Goal: Task Accomplishment & Management: Manage account settings

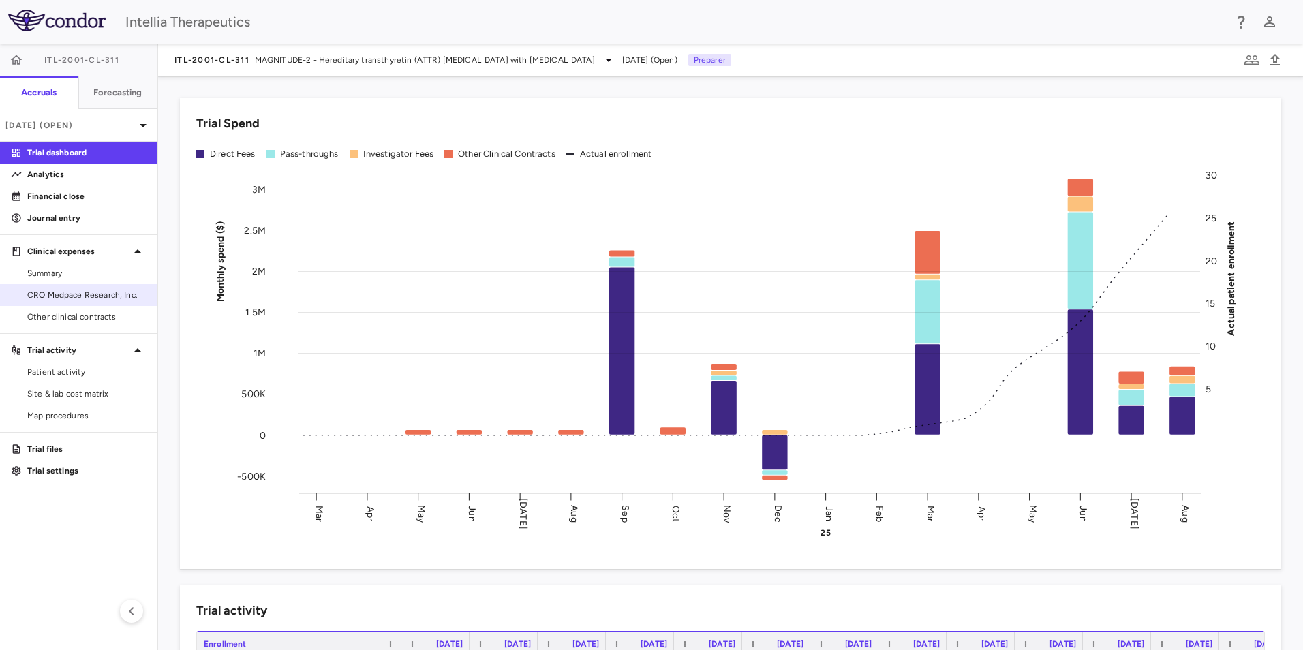
click at [54, 289] on span "CRO Medpace Research, Inc." at bounding box center [86, 295] width 119 height 12
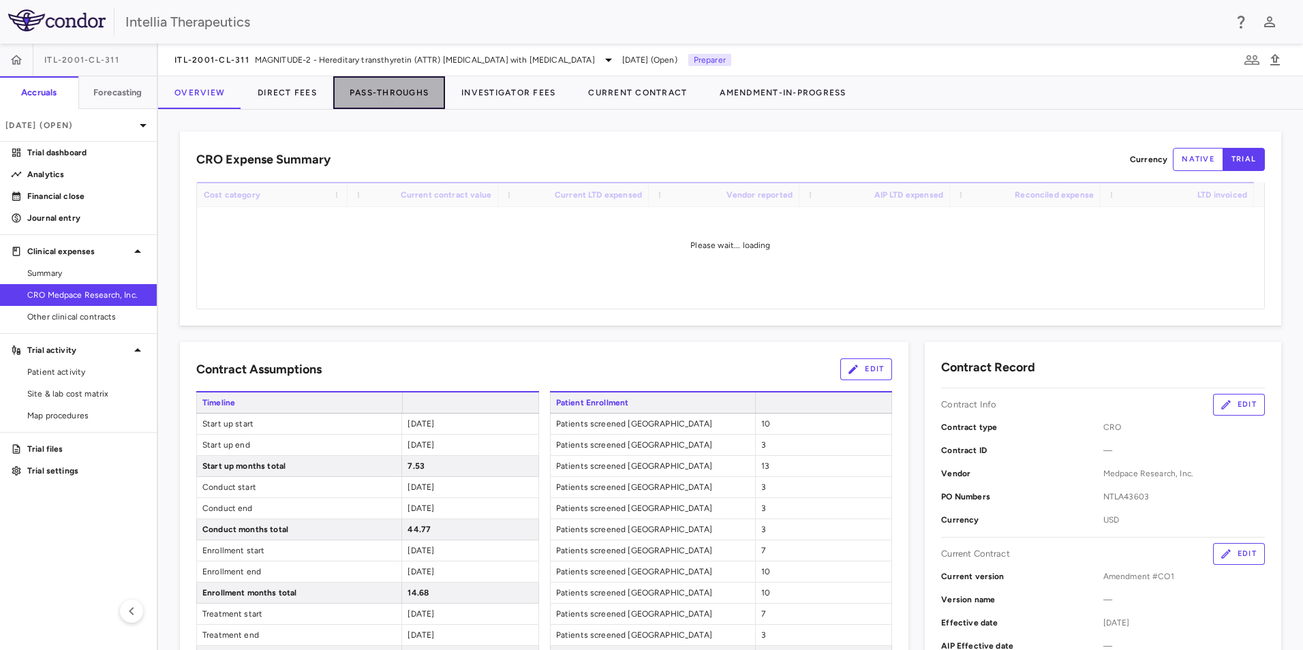
click at [393, 95] on button "Pass-Throughs" at bounding box center [389, 92] width 112 height 33
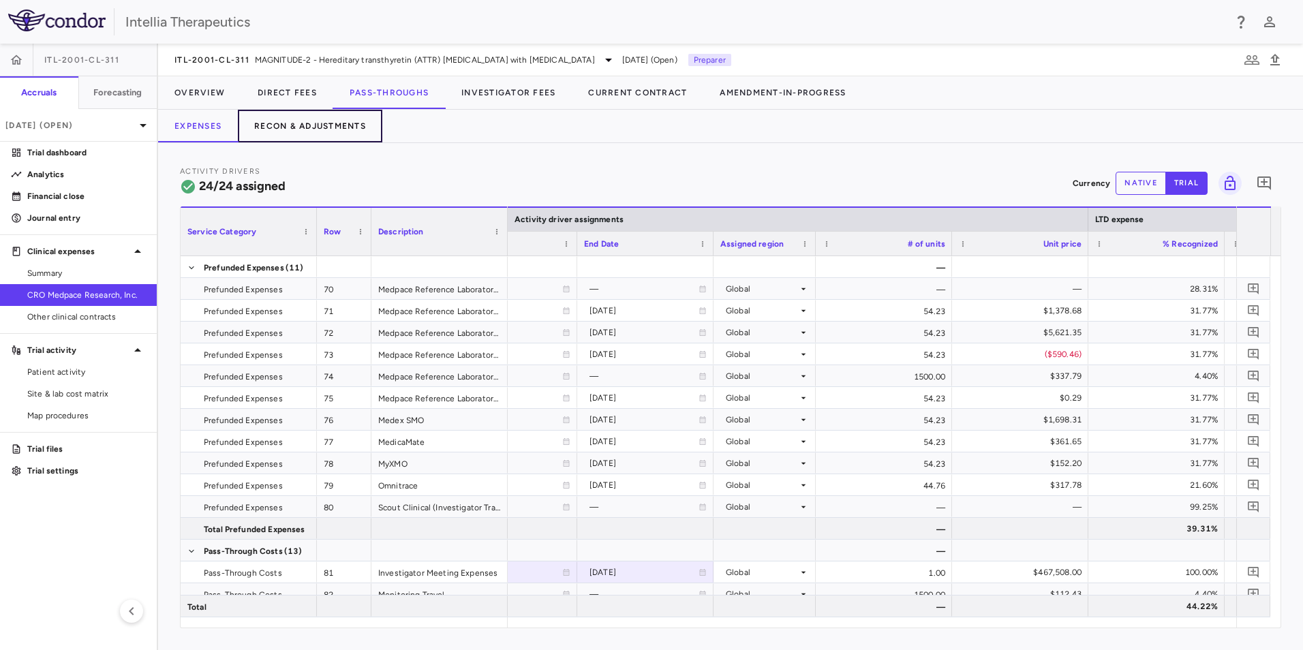
click at [342, 135] on button "Recon & Adjustments" at bounding box center [310, 126] width 145 height 33
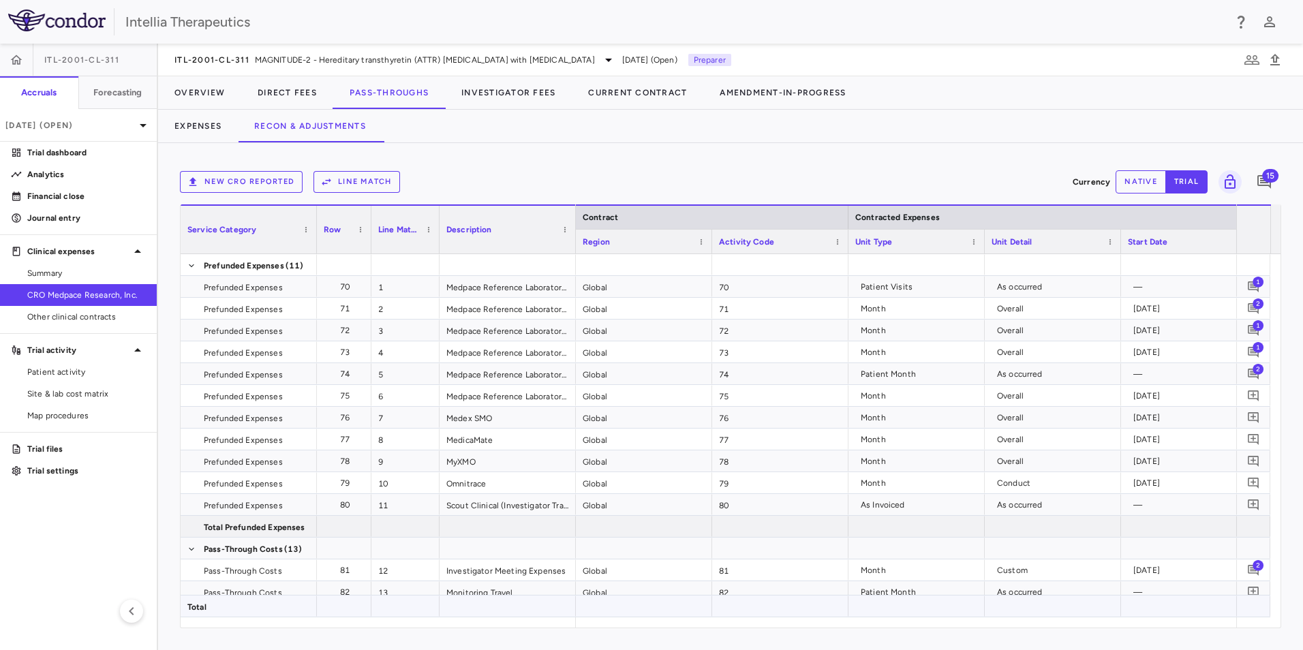
drag, startPoint x: 668, startPoint y: 626, endPoint x: 740, endPoint y: 614, distance: 73.3
click at [740, 614] on div "Service Category Drag here to set column labels Service Category Row 1" at bounding box center [731, 417] width 1102 height 424
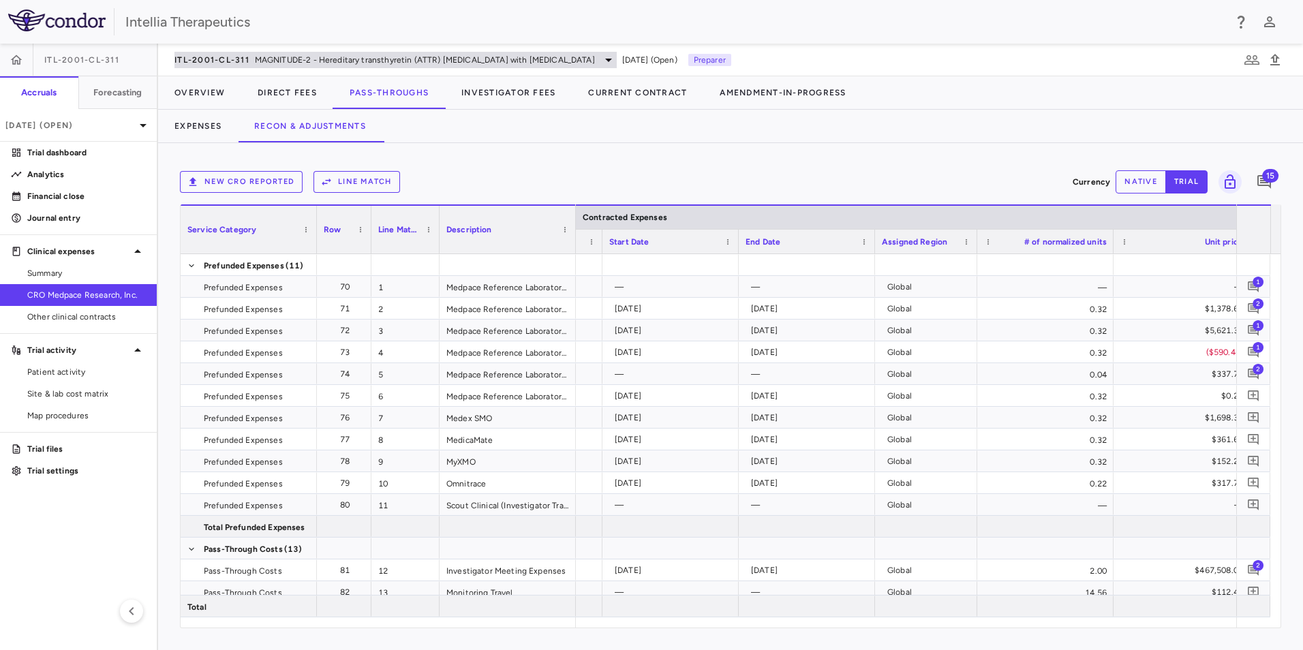
click at [225, 53] on div "ITL-2001-CL-311 MAGNITUDE-2 - Hereditary transthyretin (ATTR) amyloidosis with …" at bounding box center [396, 60] width 442 height 16
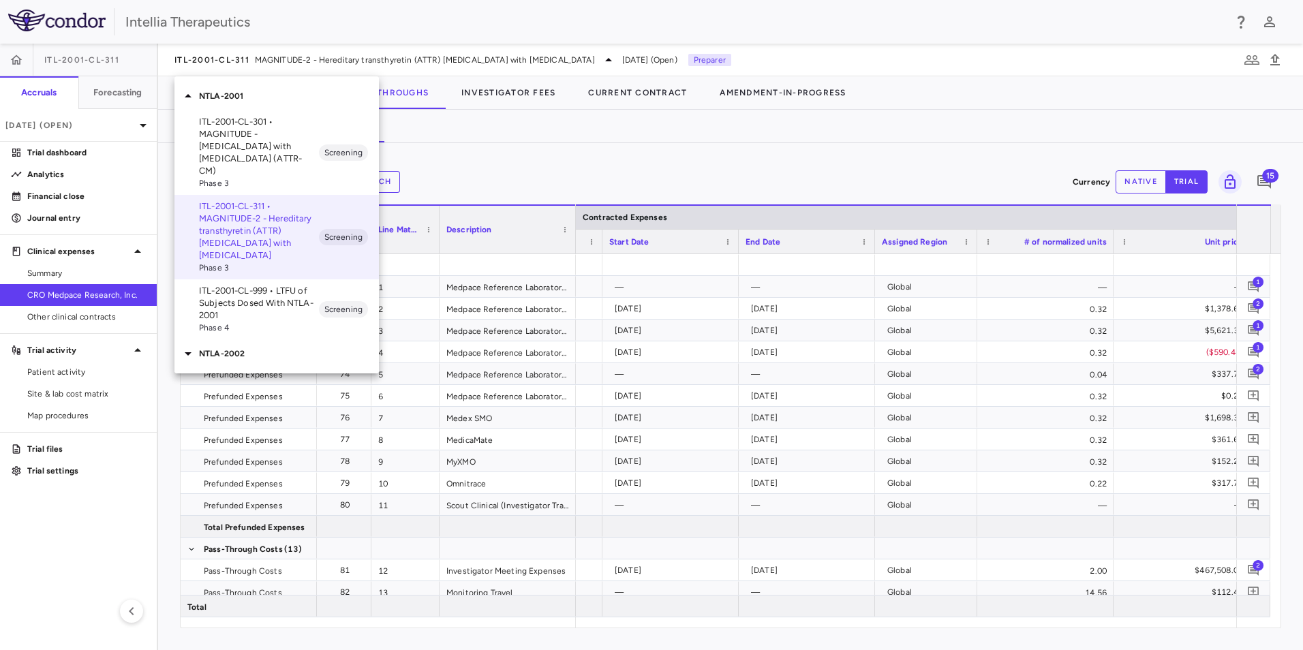
click at [244, 141] on p "ITL-2001-CL-301 • MAGNITUDE - [MEDICAL_DATA] with [MEDICAL_DATA] (ATTR-CM)" at bounding box center [259, 146] width 120 height 61
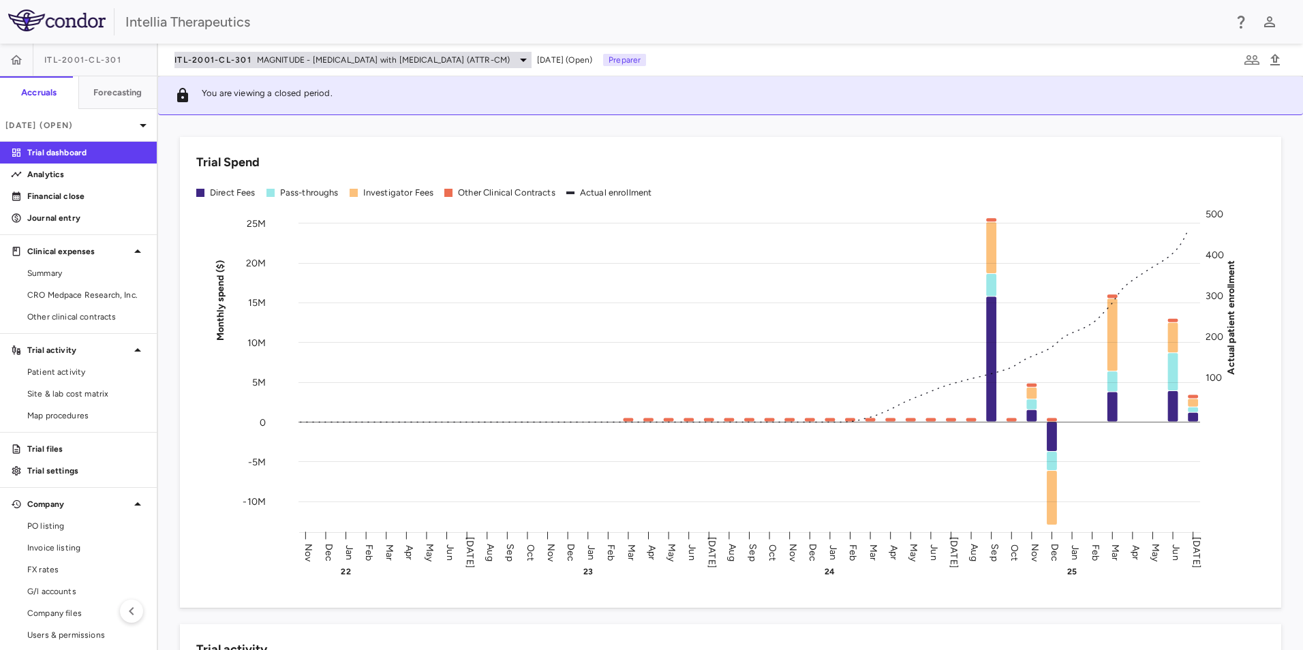
click at [231, 58] on span "ITL-2001-CL-301" at bounding box center [213, 60] width 77 height 11
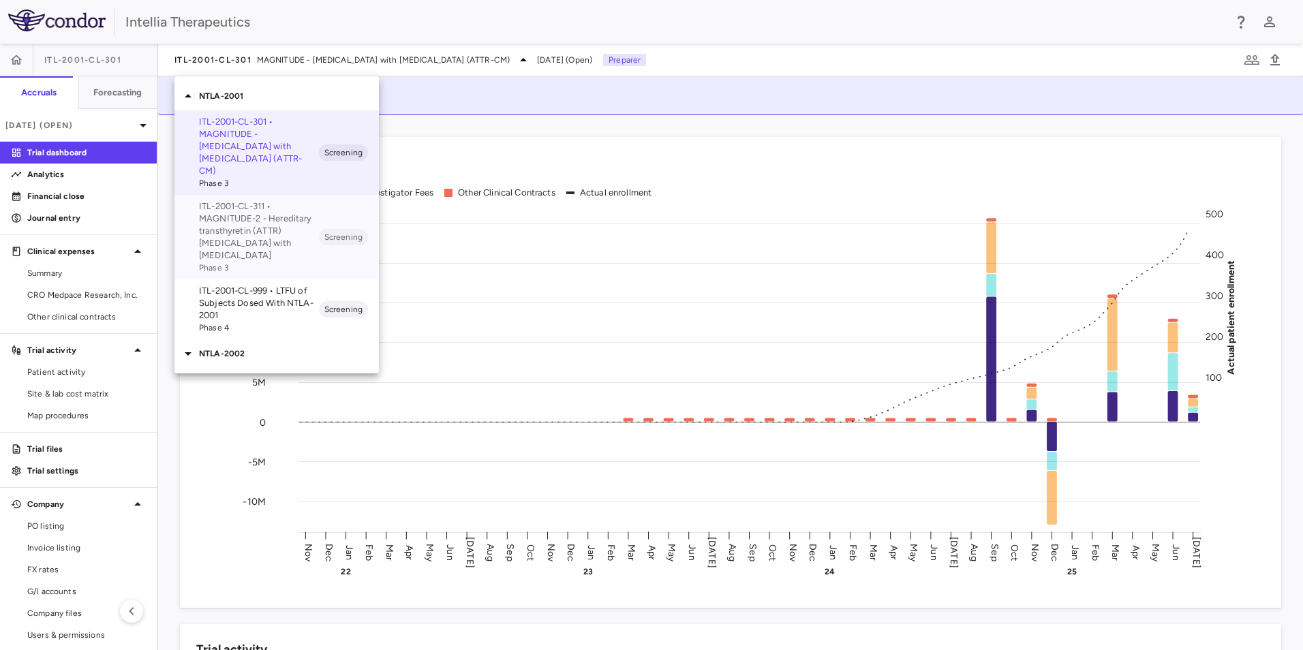
click at [224, 201] on p "ITL-2001-CL-311 • MAGNITUDE-2 - Hereditary transthyretin (ATTR) [MEDICAL_DATA] …" at bounding box center [259, 230] width 120 height 61
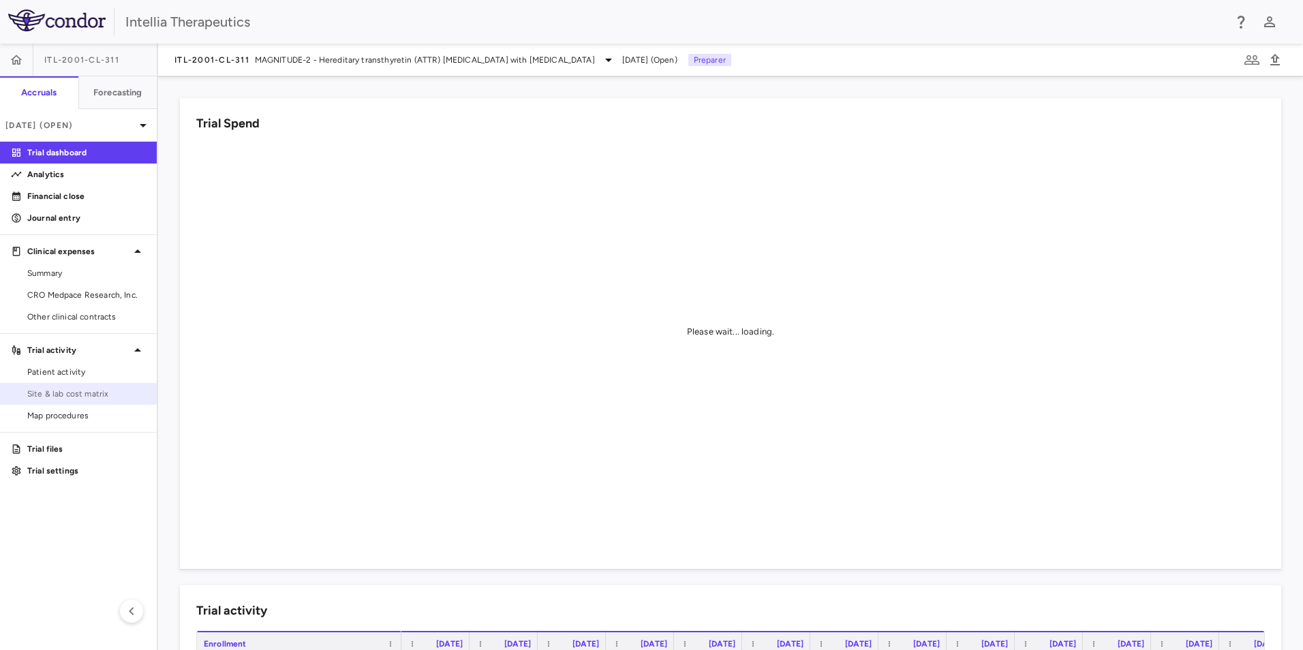
click at [65, 396] on span "Site & lab cost matrix" at bounding box center [86, 394] width 119 height 12
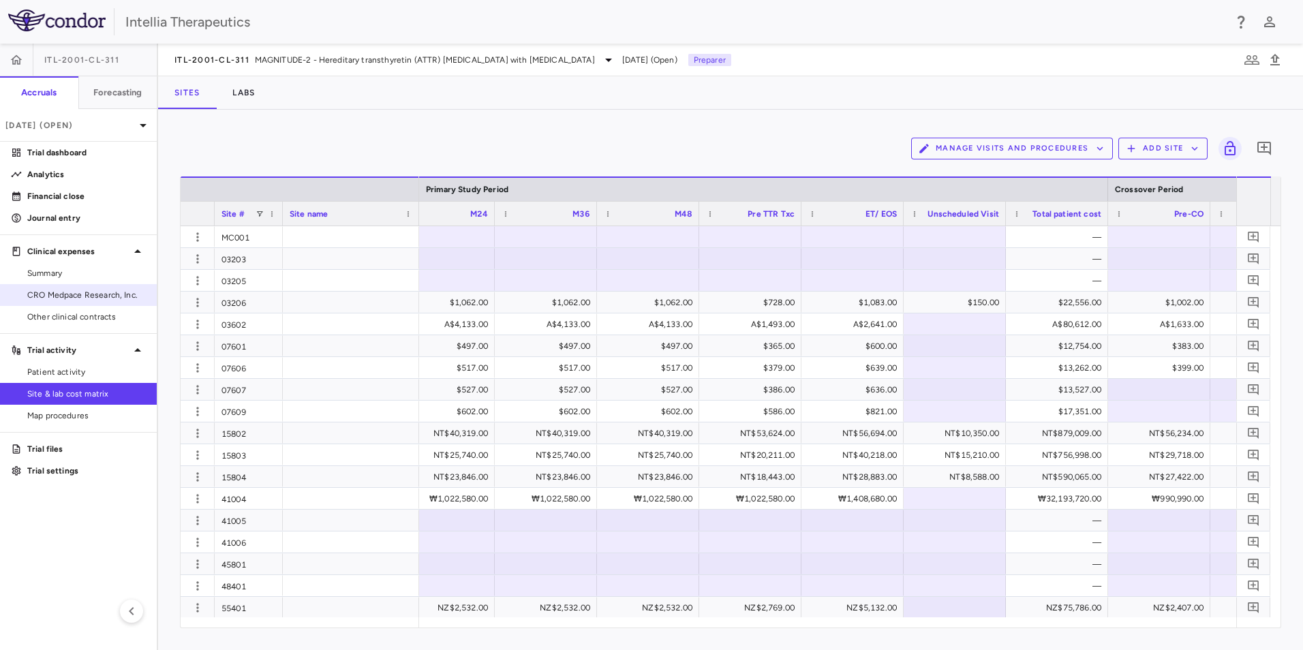
click at [67, 290] on span "CRO Medpace Research, Inc." at bounding box center [86, 295] width 119 height 12
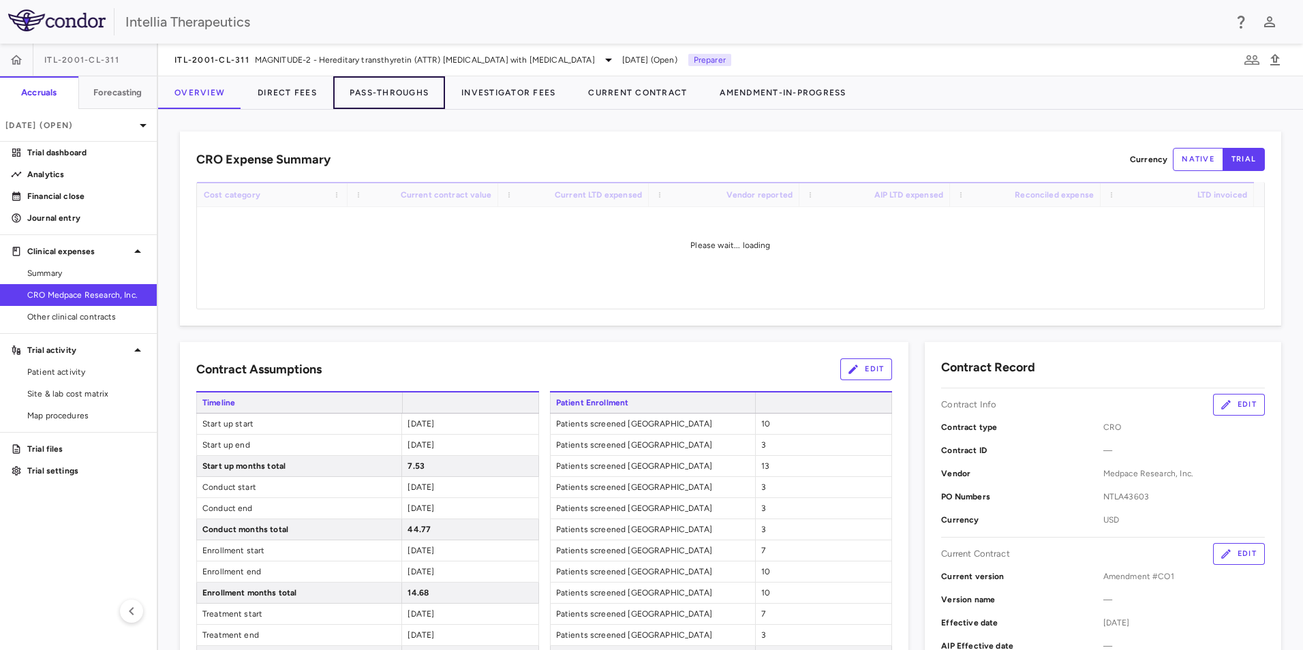
click at [391, 89] on button "Pass-Throughs" at bounding box center [389, 92] width 112 height 33
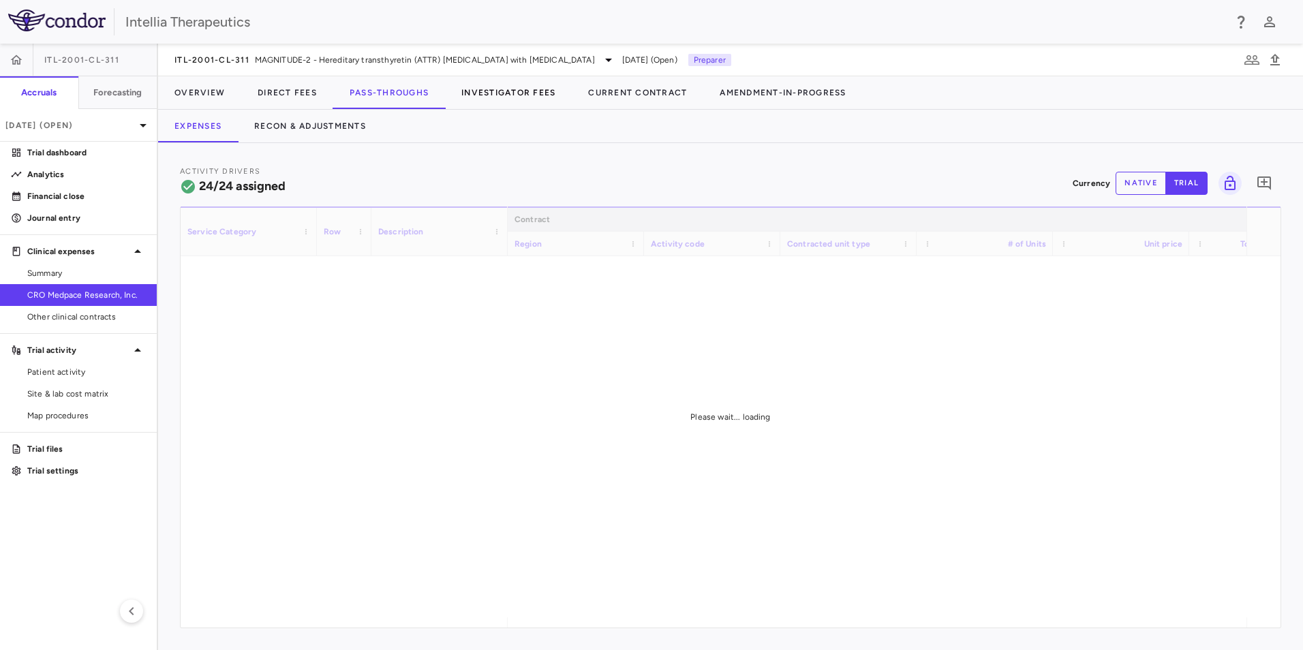
drag, startPoint x: 517, startPoint y: 74, endPoint x: 517, endPoint y: 82, distance: 8.2
click at [517, 78] on div "ITL-2001-CL-311 MAGNITUDE-2 - Hereditary transthyretin (ATTR) amyloidosis with …" at bounding box center [730, 347] width 1145 height 607
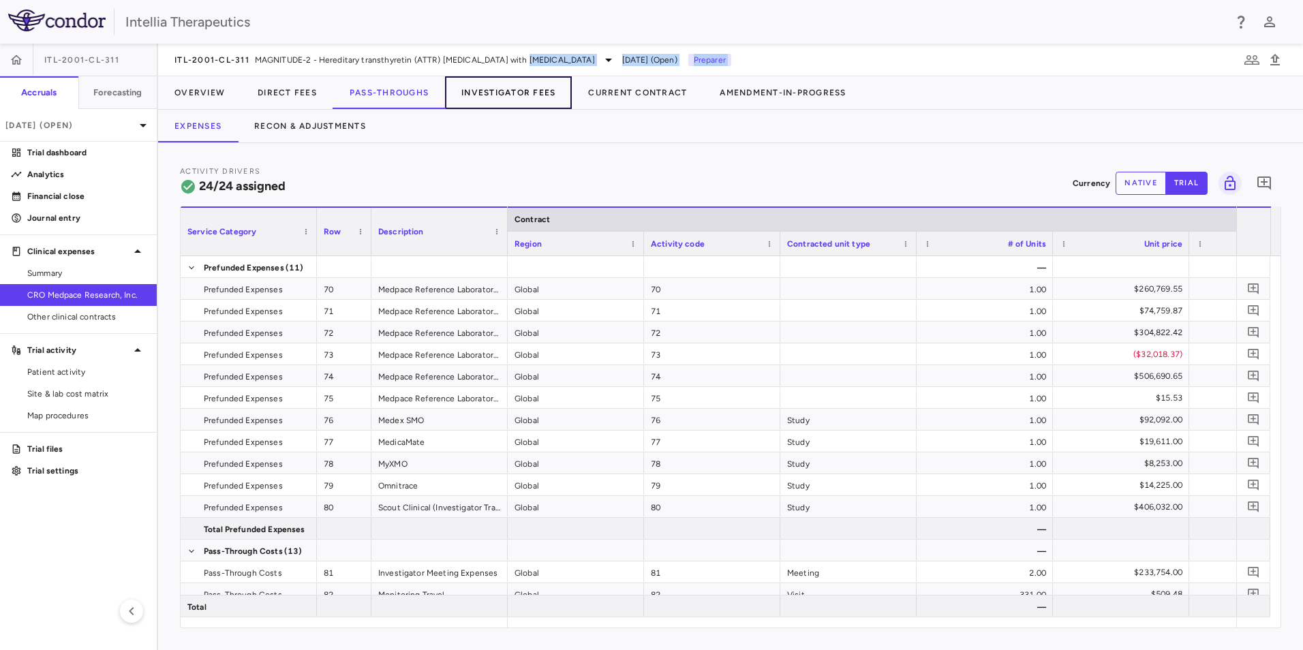
drag, startPoint x: 517, startPoint y: 82, endPoint x: 515, endPoint y: 89, distance: 7.8
click at [515, 89] on button "Investigator Fees" at bounding box center [508, 92] width 127 height 33
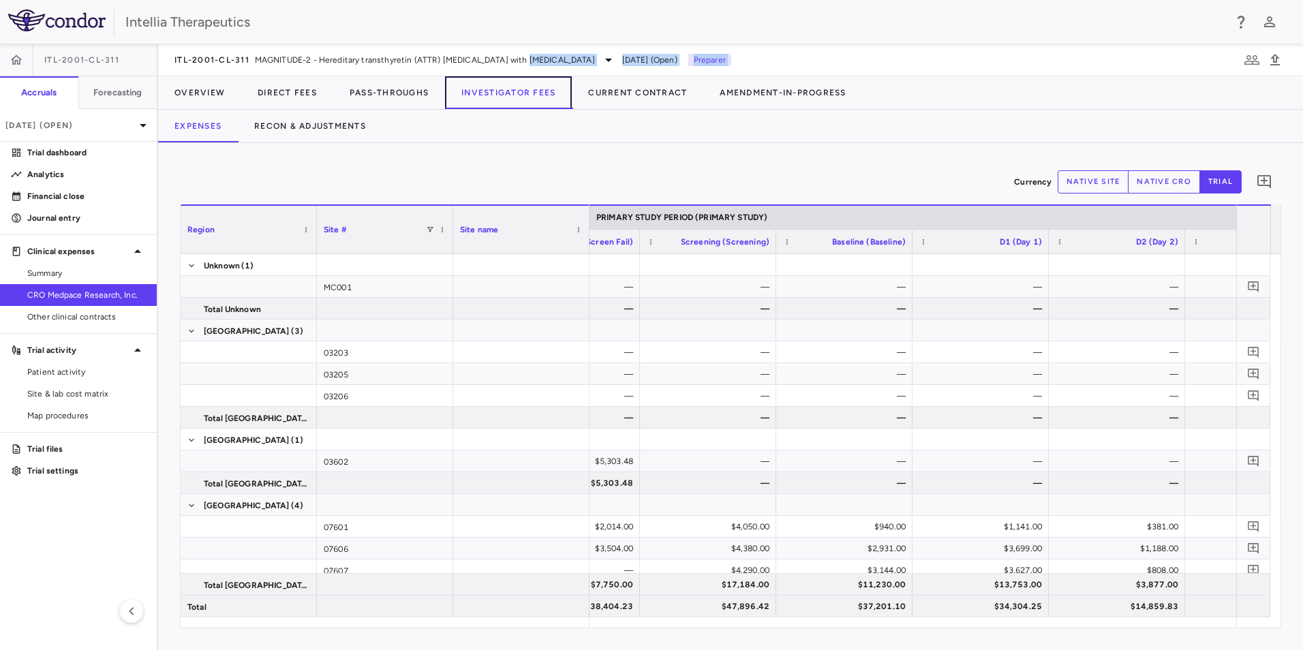
scroll to position [0, 1177]
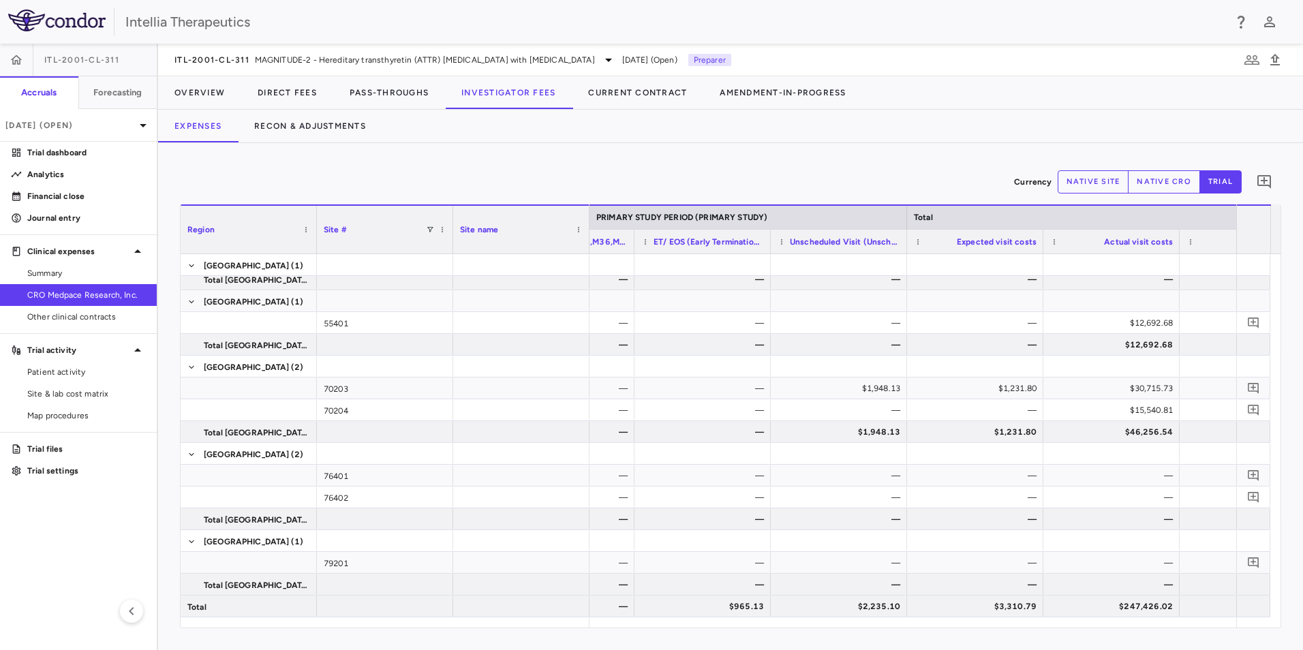
click at [265, 70] on div "ITL-2001-CL-311 MAGNITUDE-2 - Hereditary transthyretin (ATTR) amyloidosis with …" at bounding box center [730, 60] width 1145 height 33
click at [274, 59] on span "MAGNITUDE-2 - Hereditary transthyretin (ATTR) amyloidosis with polyneuropathy" at bounding box center [425, 60] width 340 height 12
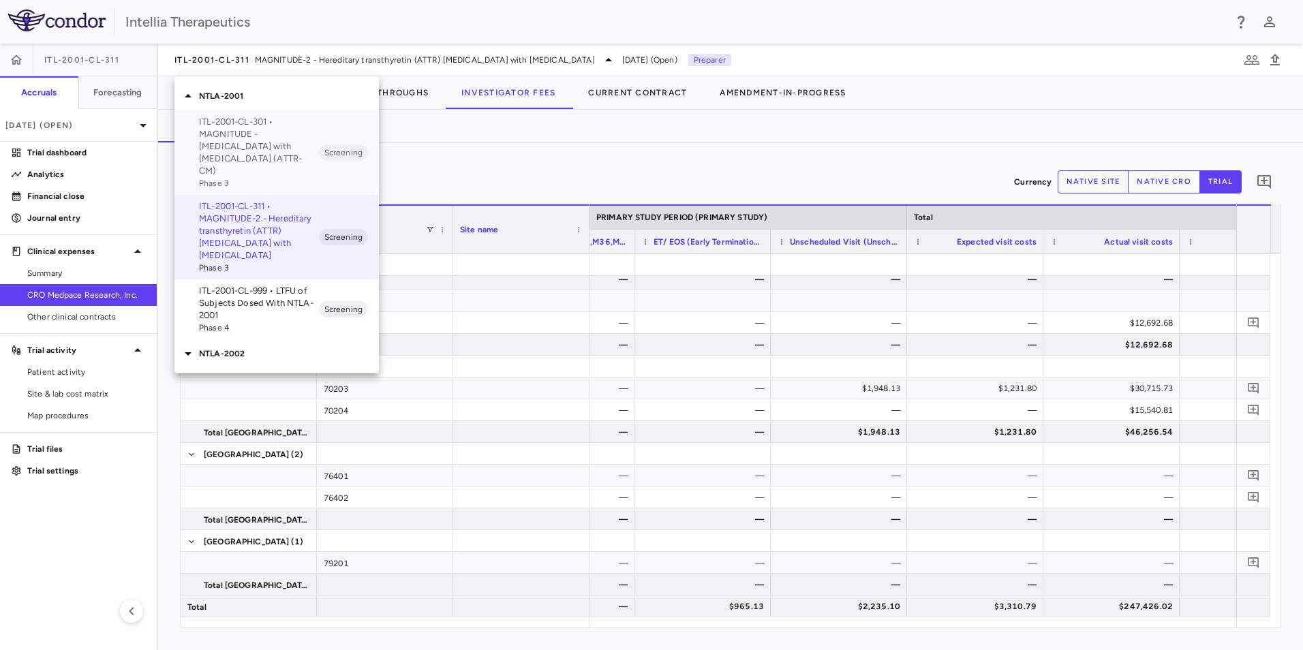
click at [256, 137] on p "ITL-2001-CL-301 • MAGNITUDE - [MEDICAL_DATA] with [MEDICAL_DATA] (ATTR-CM)" at bounding box center [259, 146] width 120 height 61
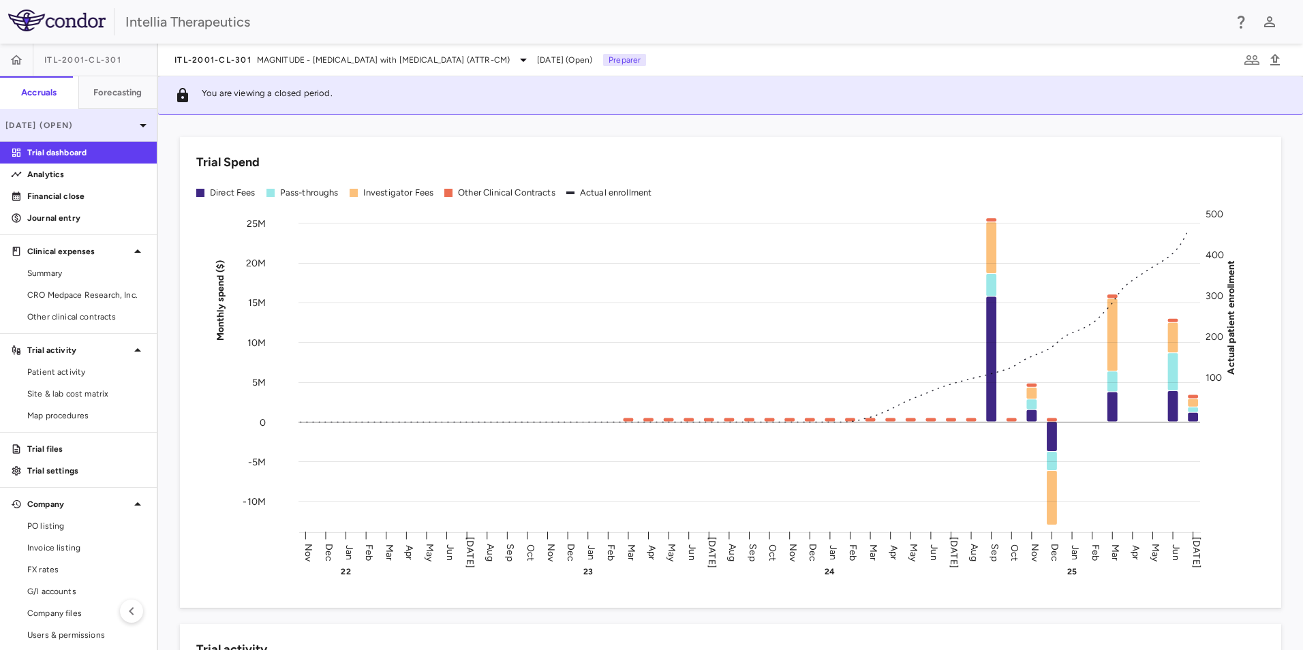
click at [91, 135] on div "[DATE] (Open)" at bounding box center [78, 125] width 157 height 33
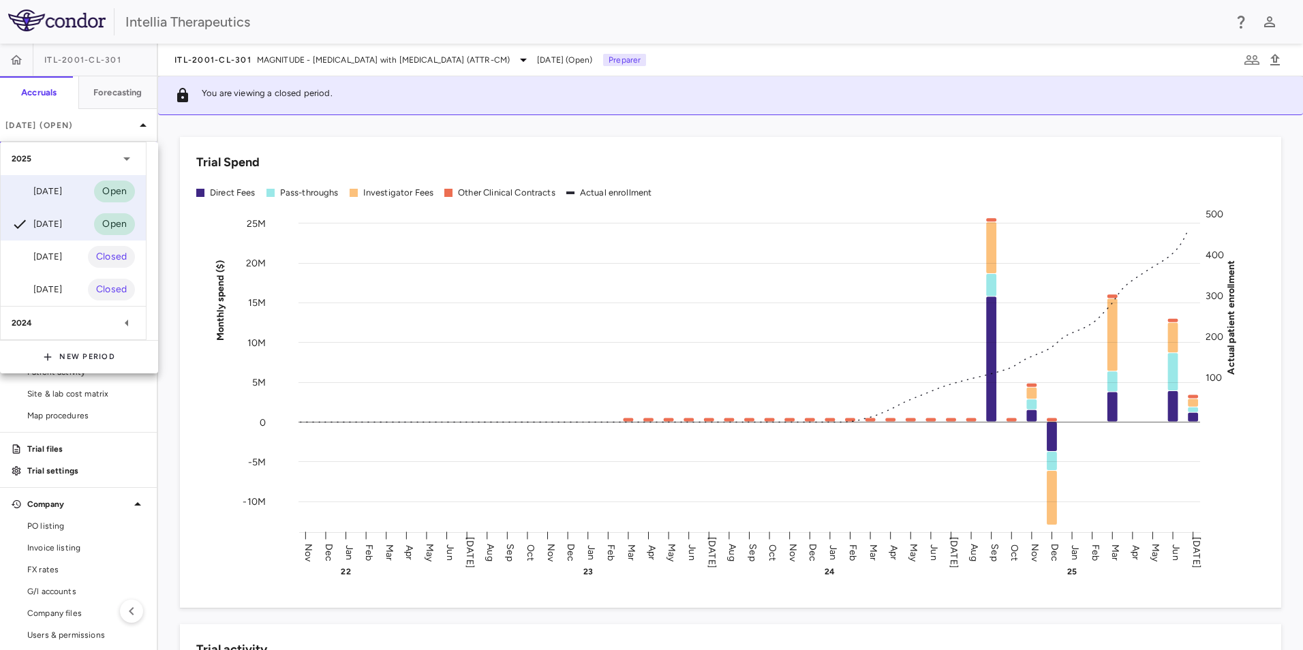
click at [87, 187] on div "Aug 2025 Open" at bounding box center [73, 191] width 145 height 33
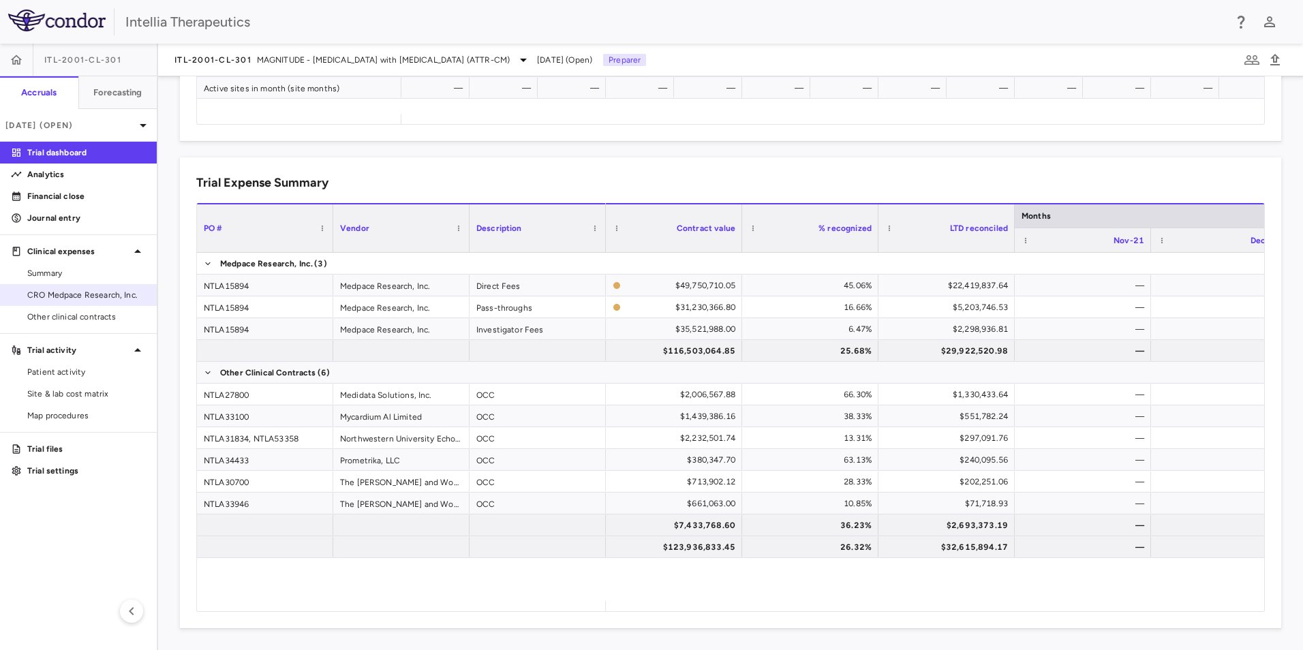
drag, startPoint x: 82, startPoint y: 297, endPoint x: 89, endPoint y: 293, distance: 7.6
click at [82, 297] on span "CRO Medpace Research, Inc." at bounding box center [86, 295] width 119 height 12
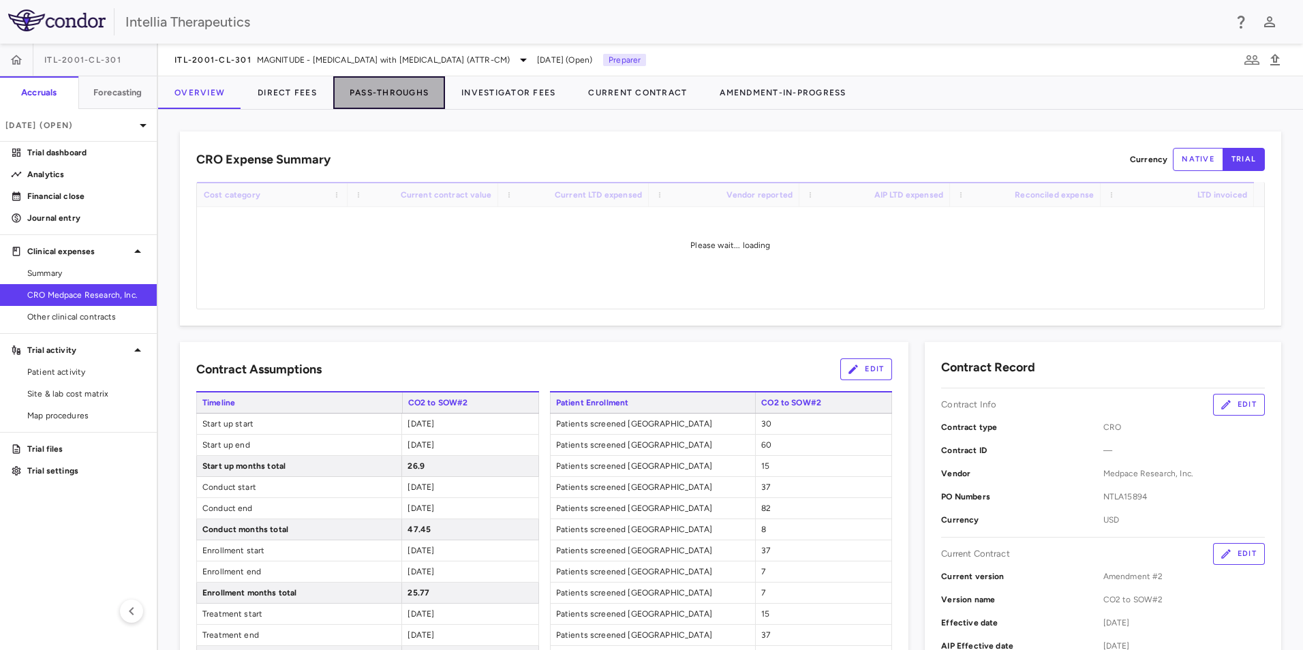
click at [394, 89] on button "Pass-Throughs" at bounding box center [389, 92] width 112 height 33
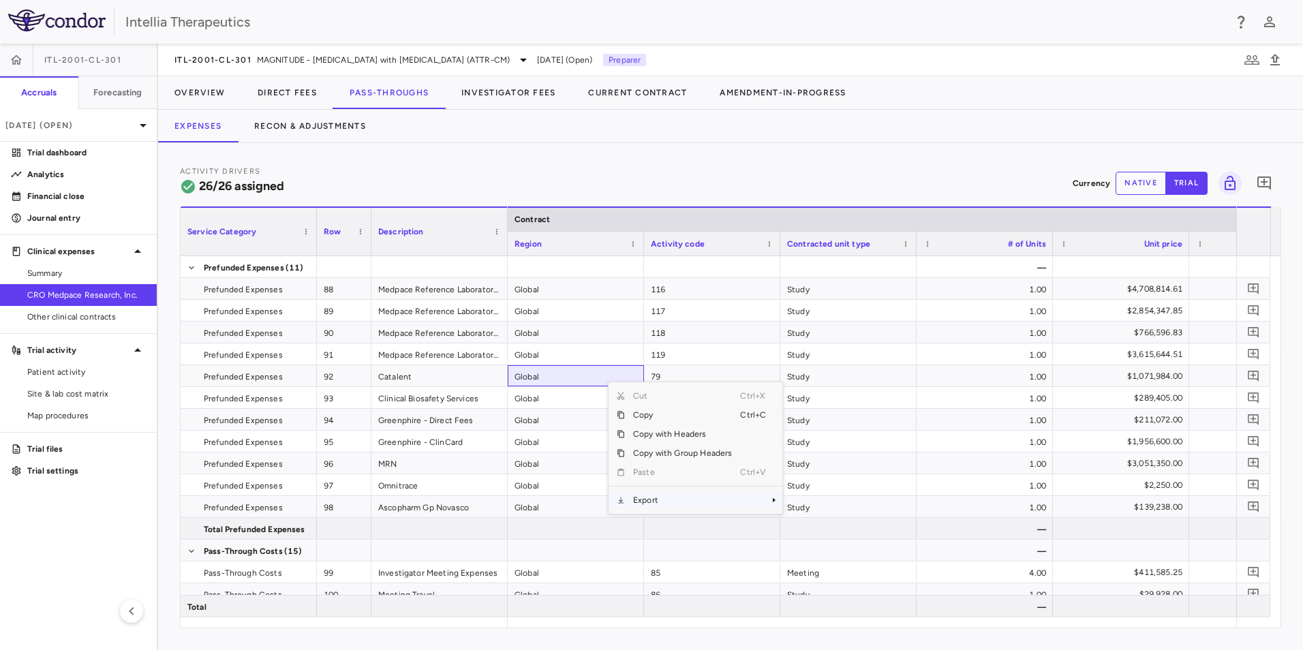
click at [667, 500] on span "Export" at bounding box center [682, 500] width 115 height 19
click at [794, 521] on span "SubMenu" at bounding box center [792, 524] width 8 height 8
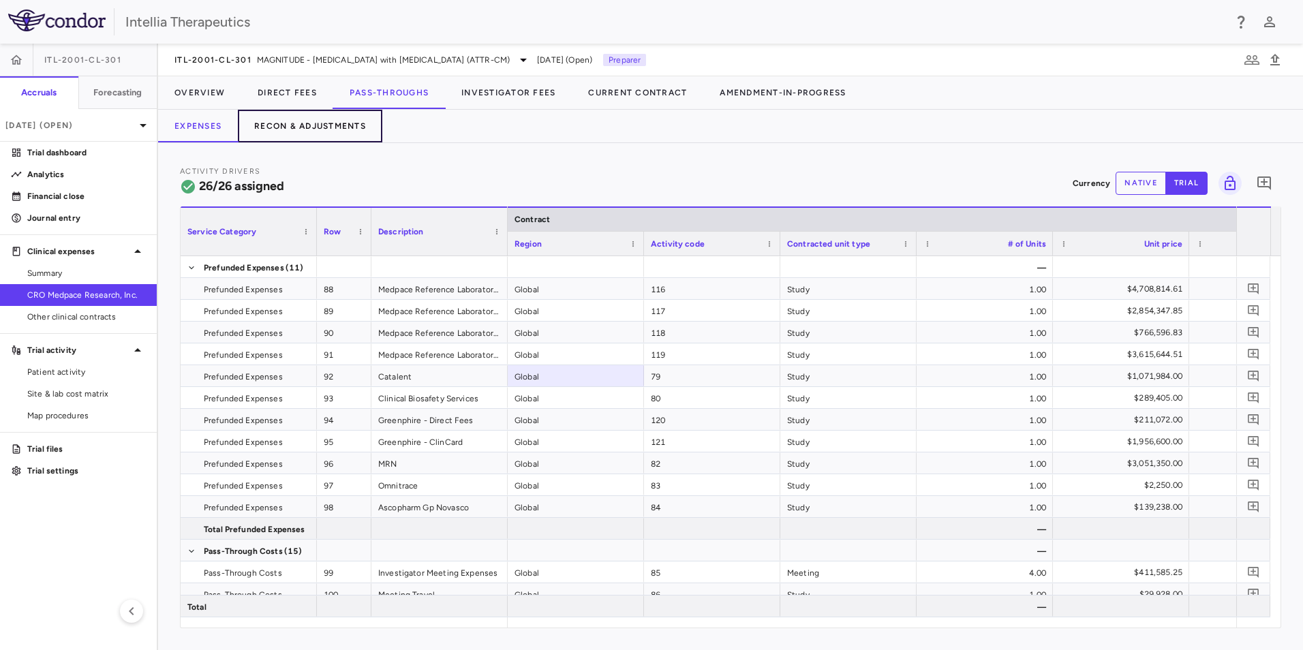
drag, startPoint x: 338, startPoint y: 125, endPoint x: 350, endPoint y: 134, distance: 14.6
click at [338, 125] on button "Recon & Adjustments" at bounding box center [310, 126] width 145 height 33
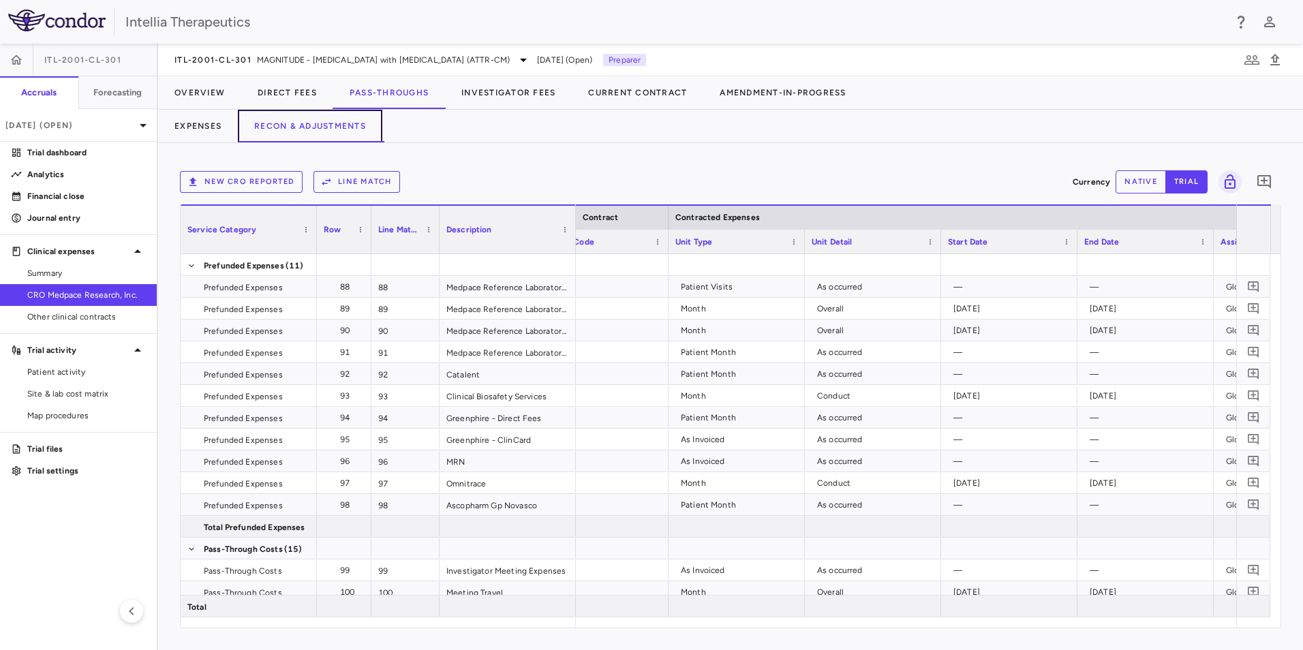
scroll to position [0, 186]
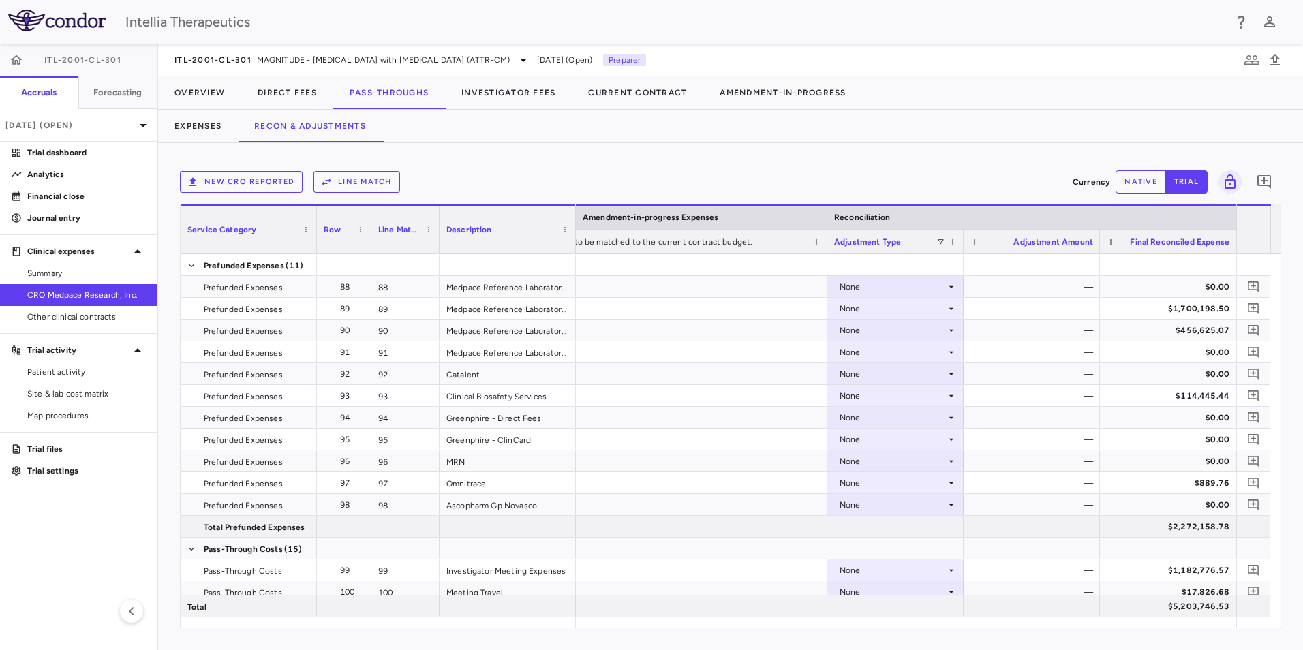
click at [1134, 180] on button "native" at bounding box center [1141, 181] width 50 height 23
click at [899, 437] on div "None" at bounding box center [893, 440] width 106 height 22
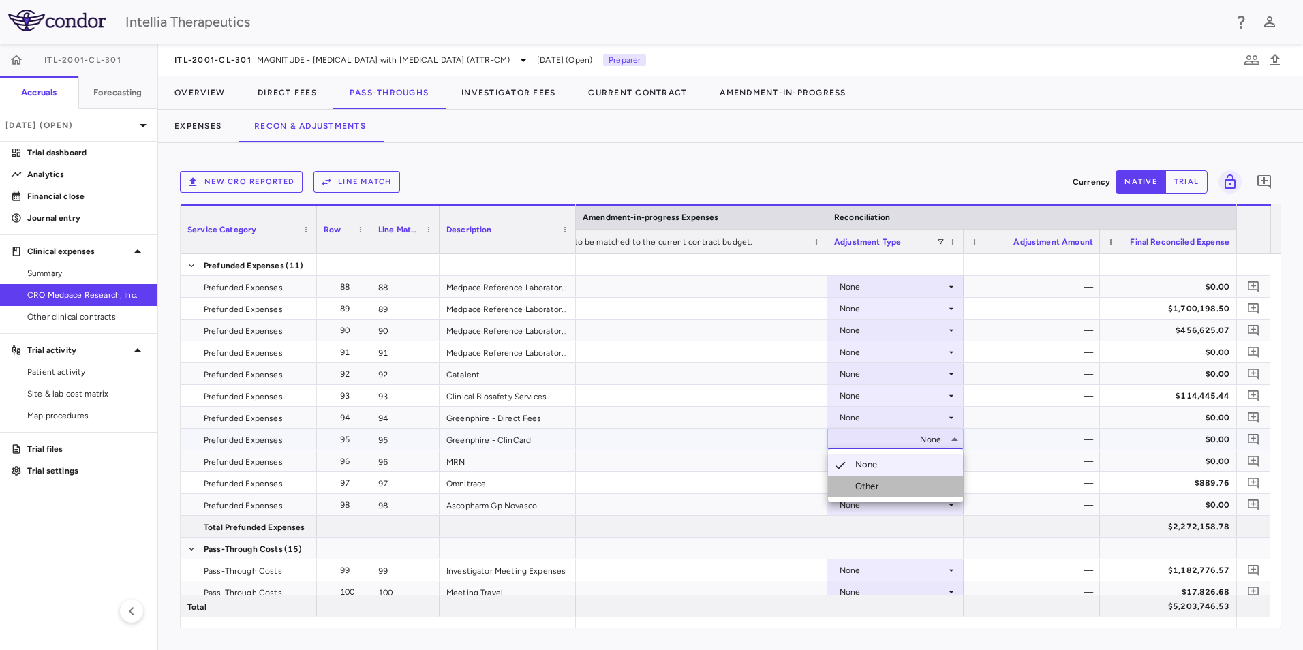
click at [909, 490] on li "Other" at bounding box center [895, 486] width 135 height 20
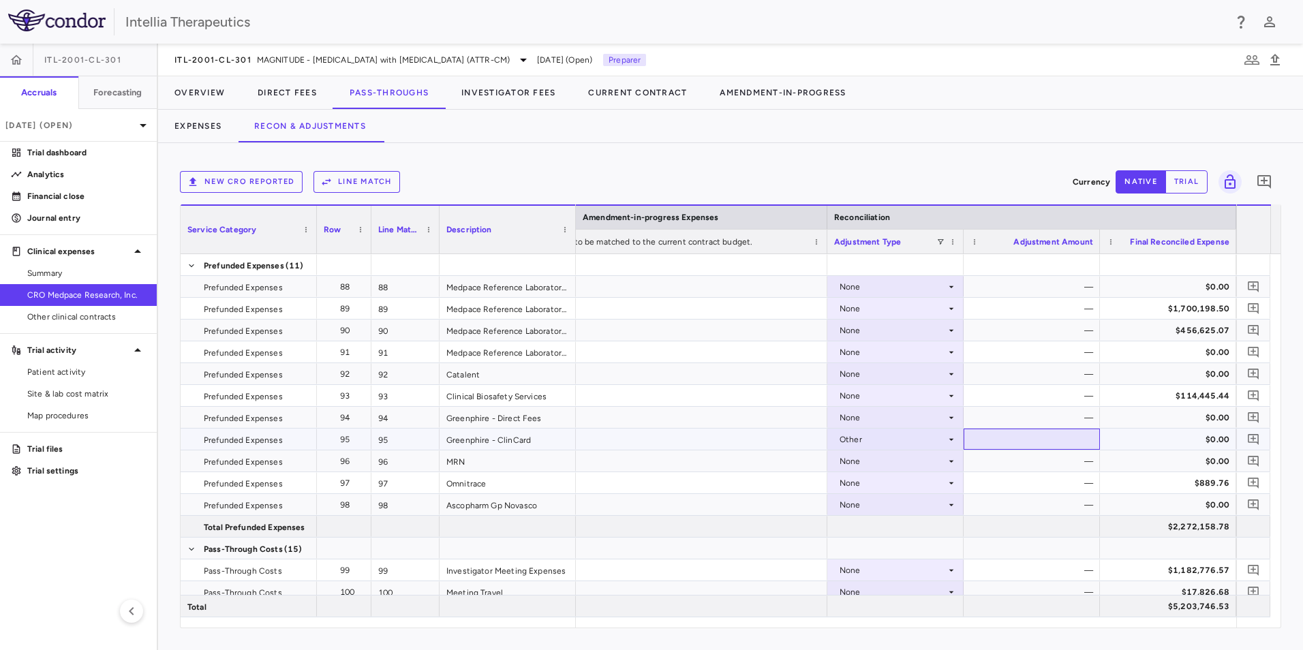
click at [1087, 438] on div at bounding box center [1032, 439] width 123 height 20
click at [1084, 437] on div "$0.00" at bounding box center [1034, 440] width 117 height 22
type input "*"
drag, startPoint x: 1082, startPoint y: 439, endPoint x: 1069, endPoint y: 439, distance: 13.0
type input "*"
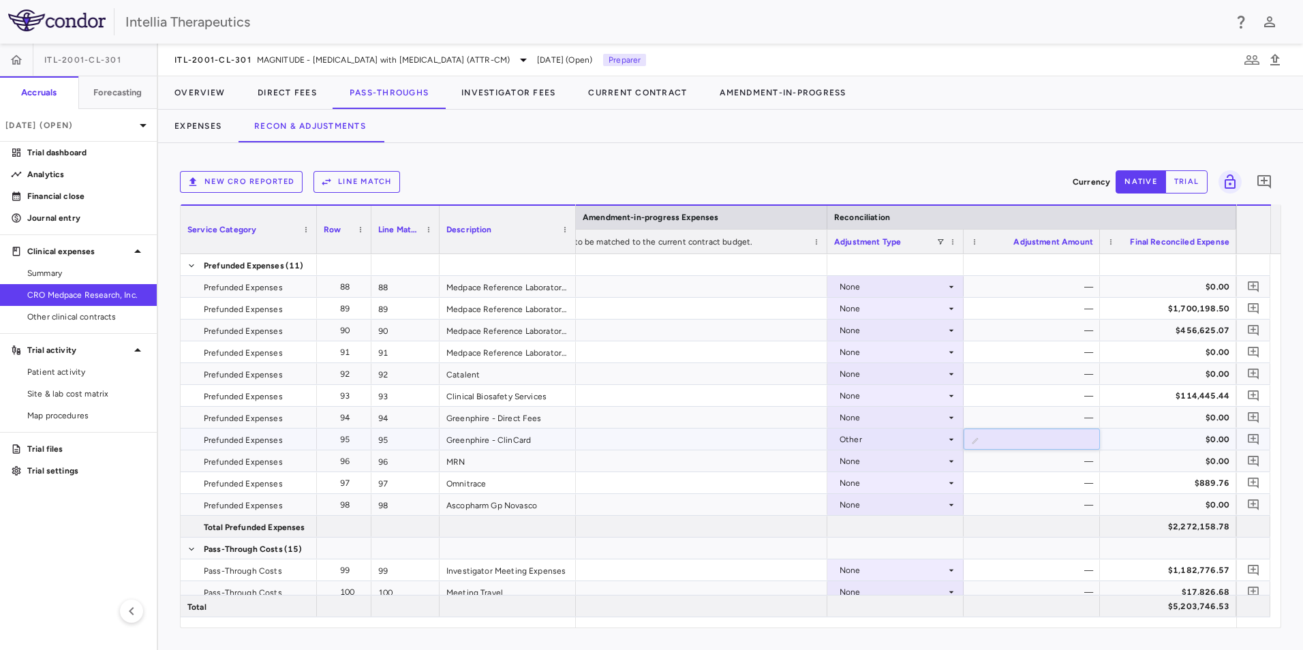
click at [1080, 439] on input "*" at bounding box center [1042, 440] width 115 height 22
click at [1069, 439] on input "*" at bounding box center [1042, 440] width 115 height 22
type input "*********"
click at [803, 436] on div at bounding box center [623, 439] width 409 height 21
click at [1258, 438] on icon "Add comment" at bounding box center [1253, 439] width 13 height 13
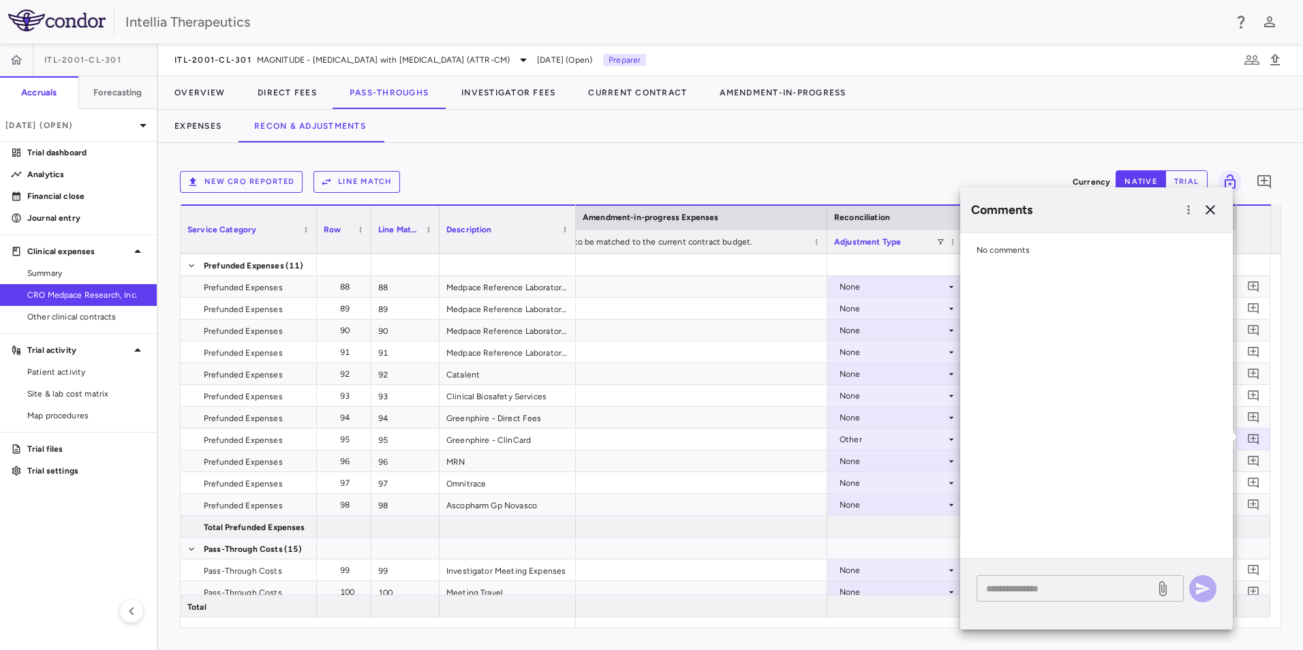
click at [1031, 586] on textarea at bounding box center [1066, 588] width 160 height 15
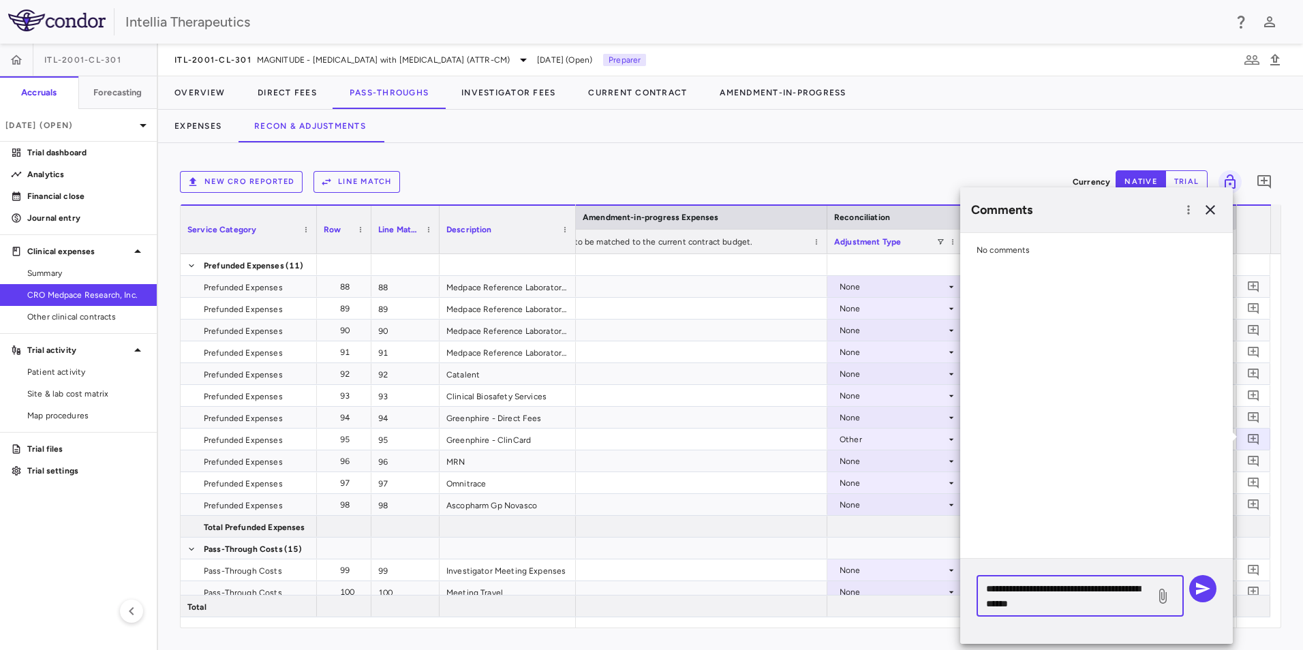
type textarea "**********"
click at [1165, 603] on icon at bounding box center [1163, 596] width 16 height 16
click at [0, 0] on input "file" at bounding box center [0, 0] width 0 height 0
click at [1207, 591] on icon "button" at bounding box center [1203, 589] width 16 height 16
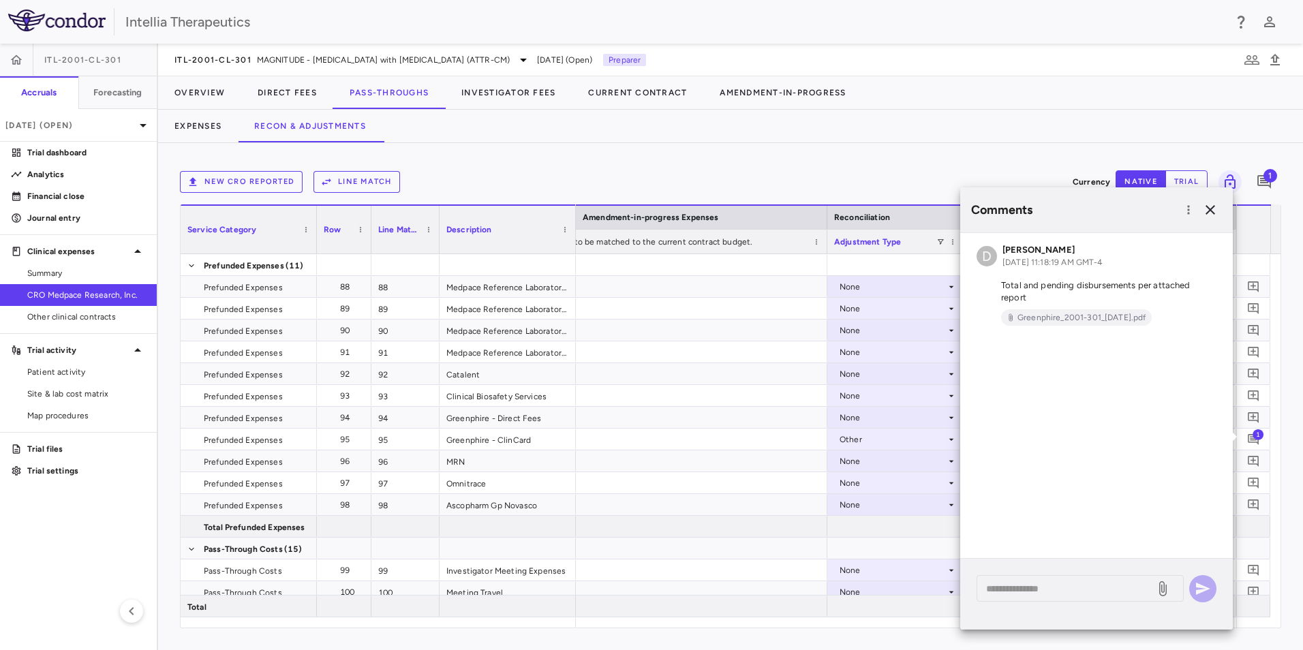
click at [797, 638] on div "New CRO reported Line Match Currency native trial 1 Service Category Drag here …" at bounding box center [730, 396] width 1145 height 507
click at [920, 628] on div "New CRO reported Line Match Currency native trial 1 Service Category Drag here …" at bounding box center [730, 396] width 1145 height 507
click at [1207, 208] on icon "button" at bounding box center [1210, 210] width 16 height 16
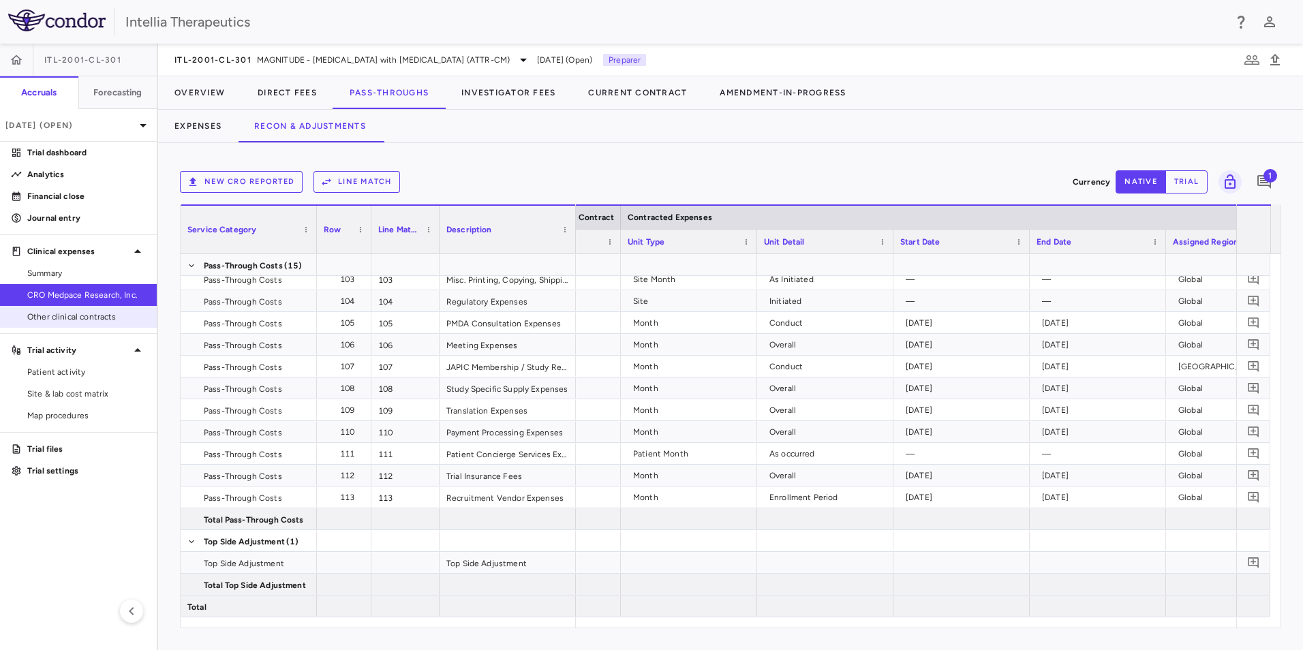
click at [75, 316] on span "Other clinical contracts" at bounding box center [86, 317] width 119 height 12
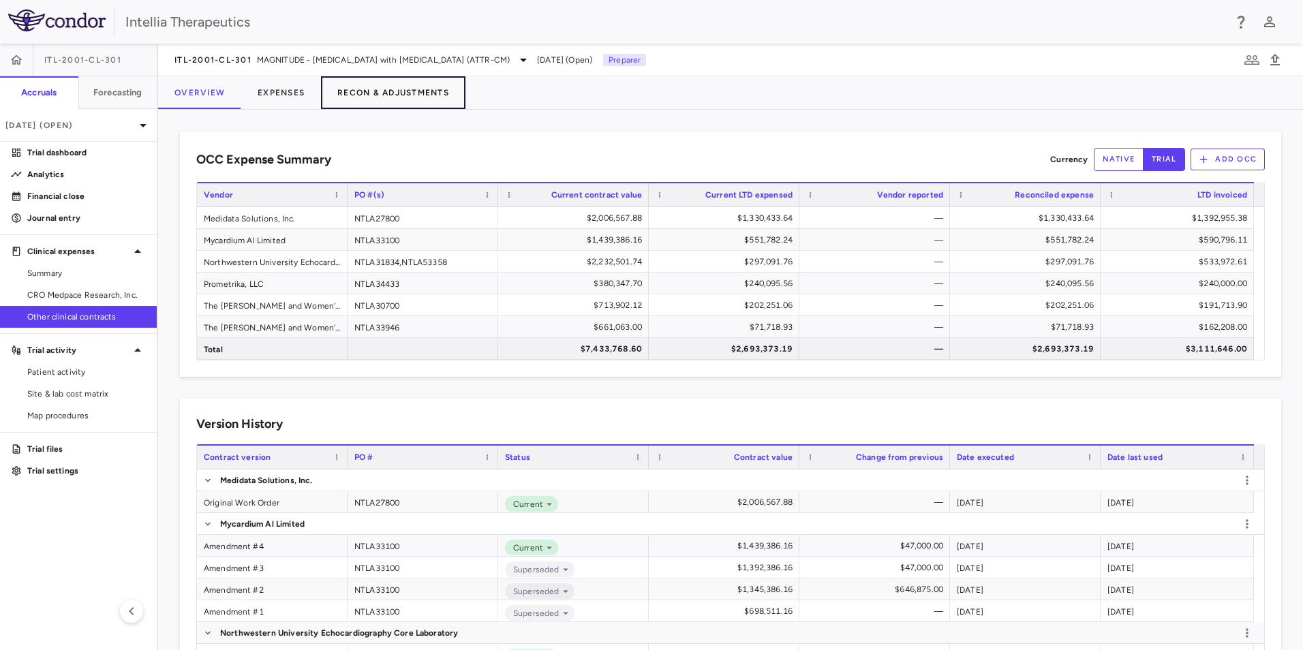
click at [350, 106] on button "Recon & Adjustments" at bounding box center [393, 92] width 145 height 33
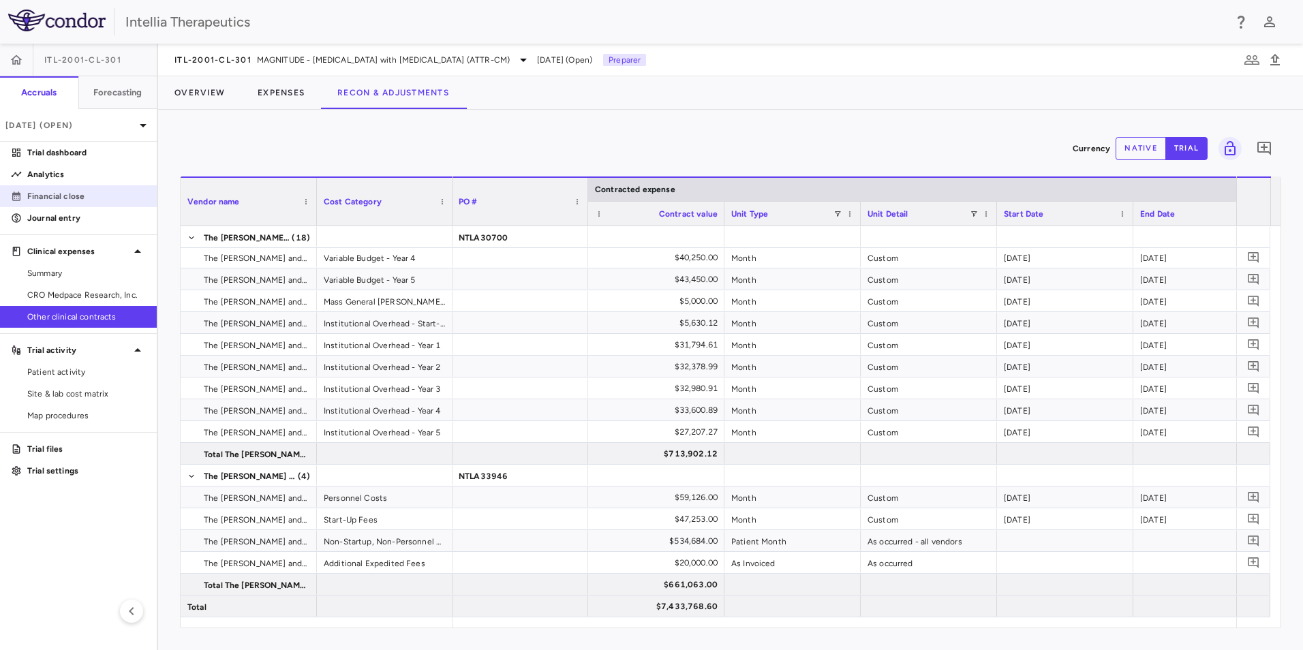
click at [57, 194] on p "Financial close" at bounding box center [86, 196] width 119 height 12
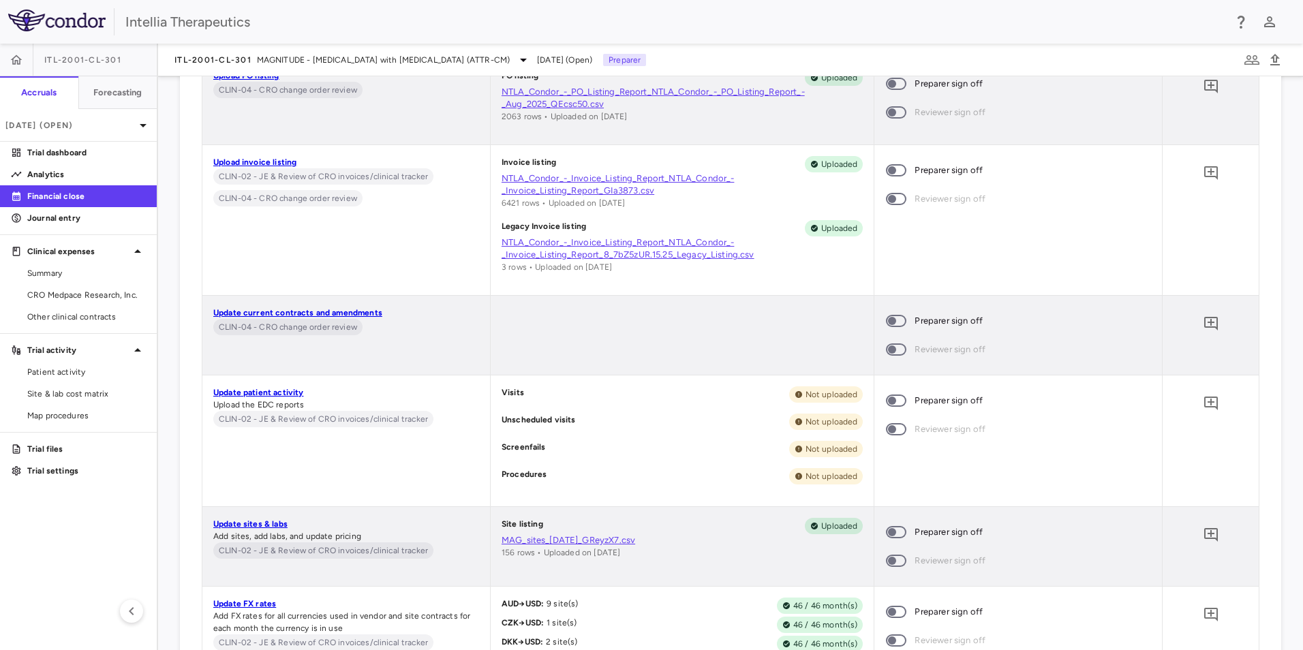
scroll to position [7362, 0]
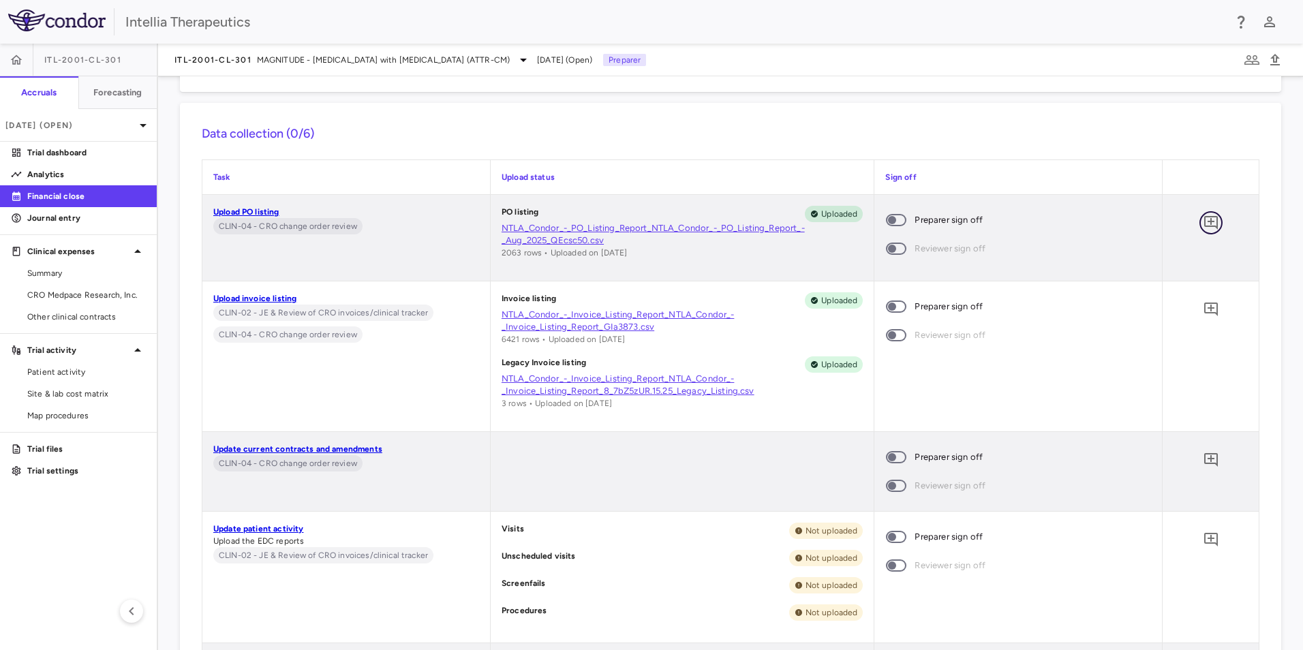
click at [1205, 226] on icon "Add comment" at bounding box center [1212, 223] width 14 height 14
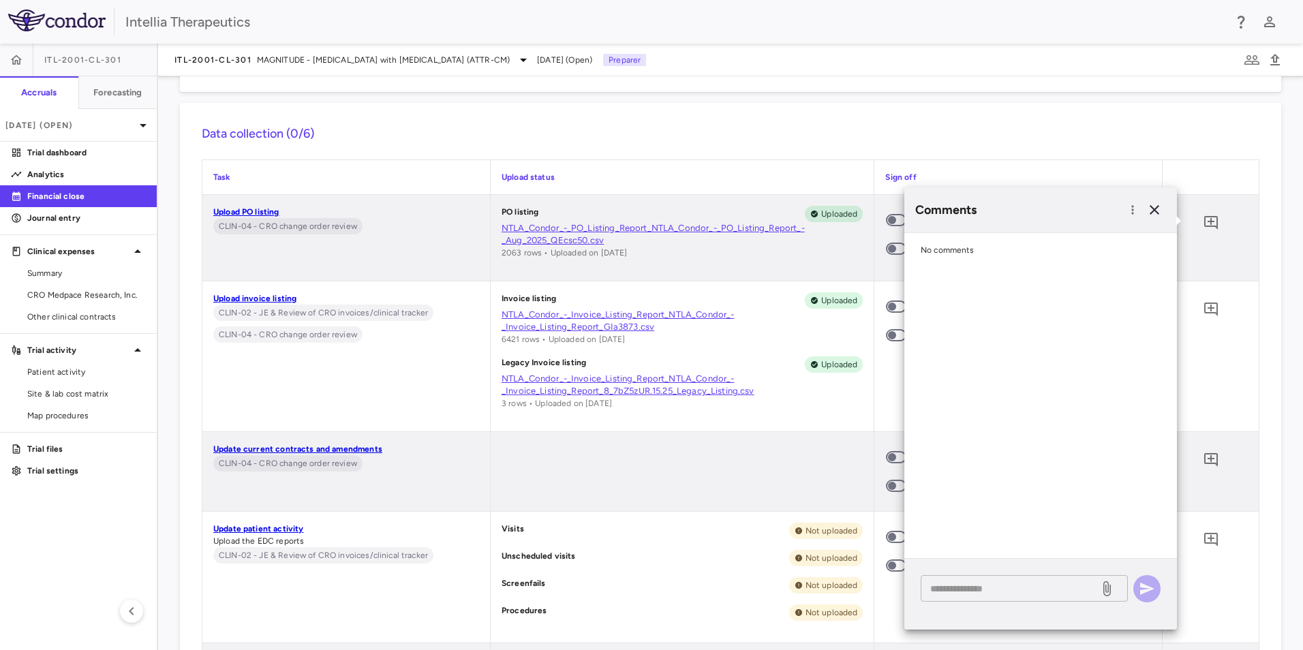
click at [1013, 592] on textarea at bounding box center [1010, 588] width 160 height 15
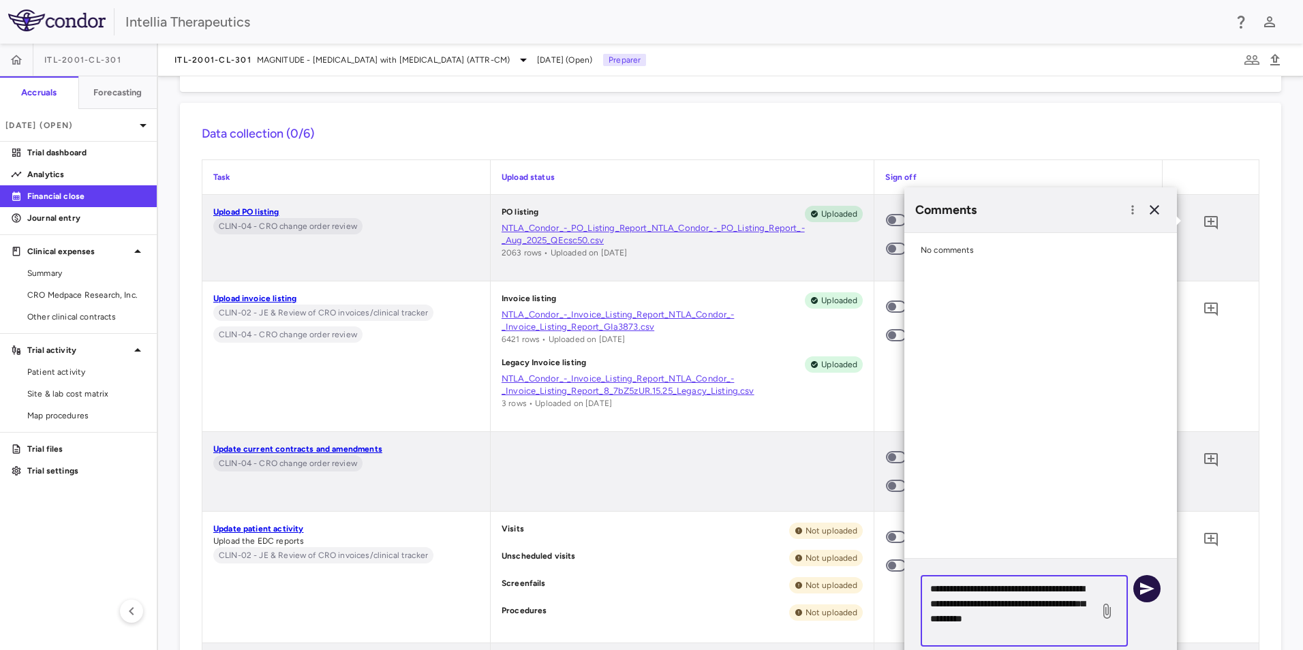
type textarea "**********"
click at [1147, 594] on icon "button" at bounding box center [1147, 589] width 16 height 16
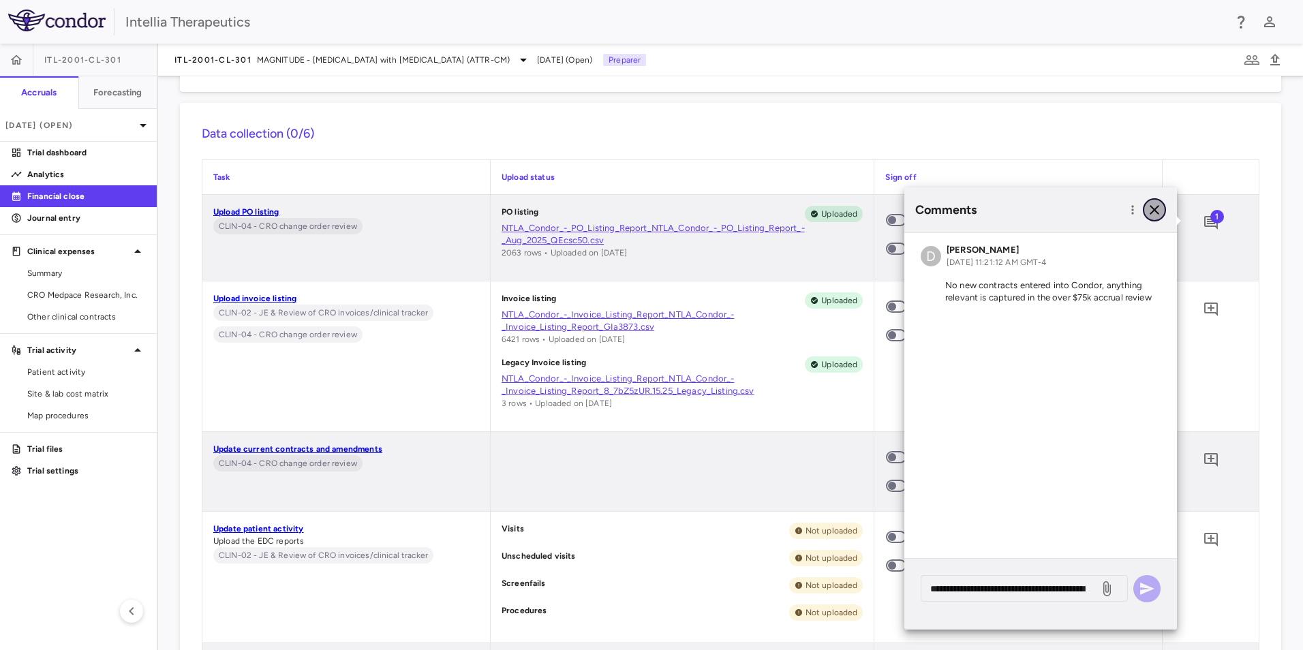
click at [1155, 211] on icon "button" at bounding box center [1155, 210] width 10 height 10
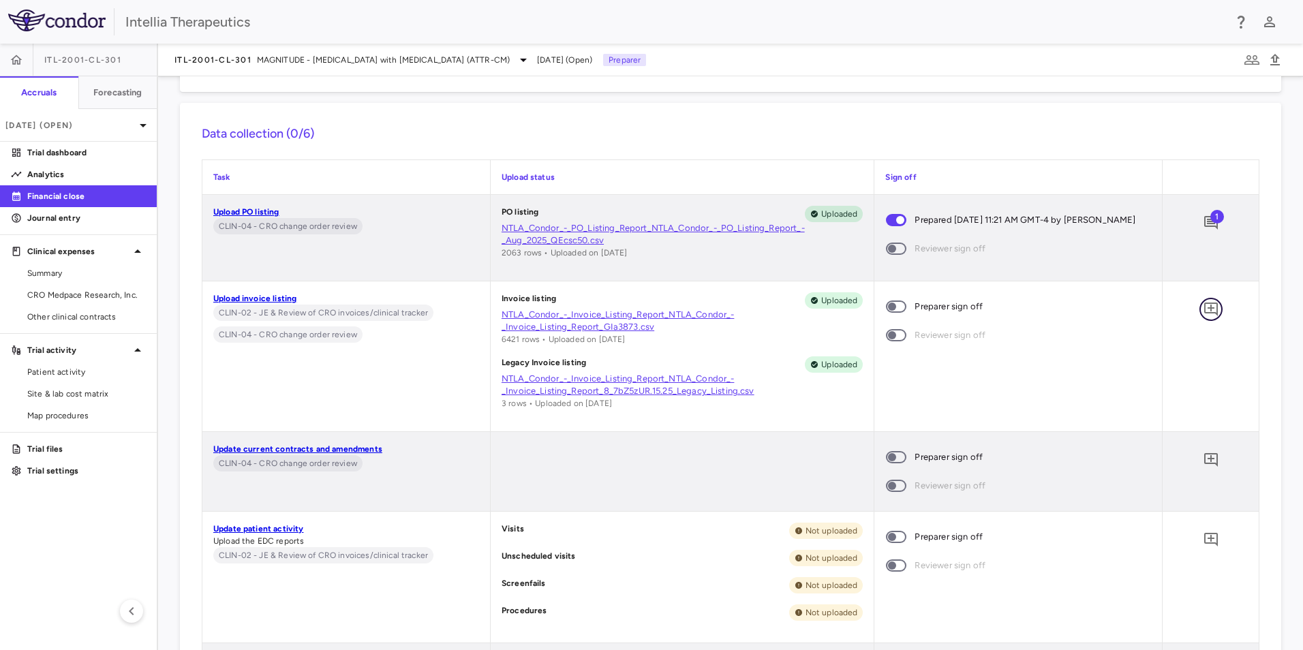
click at [1205, 309] on icon "Add comment" at bounding box center [1211, 309] width 16 height 16
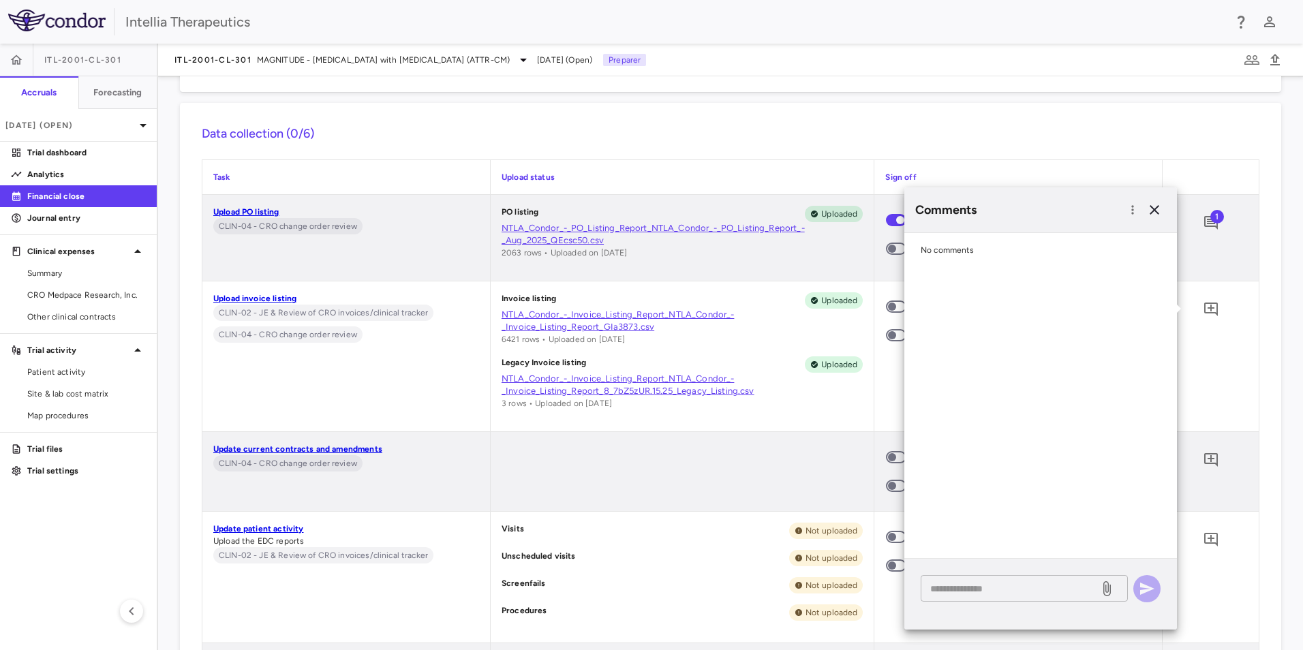
click at [974, 601] on div "* ​" at bounding box center [1024, 588] width 207 height 27
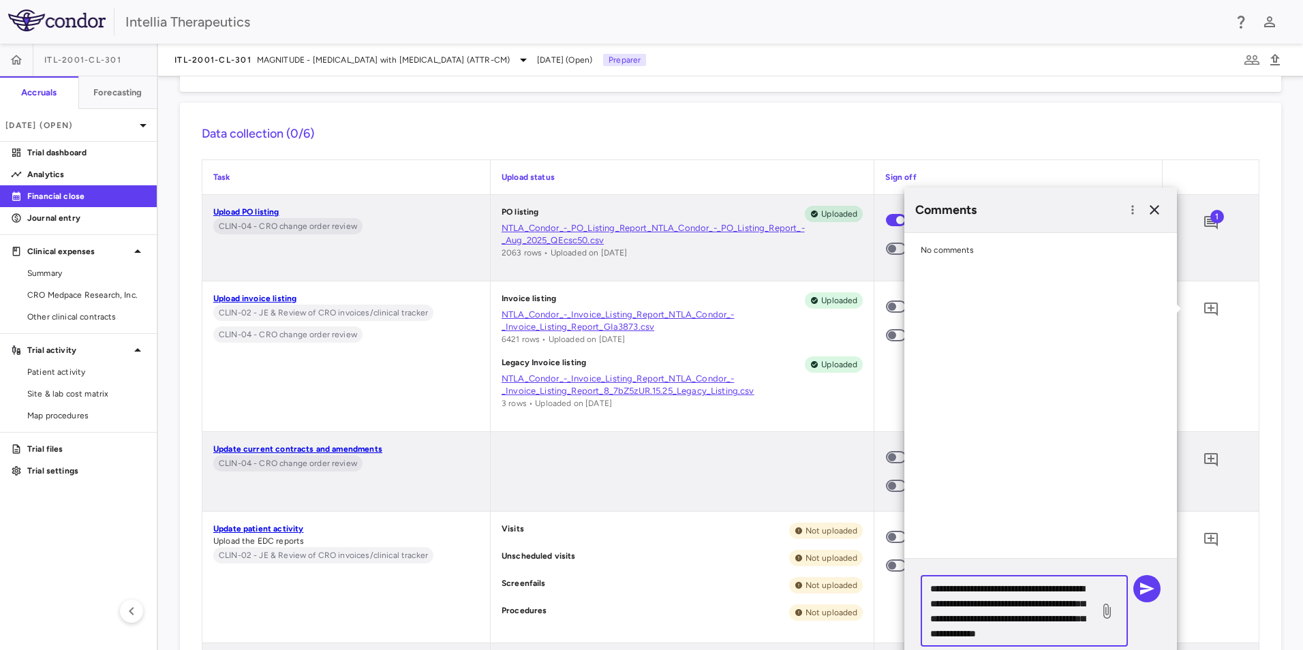
scroll to position [4, 0]
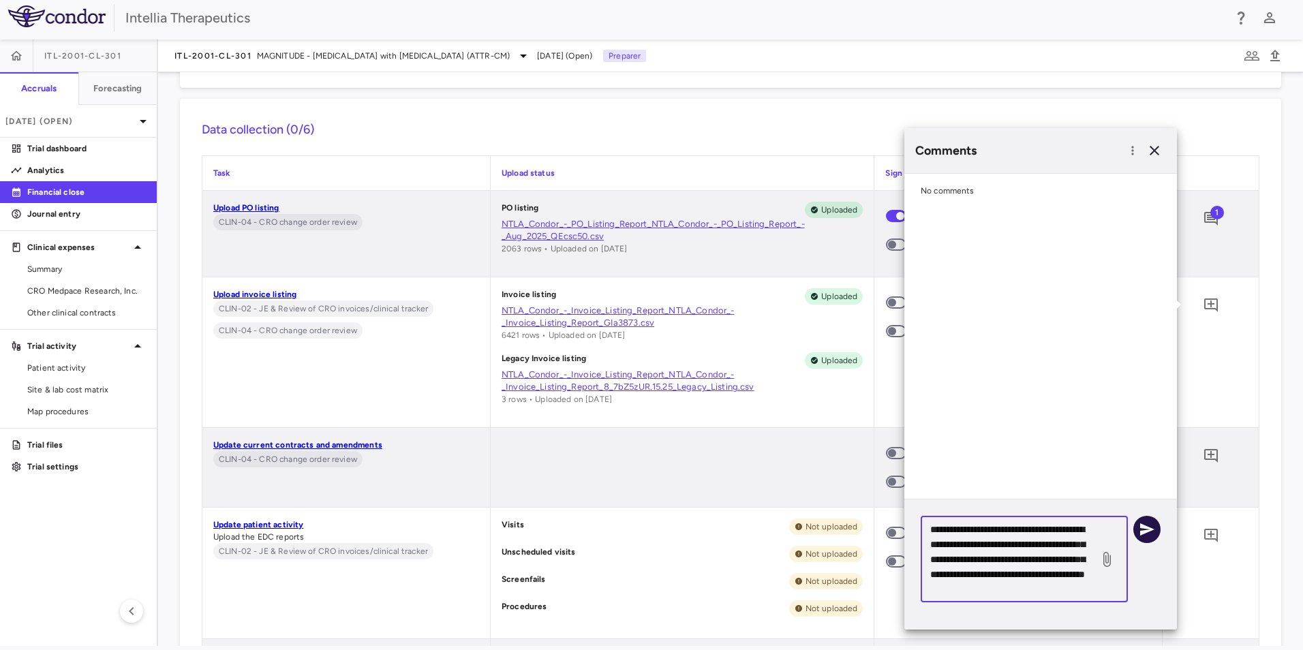
type textarea "**********"
click at [1144, 533] on icon "button" at bounding box center [1147, 530] width 14 height 12
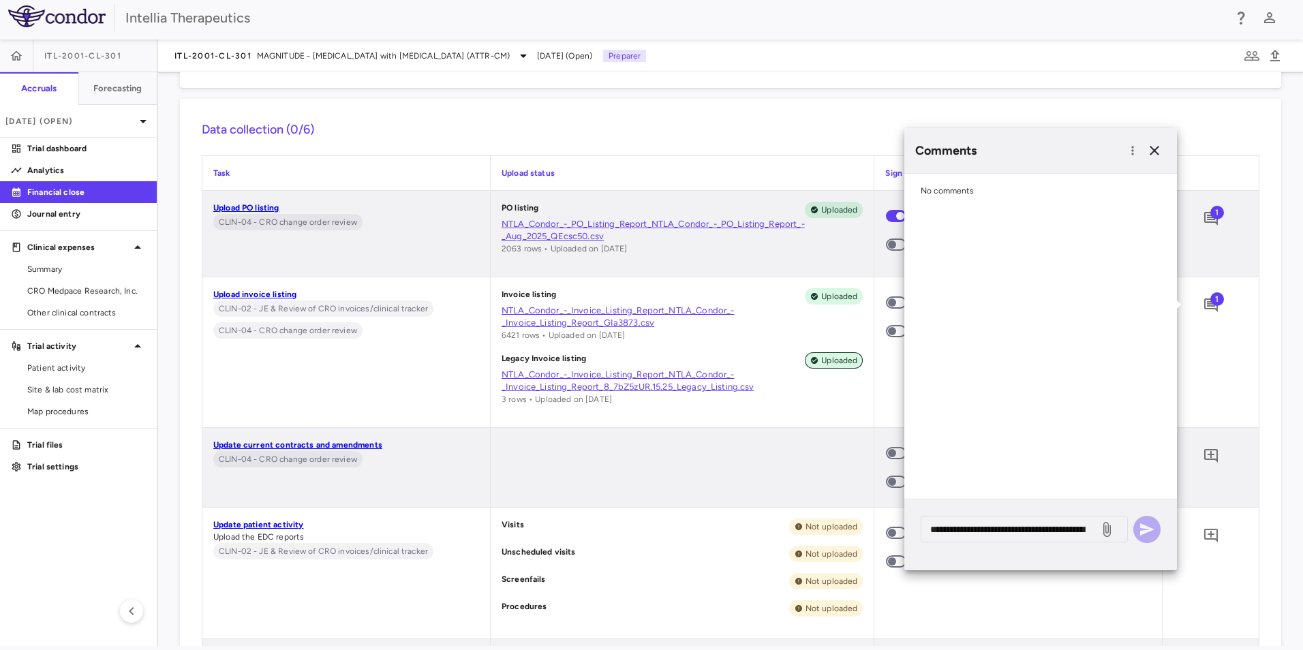
scroll to position [0, 0]
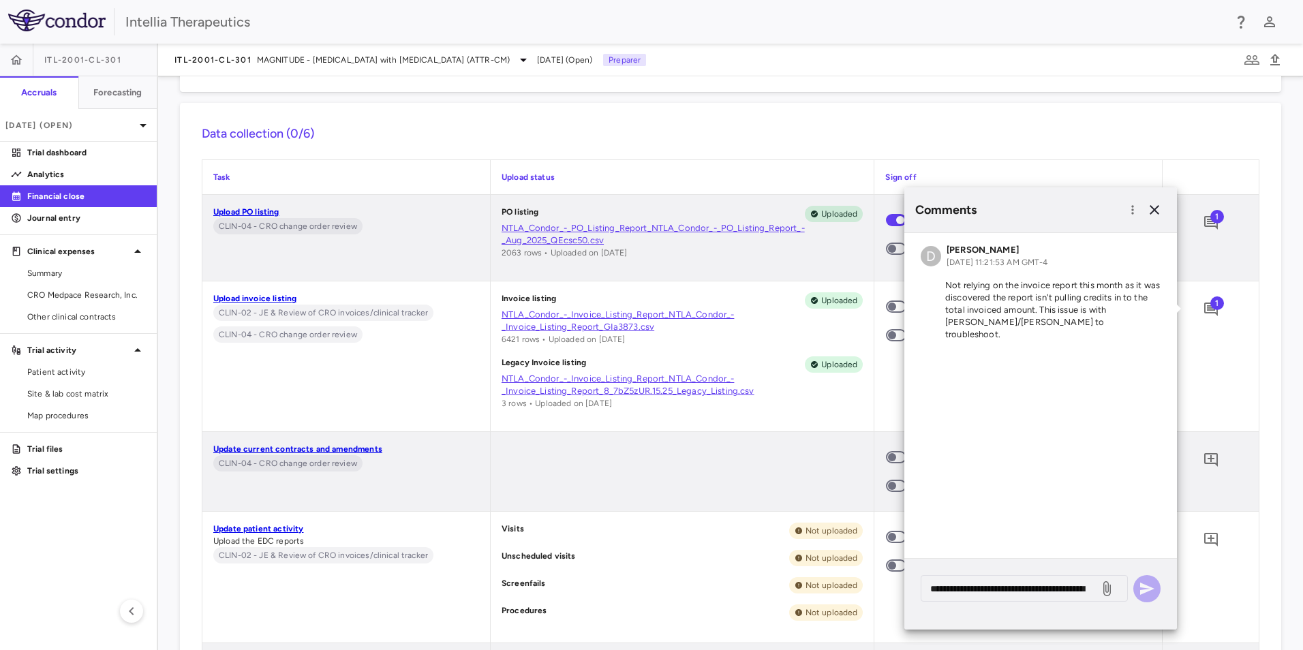
click at [826, 402] on div "Legacy Invoice listing Uploaded NTLA_Condor_-_Invoice_Listing_Report_NTLA_Condo…" at bounding box center [683, 383] width 362 height 53
click at [1160, 212] on icon "button" at bounding box center [1155, 210] width 16 height 16
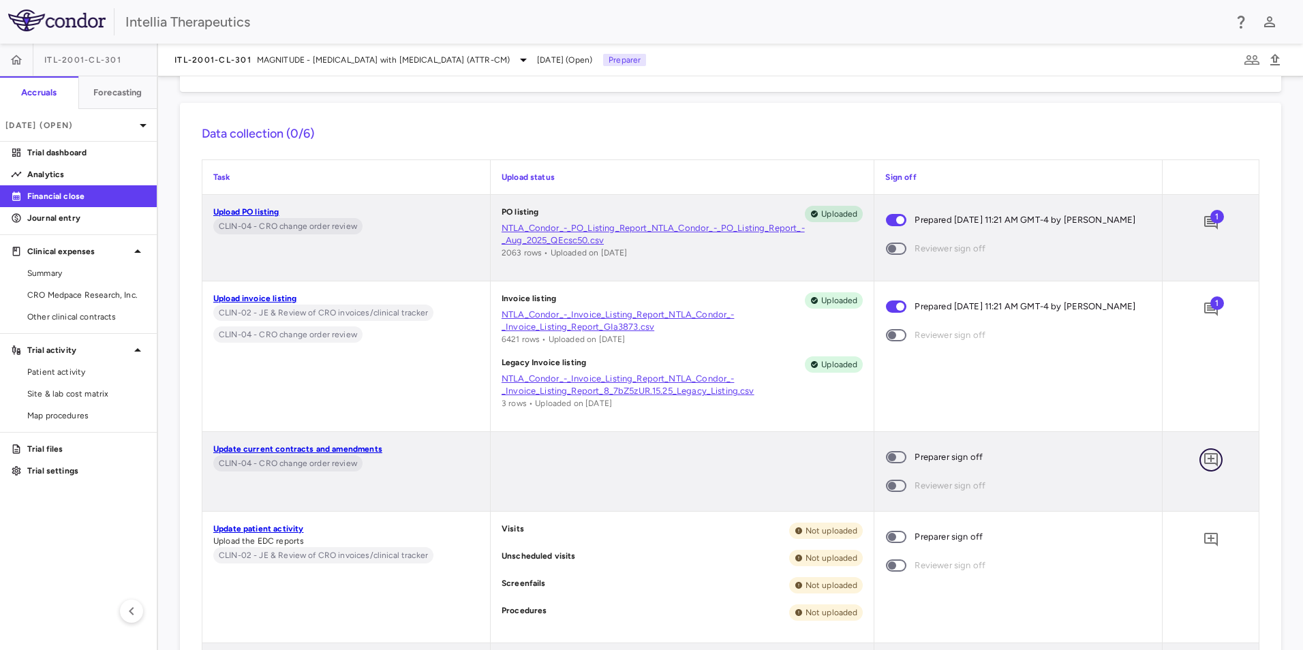
click at [1205, 462] on icon "Add comment" at bounding box center [1212, 460] width 14 height 14
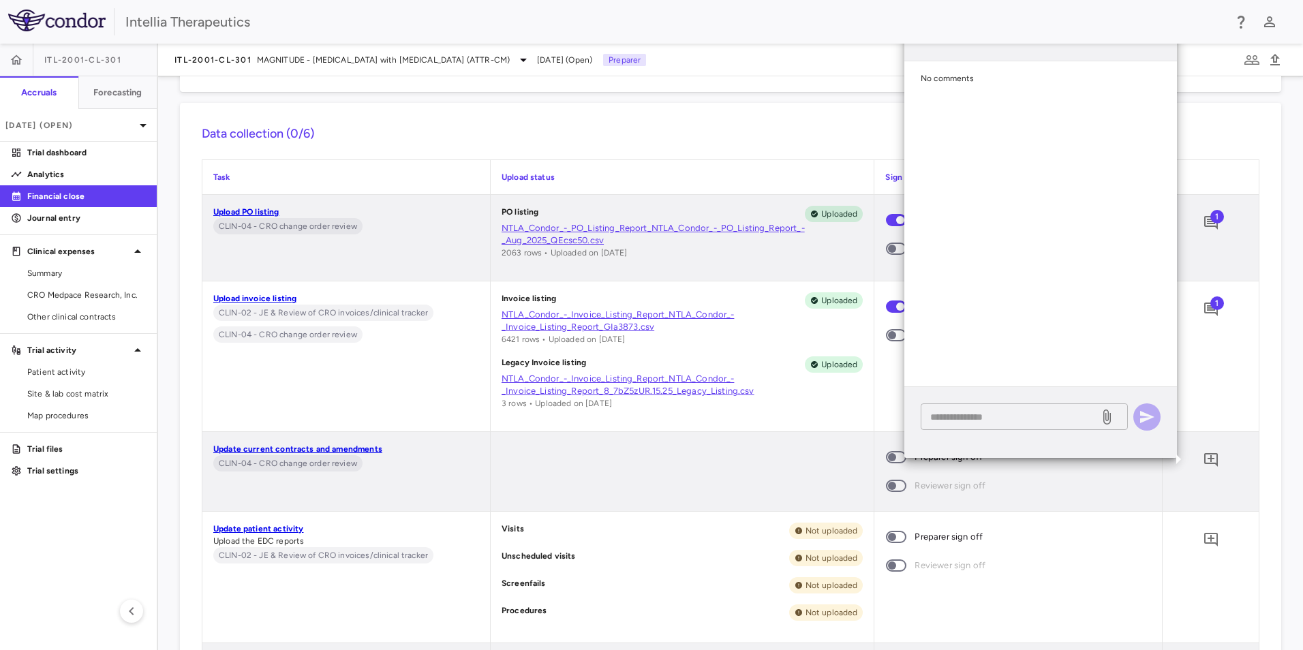
click at [1015, 427] on div "* ​" at bounding box center [1024, 417] width 207 height 27
type textarea "**********"
click at [1154, 416] on icon "button" at bounding box center [1147, 417] width 16 height 16
click at [815, 479] on div at bounding box center [683, 471] width 384 height 79
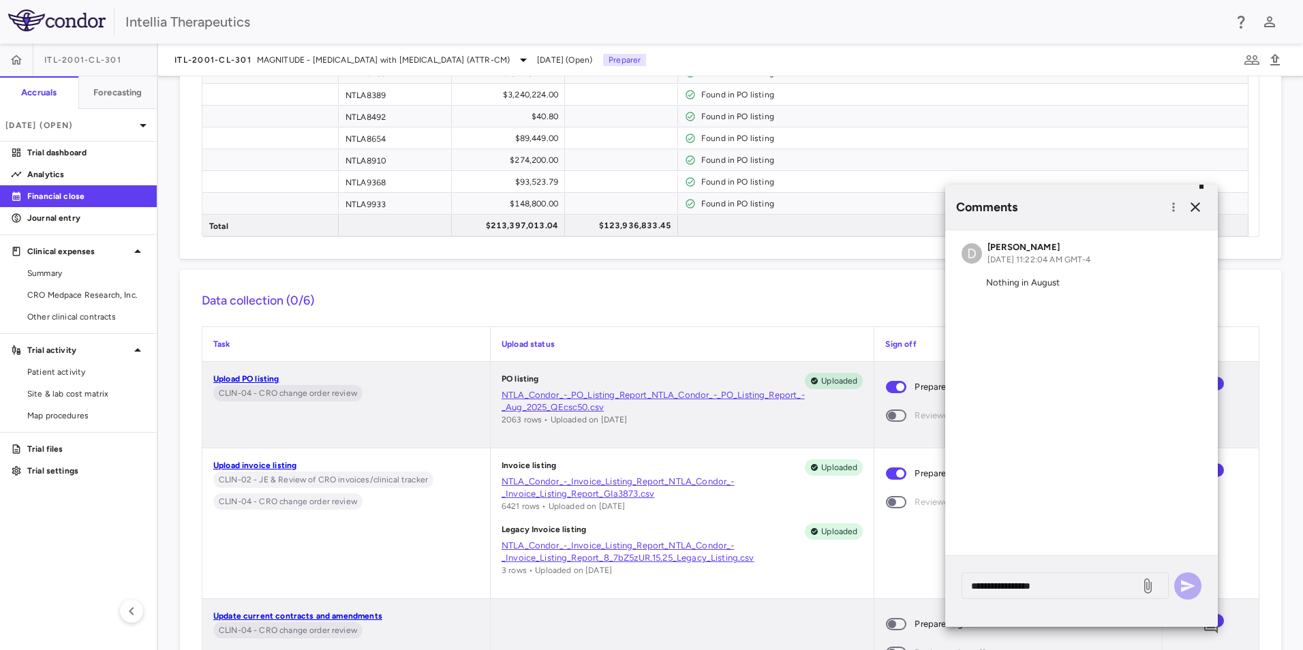
scroll to position [7173, 0]
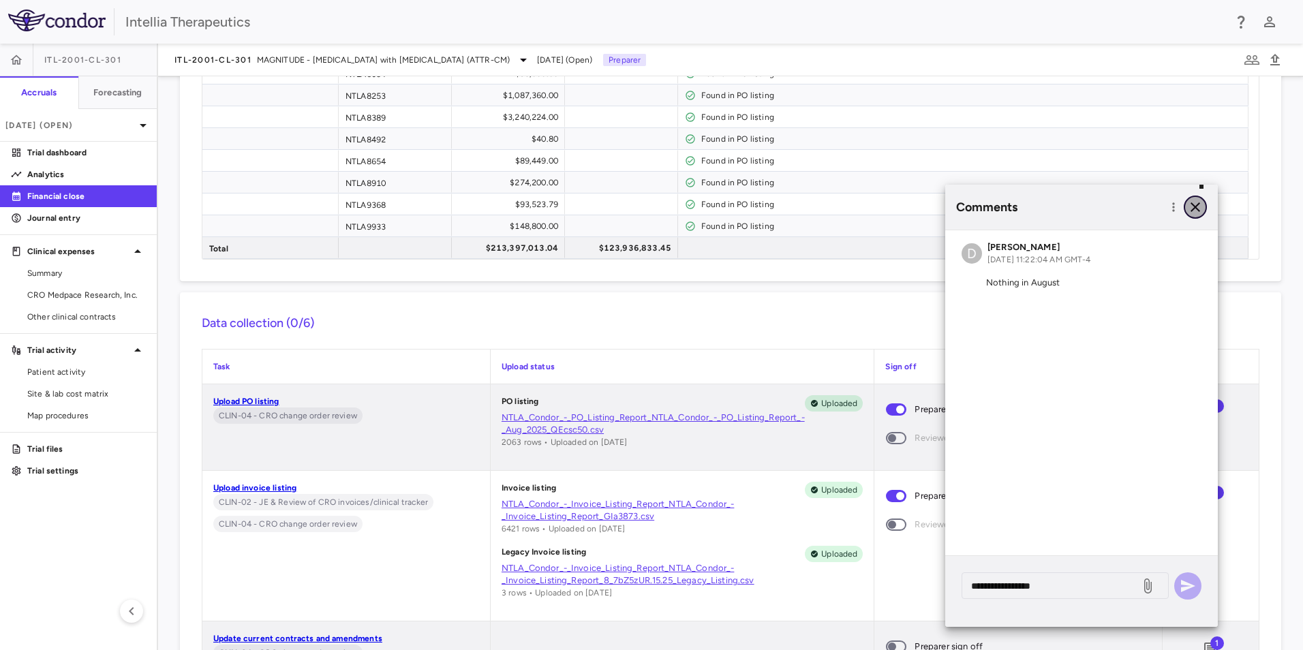
click at [1195, 196] on button "button" at bounding box center [1195, 207] width 23 height 23
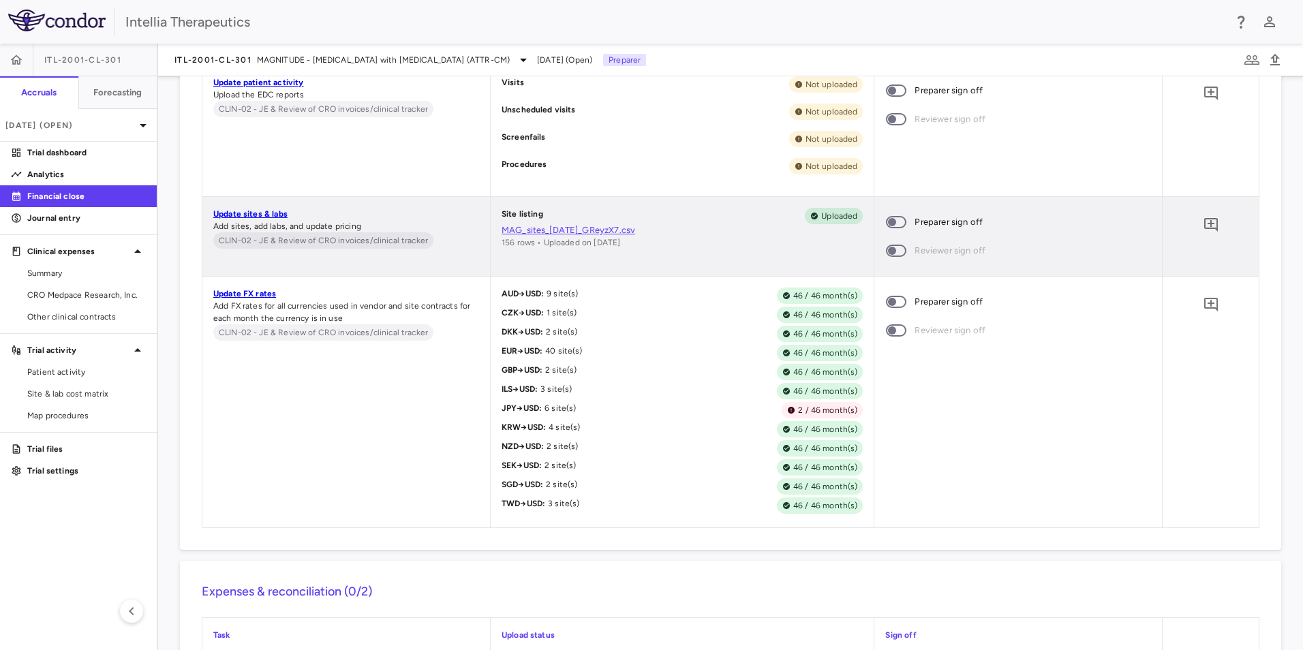
scroll to position [7854, 0]
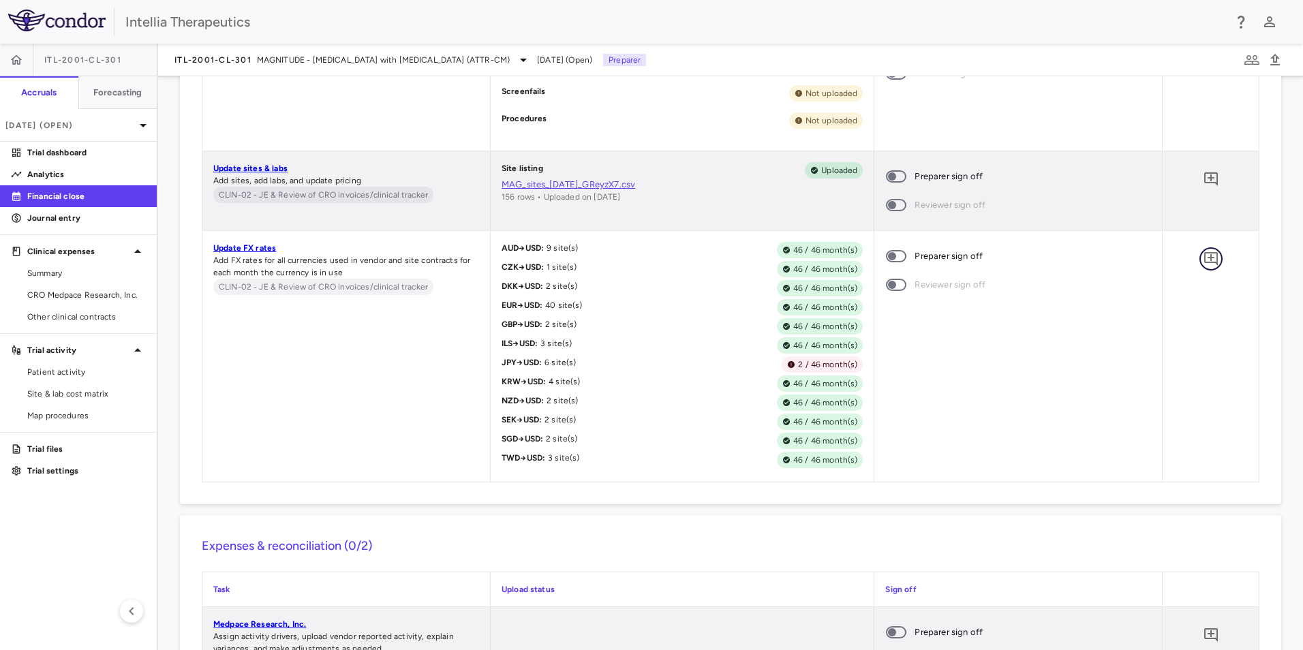
click at [1209, 265] on icon "Add comment" at bounding box center [1211, 259] width 16 height 16
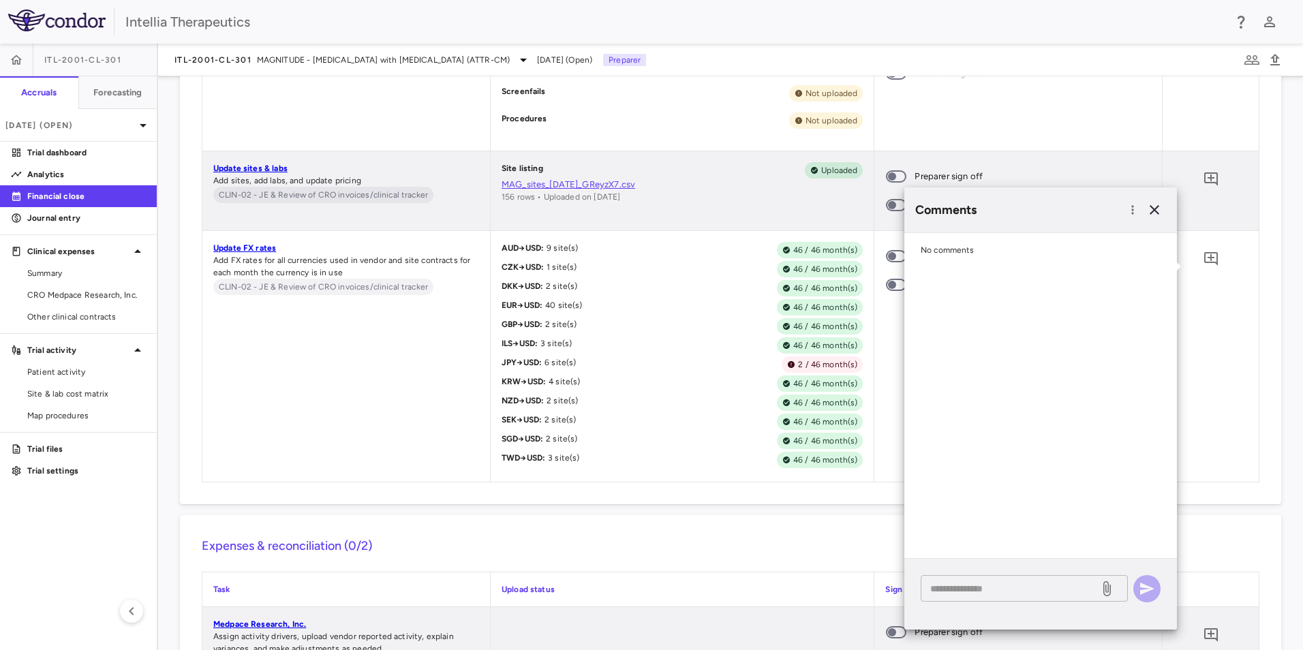
click at [981, 584] on textarea at bounding box center [1010, 588] width 160 height 15
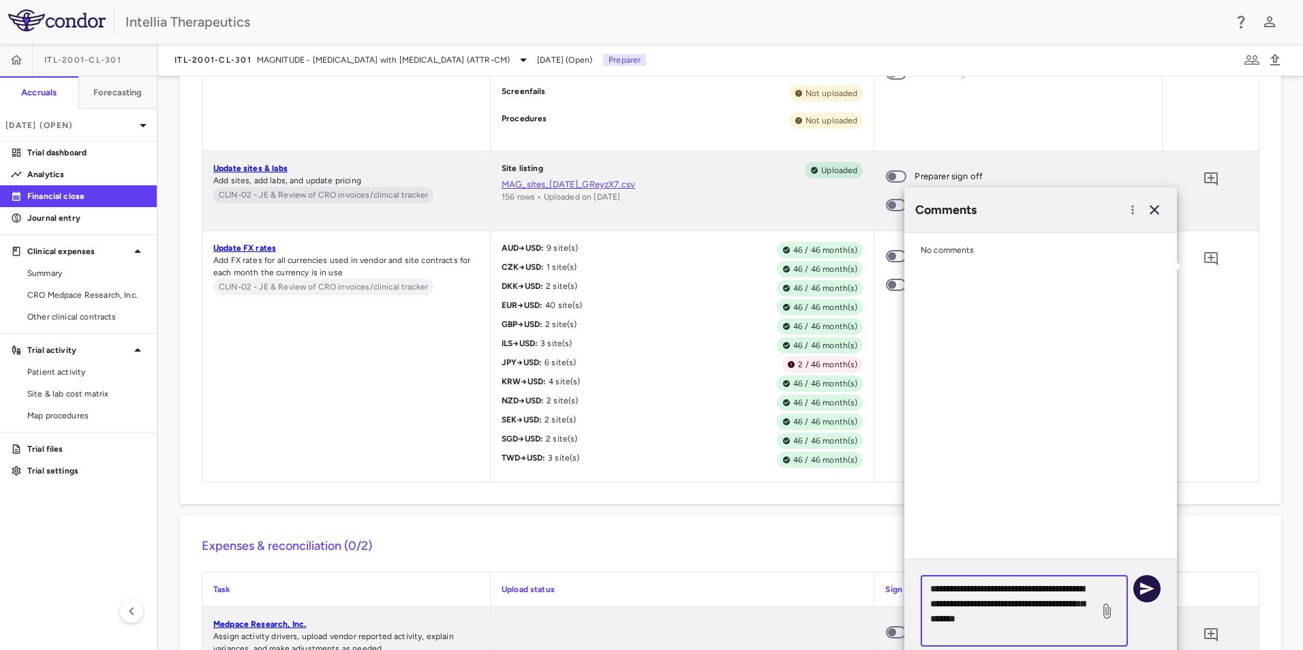
type textarea "**********"
click at [1153, 589] on icon "button" at bounding box center [1147, 589] width 14 height 12
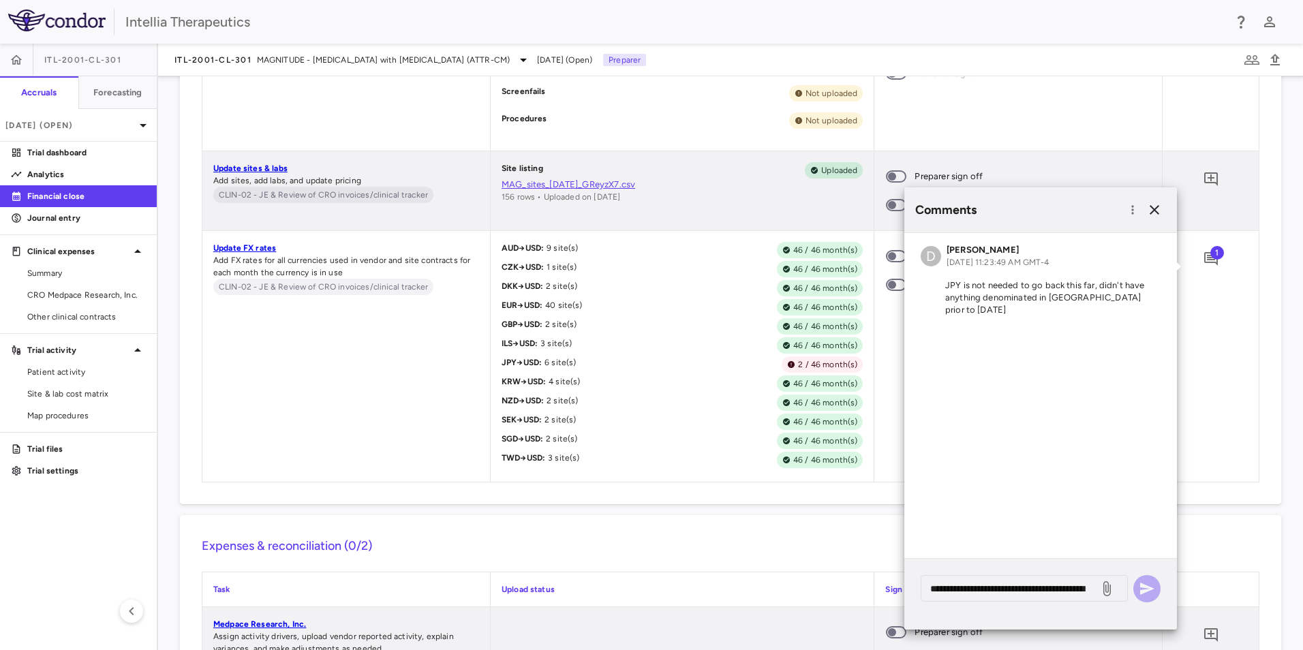
drag, startPoint x: 877, startPoint y: 352, endPoint x: 879, endPoint y: 298, distance: 54.6
click at [877, 353] on div "Preparer sign off Reviewer sign off" at bounding box center [1019, 356] width 288 height 251
click at [1162, 208] on icon "button" at bounding box center [1155, 210] width 16 height 16
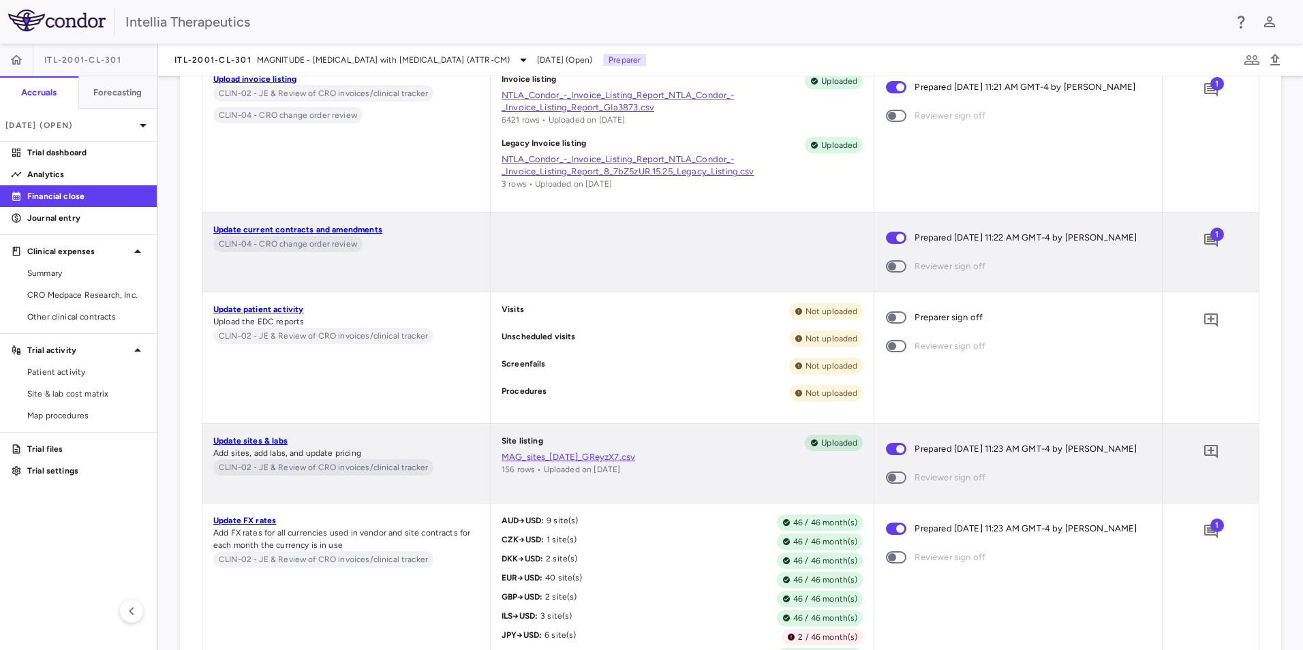
scroll to position [7445, 0]
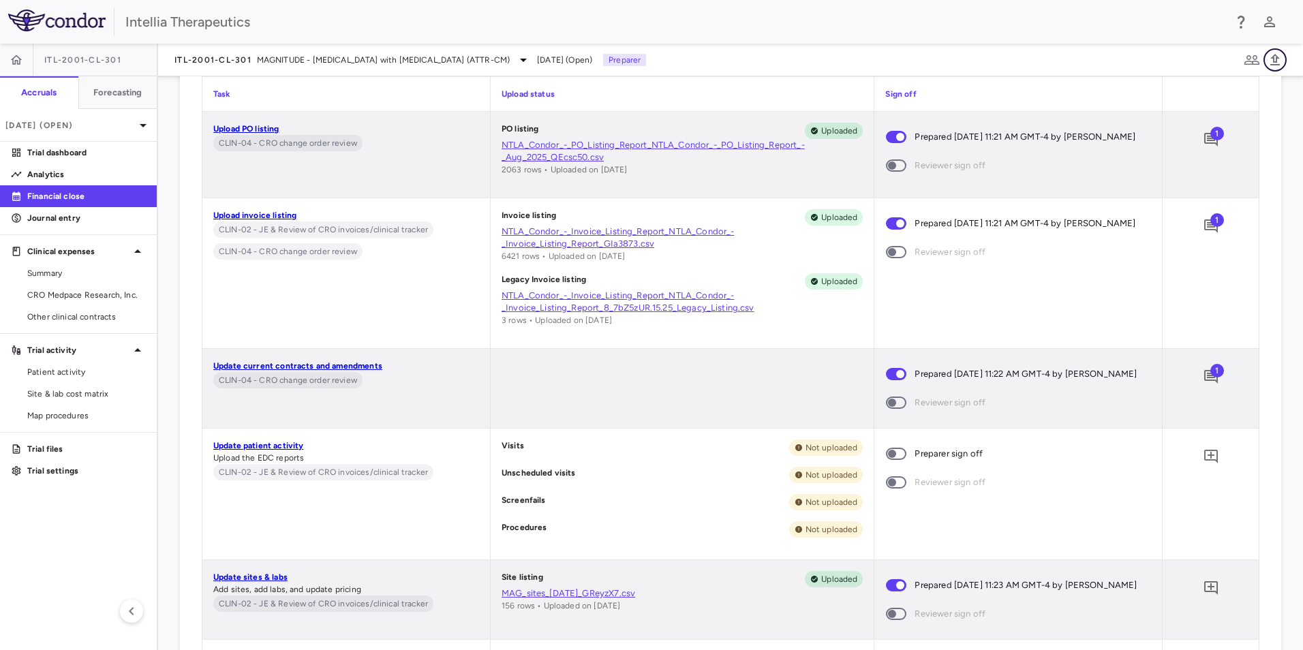
click at [1282, 66] on icon "button" at bounding box center [1275, 60] width 16 height 16
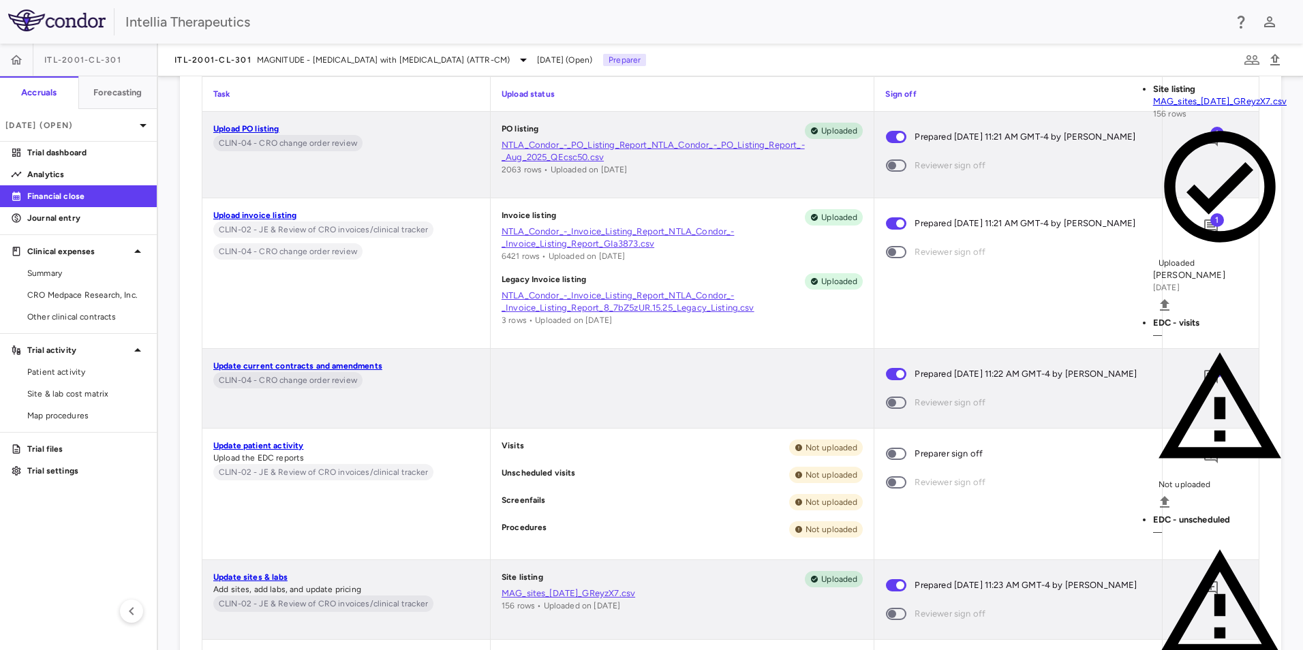
click at [1177, 514] on li "EDC - unscheduled — Not uploaded" at bounding box center [1220, 612] width 134 height 197
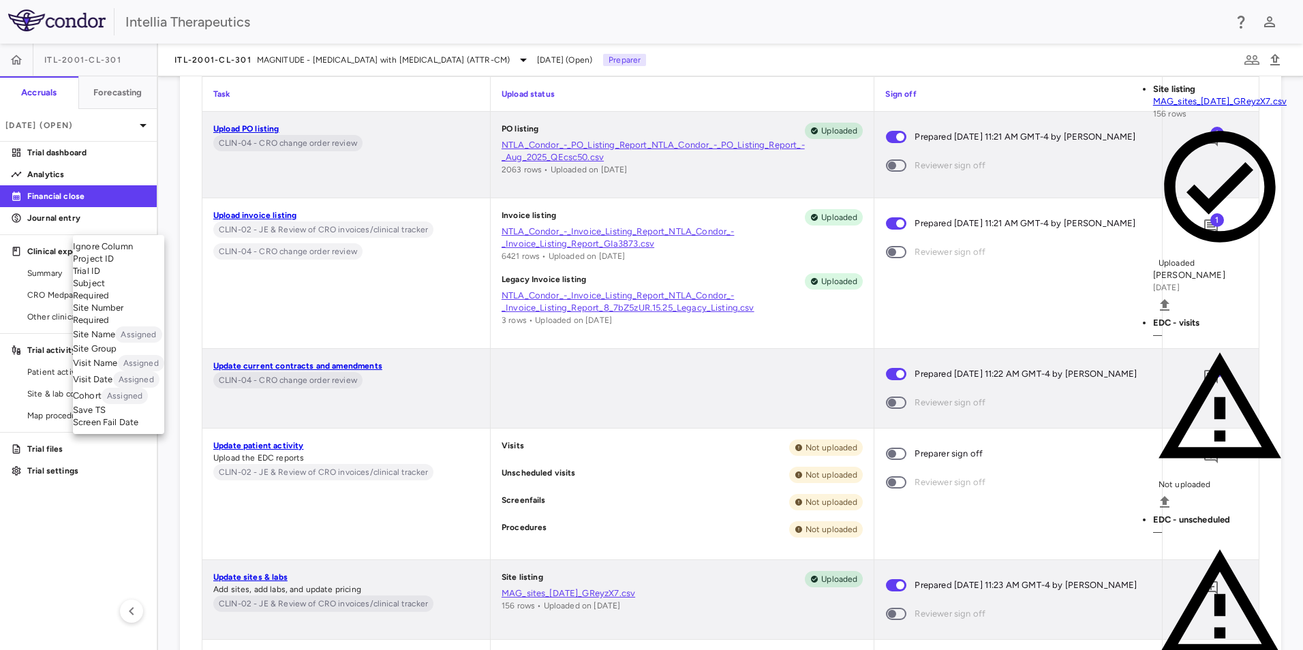
click at [172, 222] on body "Skip to sidebar Skip to main content Intellia Therapeutics ITL-2001-CL-301 Accr…" at bounding box center [651, 325] width 1303 height 650
click at [714, 354] on div at bounding box center [651, 325] width 1303 height 650
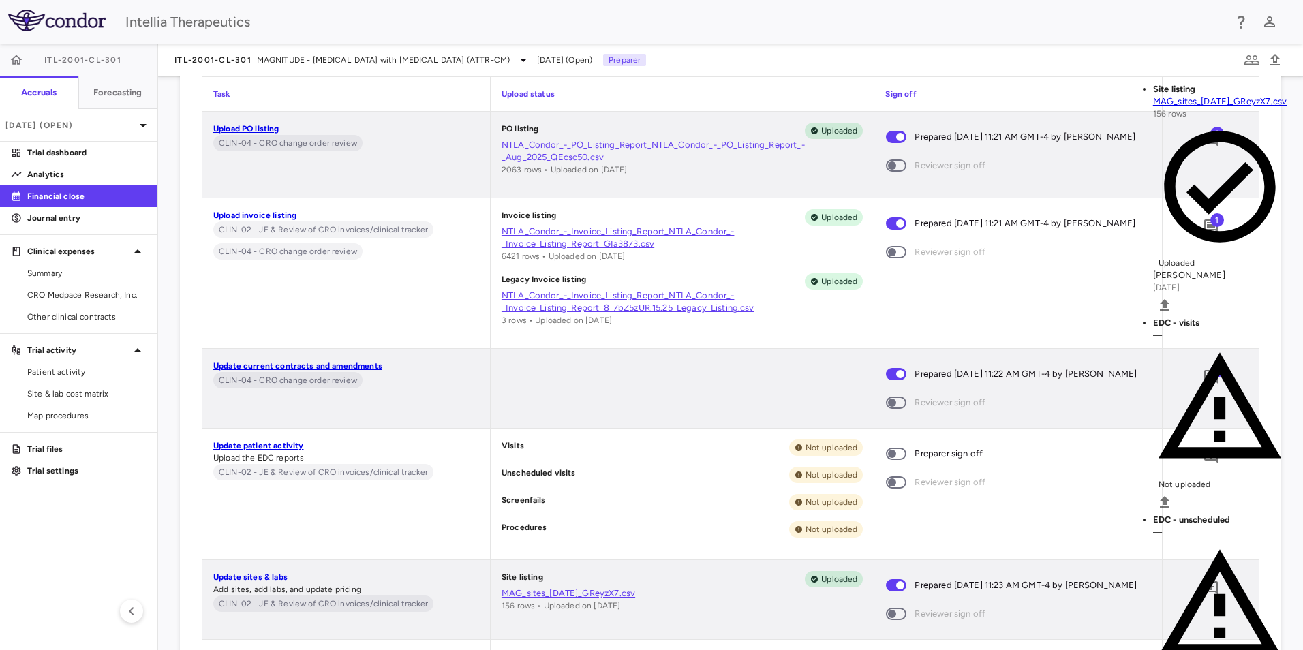
click at [119, 231] on body "Skip to sidebar Skip to main content Intellia Therapeutics ITL-2001-CL-301 Accr…" at bounding box center [651, 325] width 1303 height 650
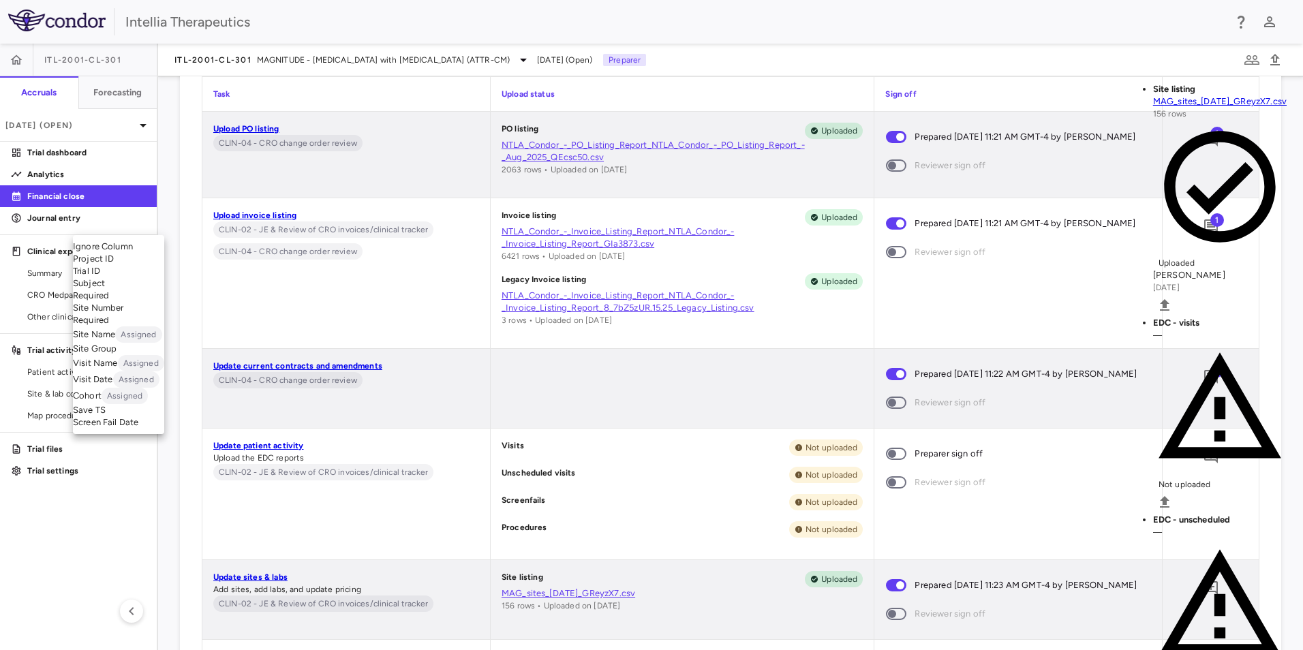
click at [119, 302] on li "Subject Required" at bounding box center [118, 289] width 91 height 25
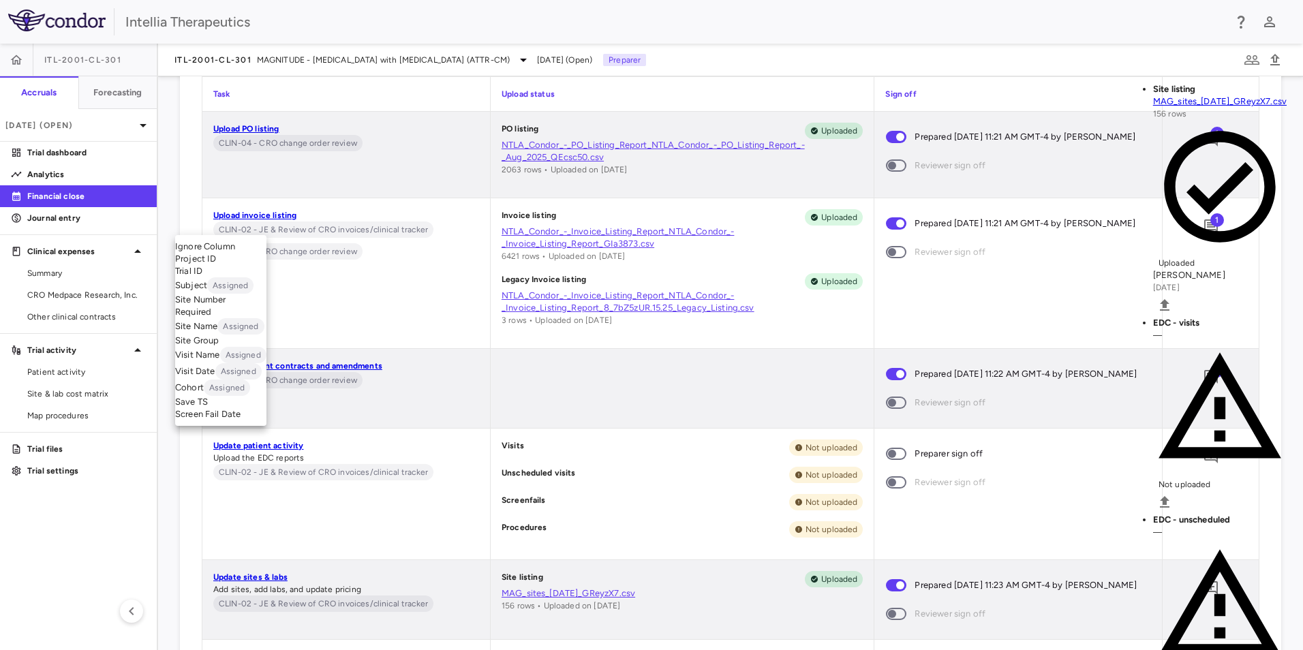
click at [219, 219] on body "Skip to sidebar Skip to main content Intellia Therapeutics ITL-2001-CL-301 Accr…" at bounding box center [651, 325] width 1303 height 650
click at [228, 318] on li "Site Number Required" at bounding box center [220, 306] width 91 height 25
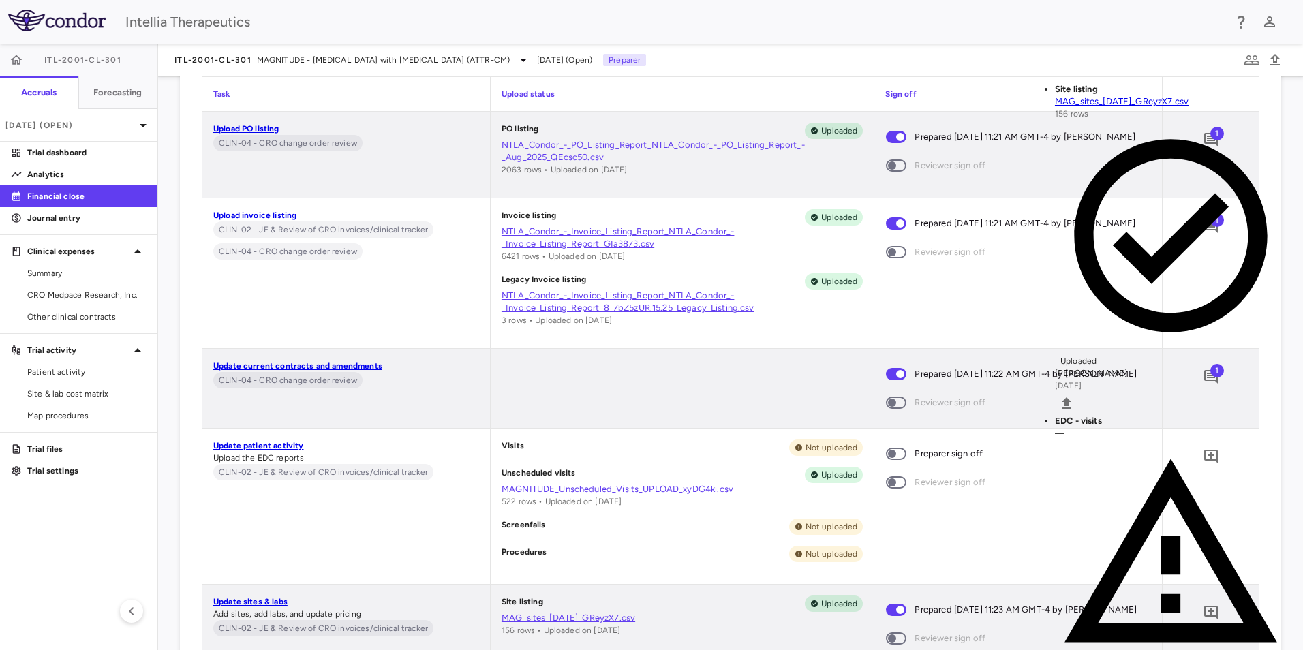
click at [142, 234] on body "Skip to sidebar Skip to main content Intellia Therapeutics ITL-2001-CL-301 Accr…" at bounding box center [651, 325] width 1303 height 650
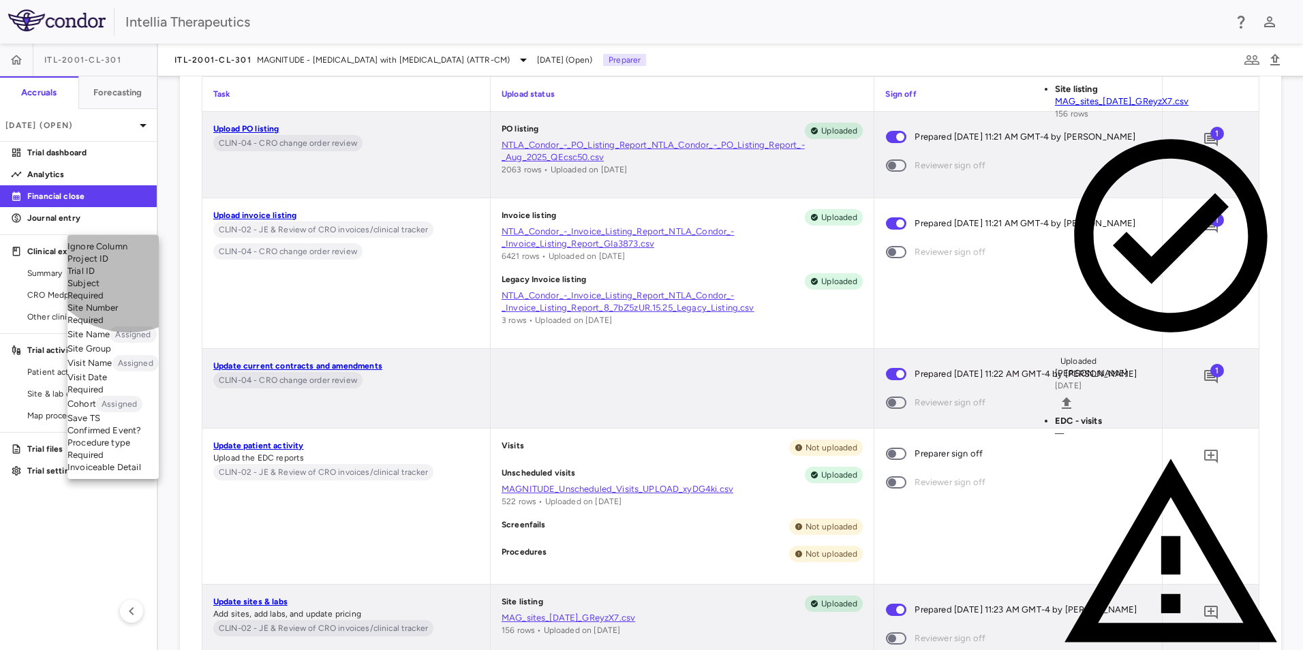
click at [128, 302] on li "Subject Required" at bounding box center [112, 289] width 91 height 25
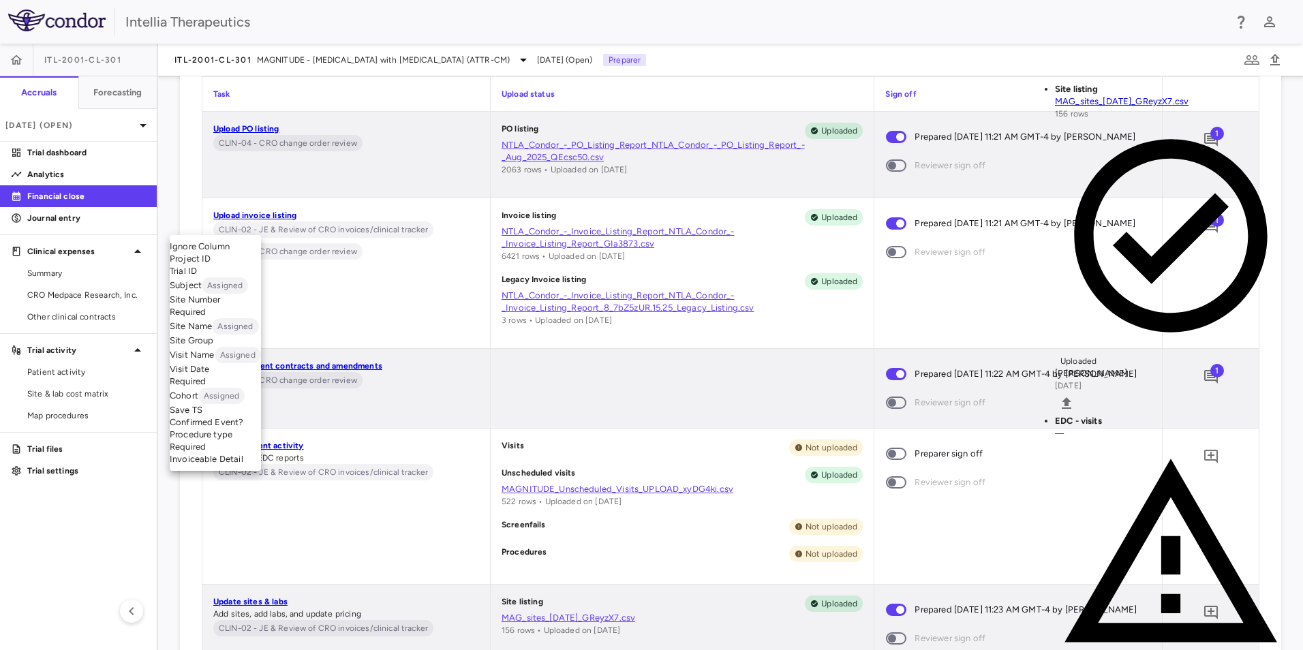
click at [247, 224] on body "Skip to sidebar Skip to main content Intellia Therapeutics ITL-2001-CL-301 Accr…" at bounding box center [651, 325] width 1303 height 650
click at [219, 318] on li "Site Number Required" at bounding box center [215, 306] width 91 height 25
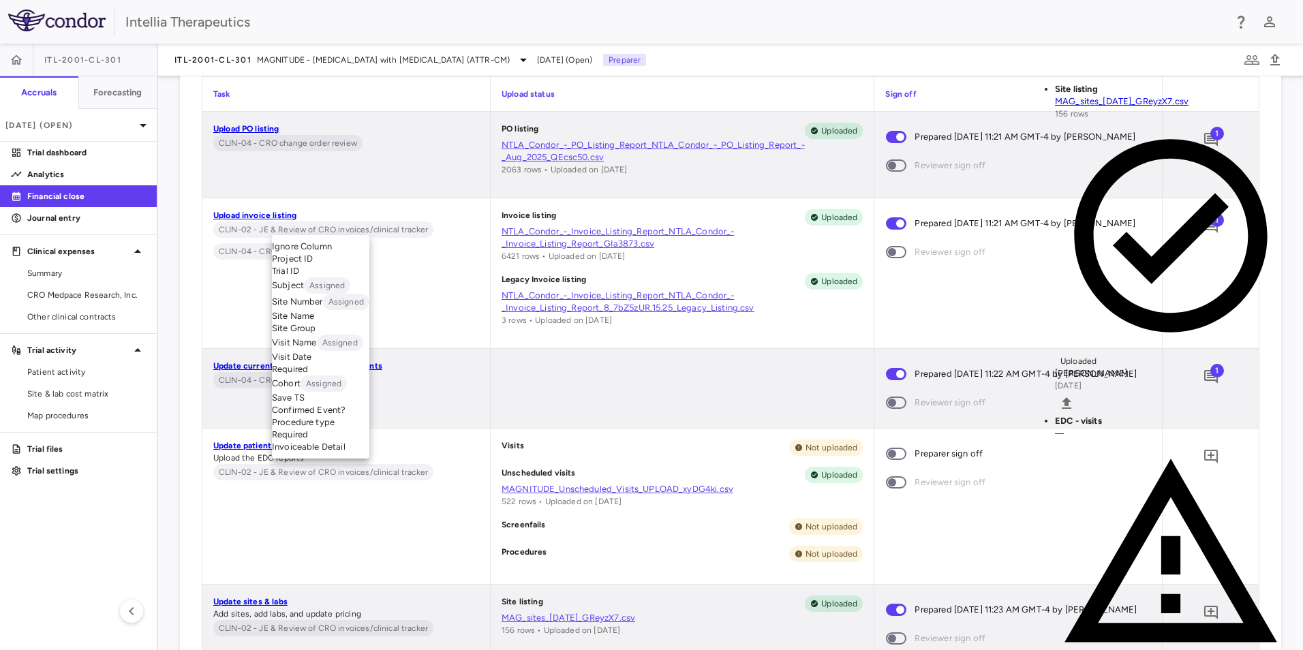
click at [348, 219] on body "Skip to sidebar Skip to main content Intellia Therapeutics ITL-2001-CL-301 Accr…" at bounding box center [651, 325] width 1303 height 650
click at [333, 351] on li "Visit Name Assigned" at bounding box center [320, 343] width 97 height 16
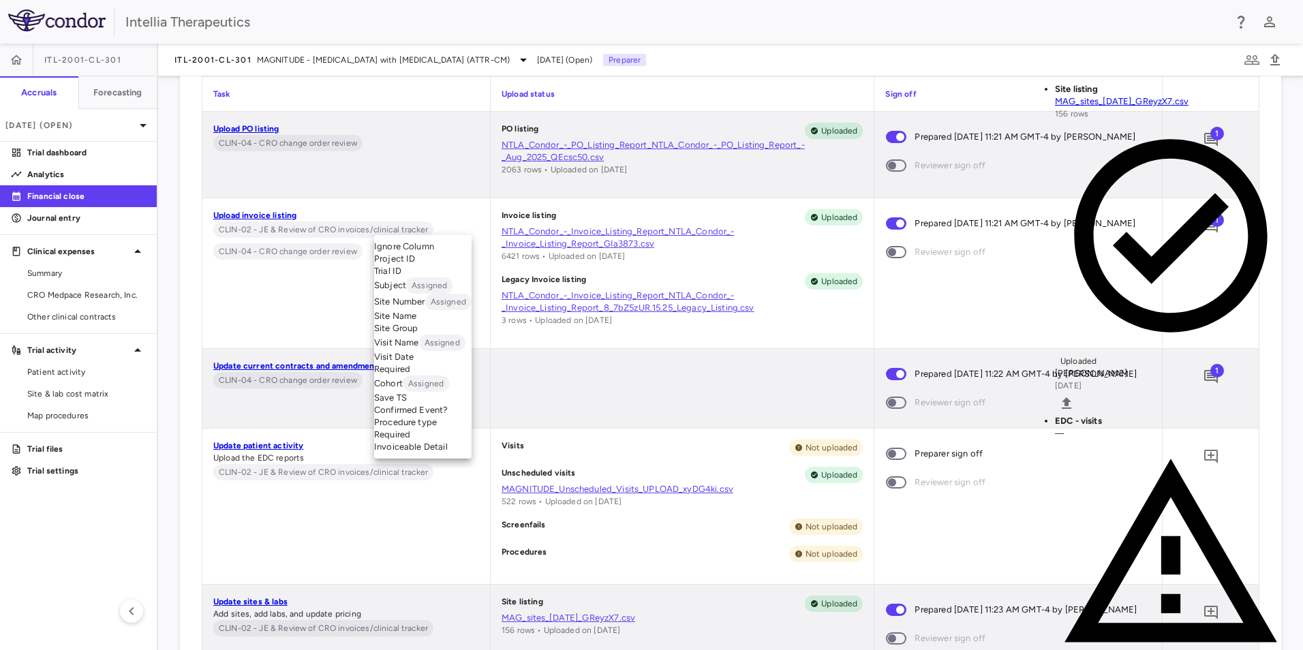
click at [457, 230] on body "Skip to sidebar Skip to main content Intellia Therapeutics ITL-2001-CL-301 Accr…" at bounding box center [651, 325] width 1303 height 650
click at [798, 357] on div at bounding box center [651, 325] width 1303 height 650
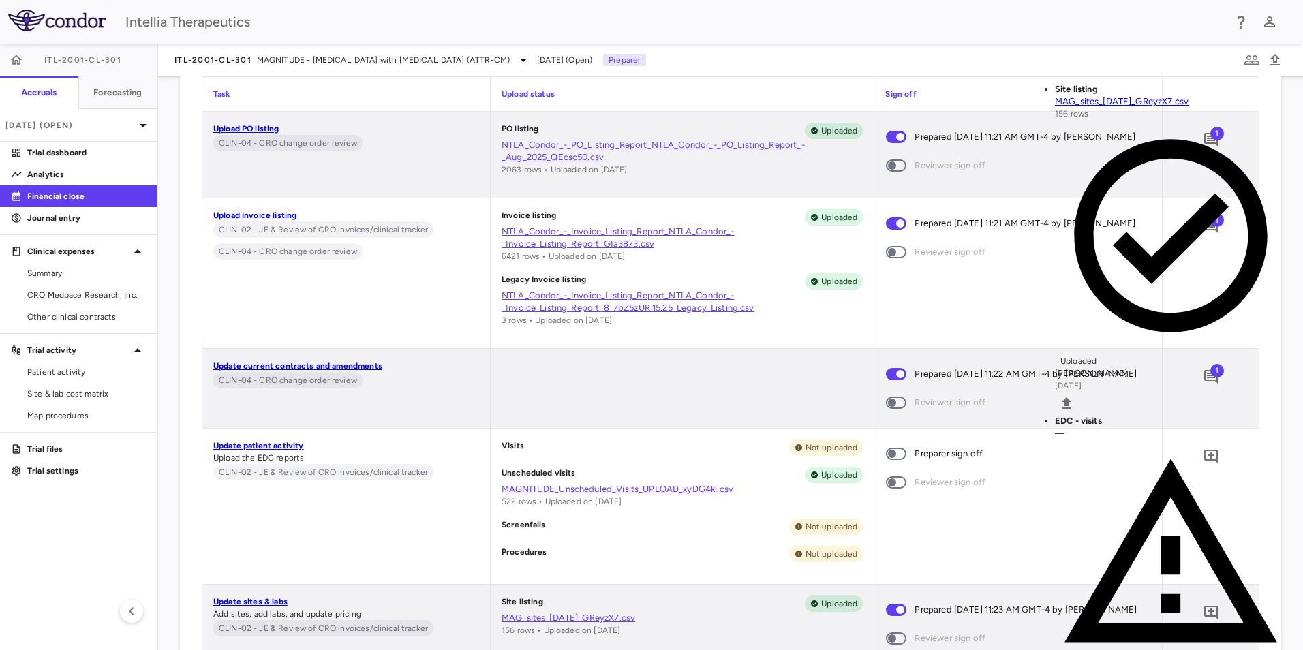
click at [171, 227] on body "Skip to sidebar Skip to main content Intellia Therapeutics ITL-2001-CL-301 Accr…" at bounding box center [651, 325] width 1303 height 650
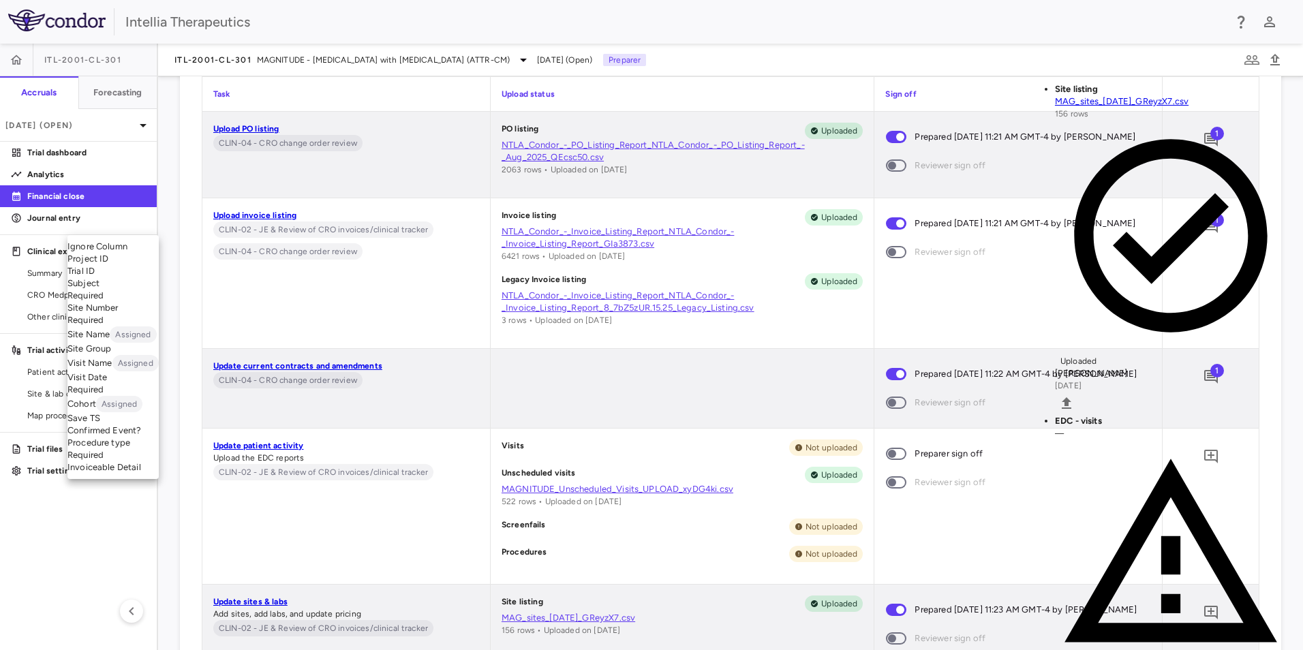
click at [115, 302] on li "Subject Required" at bounding box center [112, 289] width 91 height 25
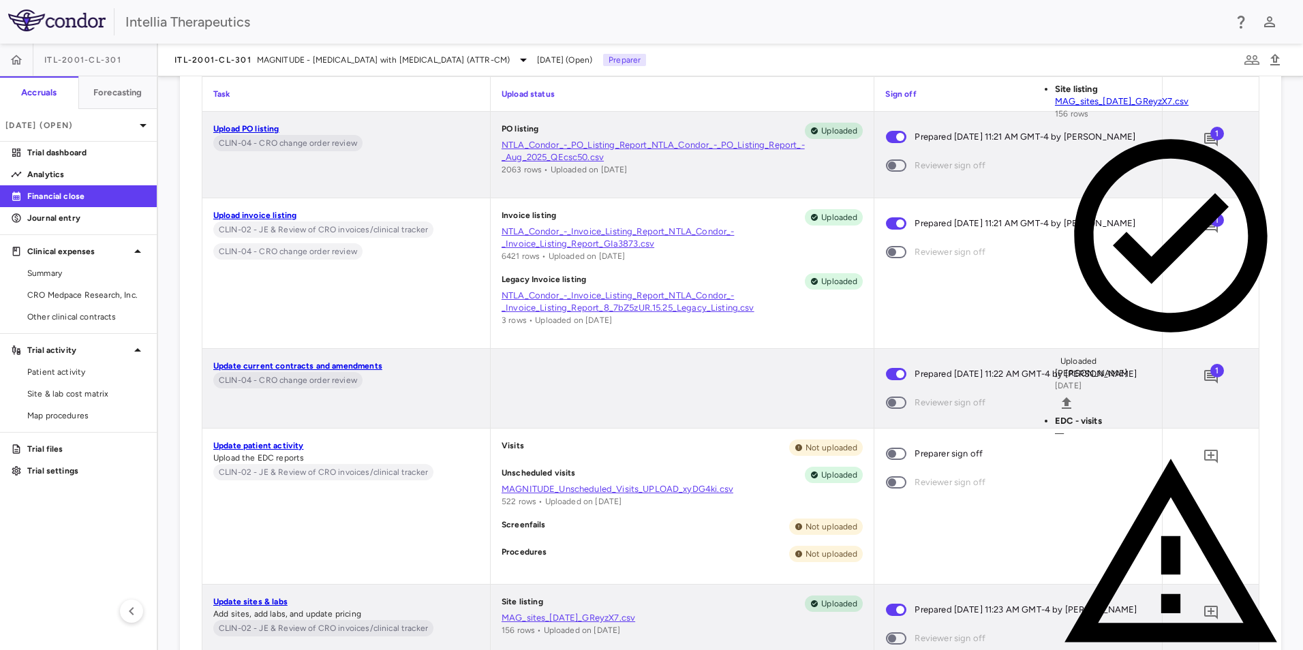
click at [244, 229] on body "Skip to sidebar Skip to main content Intellia Therapeutics ITL-2001-CL-301 Accr…" at bounding box center [651, 325] width 1303 height 650
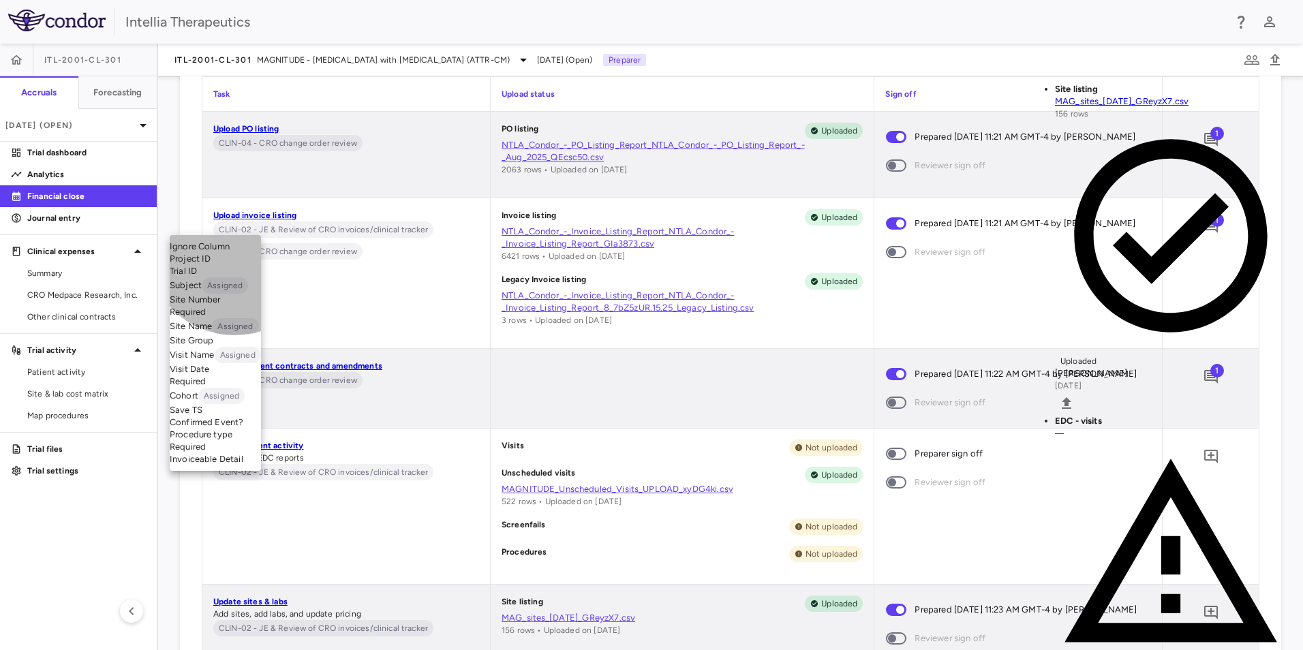
click at [234, 318] on li "Site Number Required" at bounding box center [215, 306] width 91 height 25
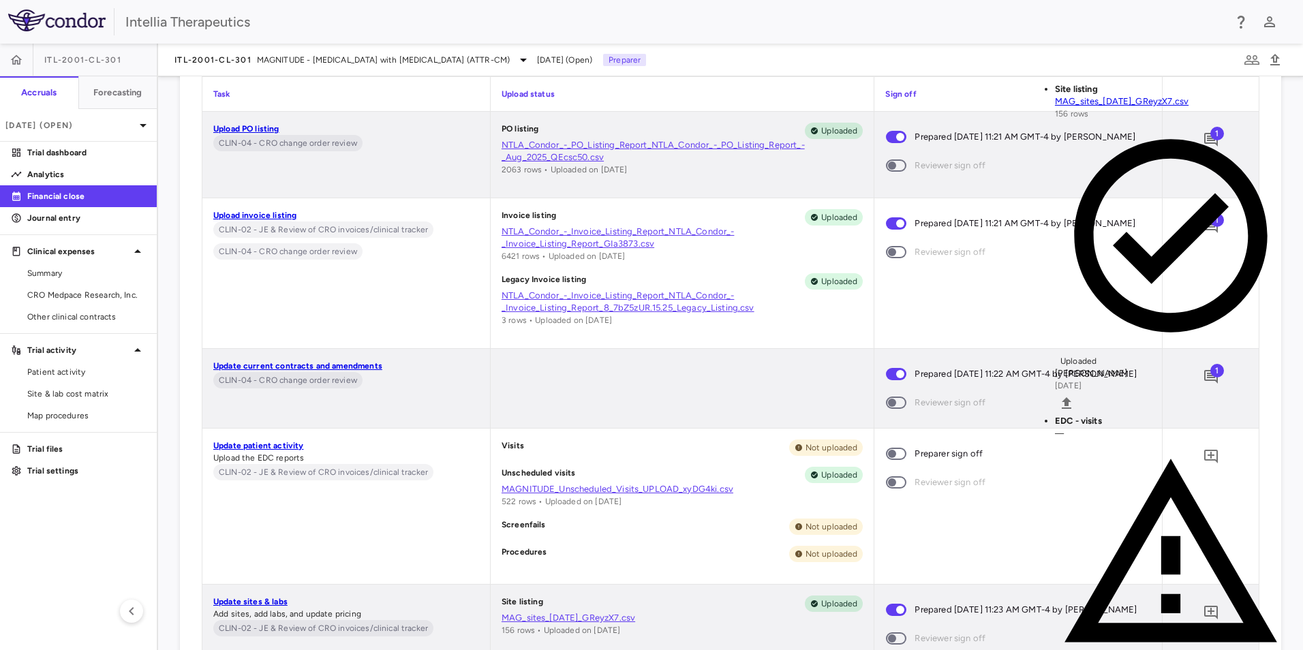
click at [454, 217] on body "Skip to sidebar Skip to main content Intellia Therapeutics ITL-2001-CL-301 Accr…" at bounding box center [651, 325] width 1303 height 650
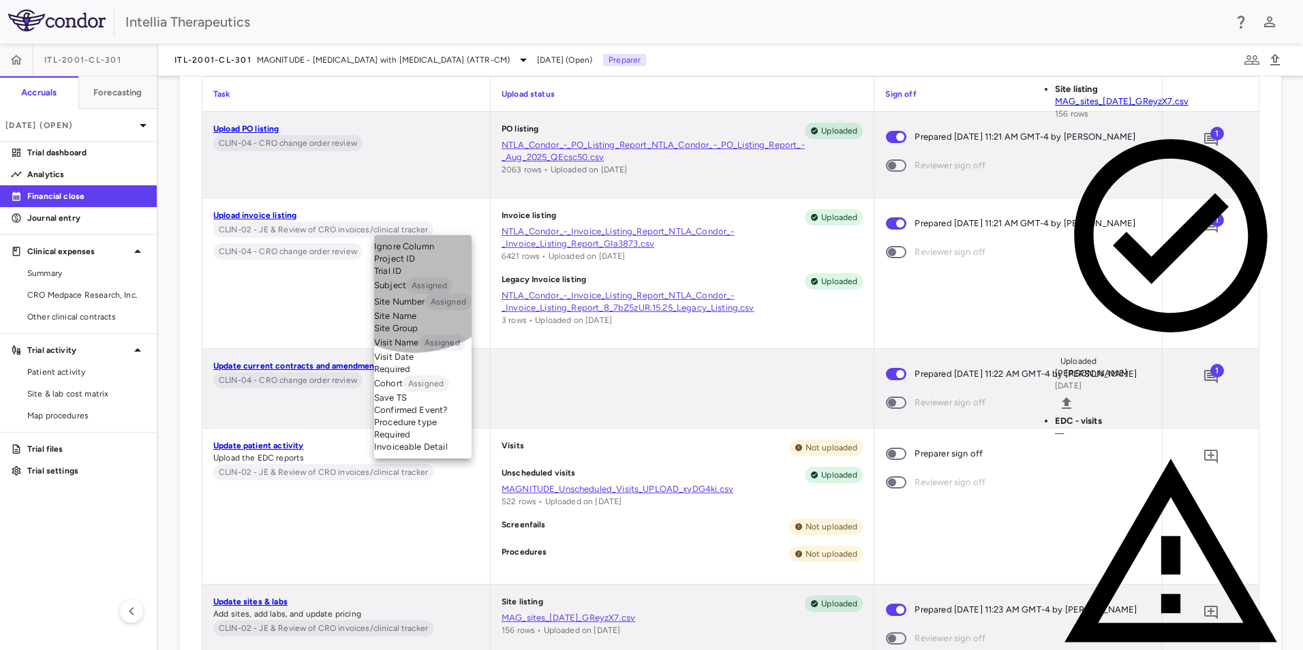
click at [414, 376] on li "Visit Date Required" at bounding box center [422, 363] width 97 height 25
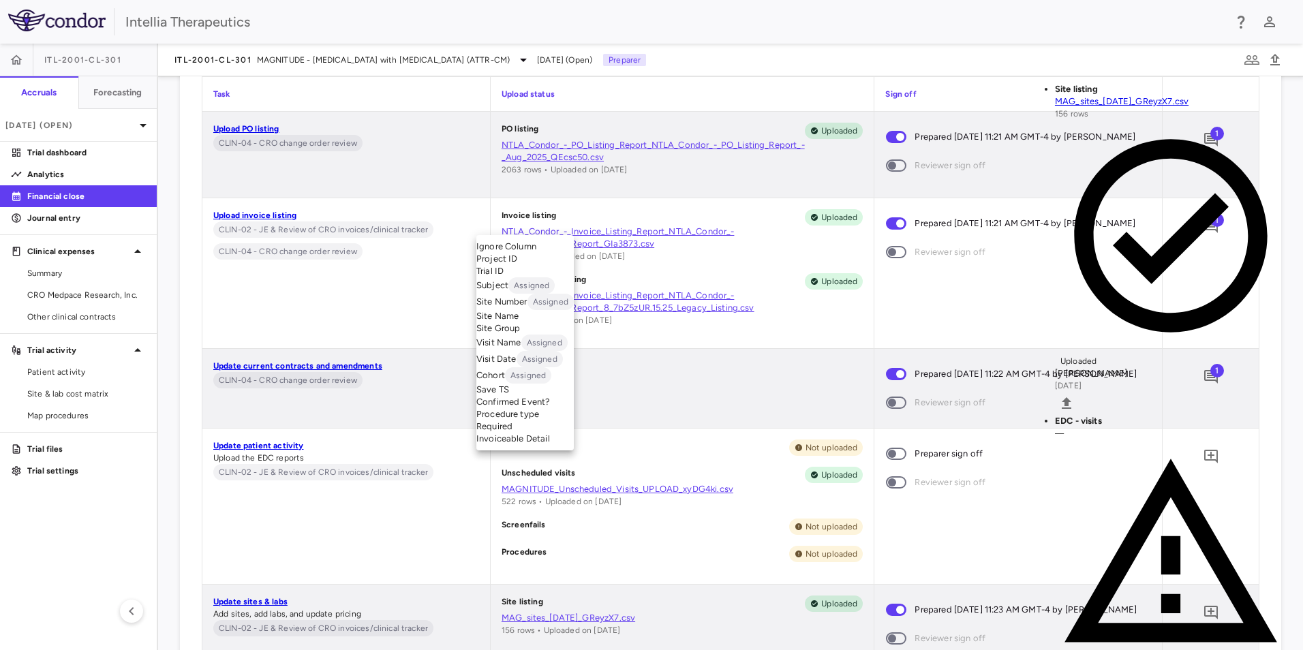
click at [561, 223] on body "Skip to sidebar Skip to main content Intellia Therapeutics ITL-2001-CL-301 Accr…" at bounding box center [651, 325] width 1303 height 650
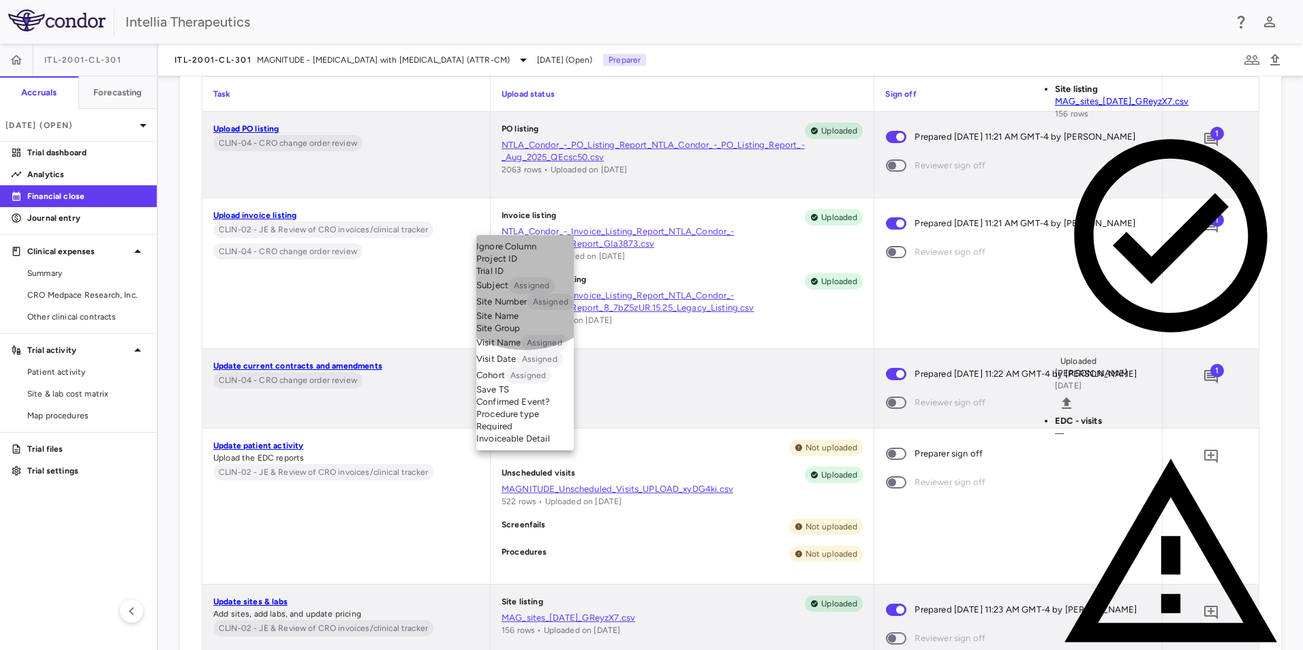
click at [525, 351] on li "Visit Name Assigned" at bounding box center [524, 343] width 97 height 16
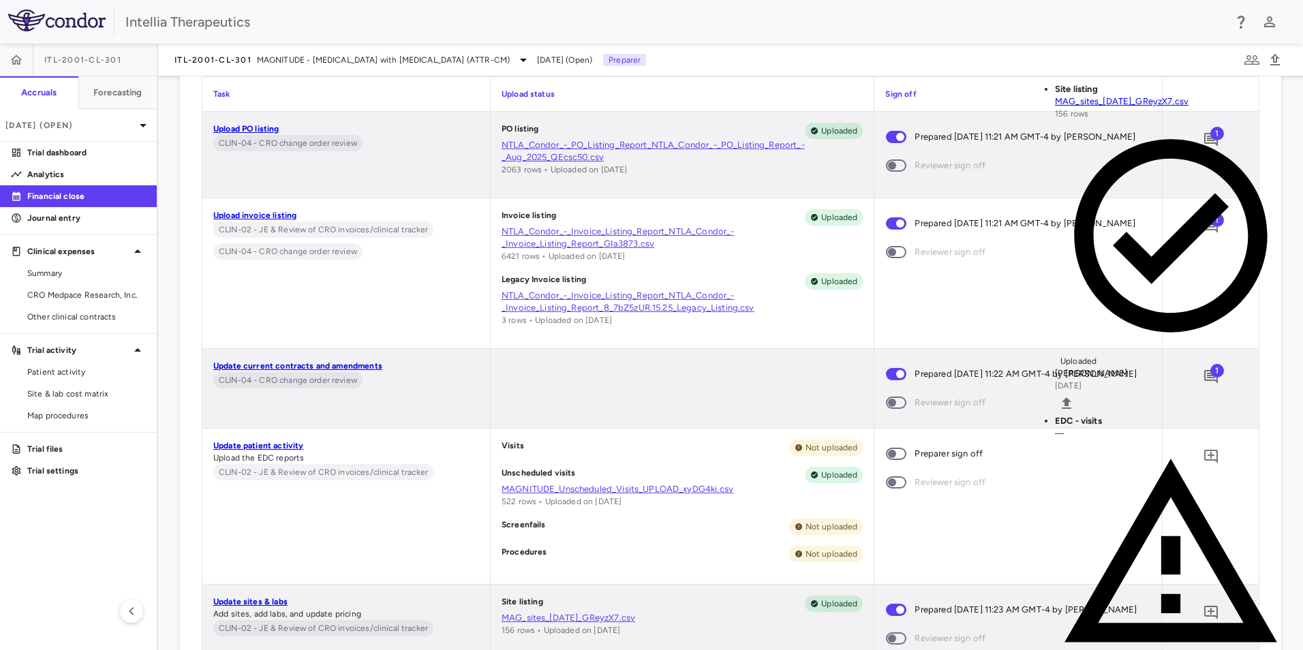
click at [360, 230] on body "Skip to sidebar Skip to main content Intellia Therapeutics ITL-2001-CL-301 Accr…" at bounding box center [651, 325] width 1303 height 650
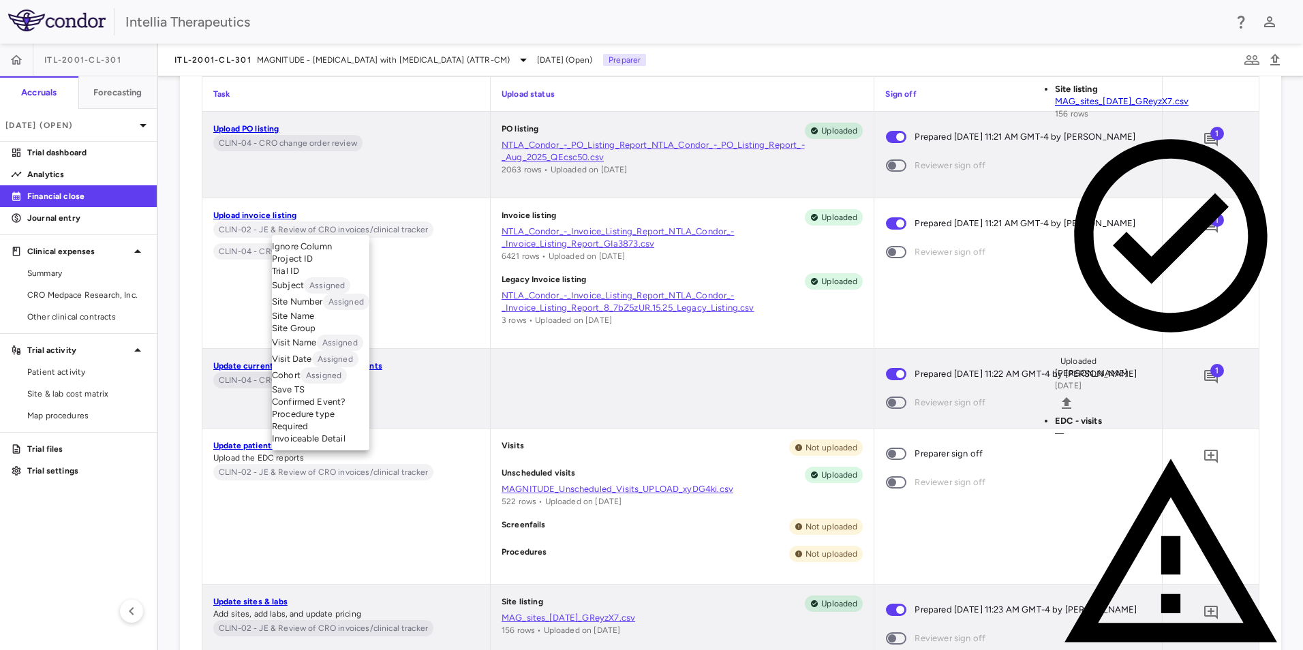
click at [331, 351] on li "Visit Name Assigned" at bounding box center [320, 343] width 97 height 16
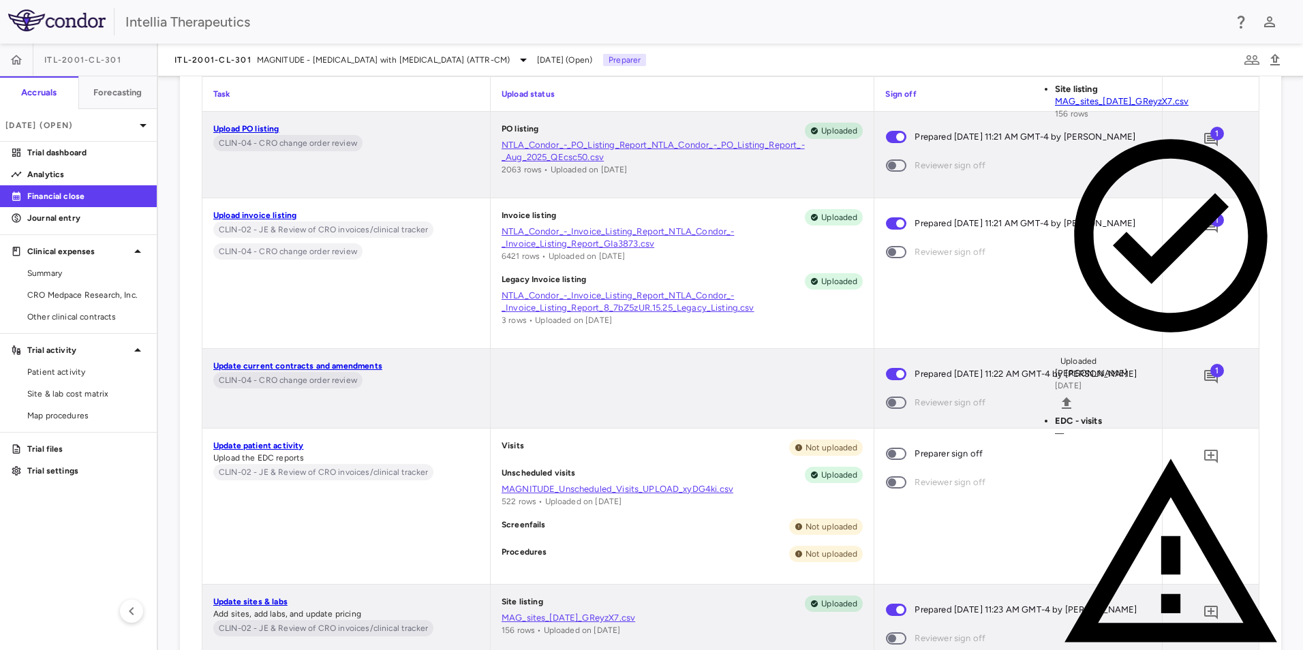
drag, startPoint x: 721, startPoint y: 354, endPoint x: 698, endPoint y: 318, distance: 42.9
click at [571, 223] on body "Skip to sidebar Skip to main content Intellia Therapeutics ITL-2001-CL-301 Accr…" at bounding box center [651, 325] width 1303 height 650
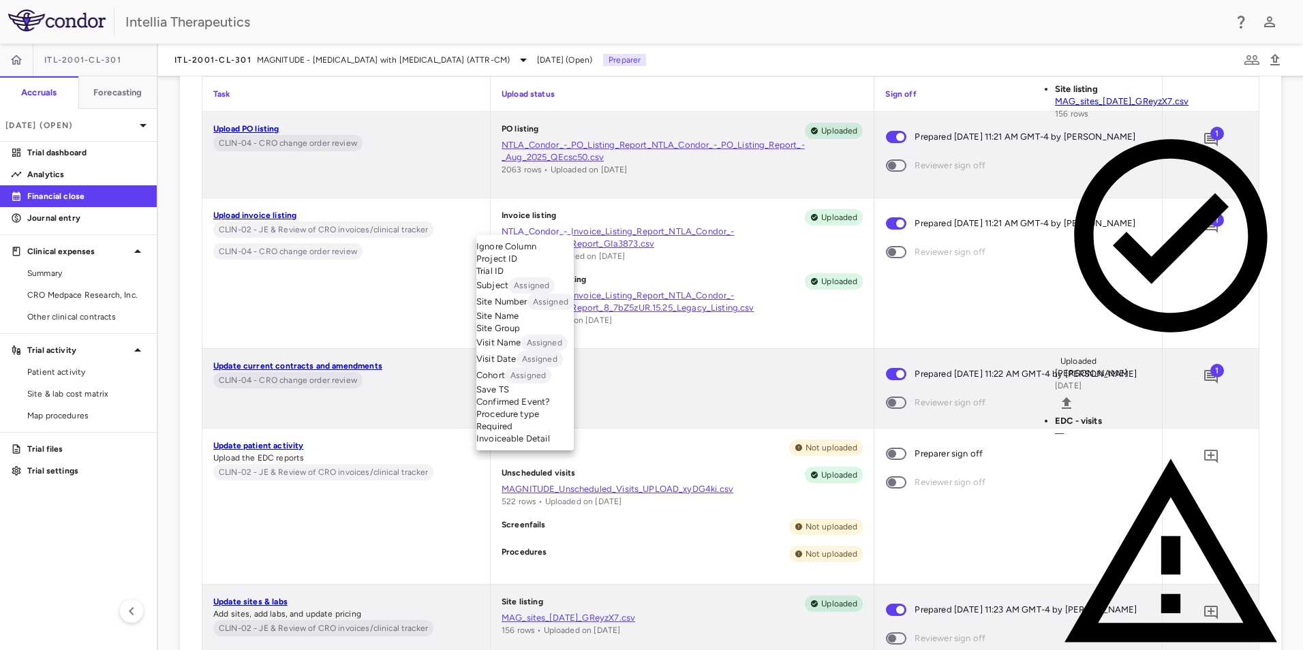
click at [529, 433] on li "Procedure type Required" at bounding box center [524, 420] width 97 height 25
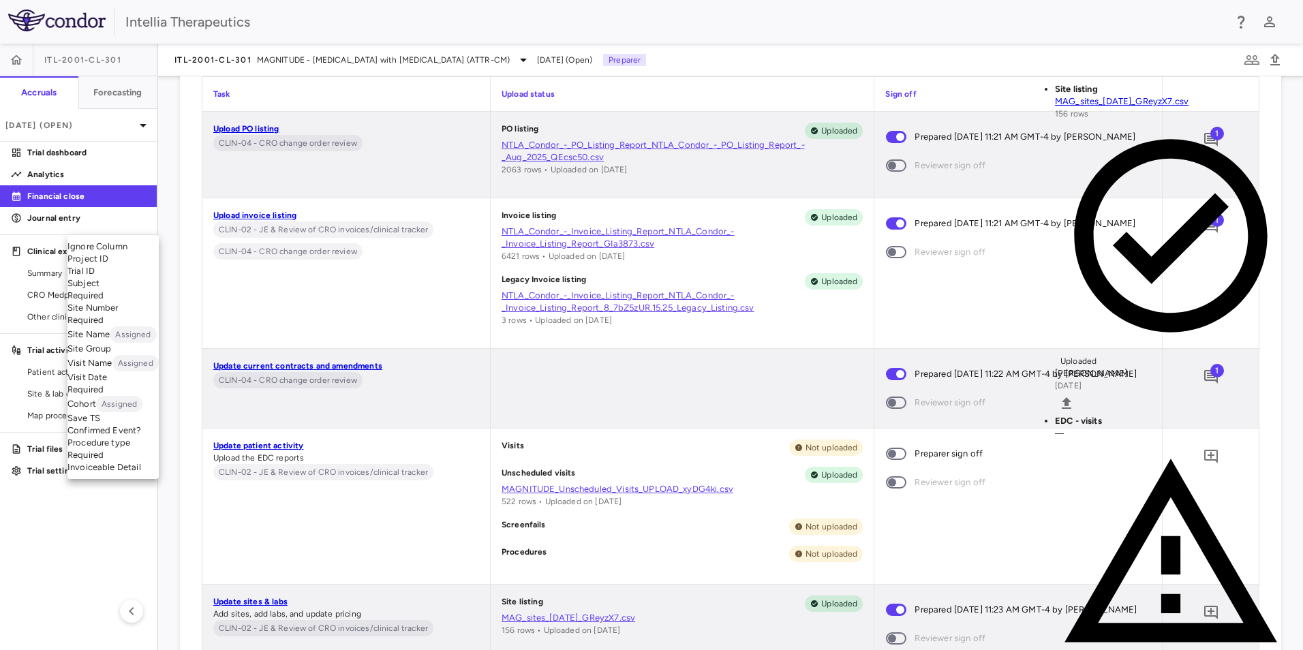
click at [160, 227] on body "Skip to sidebar Skip to main content Intellia Therapeutics ITL-2001-CL-301 Accr…" at bounding box center [651, 325] width 1303 height 650
click at [135, 302] on li "Subject Required" at bounding box center [112, 289] width 91 height 25
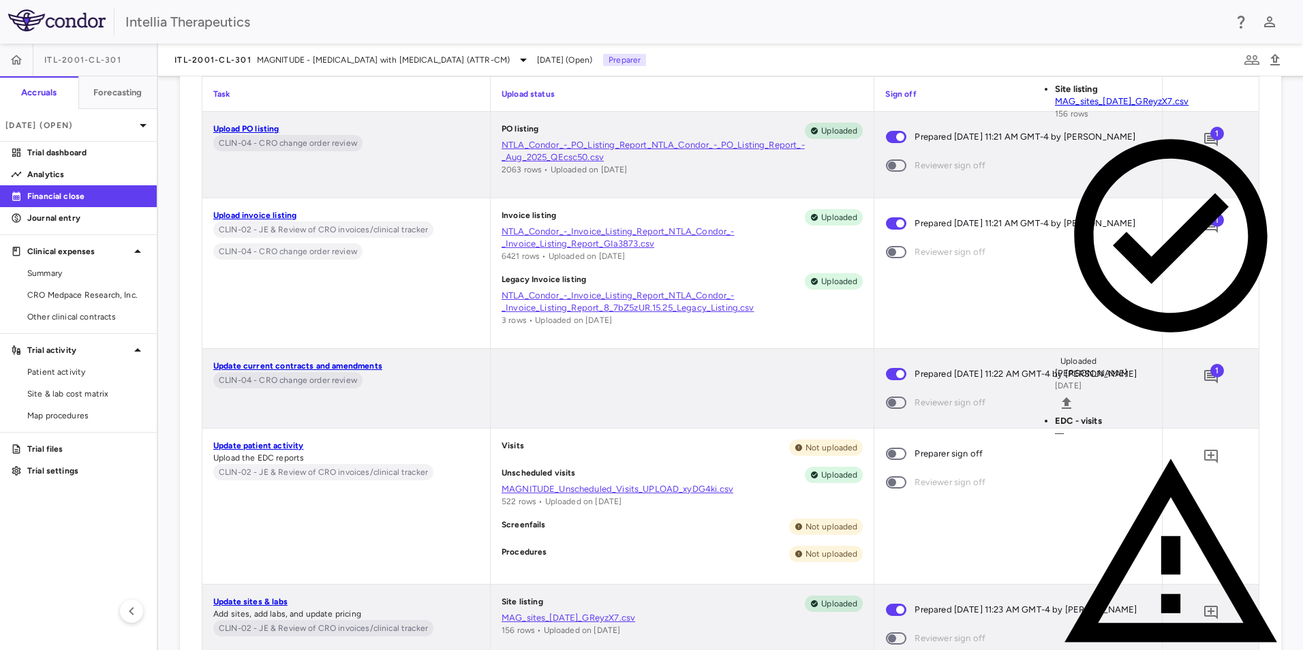
click at [250, 215] on body "Skip to sidebar Skip to main content Intellia Therapeutics ITL-2001-CL-301 Accr…" at bounding box center [651, 325] width 1303 height 650
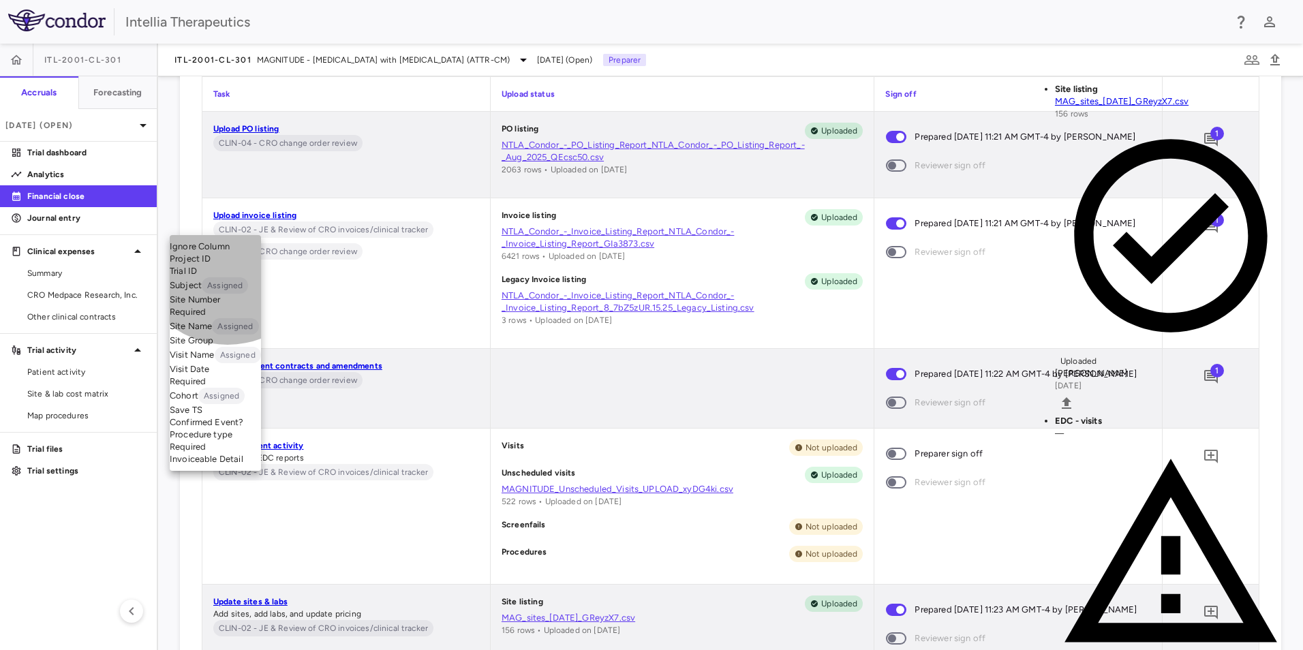
click at [228, 318] on li "Site Number Required" at bounding box center [215, 306] width 91 height 25
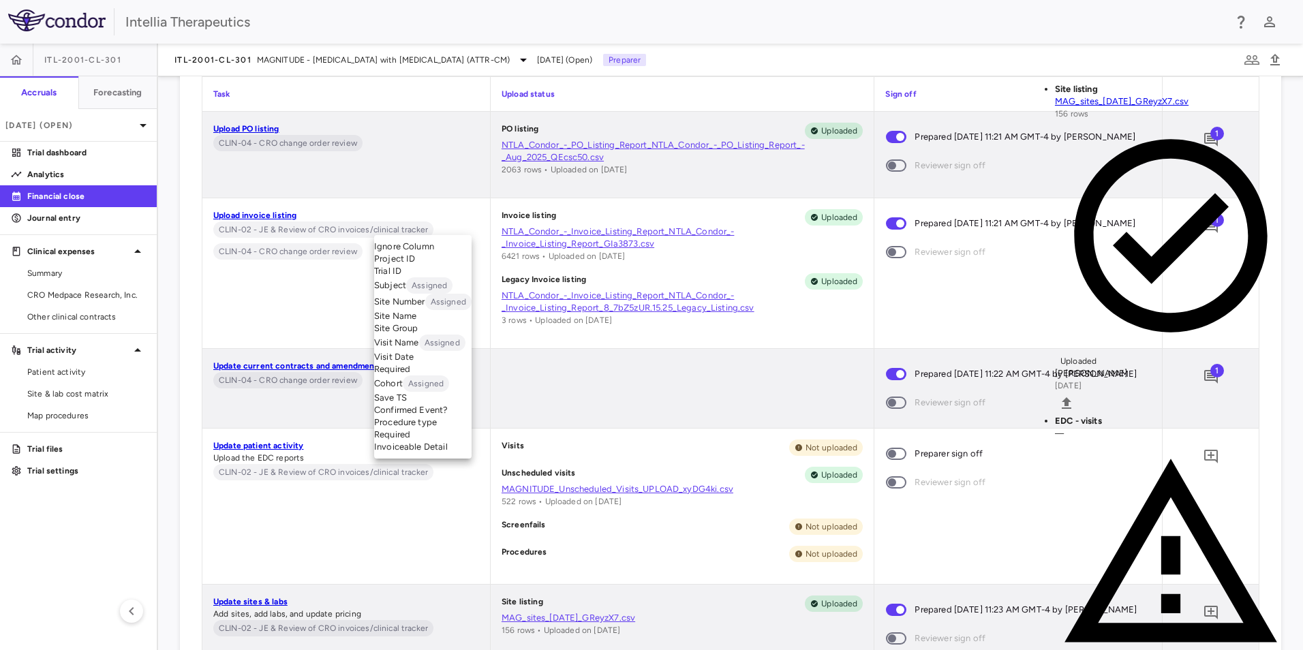
click at [451, 217] on body "Skip to sidebar Skip to main content Intellia Therapeutics ITL-2001-CL-301 Accr…" at bounding box center [651, 325] width 1303 height 650
click at [429, 376] on li "Visit Date Required" at bounding box center [422, 363] width 97 height 25
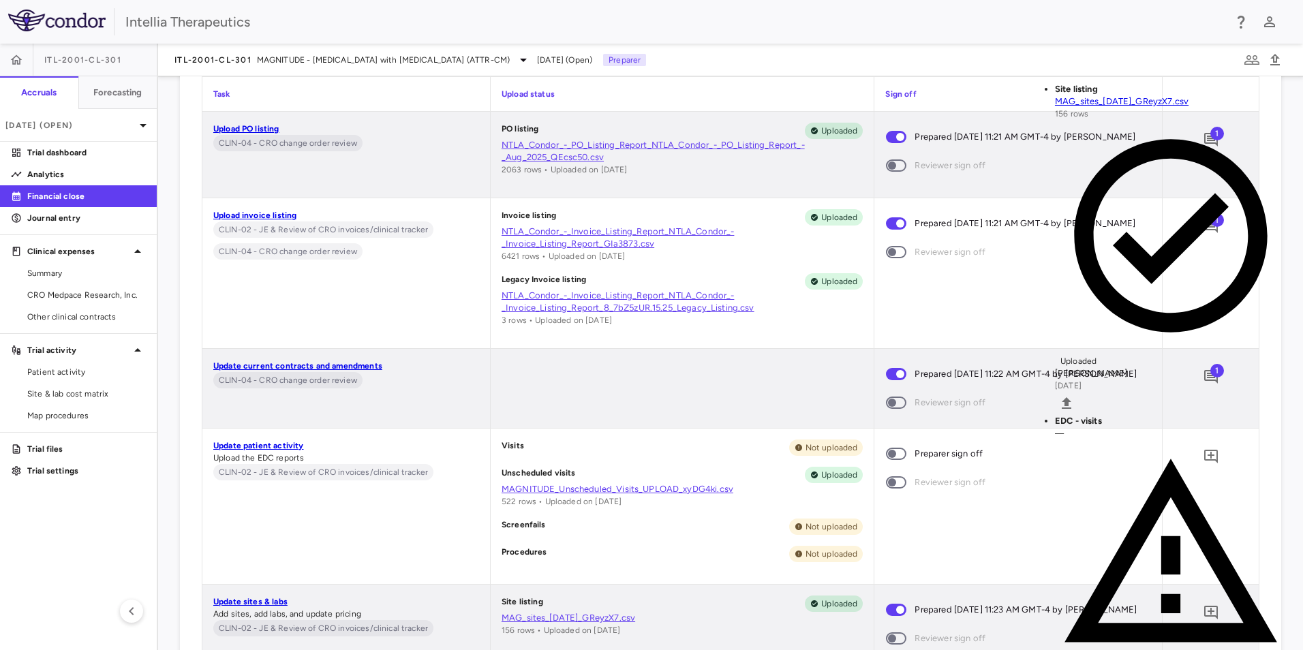
click at [554, 223] on body "Skip to sidebar Skip to main content Intellia Therapeutics ITL-2001-CL-301 Accr…" at bounding box center [651, 325] width 1303 height 650
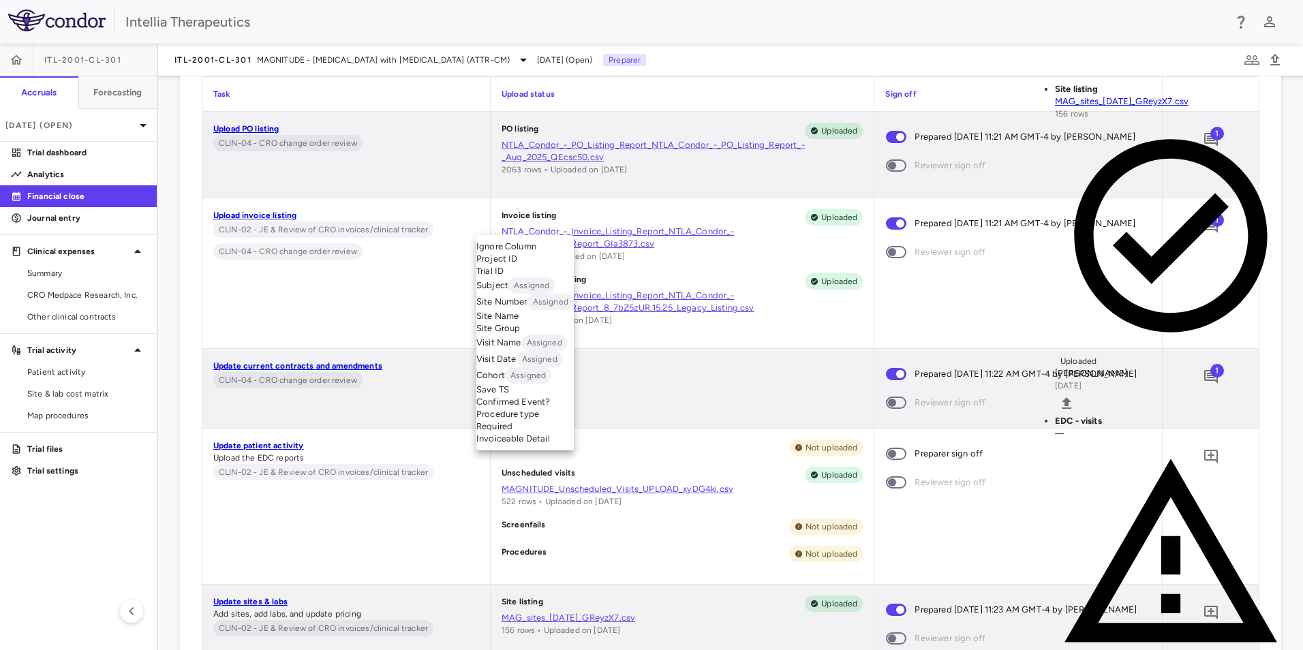
click at [535, 433] on li "Procedure type Required" at bounding box center [524, 420] width 97 height 25
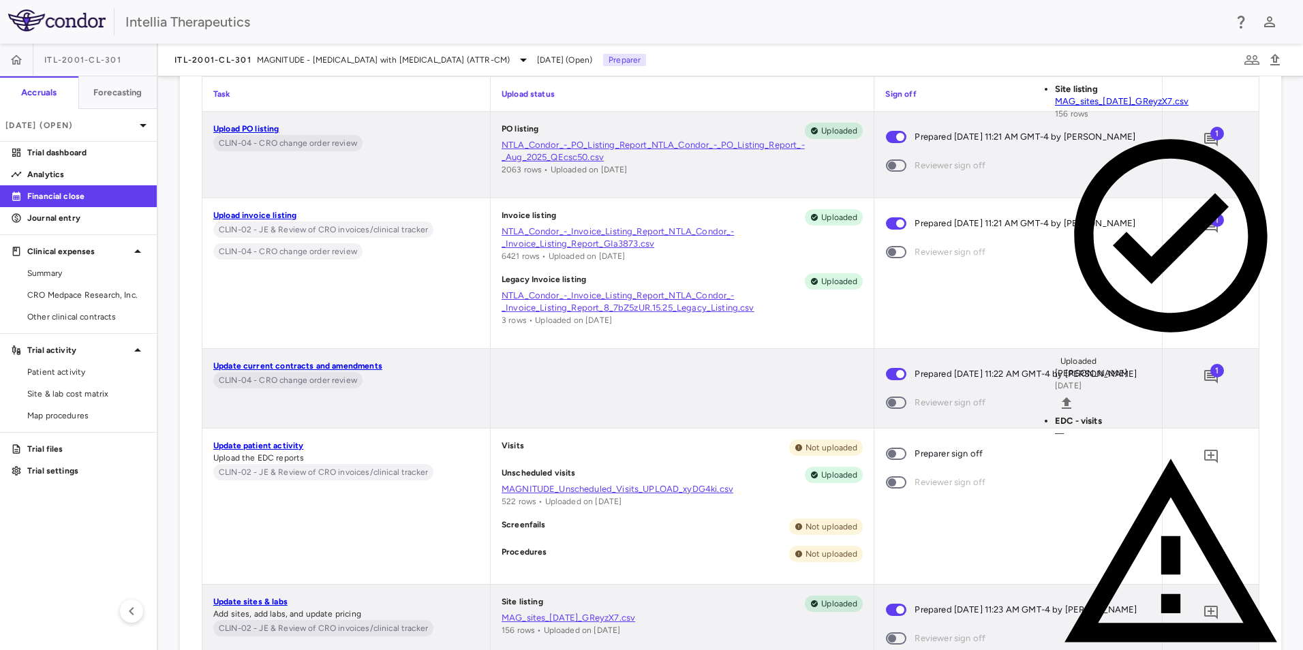
drag, startPoint x: 1187, startPoint y: 590, endPoint x: 1269, endPoint y: 568, distance: 85.3
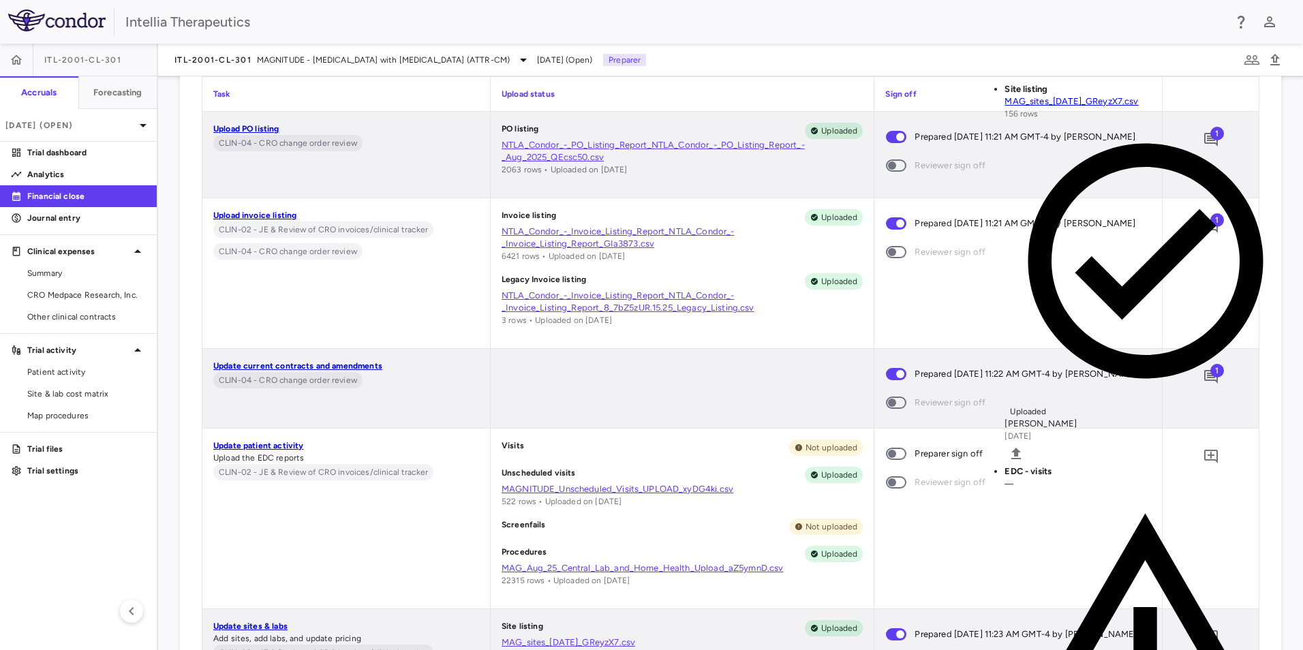
click at [151, 219] on body "Skip to sidebar Skip to main content Intellia Therapeutics ITL-2001-CL-301 Accr…" at bounding box center [651, 325] width 1303 height 650
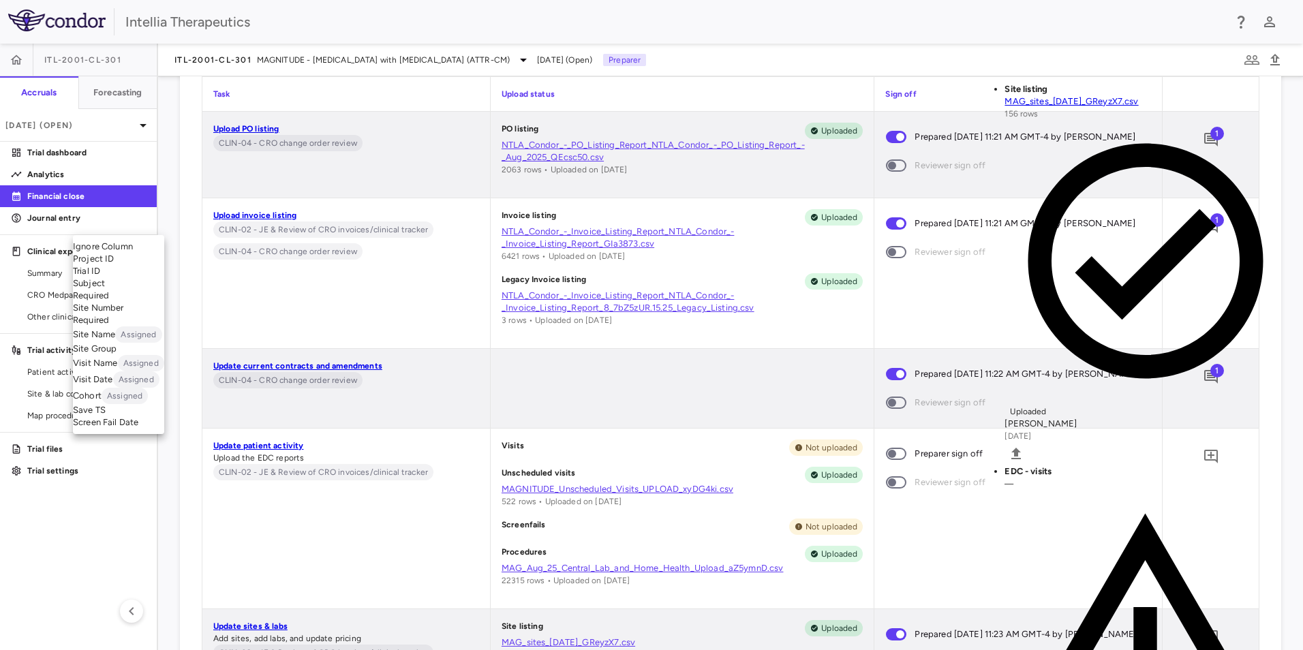
click at [119, 302] on li "Subject Required" at bounding box center [118, 289] width 91 height 25
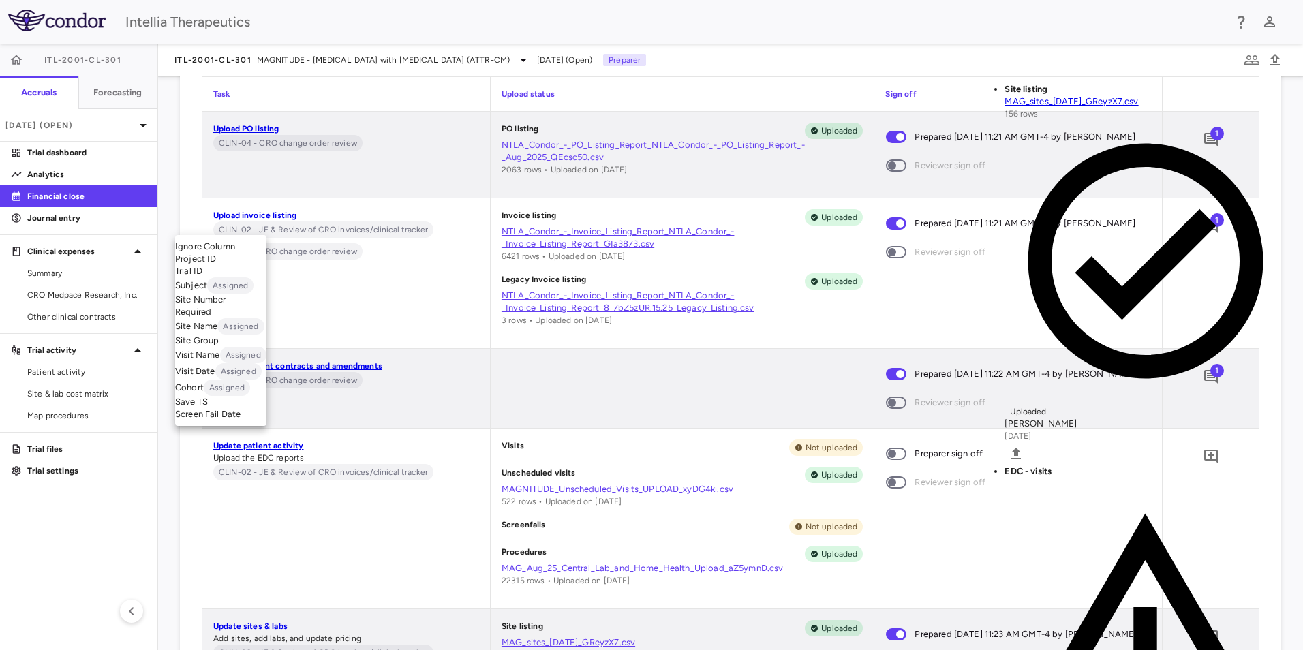
click at [250, 226] on body "Skip to sidebar Skip to main content Intellia Therapeutics ITL-2001-CL-301 Accr…" at bounding box center [651, 325] width 1303 height 650
click at [228, 318] on li "Site Number Required" at bounding box center [220, 306] width 91 height 25
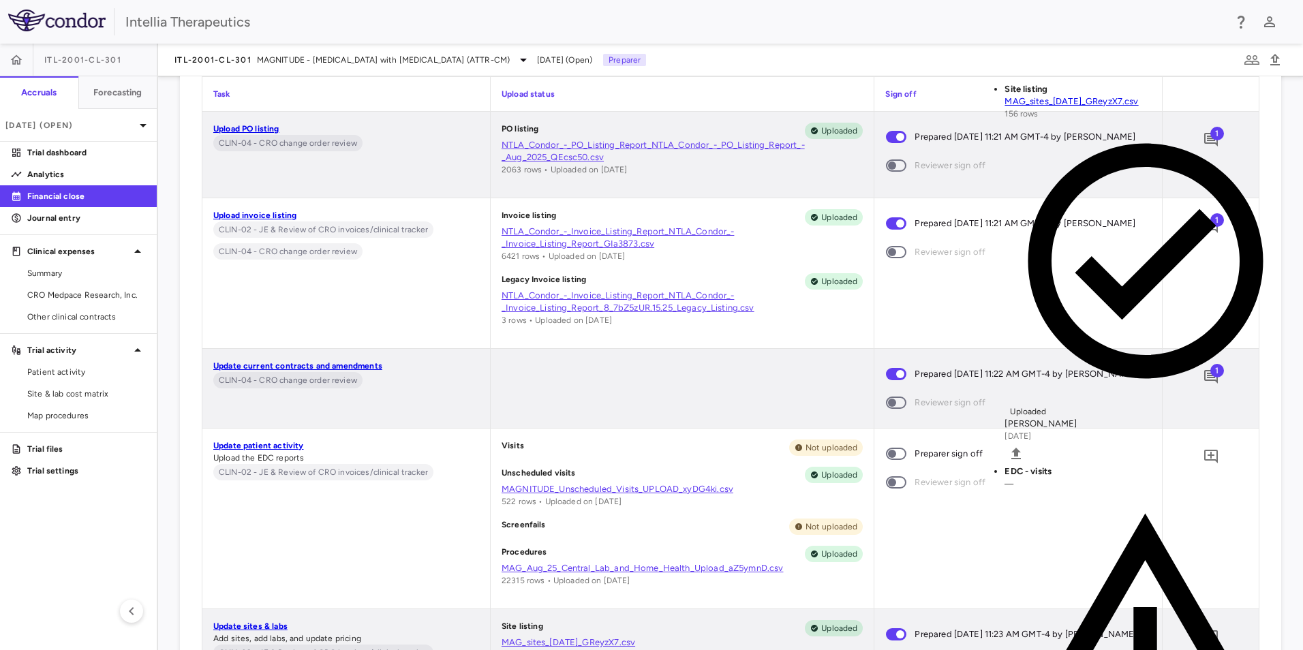
click at [844, 217] on body "Skip to sidebar Skip to main content Intellia Therapeutics ITL-2001-CL-301 Accr…" at bounding box center [651, 325] width 1303 height 650
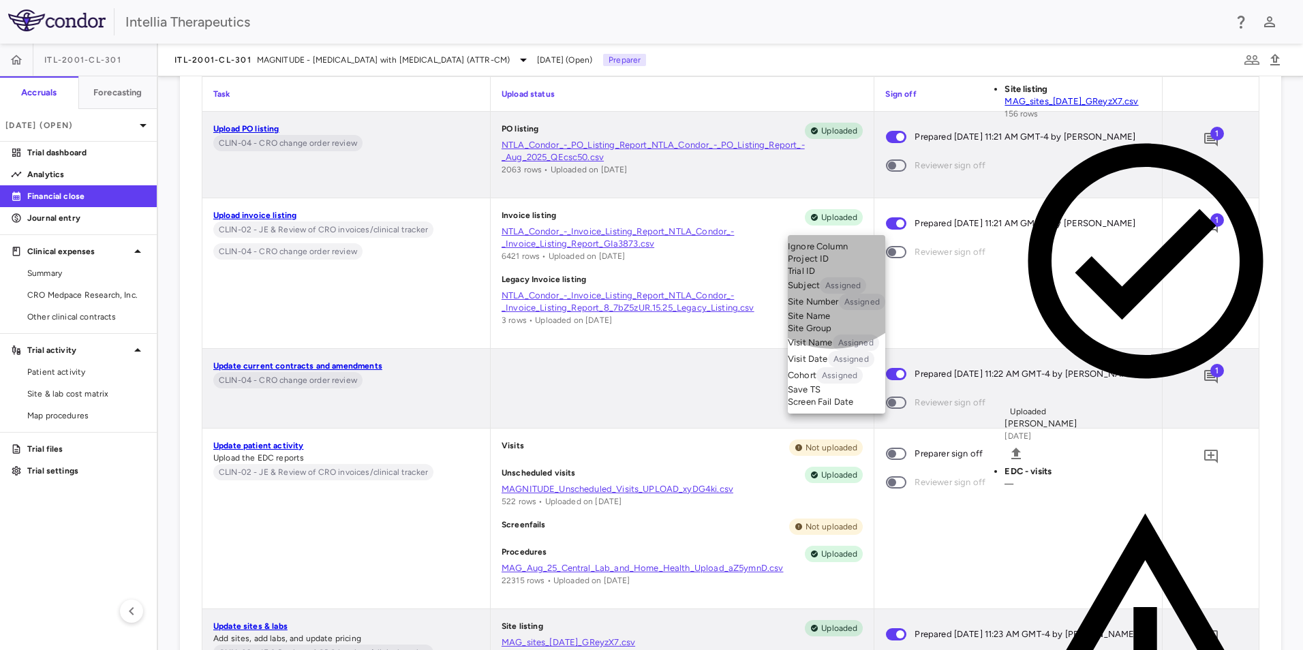
click at [832, 351] on li "Visit Name Assigned" at bounding box center [836, 343] width 97 height 16
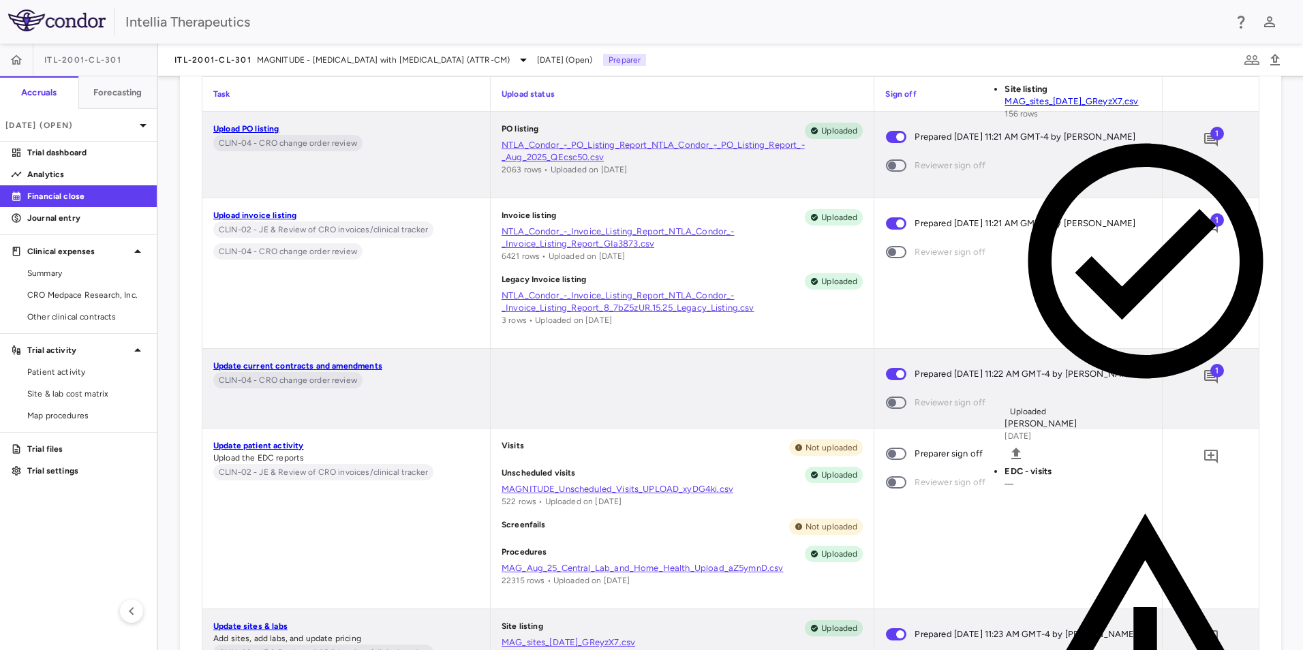
drag, startPoint x: 1126, startPoint y: 594, endPoint x: 1286, endPoint y: 596, distance: 159.5
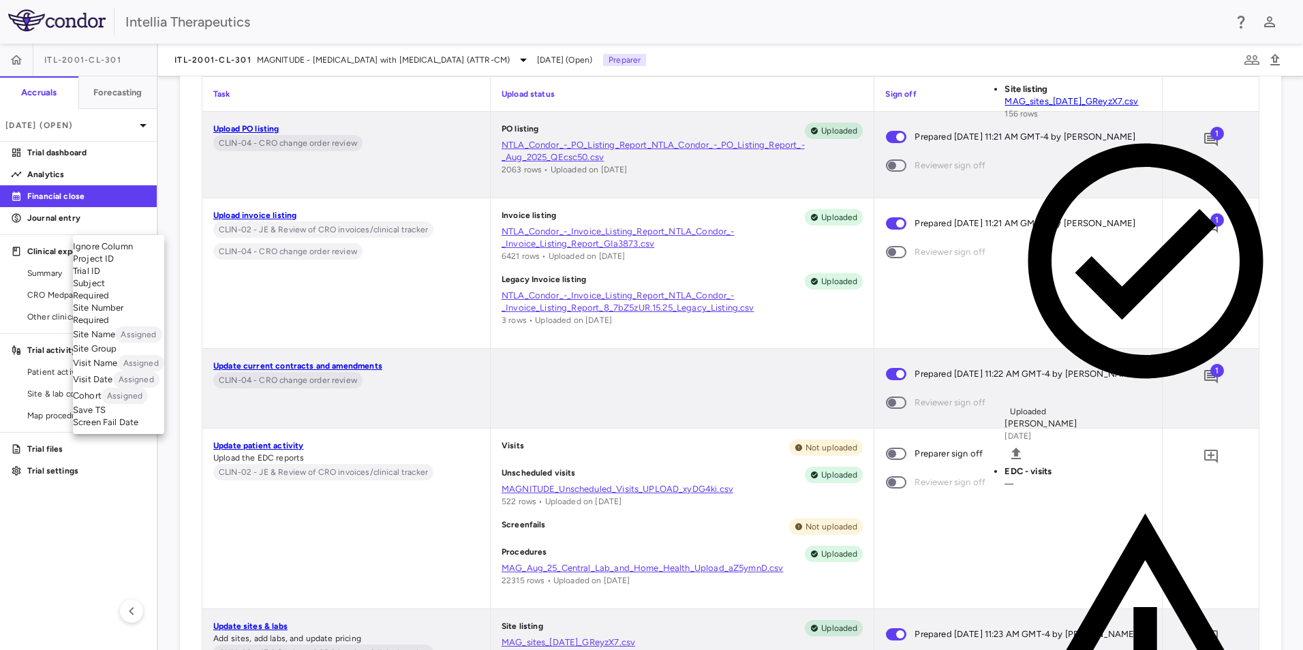
click at [127, 227] on body "Skip to sidebar Skip to main content Intellia Therapeutics ITL-2001-CL-301 Accr…" at bounding box center [651, 325] width 1303 height 650
click at [116, 327] on li "Site Number Required" at bounding box center [118, 314] width 91 height 25
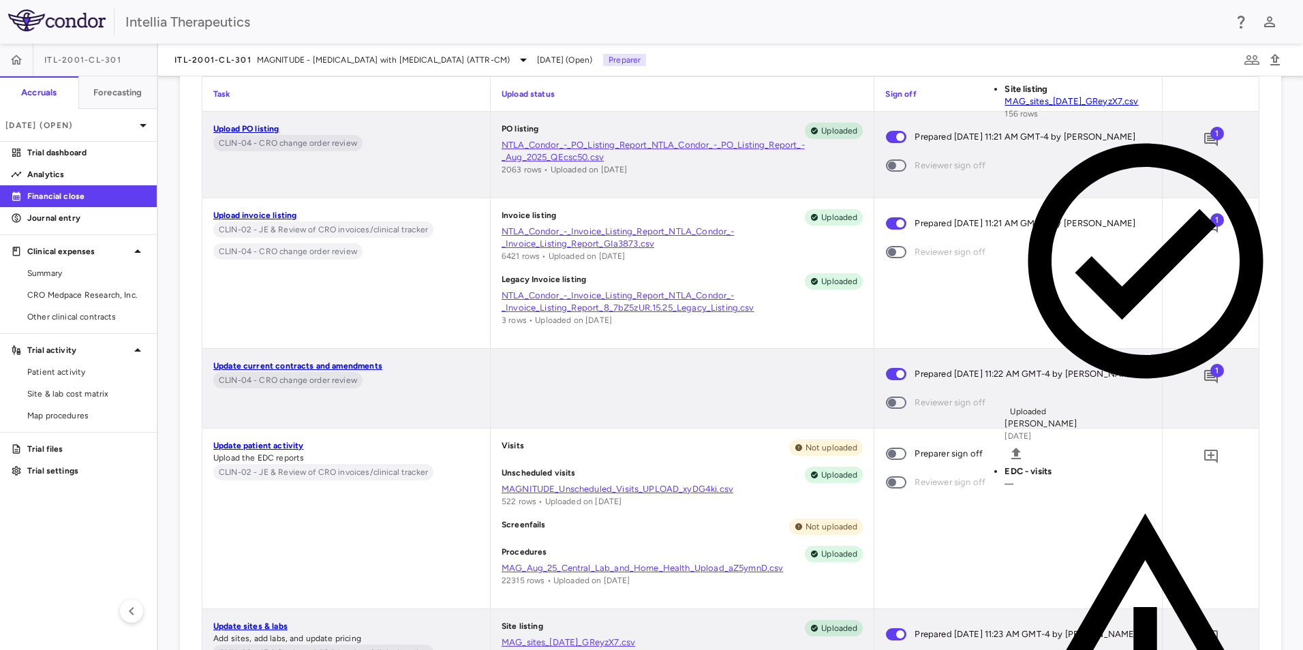
click at [145, 230] on body "Skip to sidebar Skip to main content Intellia Therapeutics ITL-2001-CL-301 Accr…" at bounding box center [651, 325] width 1303 height 650
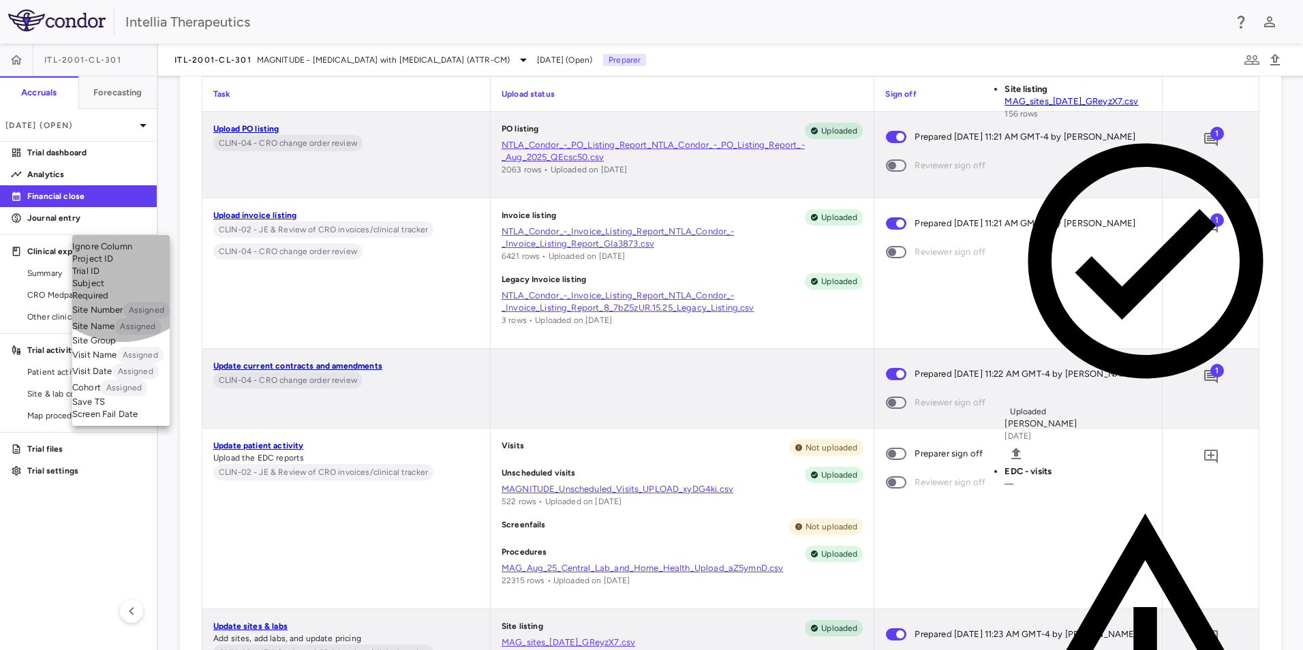
click at [121, 302] on li "Subject Required" at bounding box center [120, 289] width 97 height 25
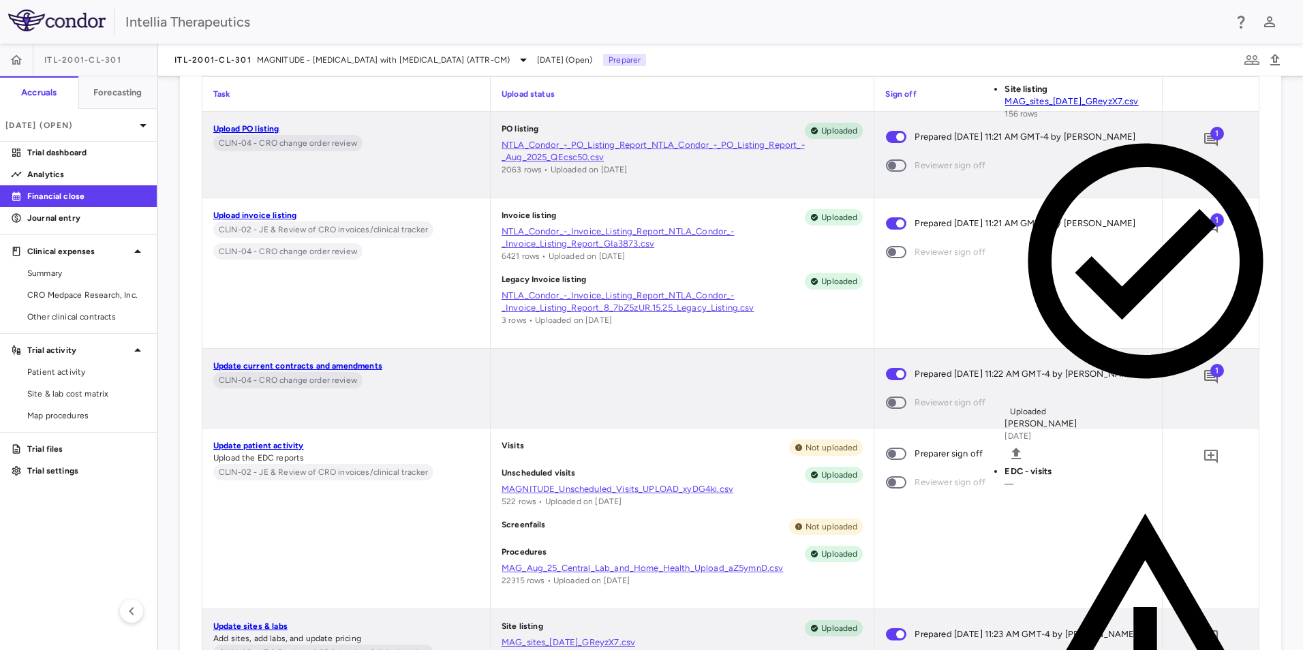
click at [274, 215] on body "Skip to sidebar Skip to main content Intellia Therapeutics ITL-2001-CL-301 Accr…" at bounding box center [651, 325] width 1303 height 650
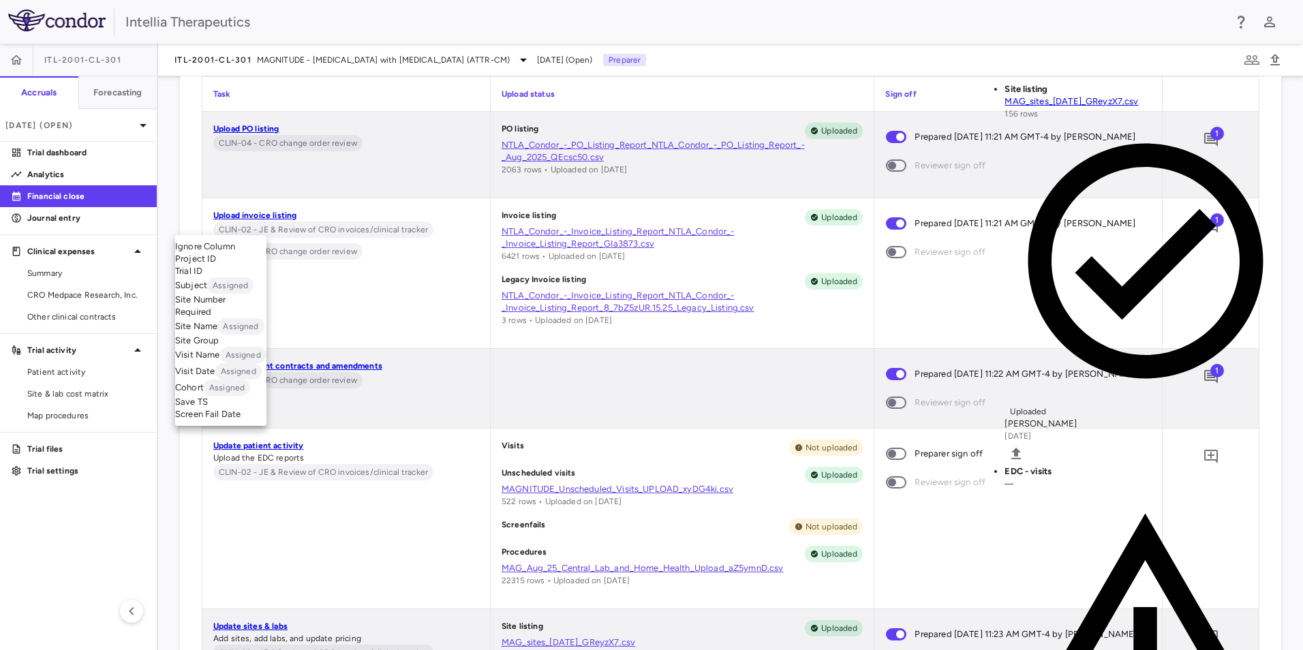
click at [229, 318] on li "Site Number Required" at bounding box center [220, 306] width 91 height 25
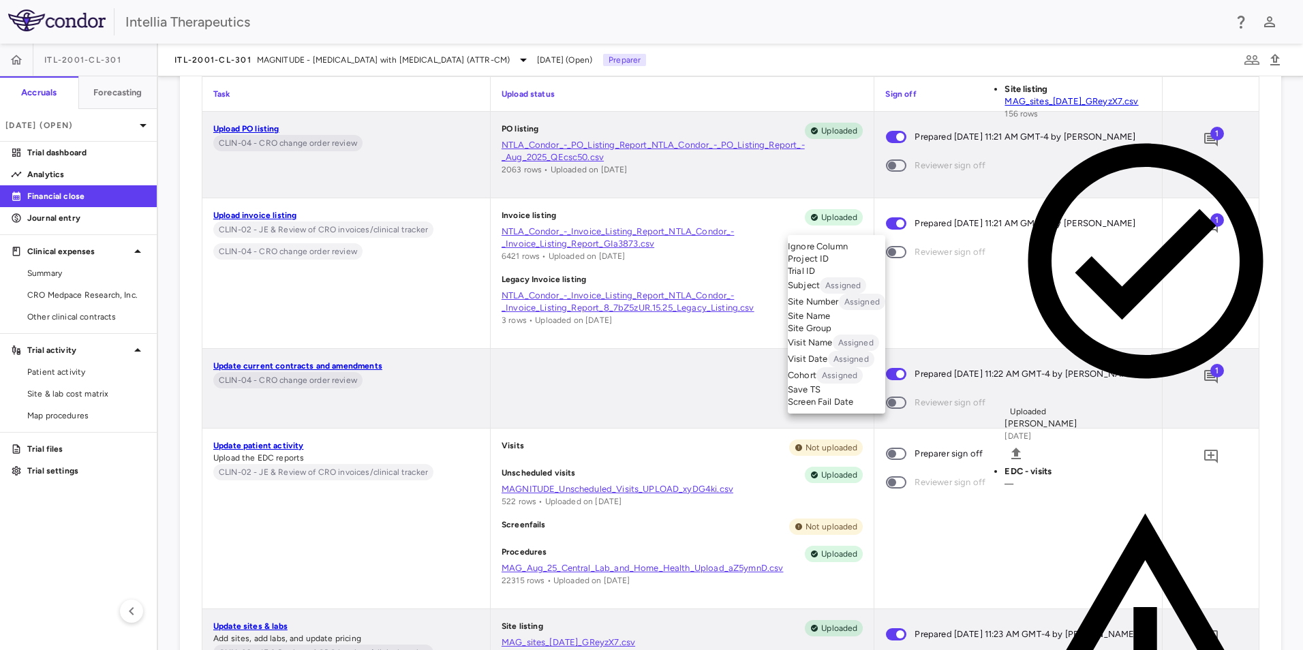
click at [843, 220] on body "Skip to sidebar Skip to main content Intellia Therapeutics ITL-2001-CL-301 Accr…" at bounding box center [651, 325] width 1303 height 650
click at [839, 351] on li "Visit Name Assigned" at bounding box center [836, 343] width 97 height 16
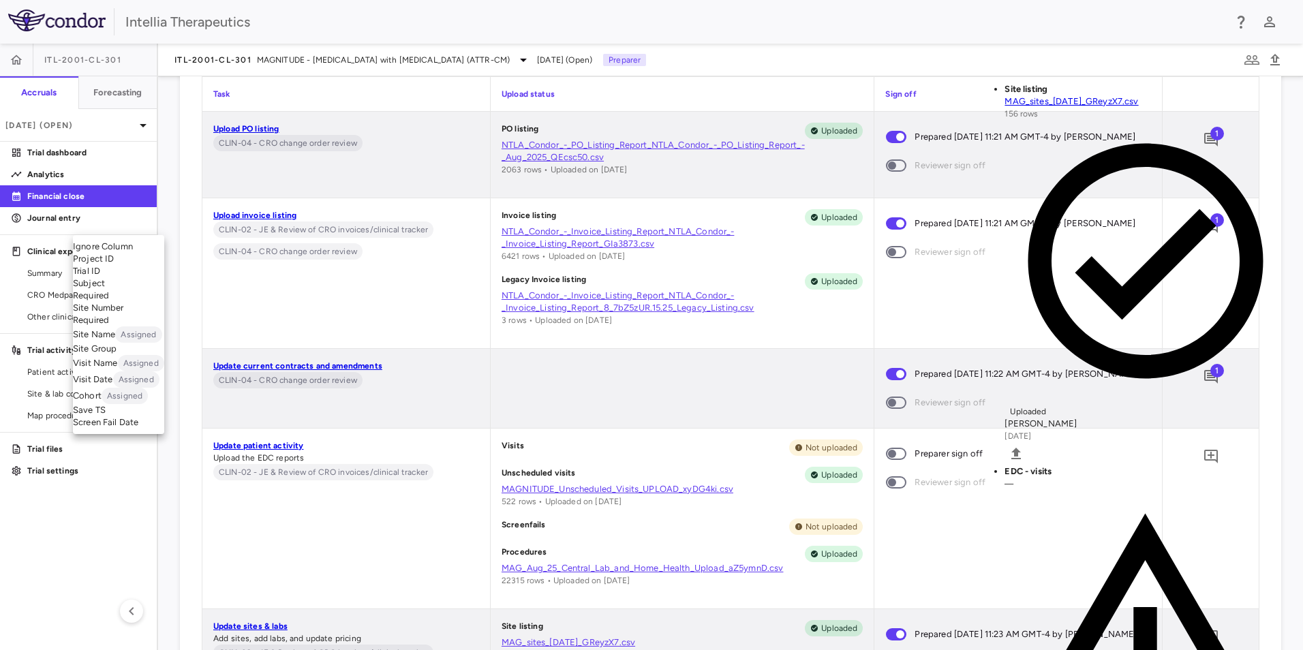
click at [163, 217] on body "Skip to sidebar Skip to main content Intellia Therapeutics ITL-2001-CL-301 Accr…" at bounding box center [651, 325] width 1303 height 650
click at [129, 302] on li "Subject Required" at bounding box center [118, 289] width 91 height 25
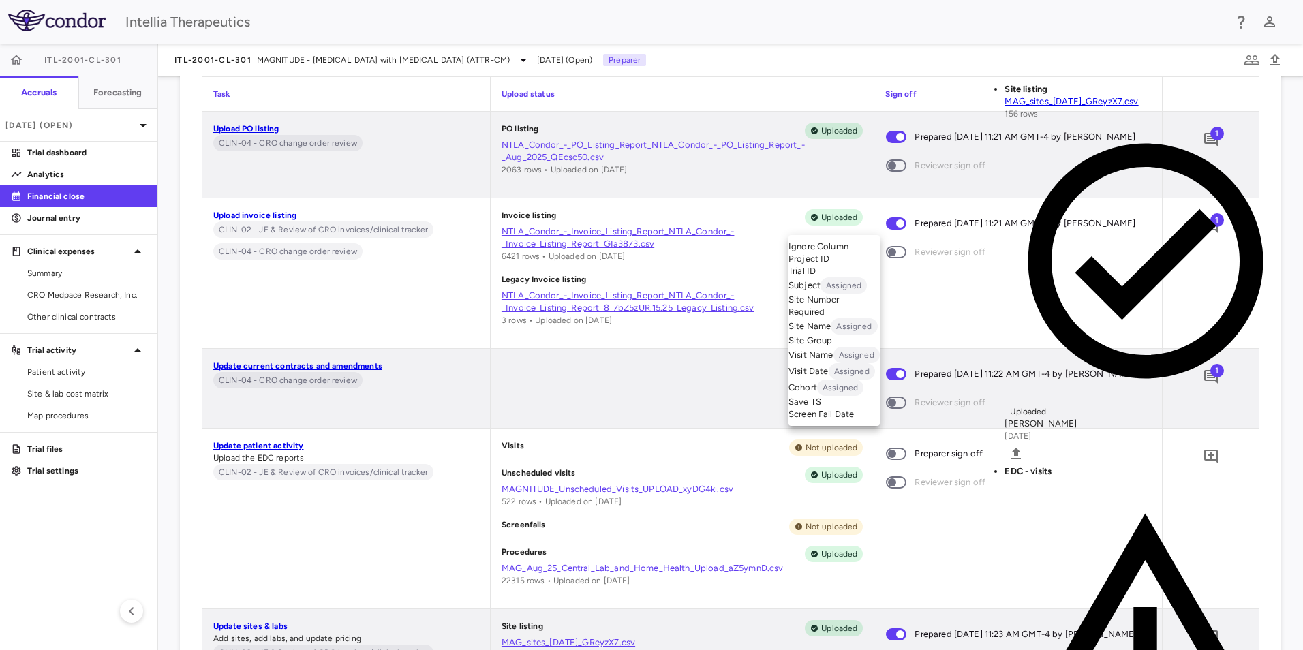
click at [878, 224] on body "Skip to sidebar Skip to main content Intellia Therapeutics ITL-2001-CL-301 Accr…" at bounding box center [651, 325] width 1303 height 650
drag, startPoint x: 837, startPoint y: 360, endPoint x: 848, endPoint y: 408, distance: 49.6
click at [848, 408] on ul "Select Ignore Column Project ID Trial ID Subject Assigned Site Number Required …" at bounding box center [834, 330] width 91 height 191
click at [848, 363] on li "Visit Name Assigned" at bounding box center [834, 355] width 91 height 16
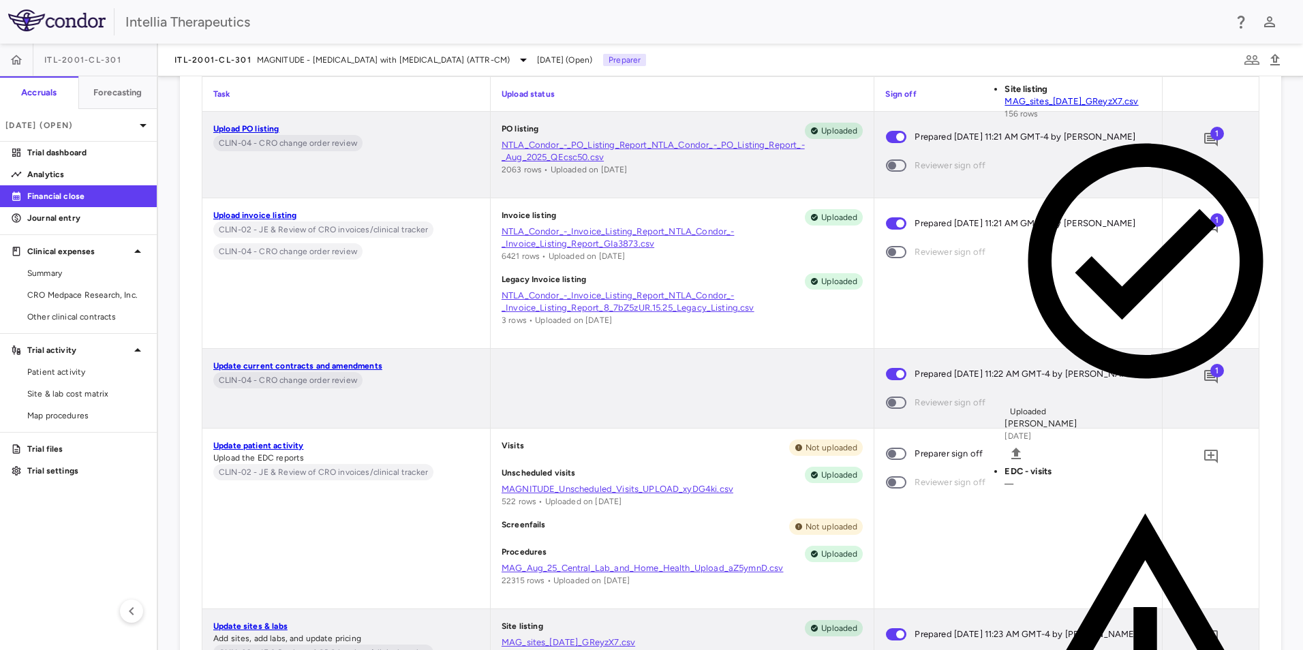
click at [227, 228] on body "Skip to sidebar Skip to main content Intellia Therapeutics ITL-2001-CL-301 Accr…" at bounding box center [651, 325] width 1303 height 650
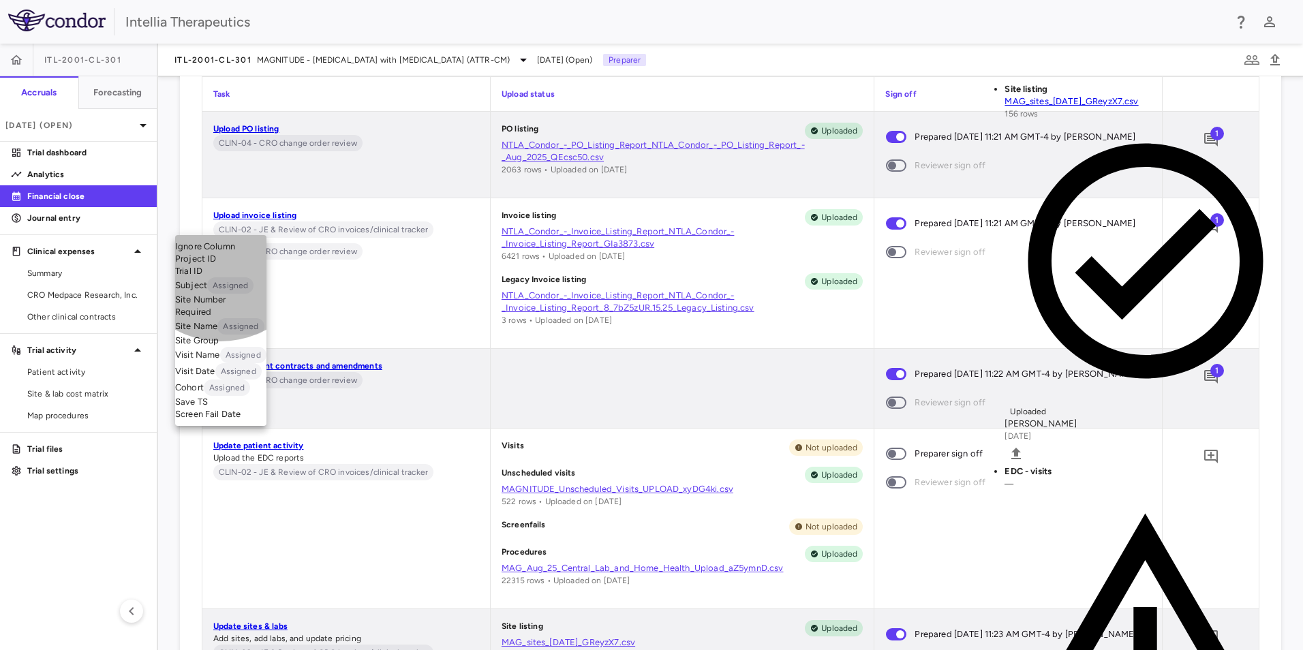
click at [221, 318] on li "Site Number Required" at bounding box center [220, 306] width 91 height 25
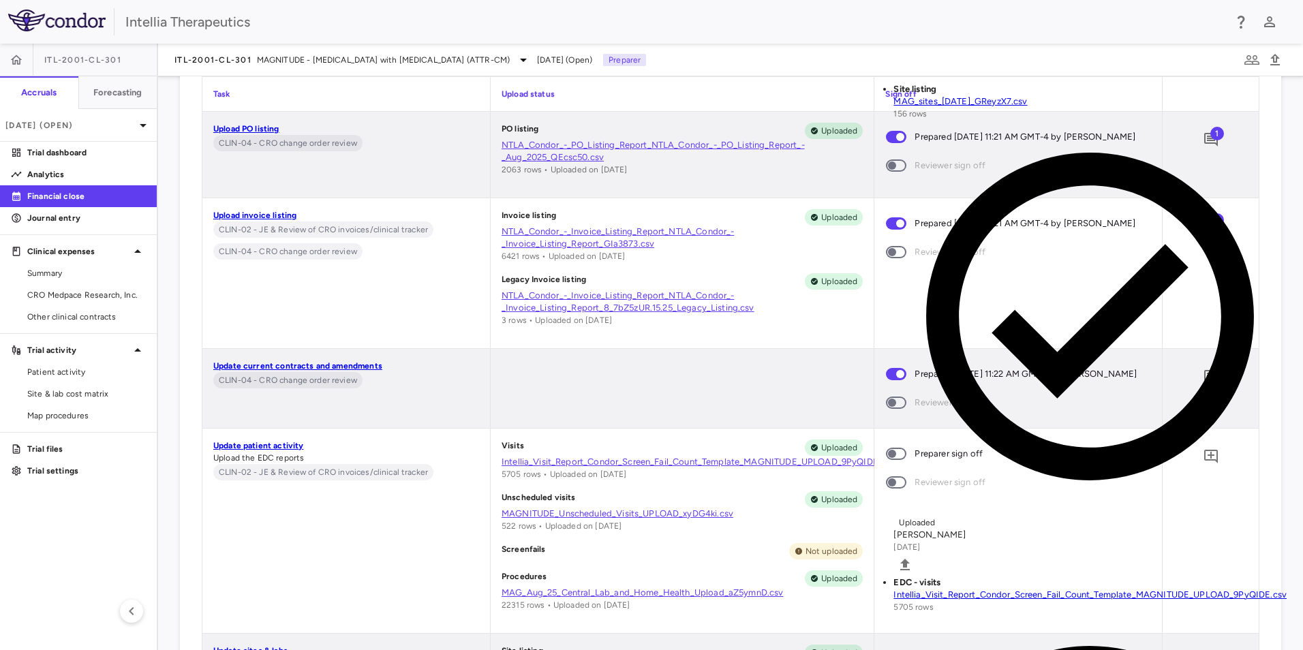
click at [1095, 539] on div "Preparer sign off Reviewer sign off" at bounding box center [1019, 531] width 288 height 205
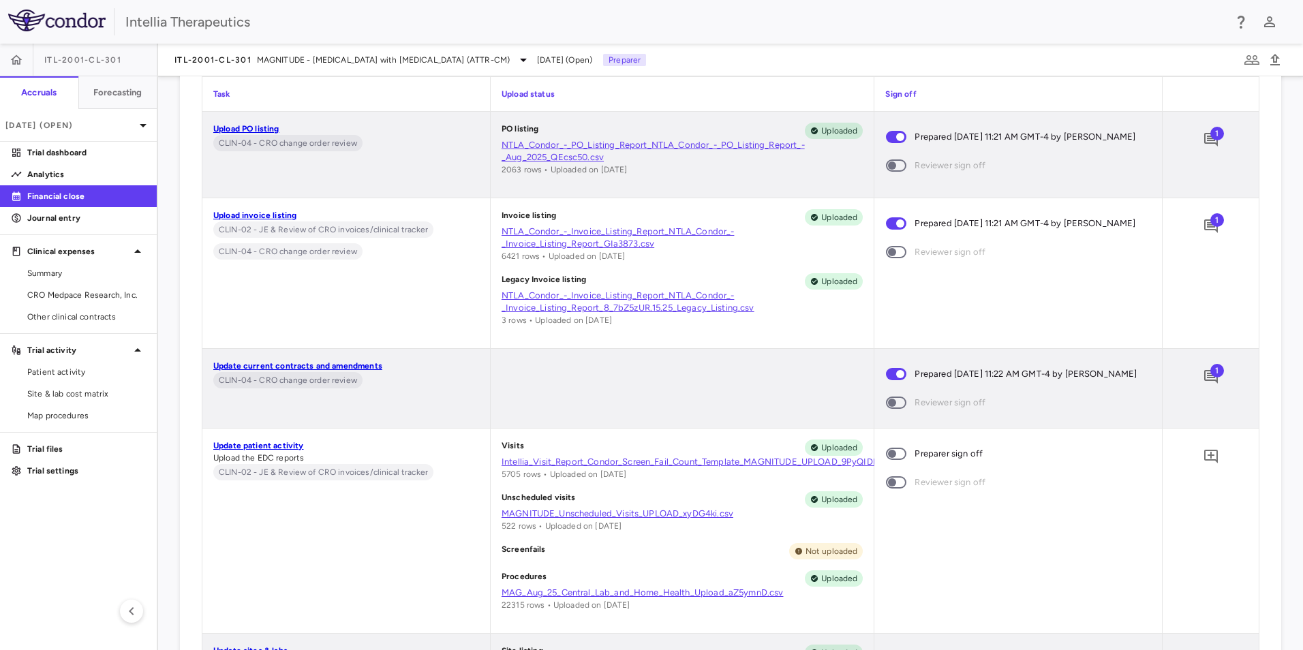
scroll to position [7582, 0]
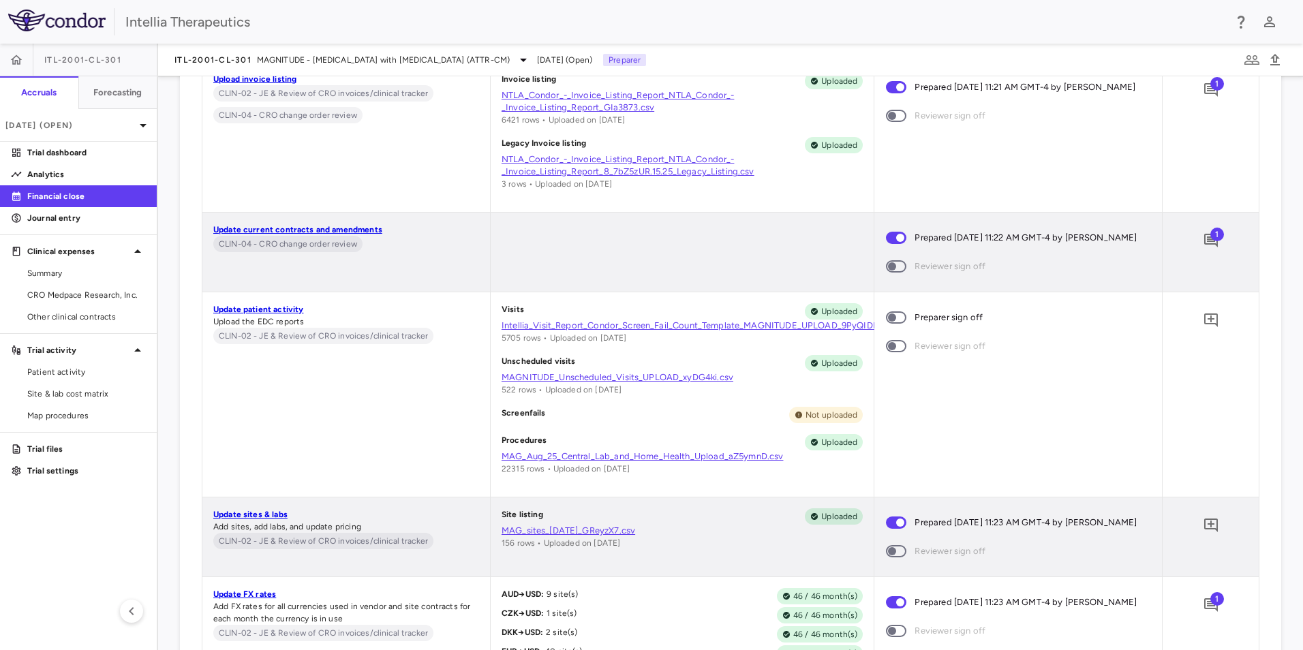
click at [900, 322] on span at bounding box center [896, 317] width 37 height 29
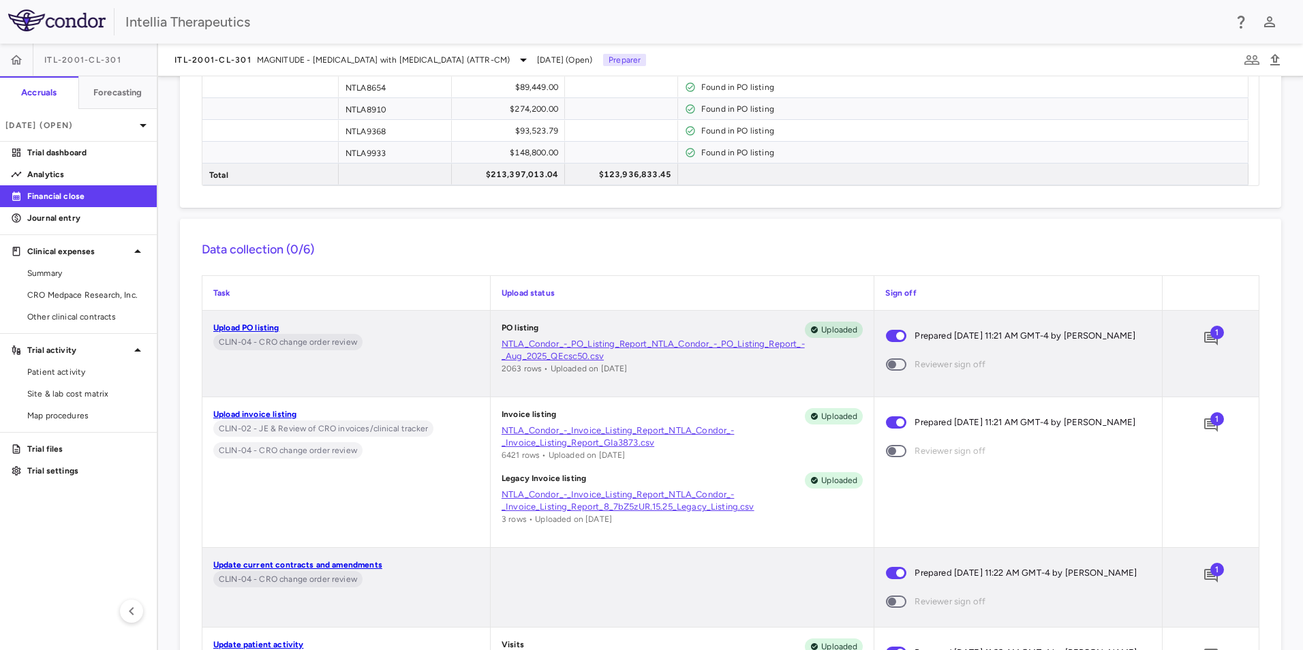
scroll to position [6890, 0]
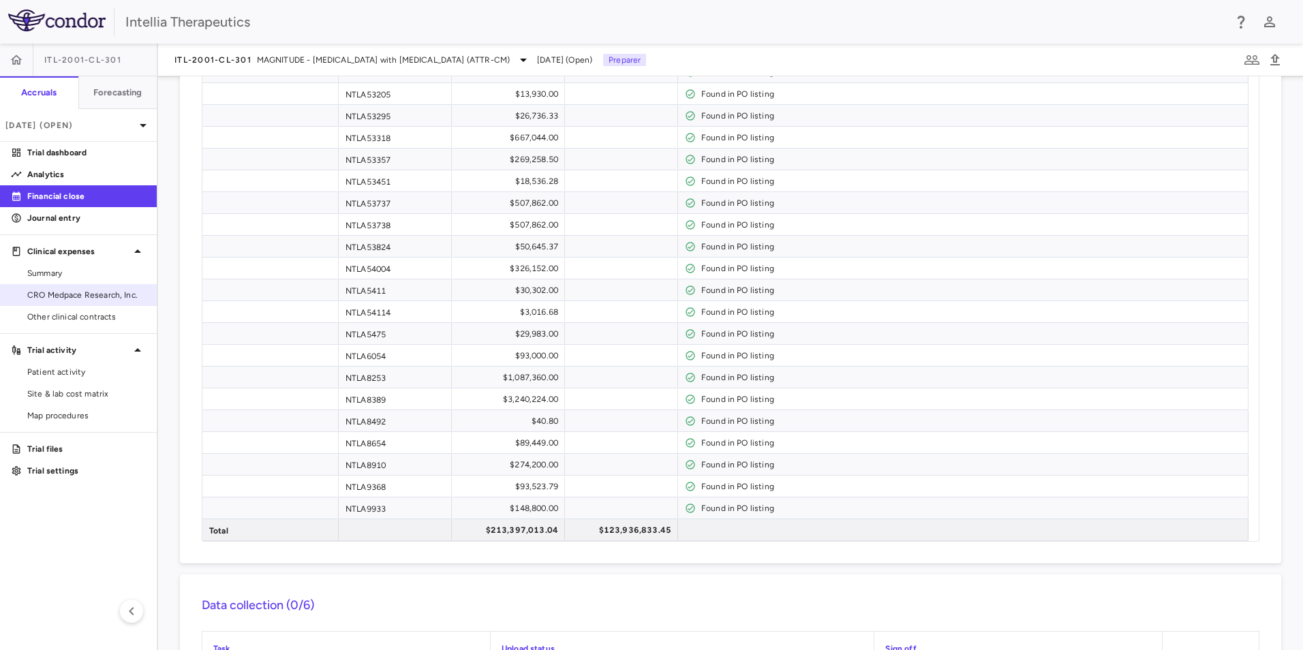
click at [110, 295] on span "CRO Medpace Research, Inc." at bounding box center [86, 295] width 119 height 12
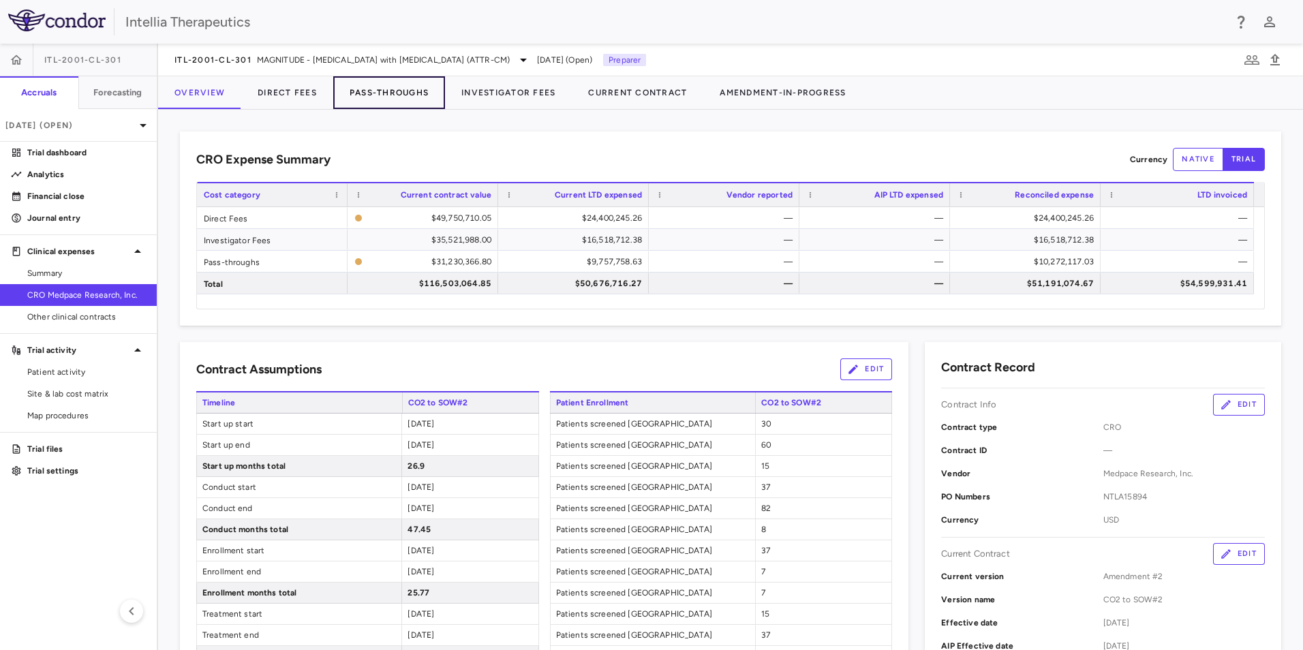
click at [377, 93] on button "Pass-Throughs" at bounding box center [389, 92] width 112 height 33
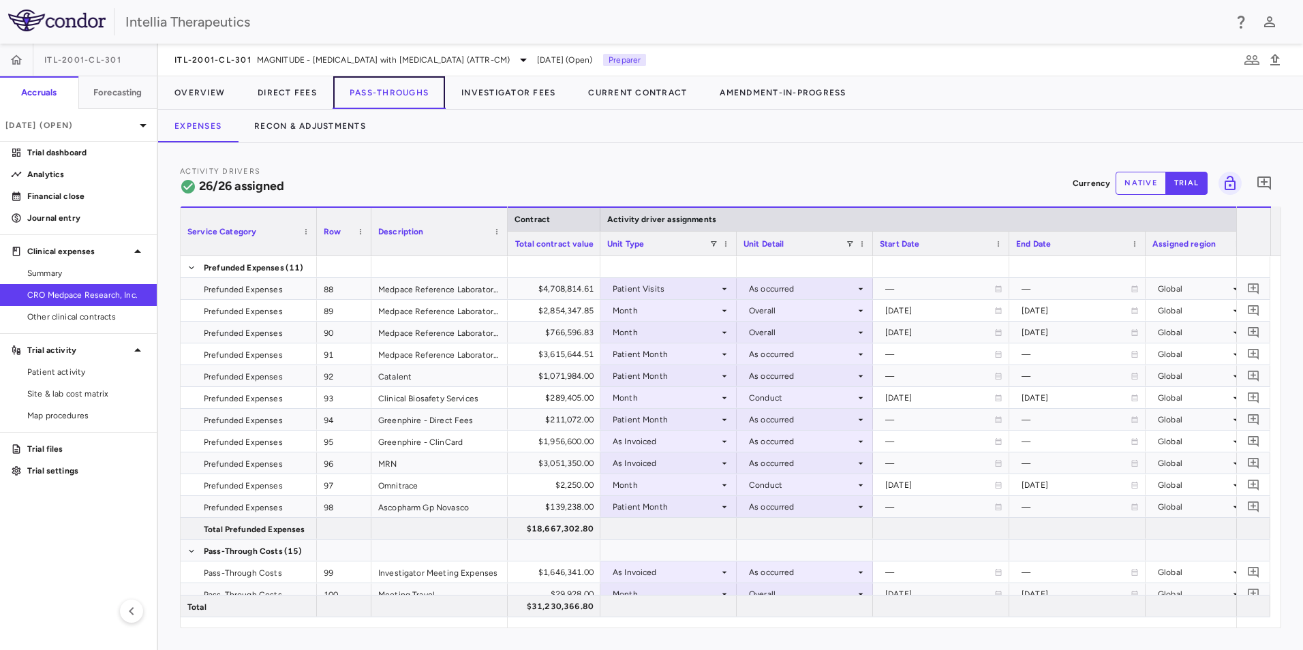
scroll to position [0, 737]
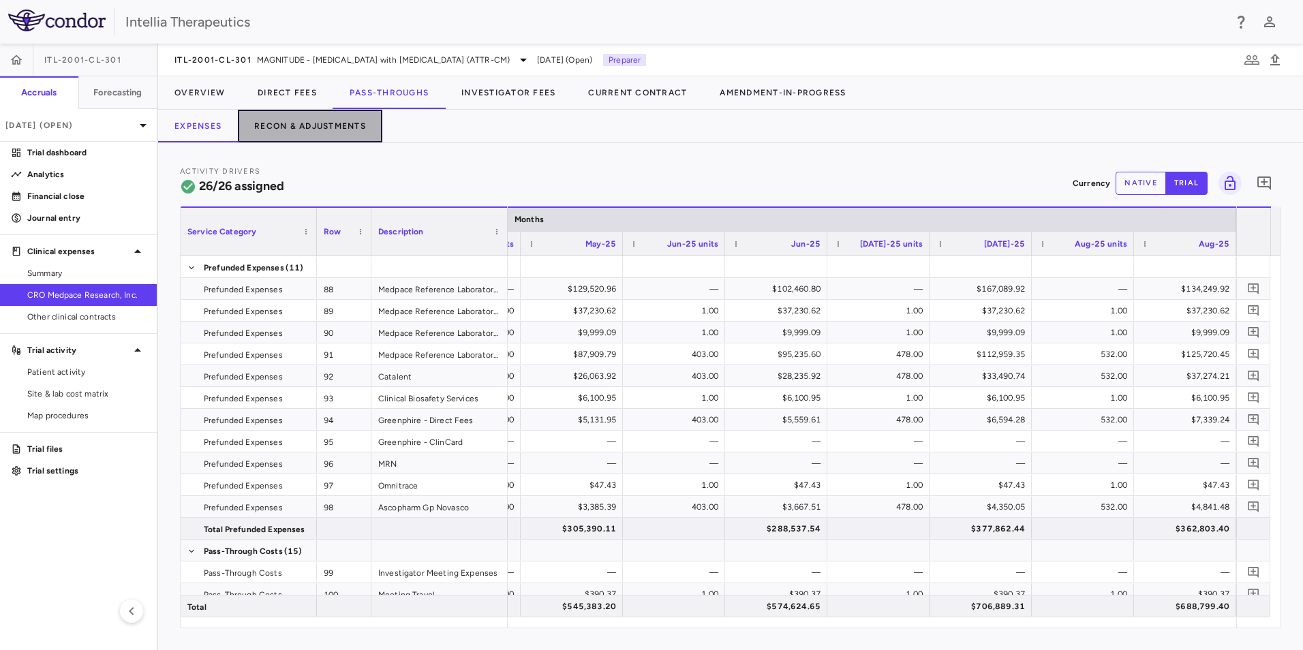
click at [352, 127] on button "Recon & Adjustments" at bounding box center [310, 126] width 145 height 33
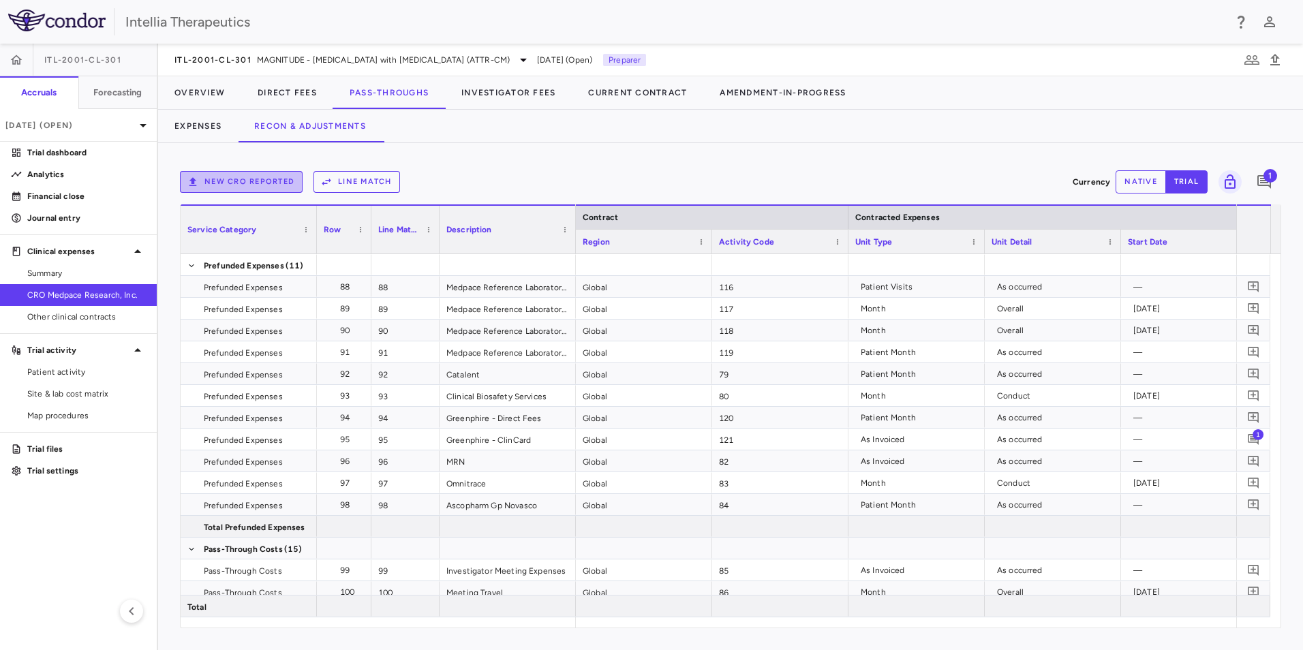
click at [288, 185] on button "New CRO reported" at bounding box center [241, 182] width 123 height 22
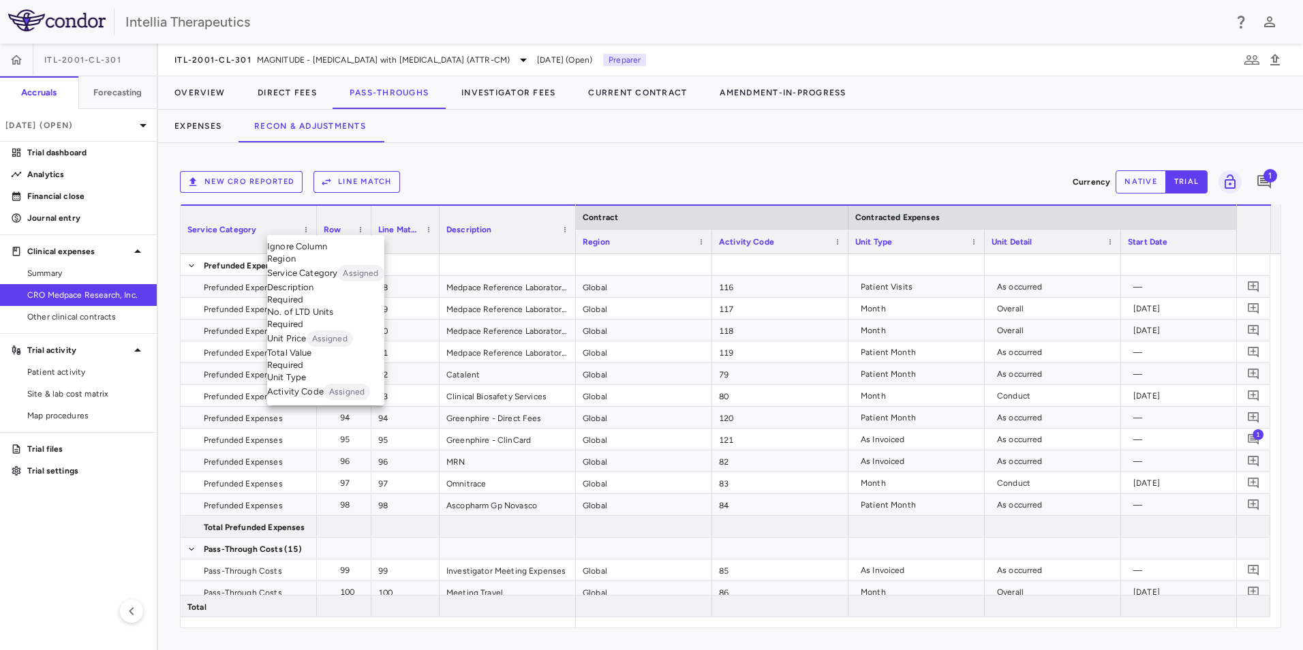
click at [323, 226] on body "Skip to sidebar Skip to main content Intellia Therapeutics ITL-2001-CL-301 Accr…" at bounding box center [651, 325] width 1303 height 650
click at [324, 306] on li "Description Required" at bounding box center [325, 294] width 117 height 25
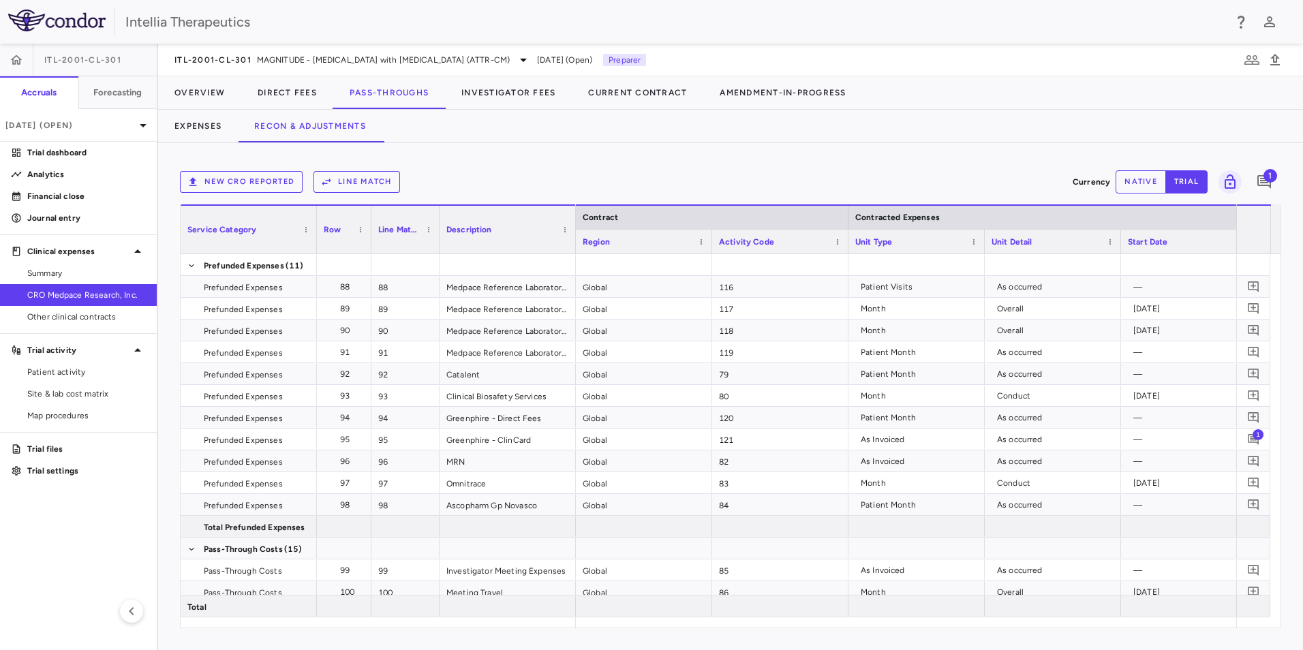
click at [524, 215] on body "Skip to sidebar Skip to main content Intellia Therapeutics ITL-2001-CL-301 Accr…" at bounding box center [651, 325] width 1303 height 650
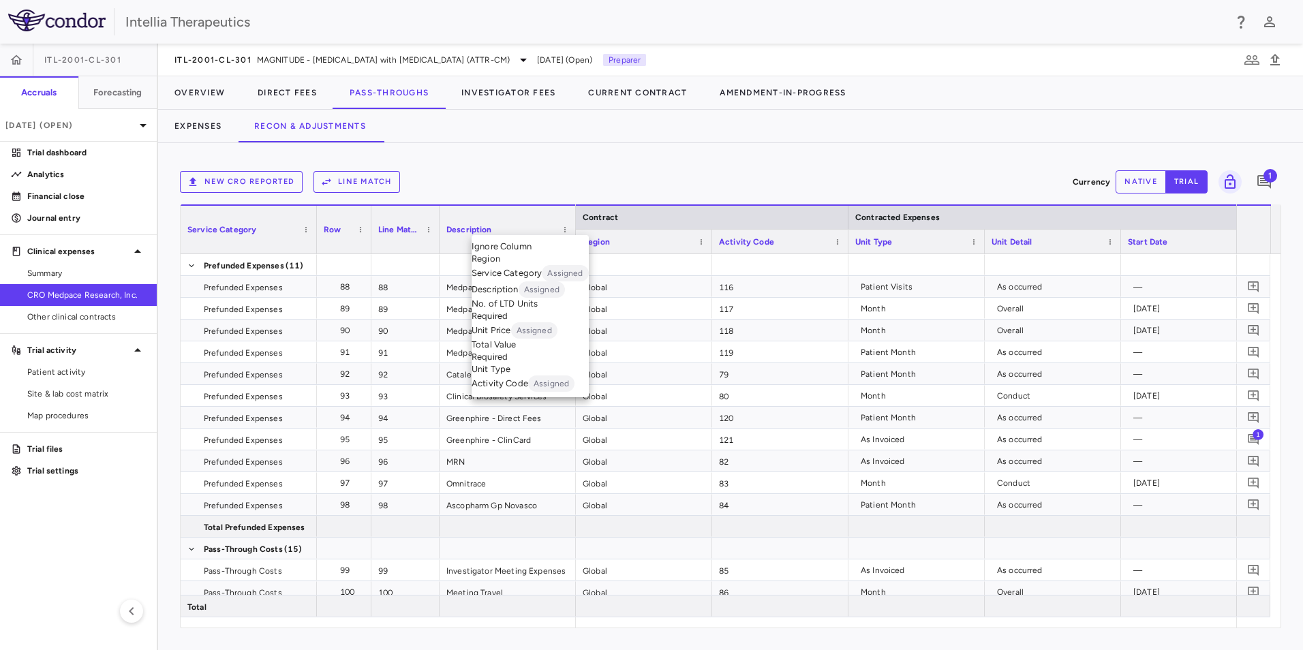
click at [543, 322] on li "No. of LTD Units Required" at bounding box center [530, 310] width 117 height 25
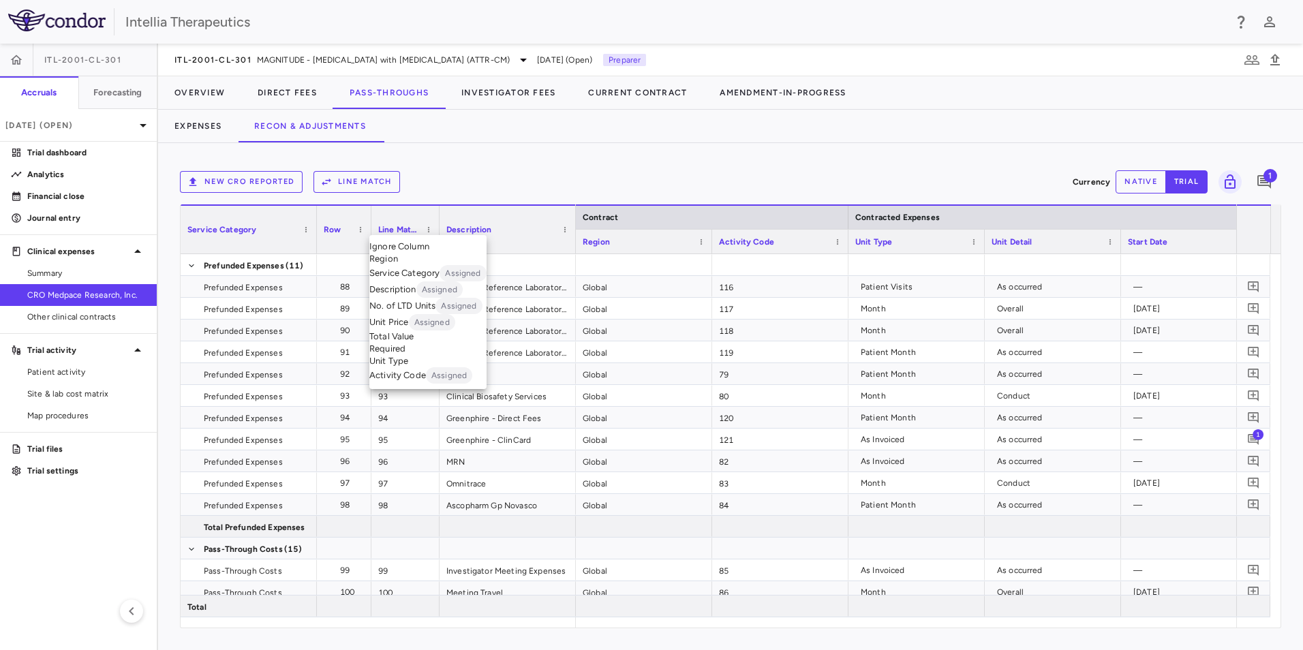
click at [451, 215] on body "Skip to sidebar Skip to main content Intellia Therapeutics ITL-2001-CL-301 Accr…" at bounding box center [651, 325] width 1303 height 650
click at [421, 355] on li "Total Value Required" at bounding box center [427, 343] width 117 height 25
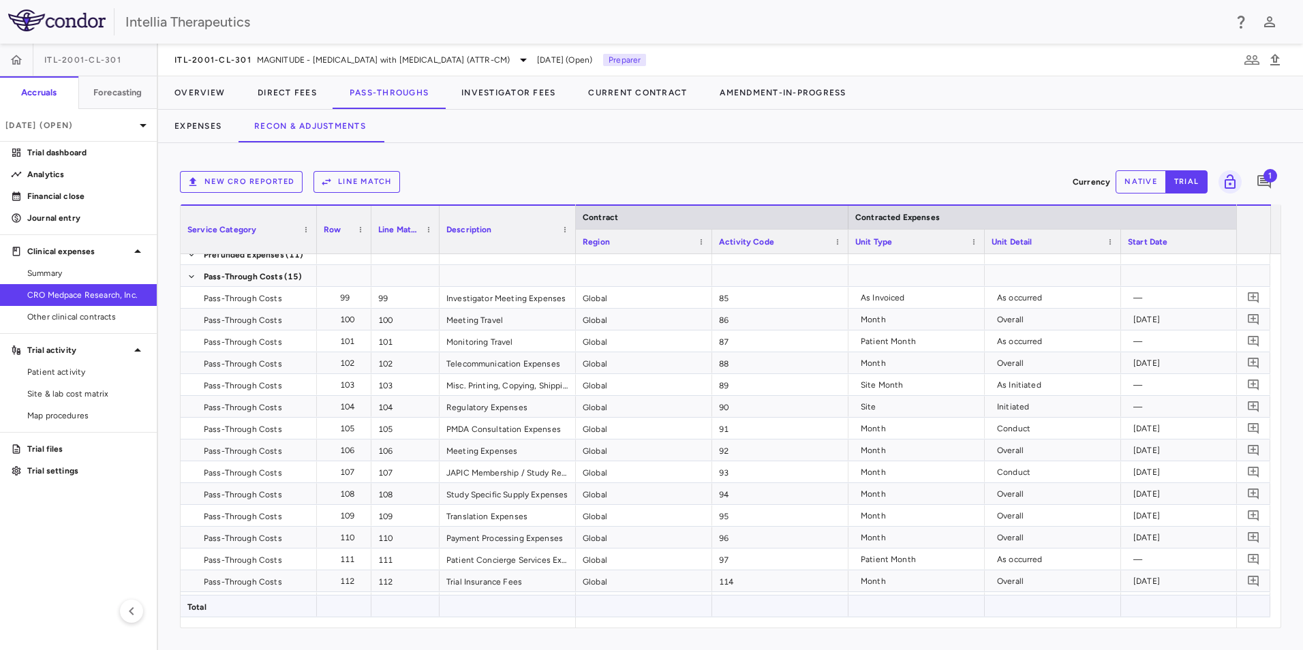
drag, startPoint x: 712, startPoint y: 630, endPoint x: 853, endPoint y: 607, distance: 142.3
click at [853, 607] on div "New CRO reported Line Match Currency native trial 1 Service Category Drag here …" at bounding box center [730, 396] width 1145 height 507
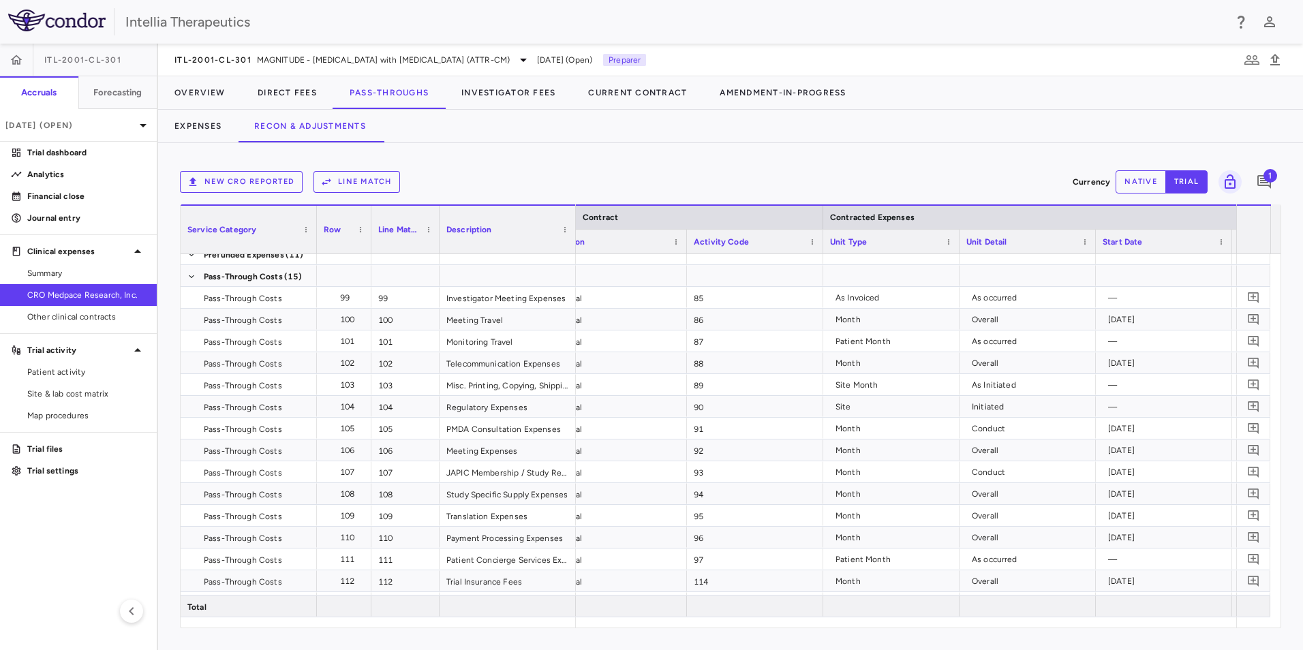
scroll to position [0, 446]
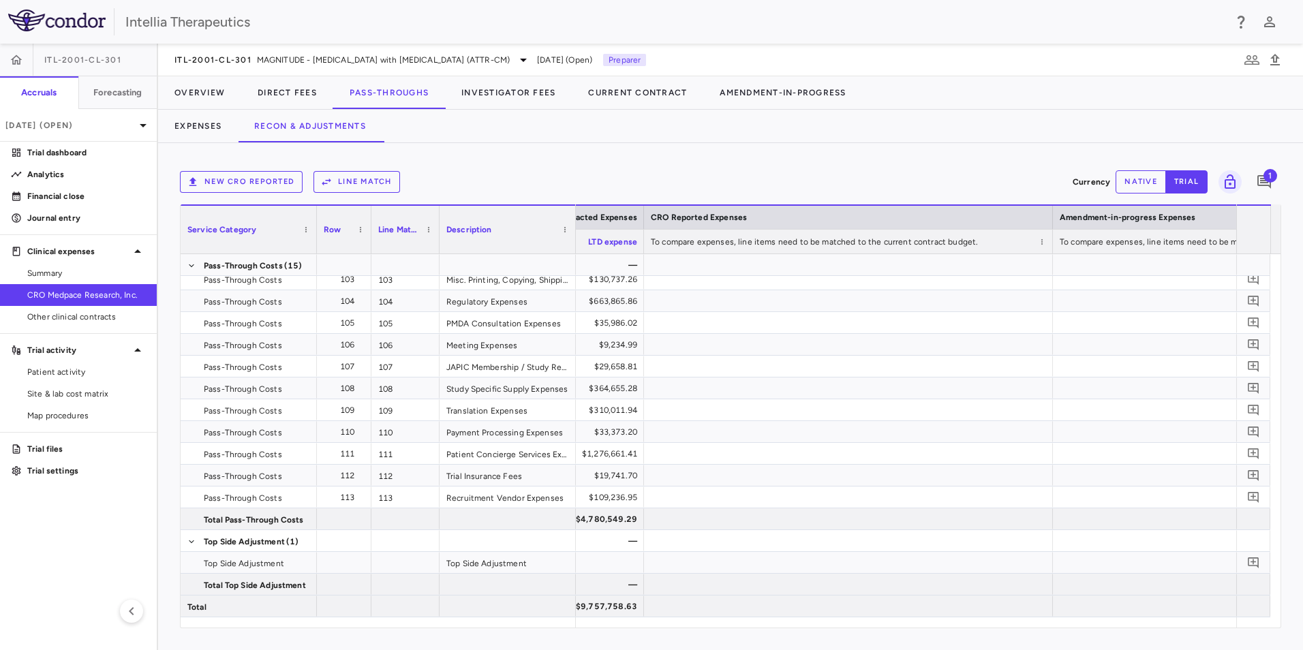
click at [360, 175] on button "Line Match" at bounding box center [357, 182] width 87 height 22
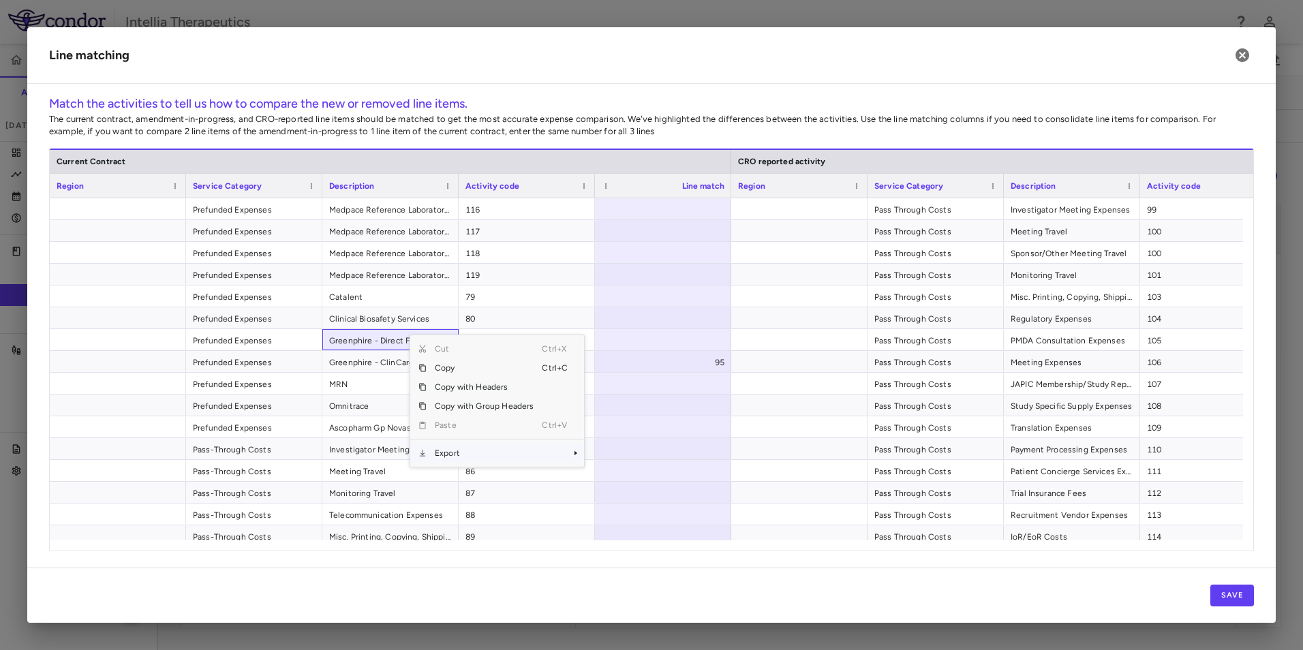
click at [444, 455] on span "Export" at bounding box center [484, 453] width 115 height 19
click at [626, 477] on span "Excel Export" at bounding box center [630, 477] width 64 height 19
drag, startPoint x: 618, startPoint y: 227, endPoint x: 639, endPoint y: 213, distance: 25.1
click at [626, 221] on div at bounding box center [663, 230] width 136 height 21
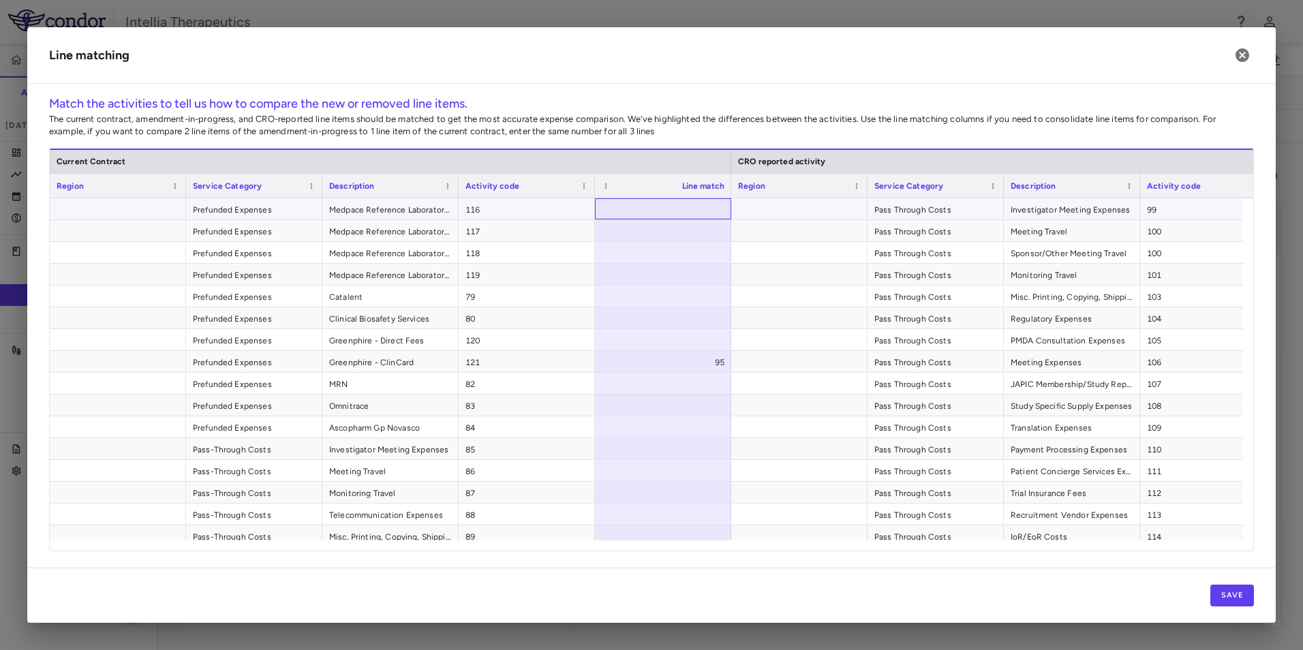
click at [640, 211] on div at bounding box center [663, 208] width 136 height 21
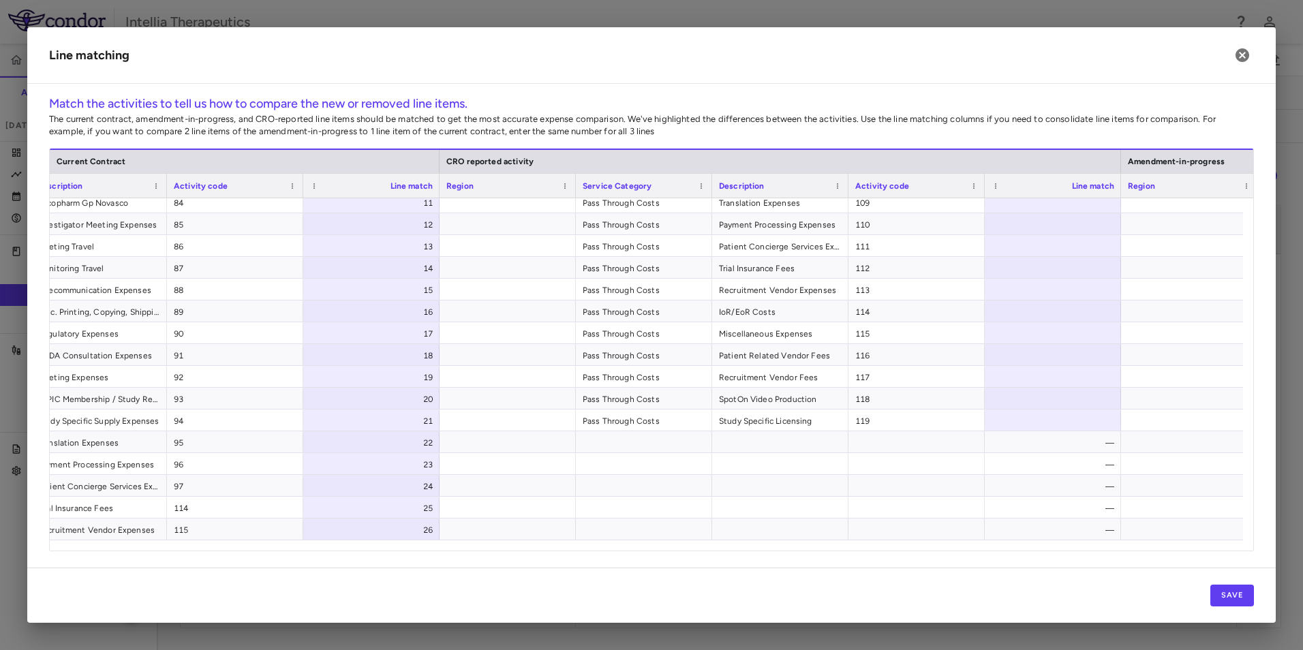
scroll to position [0, 449]
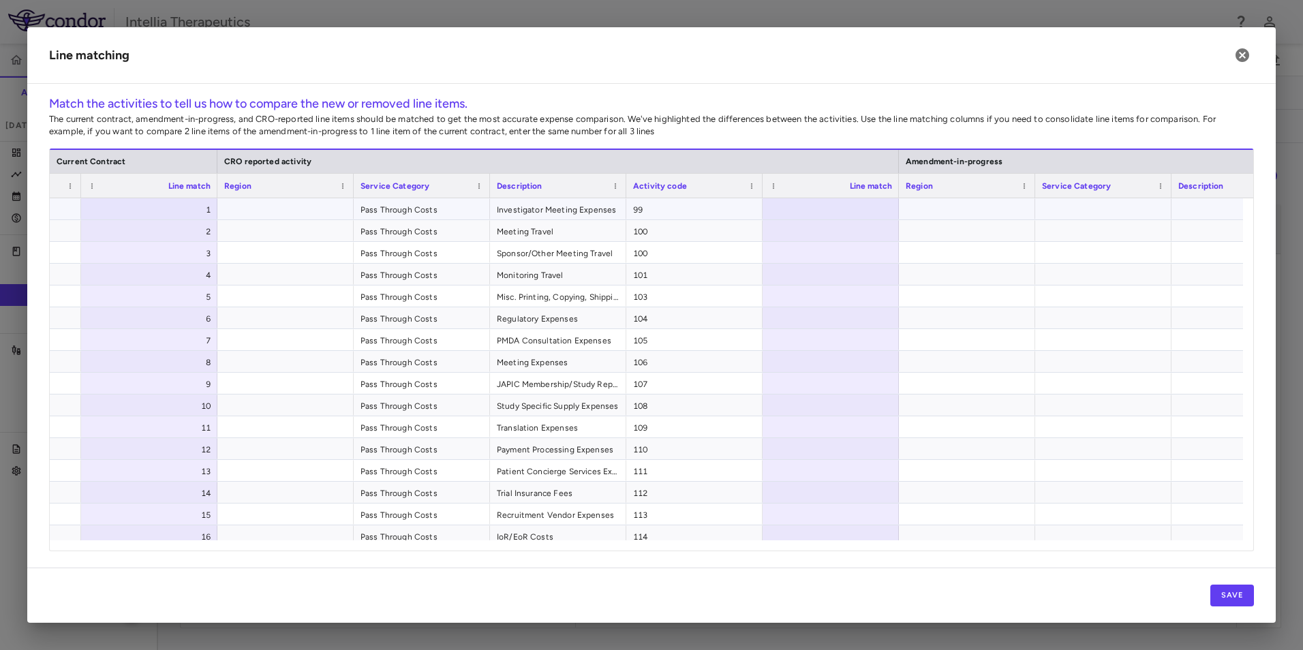
click at [880, 207] on div at bounding box center [831, 208] width 136 height 21
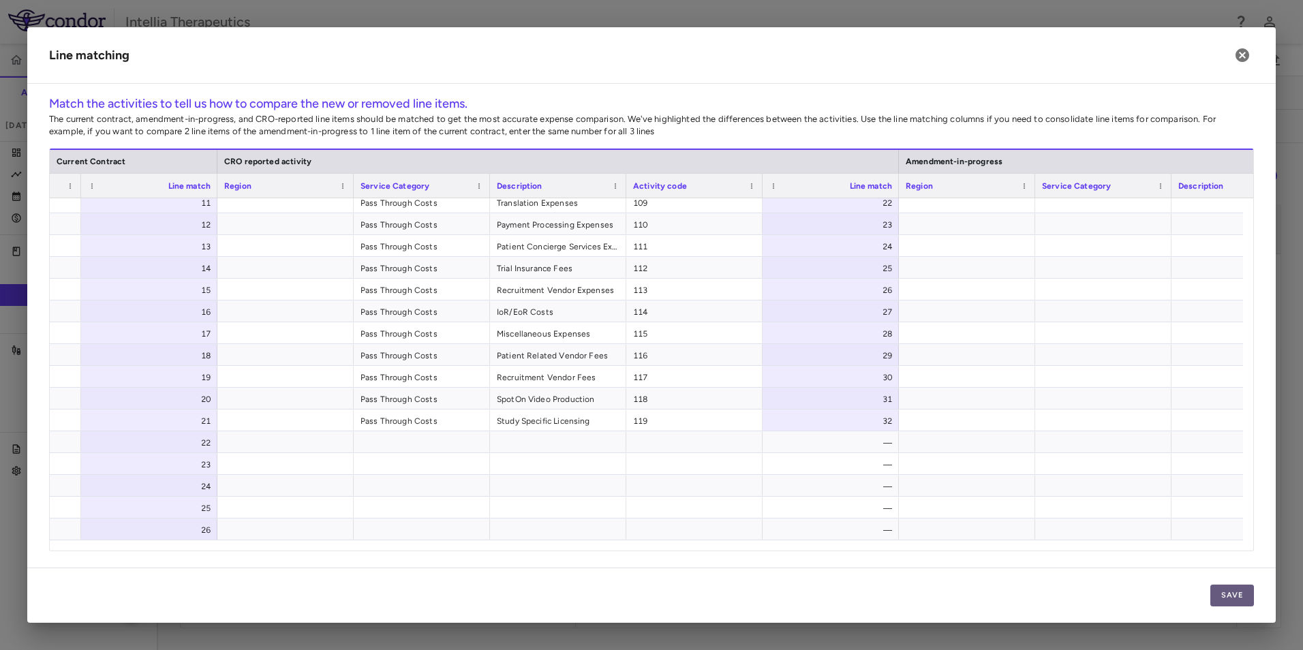
click at [1228, 586] on button "Save" at bounding box center [1233, 596] width 44 height 22
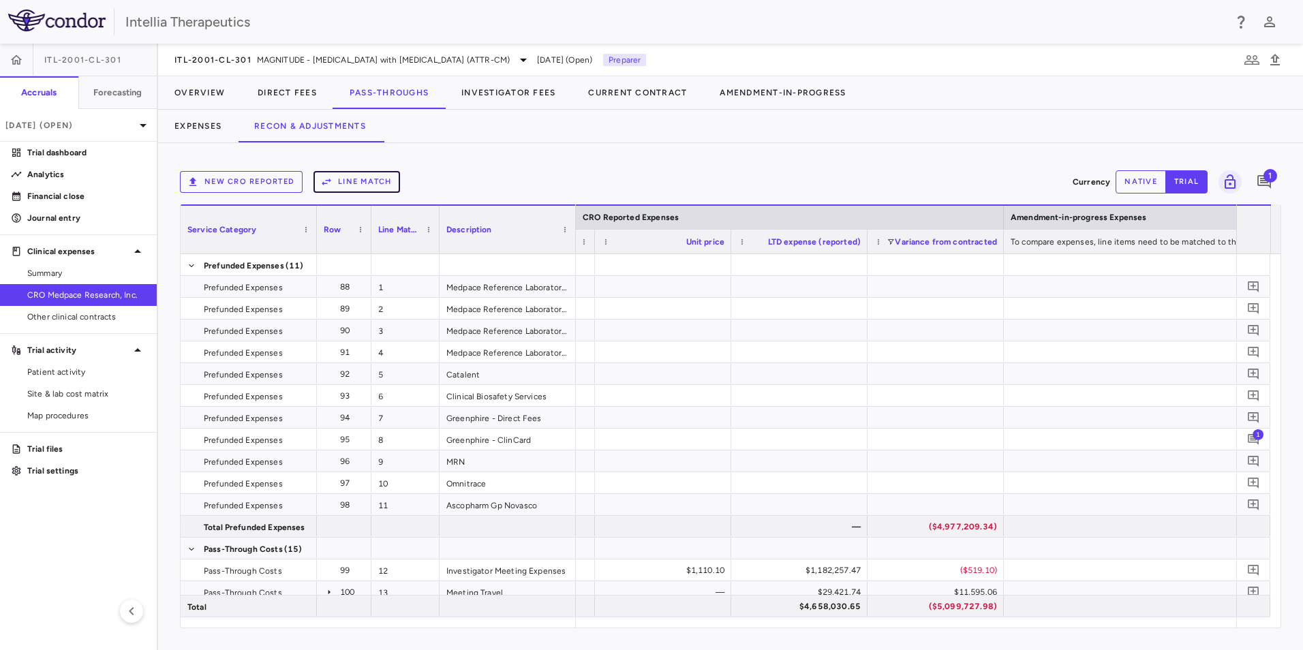
scroll to position [0, 1696]
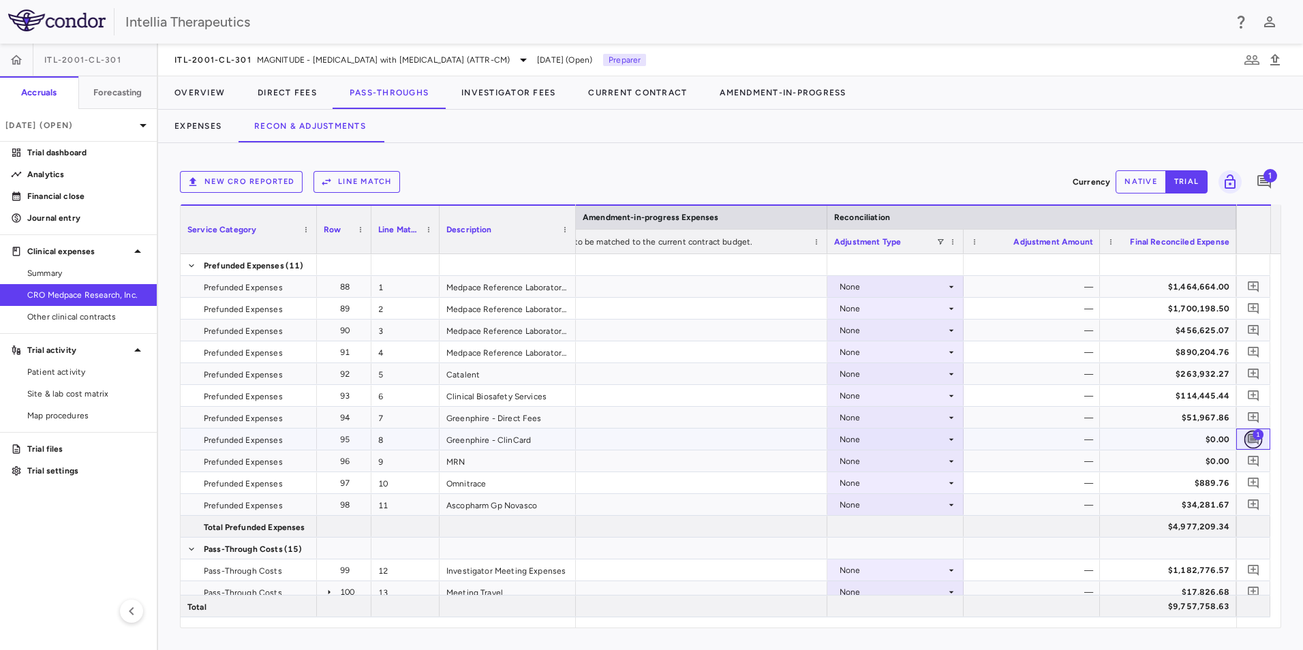
click at [1252, 438] on icon "Add comment" at bounding box center [1253, 439] width 13 height 13
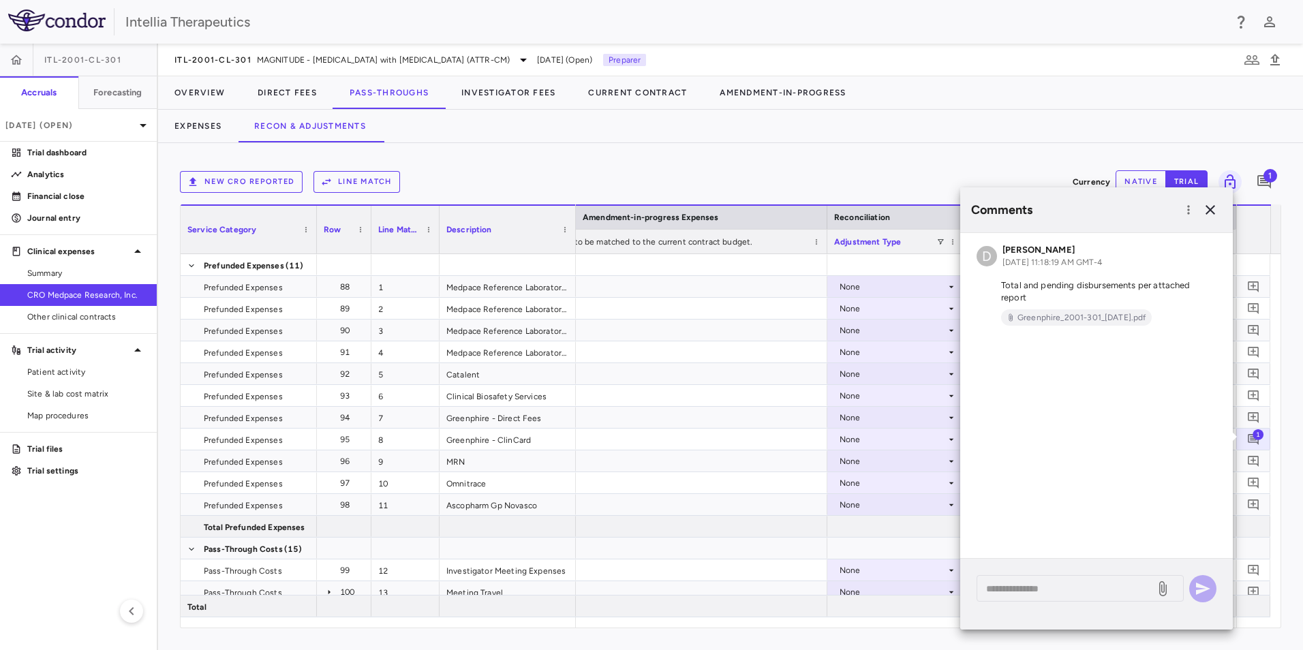
click at [1073, 91] on div at bounding box center [1083, 92] width 441 height 33
drag, startPoint x: 1212, startPoint y: 209, endPoint x: 1175, endPoint y: 190, distance: 41.5
click at [1211, 209] on icon "button" at bounding box center [1211, 210] width 10 height 10
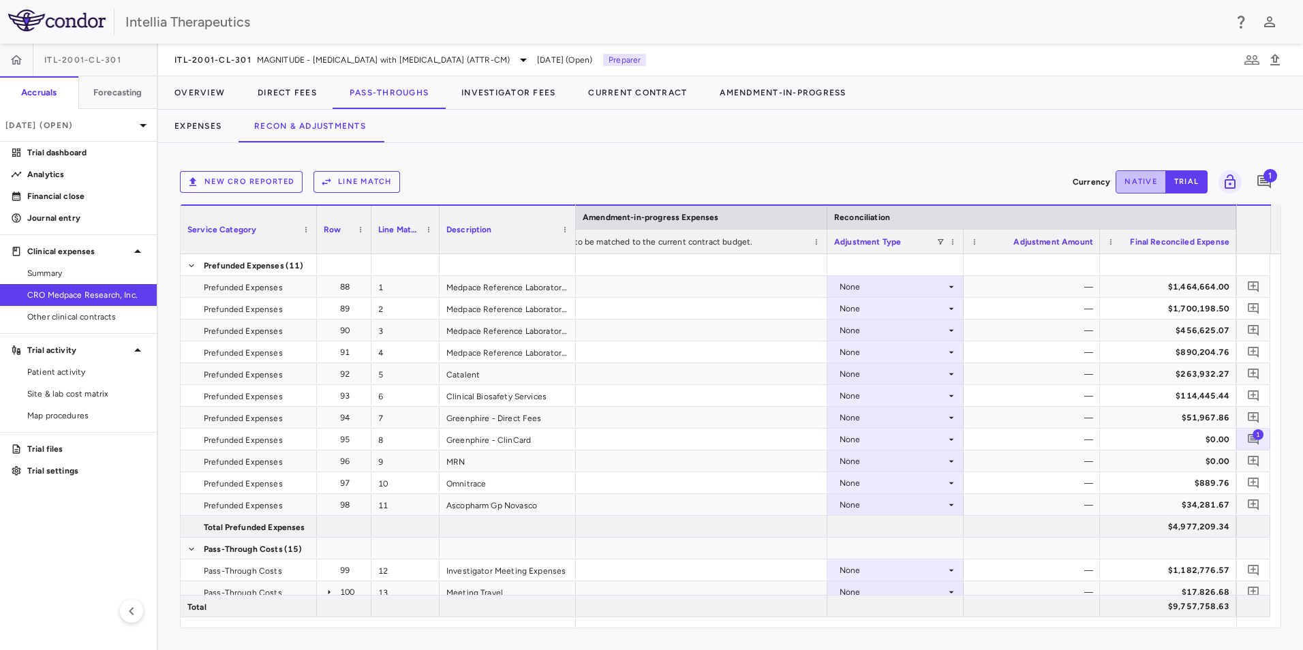
click at [1145, 175] on button "native" at bounding box center [1141, 181] width 50 height 23
click at [943, 442] on div "None" at bounding box center [893, 440] width 106 height 22
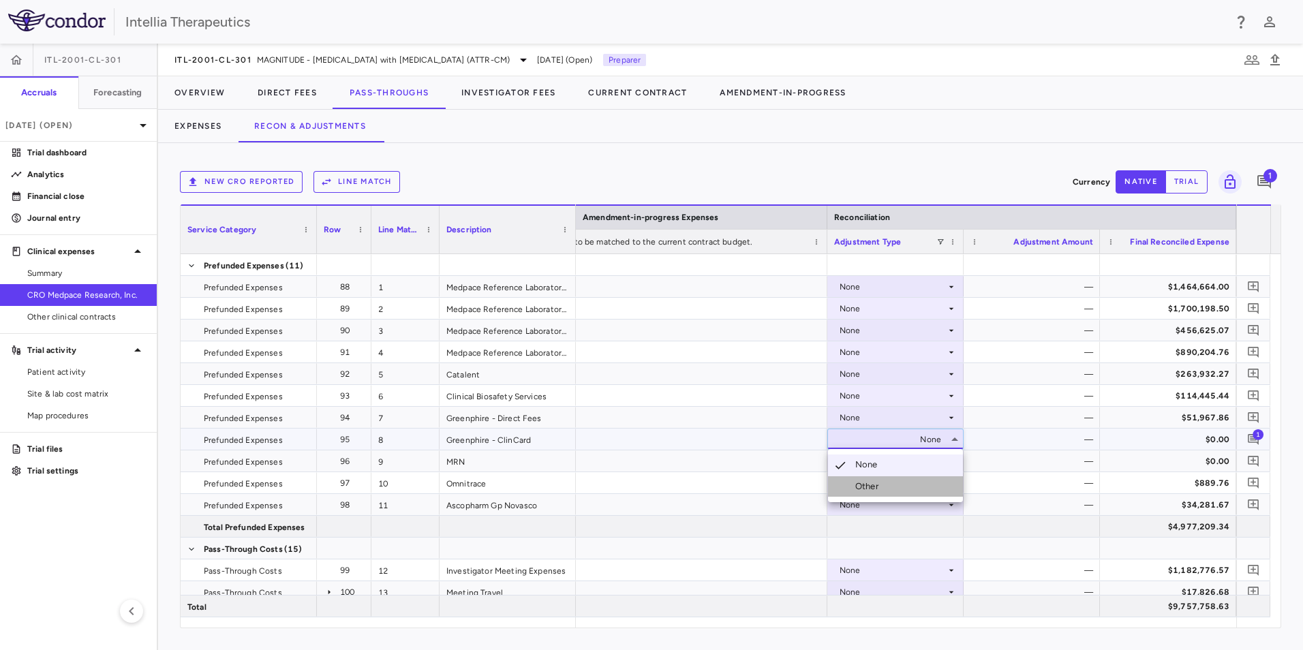
click at [920, 496] on li "Other" at bounding box center [895, 486] width 135 height 20
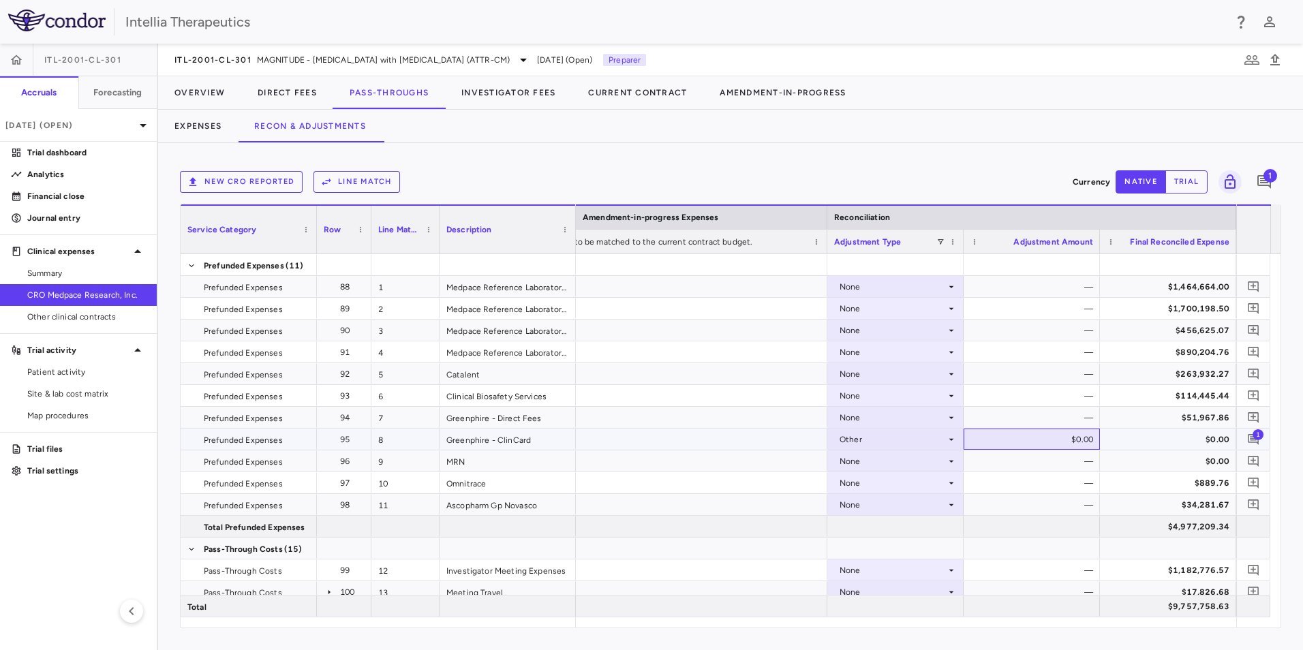
click at [1082, 438] on div "$0.00" at bounding box center [1034, 440] width 117 height 22
drag, startPoint x: 1082, startPoint y: 438, endPoint x: 1110, endPoint y: 441, distance: 28.1
type input "*********"
click at [770, 438] on div at bounding box center [623, 439] width 409 height 21
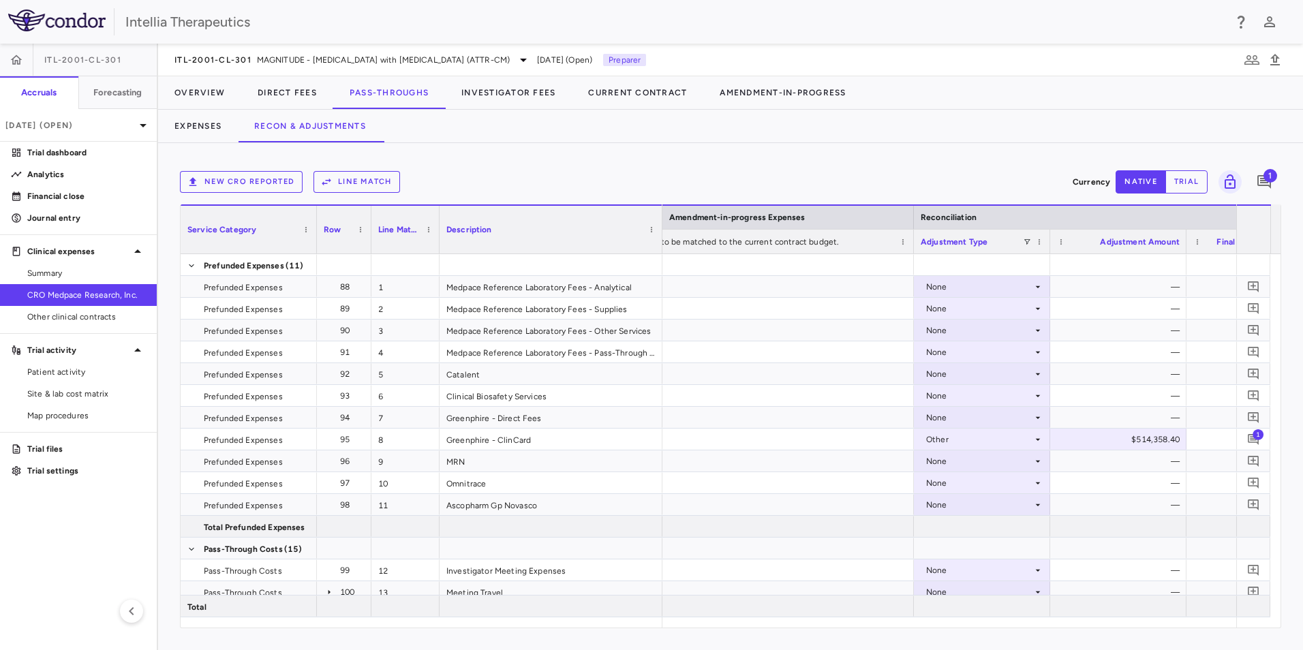
drag, startPoint x: 574, startPoint y: 218, endPoint x: 661, endPoint y: 213, distance: 86.7
click at [661, 213] on div at bounding box center [661, 230] width 5 height 48
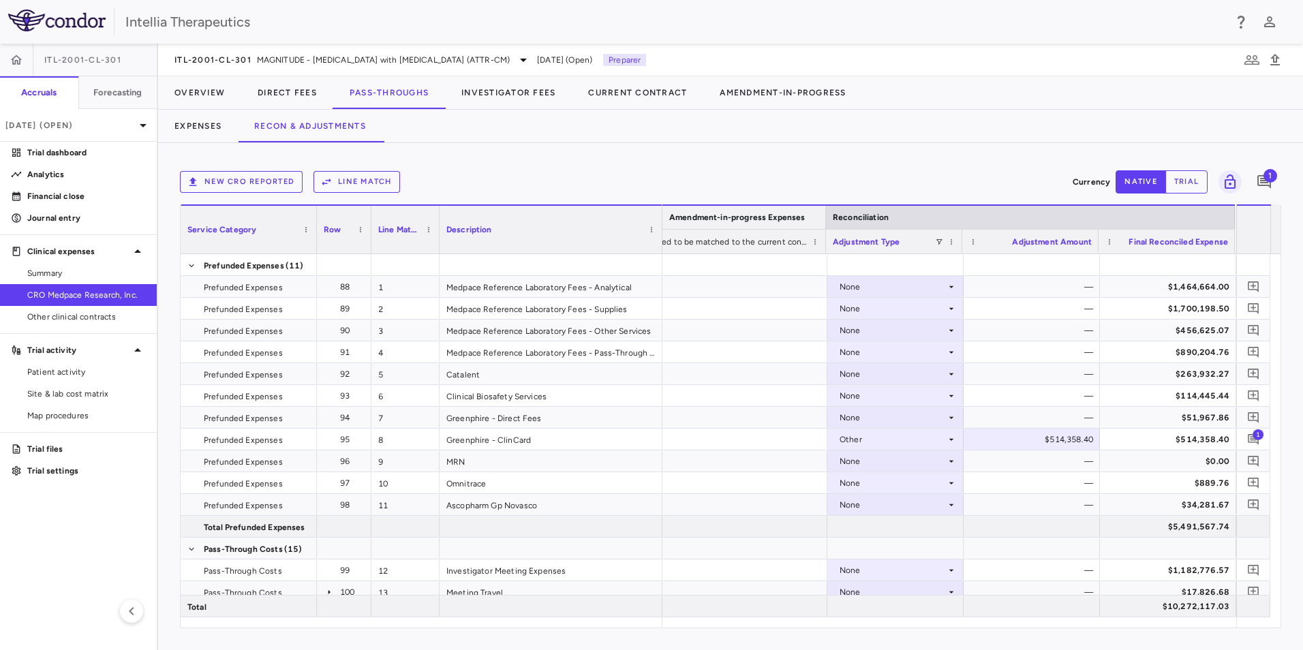
scroll to position [0, 2153]
drag, startPoint x: 915, startPoint y: 216, endPoint x: 814, endPoint y: 221, distance: 101.7
click at [814, 221] on div "Amendment-in-progress Expenses" at bounding box center [674, 217] width 308 height 25
click at [1256, 291] on icon "Add comment" at bounding box center [1253, 286] width 13 height 13
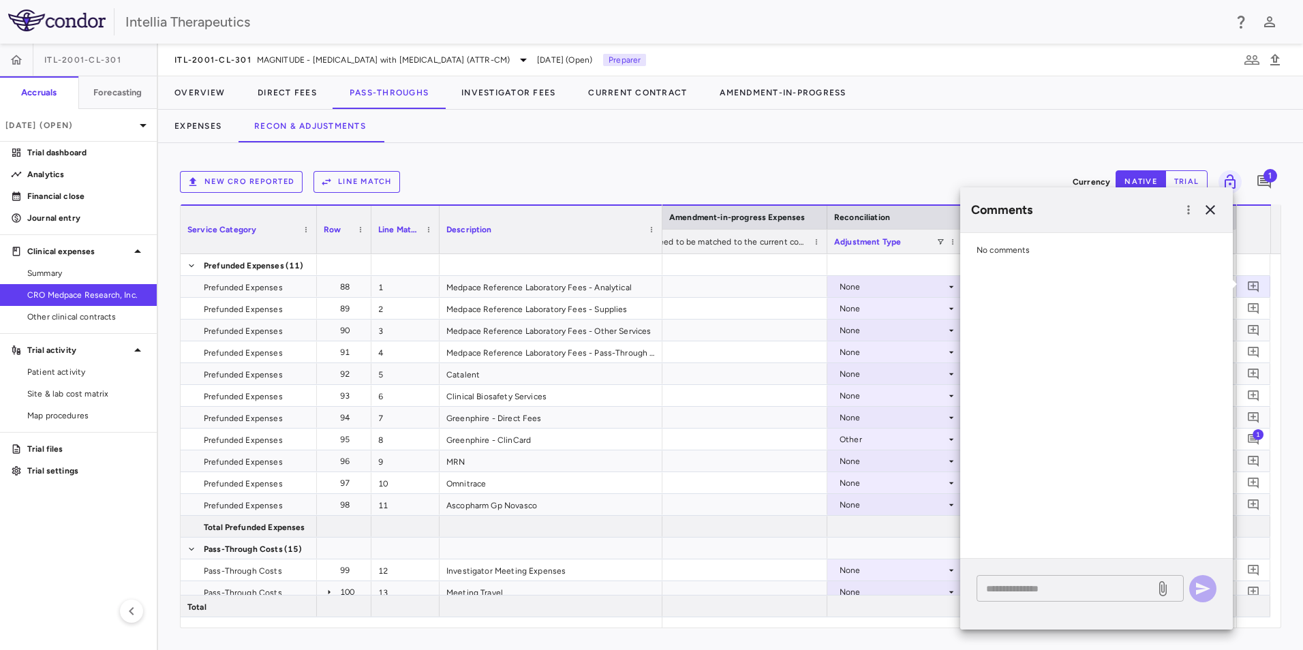
click at [1052, 590] on textarea at bounding box center [1066, 588] width 160 height 15
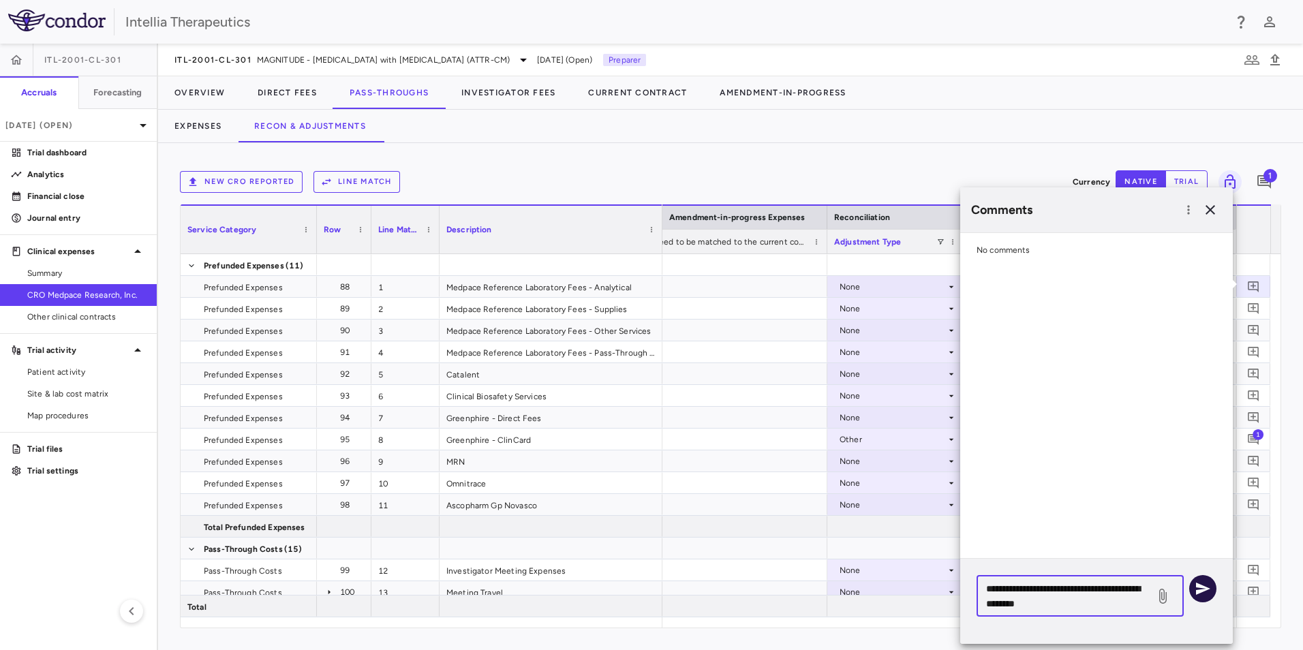
type textarea "**********"
click at [1195, 590] on icon "button" at bounding box center [1203, 589] width 16 height 16
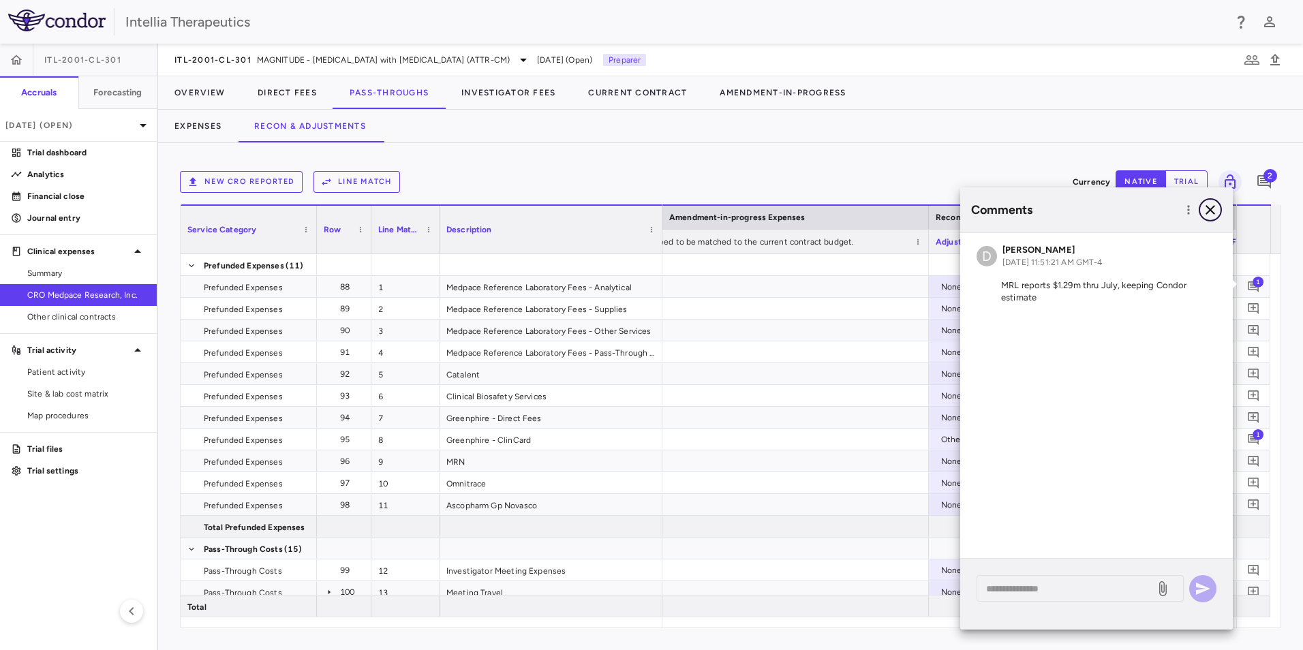
click at [1202, 209] on button "button" at bounding box center [1210, 209] width 23 height 23
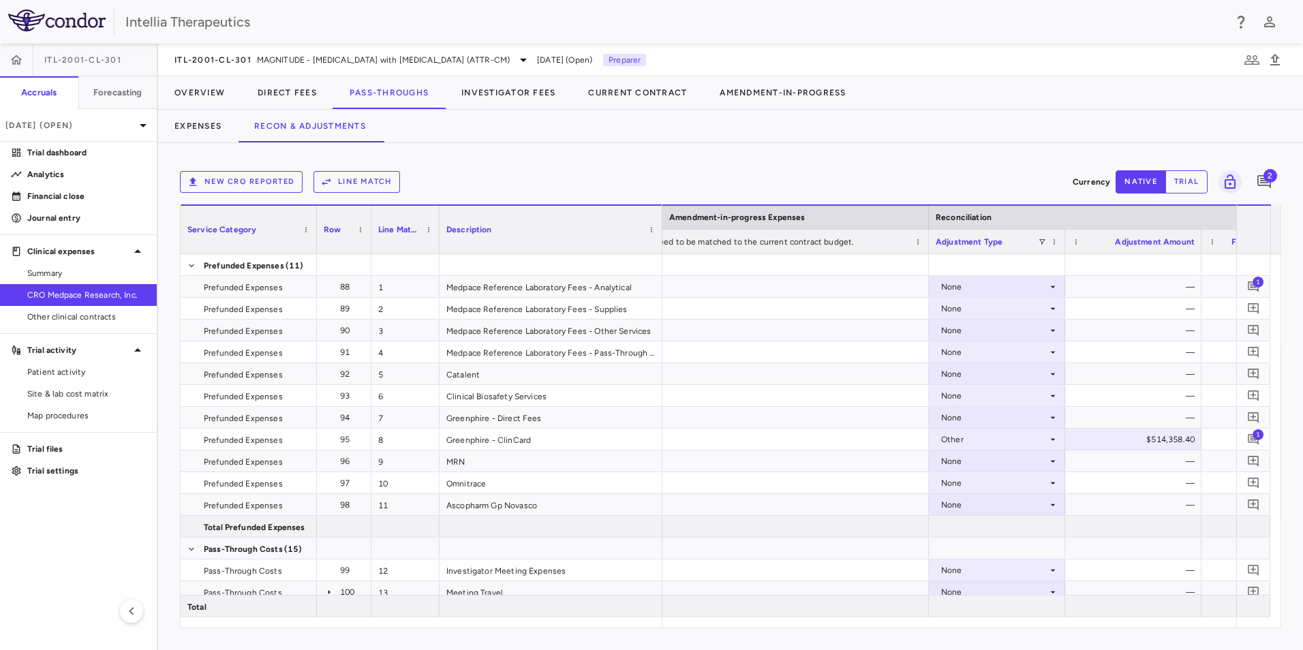
scroll to position [0, 2255]
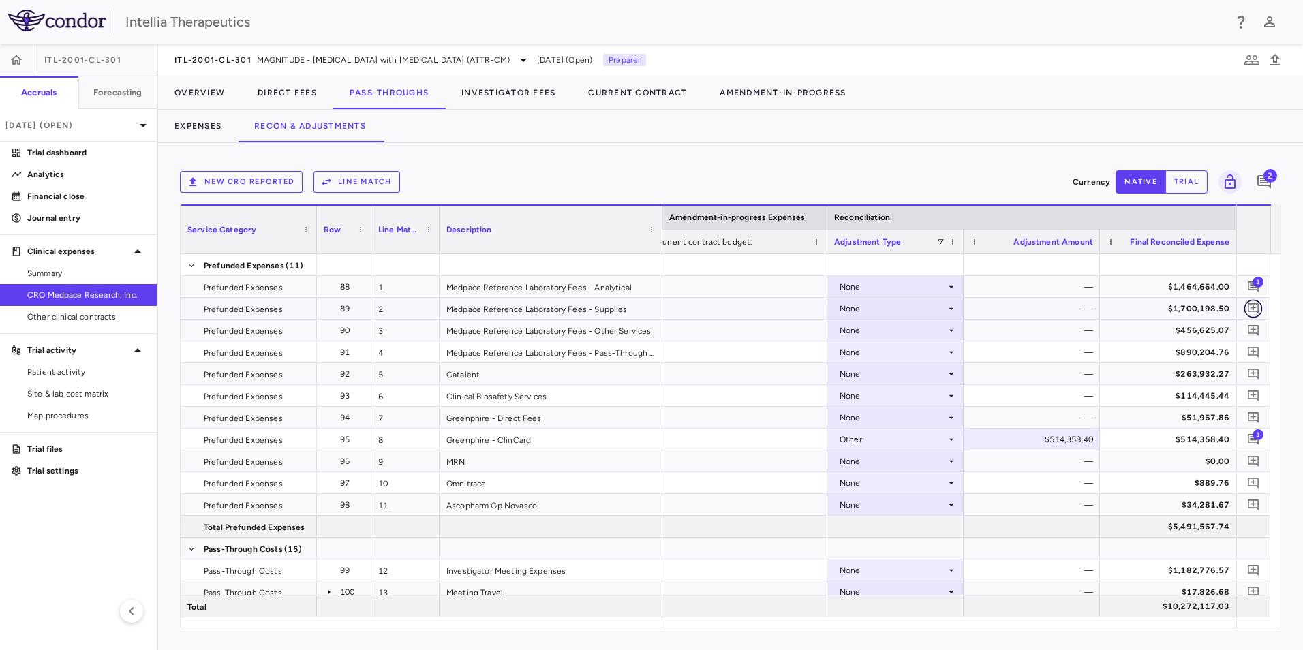
drag, startPoint x: 1253, startPoint y: 308, endPoint x: 1242, endPoint y: 318, distance: 14.5
click at [1253, 308] on icon "Add comment" at bounding box center [1253, 308] width 11 height 11
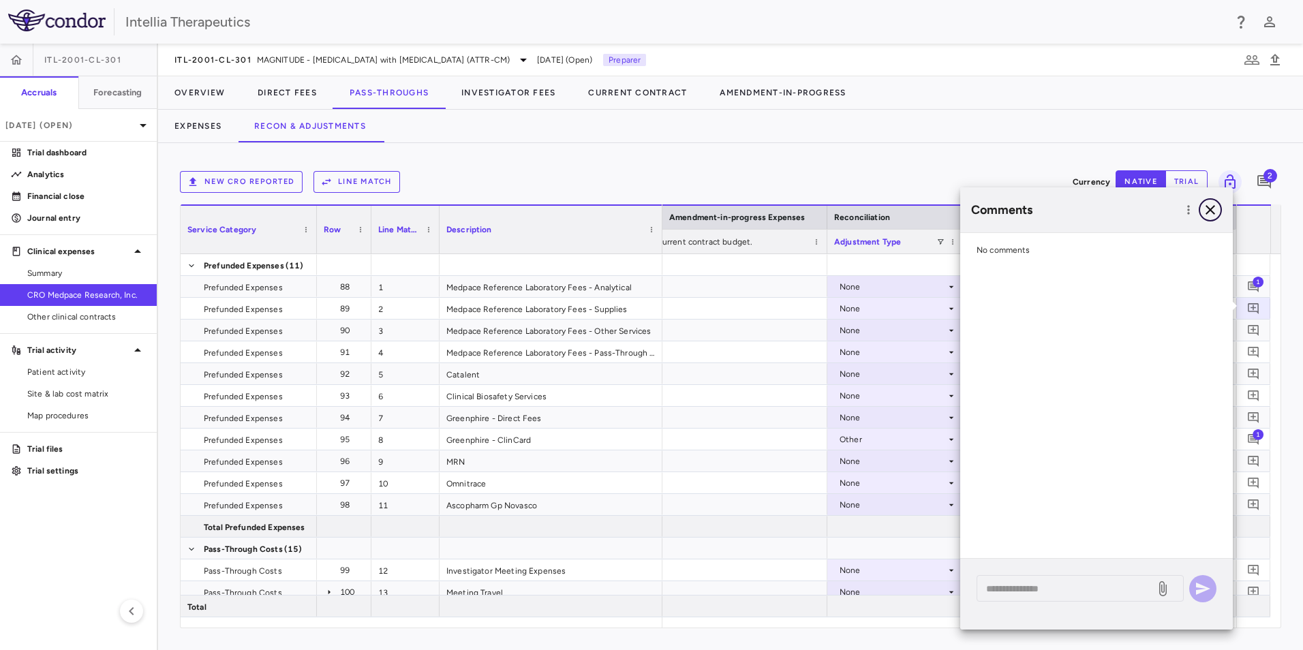
click at [1212, 217] on icon "button" at bounding box center [1210, 210] width 16 height 16
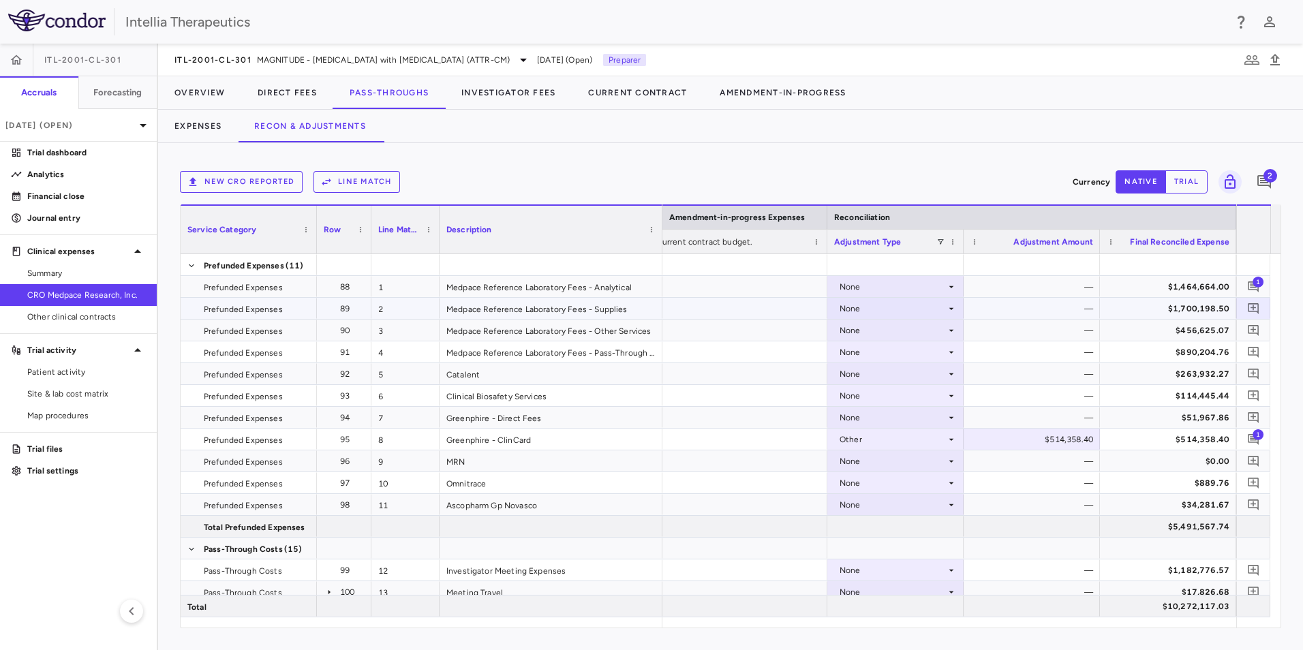
click at [901, 307] on div "None" at bounding box center [893, 309] width 106 height 22
click at [918, 359] on li "Other" at bounding box center [895, 356] width 135 height 20
drag, startPoint x: 1077, startPoint y: 307, endPoint x: 1102, endPoint y: 312, distance: 25.0
click at [1086, 313] on div "$0.00" at bounding box center [1034, 309] width 117 height 22
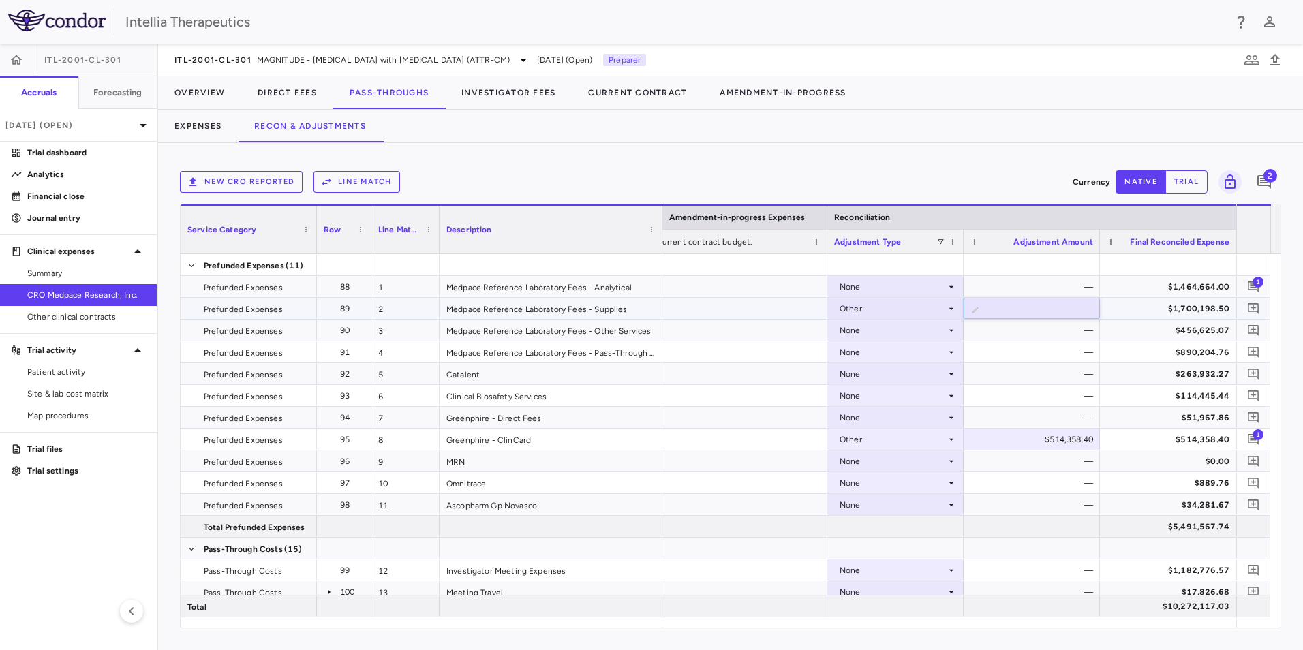
drag, startPoint x: 1074, startPoint y: 311, endPoint x: 1084, endPoint y: 309, distance: 9.8
click at [1084, 309] on input "*" at bounding box center [1042, 310] width 115 height 22
type input "**********"
click at [1010, 184] on div "New CRO reported Line Match" at bounding box center [624, 182] width 888 height 22
click at [1127, 333] on div "$456,625.07" at bounding box center [1170, 331] width 117 height 22
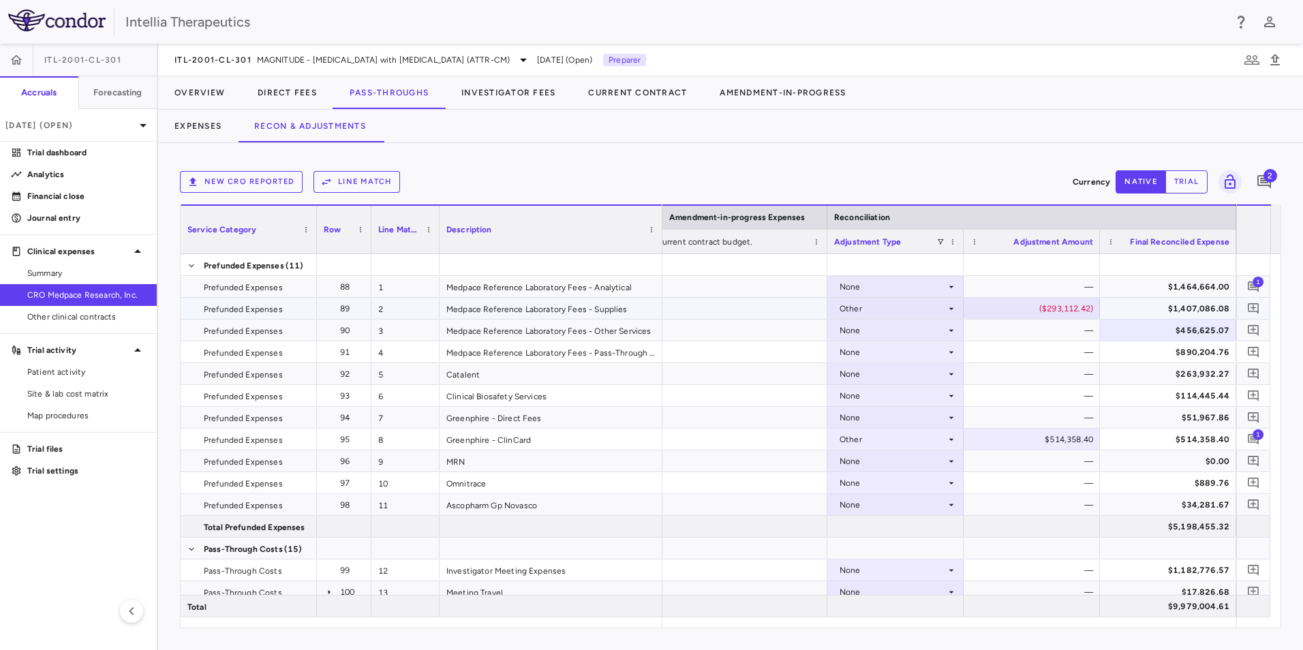
click at [1046, 304] on div "($293,112.42)" at bounding box center [1034, 309] width 117 height 22
drag, startPoint x: 1025, startPoint y: 315, endPoint x: 1102, endPoint y: 311, distance: 76.5
click at [788, 314] on div at bounding box center [623, 308] width 409 height 21
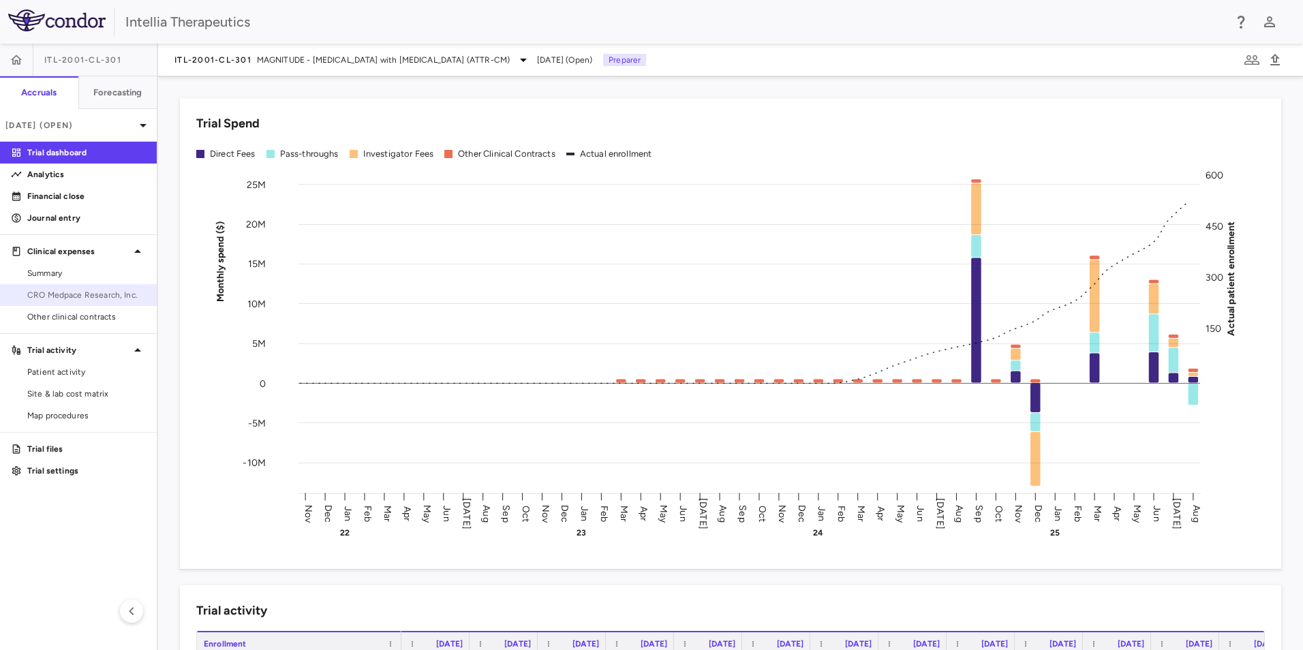
click at [64, 285] on link "CRO Medpace Research, Inc." at bounding box center [78, 295] width 157 height 20
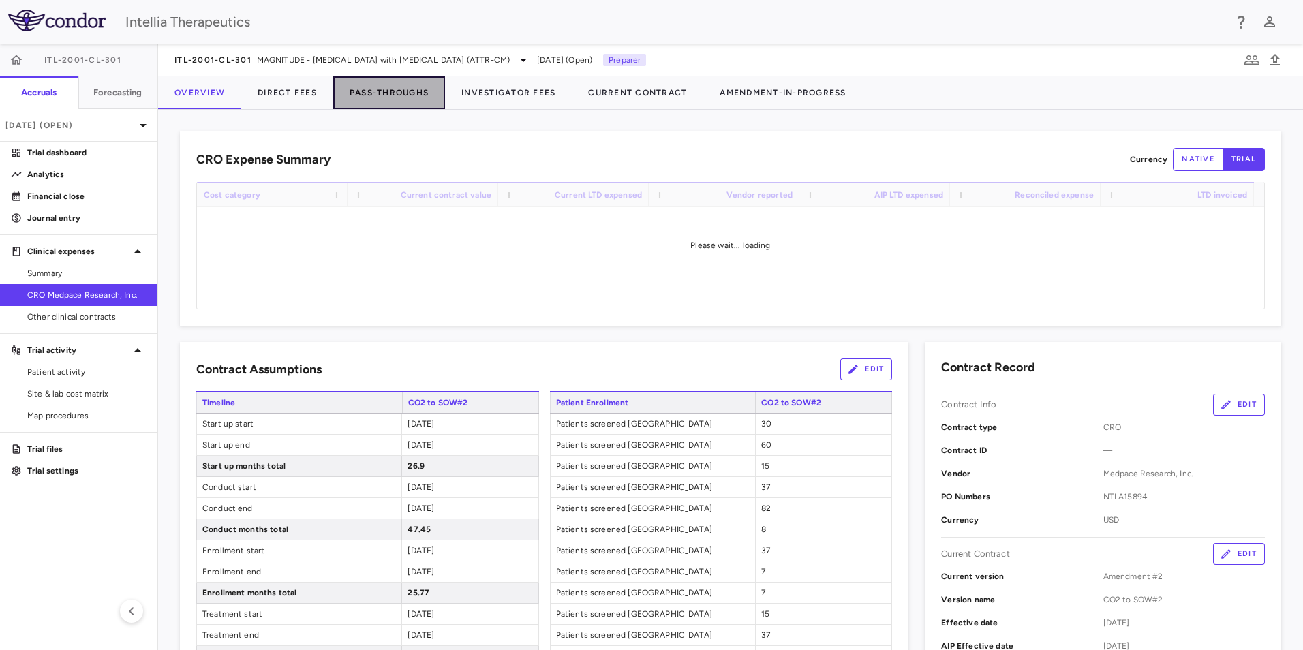
click at [370, 88] on button "Pass-Throughs" at bounding box center [389, 92] width 112 height 33
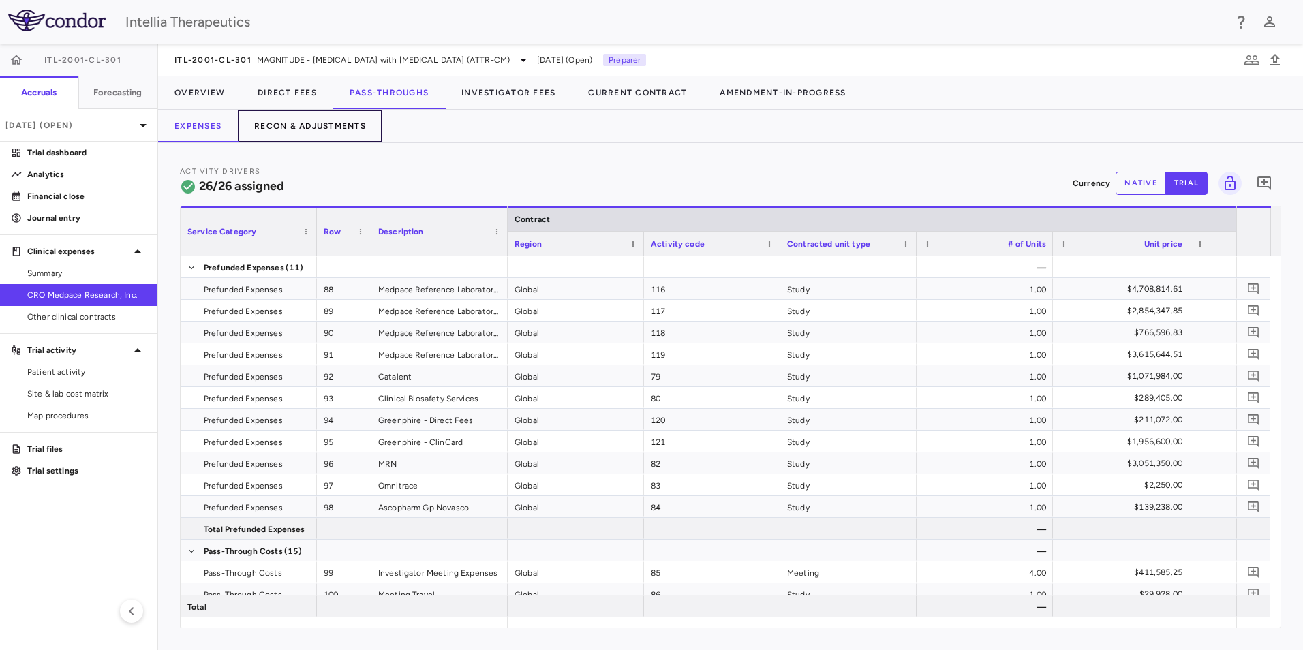
click at [299, 125] on button "Recon & Adjustments" at bounding box center [310, 126] width 145 height 33
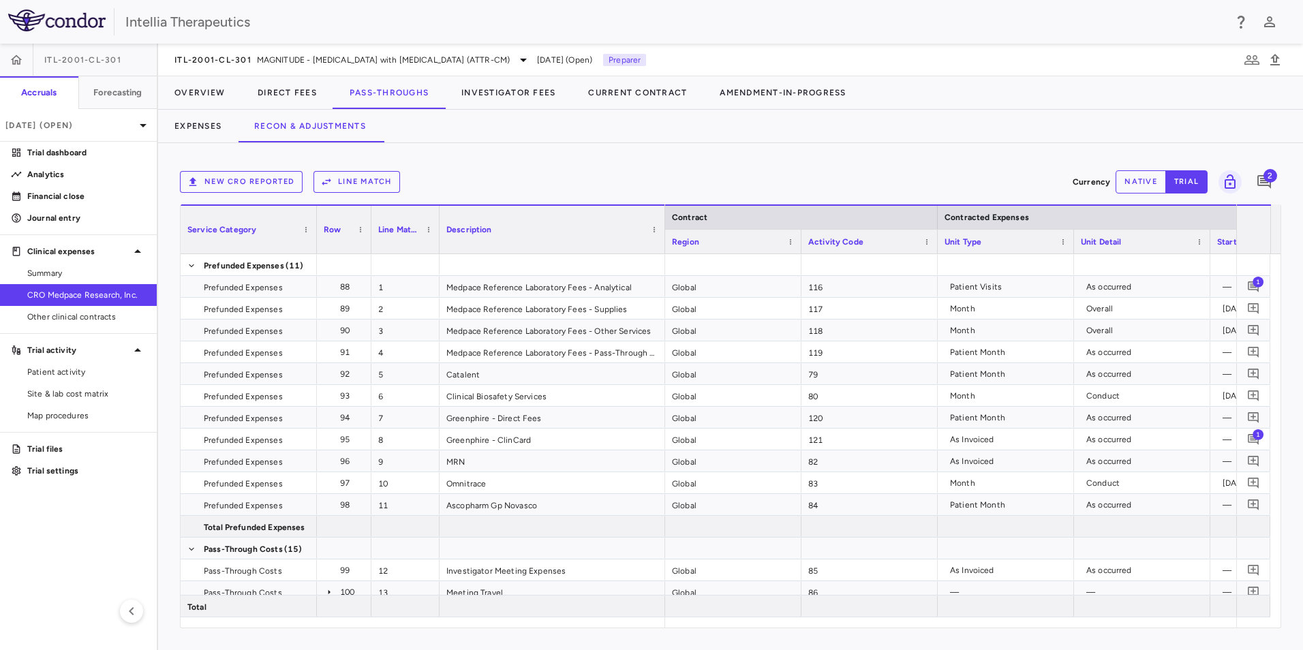
drag, startPoint x: 573, startPoint y: 219, endPoint x: 692, endPoint y: 236, distance: 119.8
click at [667, 218] on div at bounding box center [664, 230] width 5 height 48
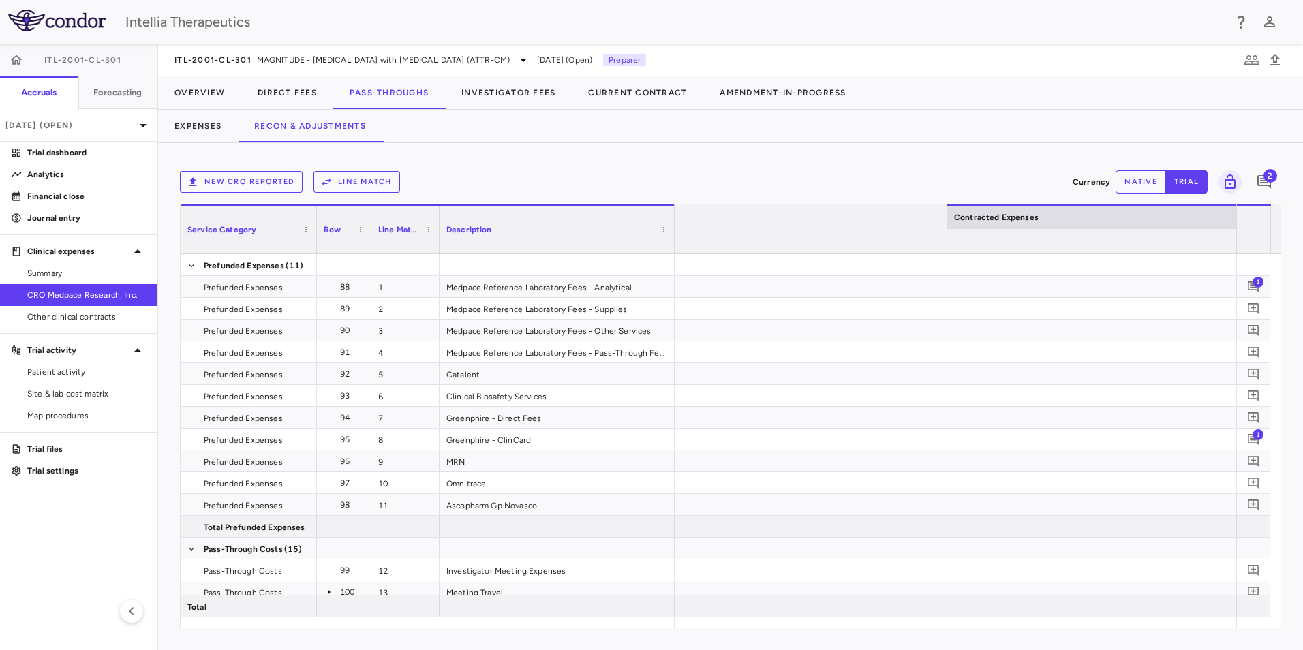
scroll to position [0, 2267]
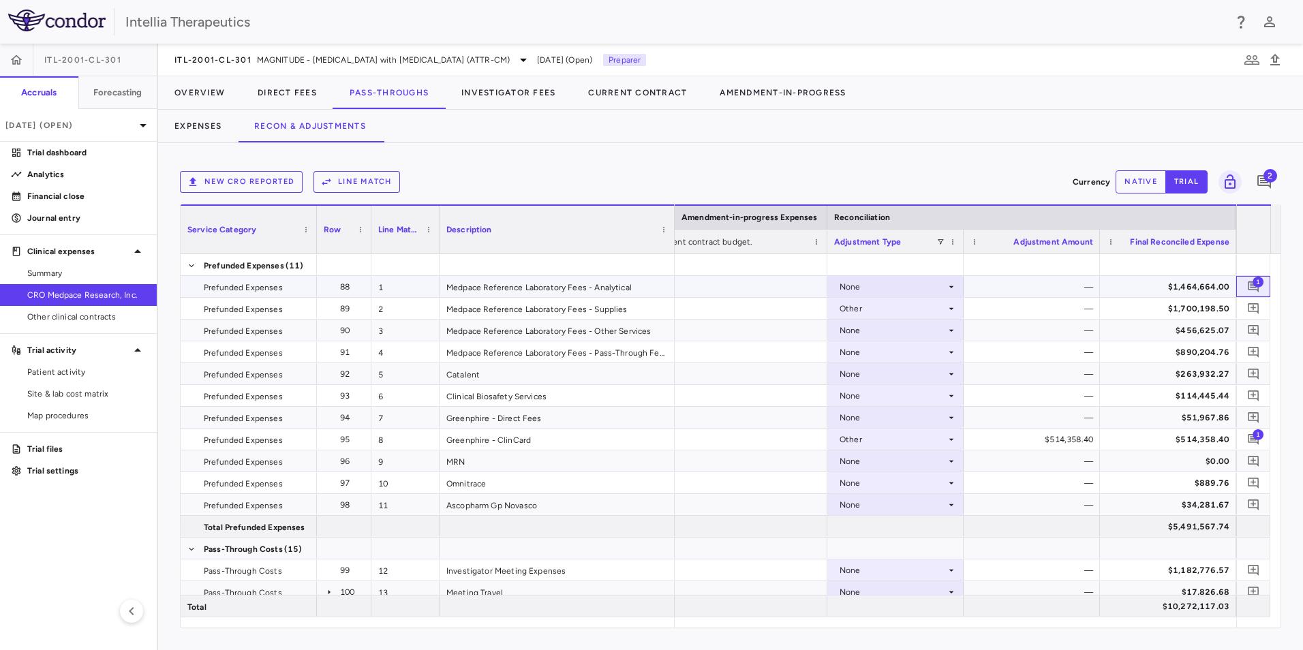
click at [1260, 286] on span "1" at bounding box center [1258, 281] width 11 height 11
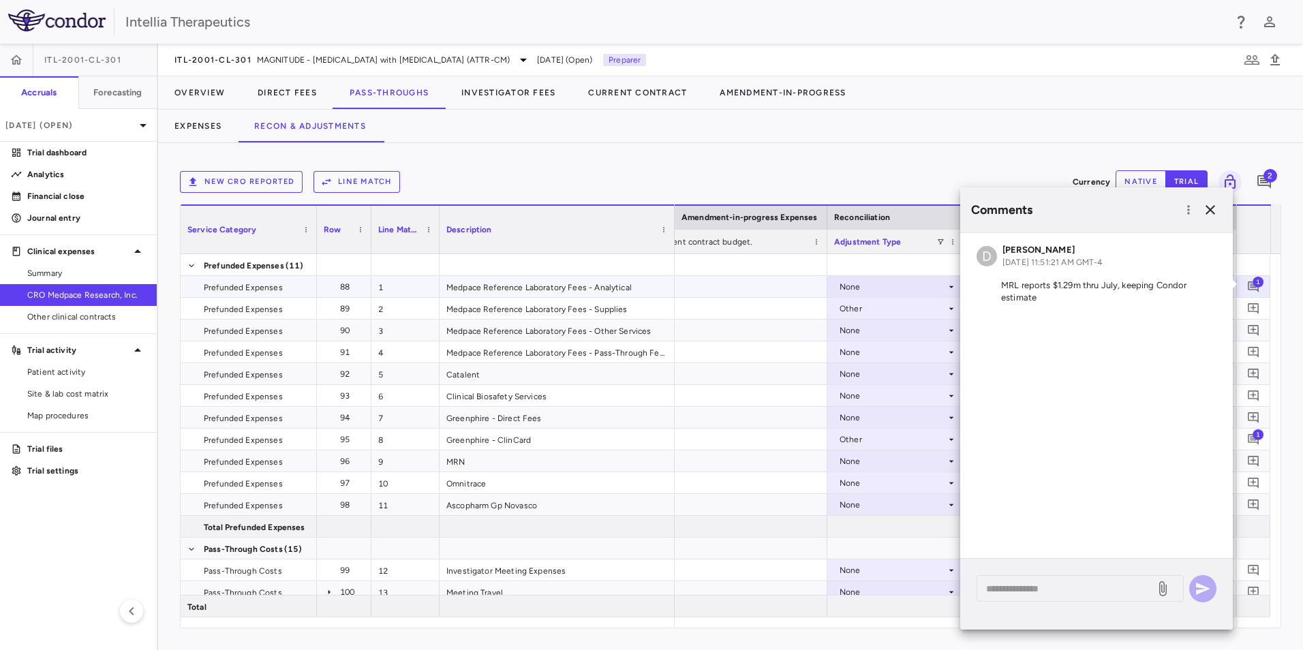
click at [823, 284] on div at bounding box center [623, 286] width 409 height 21
click at [867, 284] on div "None" at bounding box center [893, 287] width 106 height 22
click at [1037, 156] on div at bounding box center [651, 325] width 1303 height 650
drag, startPoint x: 1211, startPoint y: 212, endPoint x: 1201, endPoint y: 211, distance: 9.6
click at [1210, 212] on icon "button" at bounding box center [1210, 210] width 16 height 16
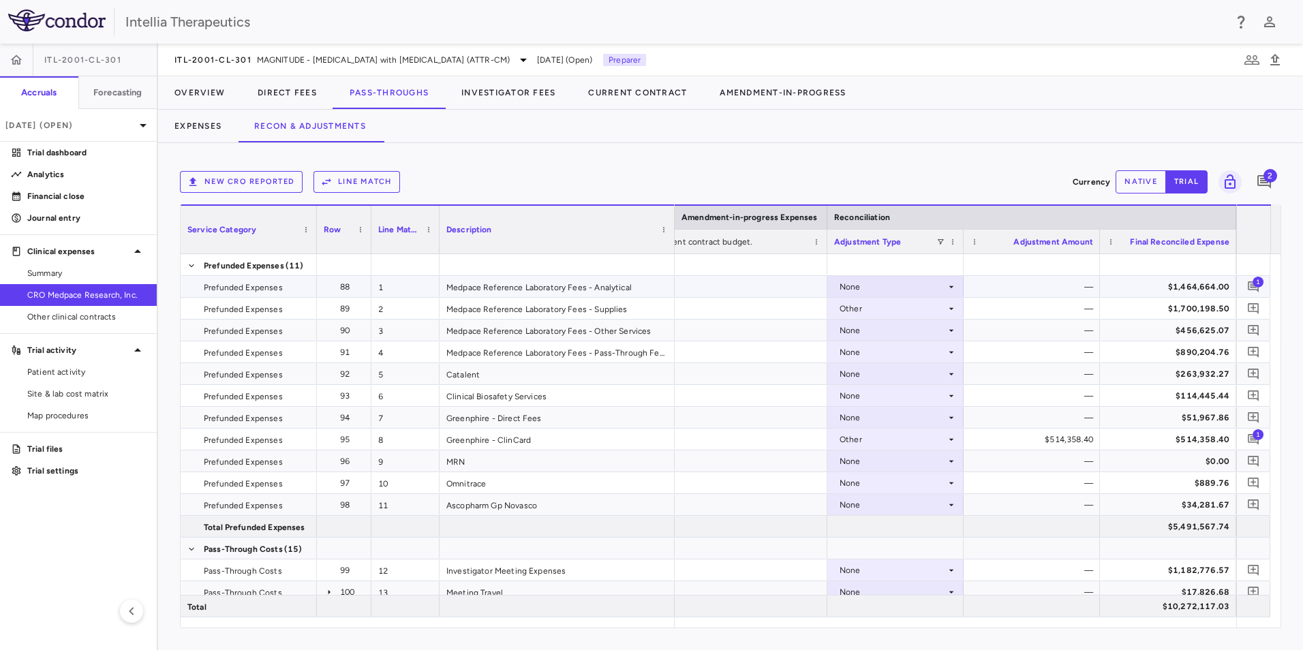
click at [1149, 181] on button "native" at bounding box center [1141, 181] width 50 height 23
click at [950, 288] on icon at bounding box center [951, 287] width 11 height 11
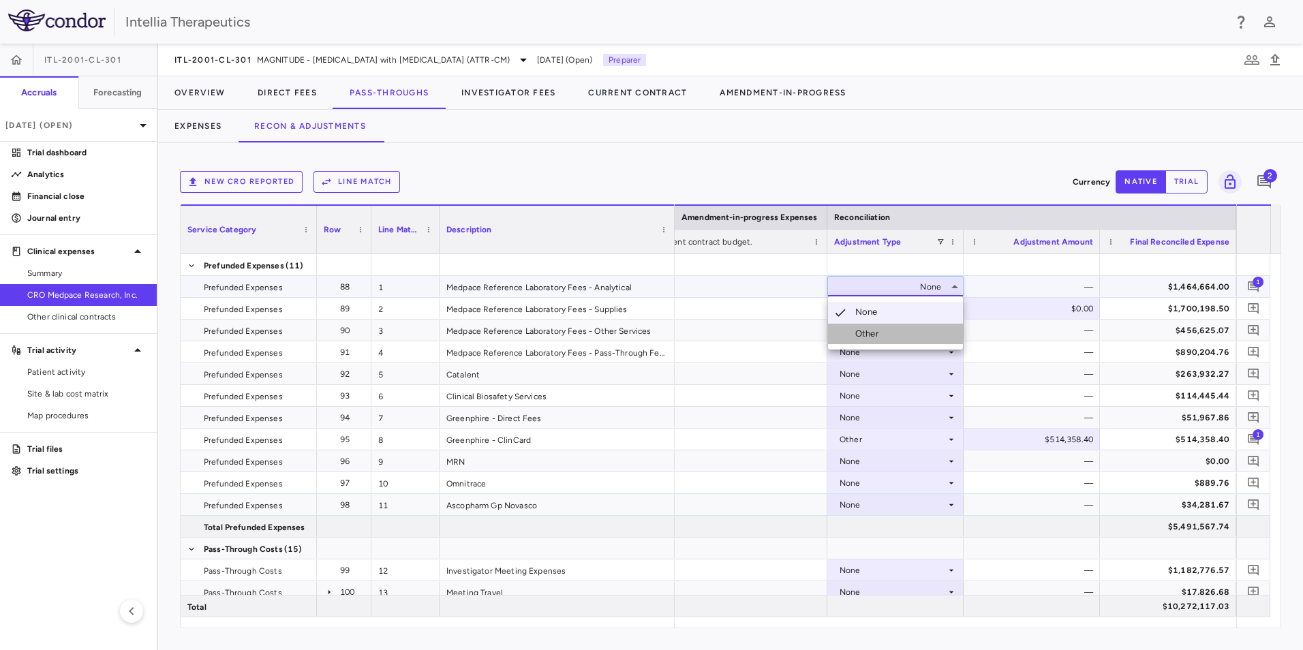
click at [913, 339] on li "Other" at bounding box center [895, 334] width 135 height 20
click at [1067, 288] on div "$0.00" at bounding box center [1034, 287] width 117 height 22
type input "**********"
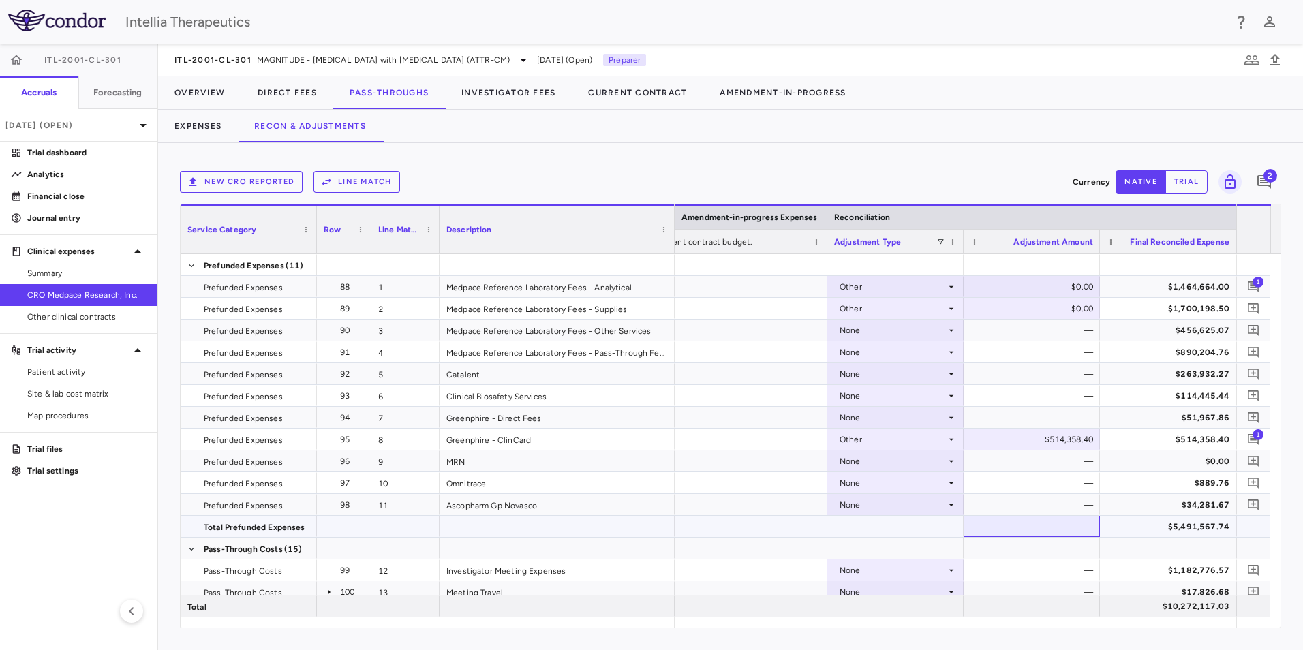
click at [1032, 521] on div at bounding box center [1032, 526] width 136 height 21
click at [1086, 307] on div "$0.00" at bounding box center [1034, 309] width 117 height 22
type input "**********"
click at [1032, 330] on div "—" at bounding box center [1034, 331] width 117 height 22
click at [942, 329] on div "None" at bounding box center [893, 331] width 106 height 22
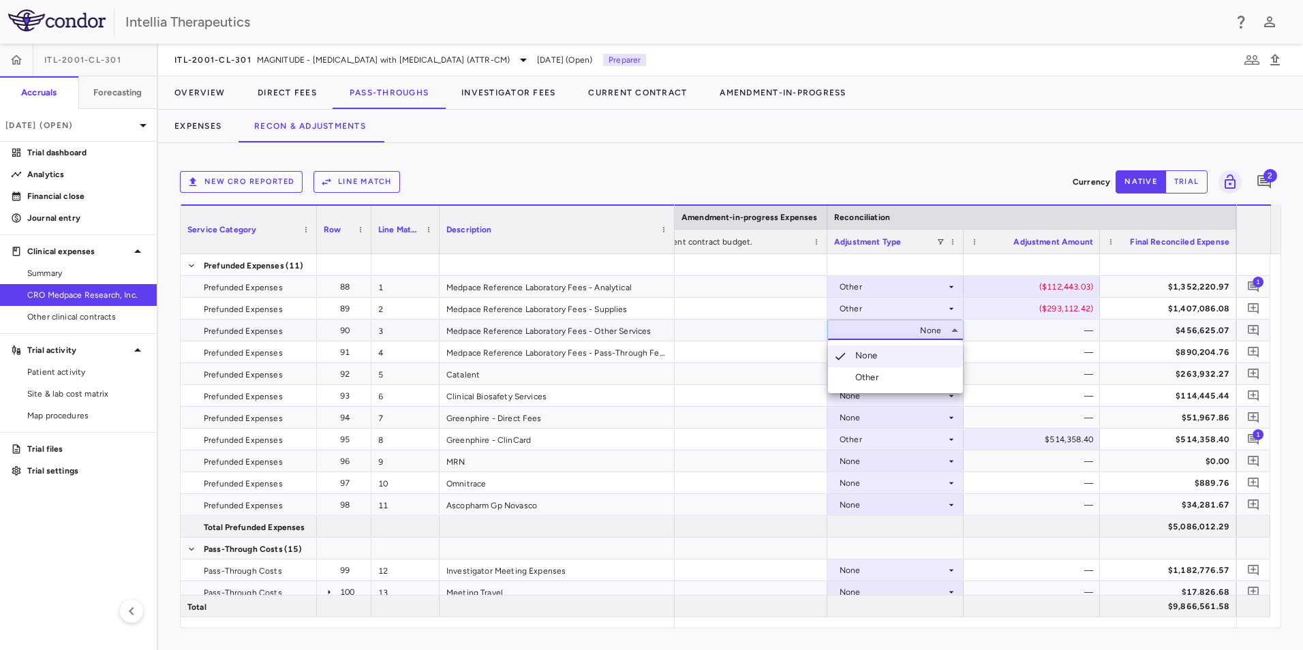
click at [918, 376] on li "Other" at bounding box center [895, 377] width 135 height 20
click at [1052, 330] on div "$0.00" at bounding box center [1034, 331] width 117 height 22
click at [1068, 339] on div "$0.00" at bounding box center [1034, 331] width 117 height 22
type input "**********"
click at [937, 361] on div "None" at bounding box center [893, 353] width 106 height 22
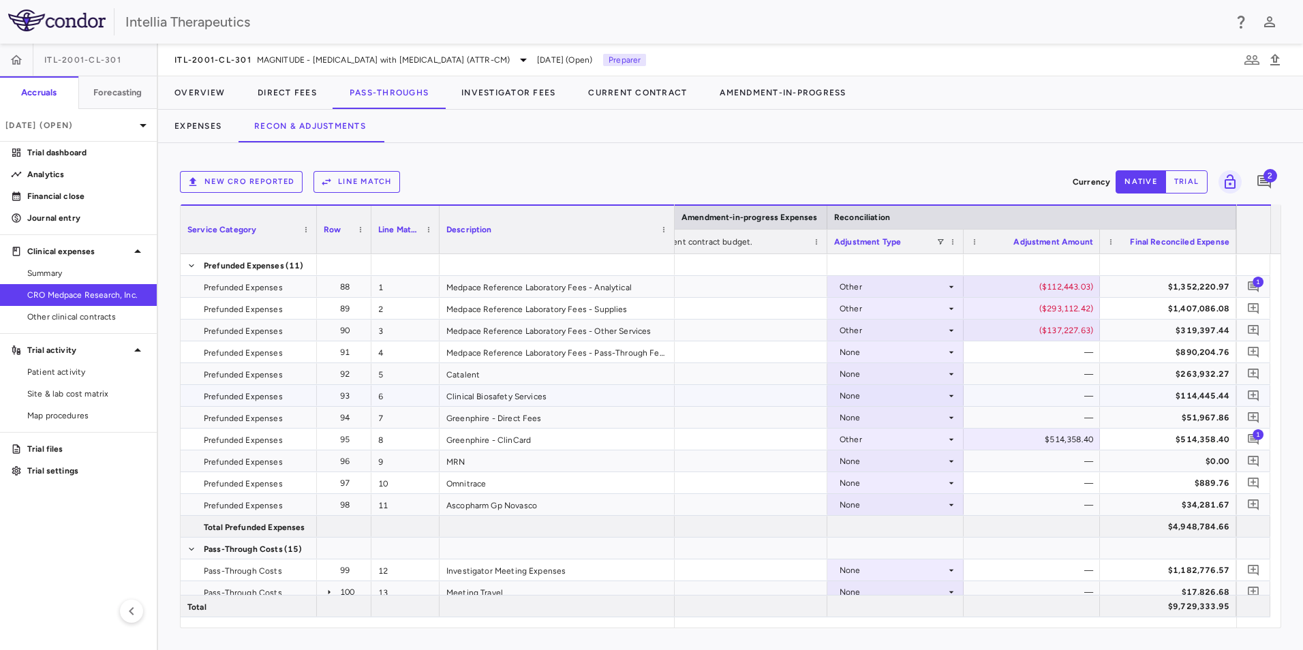
click at [918, 401] on div "None" at bounding box center [893, 396] width 106 height 22
click at [910, 448] on li "Other" at bounding box center [895, 443] width 135 height 20
click at [919, 402] on div "Other" at bounding box center [893, 396] width 106 height 22
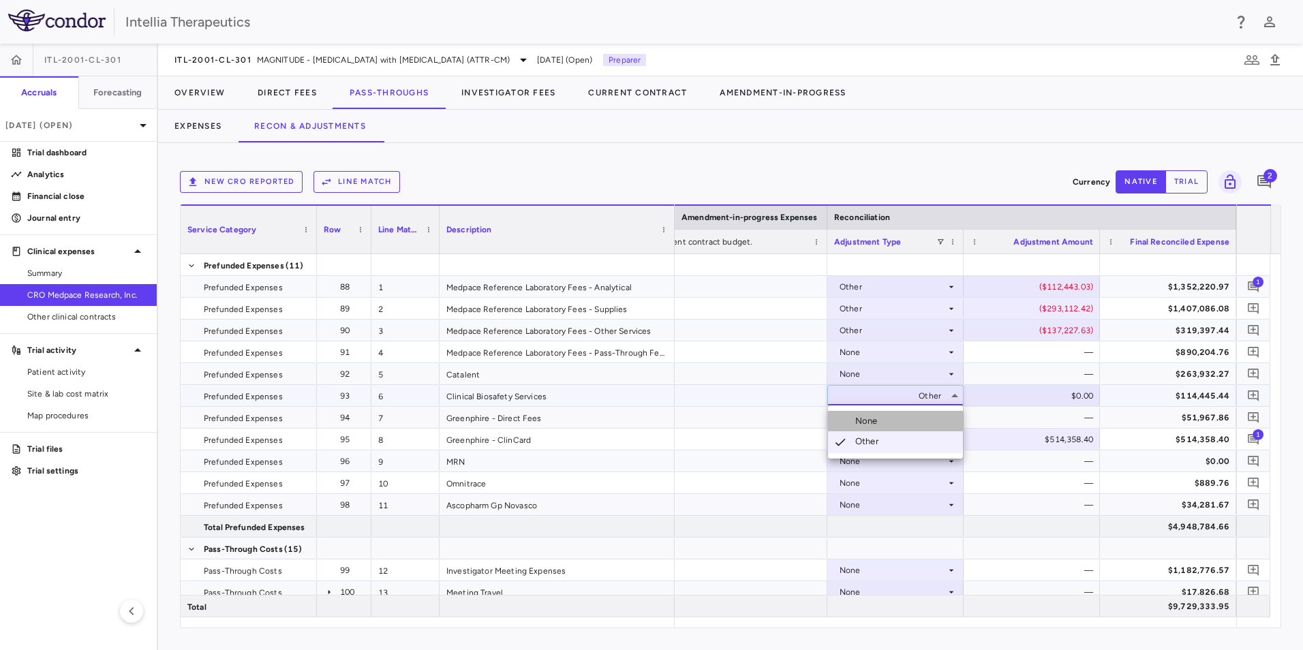
click at [890, 423] on li "None" at bounding box center [895, 421] width 135 height 20
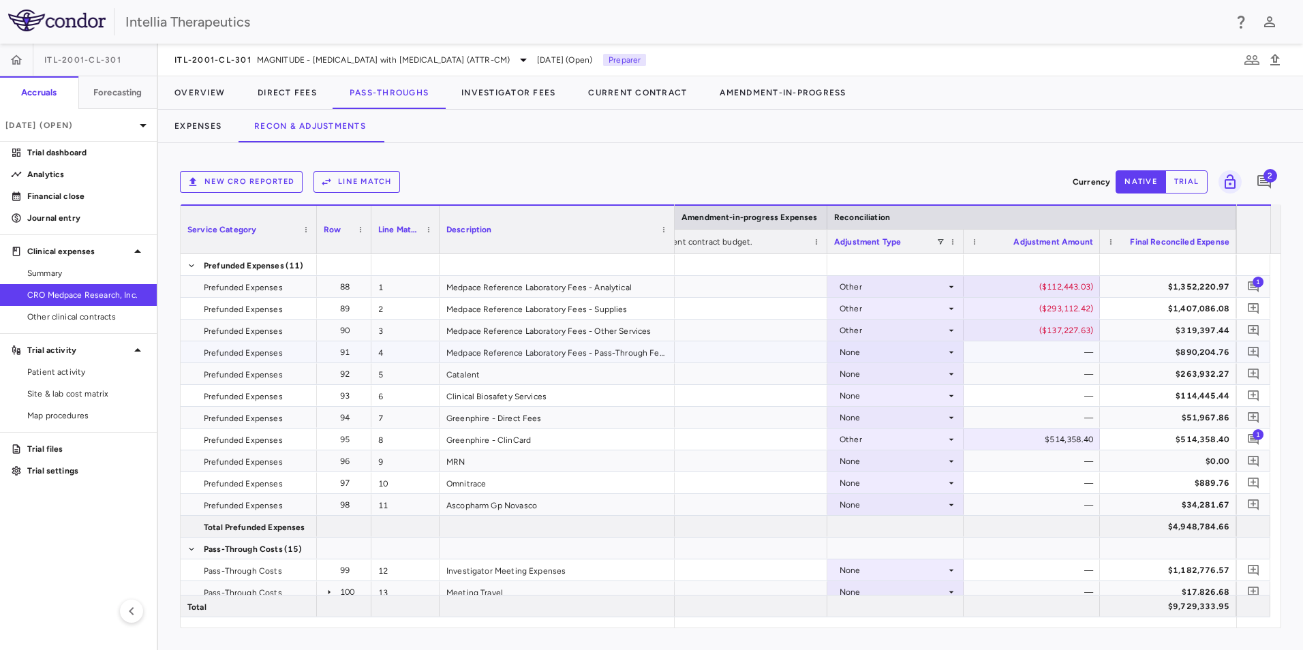
click at [906, 352] on div "None" at bounding box center [893, 353] width 106 height 22
click at [904, 352] on div "None" at bounding box center [893, 353] width 106 height 22
click at [884, 394] on div "Other" at bounding box center [869, 399] width 29 height 12
click at [1037, 346] on div "$0.00" at bounding box center [1034, 353] width 117 height 22
click at [1048, 349] on div "$0.00" at bounding box center [1034, 353] width 117 height 22
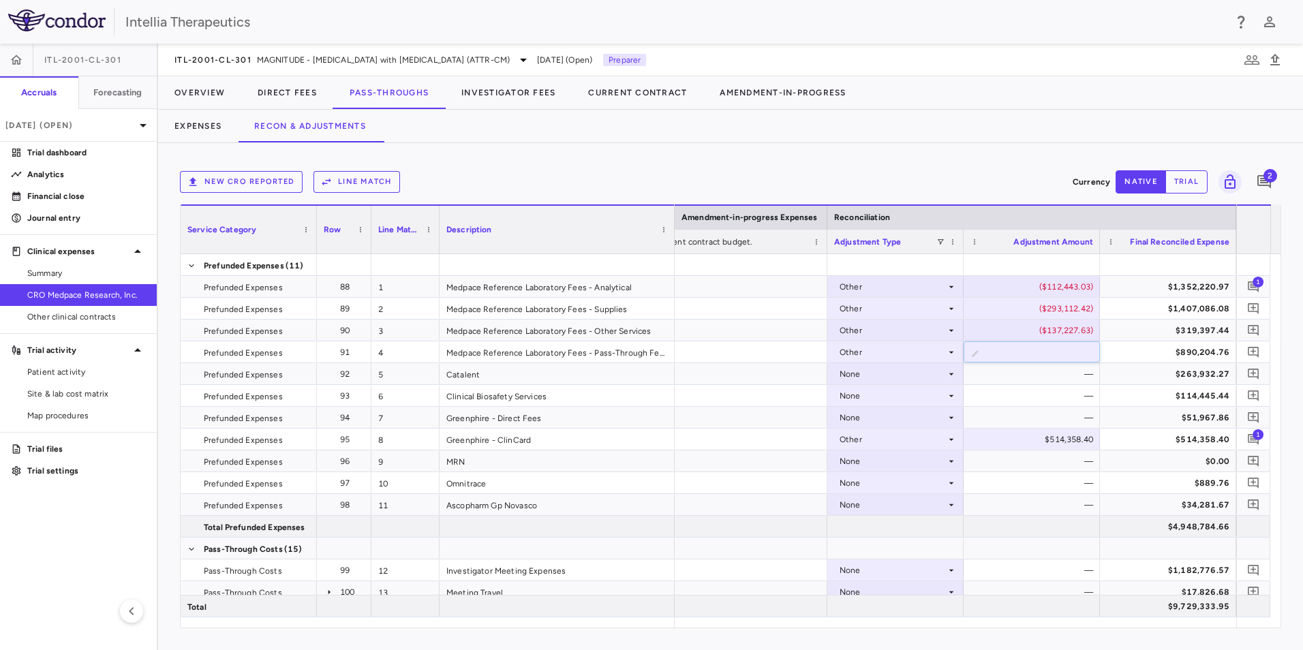
type input "********"
click at [755, 344] on div at bounding box center [623, 352] width 409 height 21
drag, startPoint x: 1259, startPoint y: 286, endPoint x: 1233, endPoint y: 312, distance: 37.1
click at [1259, 286] on span "1" at bounding box center [1258, 281] width 11 height 11
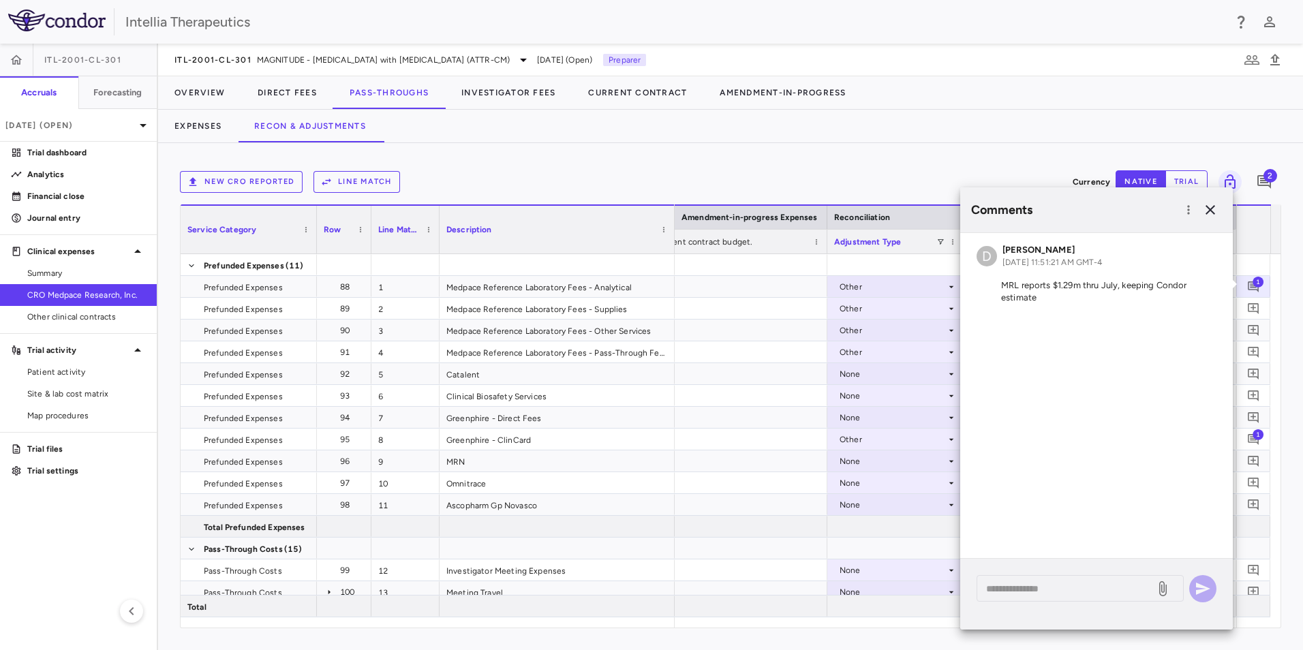
drag, startPoint x: 1191, startPoint y: 245, endPoint x: 1193, endPoint y: 235, distance: 9.8
click at [1192, 242] on div "D David Towslee Sep 09, 2025, 11:51:21 AM GMT-4 MRL reports $1.29m thru July, k…" at bounding box center [1096, 276] width 273 height 87
click at [1075, 602] on div "* ​" at bounding box center [1096, 594] width 273 height 71
click at [1081, 593] on textarea at bounding box center [1066, 588] width 160 height 15
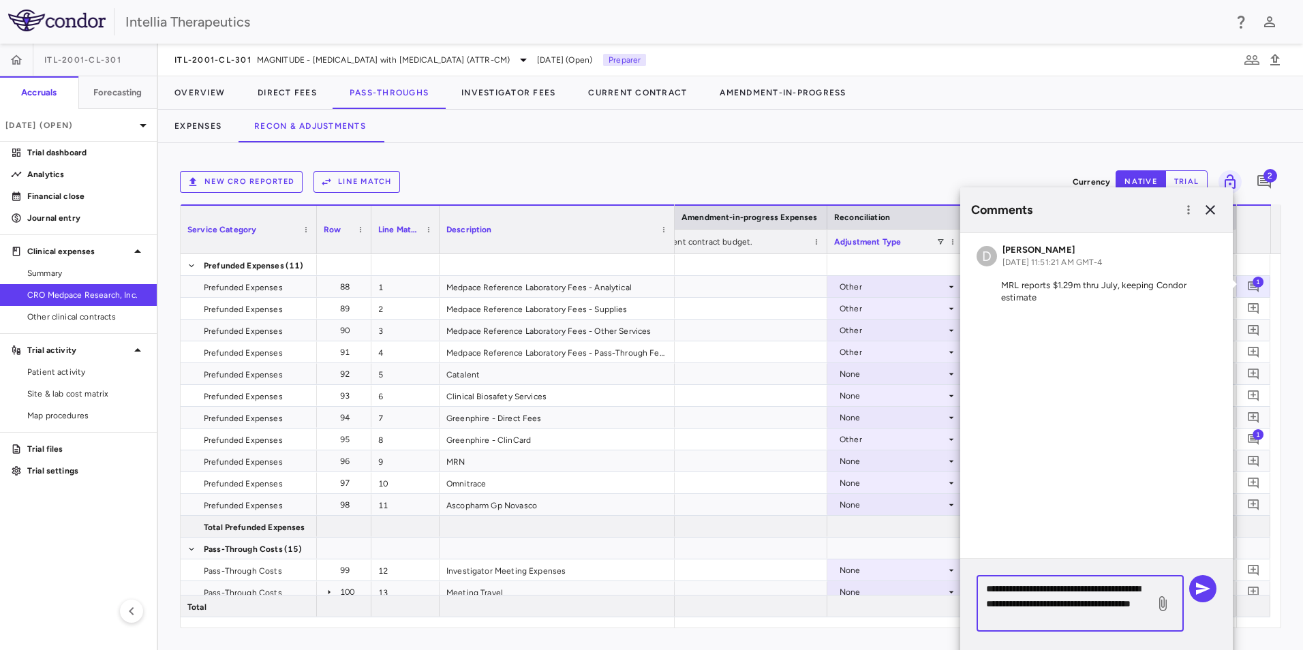
type textarea "**********"
click at [1169, 603] on icon at bounding box center [1163, 604] width 16 height 16
click at [0, 0] on input "file" at bounding box center [0, 0] width 0 height 0
click at [1212, 584] on button "button" at bounding box center [1203, 588] width 27 height 27
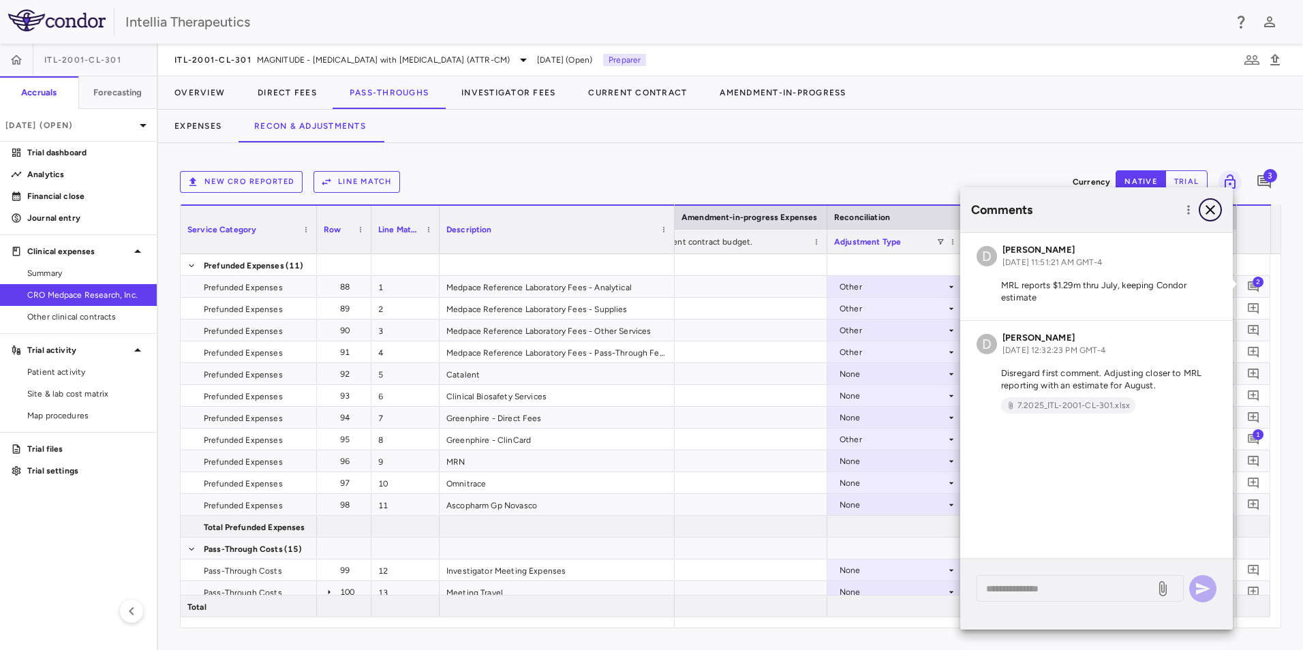
click at [1213, 208] on icon "button" at bounding box center [1211, 210] width 10 height 10
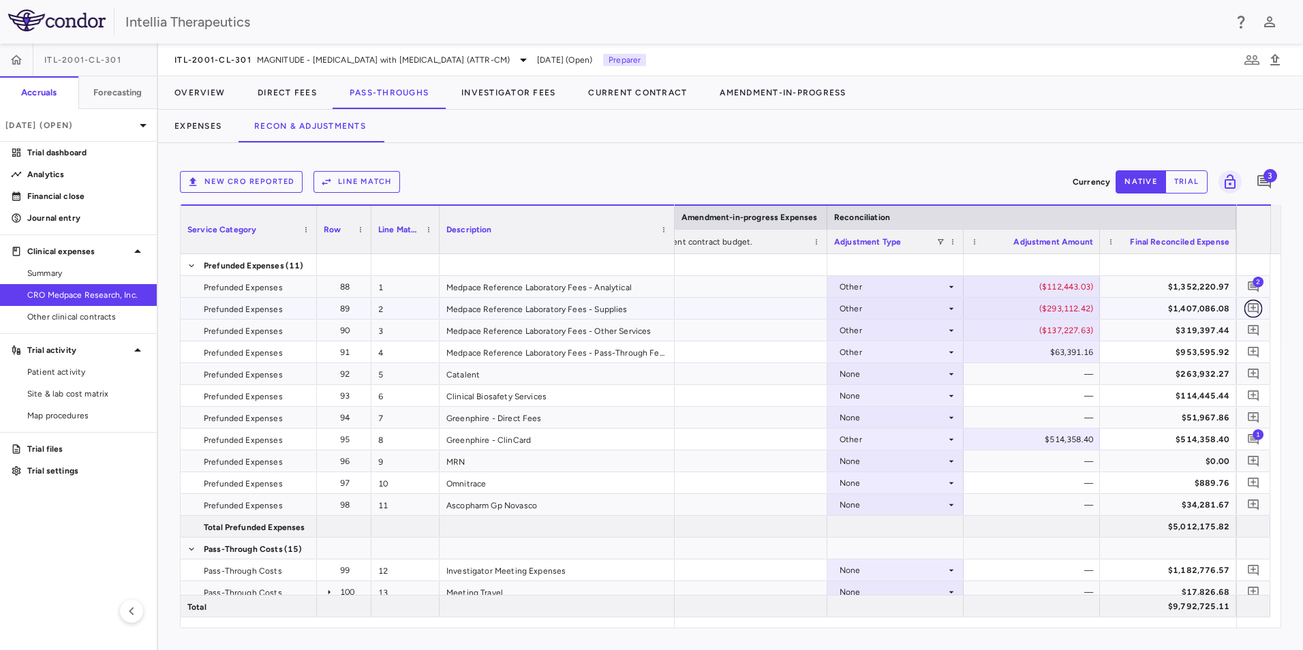
click at [1252, 312] on icon "Add comment" at bounding box center [1253, 308] width 13 height 13
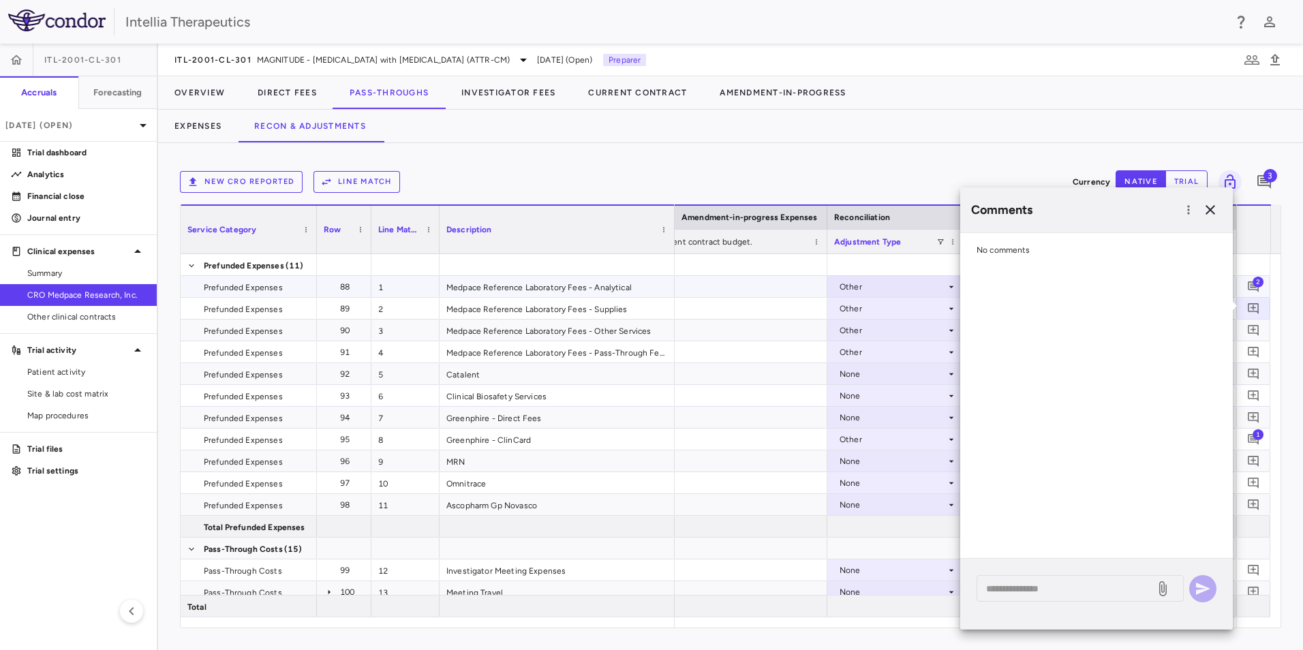
click at [1254, 284] on span "2" at bounding box center [1258, 281] width 11 height 11
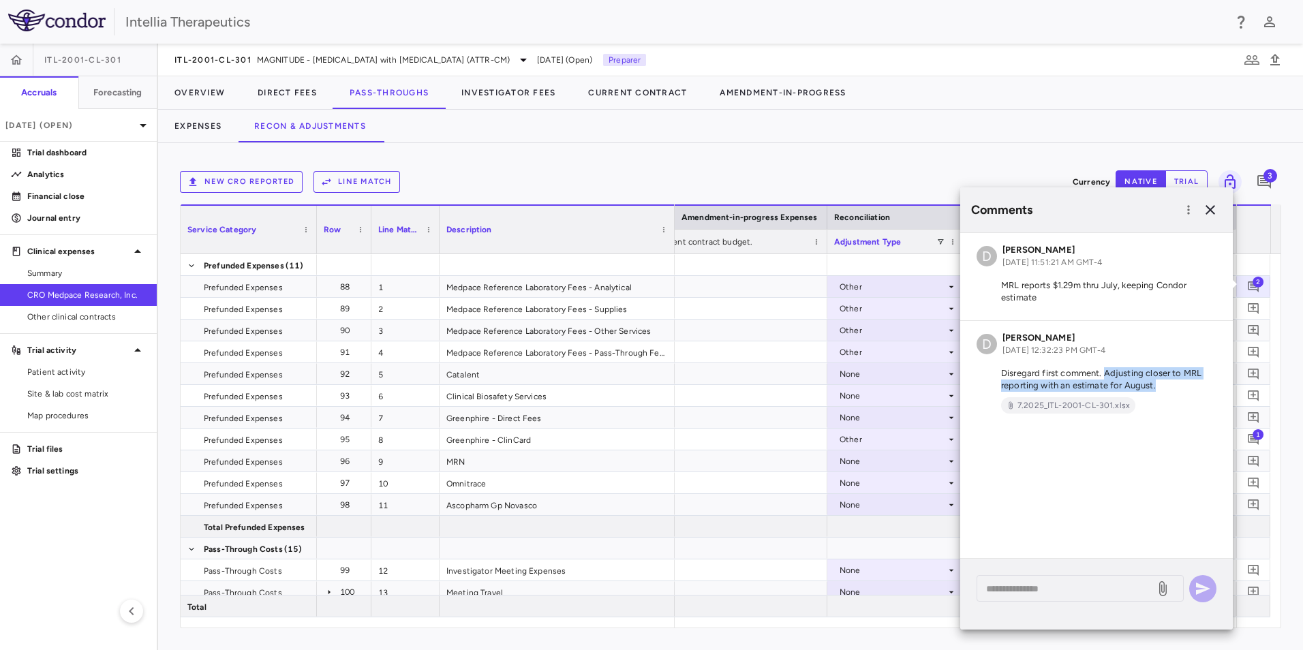
drag, startPoint x: 1164, startPoint y: 387, endPoint x: 1106, endPoint y: 371, distance: 59.4
click at [1106, 371] on p "Disregard first comment. Adjusting closer to MRL reporting with an estimate for…" at bounding box center [1097, 379] width 240 height 25
copy p "Adjusting closer to MRL reporting with an estimate for August."
click at [1250, 306] on icon "Add comment" at bounding box center [1253, 308] width 13 height 13
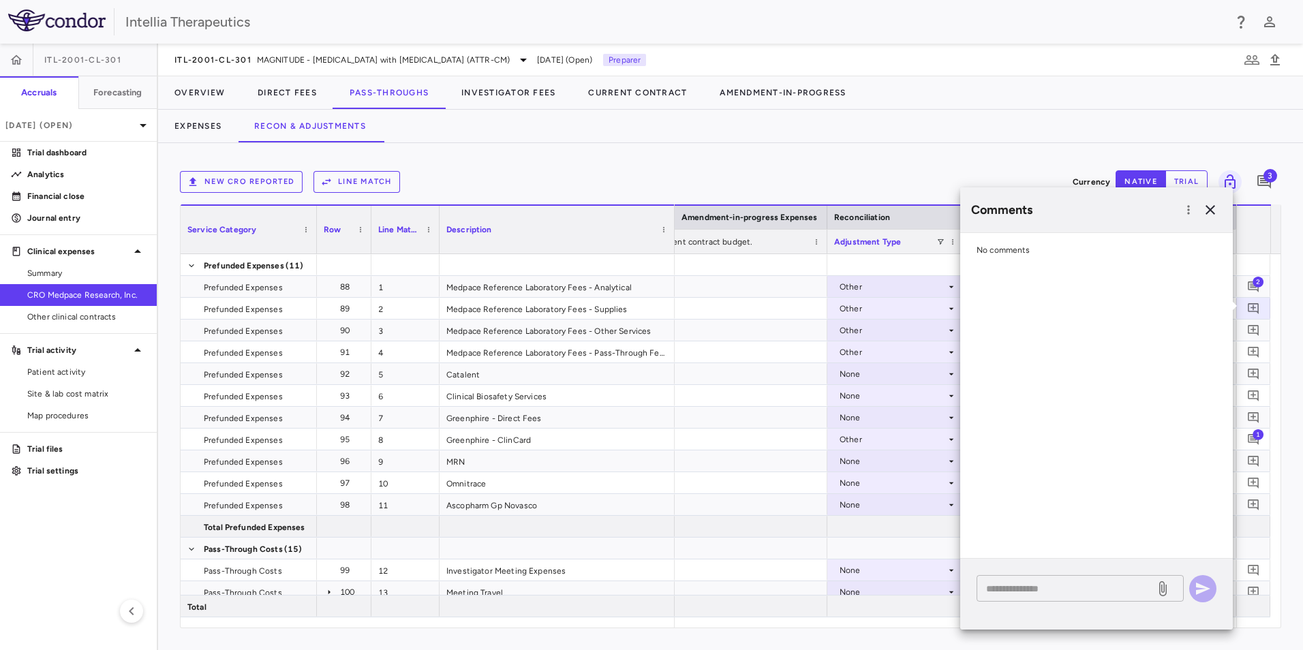
click at [1028, 590] on textarea at bounding box center [1066, 588] width 160 height 15
paste textarea "**********"
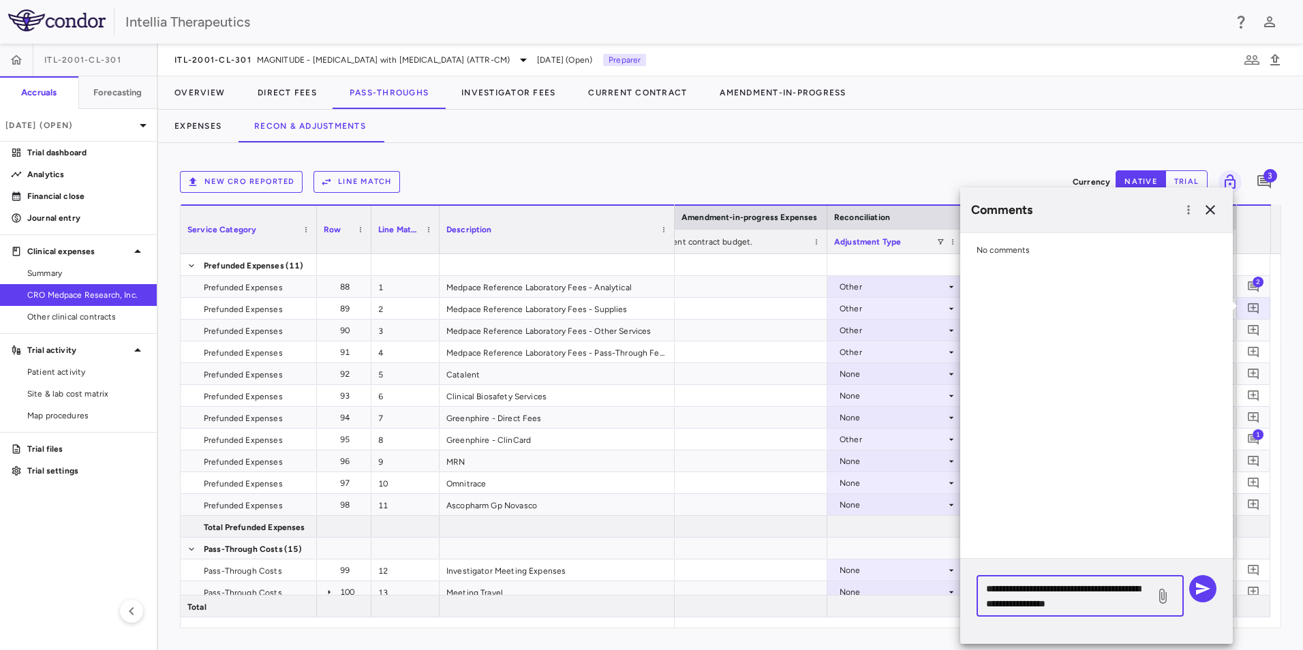
type textarea "**********"
click at [1162, 601] on icon at bounding box center [1163, 596] width 16 height 16
click at [0, 0] on input "file" at bounding box center [0, 0] width 0 height 0
click at [1205, 592] on icon "button" at bounding box center [1203, 589] width 16 height 16
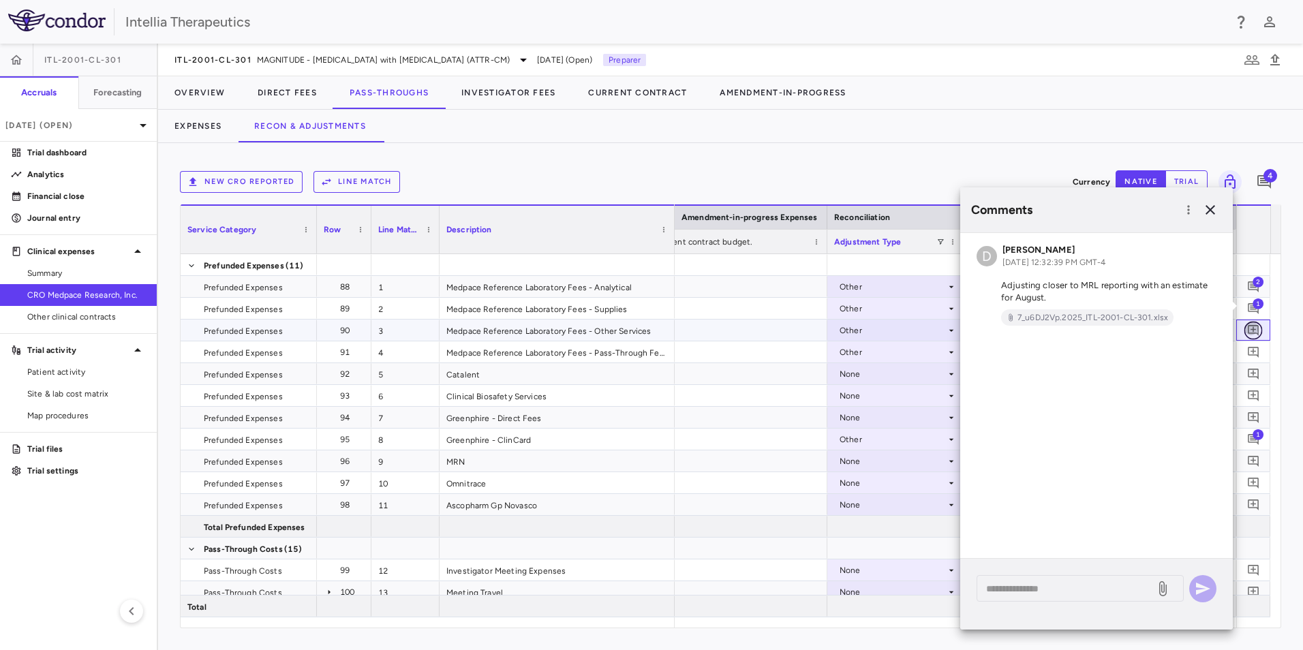
click at [1256, 326] on icon "Add comment" at bounding box center [1253, 330] width 11 height 11
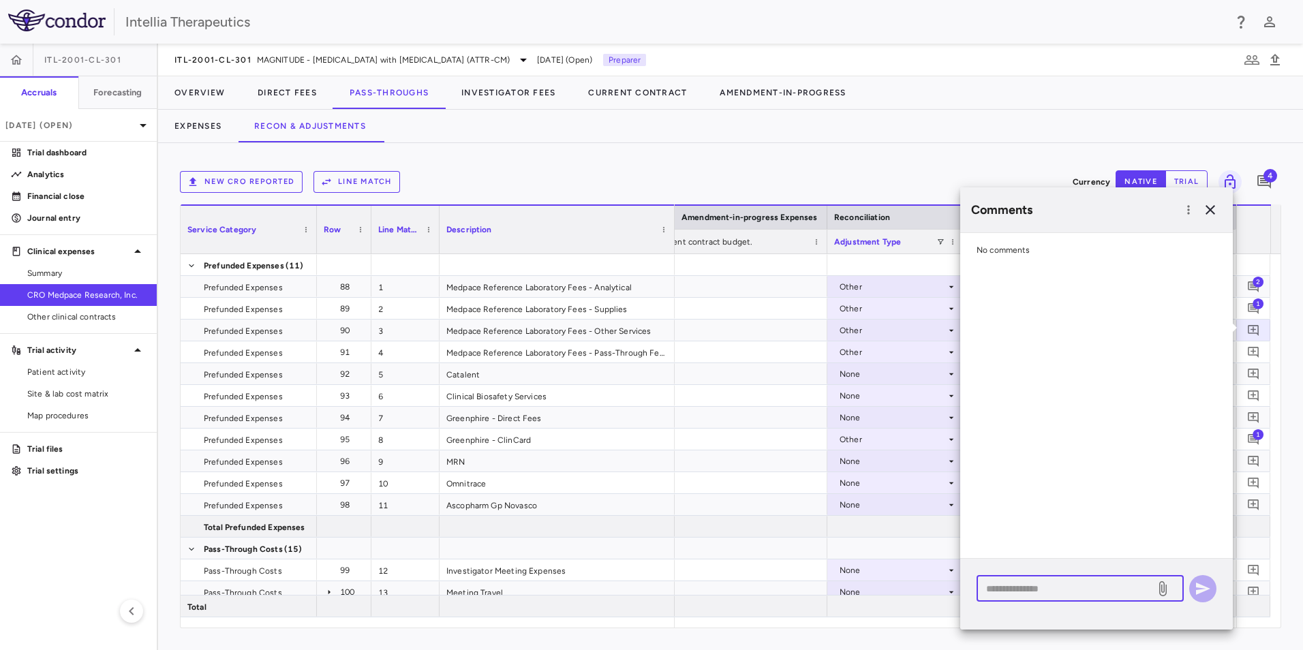
click at [1060, 593] on textarea at bounding box center [1066, 588] width 160 height 15
paste textarea "**********"
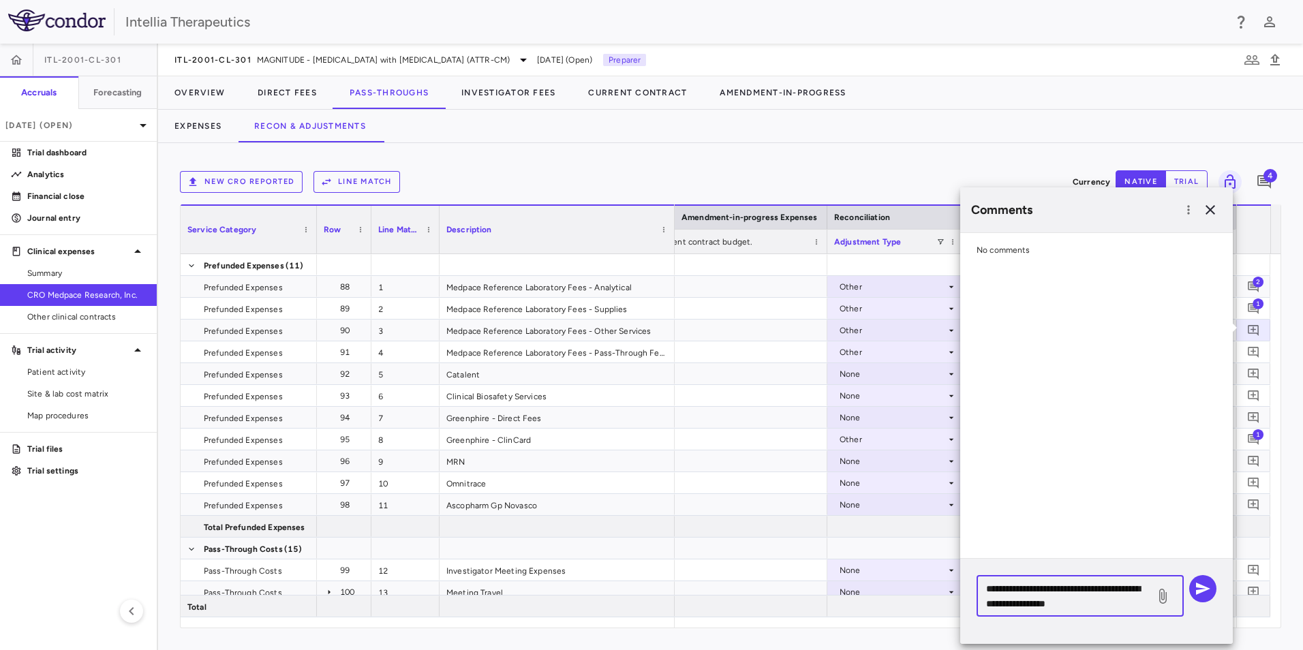
type textarea "**********"
click at [1160, 594] on icon at bounding box center [1163, 596] width 7 height 15
click at [0, 0] on input "file" at bounding box center [0, 0] width 0 height 0
click at [1212, 588] on button "button" at bounding box center [1203, 588] width 27 height 27
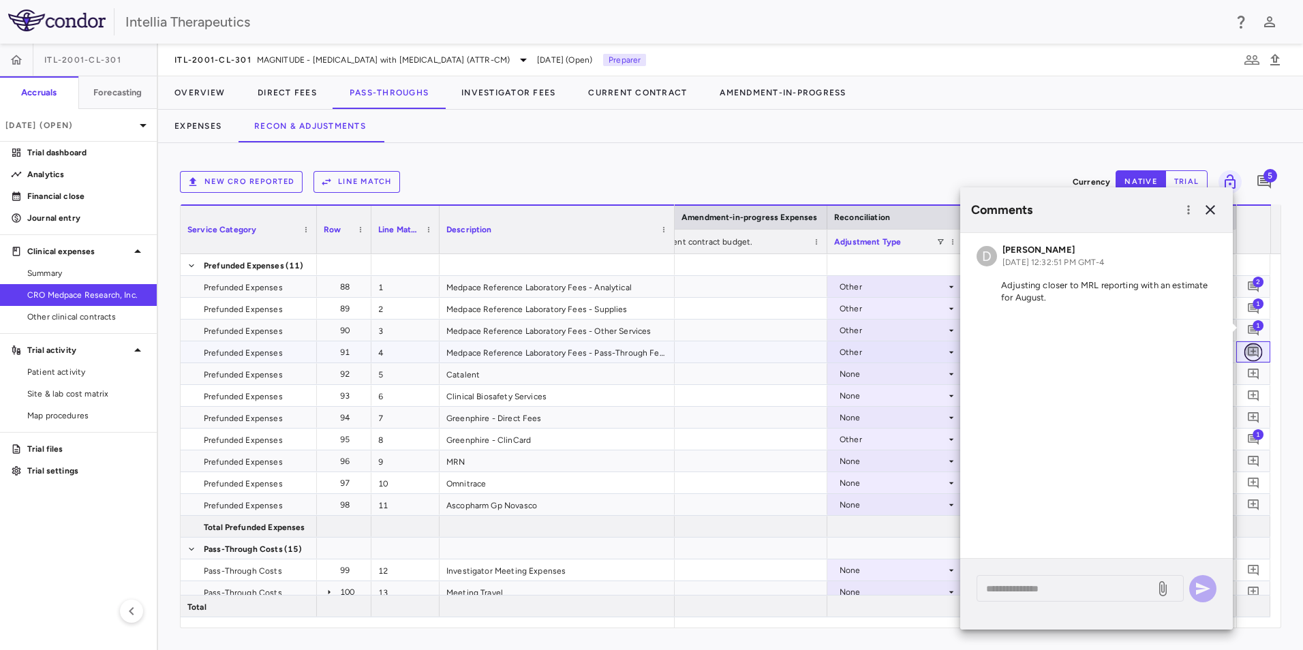
click at [1253, 348] on icon "Add comment" at bounding box center [1253, 352] width 13 height 13
click at [1059, 593] on textarea at bounding box center [1066, 588] width 160 height 15
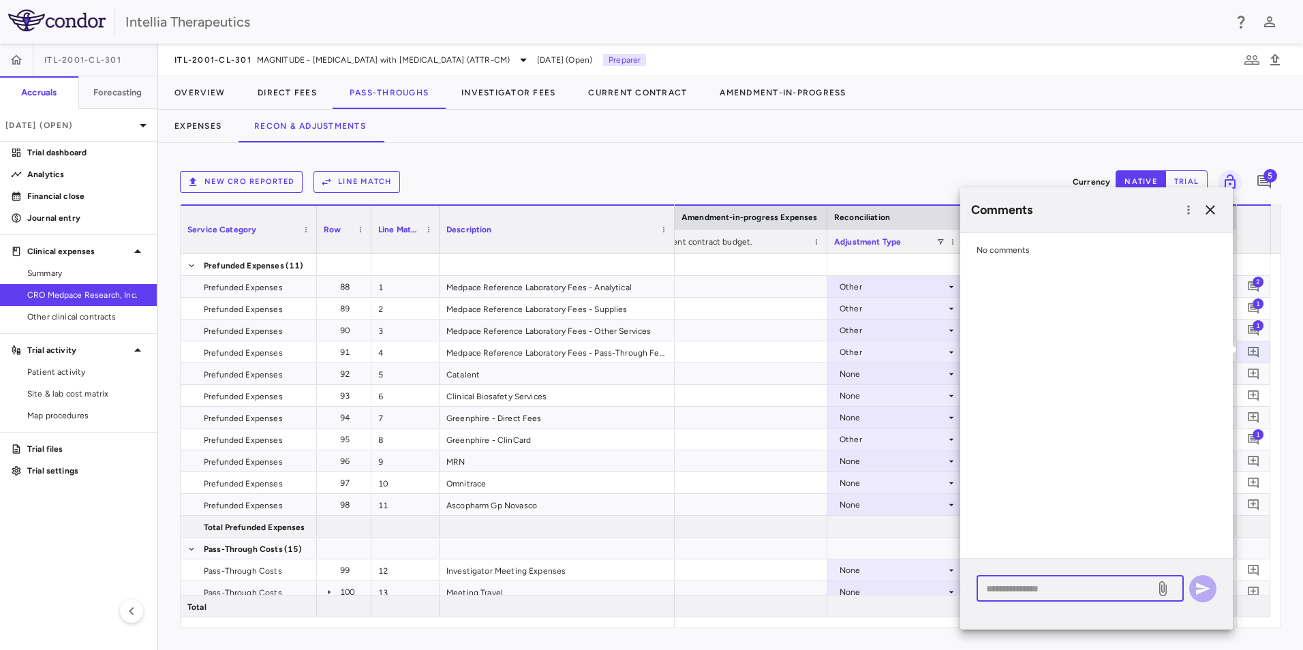
paste textarea "**********"
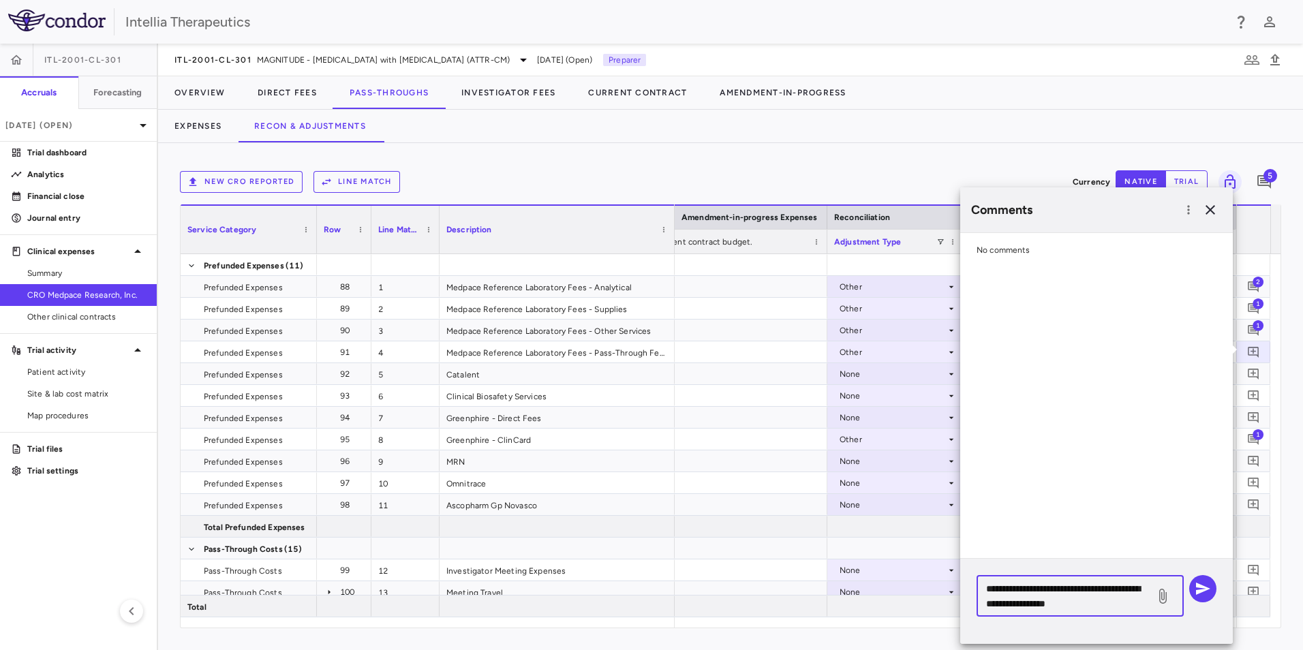
type textarea "**********"
click at [1164, 590] on icon at bounding box center [1163, 596] width 7 height 15
click at [0, 0] on input "file" at bounding box center [0, 0] width 0 height 0
click at [1160, 599] on icon at bounding box center [1163, 596] width 7 height 15
click at [0, 0] on input "file" at bounding box center [0, 0] width 0 height 0
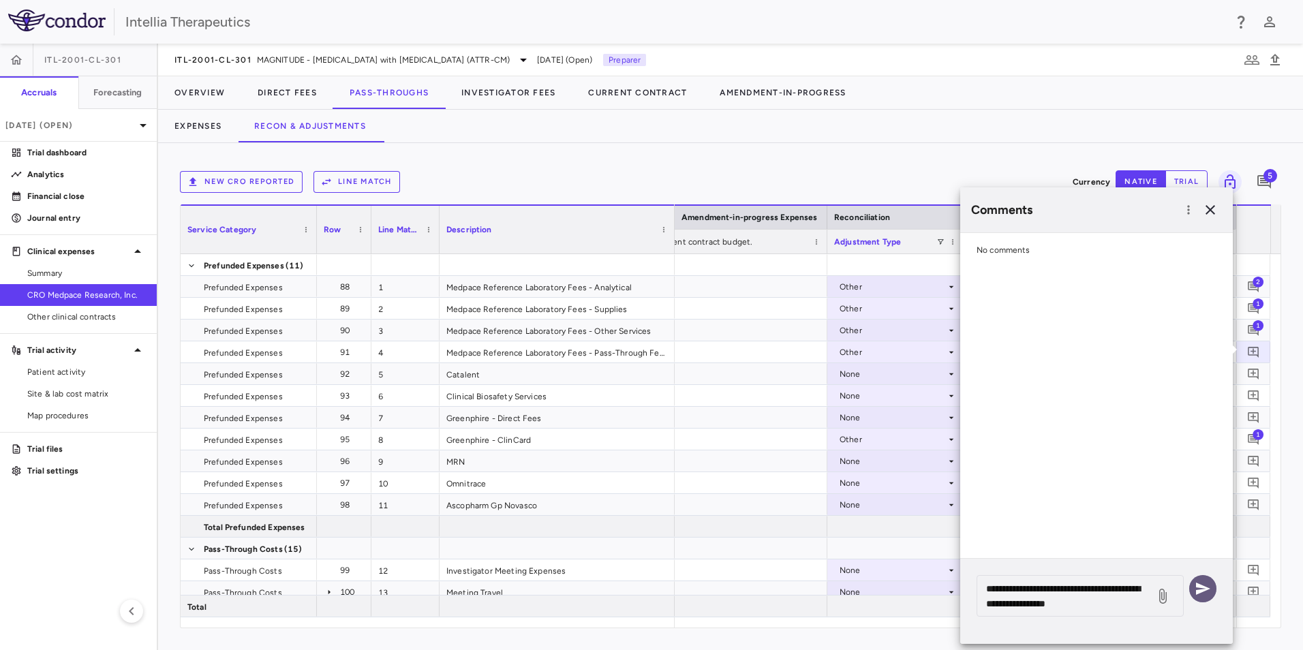
click at [1199, 588] on icon "button" at bounding box center [1203, 589] width 14 height 12
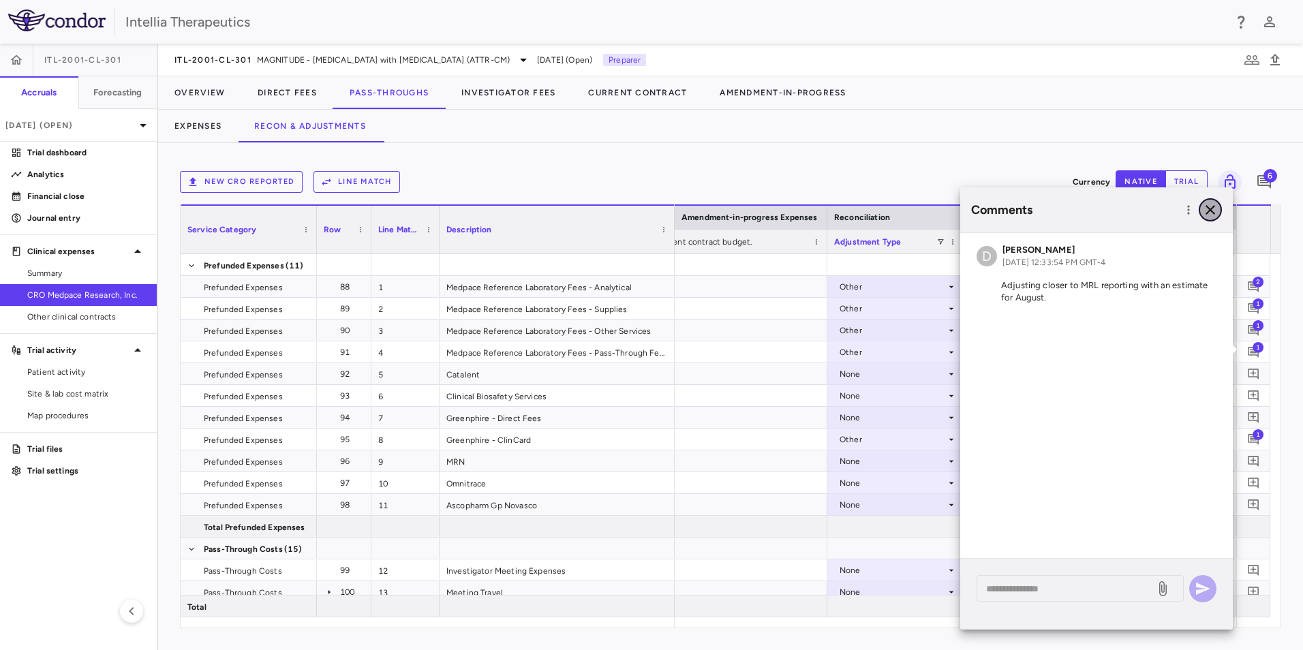
click at [1213, 212] on icon "button" at bounding box center [1211, 210] width 10 height 10
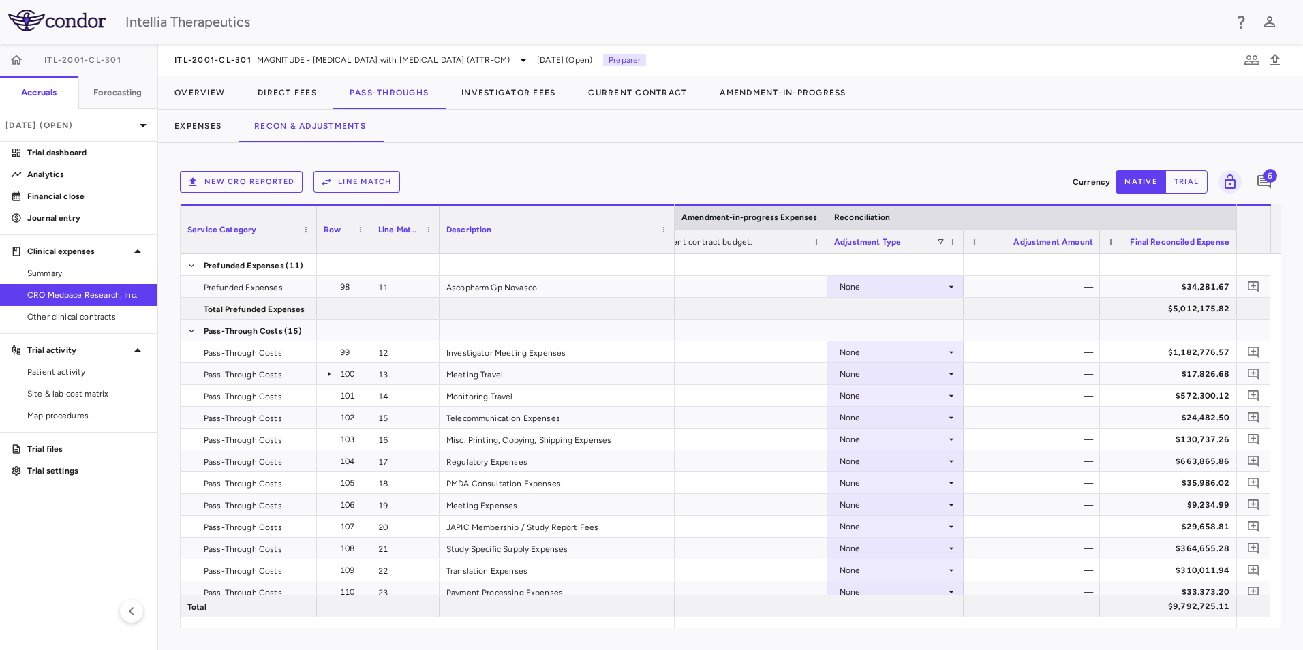
scroll to position [247, 0]
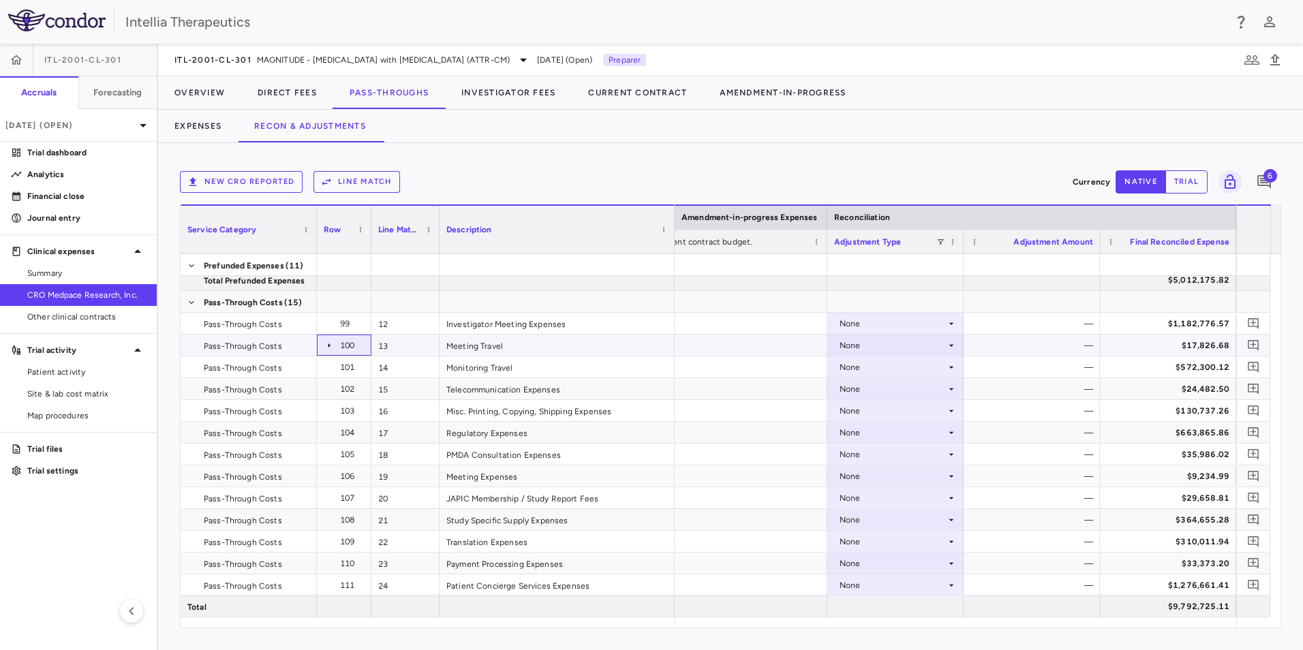
click at [329, 342] on icon at bounding box center [329, 345] width 11 height 11
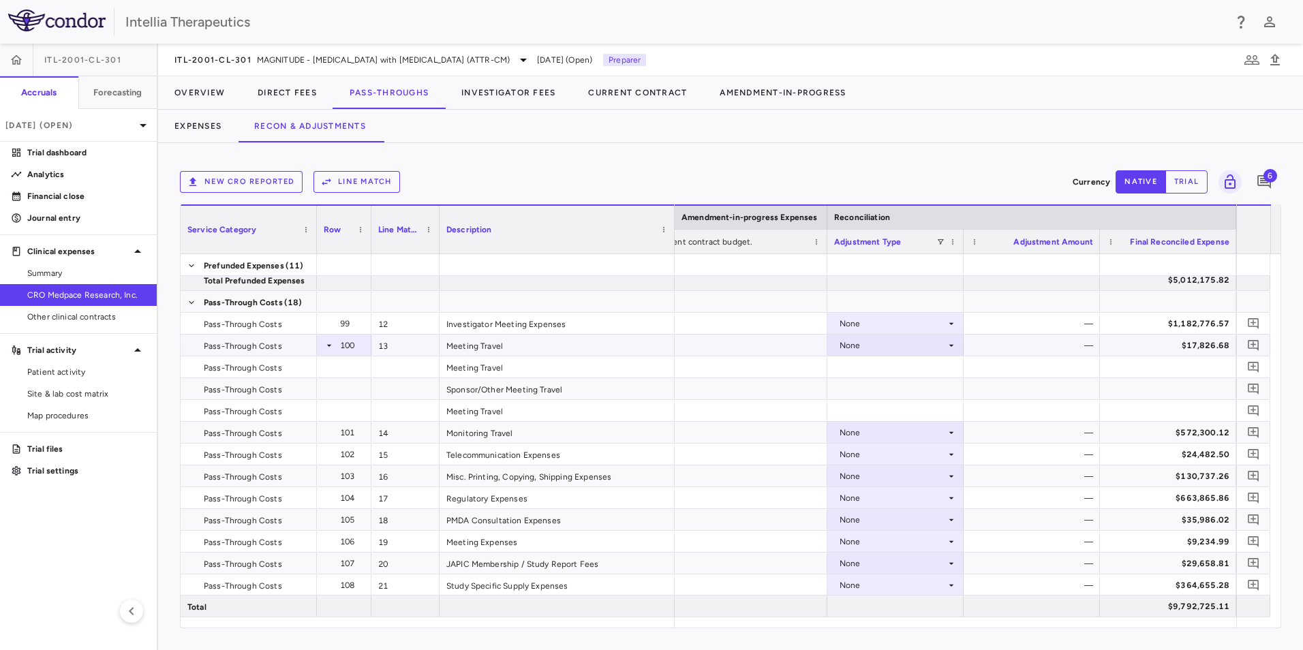
click at [328, 348] on icon at bounding box center [329, 345] width 11 height 11
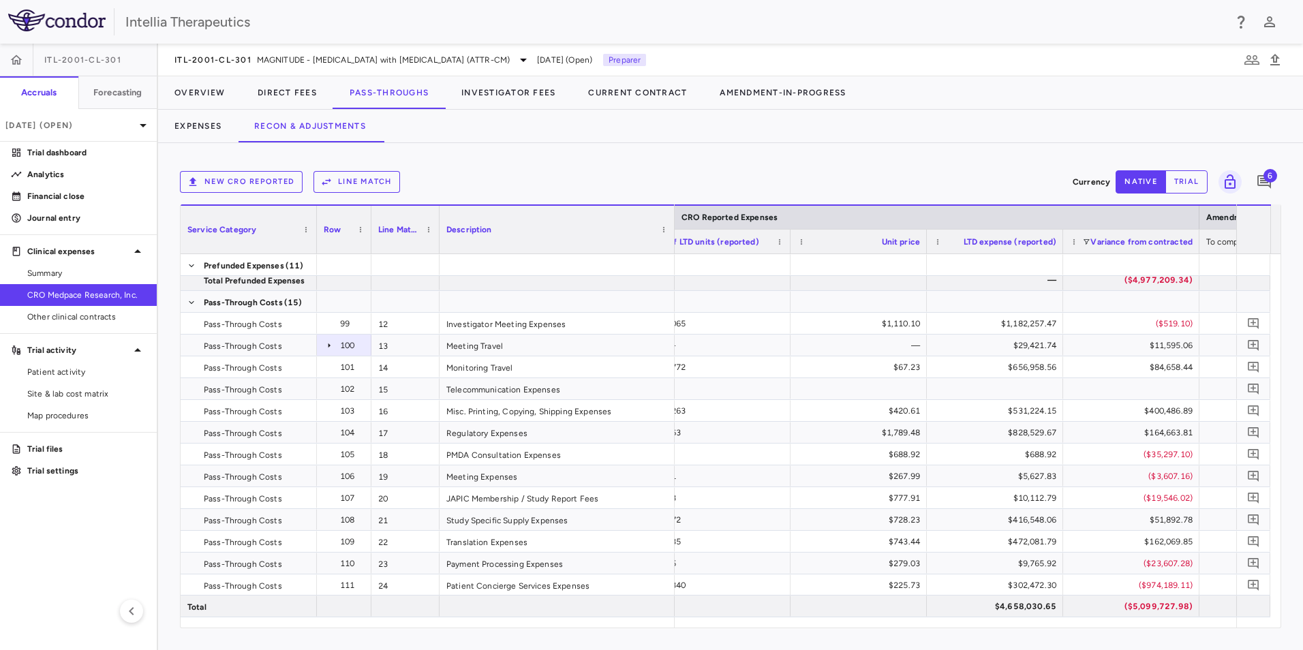
scroll to position [0, 0]
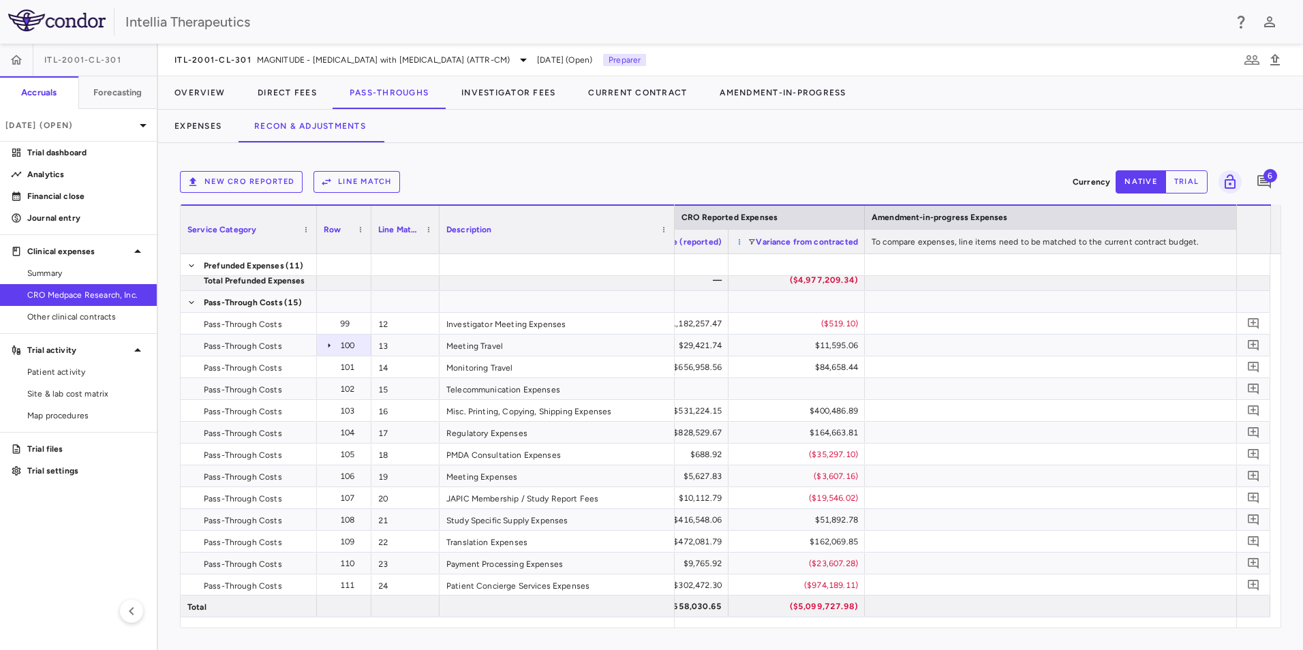
click at [738, 242] on span at bounding box center [740, 242] width 8 height 8
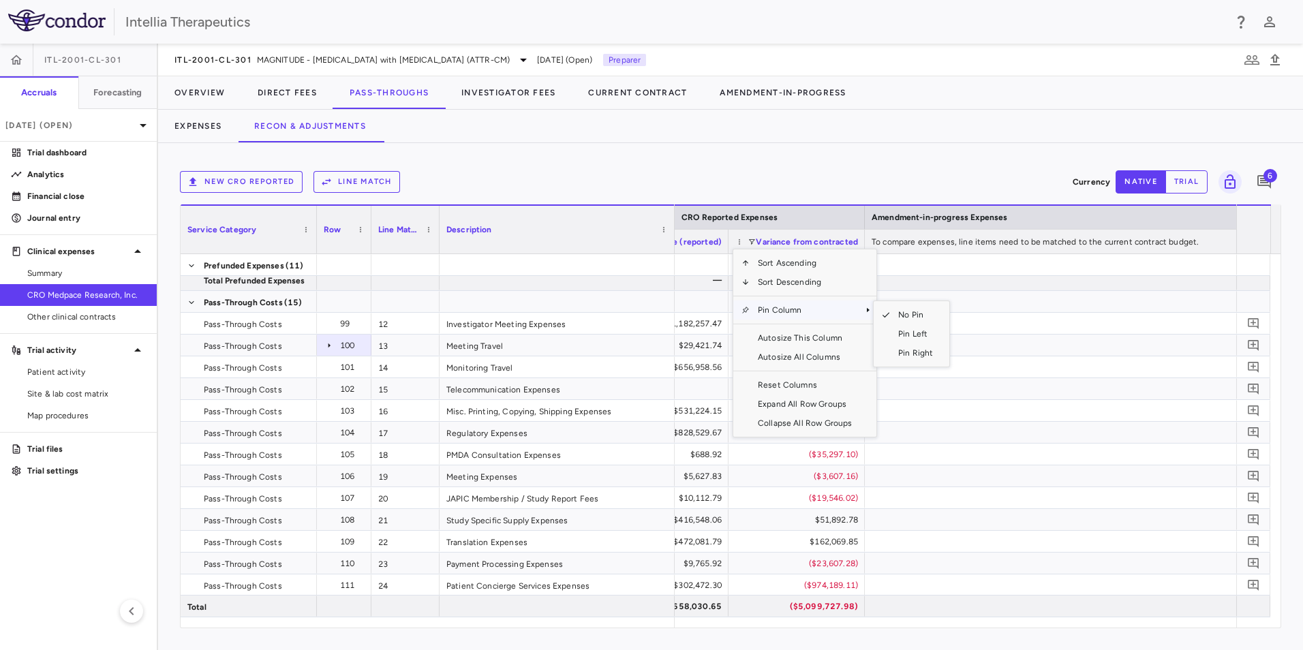
click at [797, 307] on span "Pin Column" at bounding box center [805, 310] width 110 height 19
click at [910, 331] on span "Pin Left" at bounding box center [915, 333] width 51 height 19
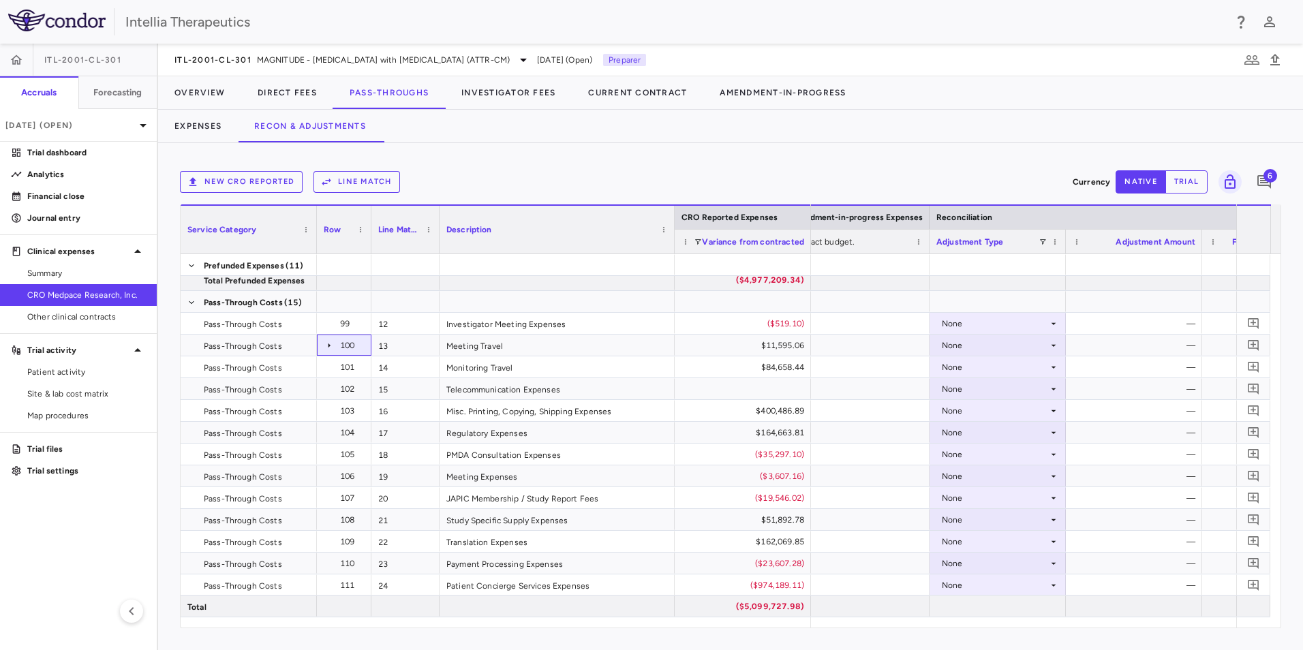
scroll to position [0, 2081]
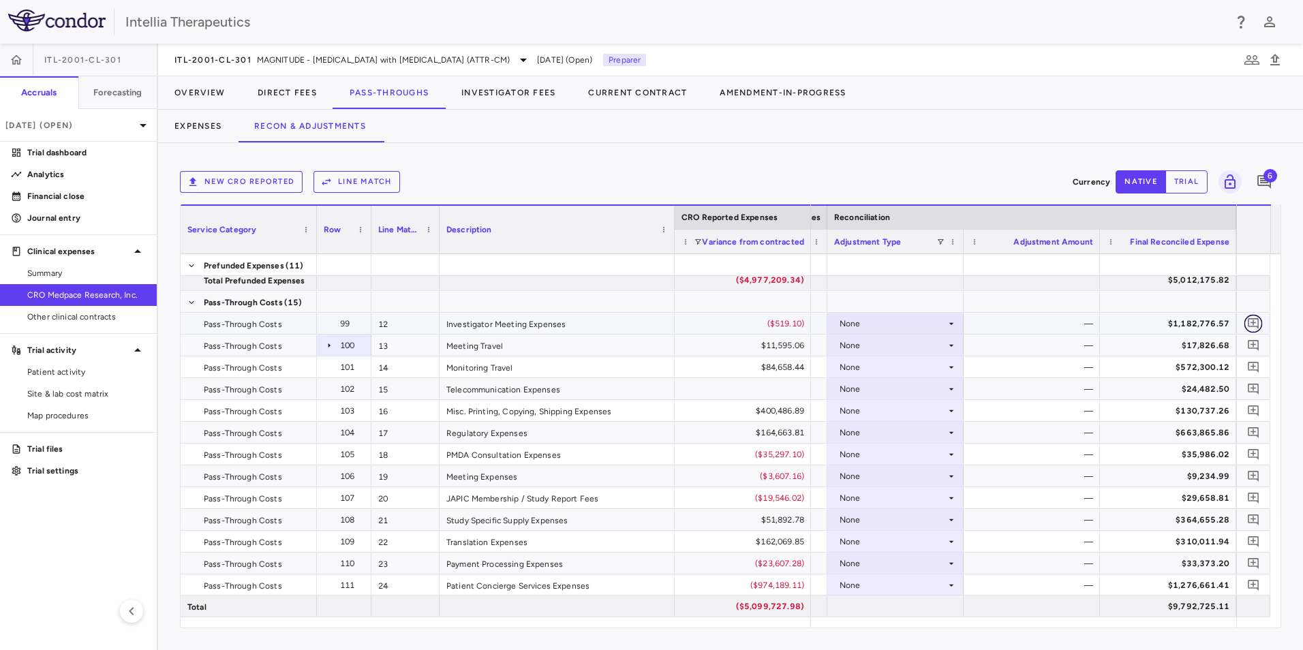
click at [1255, 322] on icon "Add comment" at bounding box center [1253, 323] width 11 height 11
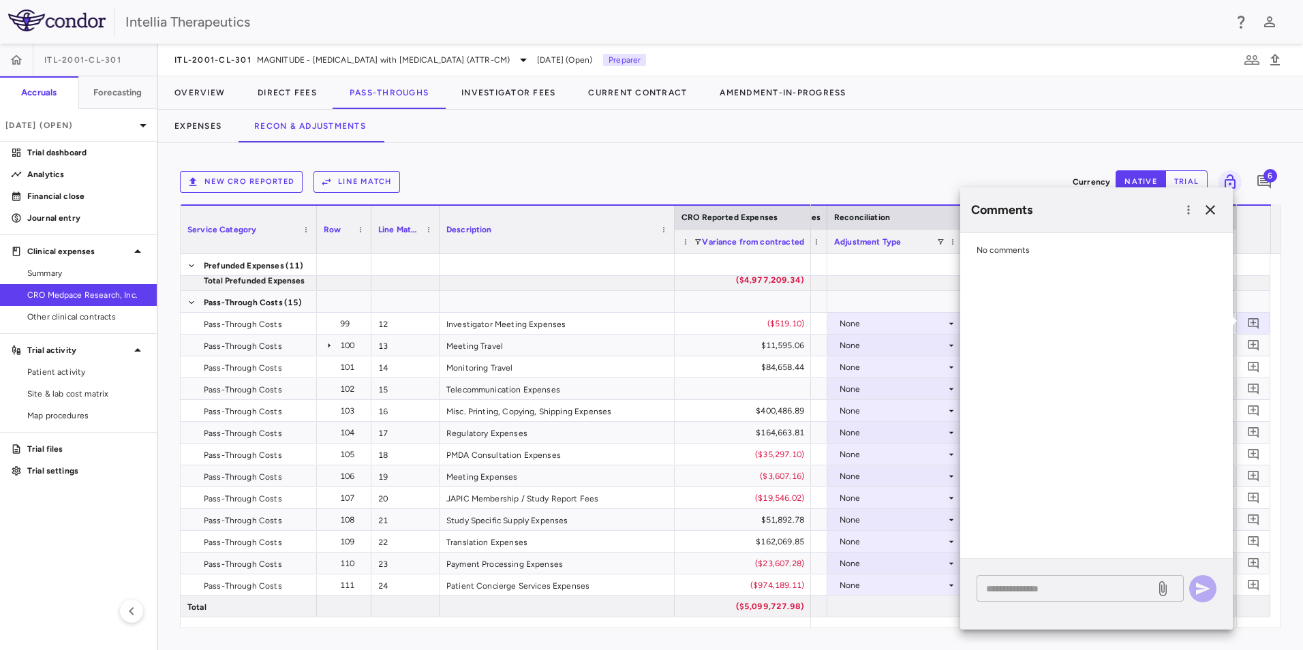
click at [1058, 593] on textarea at bounding box center [1066, 588] width 160 height 15
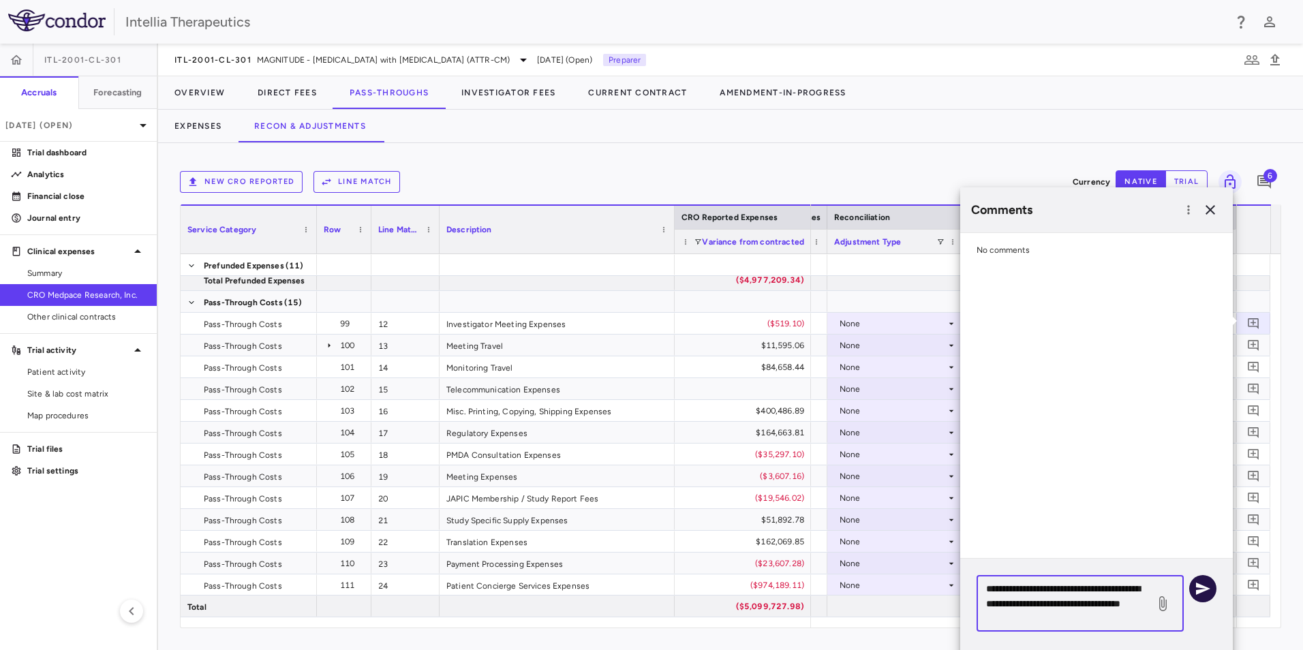
type textarea "**********"
click at [1209, 594] on icon "button" at bounding box center [1203, 589] width 16 height 16
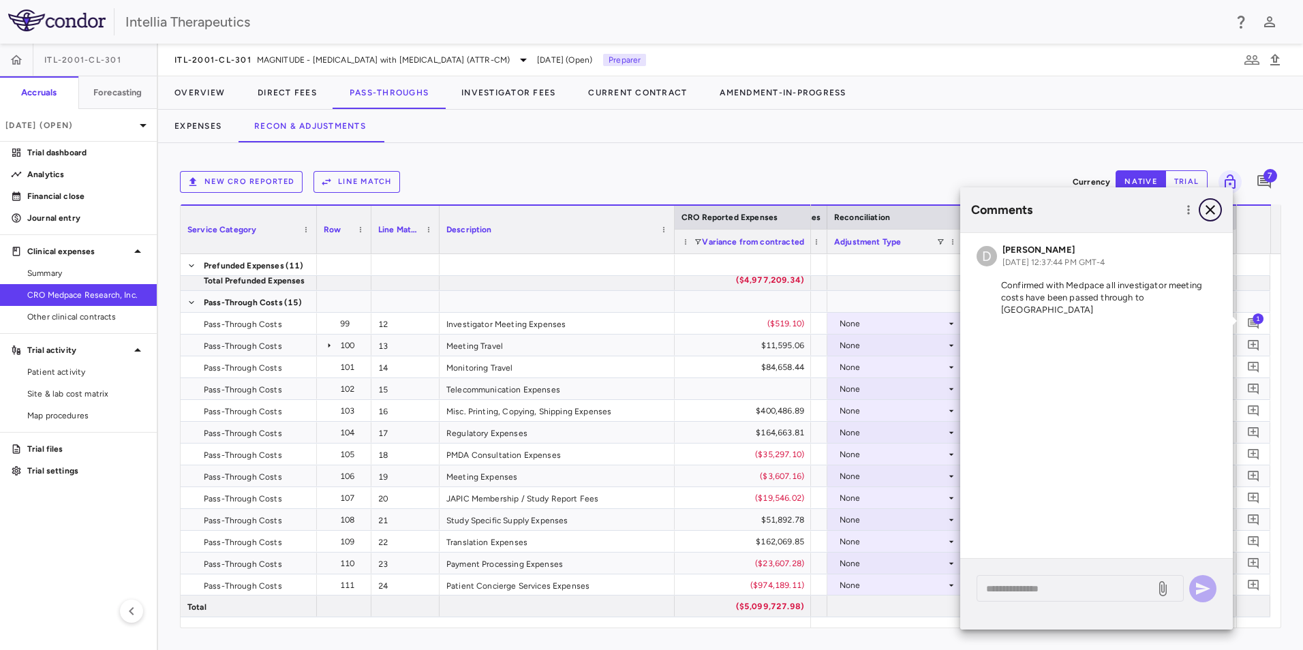
click at [1213, 211] on icon "button" at bounding box center [1211, 210] width 10 height 10
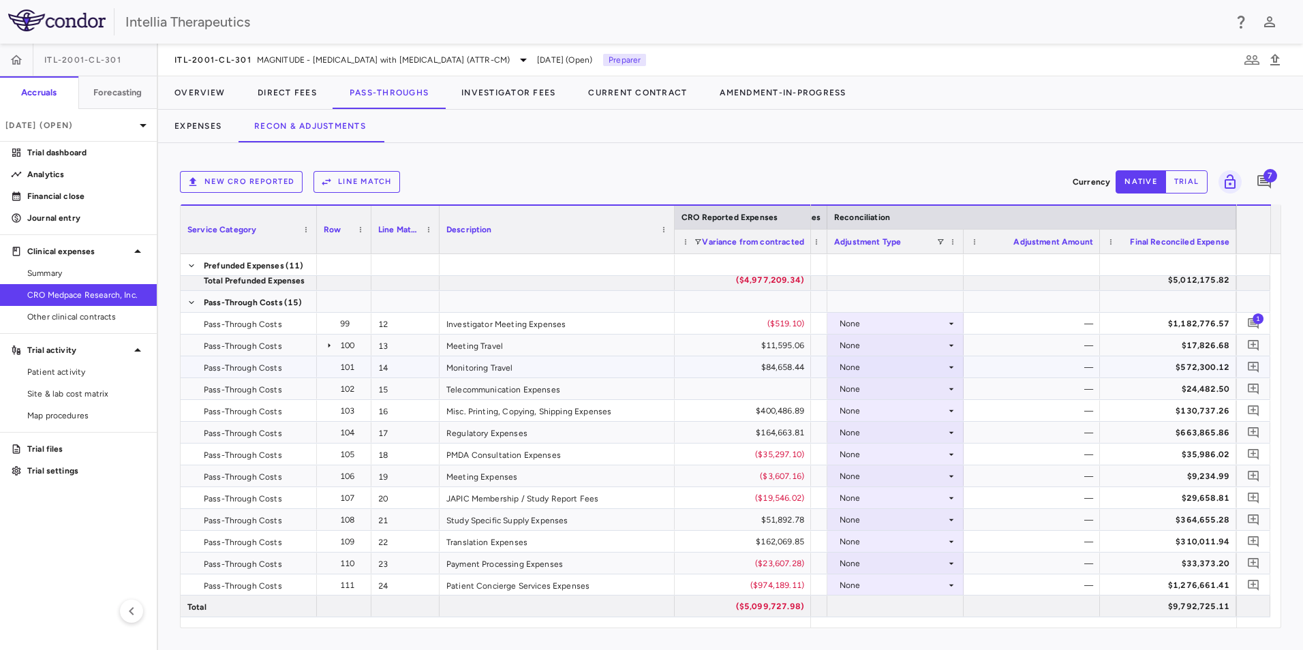
click at [903, 368] on div "None" at bounding box center [893, 368] width 106 height 22
click at [892, 413] on div "CRO Reported" at bounding box center [887, 414] width 65 height 12
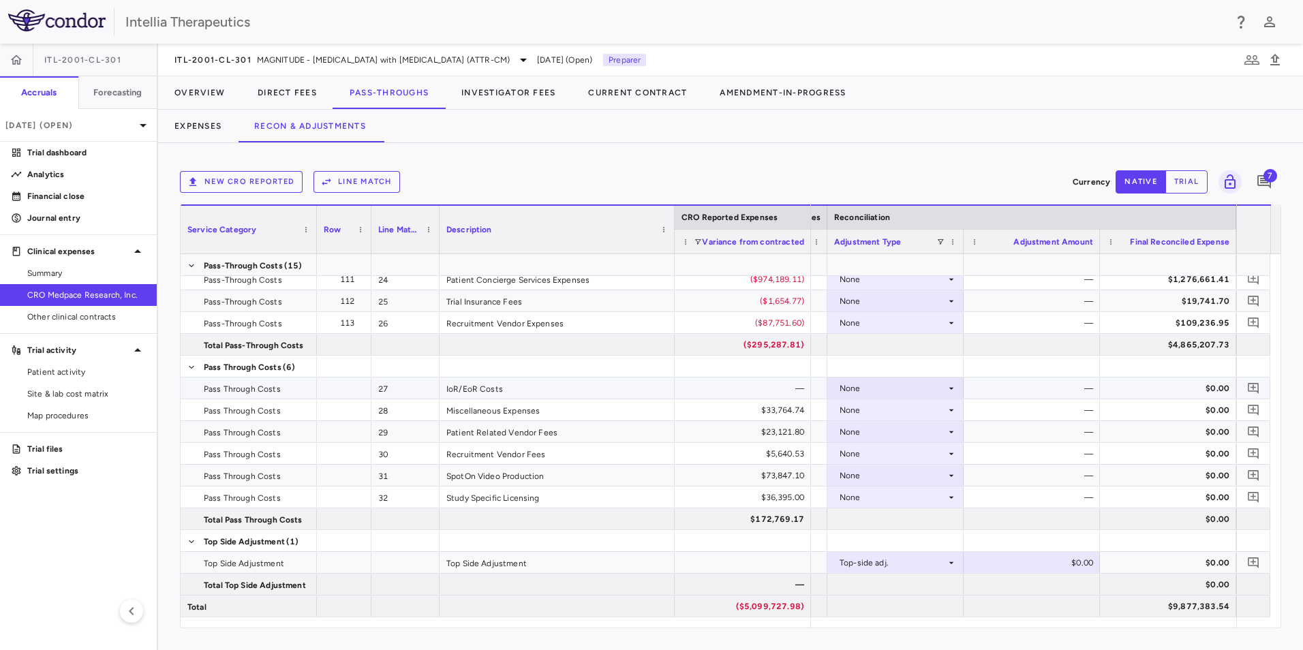
click at [923, 393] on div "None" at bounding box center [893, 389] width 106 height 22
click at [885, 440] on div "CRO Reported" at bounding box center [887, 435] width 65 height 12
click at [919, 412] on div "None" at bounding box center [893, 410] width 106 height 22
click at [892, 455] on div "CRO Reported" at bounding box center [887, 457] width 65 height 12
click at [898, 432] on div "None" at bounding box center [893, 432] width 106 height 22
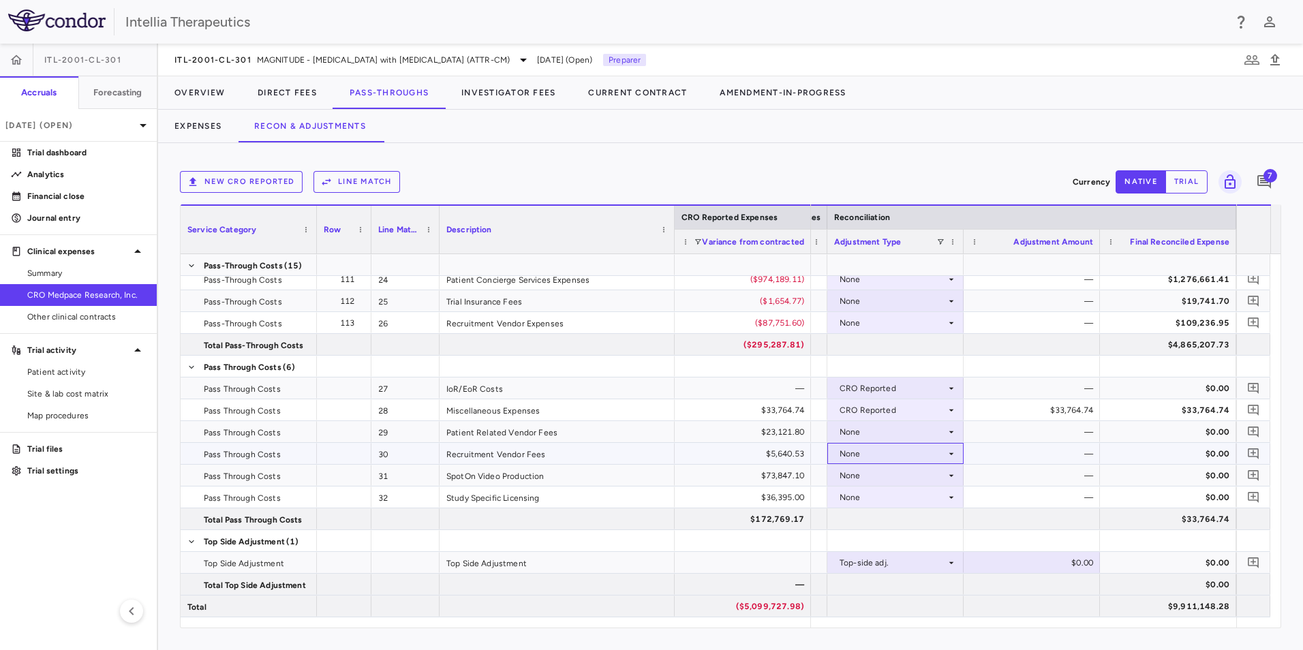
click at [898, 460] on div "None" at bounding box center [893, 454] width 106 height 22
click at [885, 500] on div "CRO Reported" at bounding box center [887, 501] width 65 height 12
click at [911, 434] on div "None" at bounding box center [893, 432] width 106 height 22
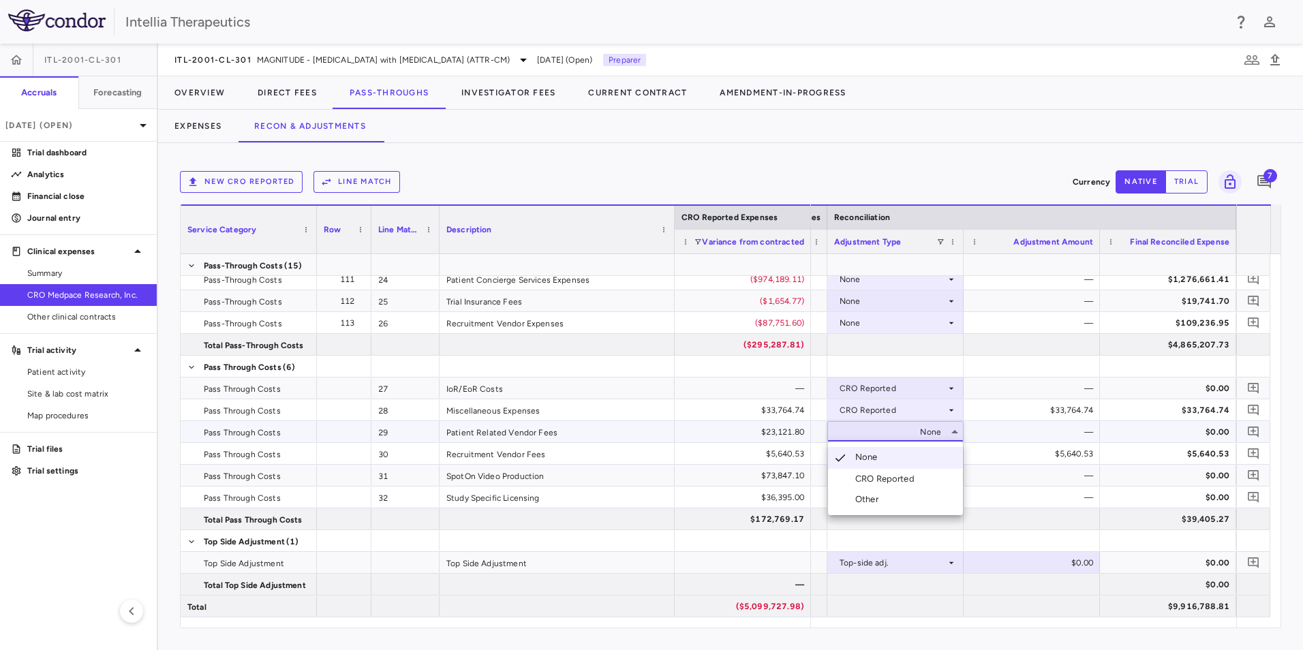
click at [893, 483] on div "CRO Reported" at bounding box center [887, 479] width 65 height 12
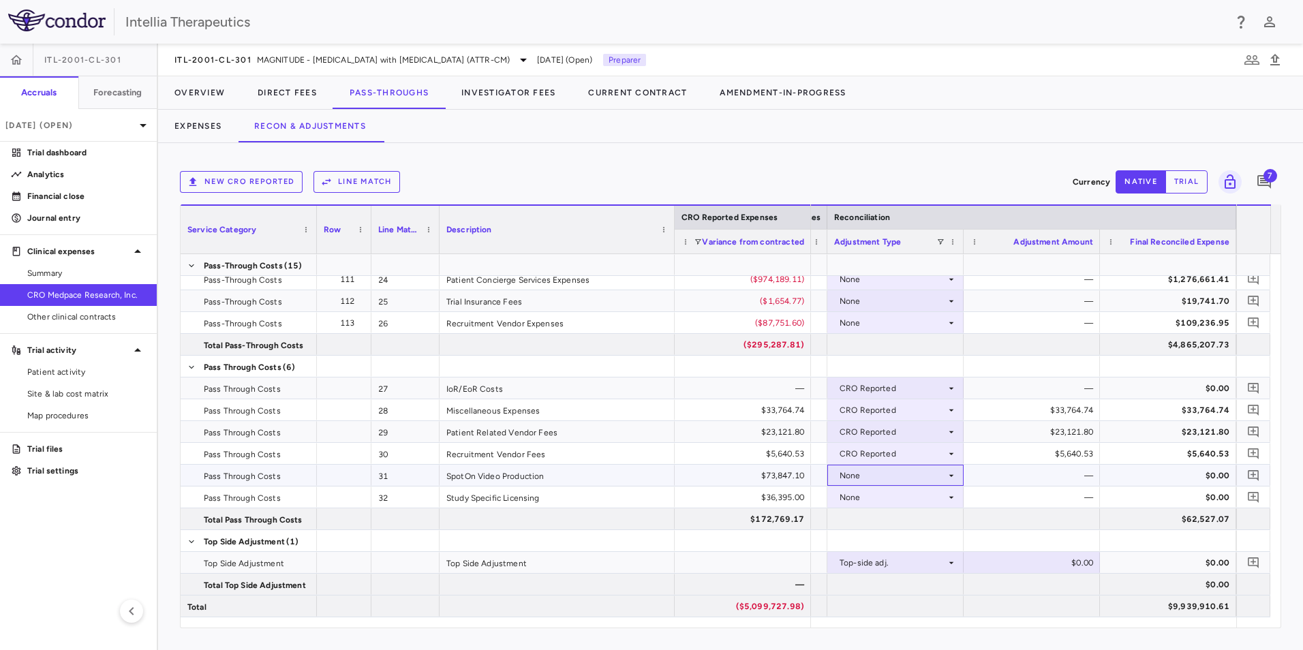
click at [884, 476] on div "None" at bounding box center [893, 476] width 106 height 22
click at [891, 517] on div "CRO Reported" at bounding box center [887, 523] width 65 height 12
click at [906, 498] on div "None" at bounding box center [893, 498] width 106 height 22
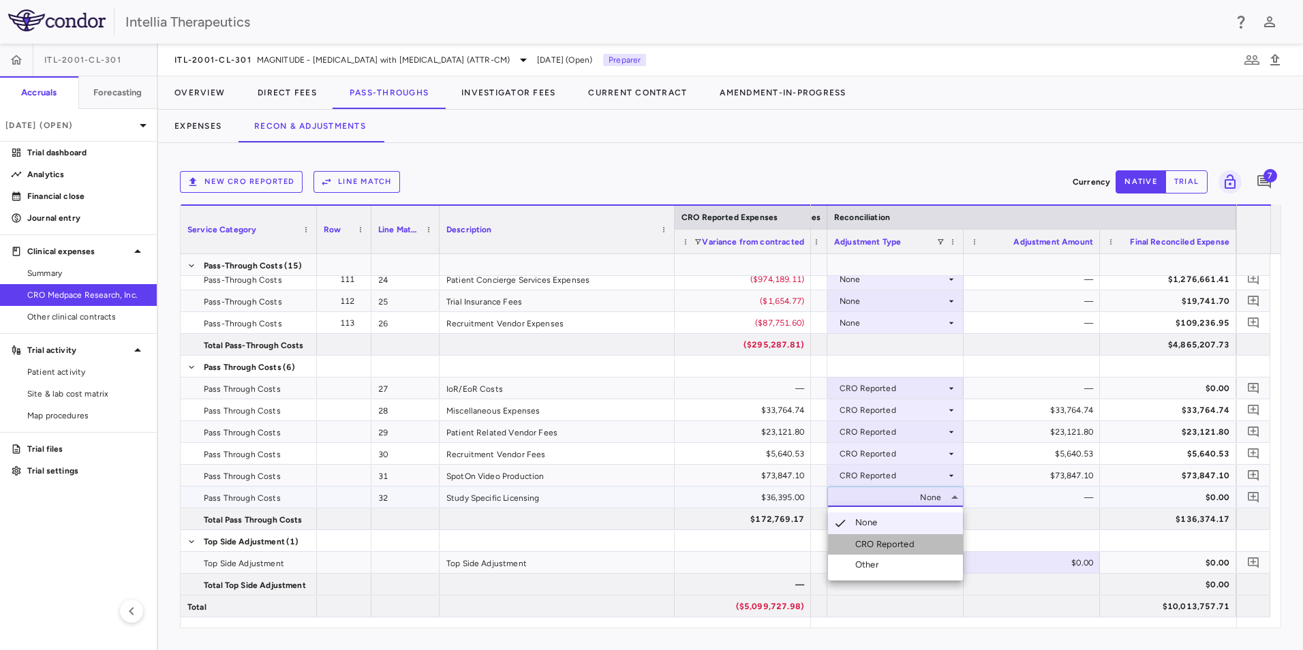
click at [907, 536] on li "CRO Reported" at bounding box center [895, 544] width 135 height 20
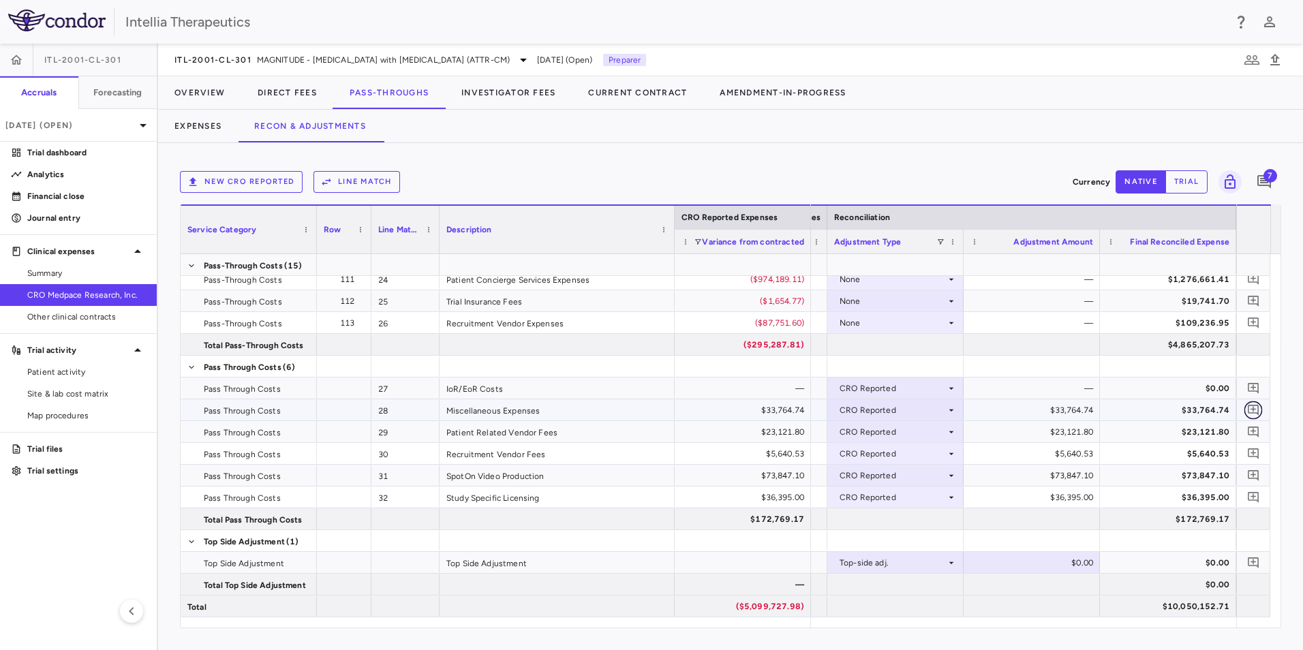
click at [1256, 416] on icon "Add comment" at bounding box center [1253, 410] width 13 height 13
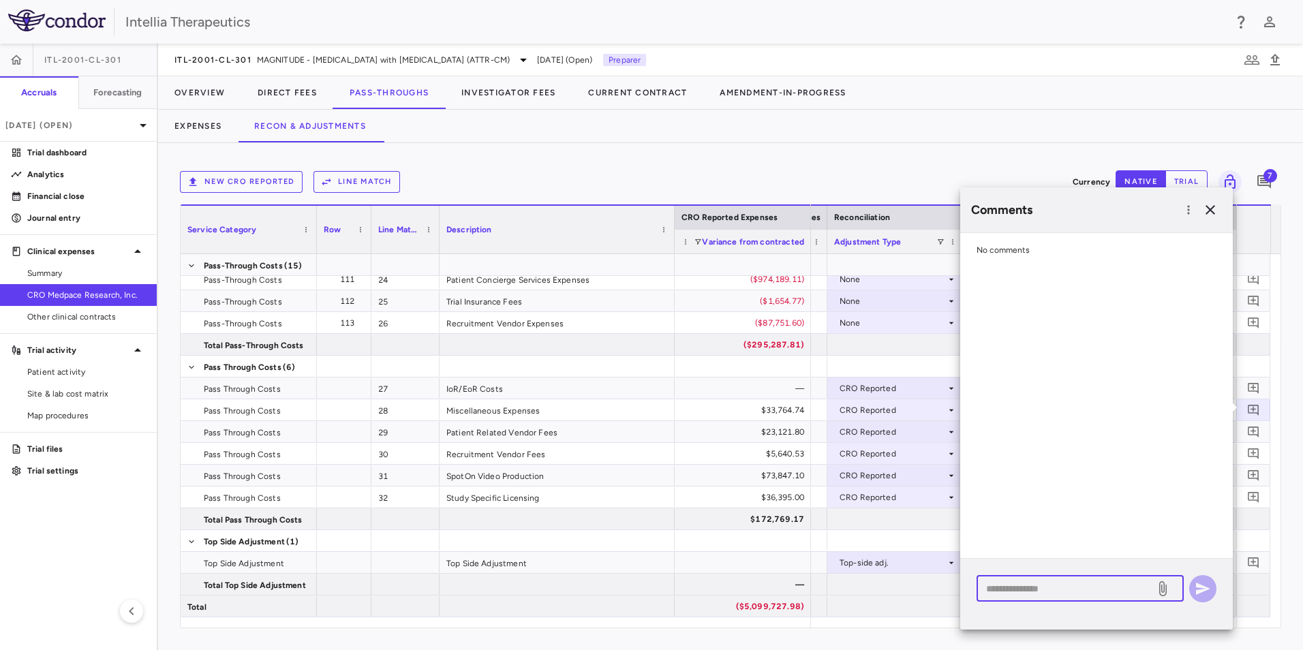
click at [1014, 583] on textarea at bounding box center [1066, 588] width 160 height 15
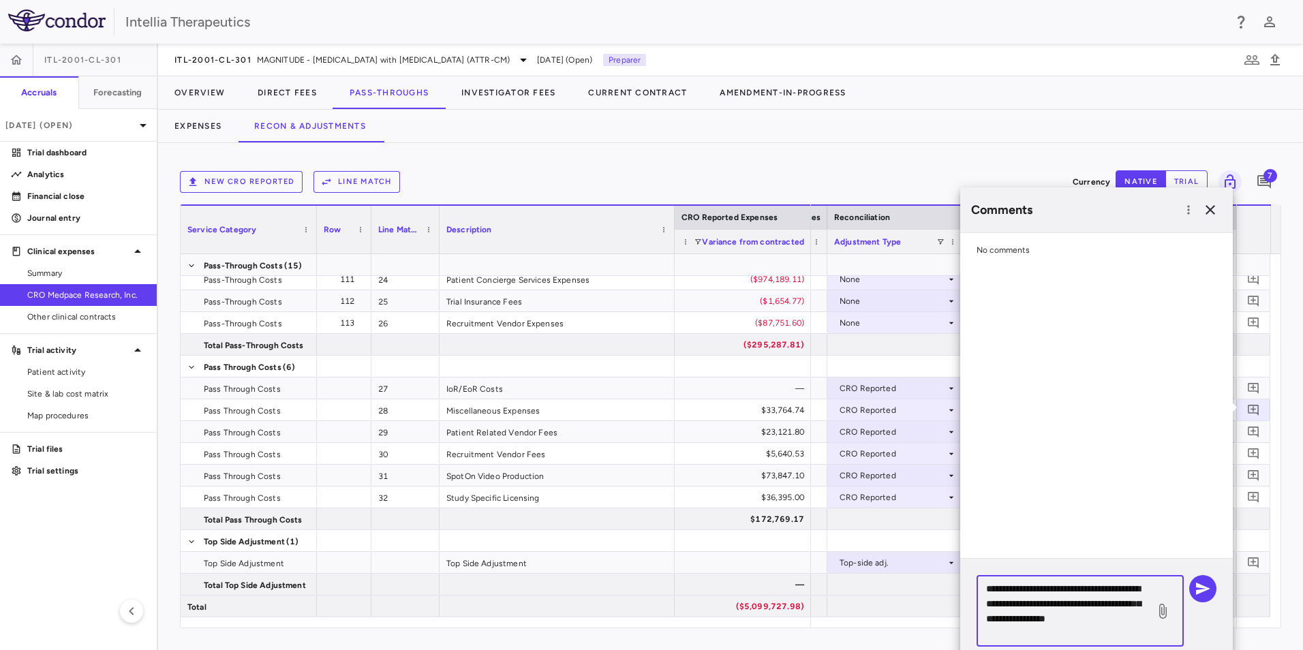
drag, startPoint x: 1035, startPoint y: 633, endPoint x: 969, endPoint y: 575, distance: 87.0
click at [969, 575] on div "**********" at bounding box center [1096, 616] width 273 height 115
type textarea "**********"
click at [1209, 590] on icon "button" at bounding box center [1203, 589] width 14 height 12
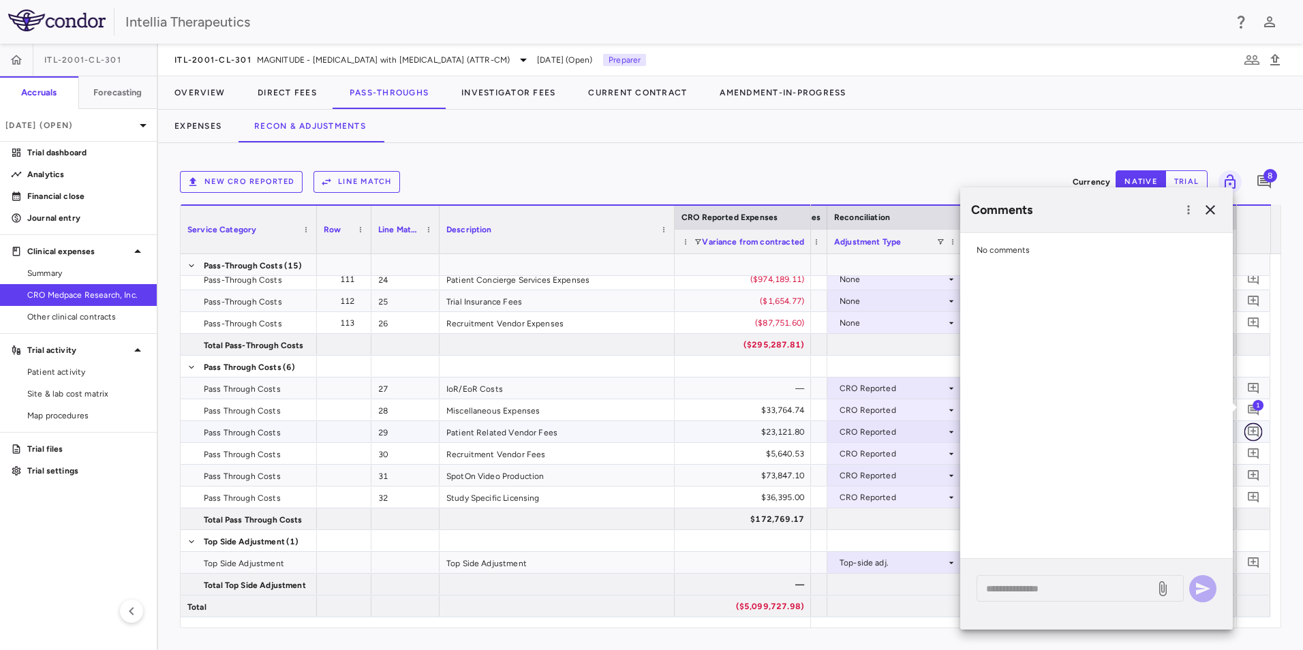
click at [1252, 435] on icon "Add comment" at bounding box center [1253, 432] width 11 height 11
click at [1040, 584] on textarea at bounding box center [1066, 588] width 160 height 15
paste textarea "**********"
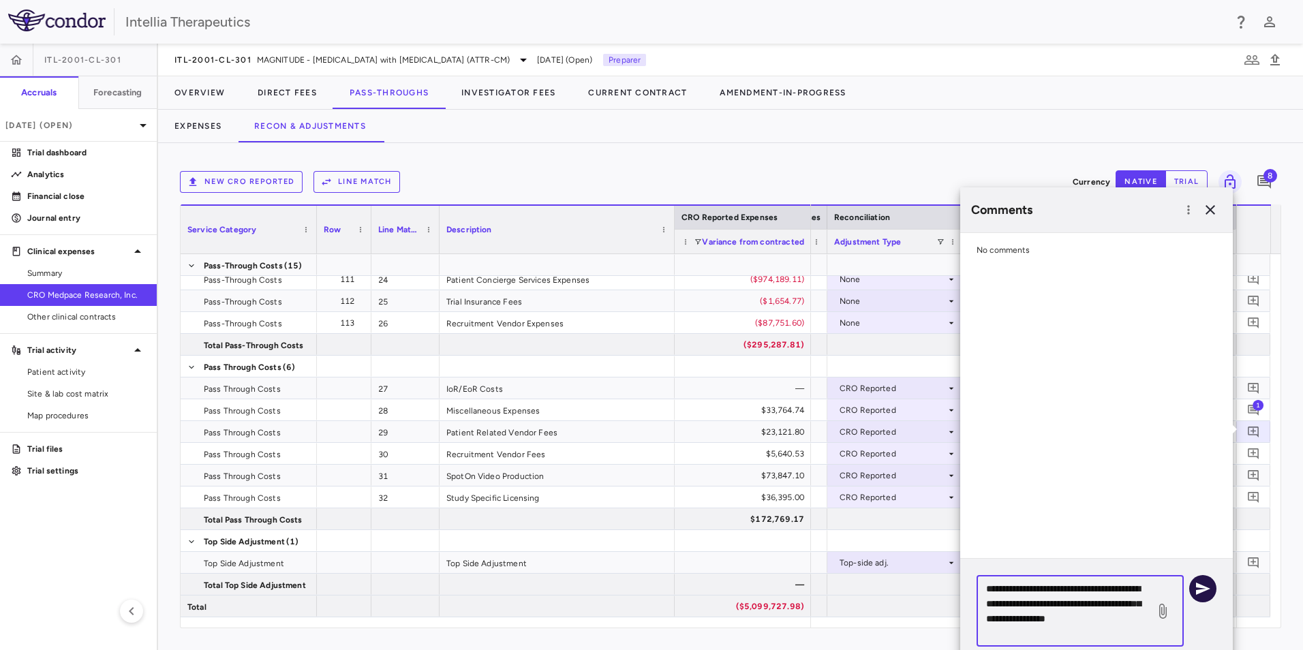
type textarea "**********"
click at [1196, 590] on icon "button" at bounding box center [1203, 589] width 16 height 16
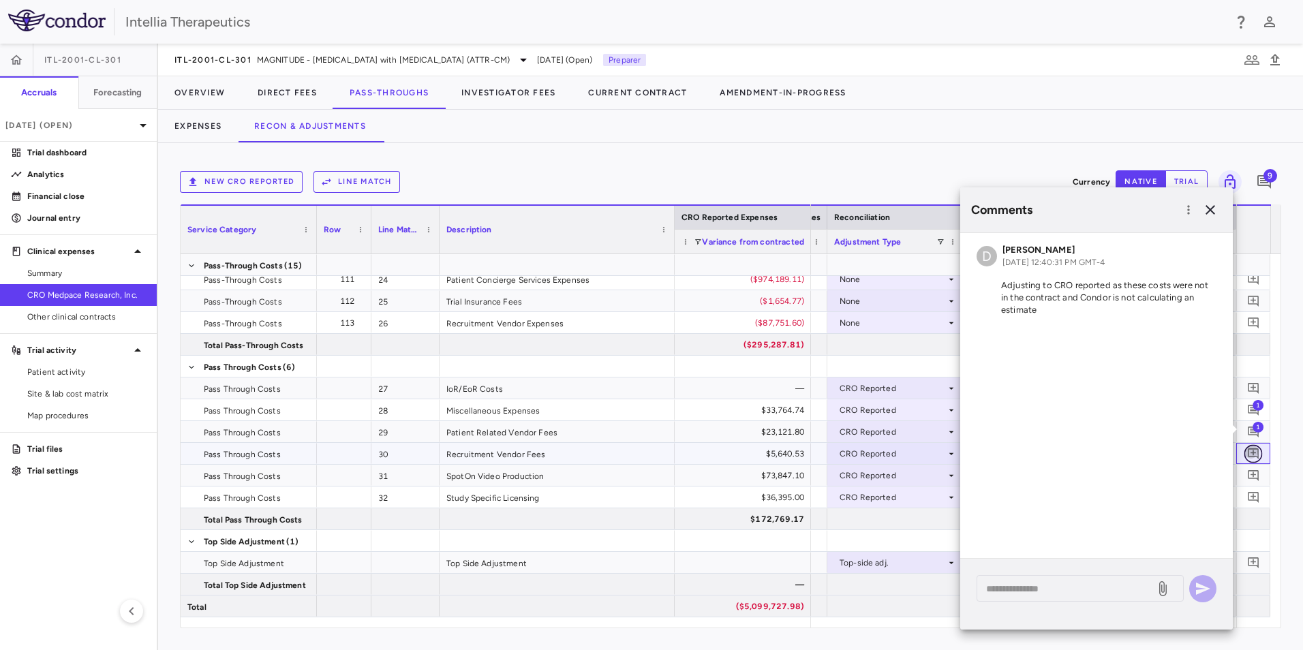
click at [1254, 456] on icon "Add comment" at bounding box center [1253, 453] width 13 height 13
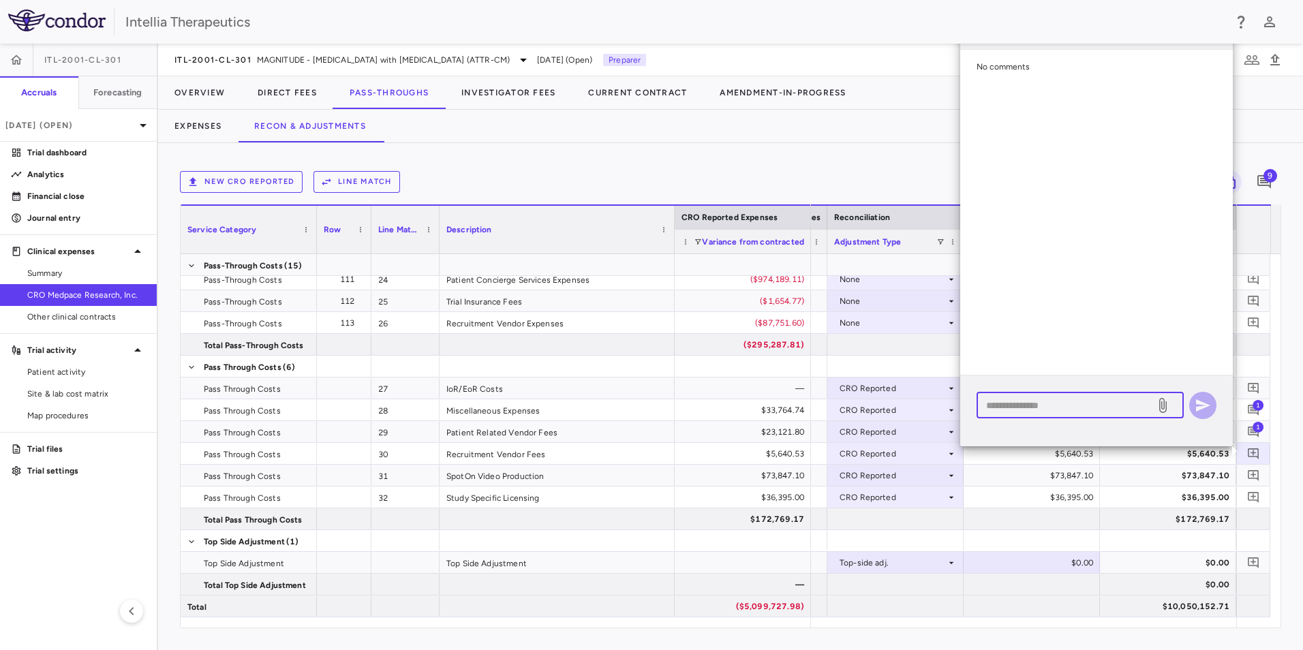
click at [1104, 399] on textarea at bounding box center [1066, 405] width 160 height 15
paste textarea "**********"
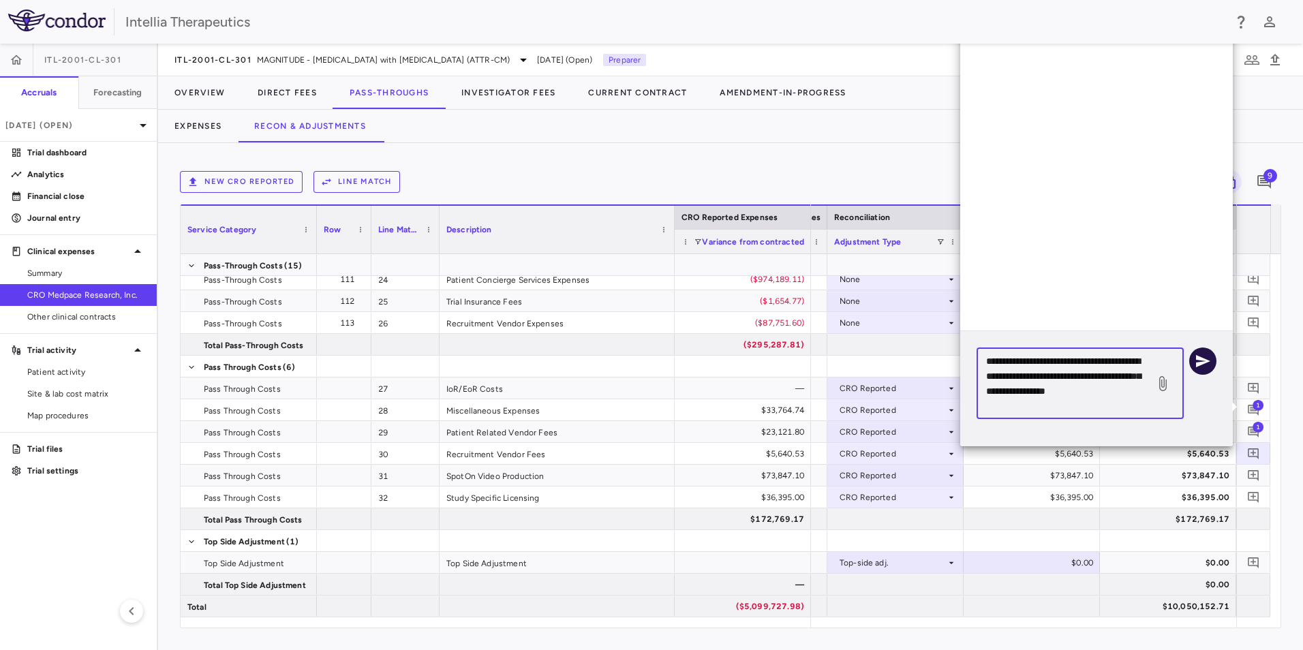
type textarea "**********"
click at [1203, 358] on icon "button" at bounding box center [1203, 361] width 16 height 16
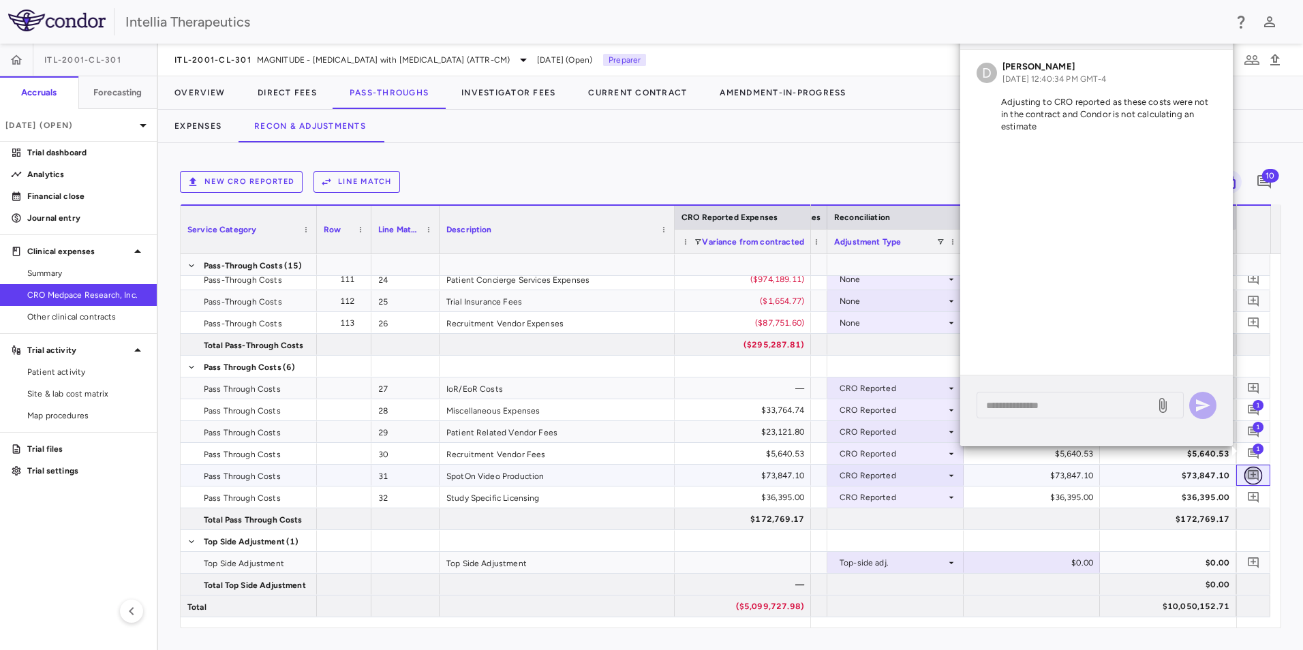
click at [1256, 472] on icon "Add comment" at bounding box center [1253, 475] width 13 height 13
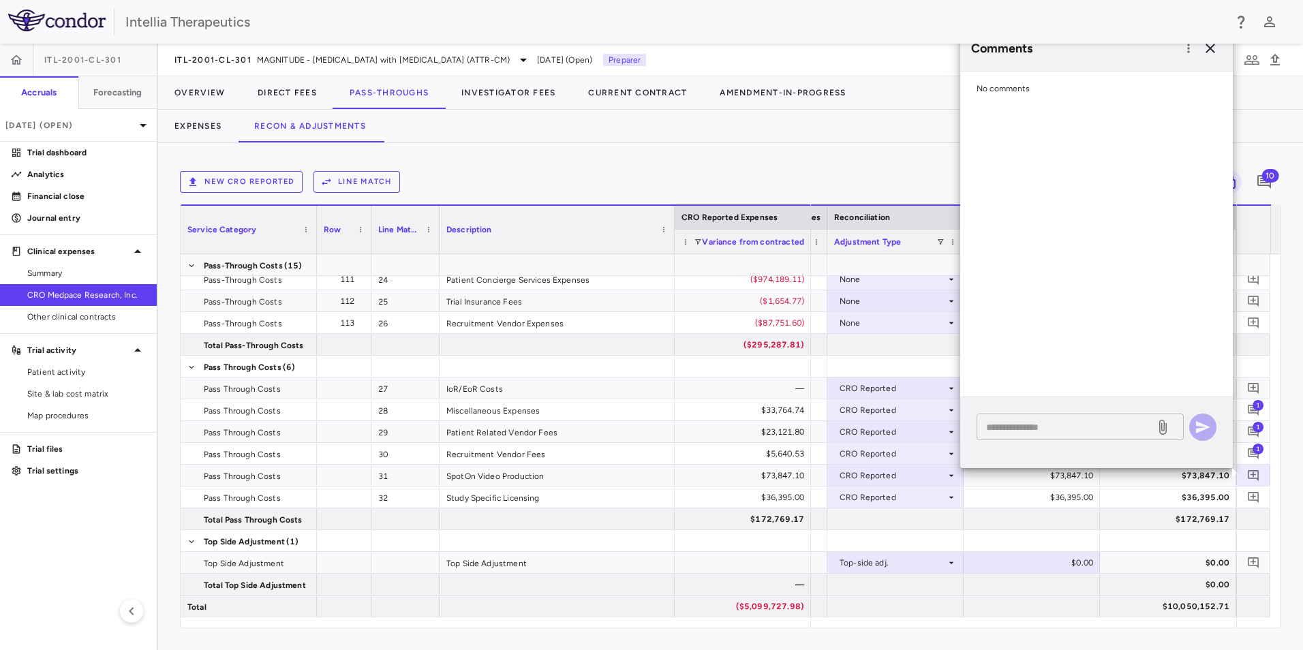
click at [1059, 416] on div "* ​" at bounding box center [1080, 427] width 207 height 27
paste textarea "**********"
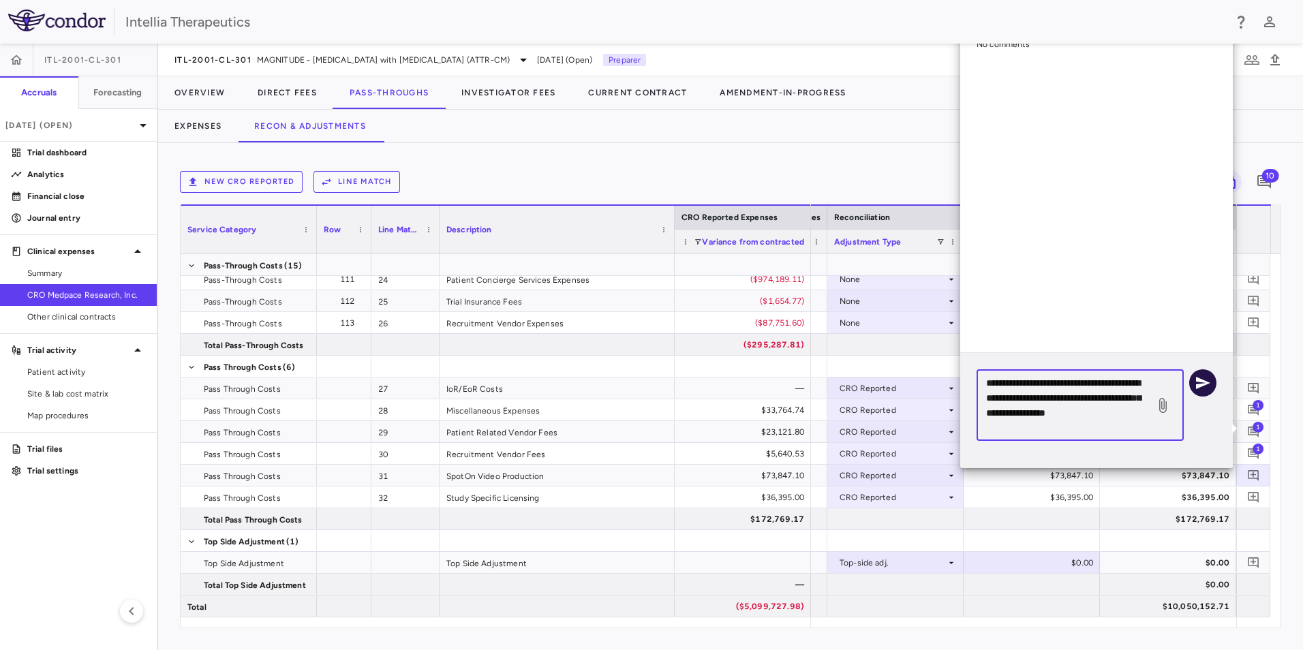
type textarea "**********"
click at [1205, 383] on icon "button" at bounding box center [1203, 383] width 16 height 16
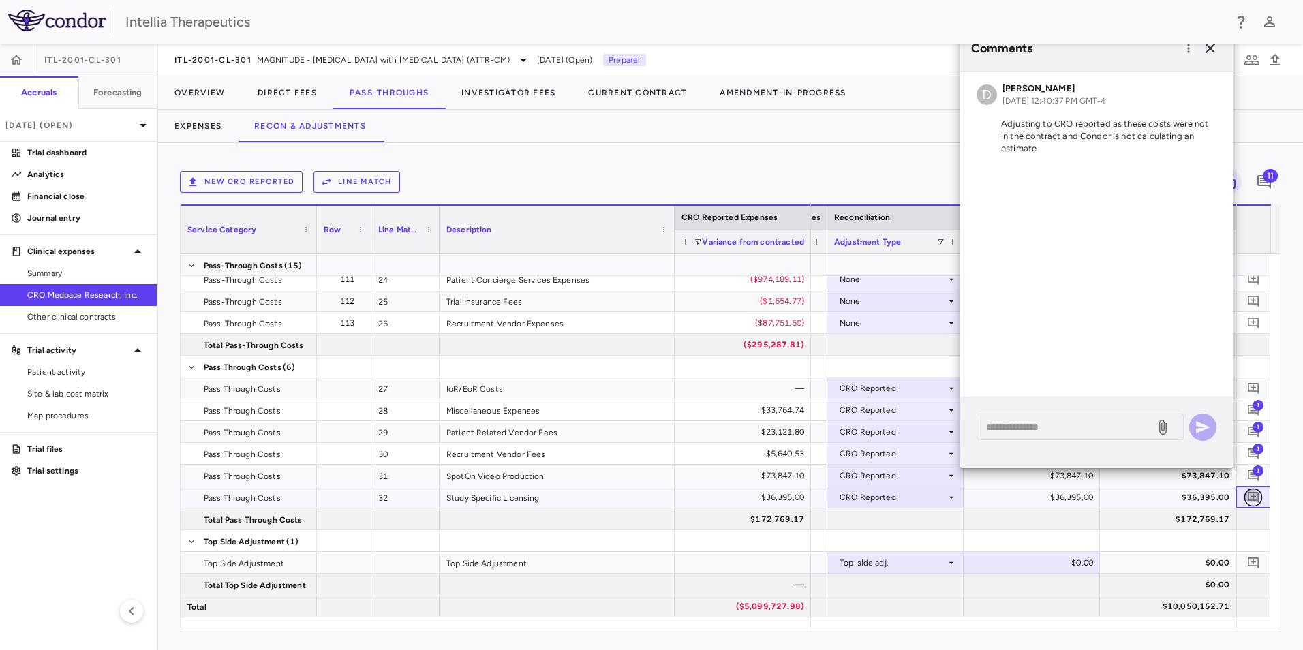
click at [1251, 494] on icon "Add comment" at bounding box center [1253, 497] width 13 height 13
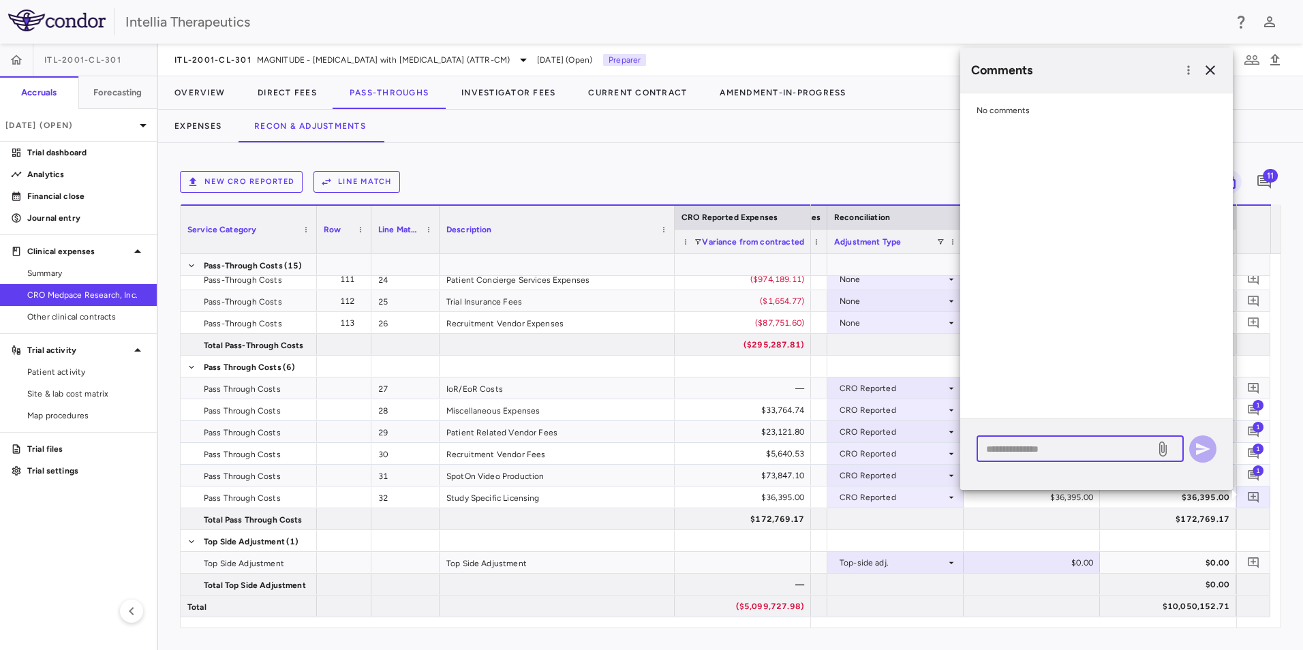
click at [1091, 455] on textarea at bounding box center [1066, 449] width 160 height 15
paste textarea "**********"
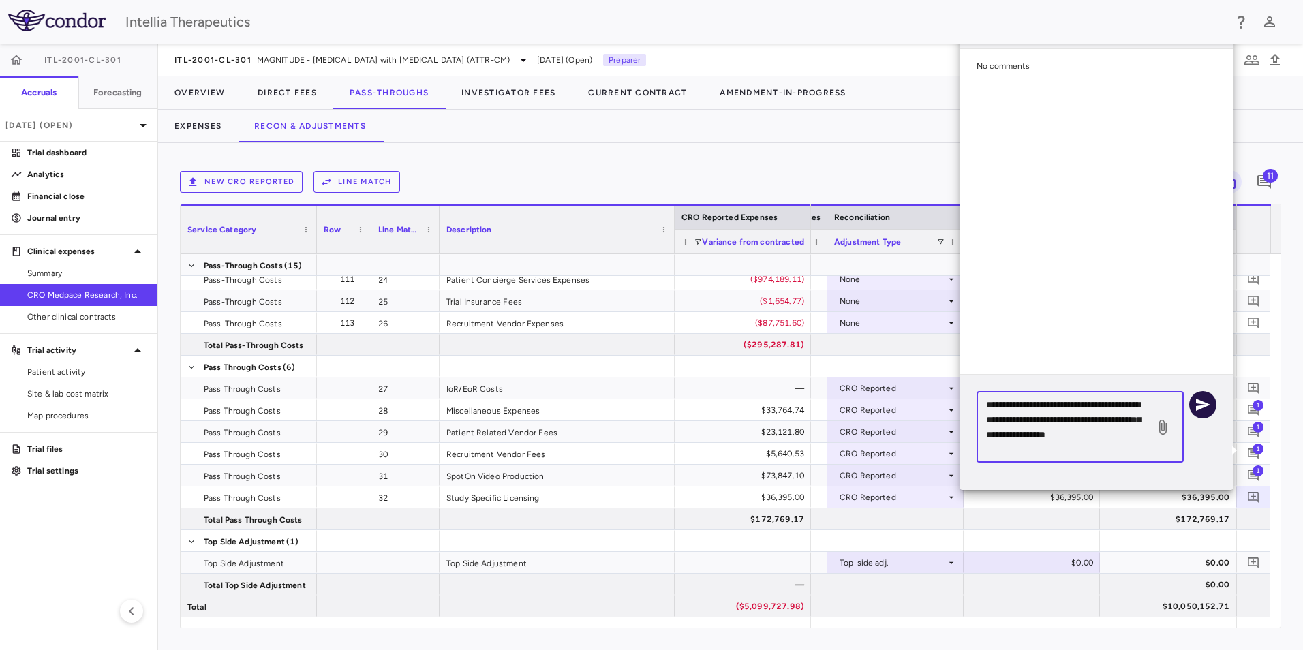
type textarea "**********"
click at [1207, 400] on icon "button" at bounding box center [1203, 405] width 16 height 16
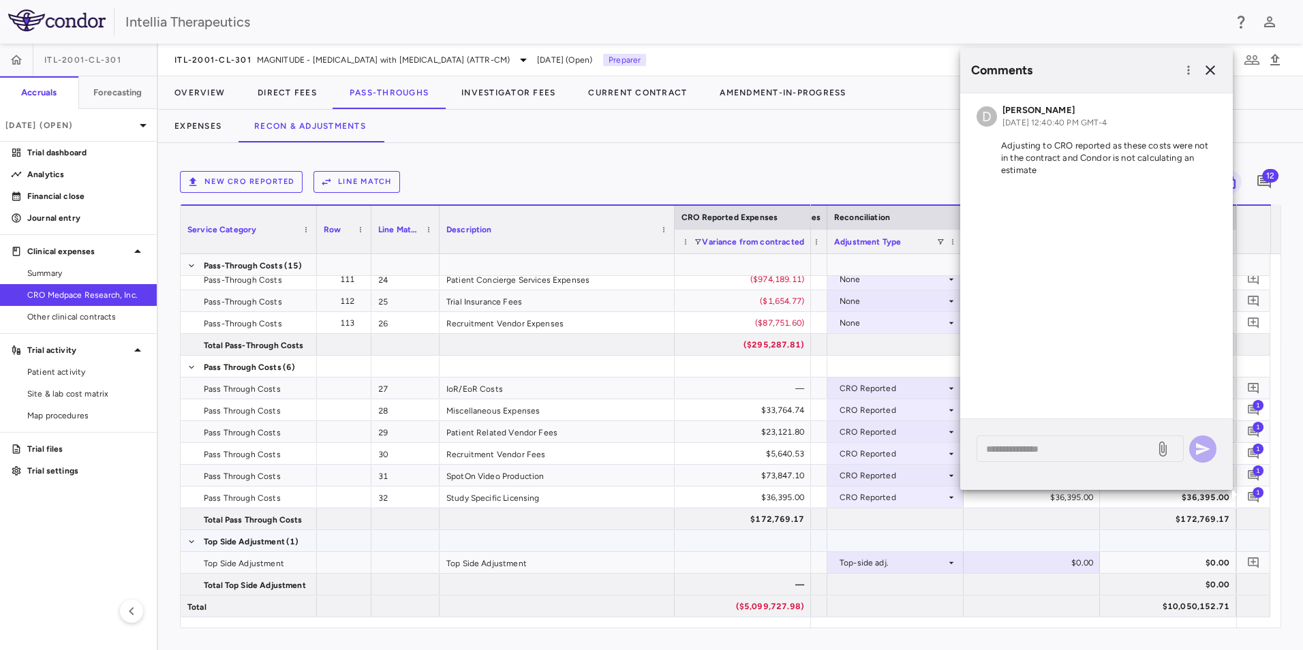
click at [1031, 537] on div at bounding box center [1032, 540] width 136 height 21
click at [1207, 67] on icon "button" at bounding box center [1210, 70] width 16 height 16
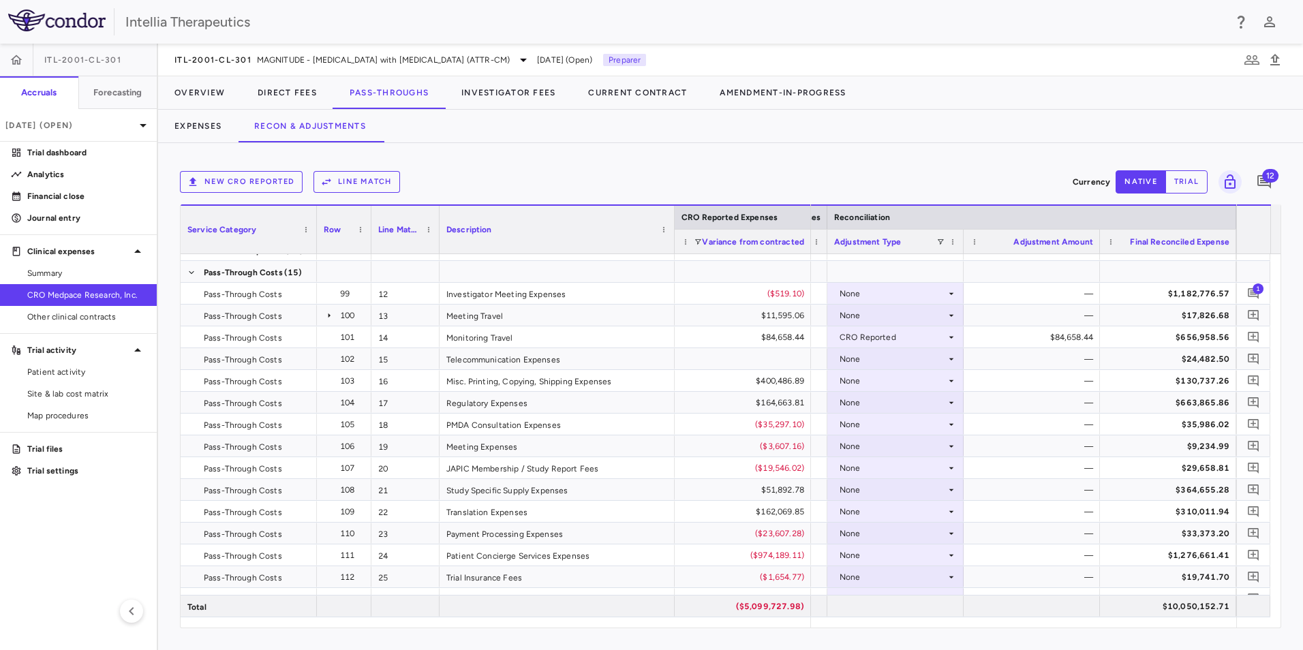
scroll to position [288, 0]
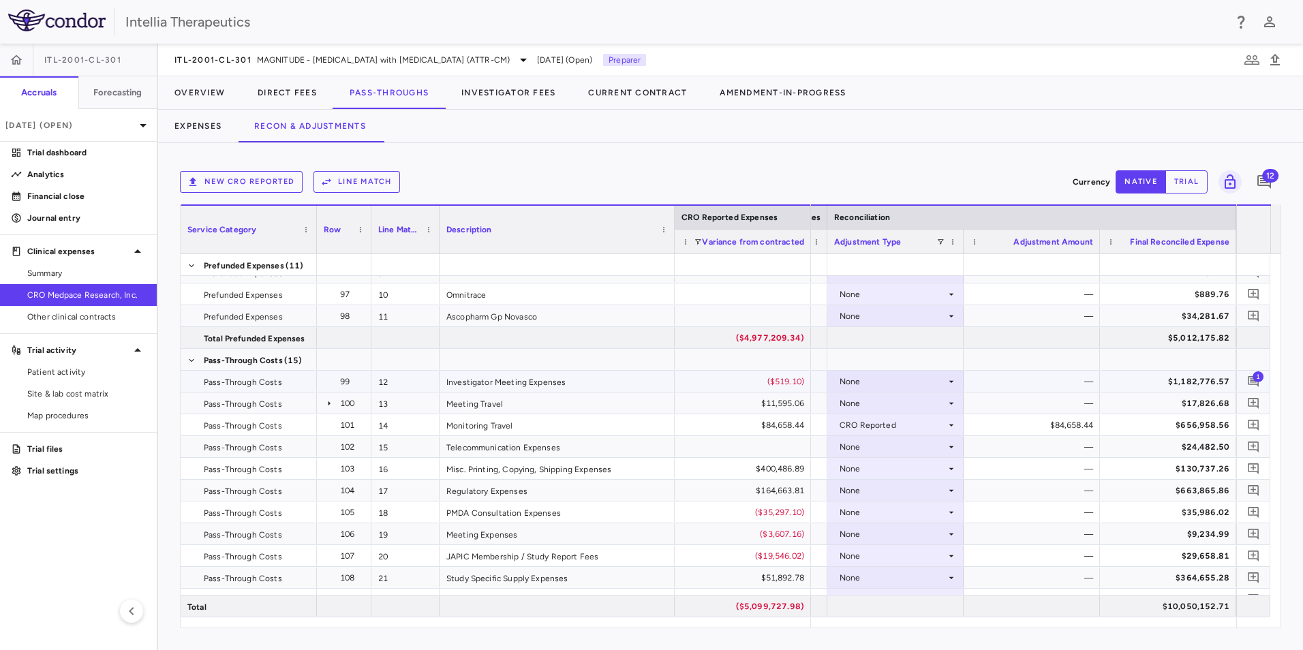
click at [1245, 374] on span "1" at bounding box center [1254, 381] width 18 height 18
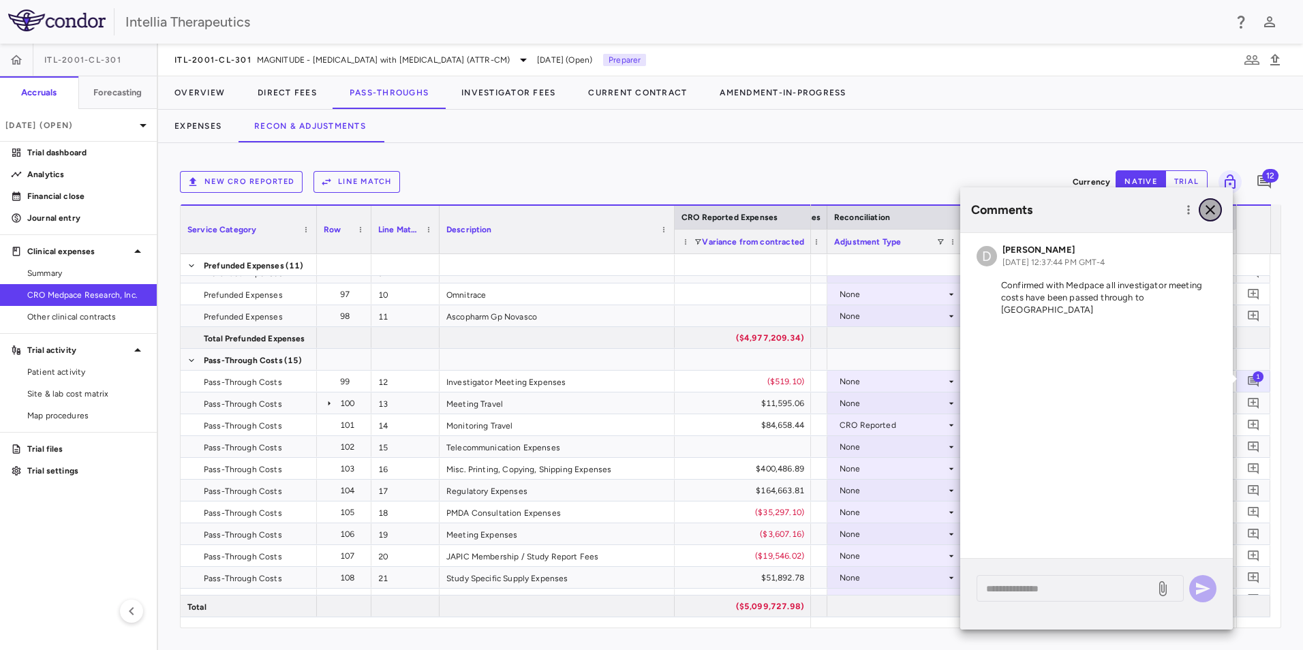
click at [1211, 209] on icon "button" at bounding box center [1210, 210] width 16 height 16
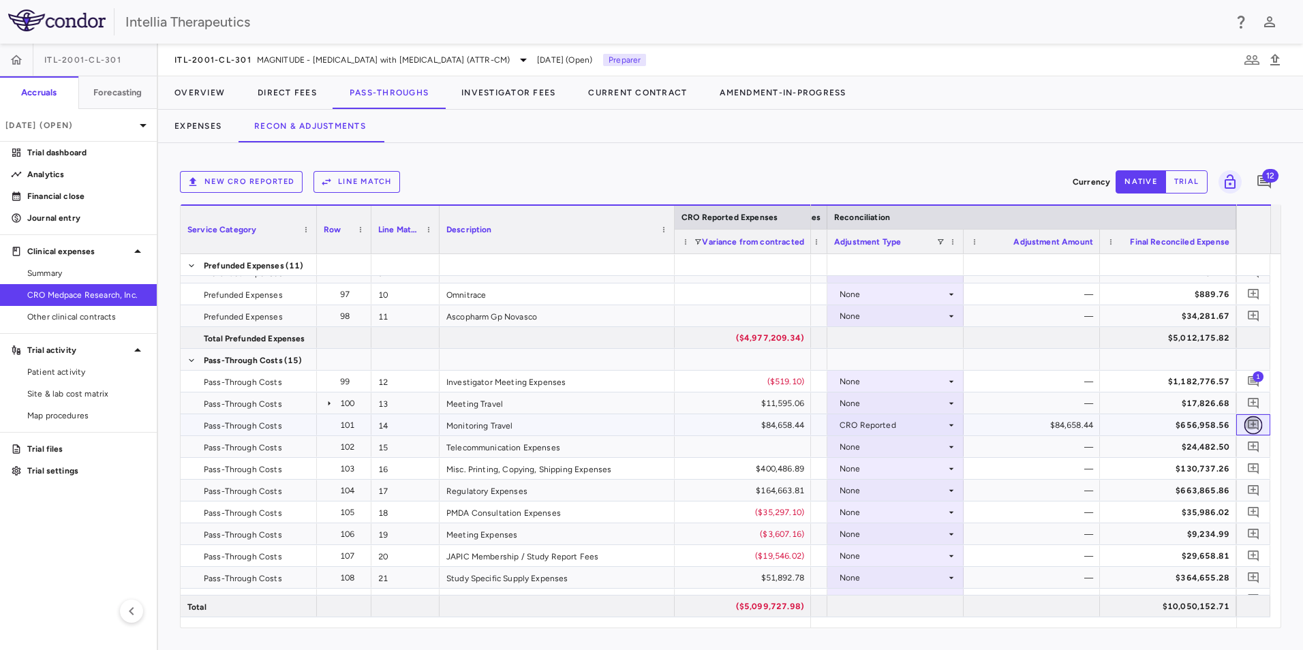
click at [1249, 426] on icon "Add comment" at bounding box center [1253, 425] width 11 height 11
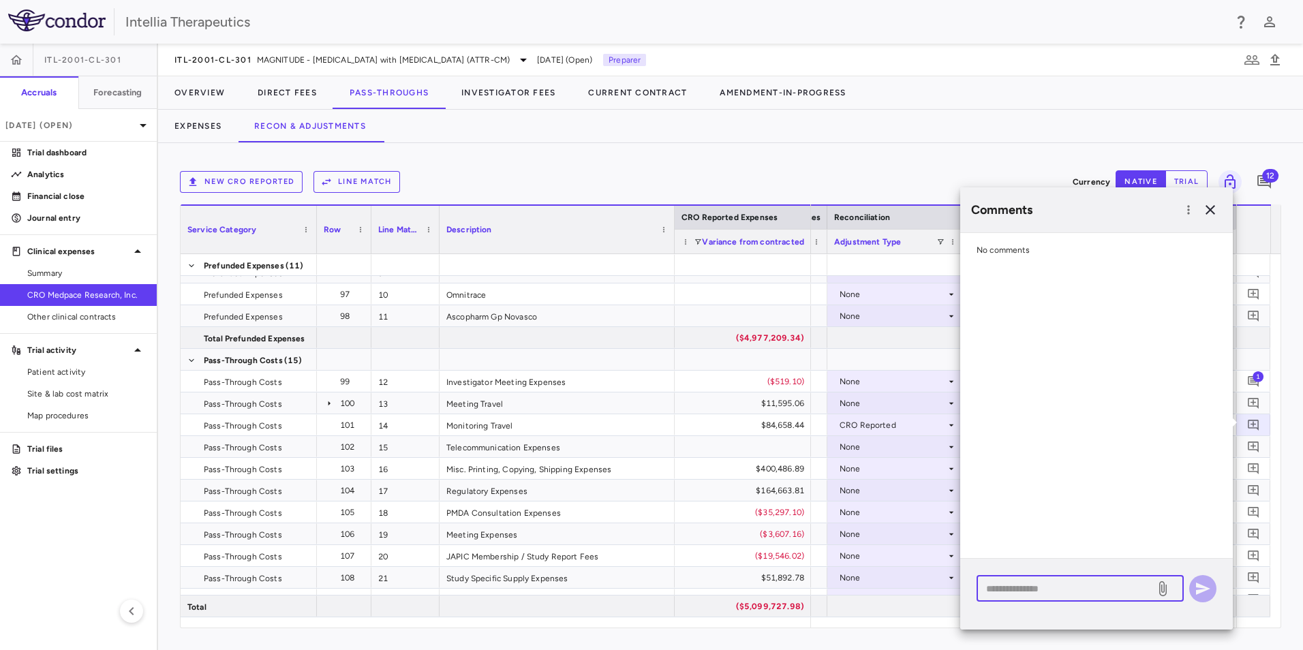
click at [1056, 588] on textarea at bounding box center [1066, 588] width 160 height 15
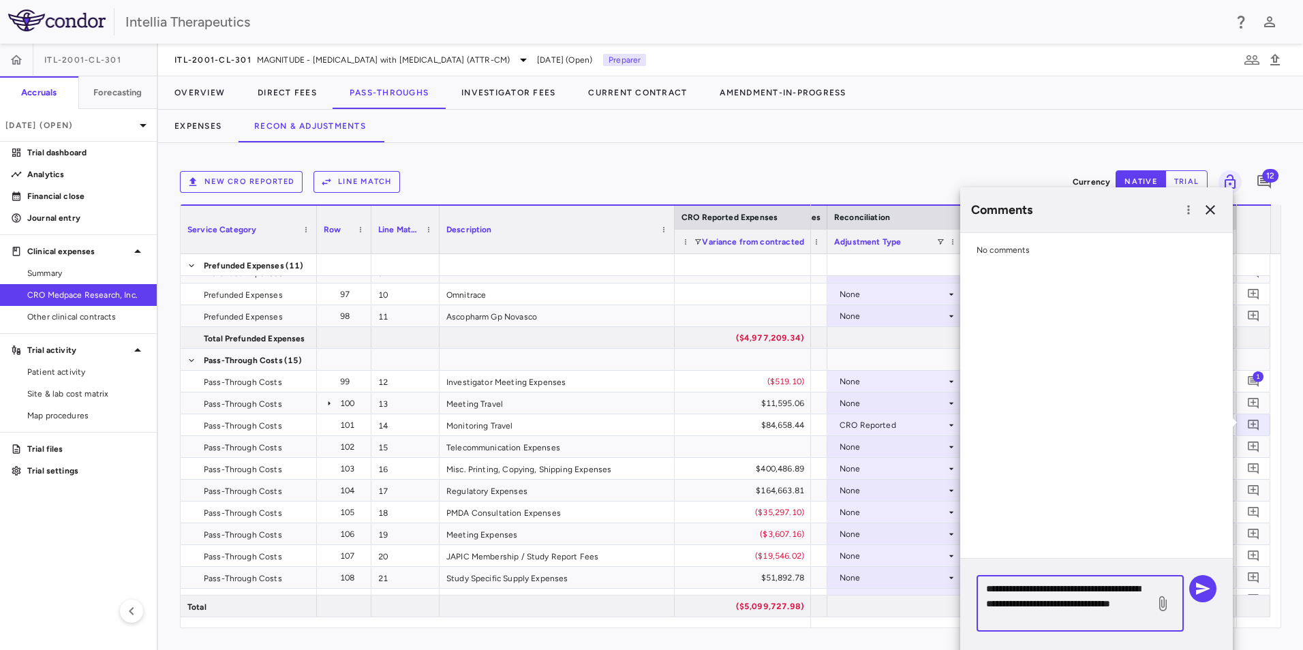
drag, startPoint x: 1048, startPoint y: 623, endPoint x: 975, endPoint y: 592, distance: 79.4
click at [975, 592] on div "**********" at bounding box center [1096, 609] width 273 height 100
type textarea "**********"
click at [1202, 583] on icon "button" at bounding box center [1203, 589] width 16 height 16
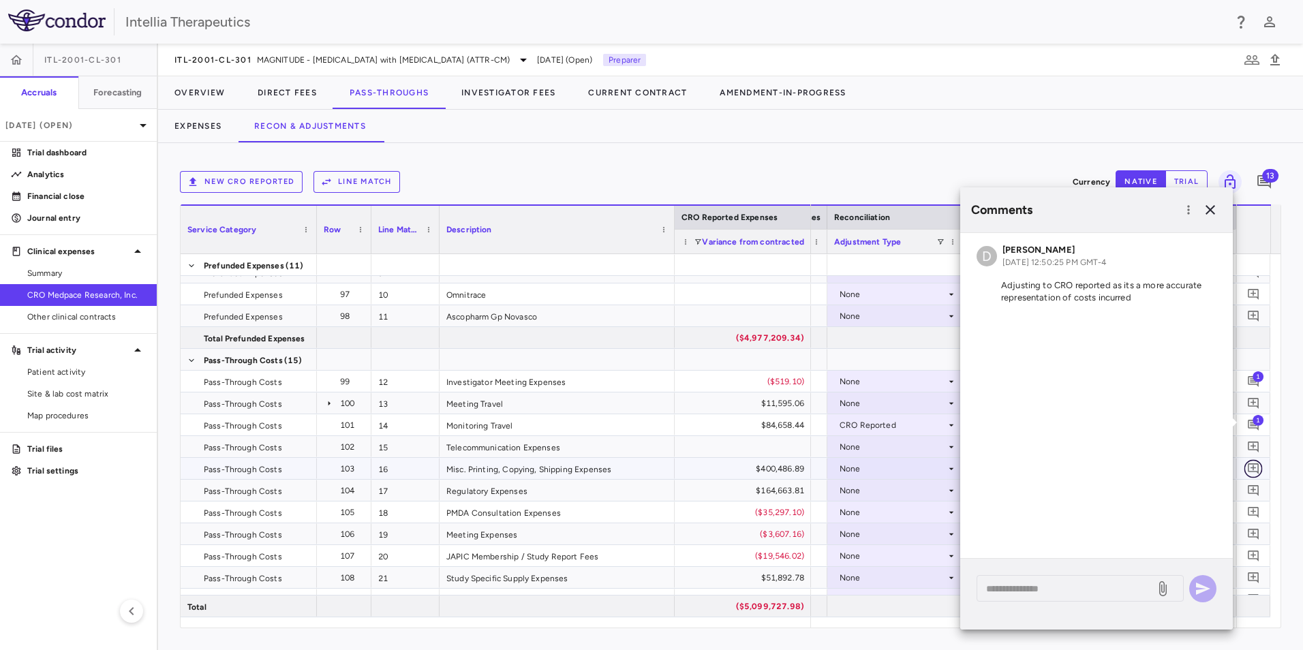
click at [1255, 471] on icon "Add comment" at bounding box center [1253, 468] width 13 height 13
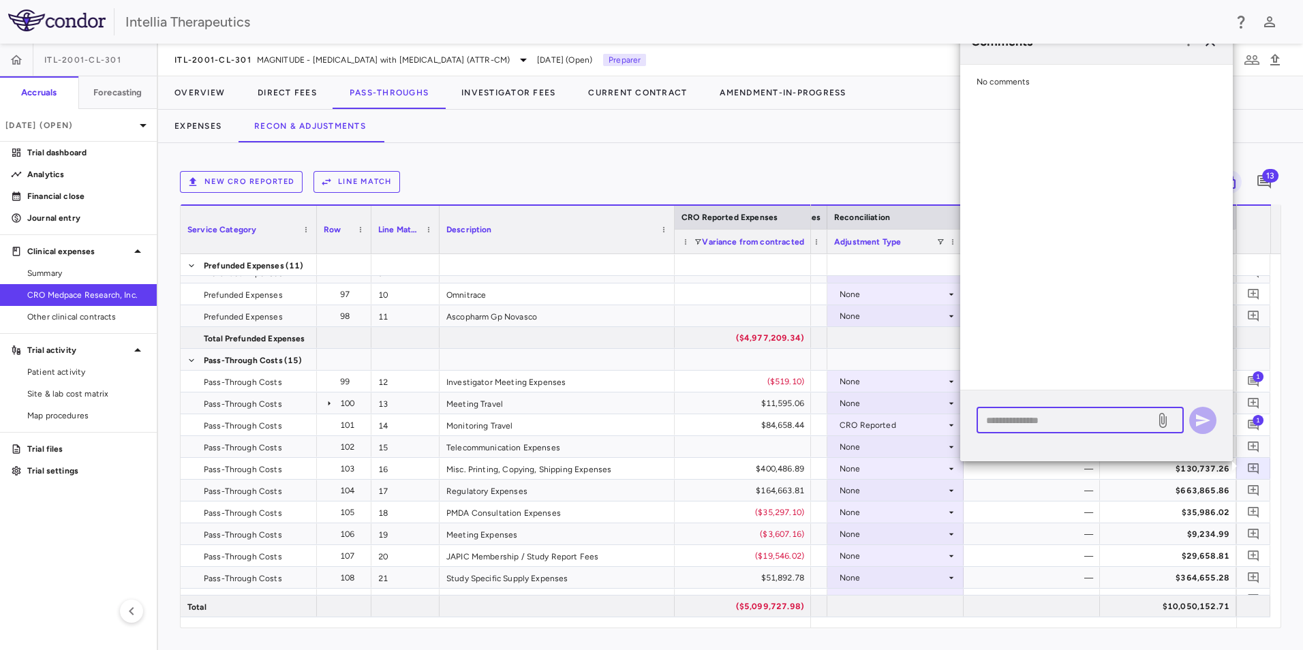
click at [1067, 419] on textarea at bounding box center [1066, 420] width 160 height 15
paste textarea "**********"
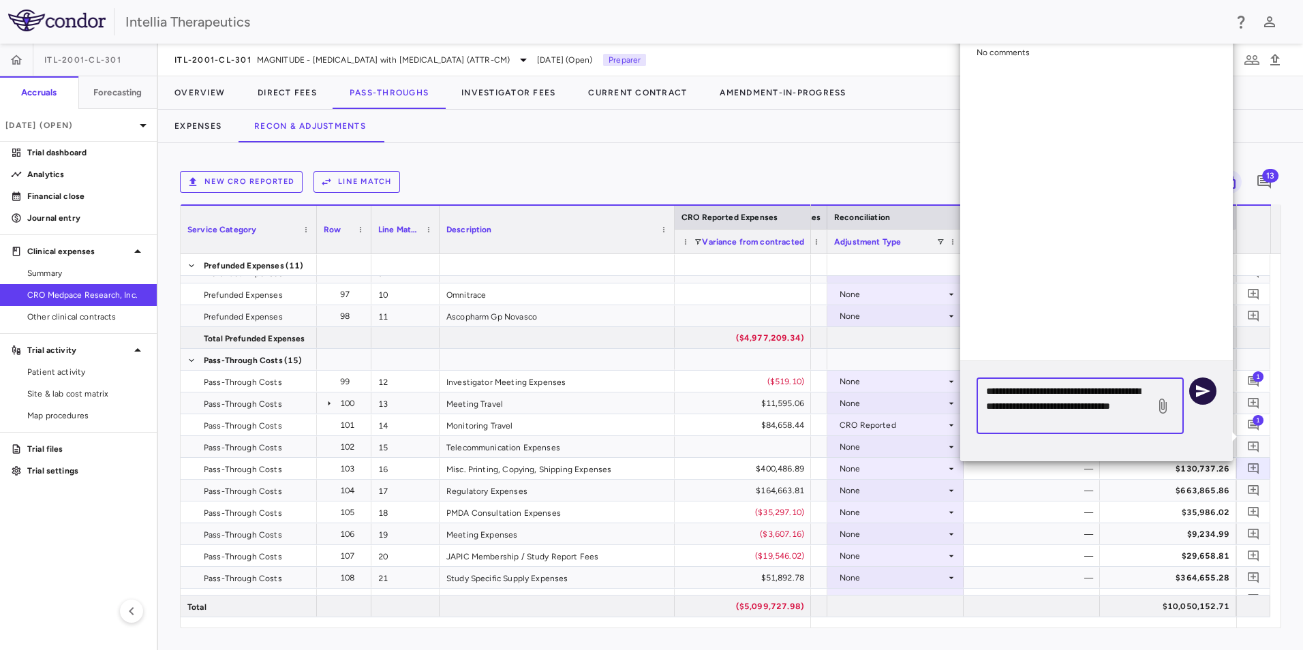
type textarea "**********"
click at [1201, 393] on icon "button" at bounding box center [1203, 391] width 14 height 12
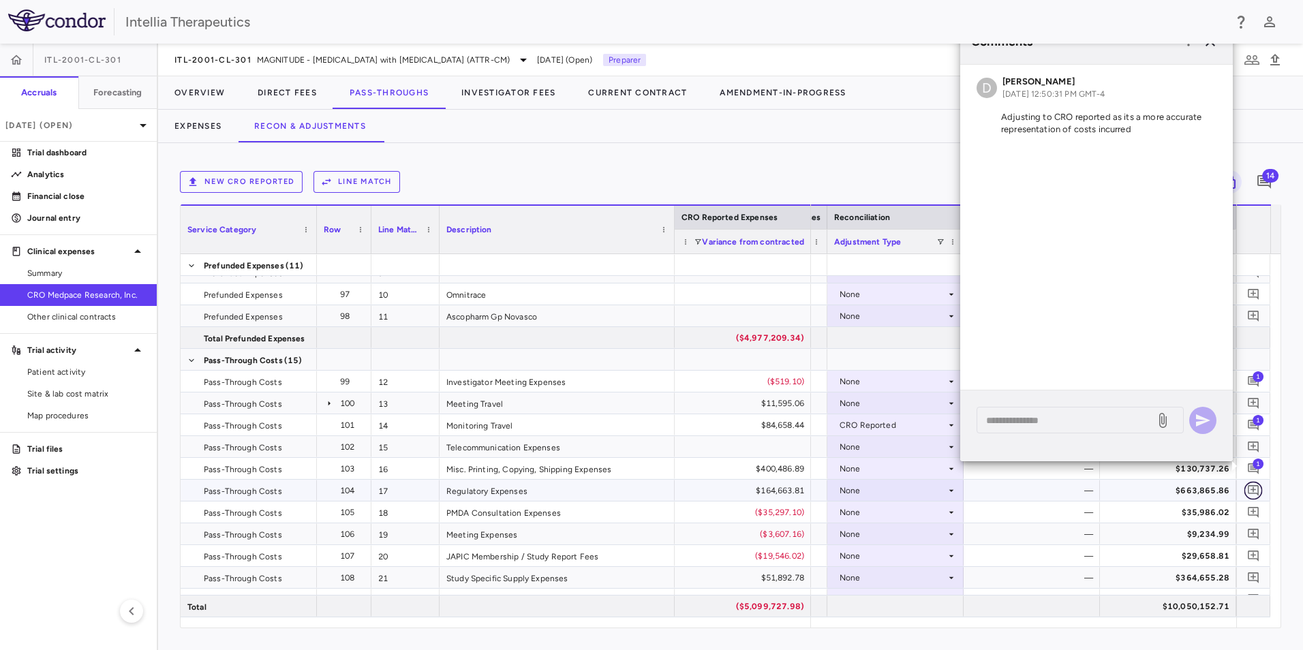
click at [1251, 493] on icon "Add comment" at bounding box center [1253, 490] width 13 height 13
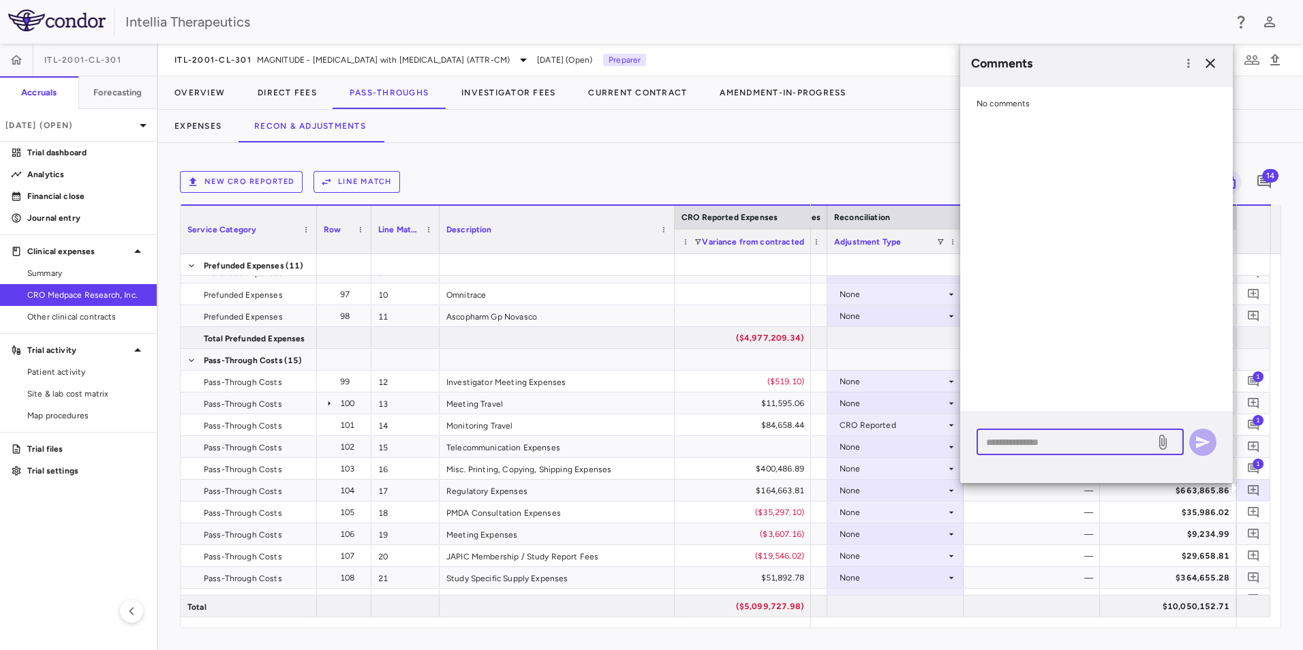
click at [1091, 446] on textarea at bounding box center [1066, 442] width 160 height 15
paste textarea "**********"
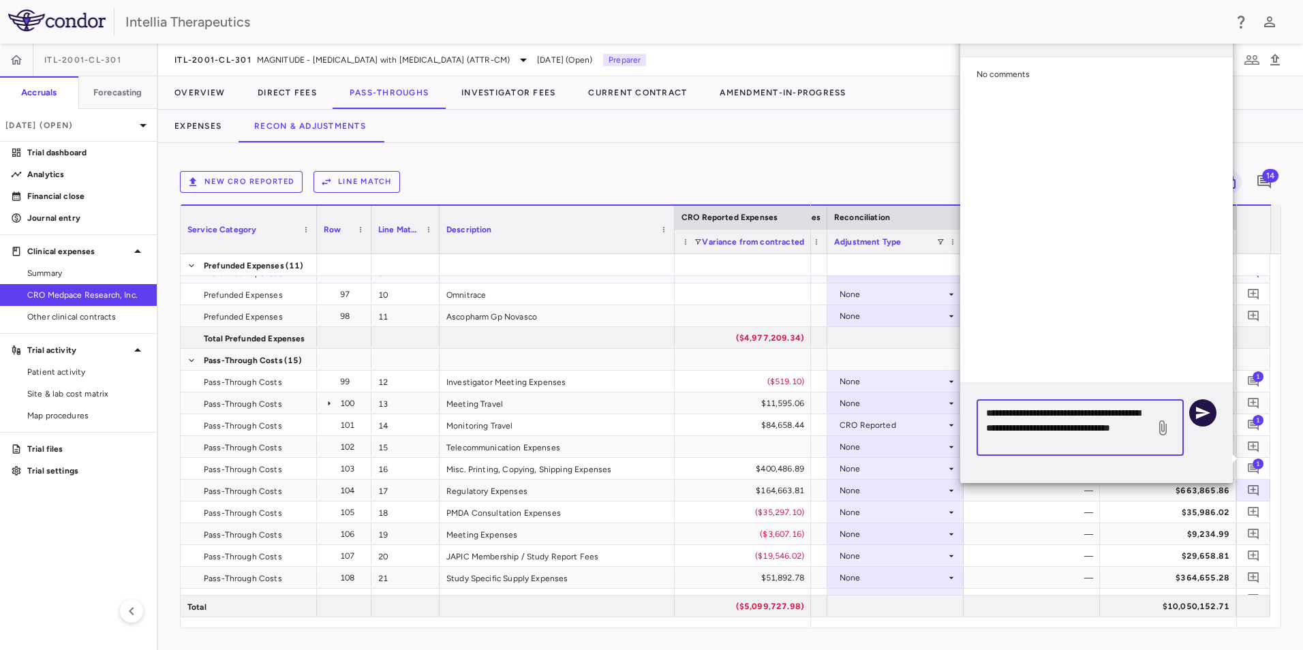
type textarea "**********"
click at [1202, 412] on icon "button" at bounding box center [1203, 413] width 14 height 12
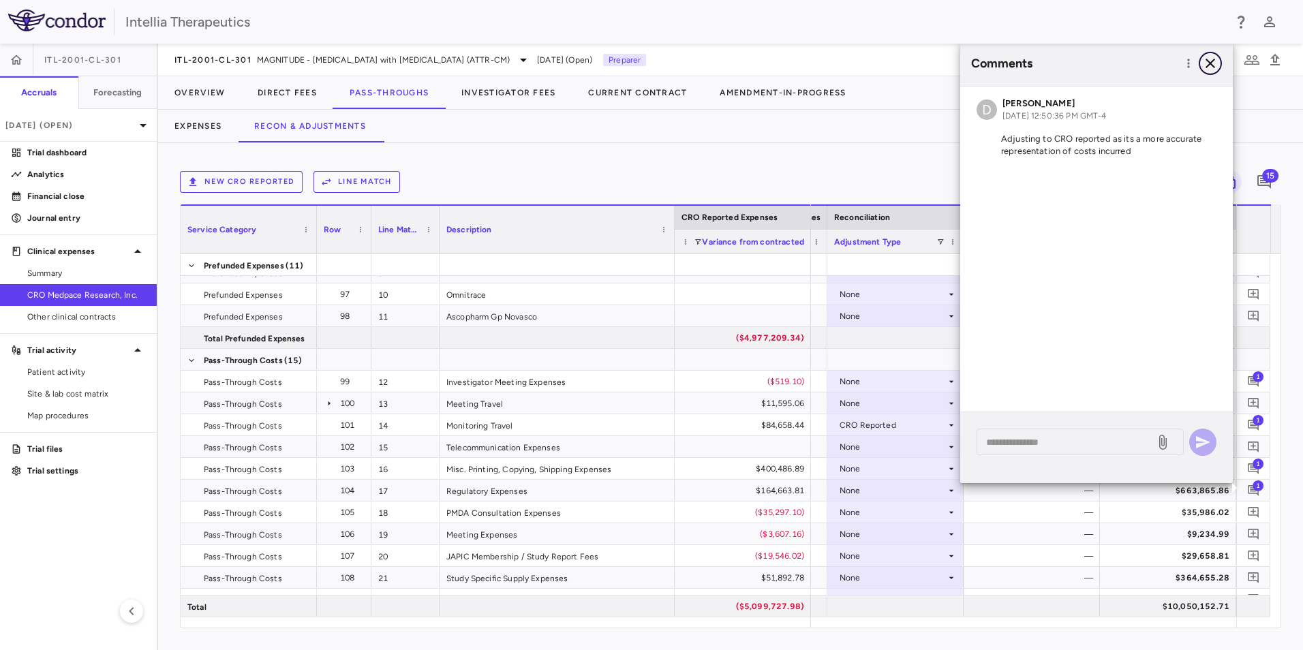
click at [1206, 67] on icon "button" at bounding box center [1210, 63] width 16 height 16
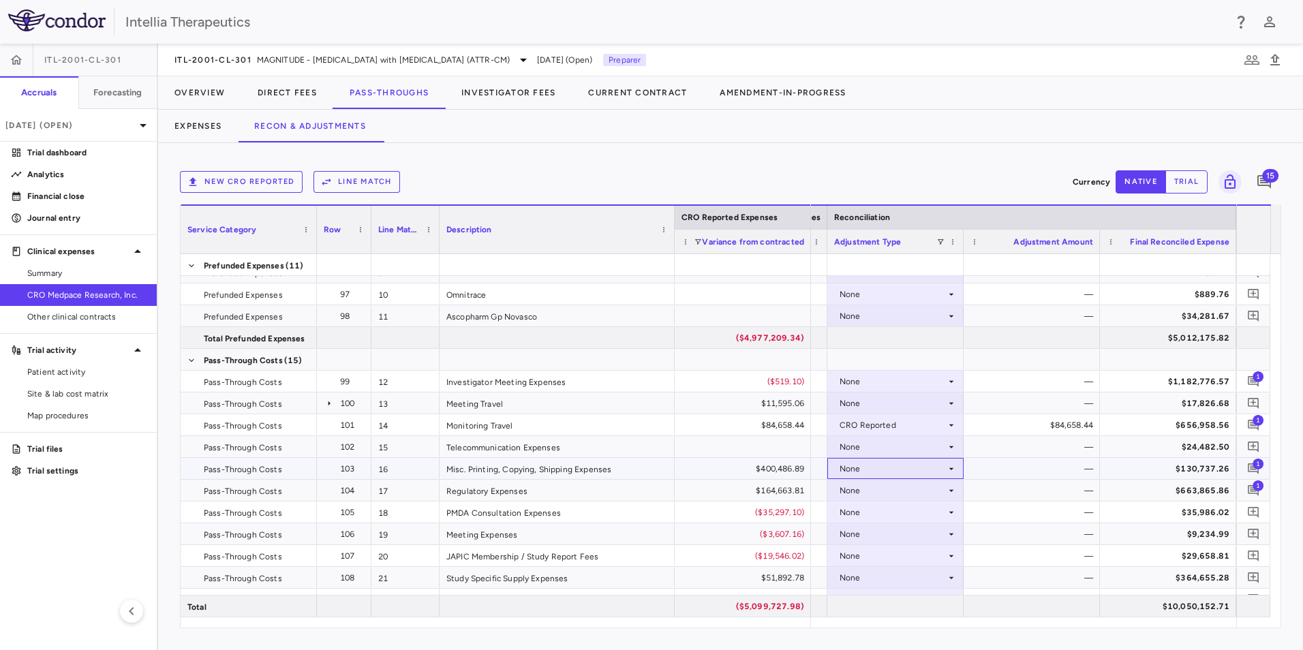
click at [910, 475] on div "None" at bounding box center [893, 469] width 106 height 22
click at [907, 510] on div "CRO Reported" at bounding box center [887, 516] width 65 height 12
click at [883, 495] on div "None" at bounding box center [893, 491] width 106 height 22
click at [895, 488] on div "None" at bounding box center [893, 491] width 106 height 22
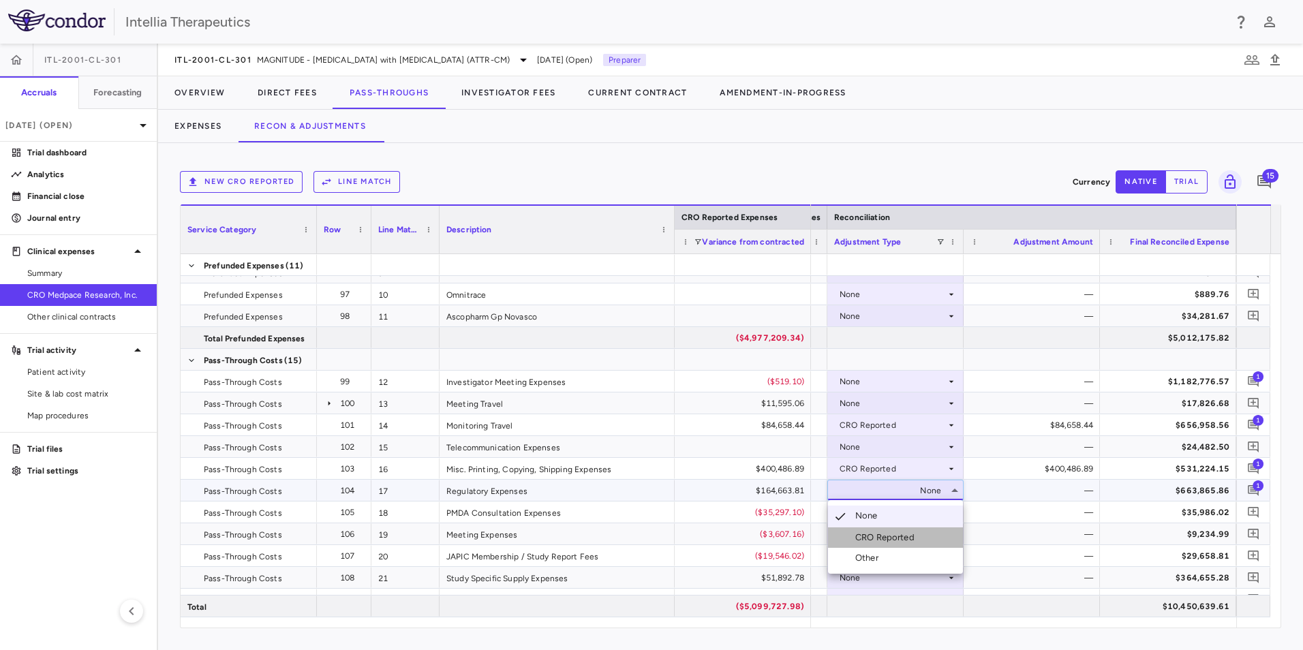
click at [880, 532] on div "CRO Reported" at bounding box center [887, 538] width 65 height 12
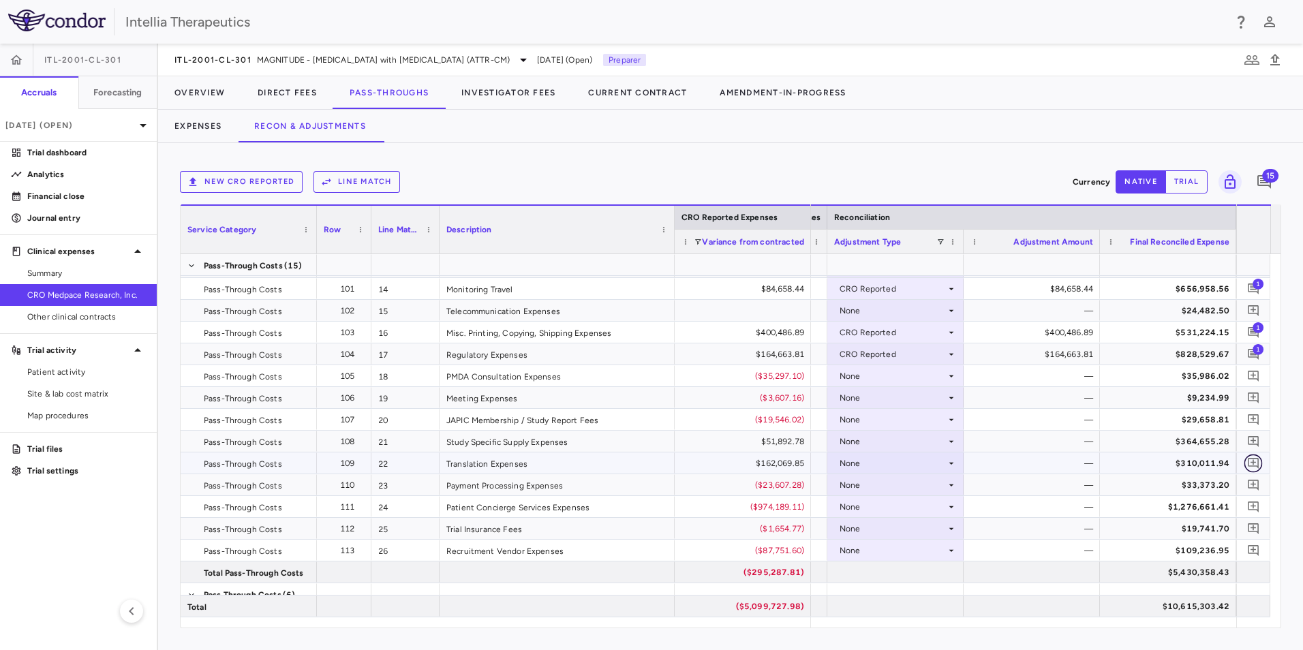
click at [1254, 458] on icon "Add comment" at bounding box center [1253, 463] width 13 height 13
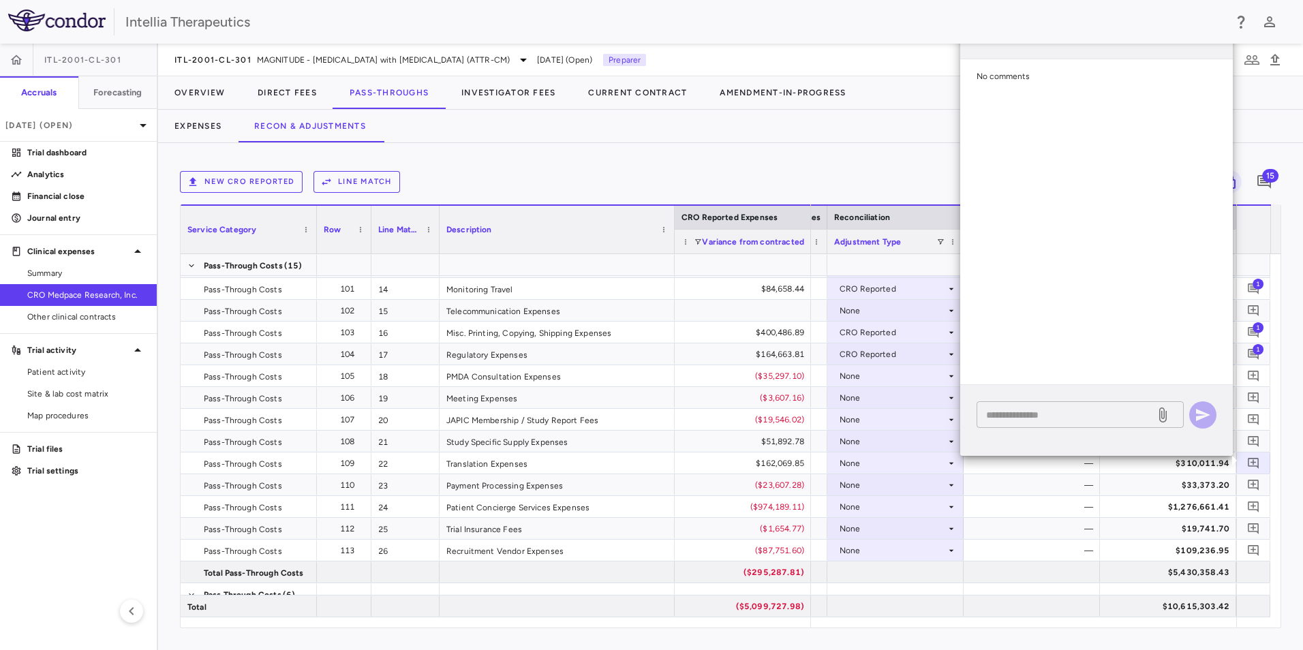
click at [1055, 414] on textarea at bounding box center [1066, 415] width 160 height 15
paste textarea "**********"
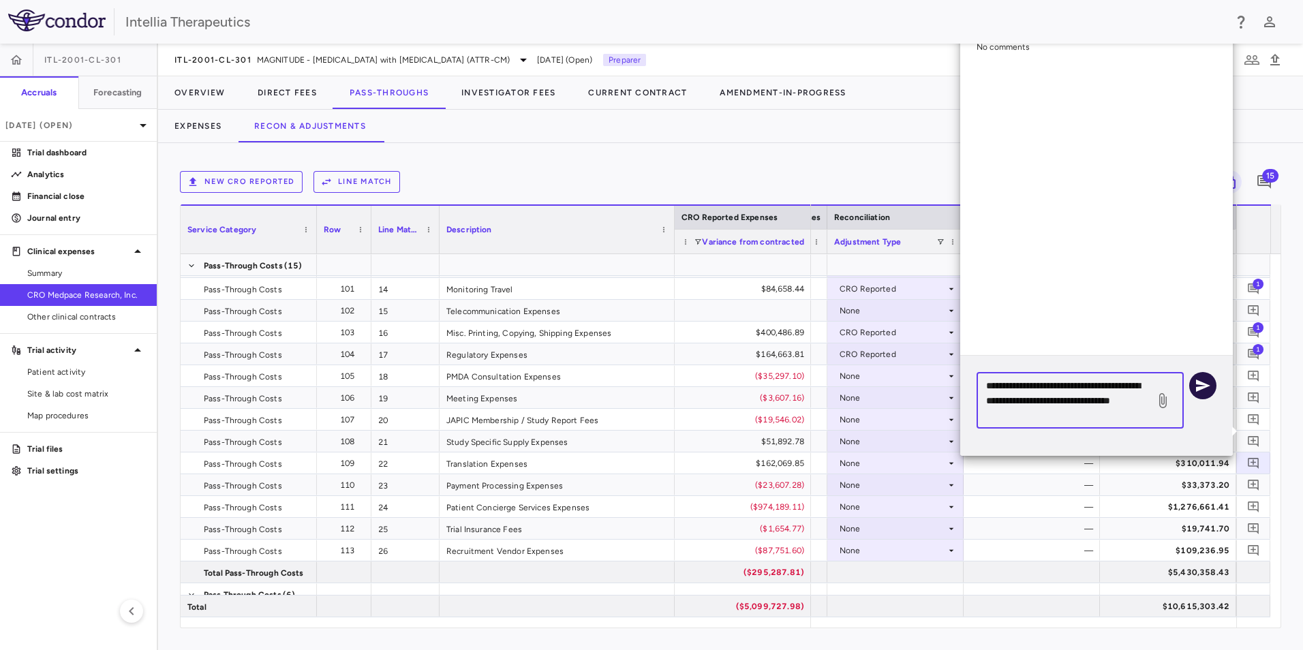
type textarea "**********"
click at [1196, 384] on icon "button" at bounding box center [1203, 386] width 14 height 12
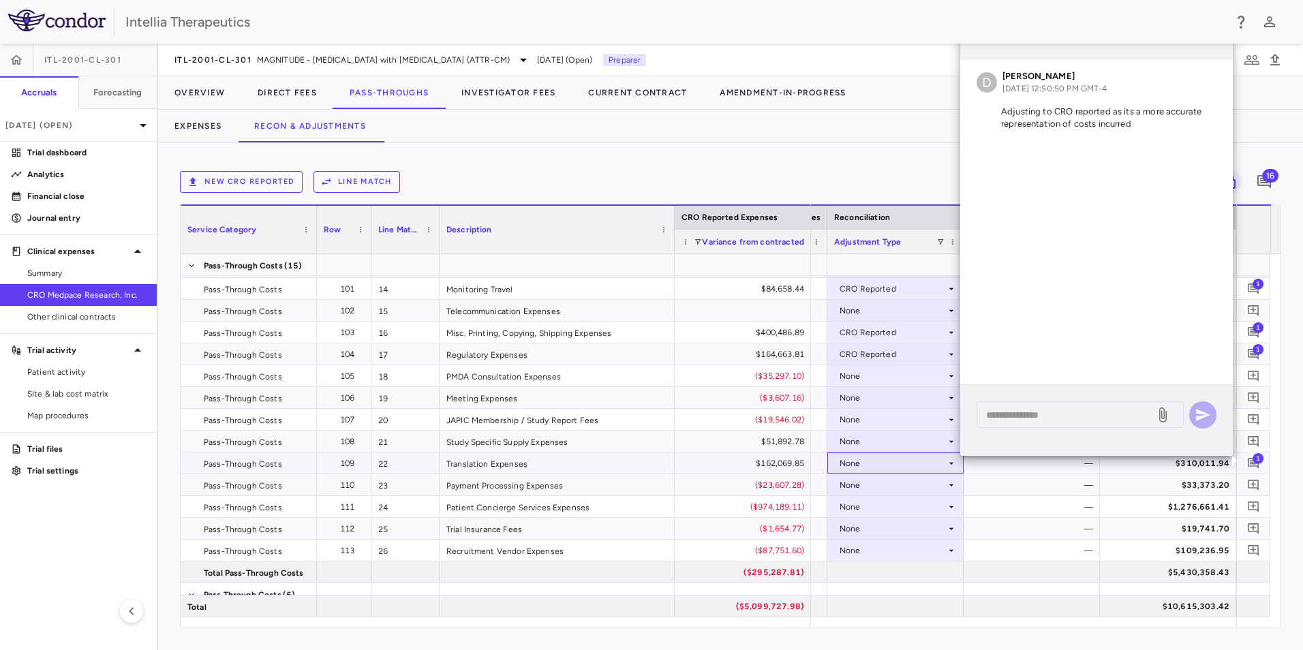
click at [867, 465] on div "None" at bounding box center [893, 464] width 106 height 22
click at [886, 508] on div "CRO Reported" at bounding box center [887, 510] width 65 height 12
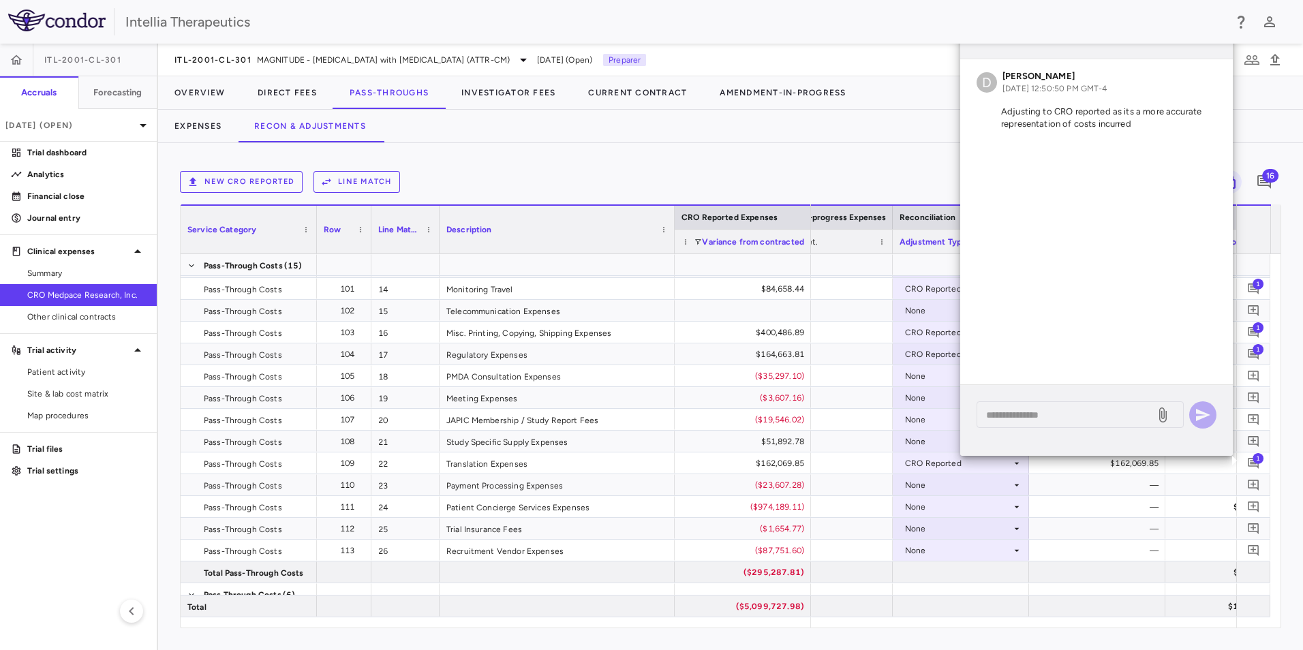
scroll to position [0, 2160]
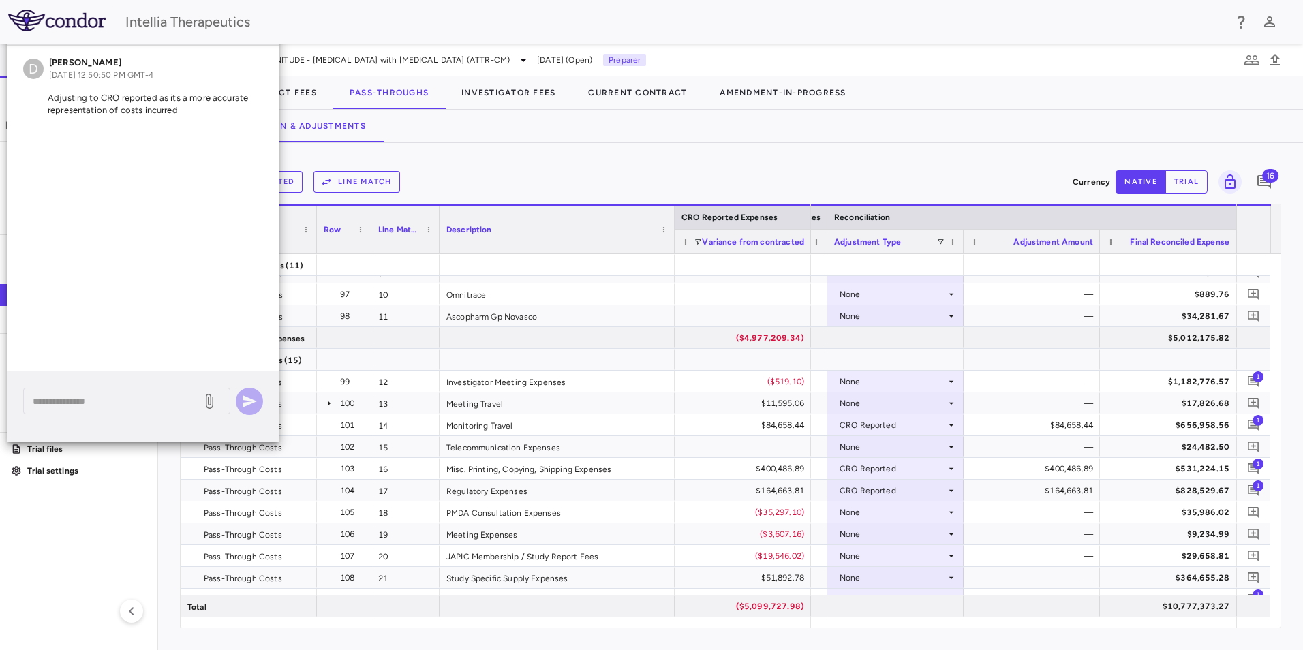
click at [235, 229] on div "D David Towslee Sep 09, 2025, 12:50:50 PM GMT-4 Adjusting to CRO reported as it…" at bounding box center [143, 208] width 273 height 325
click at [1254, 451] on icon "Add comment" at bounding box center [1253, 446] width 13 height 13
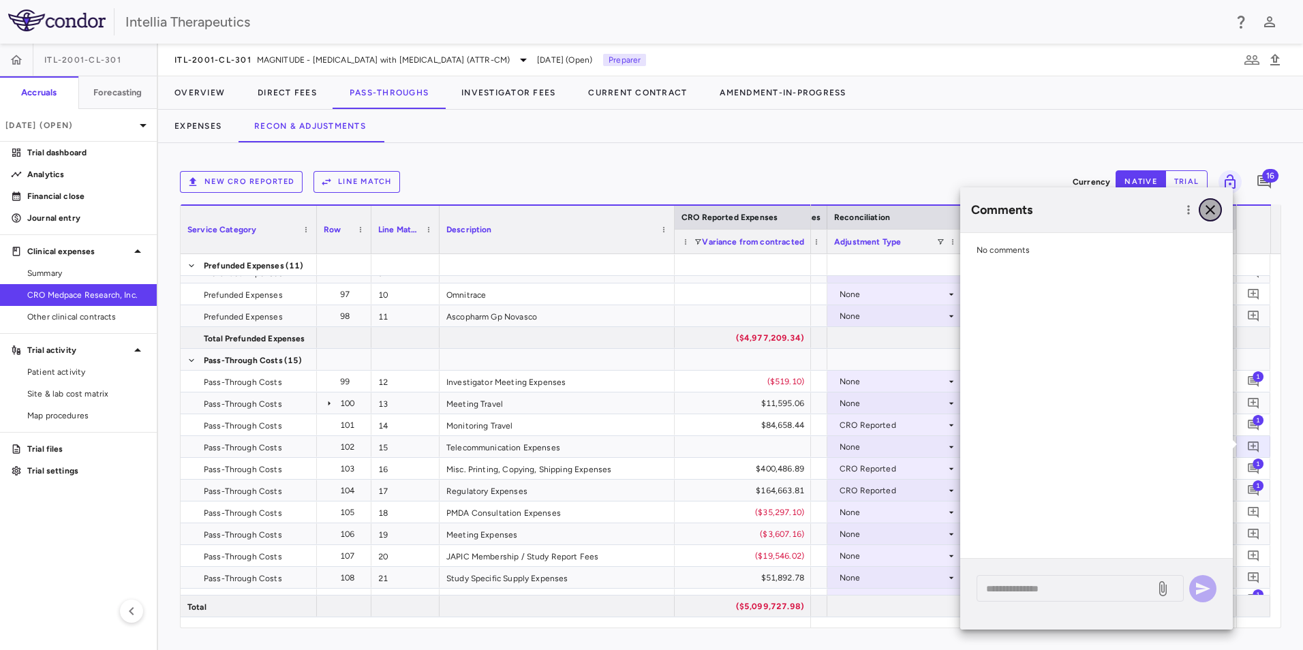
click at [1206, 208] on icon "button" at bounding box center [1210, 210] width 16 height 16
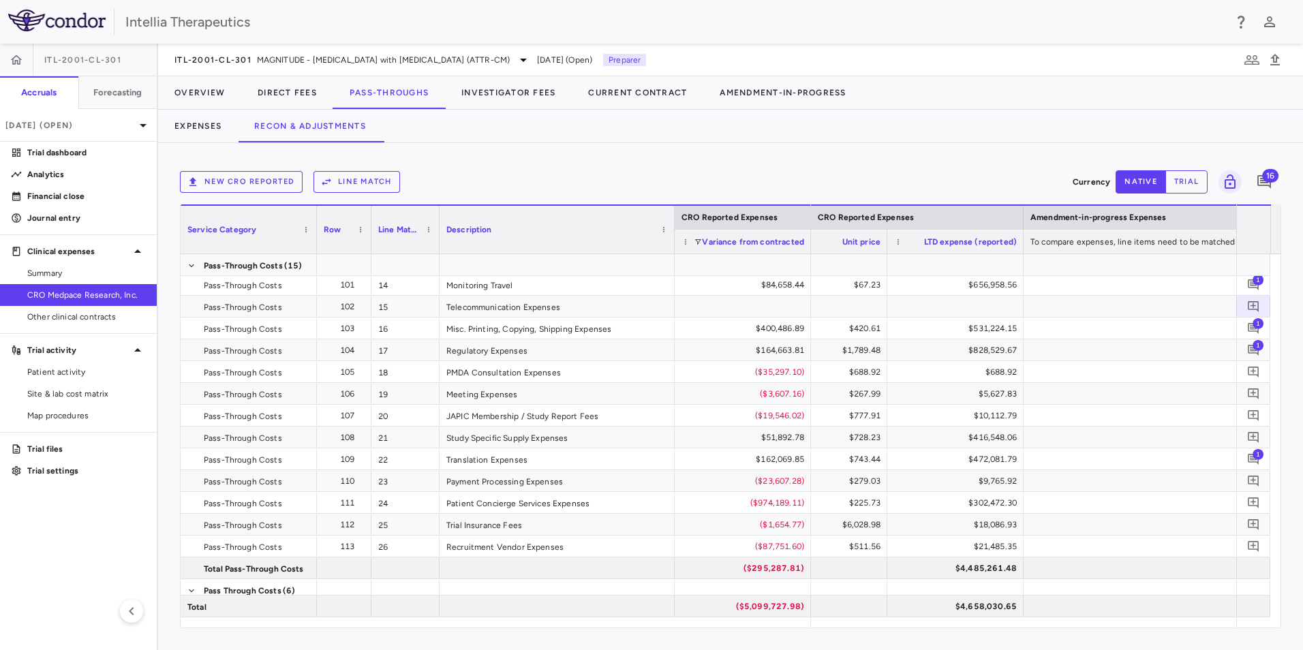
scroll to position [0, 1364]
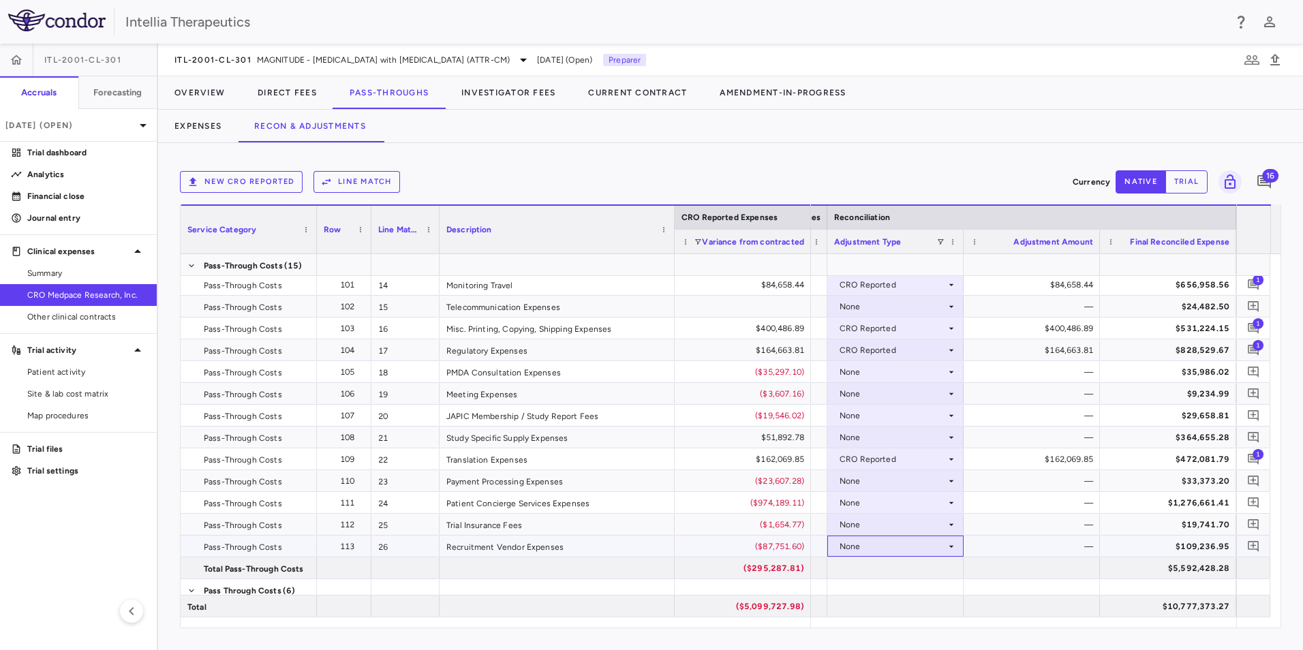
click at [952, 550] on icon at bounding box center [951, 546] width 11 height 11
click at [1251, 544] on div at bounding box center [651, 325] width 1303 height 650
click at [1251, 544] on icon "Add comment" at bounding box center [1253, 546] width 13 height 13
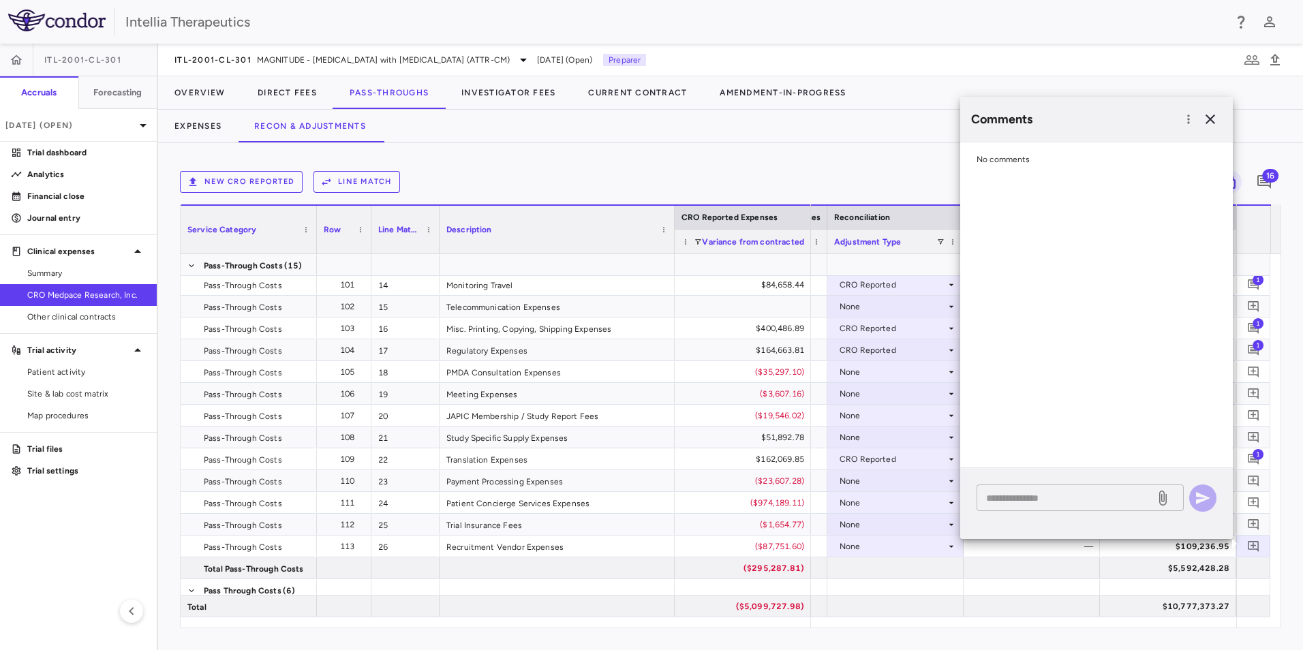
click at [1066, 509] on div "* ​" at bounding box center [1080, 498] width 207 height 27
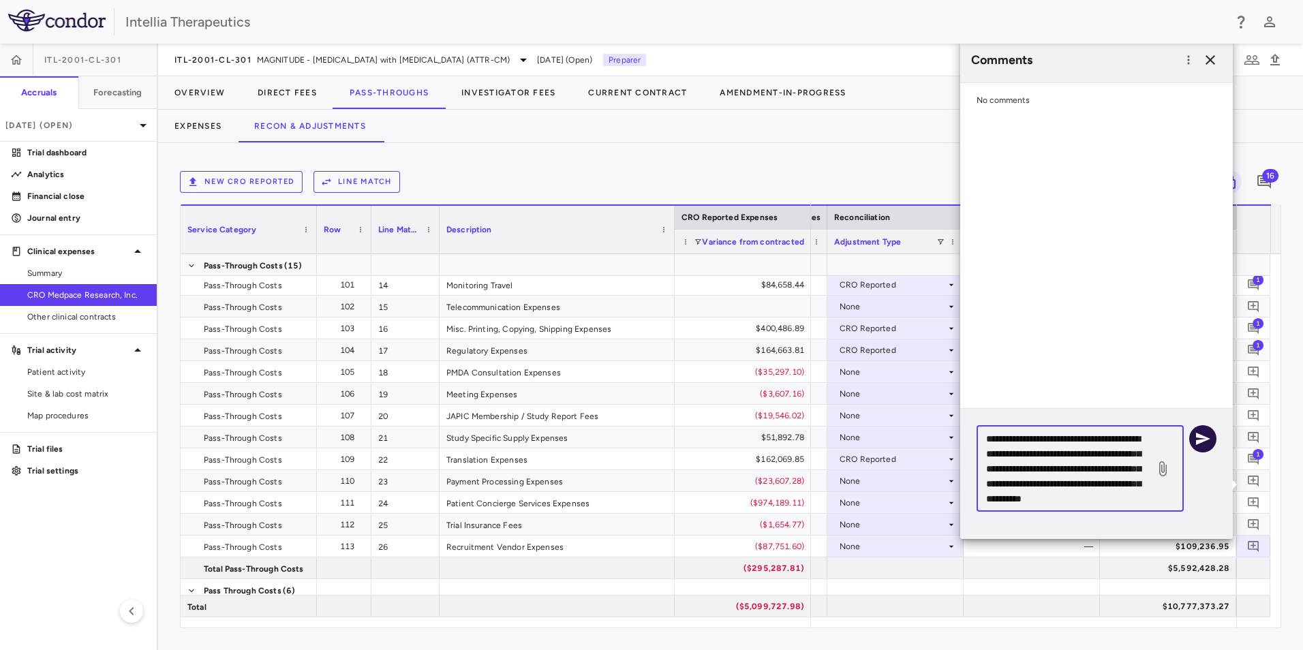
type textarea "**********"
click at [1205, 445] on icon "button" at bounding box center [1203, 439] width 16 height 16
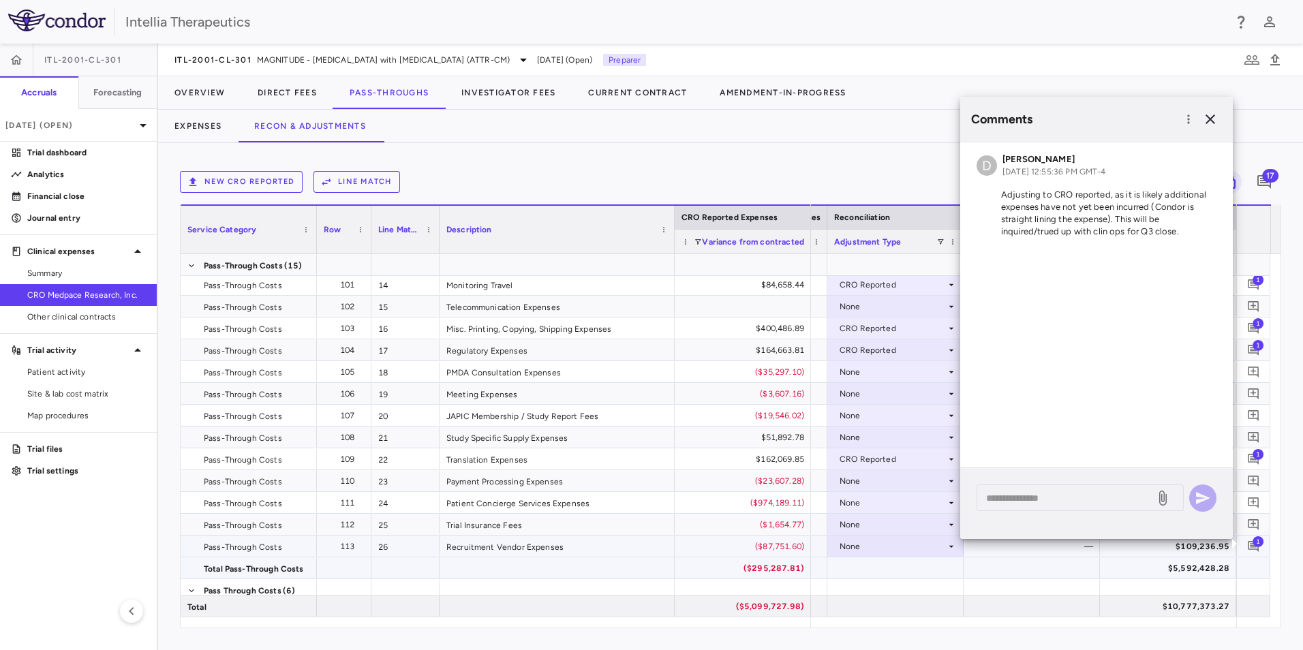
click at [926, 544] on div "None" at bounding box center [893, 547] width 106 height 22
click at [891, 594] on div "CRO Reported" at bounding box center [887, 594] width 65 height 12
click at [1209, 116] on icon "button" at bounding box center [1210, 119] width 16 height 16
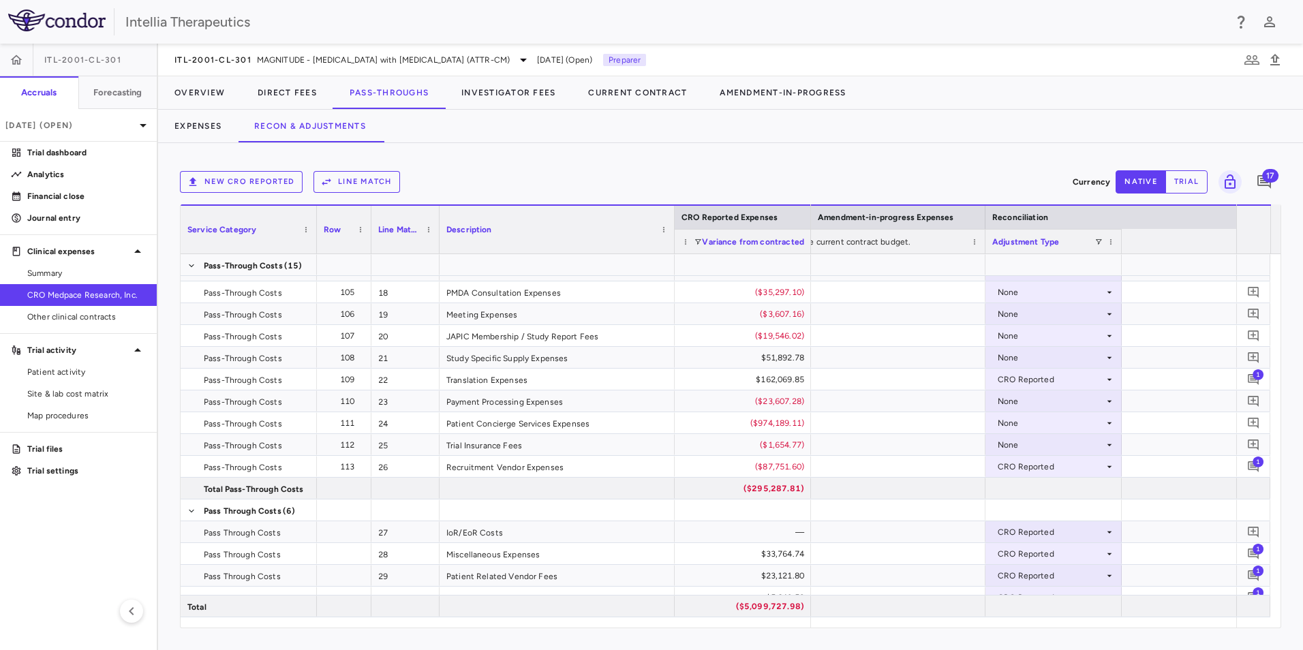
scroll to position [0, 1680]
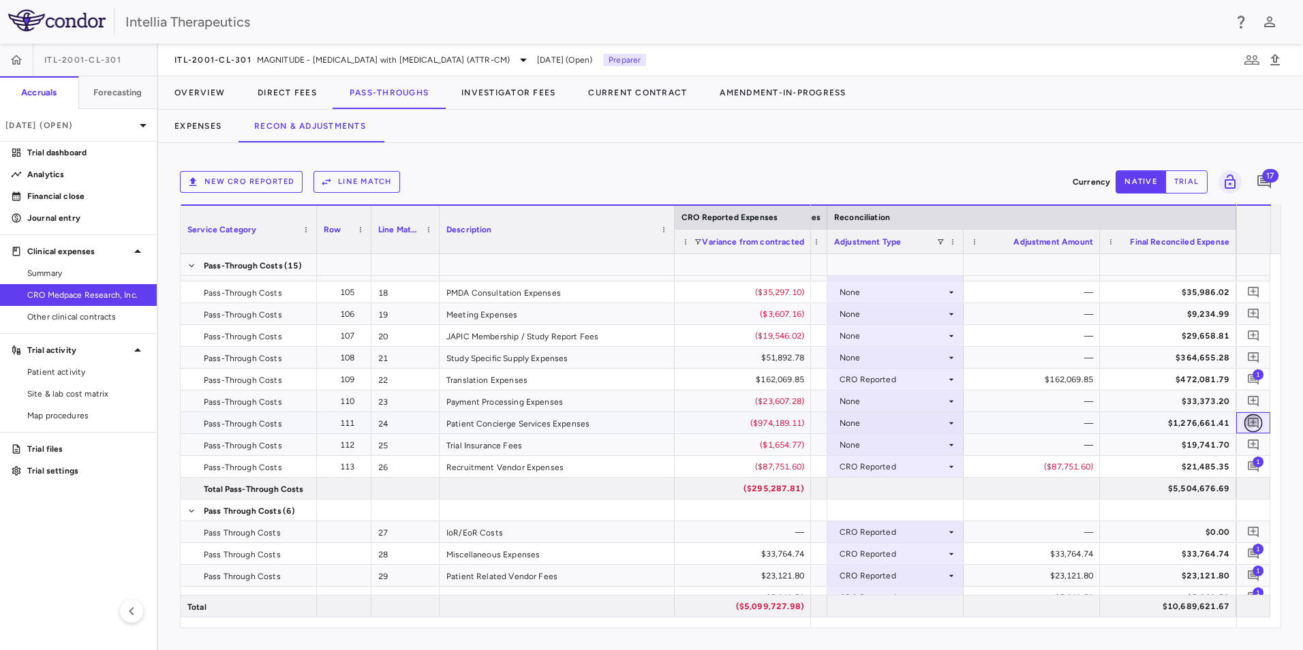
click at [1254, 420] on icon "Add comment" at bounding box center [1253, 423] width 11 height 11
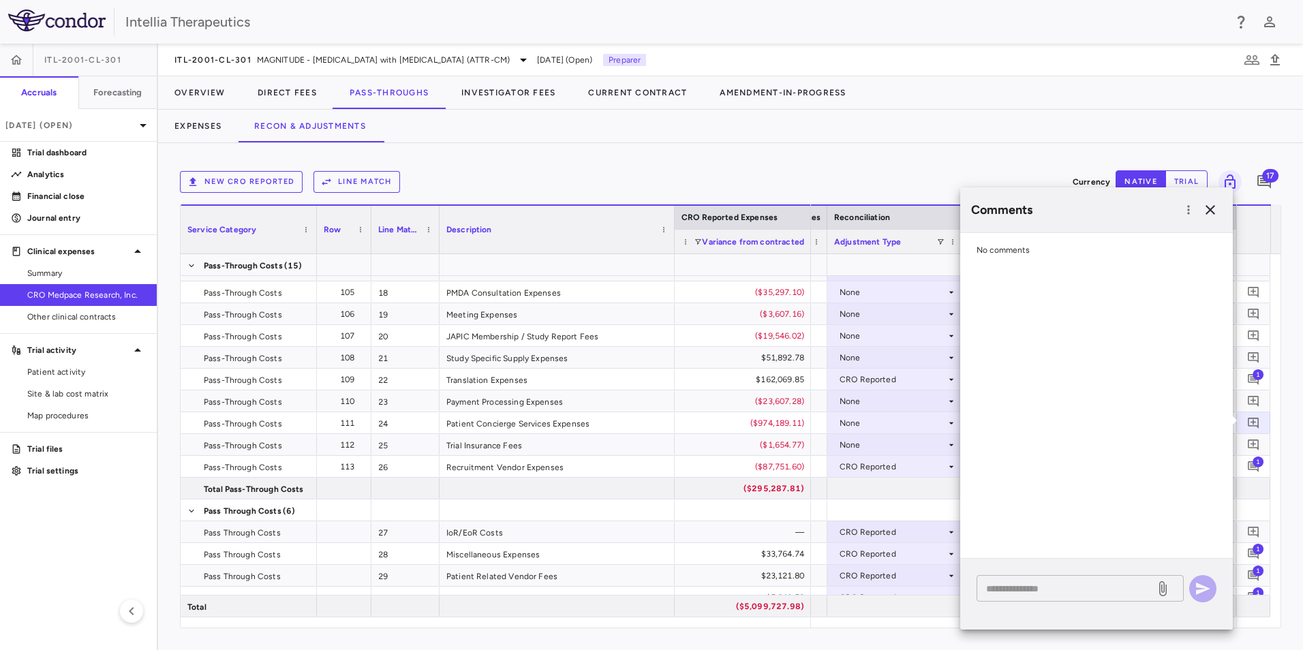
click at [1044, 581] on div "* ​" at bounding box center [1096, 594] width 273 height 71
click at [1046, 577] on div "* ​" at bounding box center [1080, 588] width 207 height 27
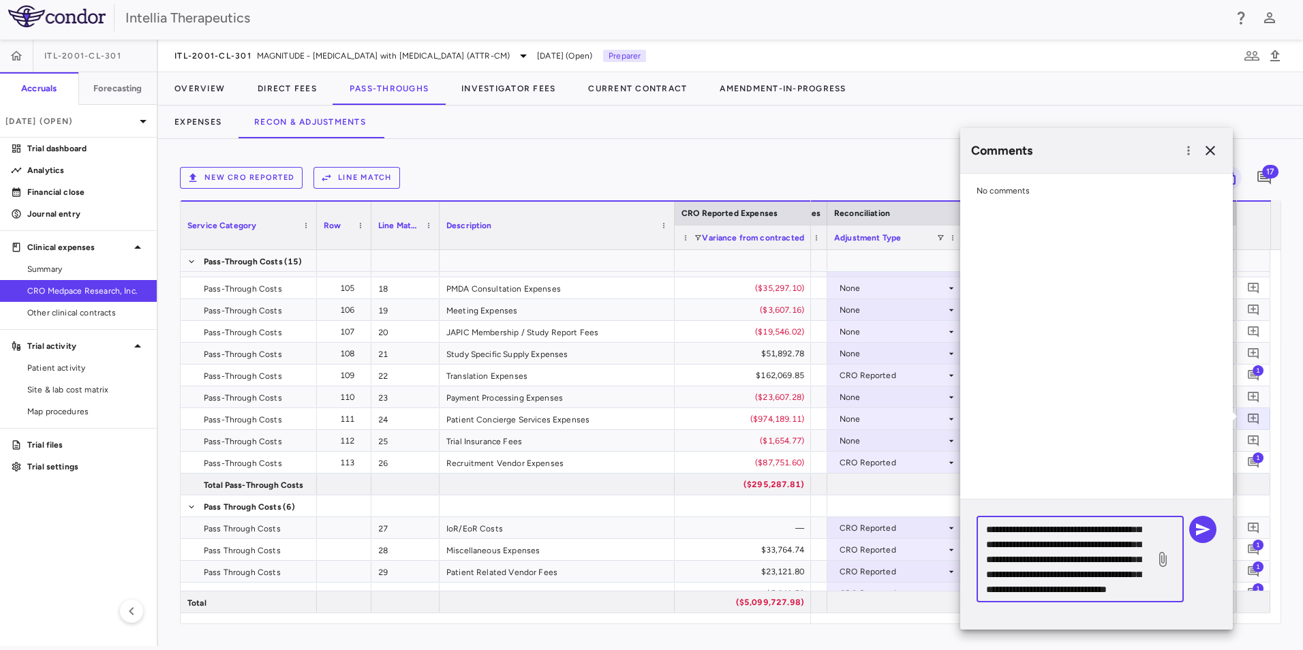
scroll to position [104, 0]
type textarea "**********"
click at [1194, 532] on button "button" at bounding box center [1203, 529] width 27 height 27
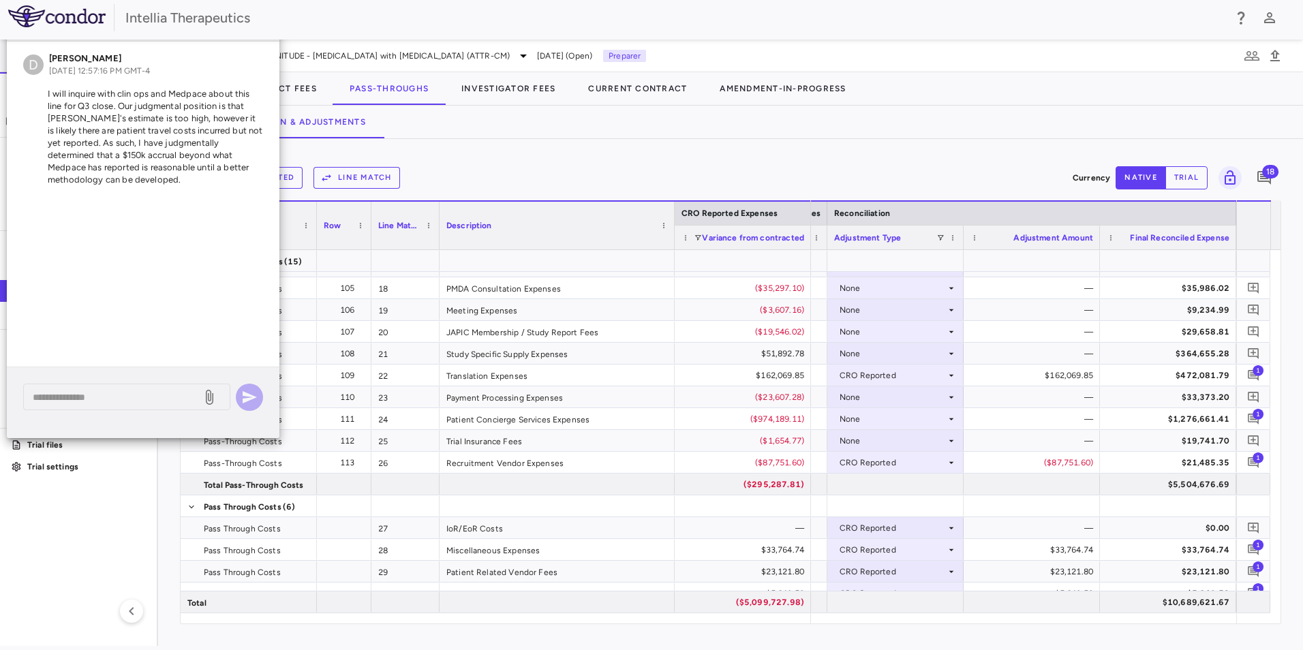
scroll to position [0, 0]
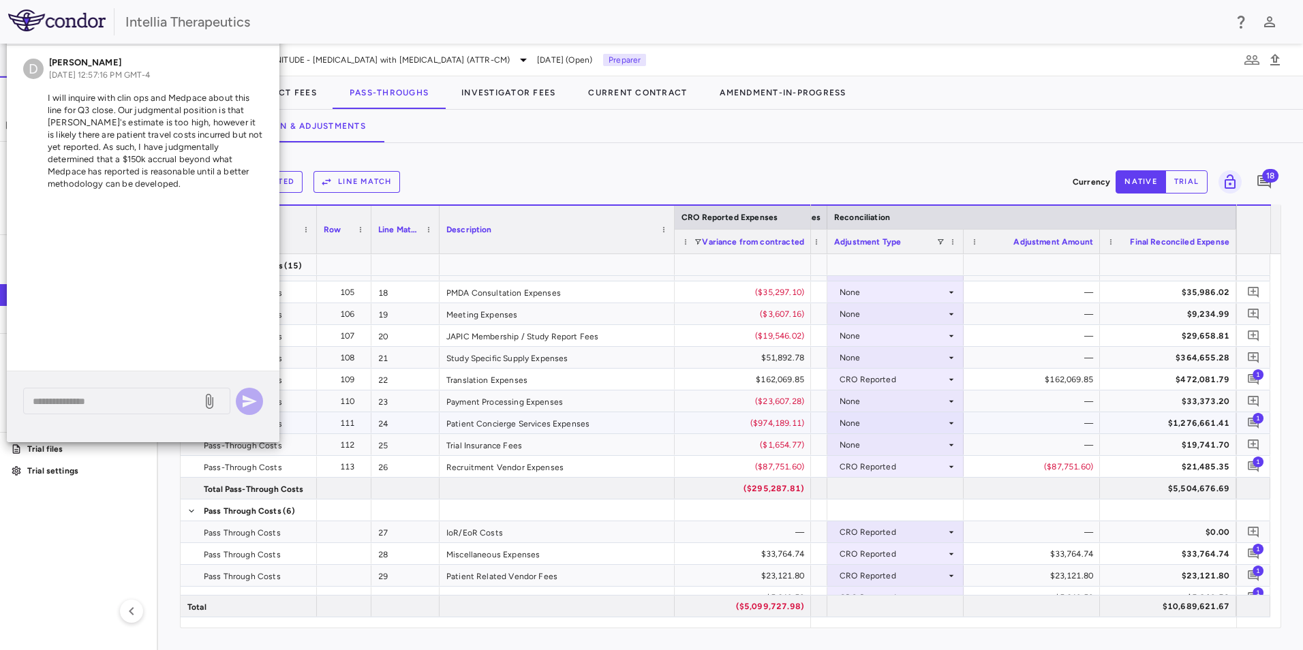
click at [880, 419] on div "None" at bounding box center [893, 423] width 106 height 22
click at [883, 485] on div "Other" at bounding box center [869, 491] width 29 height 12
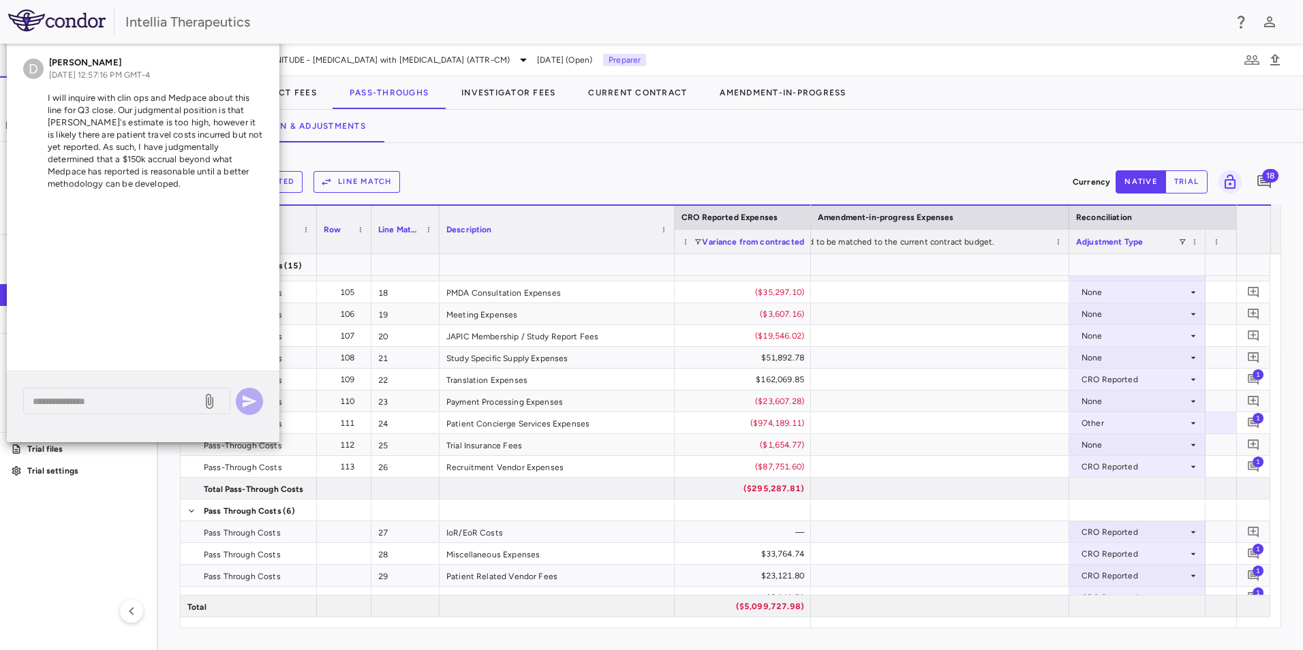
scroll to position [0, 1830]
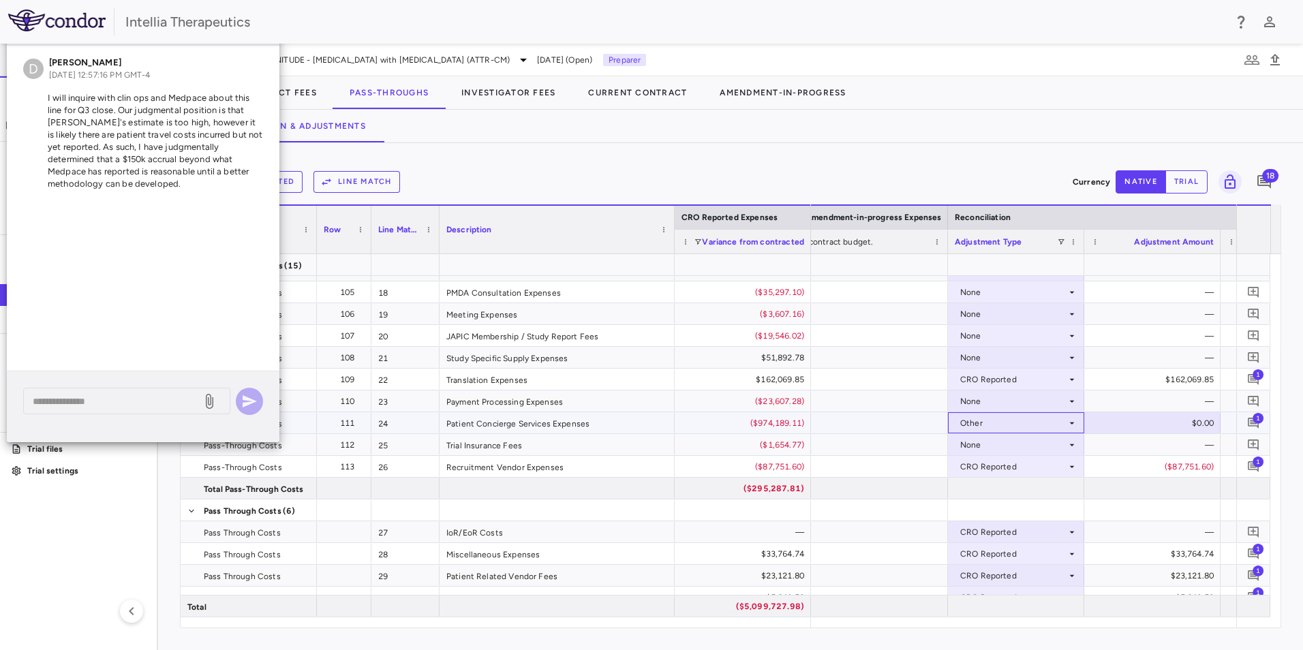
click at [1026, 419] on div "Other" at bounding box center [1013, 423] width 106 height 22
click at [1025, 468] on div "CRO Reported" at bounding box center [1008, 469] width 65 height 12
click at [1130, 425] on div "($974,189.11)" at bounding box center [1155, 423] width 117 height 22
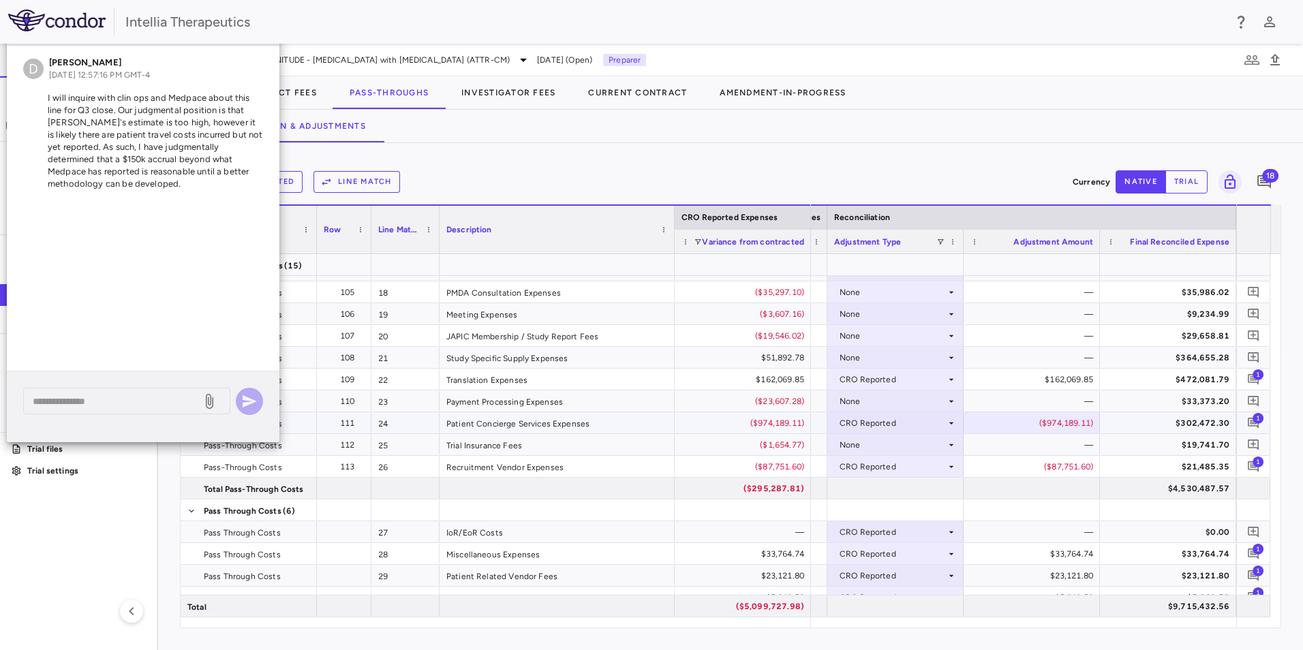
click at [937, 427] on div "CRO Reported" at bounding box center [893, 423] width 106 height 22
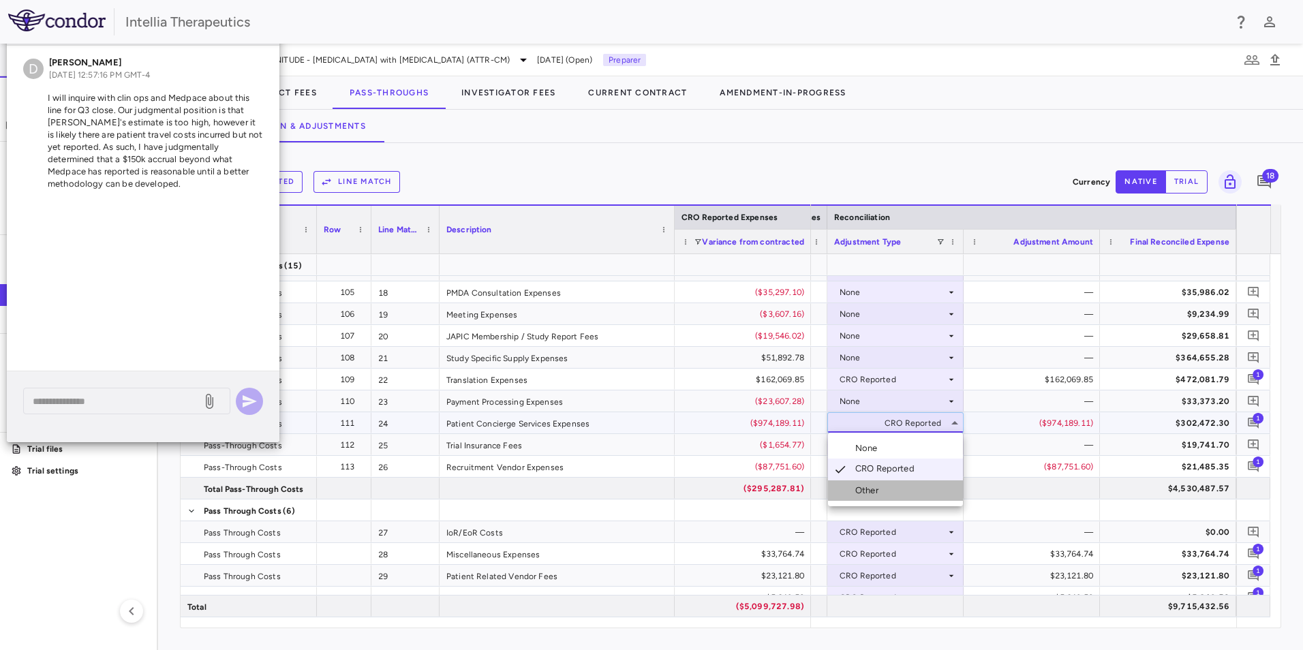
click at [900, 486] on li "Other" at bounding box center [895, 491] width 135 height 20
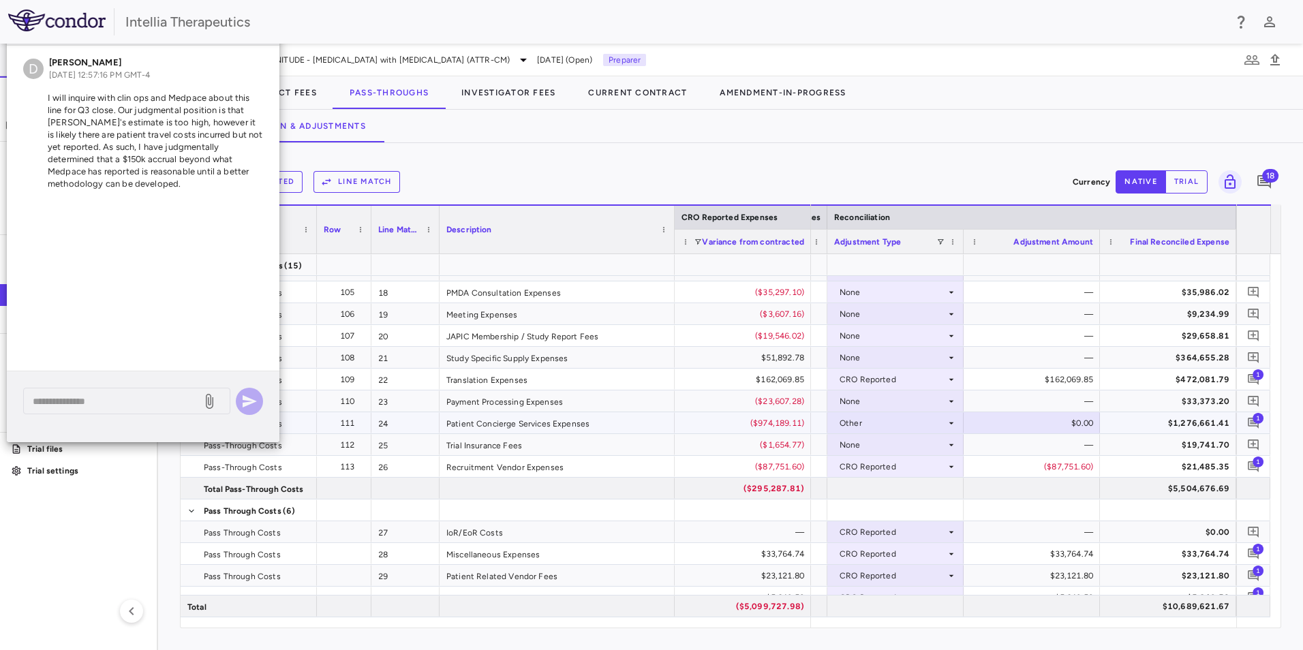
click at [1067, 419] on div "$0.00" at bounding box center [1034, 423] width 117 height 22
drag, startPoint x: 1082, startPoint y: 423, endPoint x: 1075, endPoint y: 427, distance: 7.9
type input "*"
click at [1080, 424] on input "*" at bounding box center [1042, 424] width 115 height 22
type input "**********"
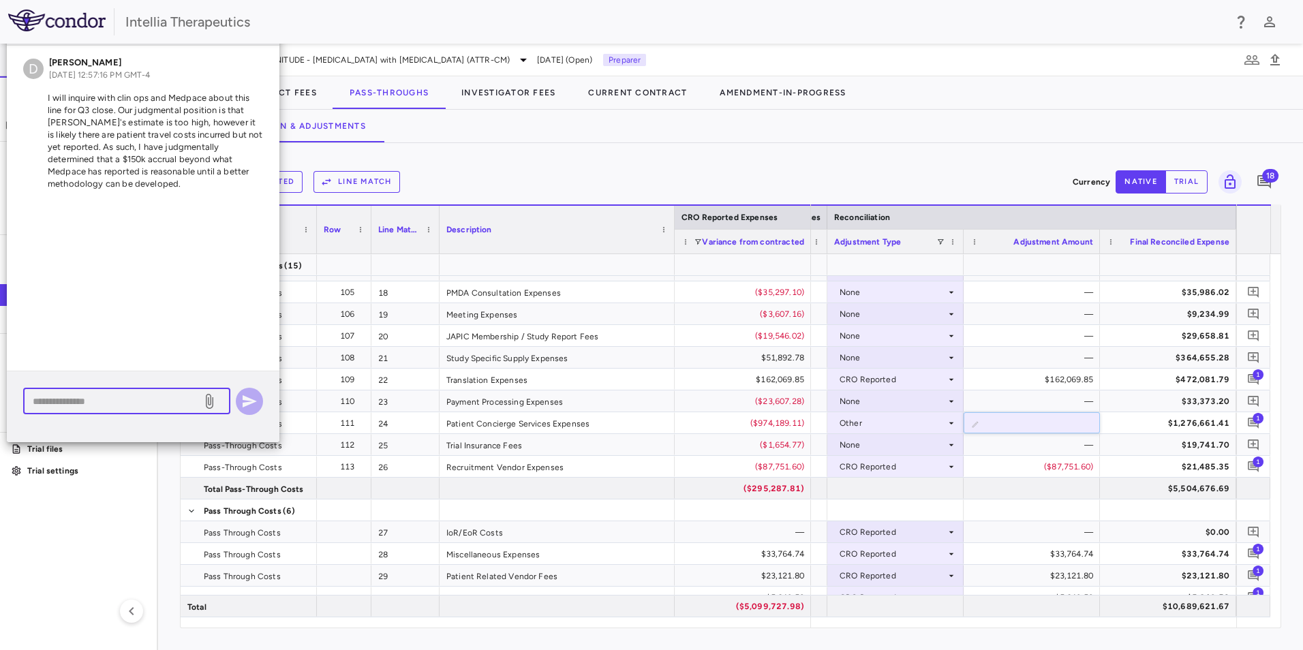
click at [102, 404] on textarea at bounding box center [113, 401] width 160 height 15
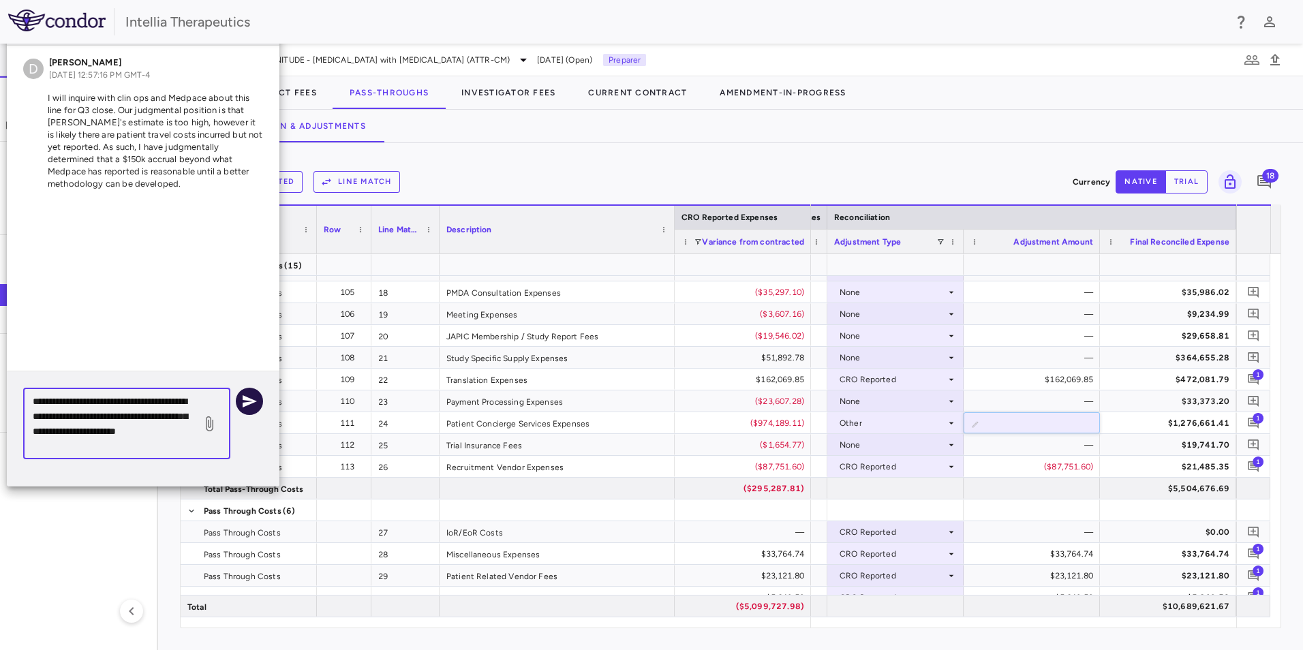
type textarea "**********"
click at [246, 406] on icon "button" at bounding box center [250, 401] width 14 height 12
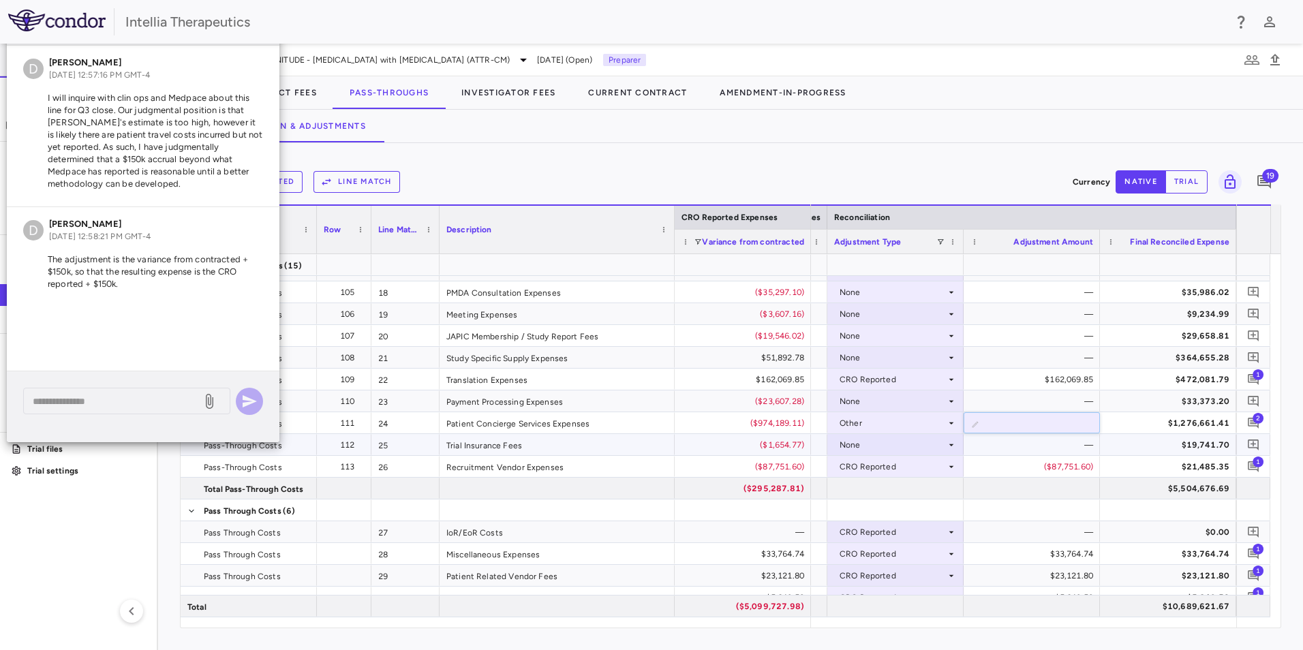
click at [979, 448] on div "—" at bounding box center [1034, 445] width 117 height 22
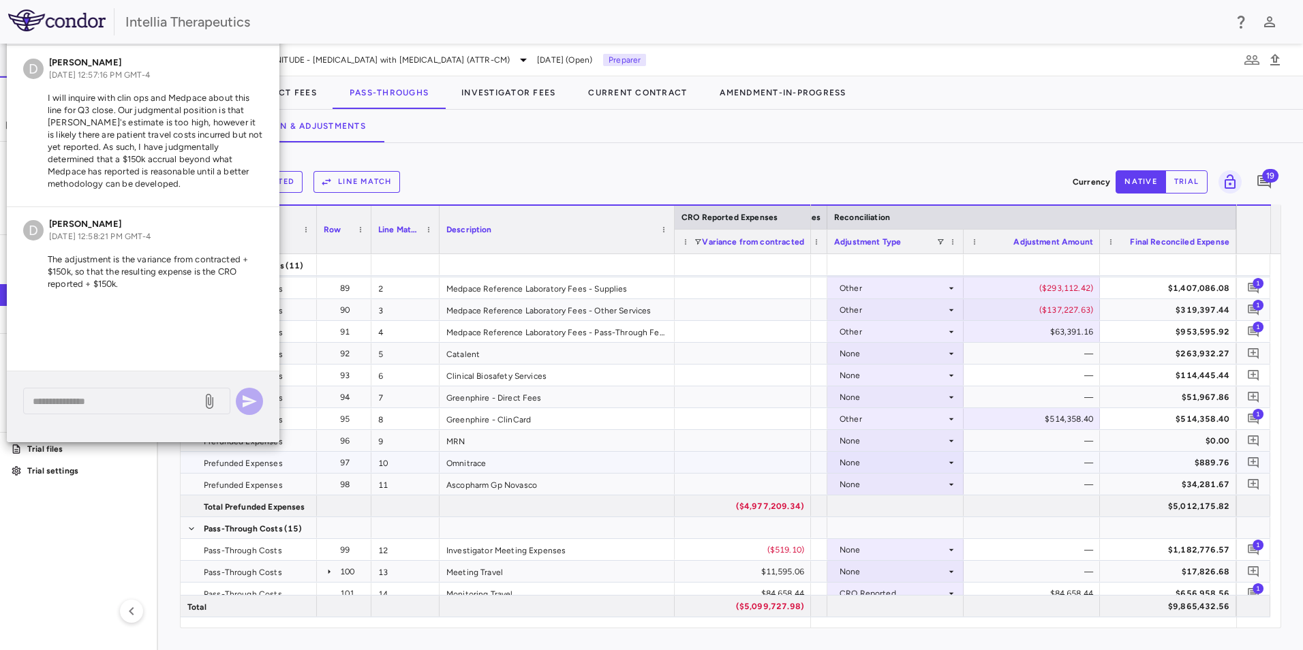
scroll to position [0, 0]
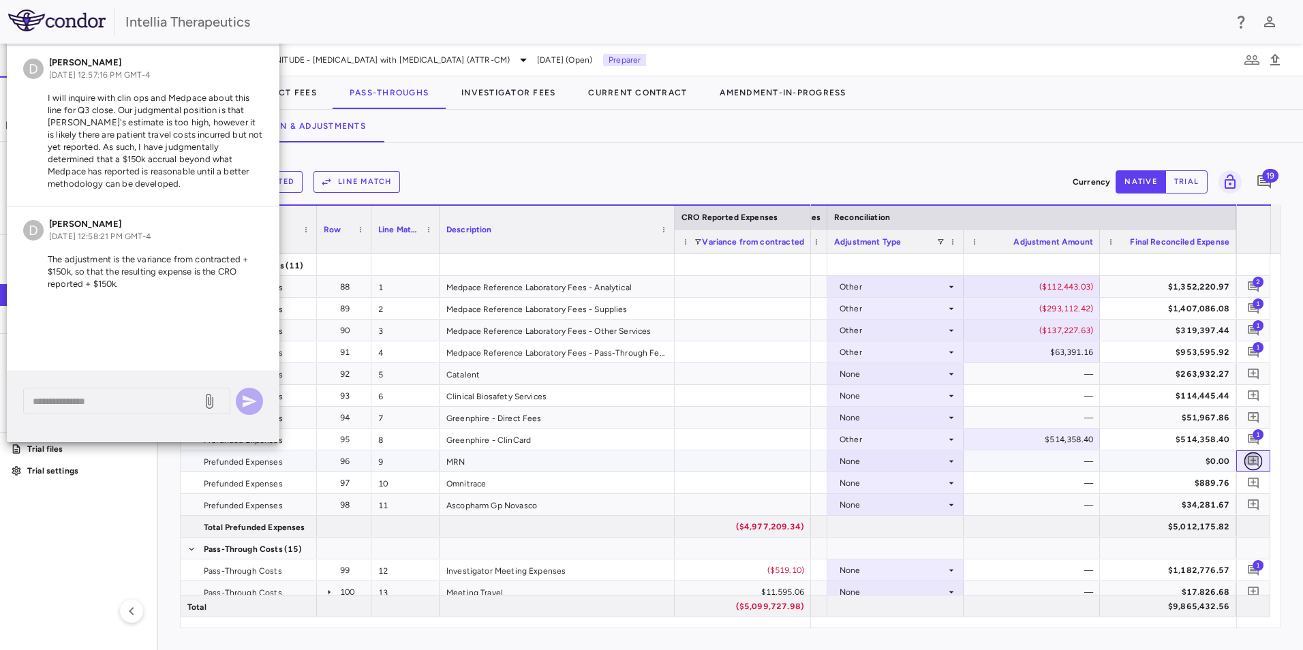
click at [1260, 461] on icon "Add comment" at bounding box center [1253, 461] width 13 height 13
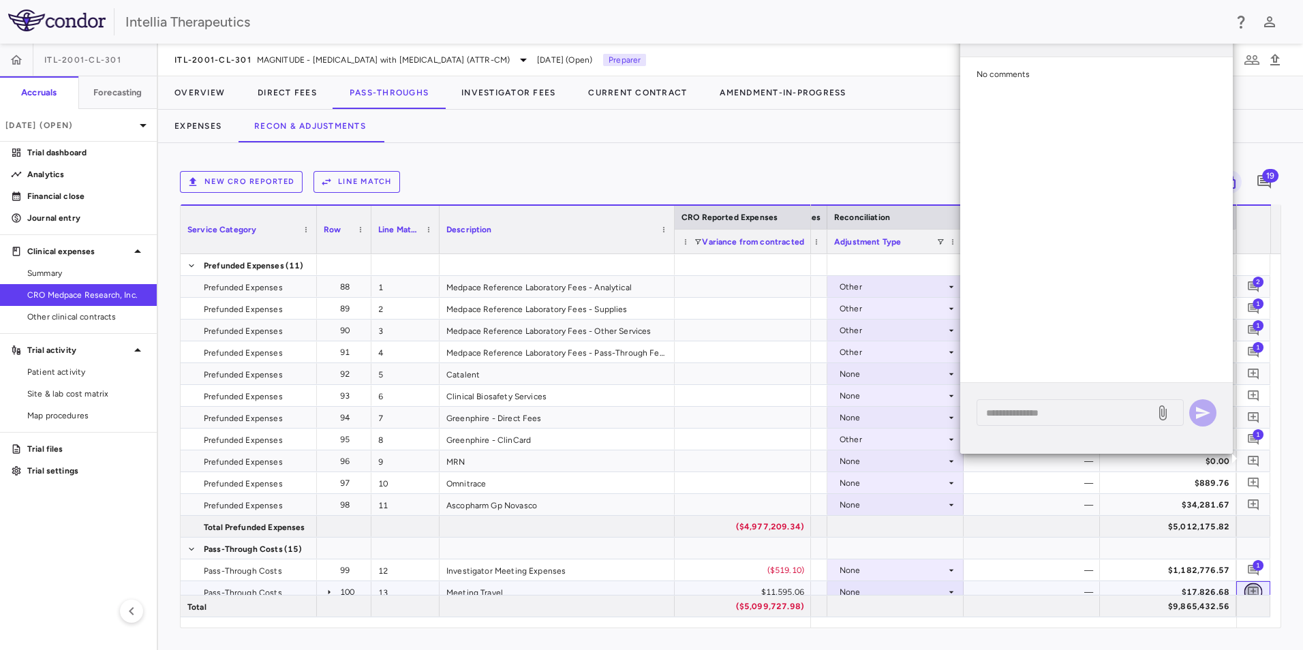
click at [1252, 591] on icon "Add comment" at bounding box center [1253, 592] width 11 height 11
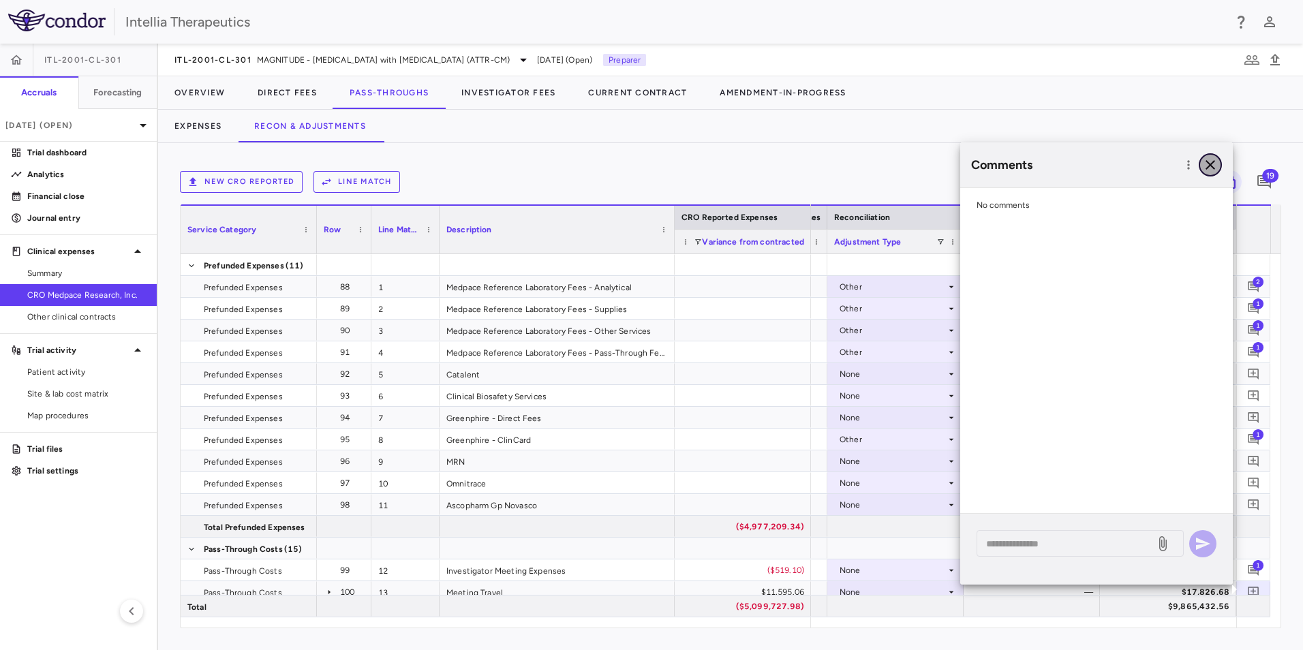
click at [1218, 172] on icon "button" at bounding box center [1210, 165] width 16 height 16
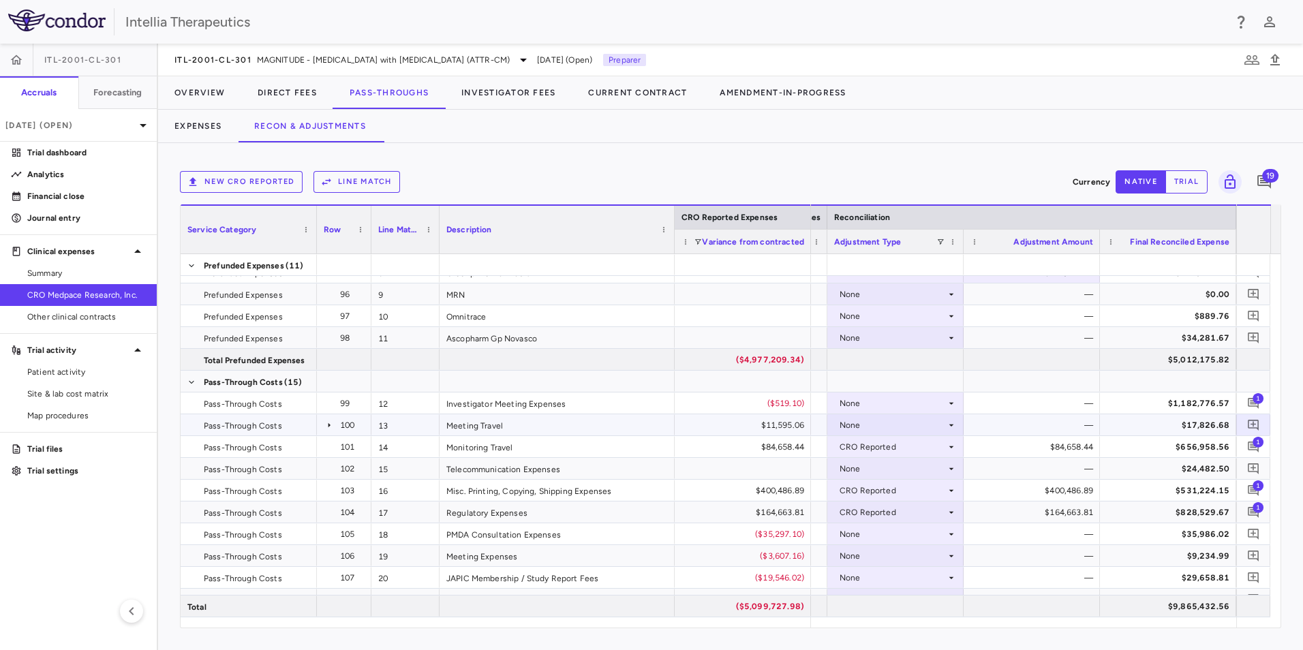
scroll to position [136, 0]
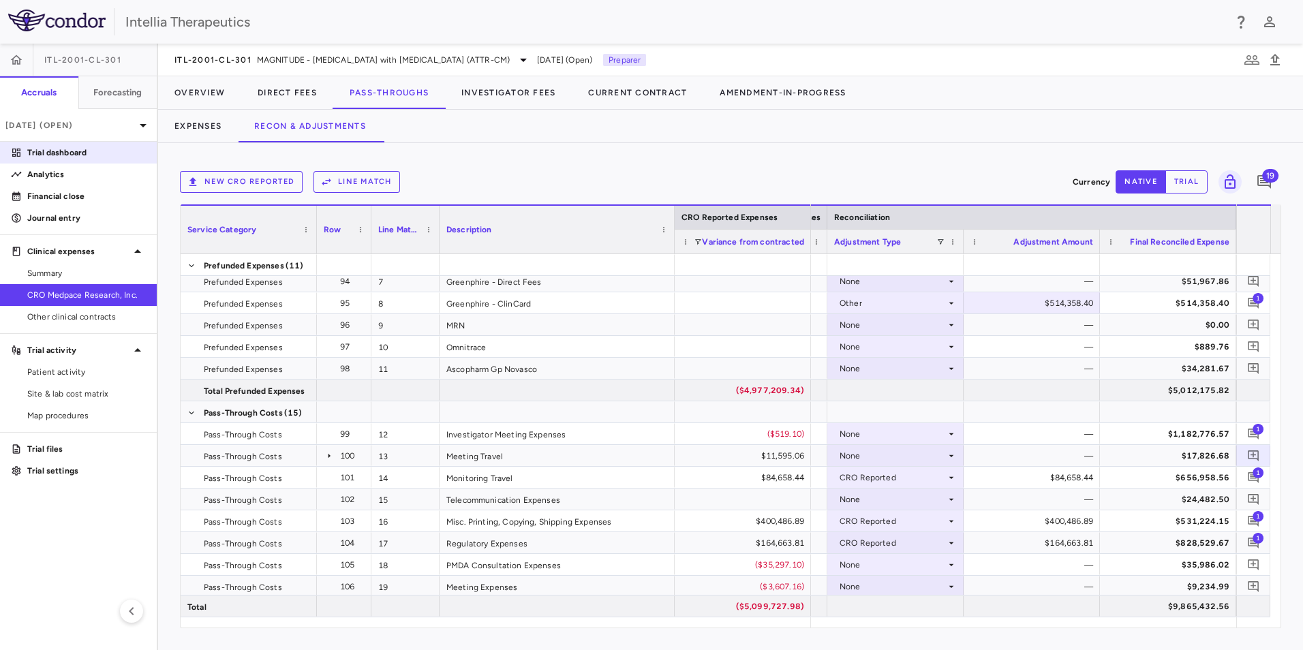
click at [71, 147] on p "Trial dashboard" at bounding box center [86, 153] width 119 height 12
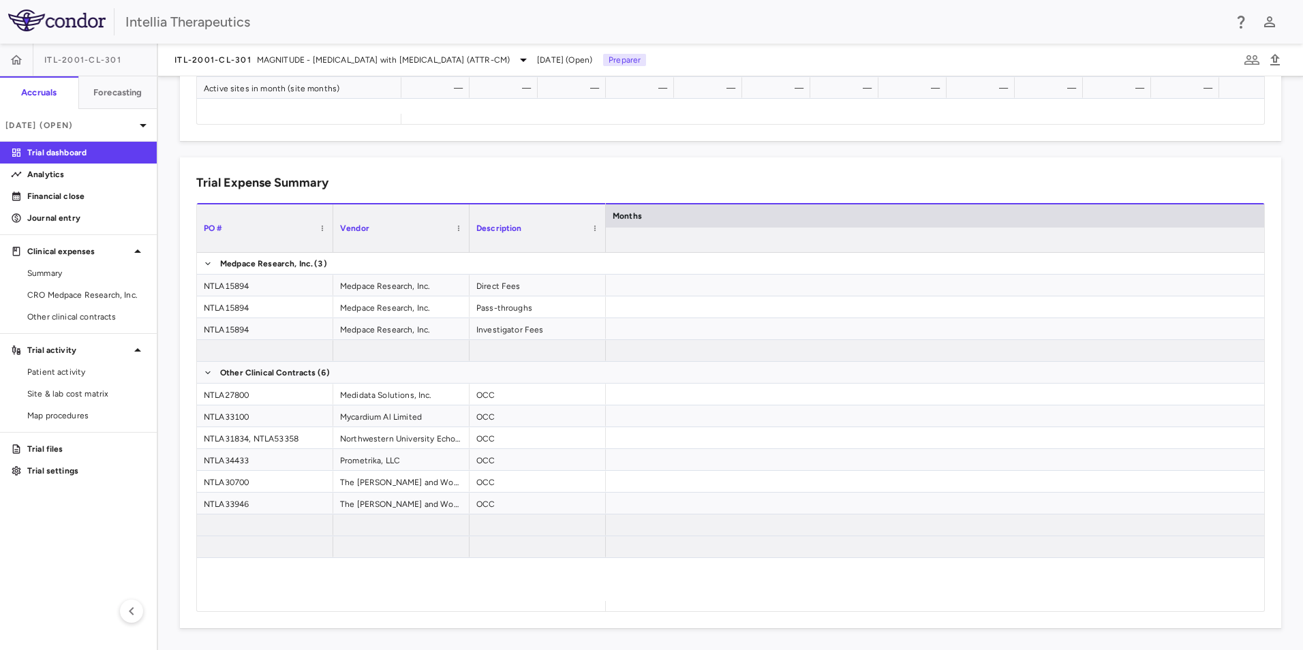
scroll to position [0, 5751]
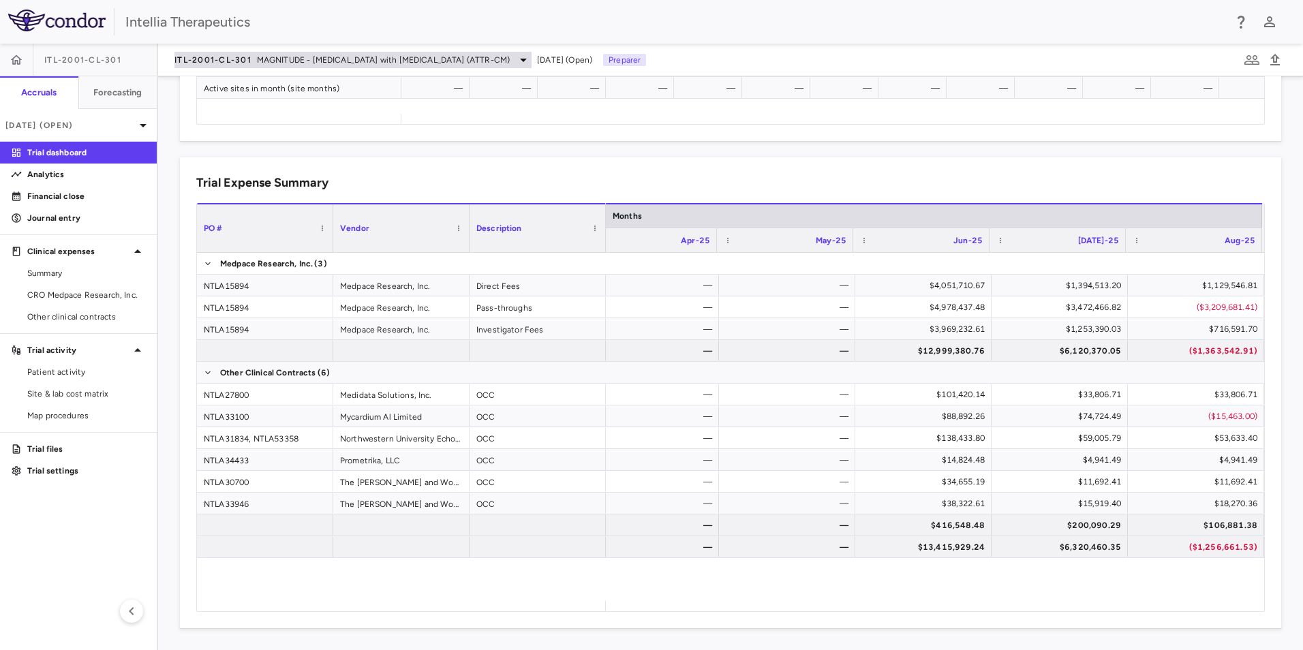
click at [326, 63] on span "MAGNITUDE - [MEDICAL_DATA] with [MEDICAL_DATA] (ATTR-CM)" at bounding box center [383, 60] width 253 height 12
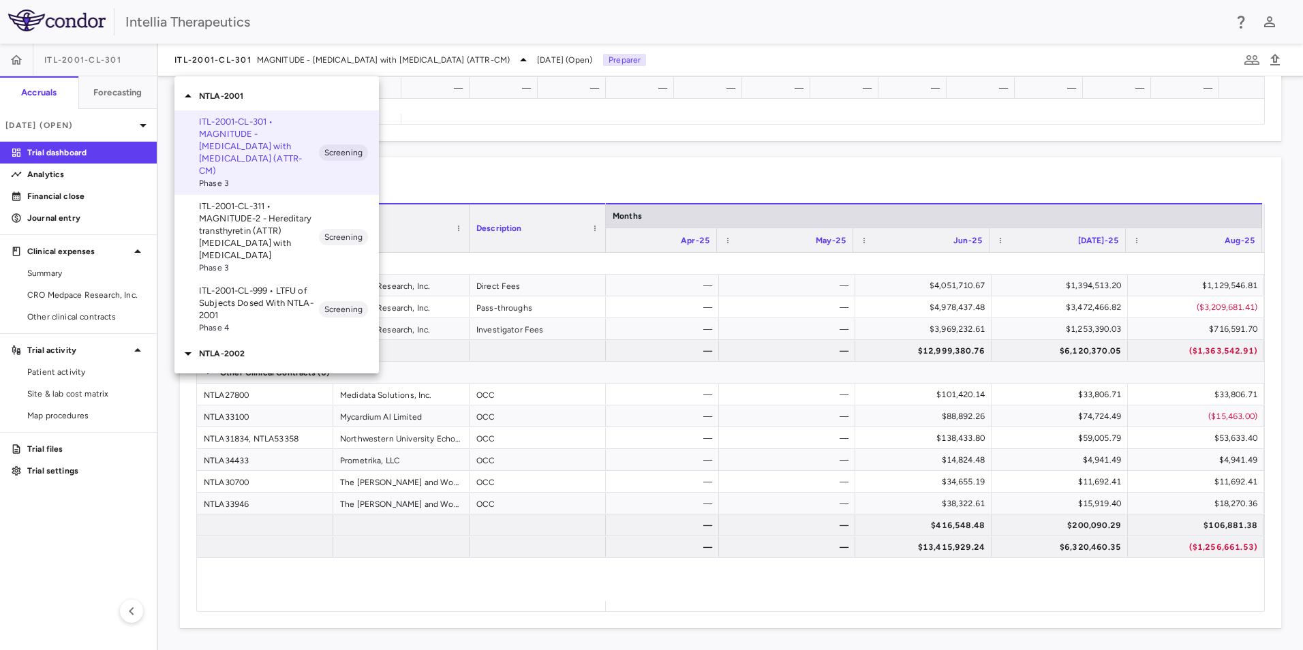
click at [220, 351] on div "NTLA-2002" at bounding box center [277, 353] width 205 height 29
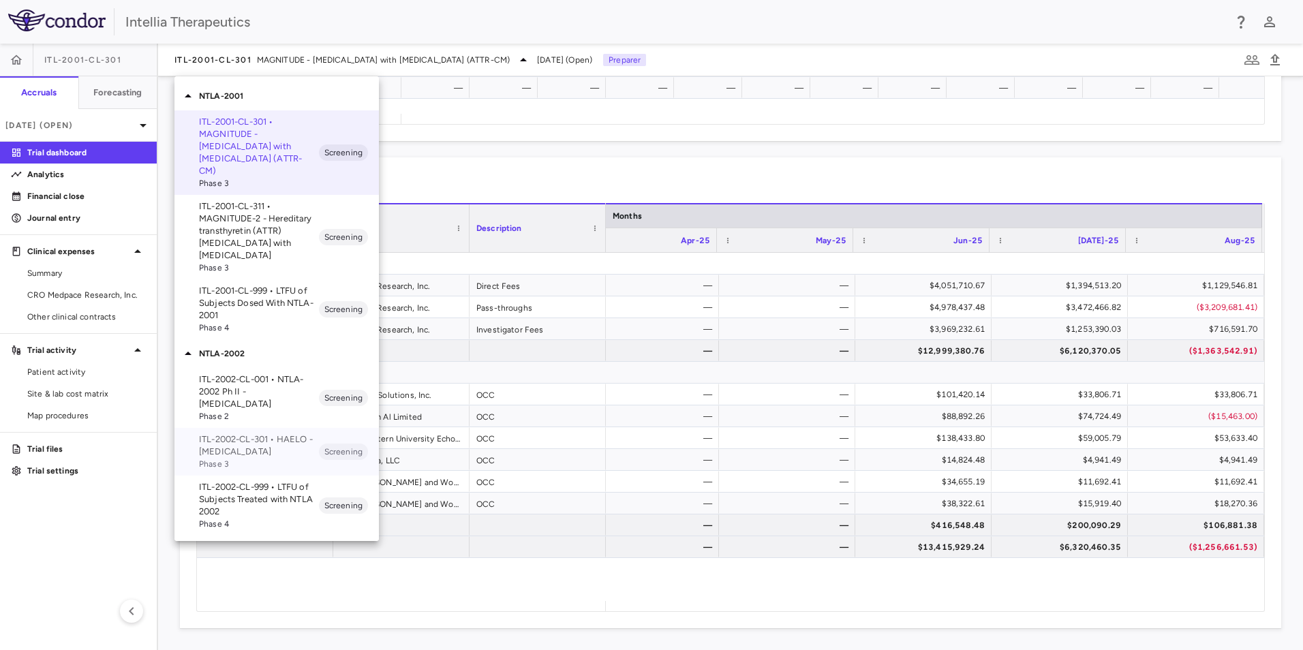
click at [226, 434] on p "ITL-2002-CL-301 • HAELO - [MEDICAL_DATA]" at bounding box center [259, 446] width 120 height 25
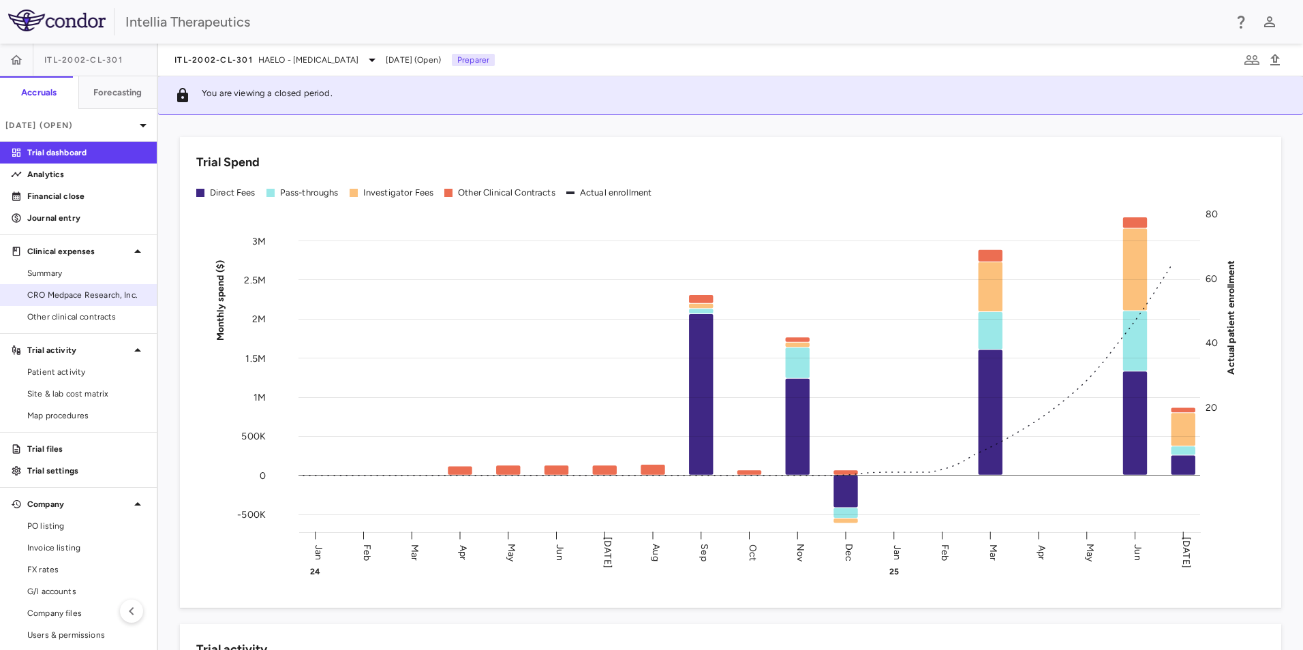
click at [72, 291] on span "CRO Medpace Research, Inc." at bounding box center [86, 295] width 119 height 12
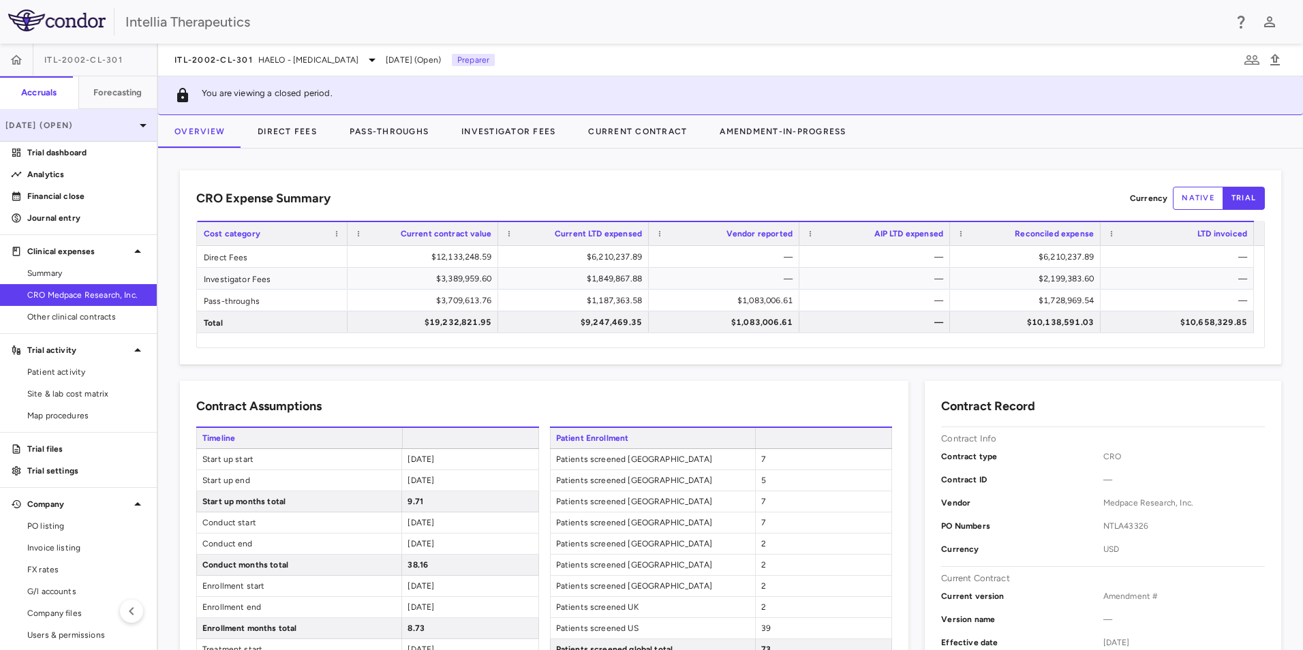
click at [92, 117] on div "[DATE] (Open)" at bounding box center [78, 125] width 157 height 33
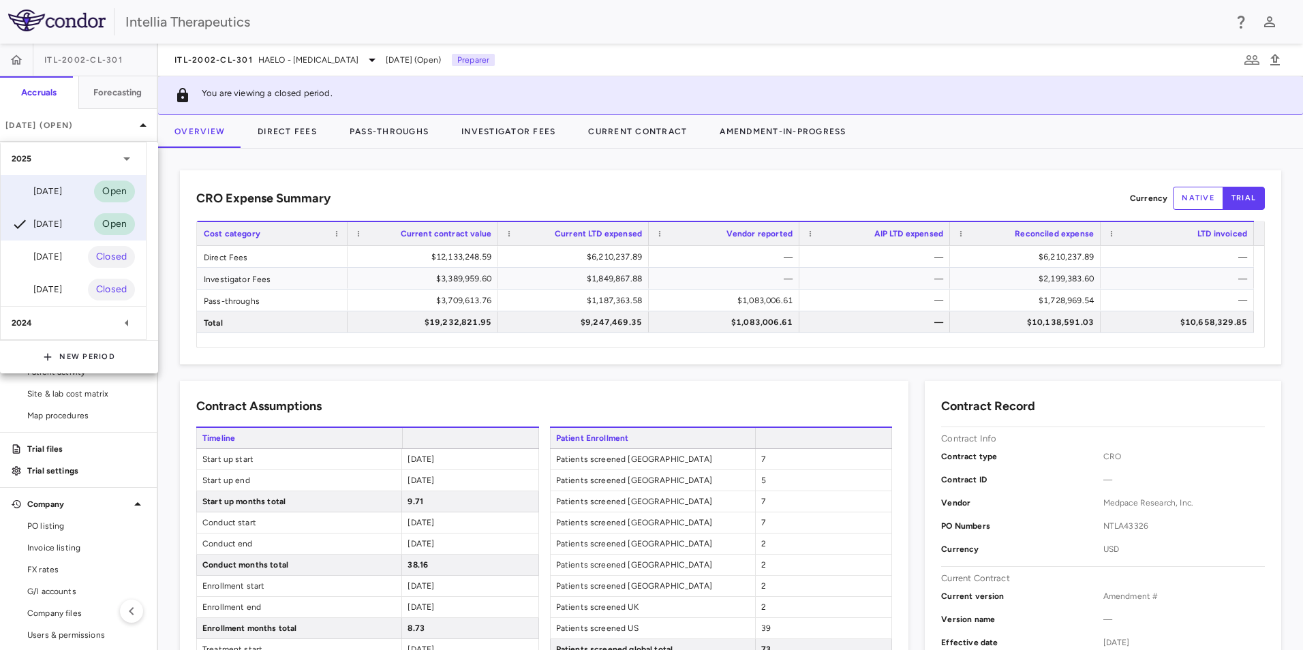
click at [79, 186] on div "Aug 2025 Open" at bounding box center [73, 191] width 145 height 33
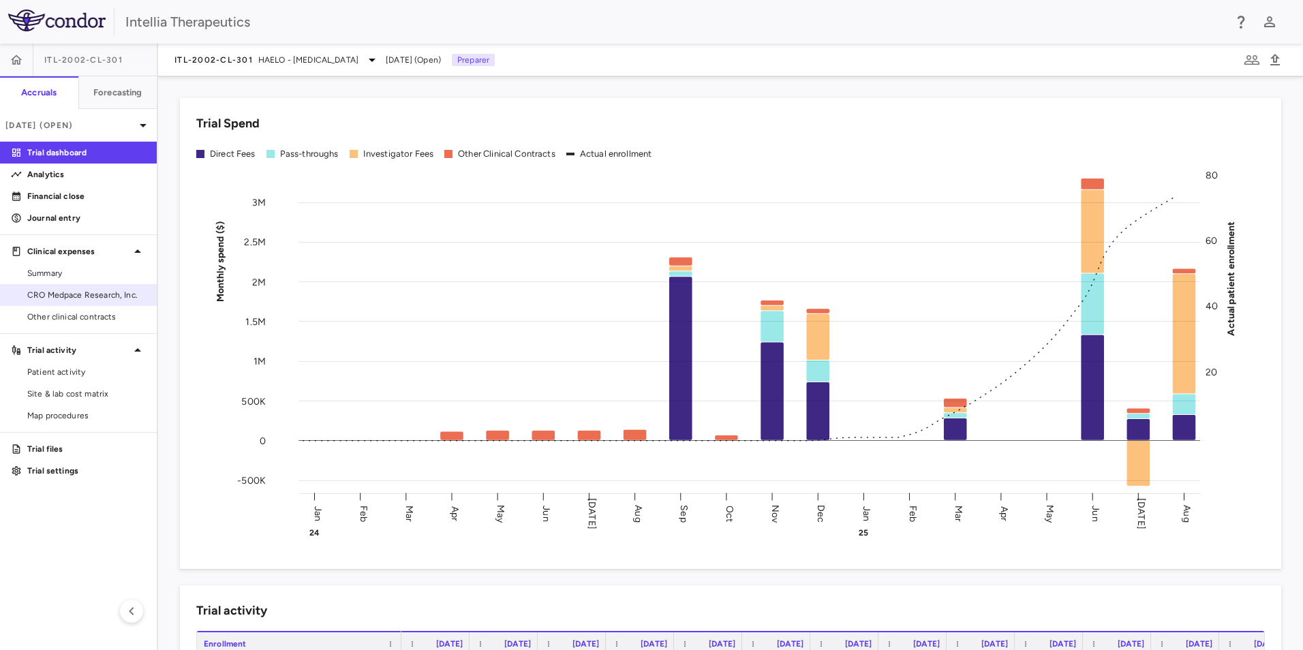
click at [100, 303] on link "CRO Medpace Research, Inc." at bounding box center [78, 295] width 157 height 20
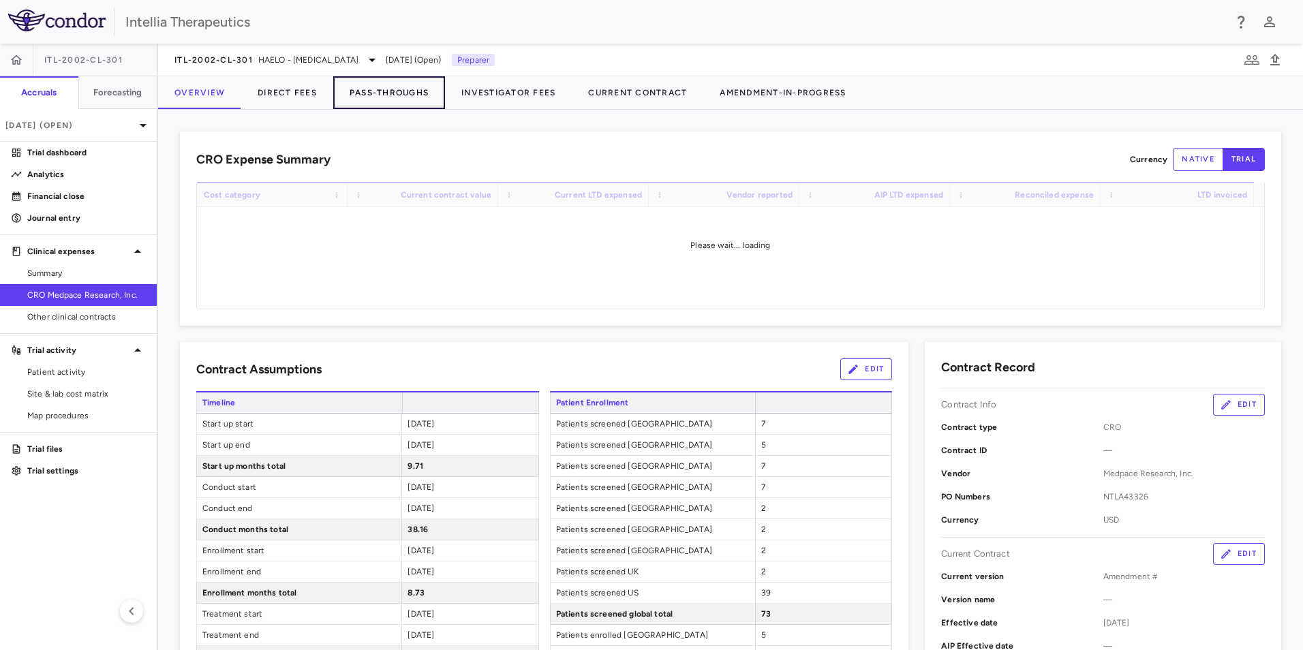
click at [401, 87] on button "Pass-Throughs" at bounding box center [389, 92] width 112 height 33
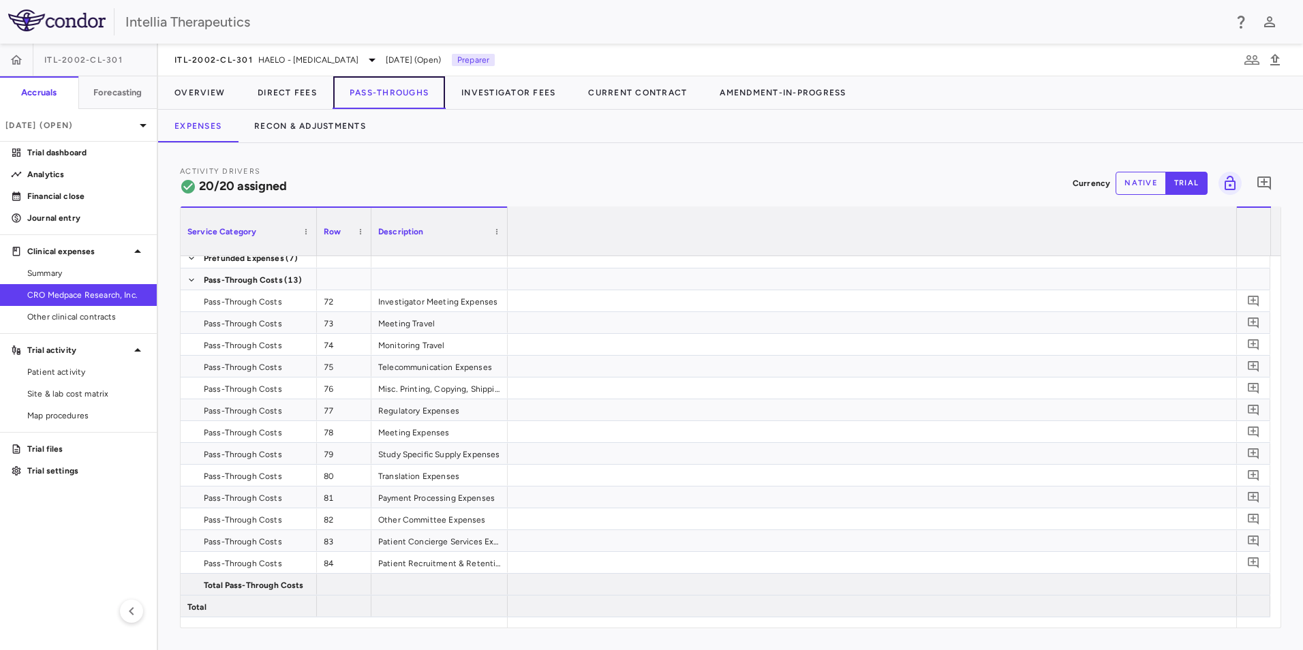
scroll to position [0, 5372]
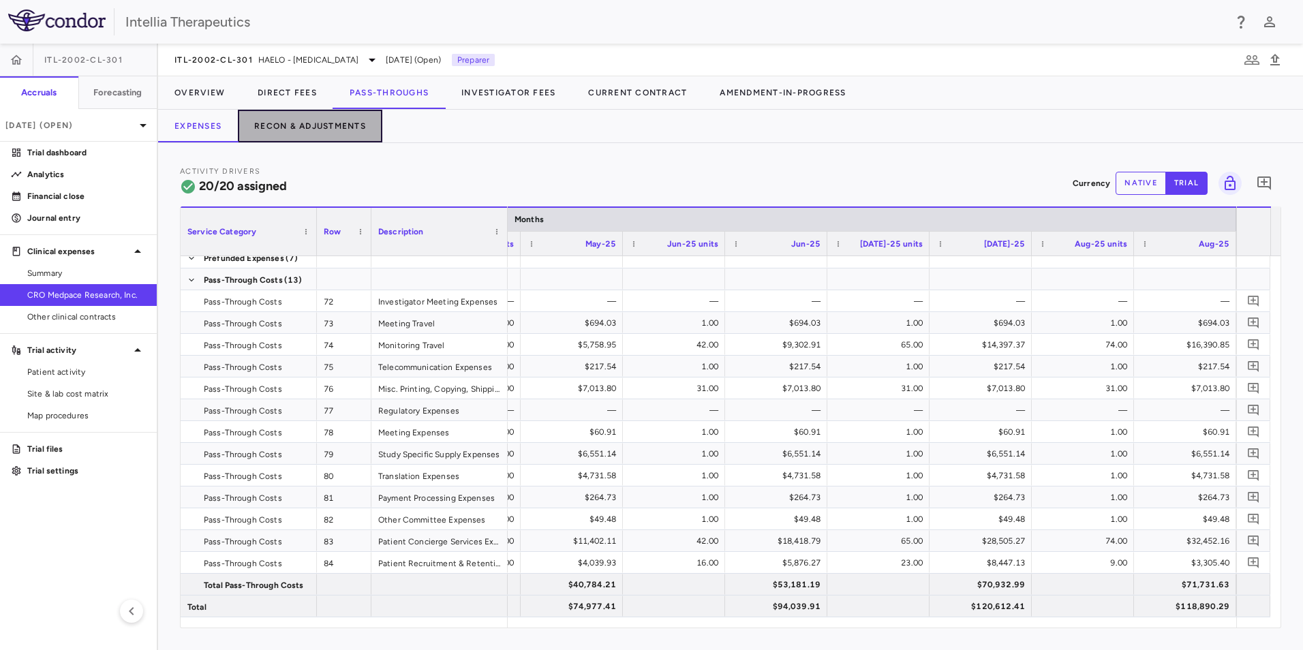
click at [348, 132] on button "Recon & Adjustments" at bounding box center [310, 126] width 145 height 33
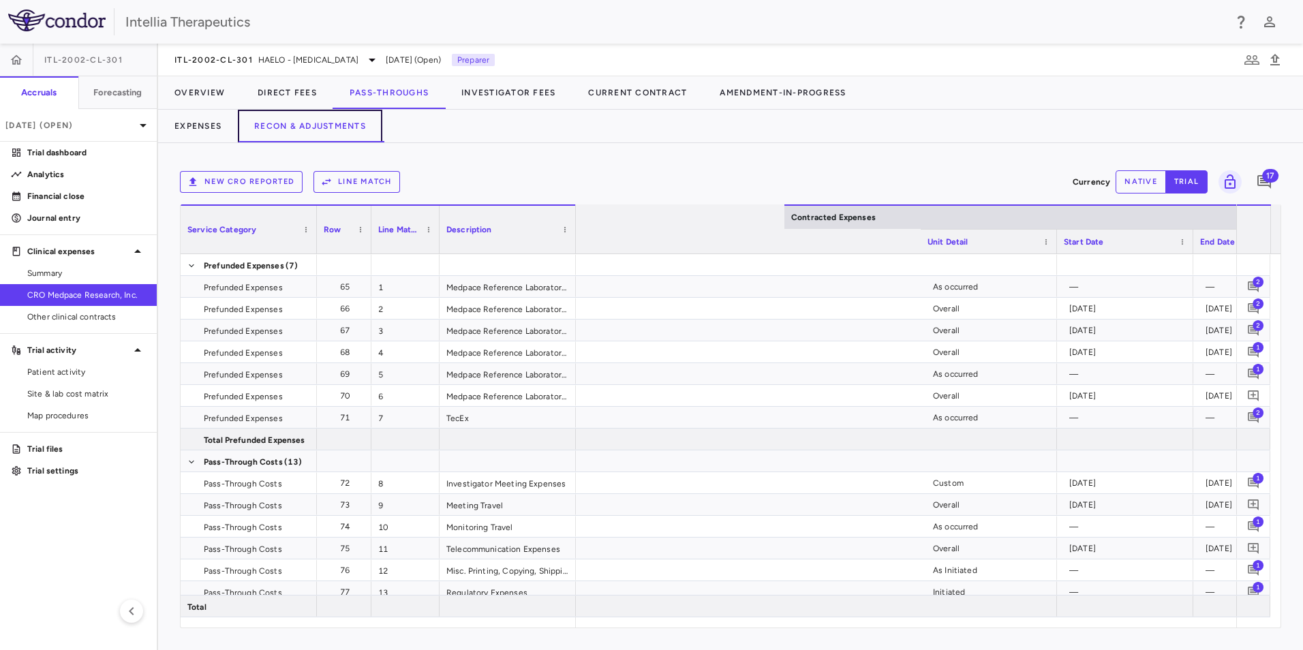
scroll to position [0, 2168]
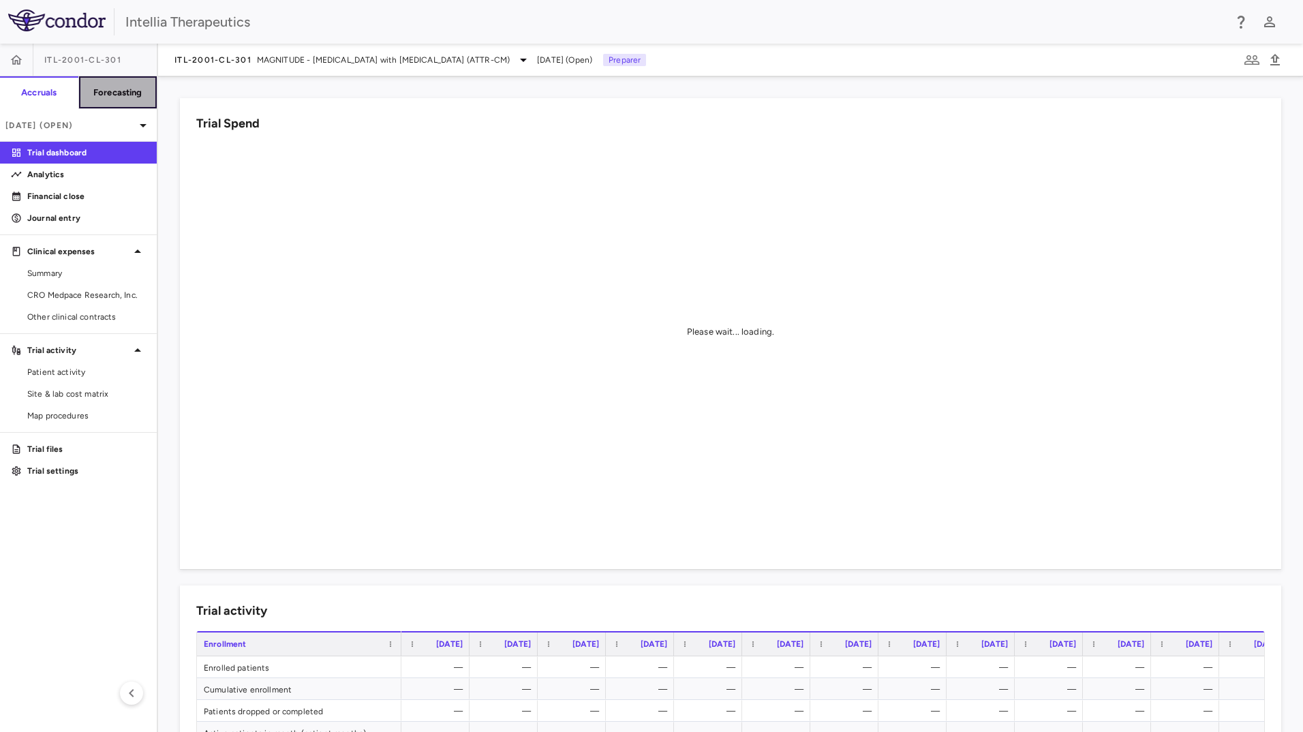
click at [118, 106] on button "Forecasting" at bounding box center [117, 92] width 79 height 33
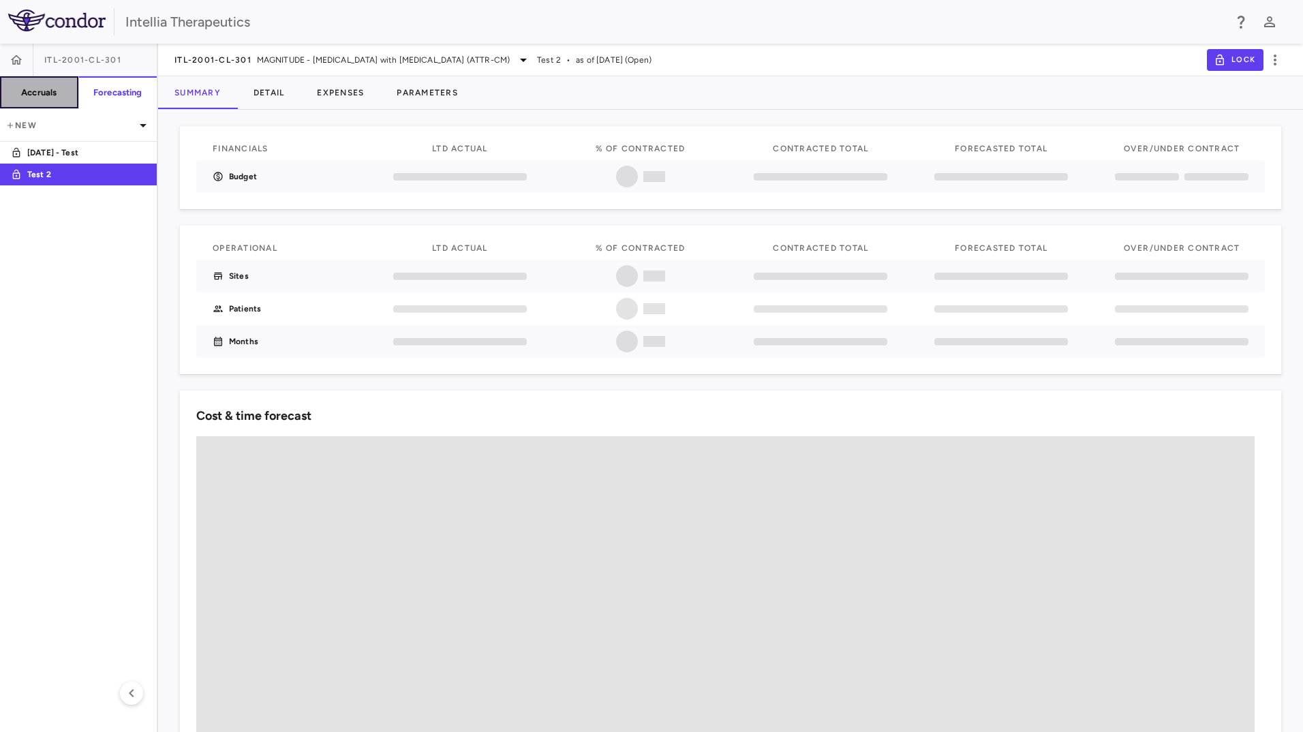
click at [61, 80] on button "Accruals" at bounding box center [39, 92] width 79 height 33
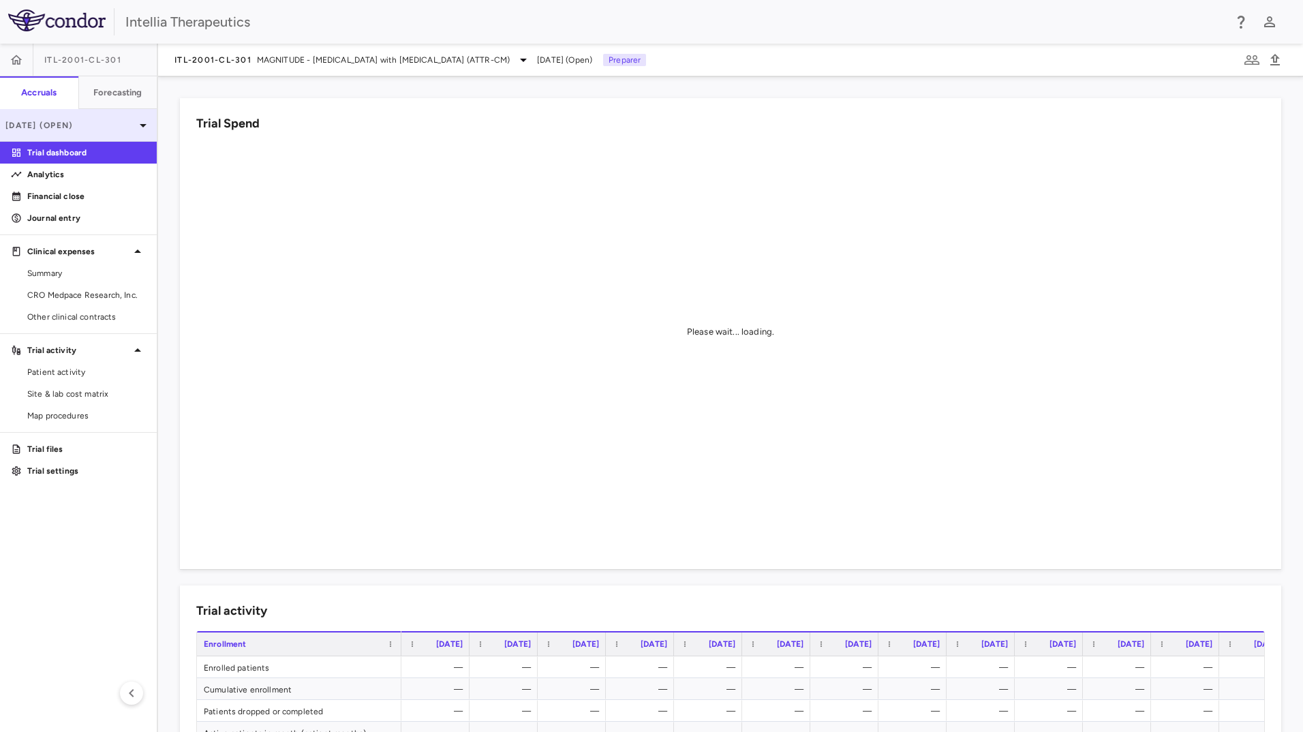
click at [104, 134] on div "[DATE] (Open)" at bounding box center [78, 125] width 157 height 33
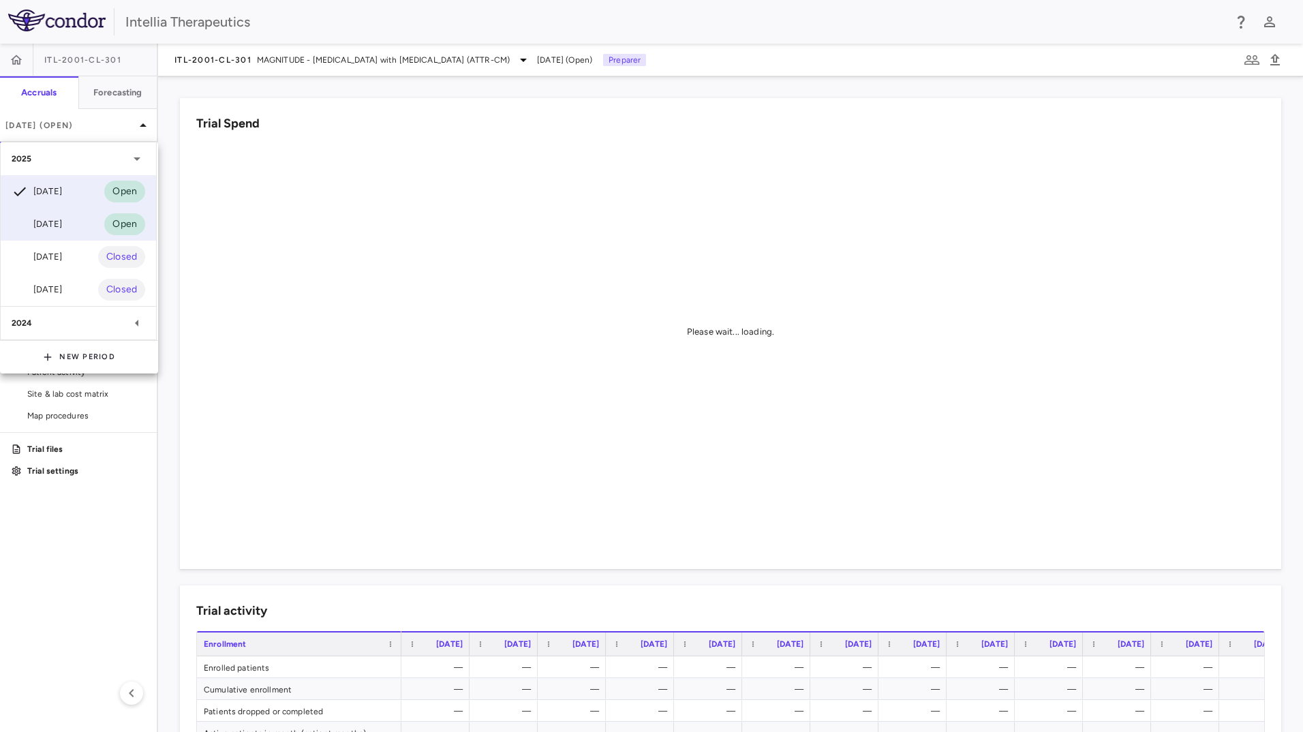
click at [84, 219] on div "[DATE] Open" at bounding box center [78, 224] width 155 height 33
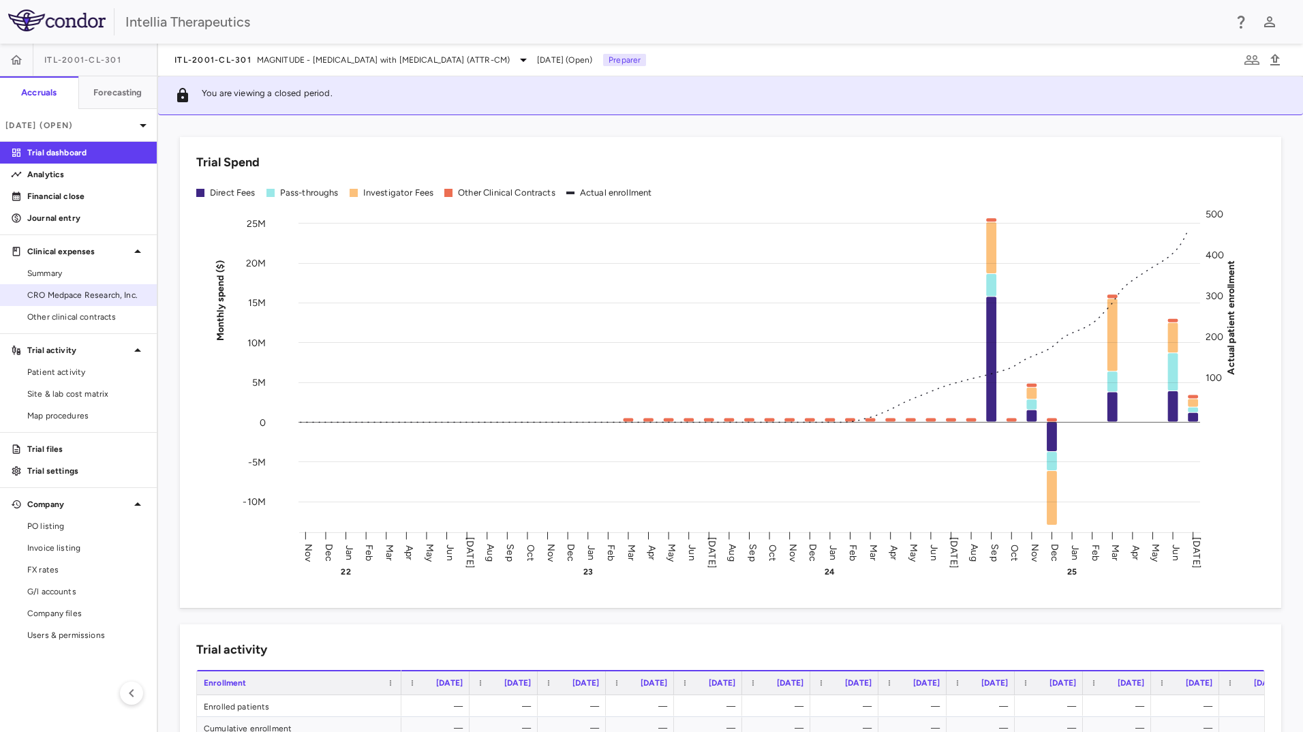
click at [96, 294] on span "CRO Medpace Research, Inc." at bounding box center [86, 295] width 119 height 12
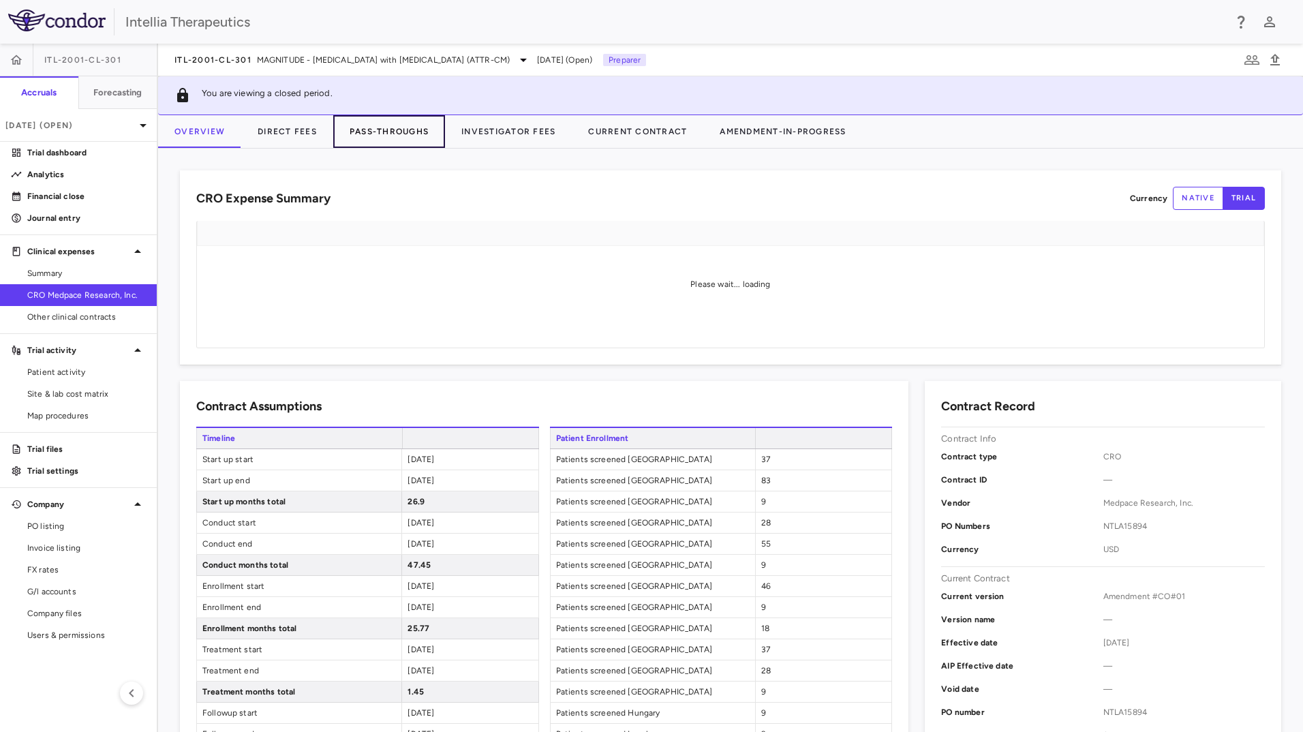
click at [366, 130] on button "Pass-Throughs" at bounding box center [389, 131] width 112 height 33
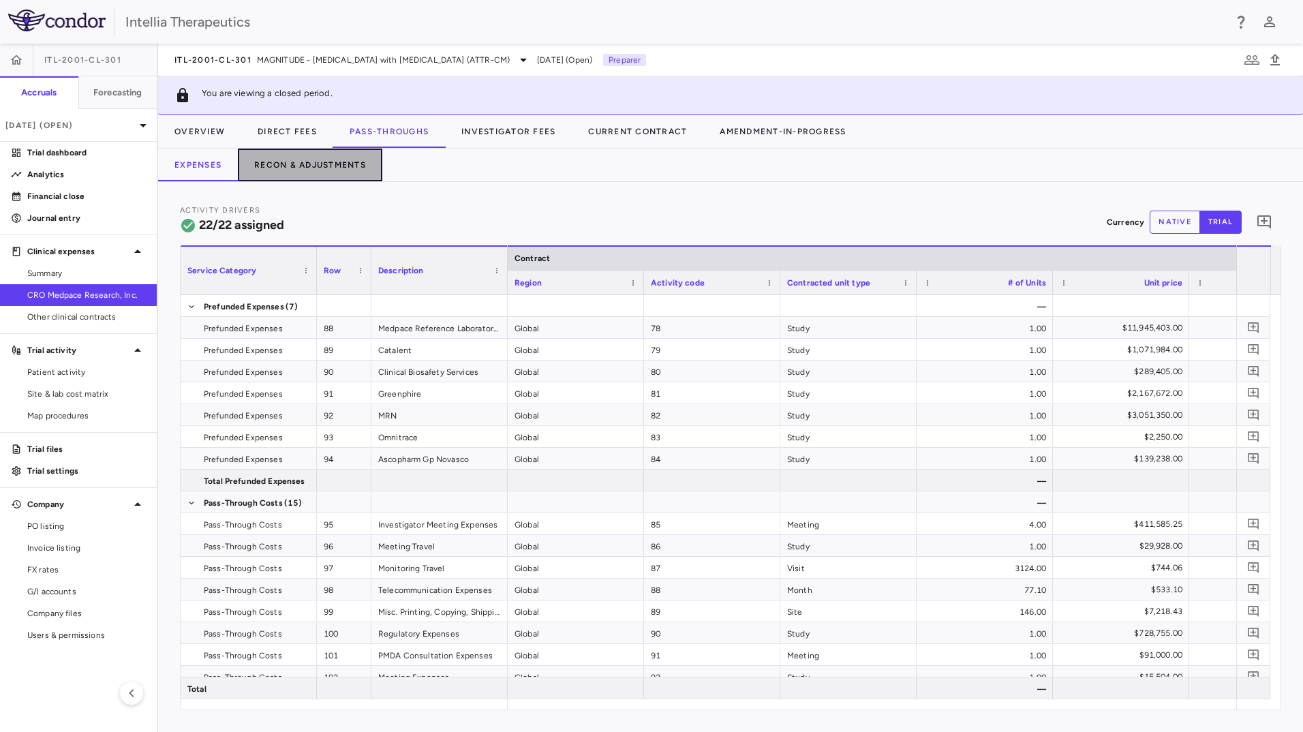
click at [332, 164] on button "Recon & Adjustments" at bounding box center [310, 165] width 145 height 33
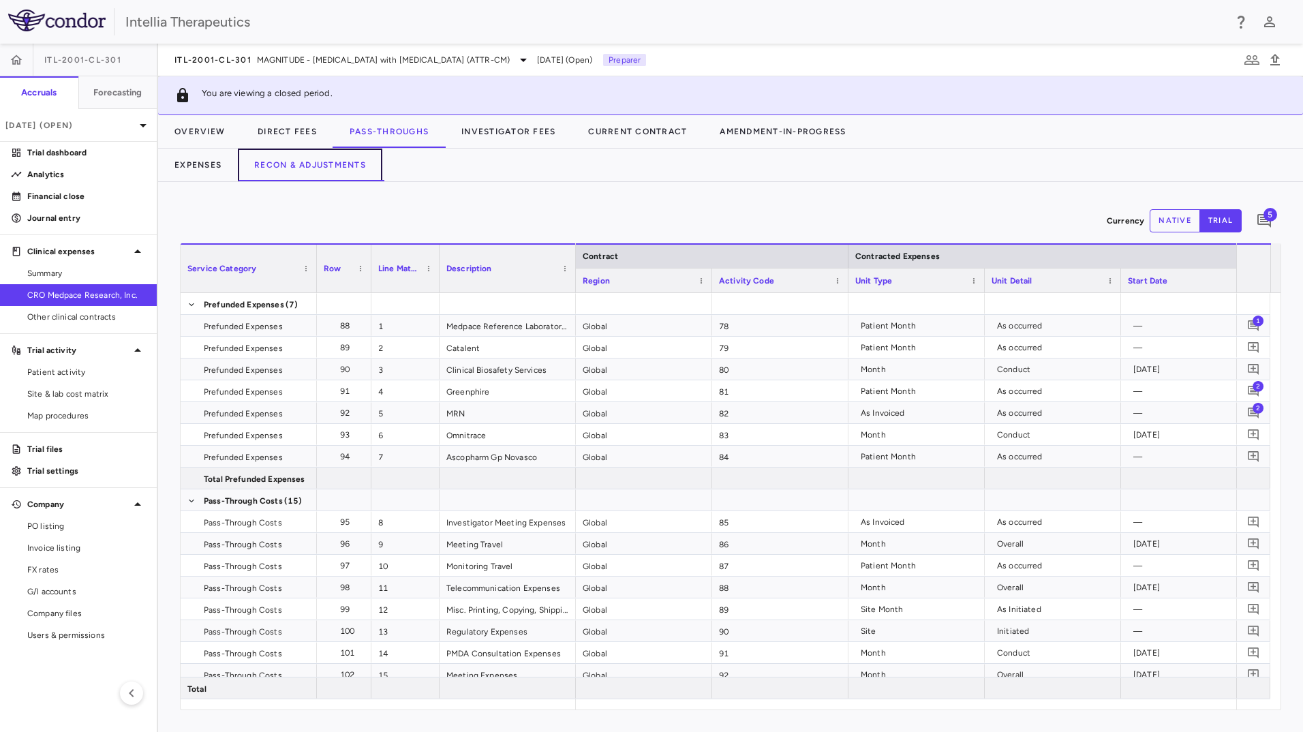
scroll to position [0, 200]
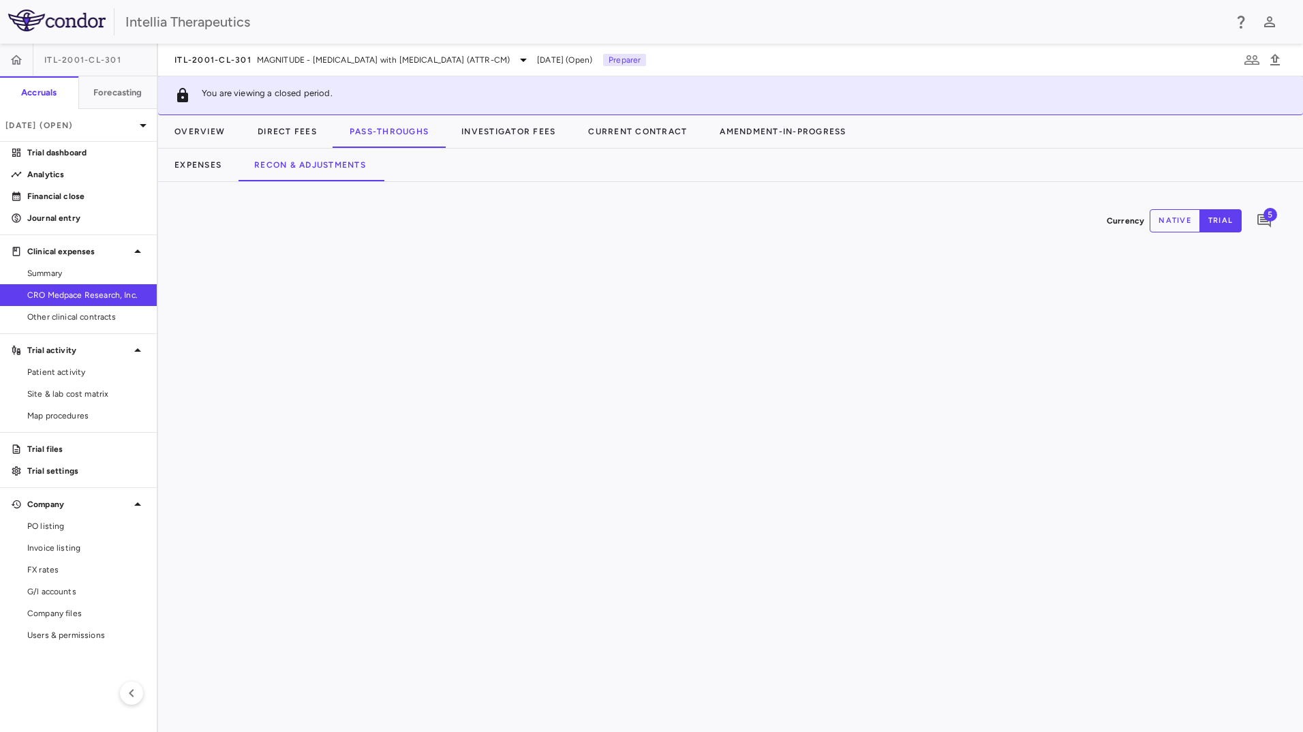
drag, startPoint x: 622, startPoint y: 706, endPoint x: 1007, endPoint y: 678, distance: 385.5
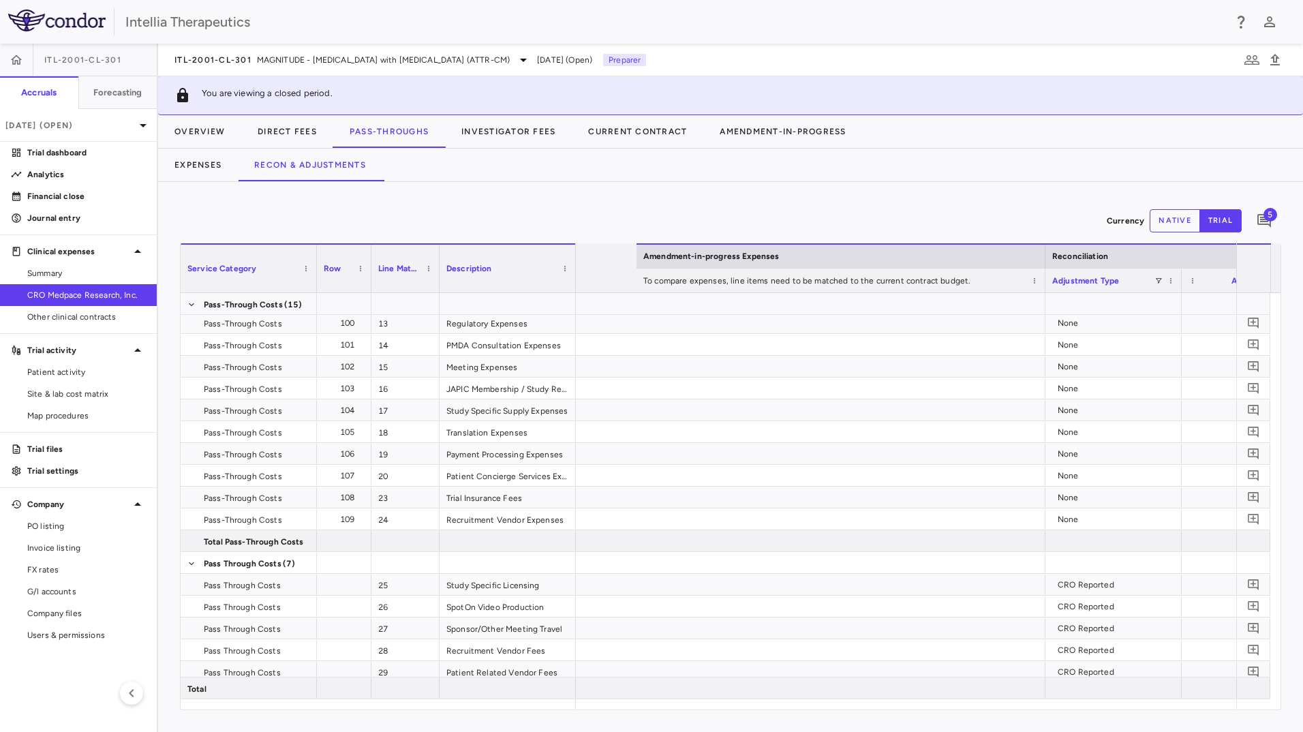
scroll to position [0, 2168]
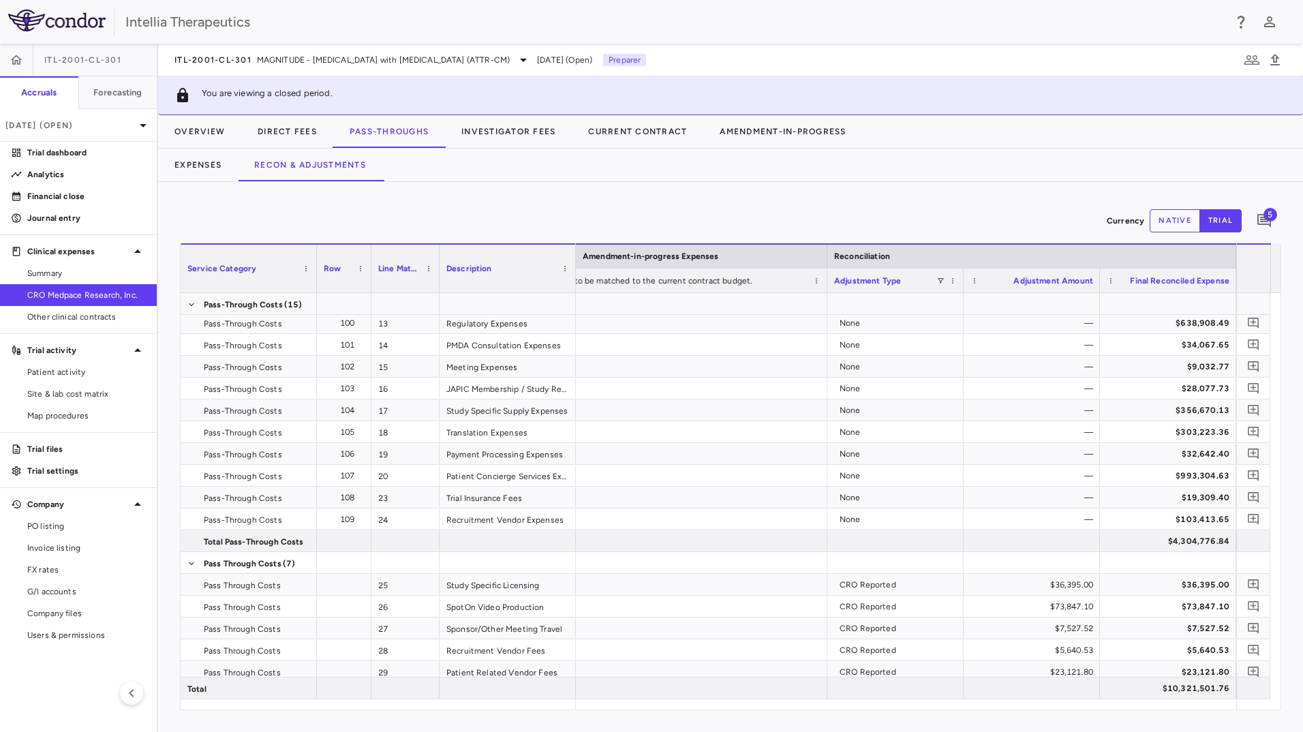
click at [1267, 215] on span "5" at bounding box center [1271, 215] width 14 height 14
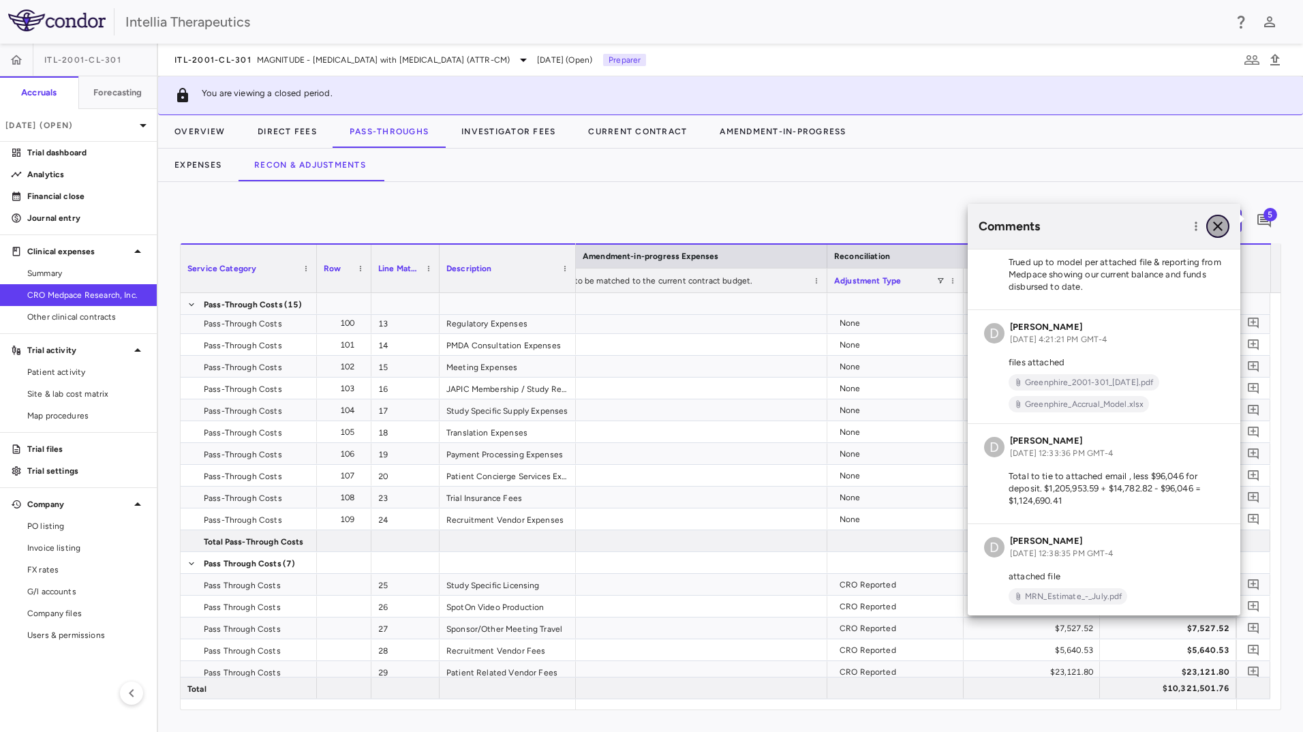
click at [1223, 224] on icon "button" at bounding box center [1218, 226] width 16 height 16
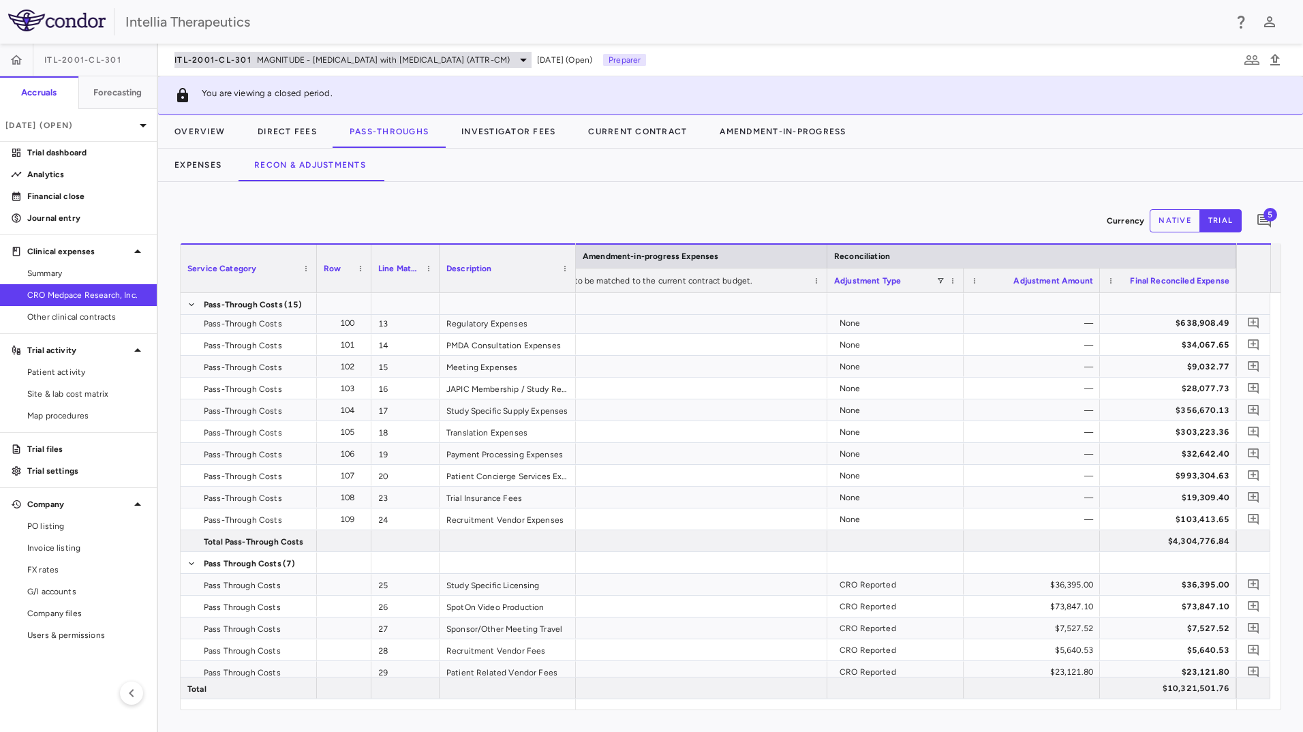
click at [510, 58] on span "MAGNITUDE - Transthyretin Amyloidosis with Cardiomyopathy (ATTR-CM)" at bounding box center [383, 60] width 253 height 12
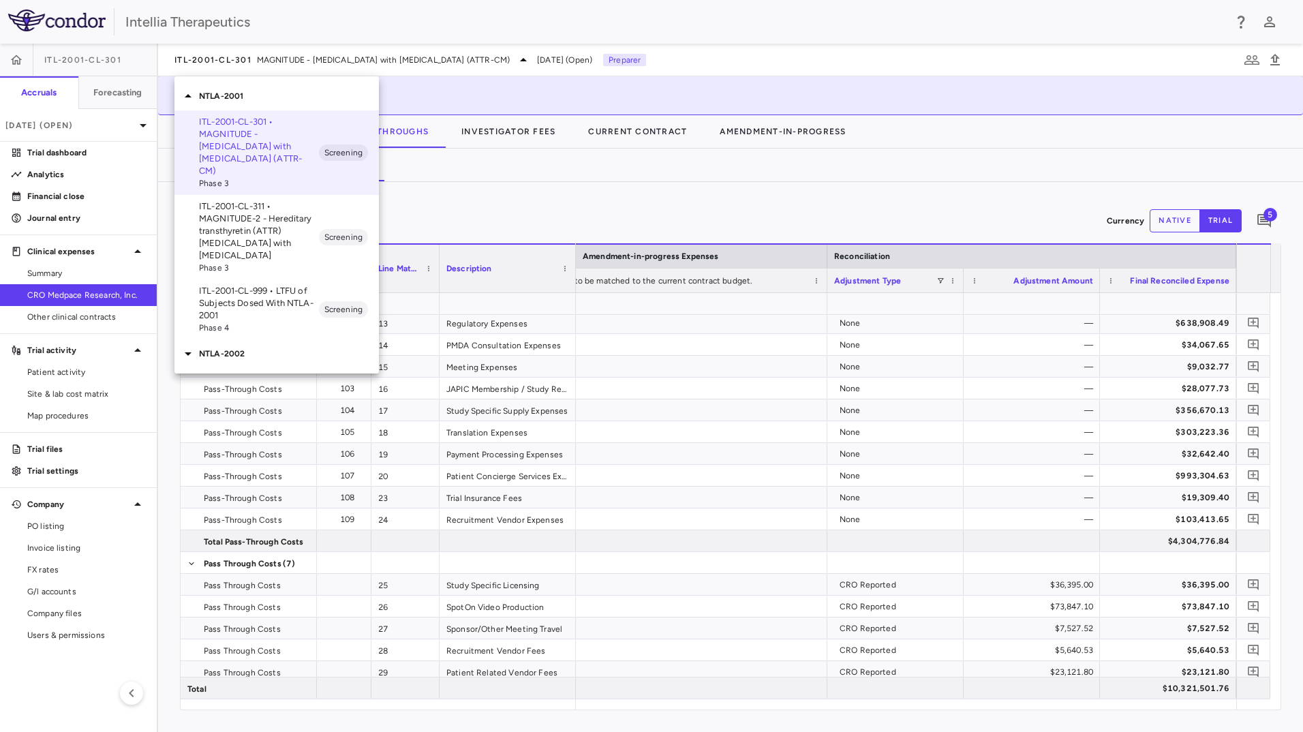
click at [235, 348] on p "NTLA-2002" at bounding box center [289, 354] width 180 height 12
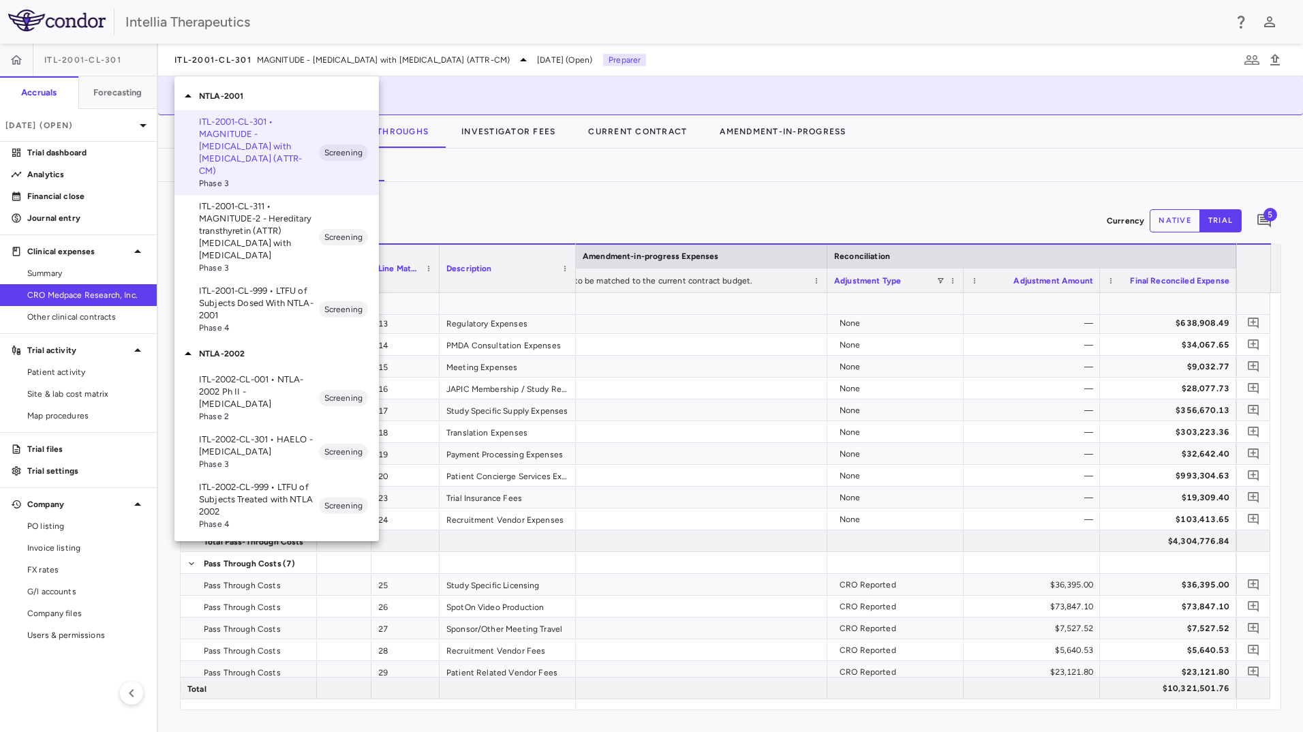
click at [267, 434] on p "ITL-2002-CL-301 • HAELO - Hereditary Angioedema" at bounding box center [259, 446] width 120 height 25
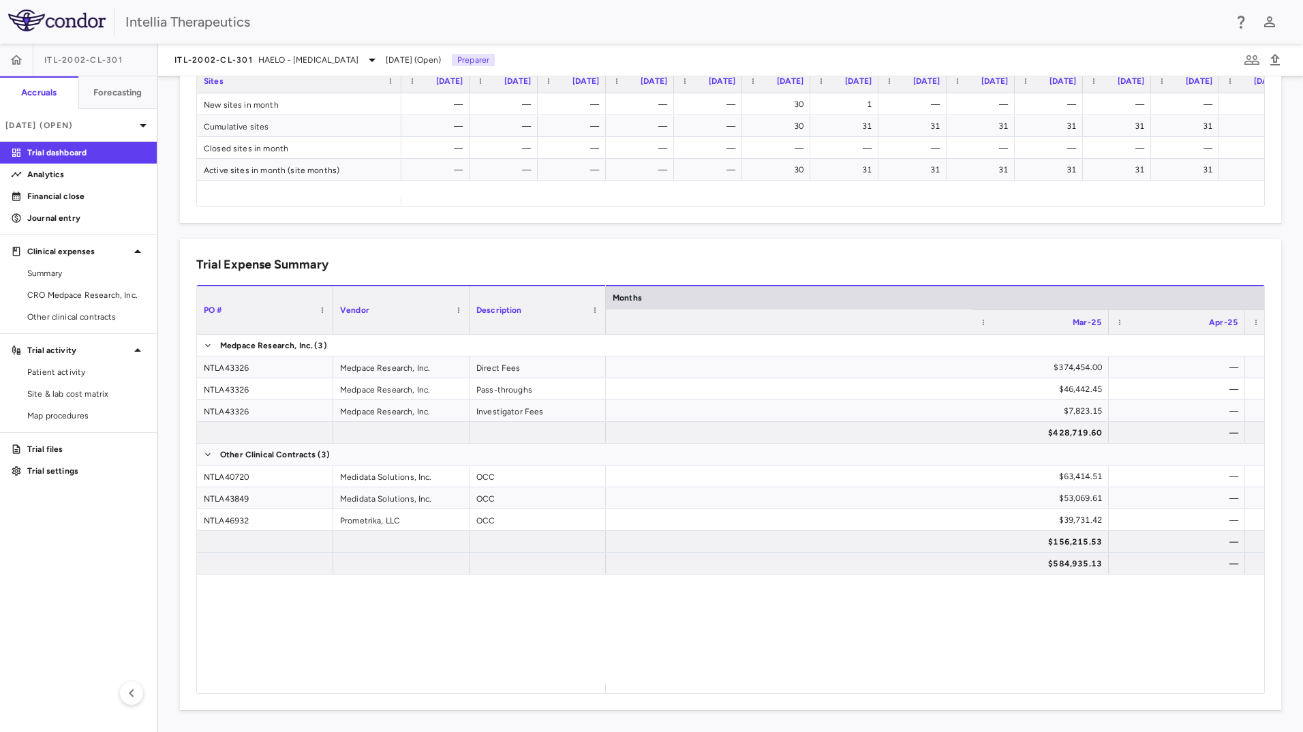
scroll to position [0, 2487]
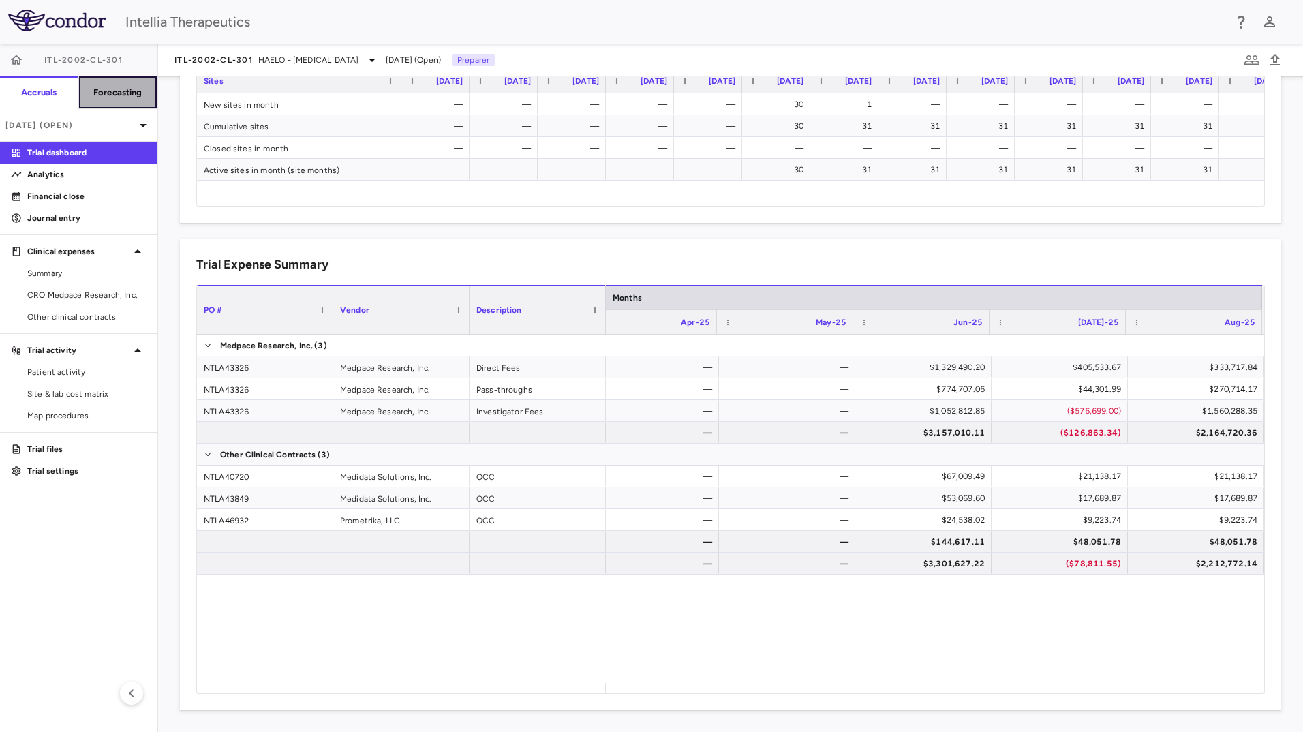
click at [119, 100] on button "Forecasting" at bounding box center [117, 92] width 79 height 33
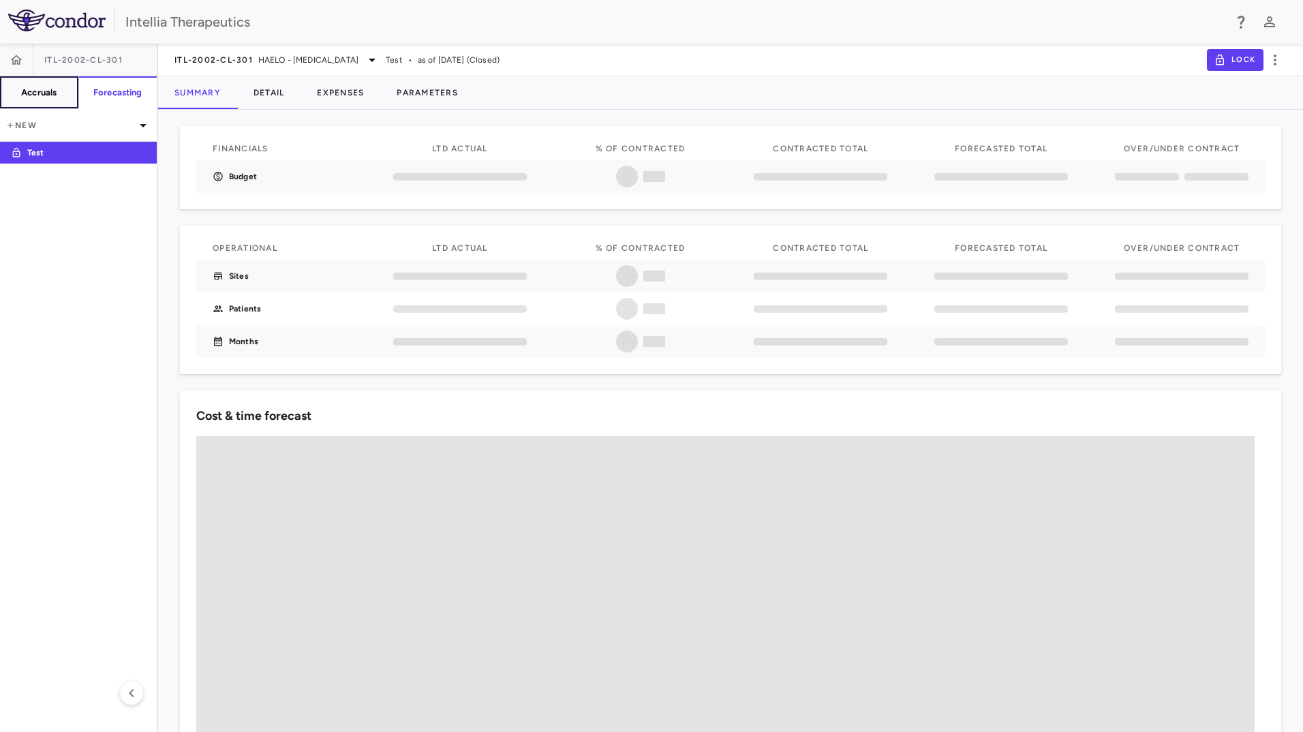
click at [57, 89] on h6 "Accruals" at bounding box center [38, 93] width 35 height 12
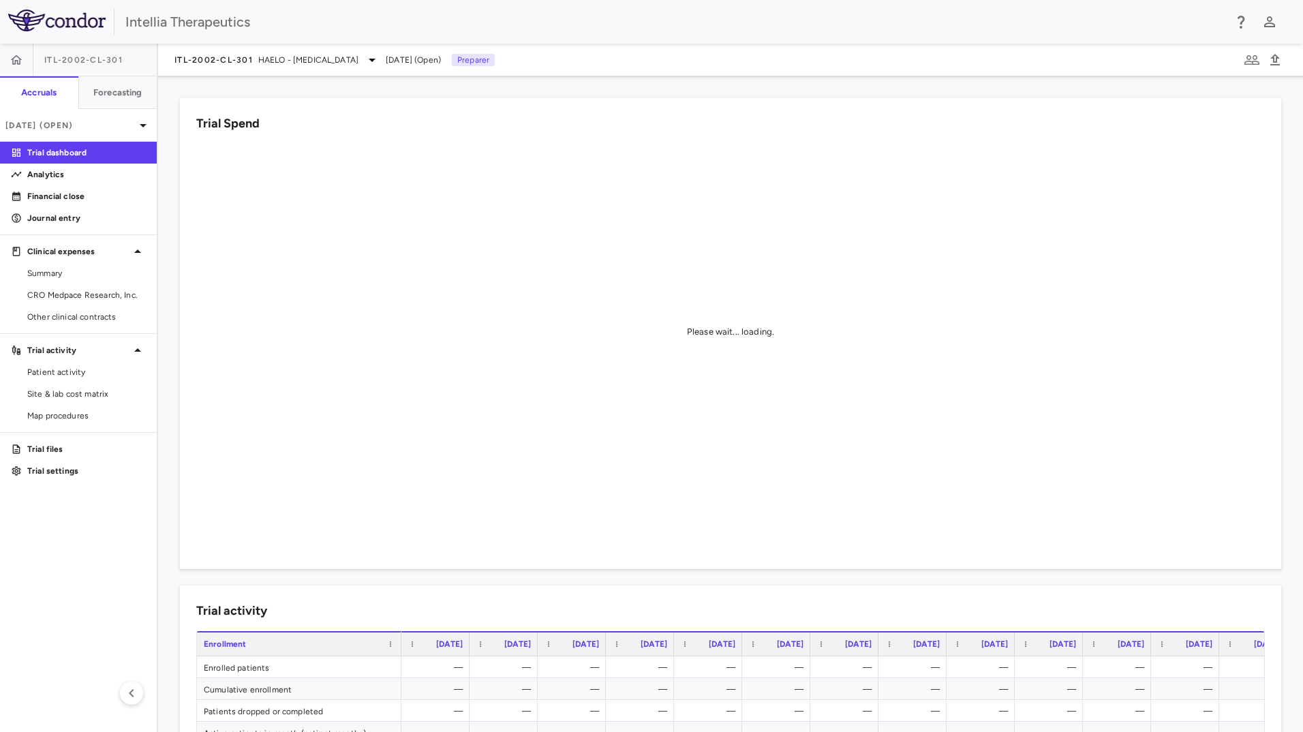
click at [73, 140] on div "Aug 2025 (Open)" at bounding box center [78, 125] width 157 height 33
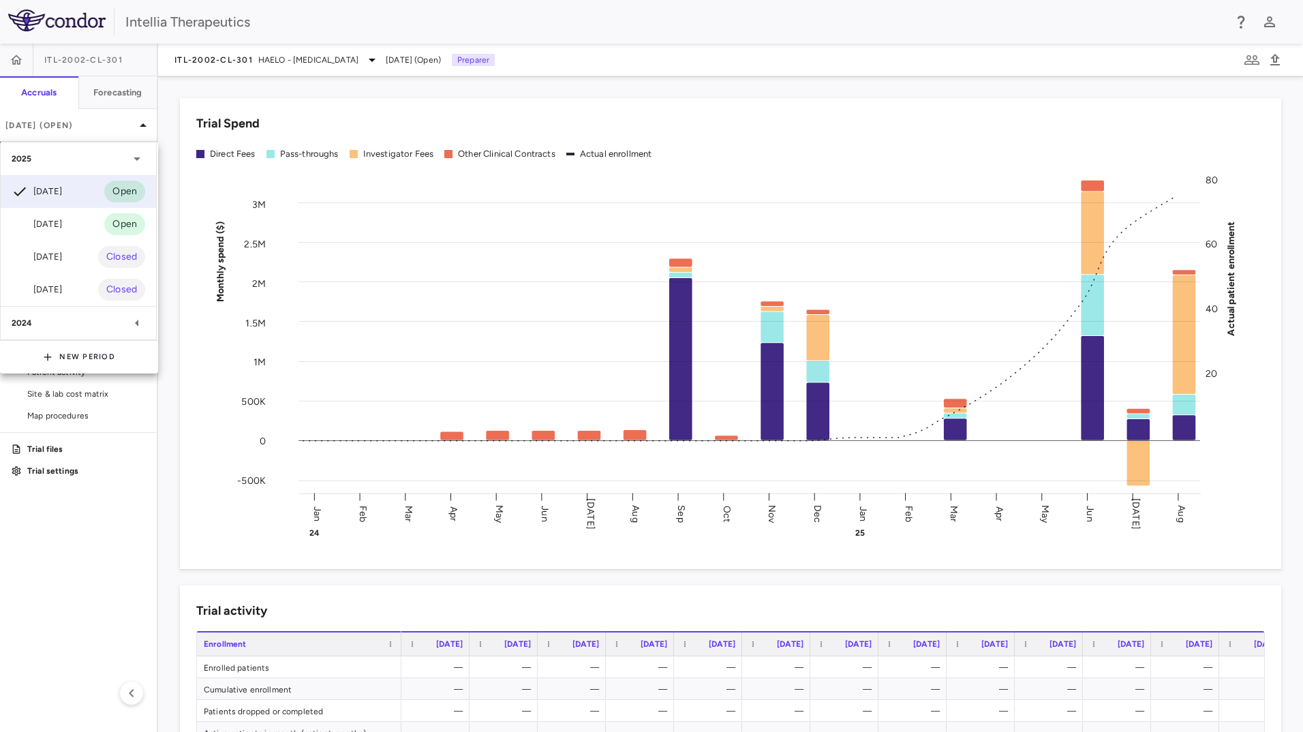
click at [85, 127] on div at bounding box center [651, 366] width 1303 height 732
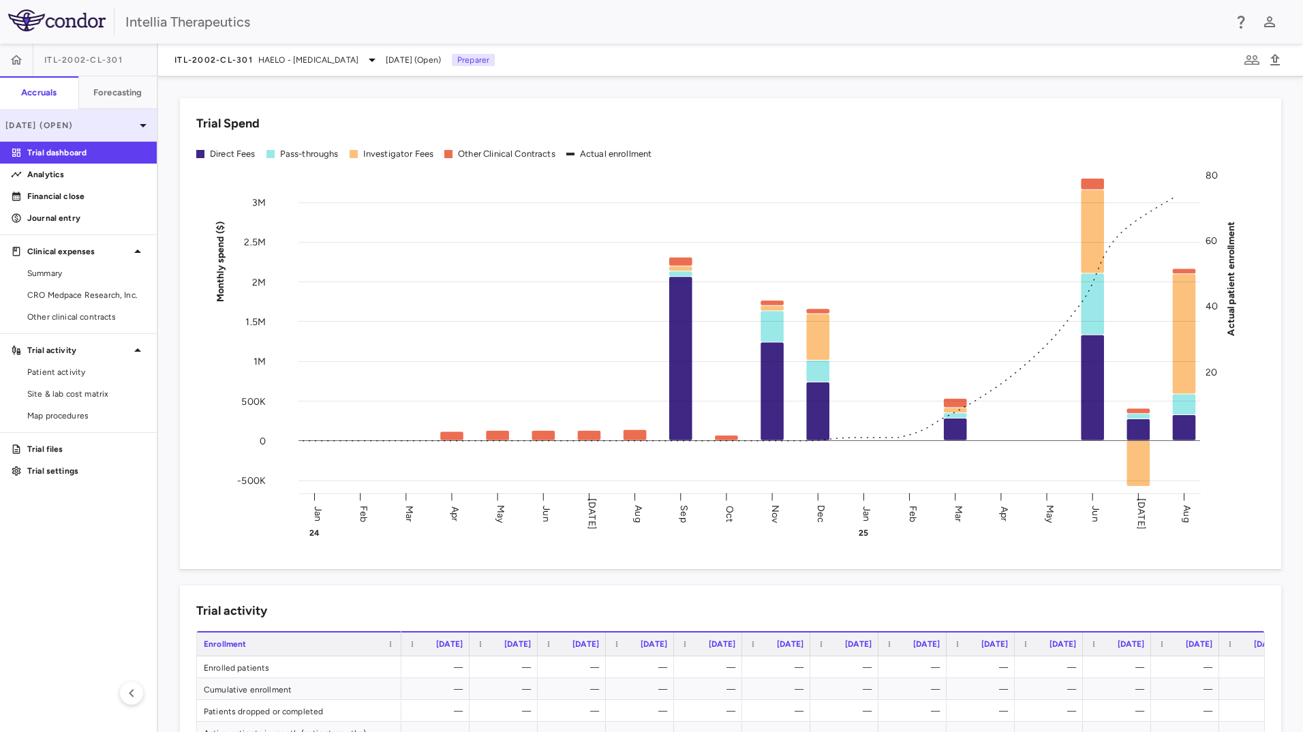
click at [87, 128] on p "Aug 2025 (Open)" at bounding box center [70, 125] width 130 height 12
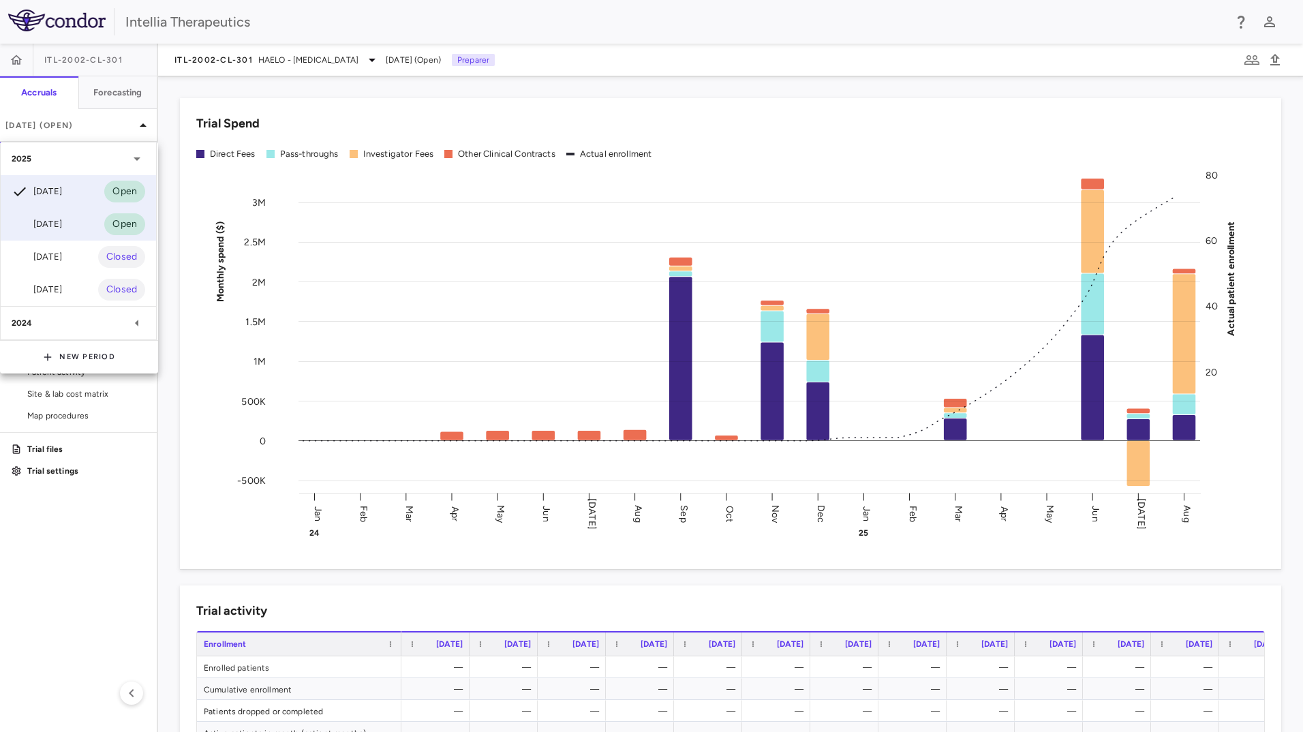
click at [76, 218] on div "Jul 2025 Open" at bounding box center [78, 224] width 155 height 33
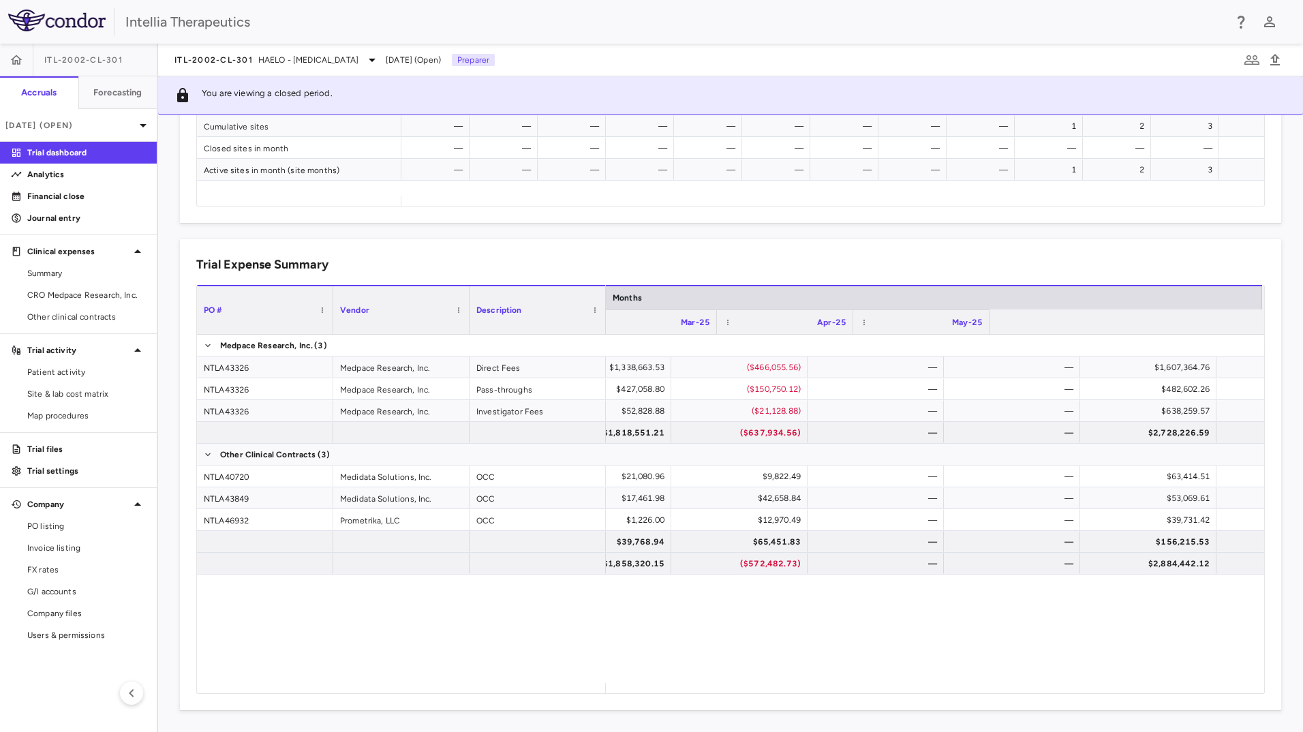
scroll to position [0, 2351]
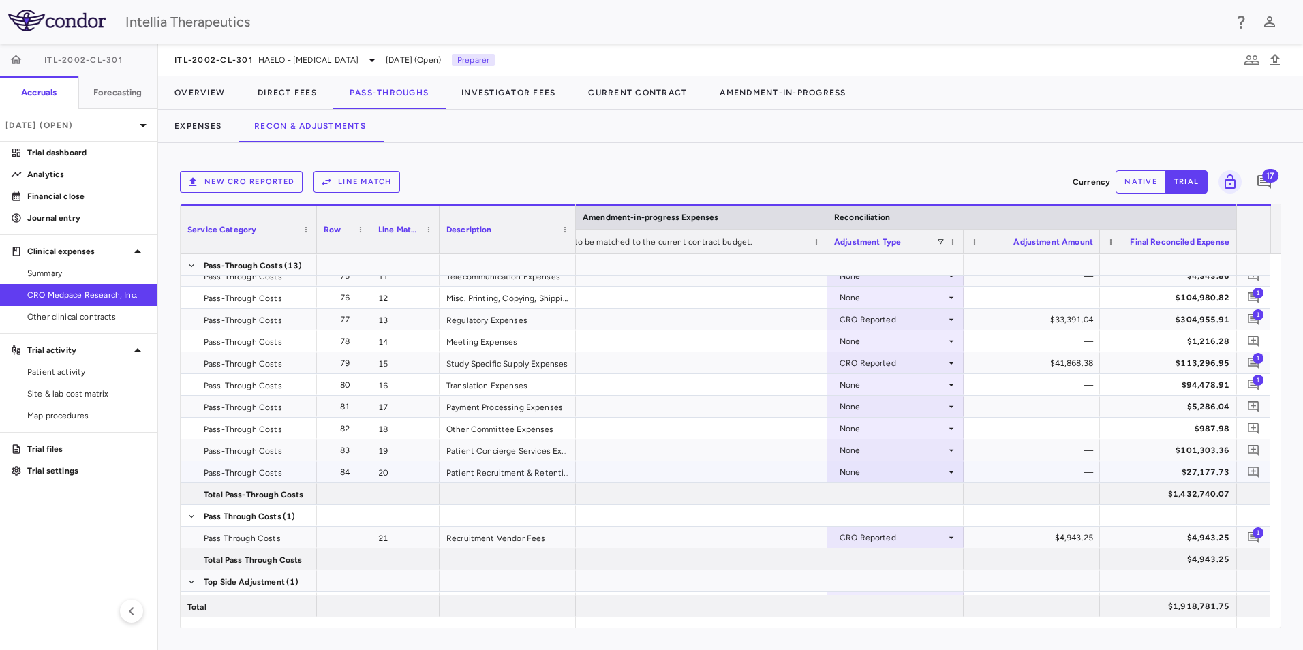
scroll to position [313, 0]
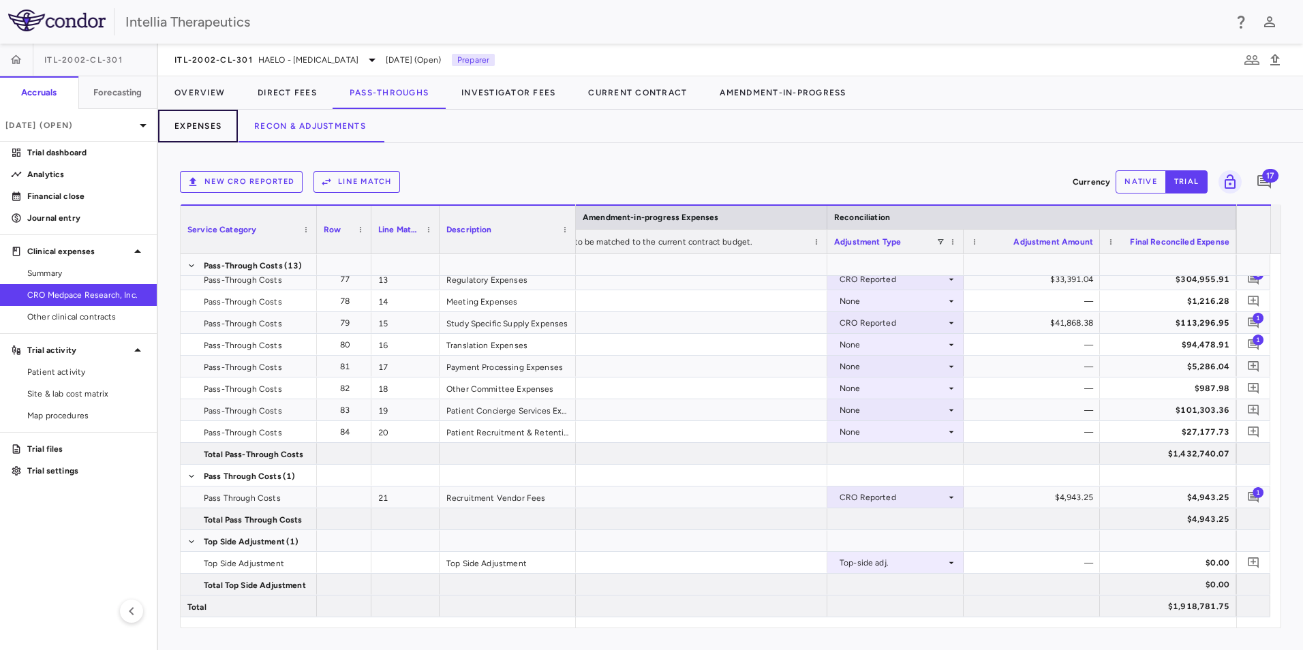
click at [191, 134] on button "Expenses" at bounding box center [198, 126] width 80 height 33
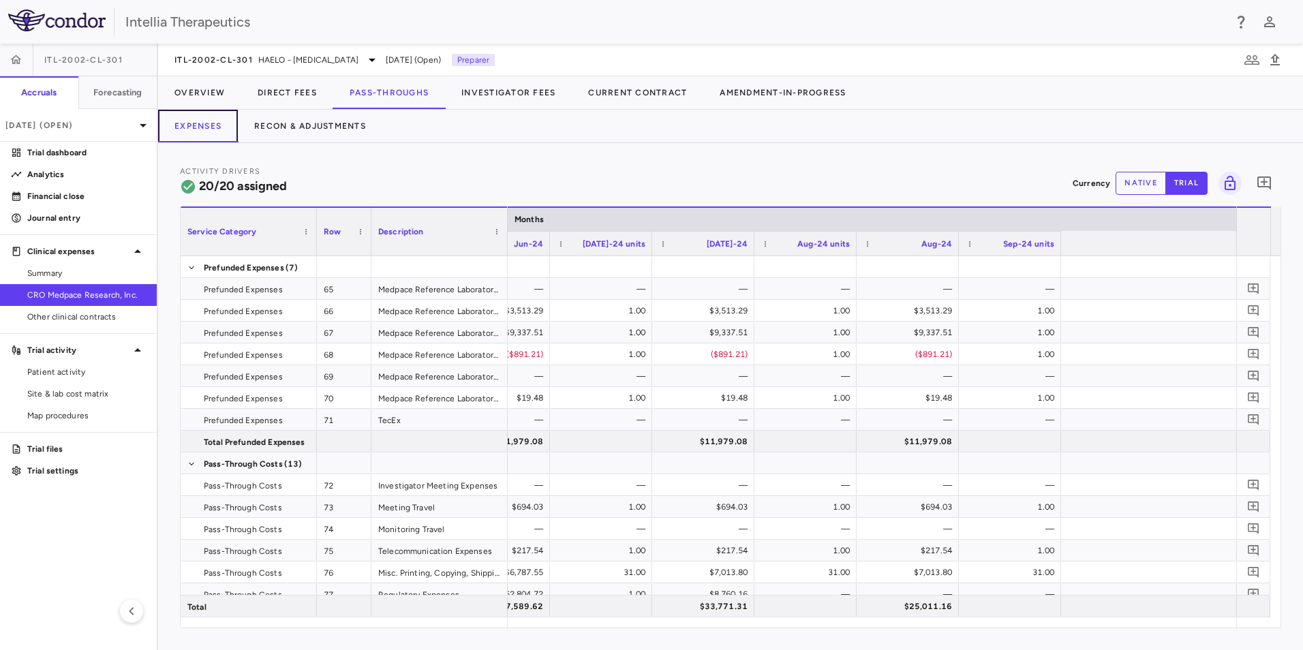
scroll to position [0, 2576]
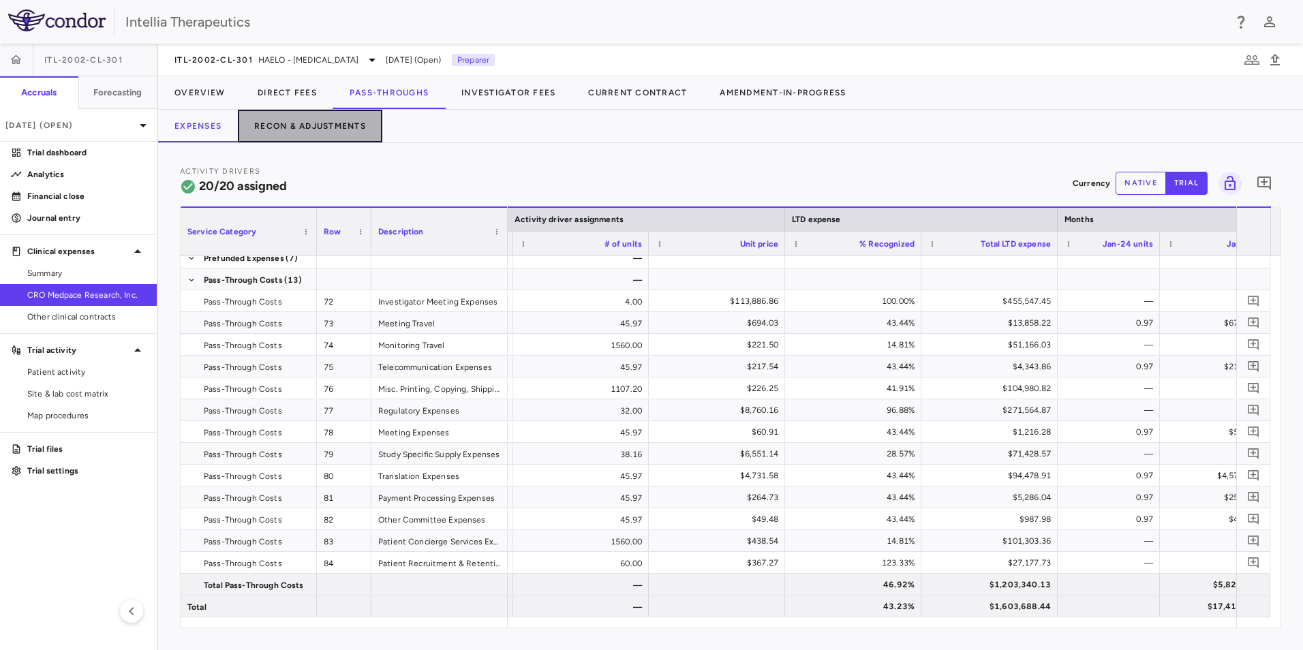
click at [317, 131] on button "Recon & Adjustments" at bounding box center [310, 126] width 145 height 33
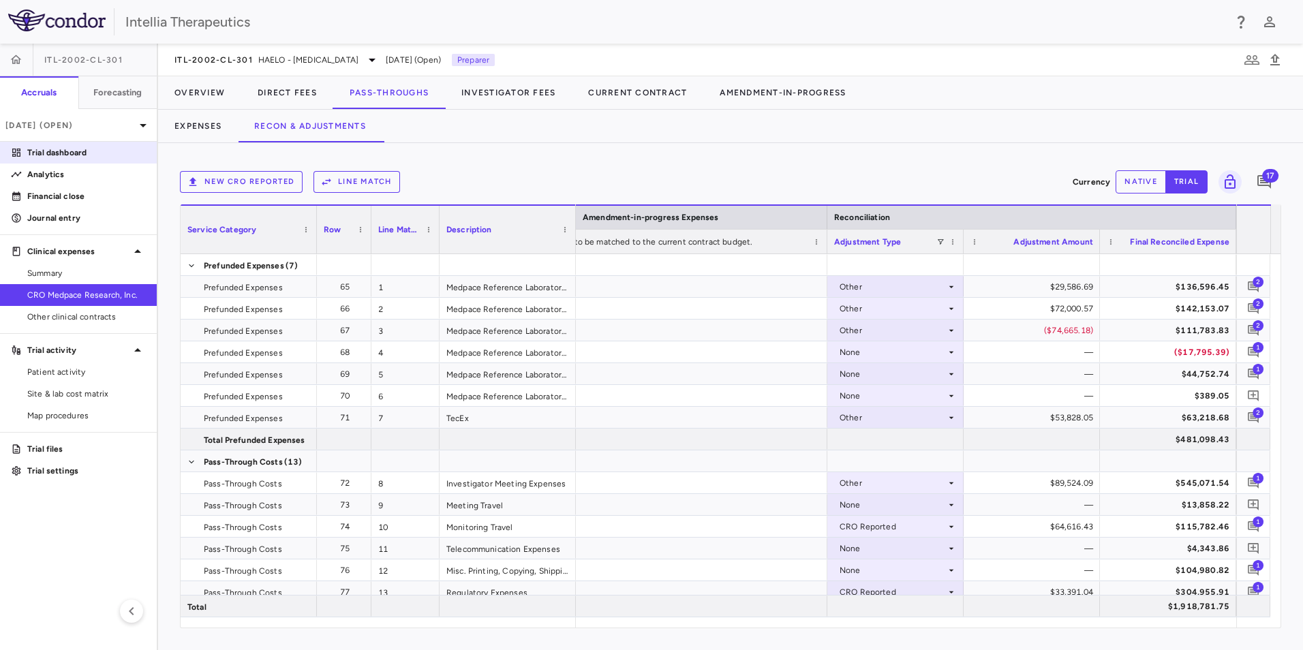
click at [82, 153] on p "Trial dashboard" at bounding box center [86, 153] width 119 height 12
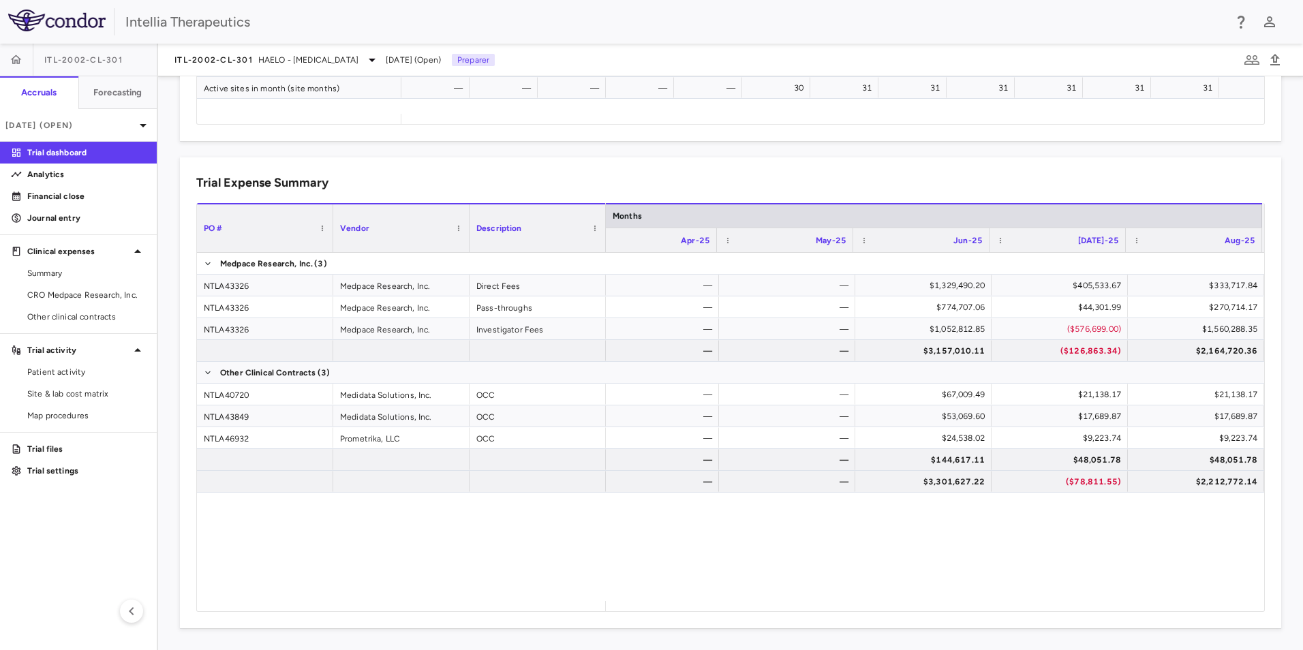
scroll to position [0, 2487]
click at [80, 296] on span "CRO Medpace Research, Inc." at bounding box center [86, 295] width 119 height 12
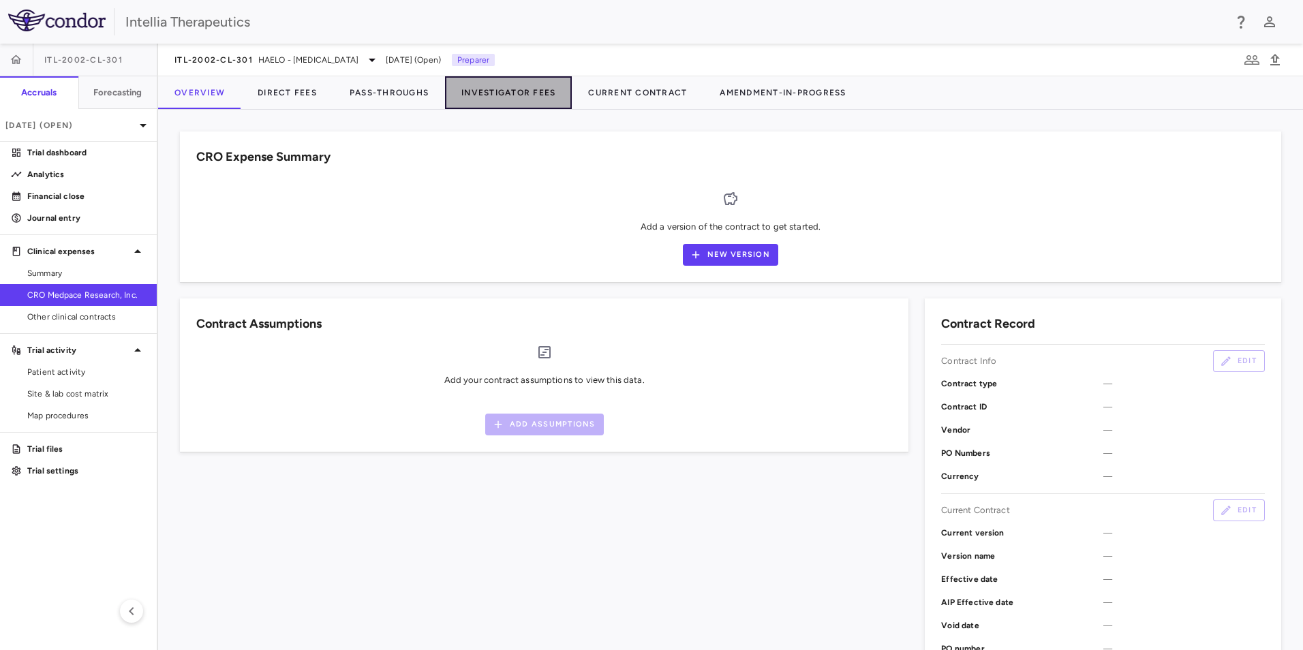
click at [474, 93] on button "Investigator Fees" at bounding box center [508, 92] width 127 height 33
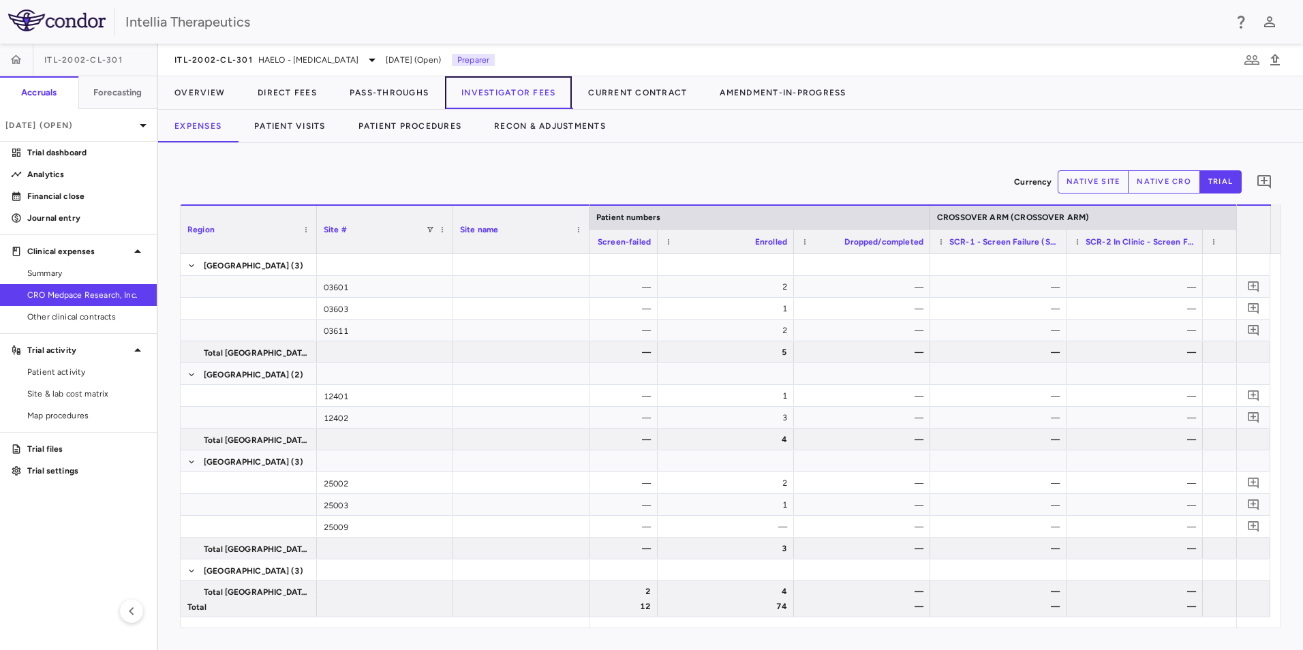
scroll to position [0, 702]
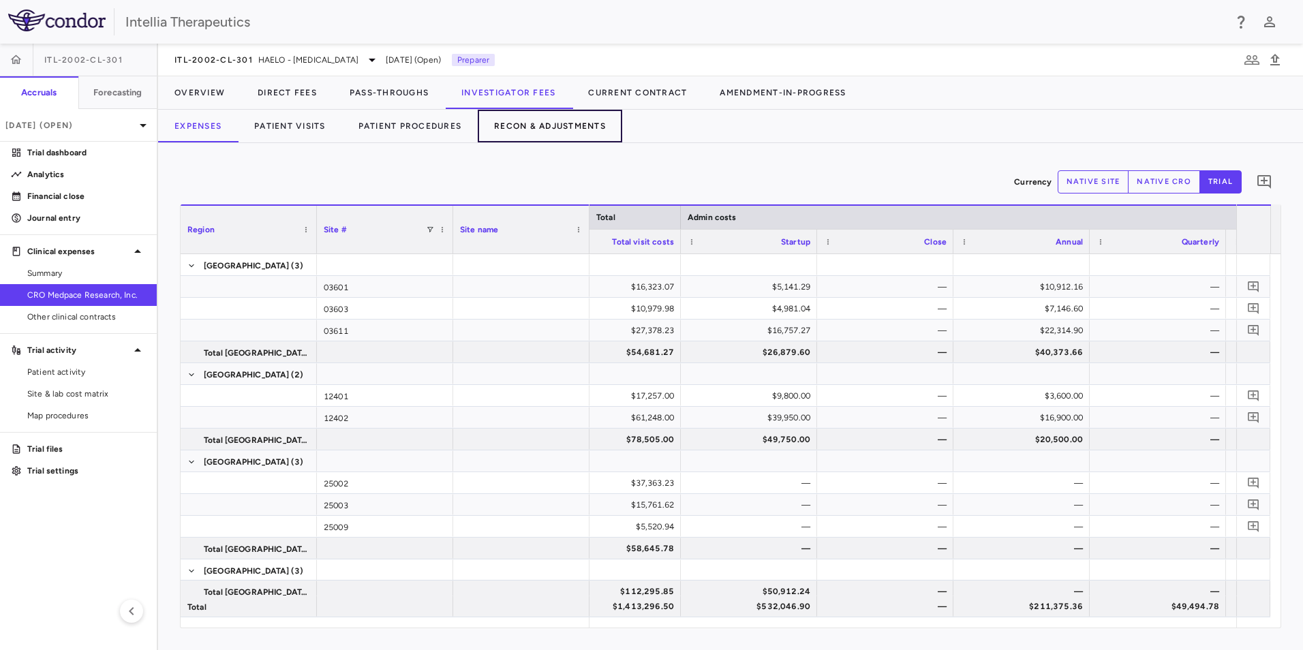
click at [517, 130] on button "Recon & Adjustments" at bounding box center [550, 126] width 145 height 33
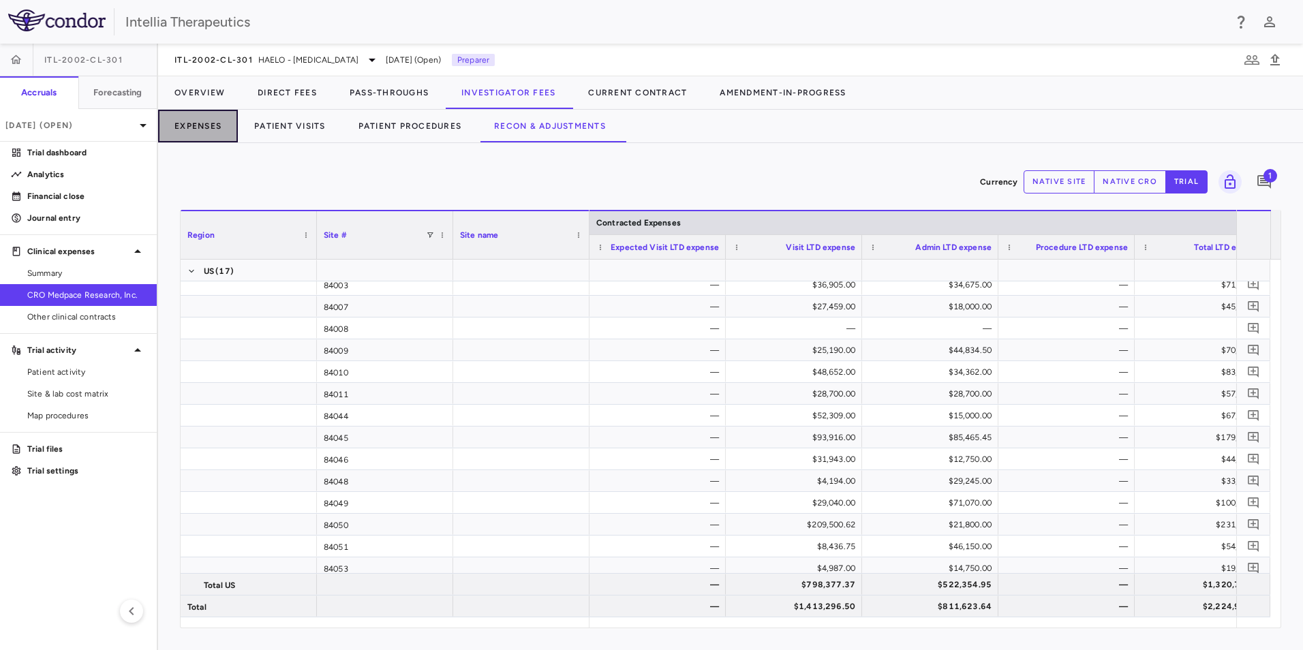
click at [221, 132] on button "Expenses" at bounding box center [198, 126] width 80 height 33
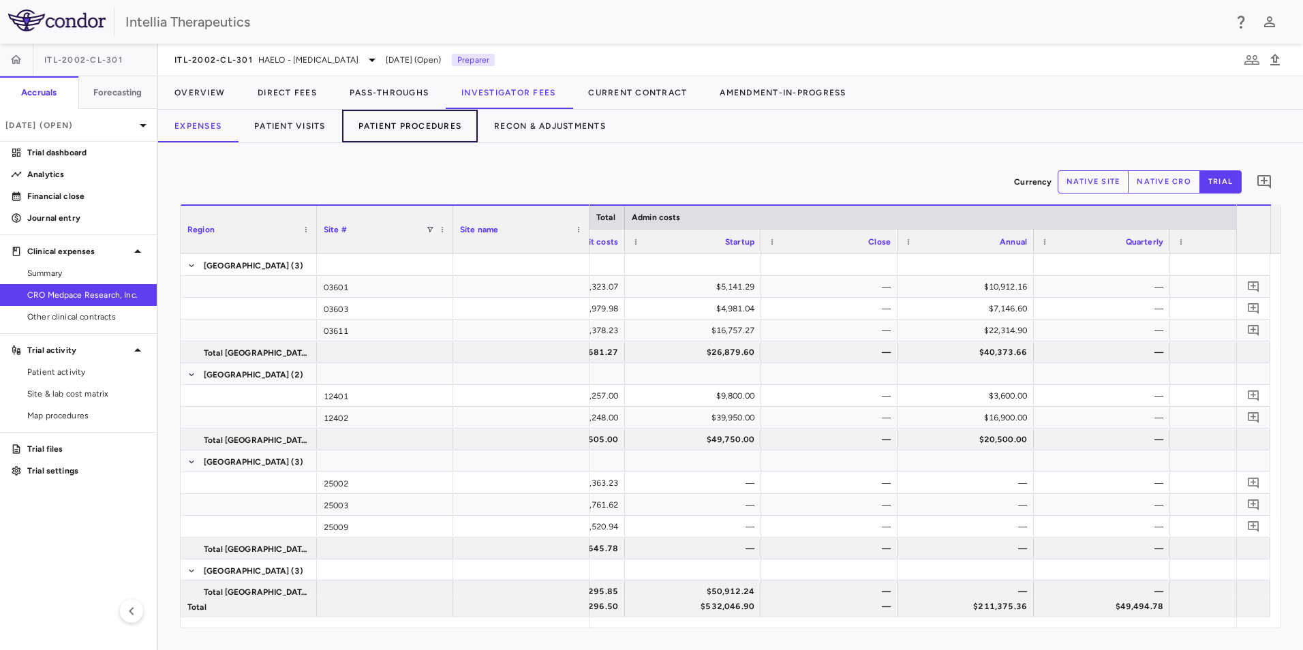
click at [399, 133] on button "Patient Procedures" at bounding box center [410, 126] width 136 height 33
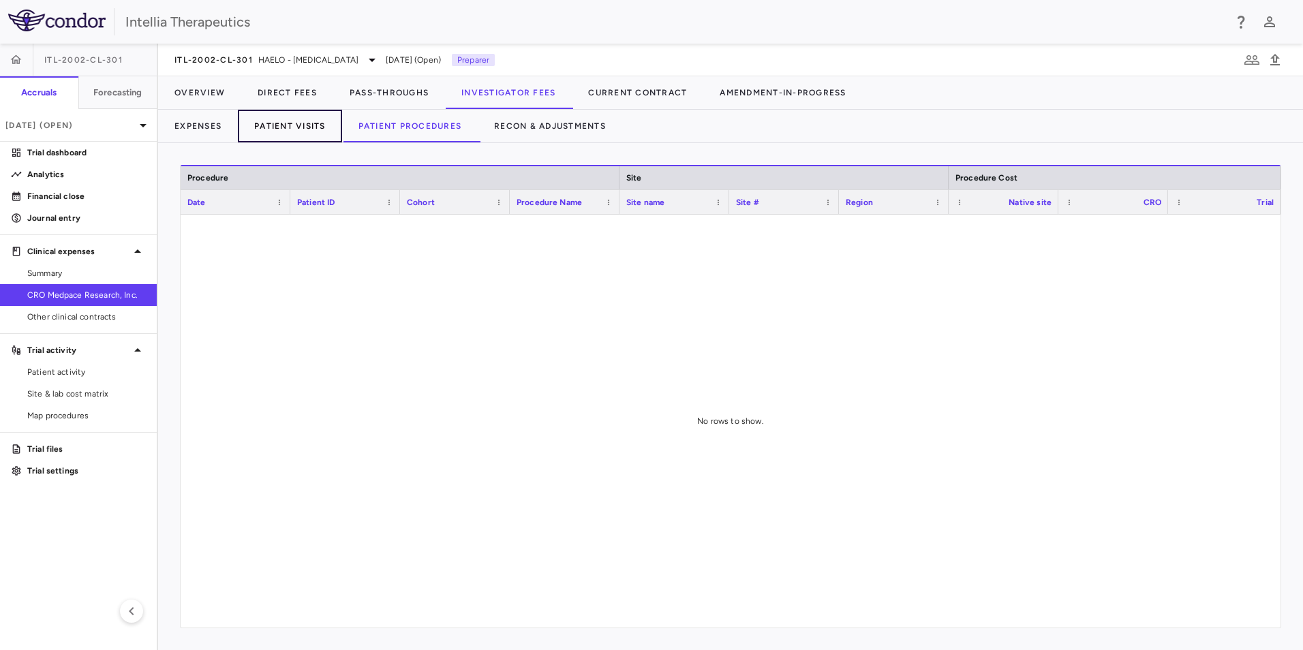
click at [278, 130] on button "Patient Visits" at bounding box center [290, 126] width 104 height 33
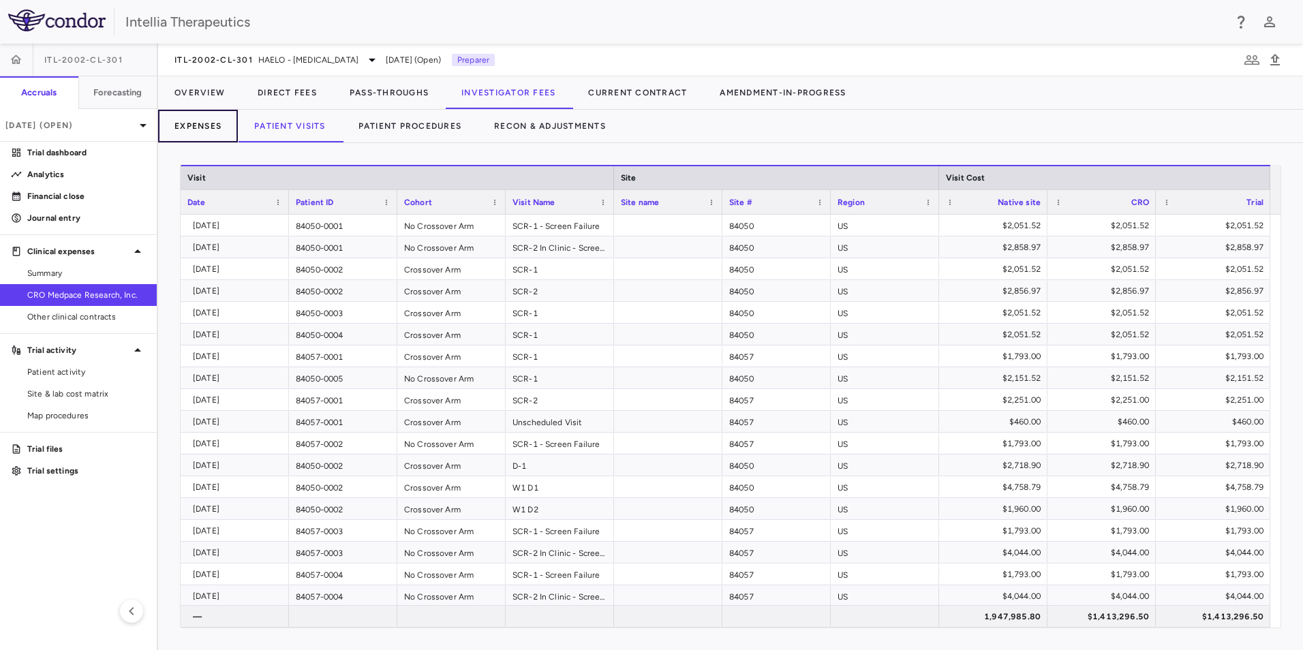
click at [226, 123] on button "Expenses" at bounding box center [198, 126] width 80 height 33
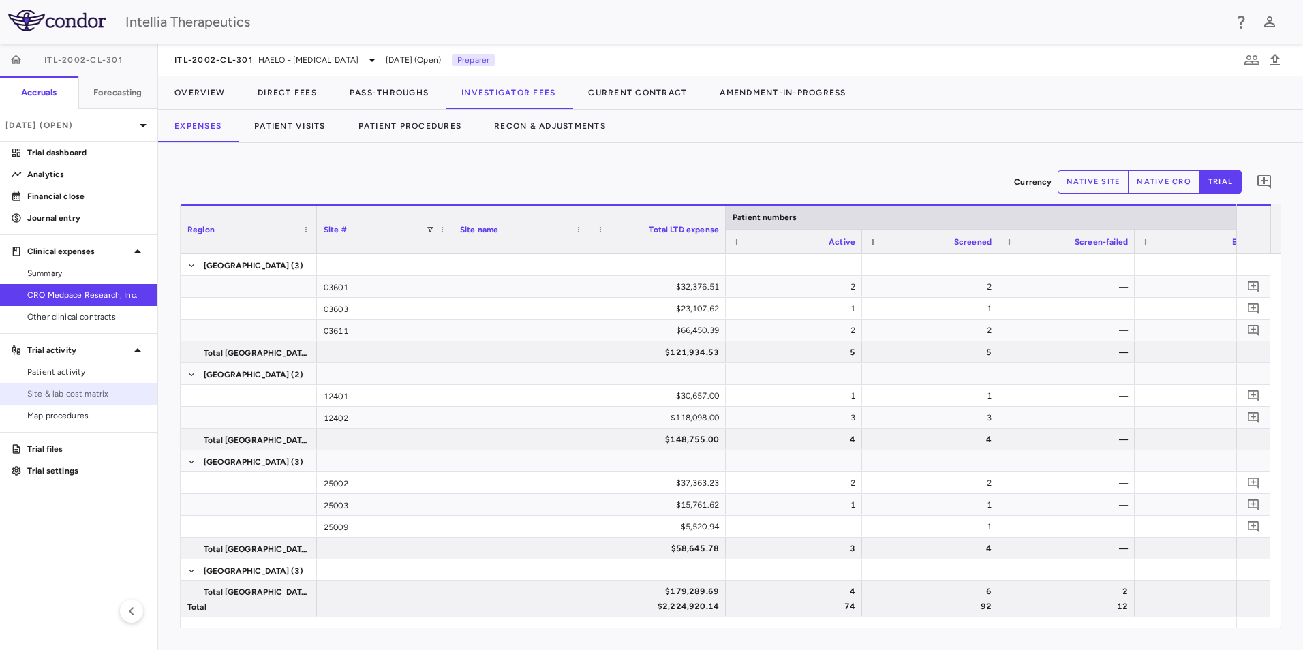
click at [76, 393] on span "Site & lab cost matrix" at bounding box center [86, 394] width 119 height 12
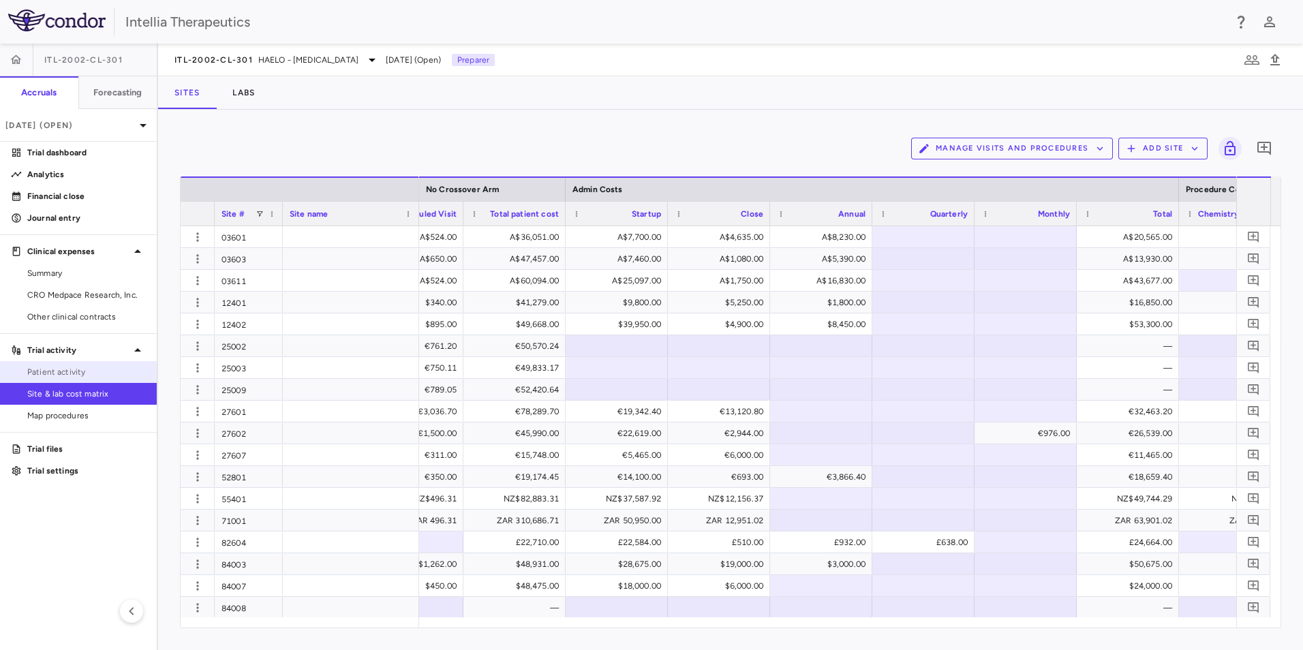
click at [61, 366] on span "Patient activity" at bounding box center [86, 372] width 119 height 12
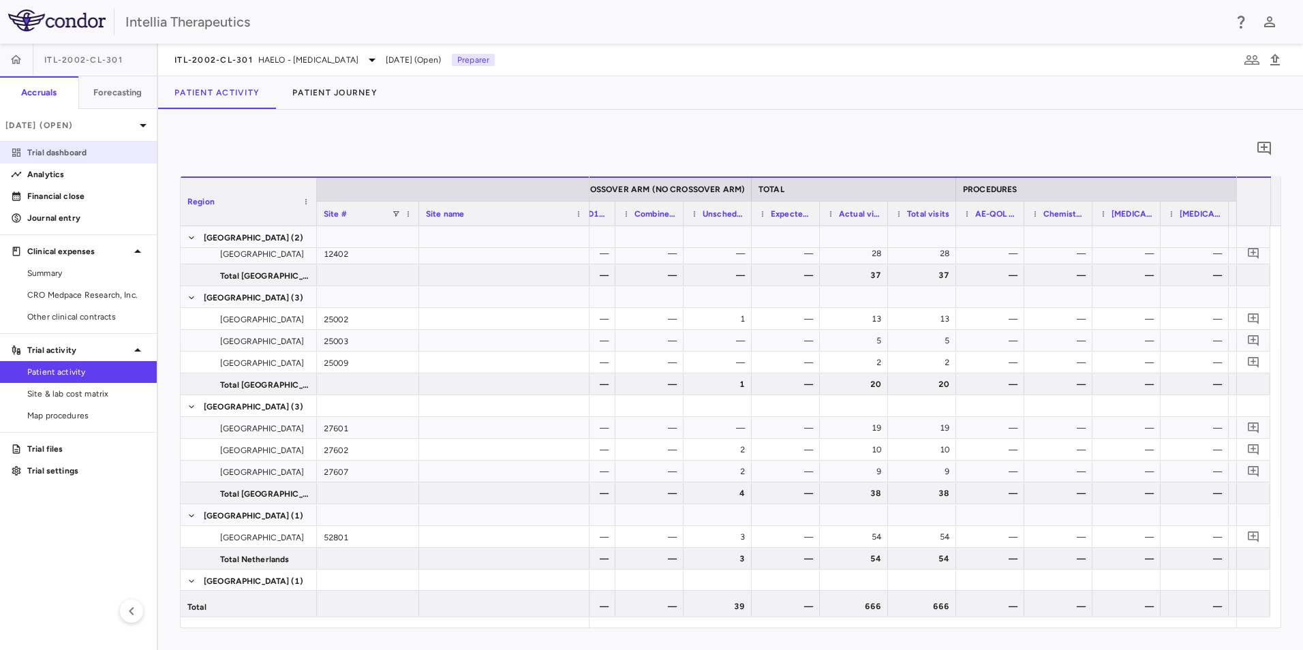
click at [109, 149] on p "Trial dashboard" at bounding box center [86, 153] width 119 height 12
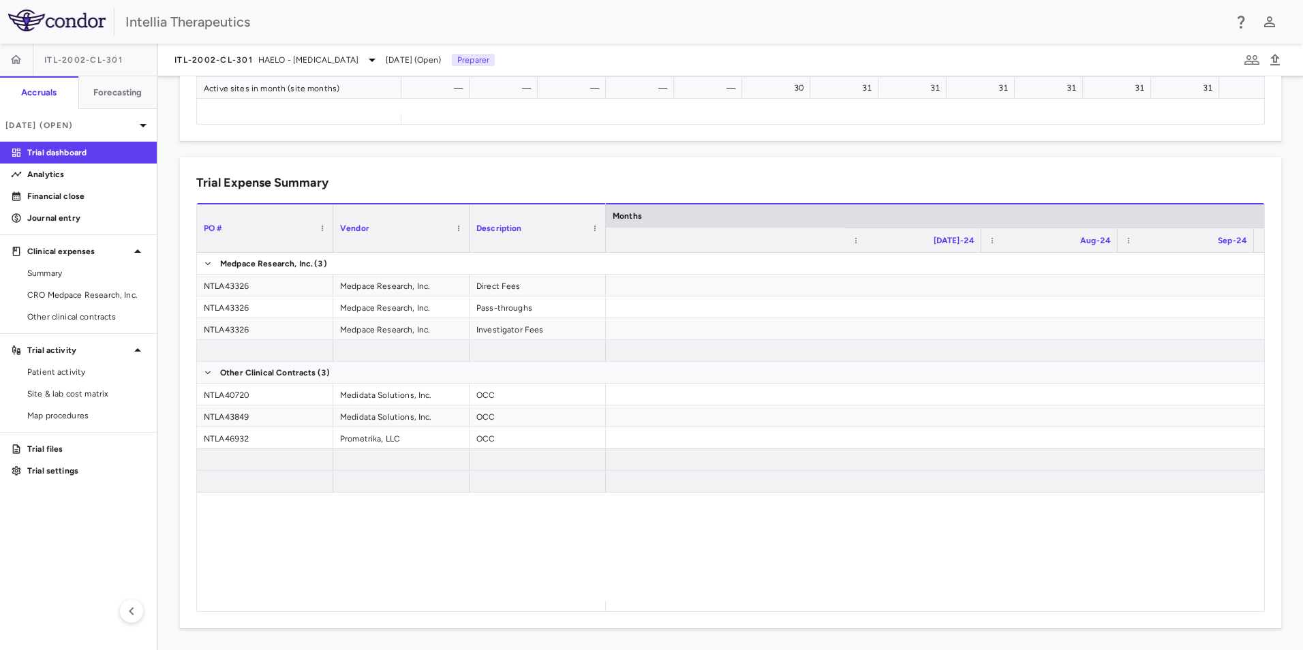
scroll to position [0, 1452]
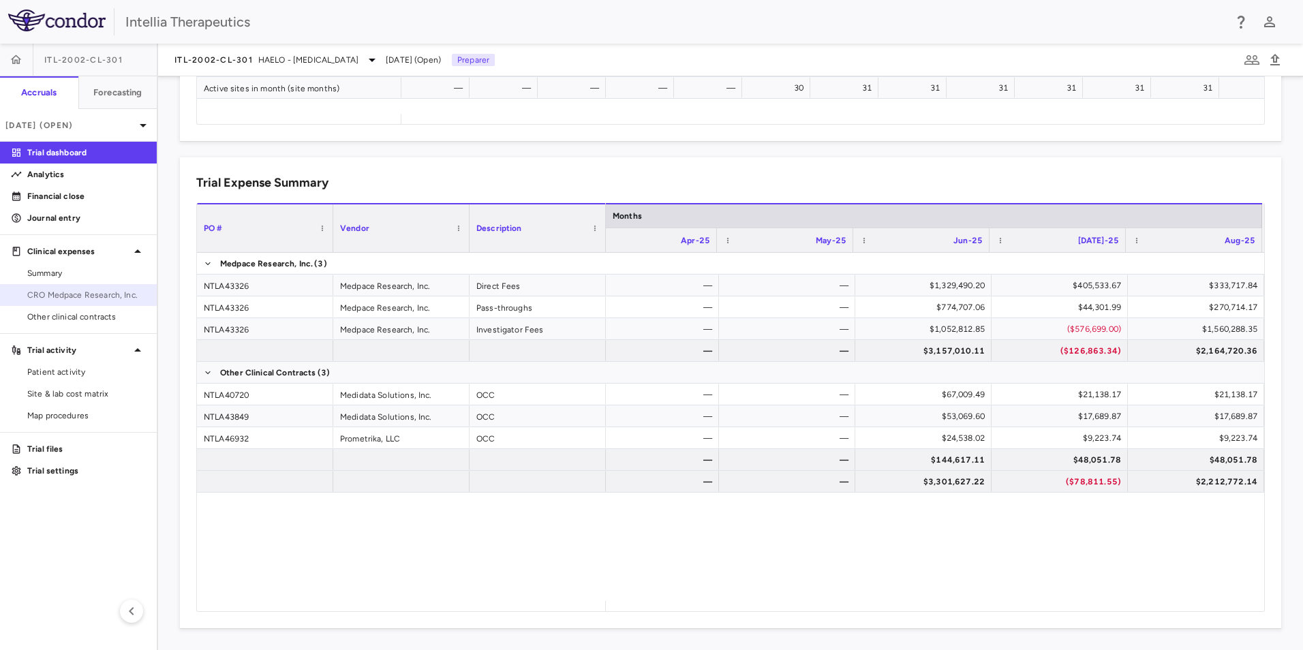
click at [102, 290] on span "CRO Medpace Research, Inc." at bounding box center [86, 295] width 119 height 12
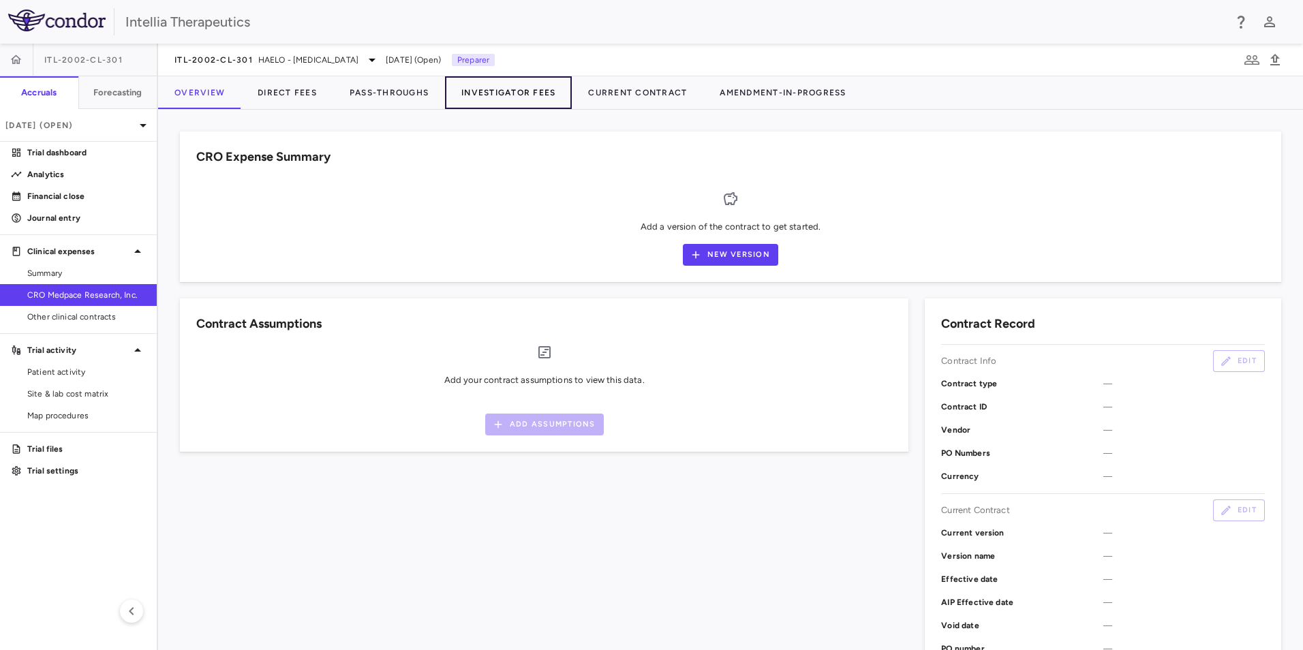
click at [495, 98] on button "Investigator Fees" at bounding box center [508, 92] width 127 height 33
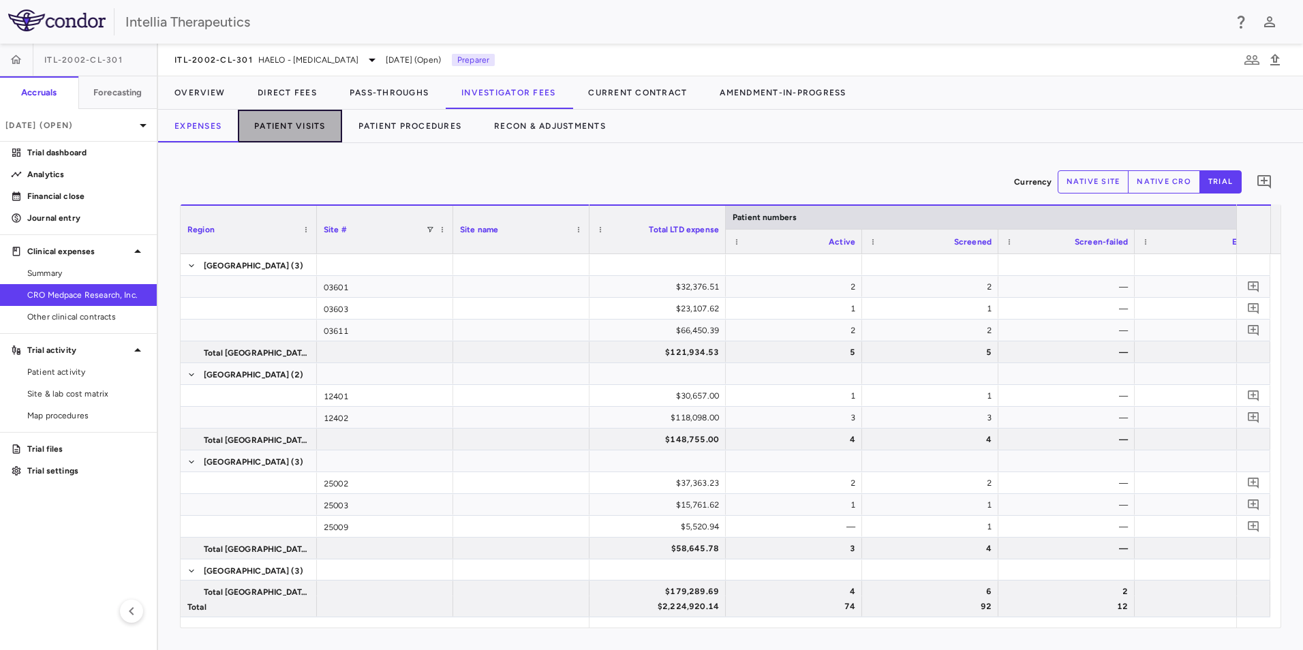
click at [306, 125] on button "Patient Visits" at bounding box center [290, 126] width 104 height 33
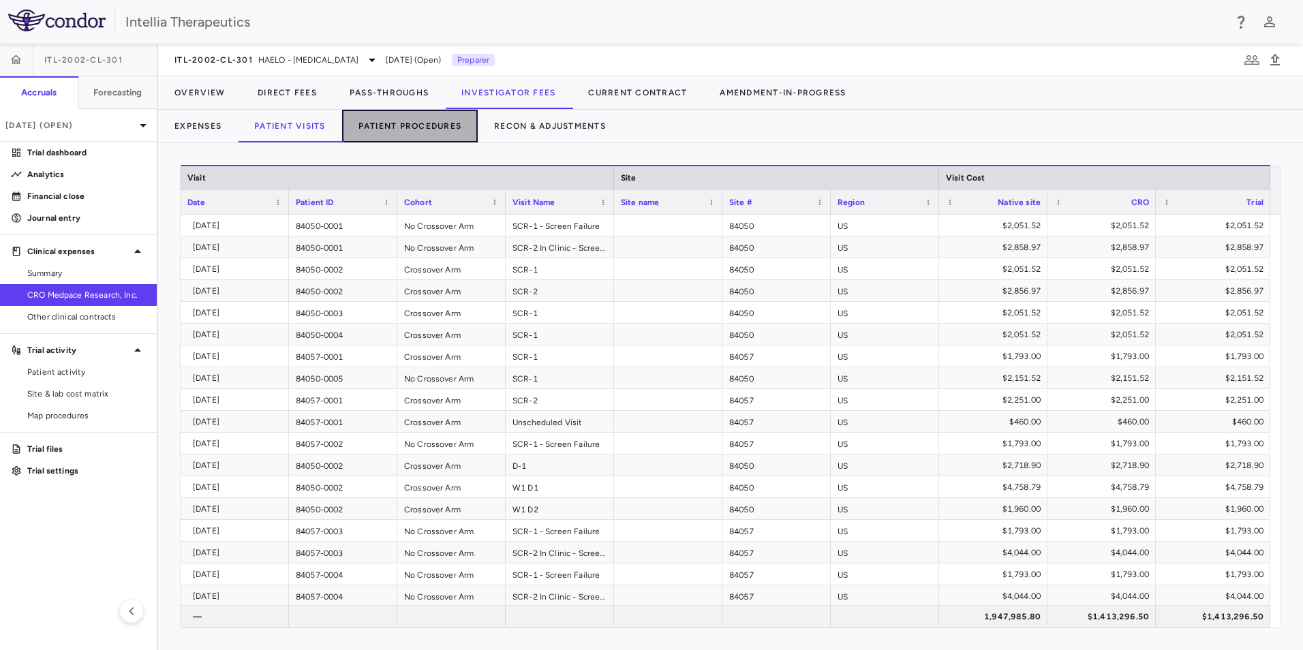
click at [447, 117] on button "Patient Procedures" at bounding box center [410, 126] width 136 height 33
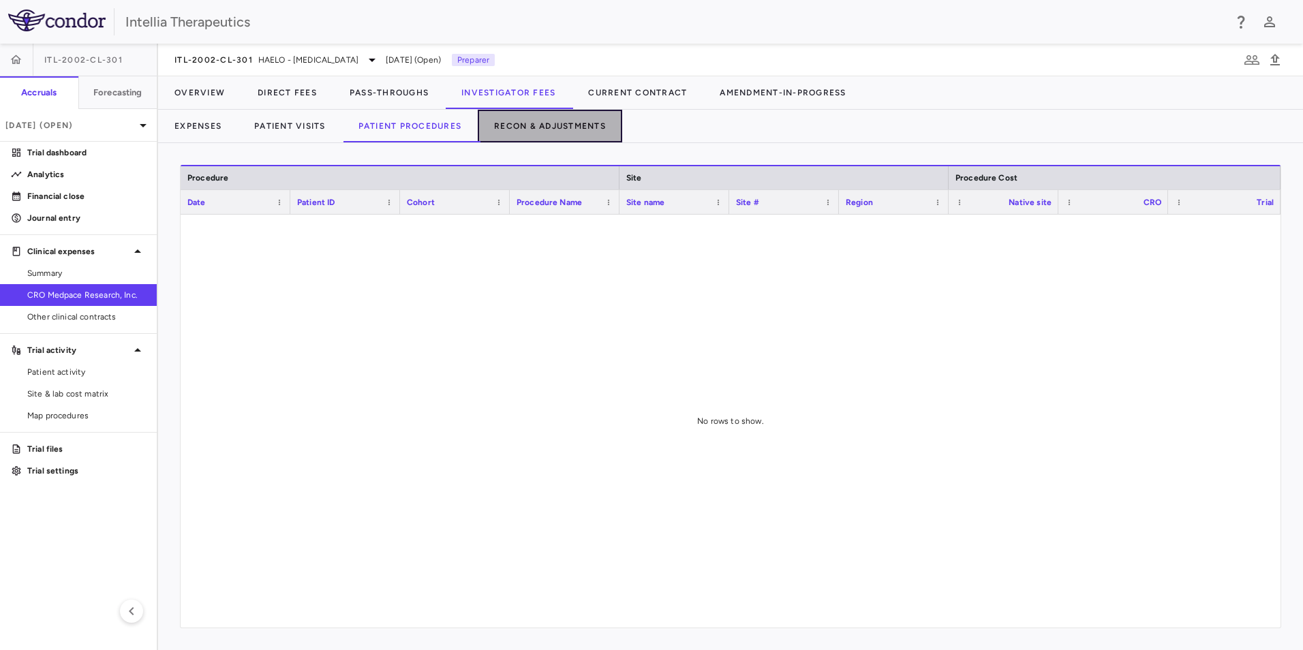
click at [523, 133] on button "Recon & Adjustments" at bounding box center [550, 126] width 145 height 33
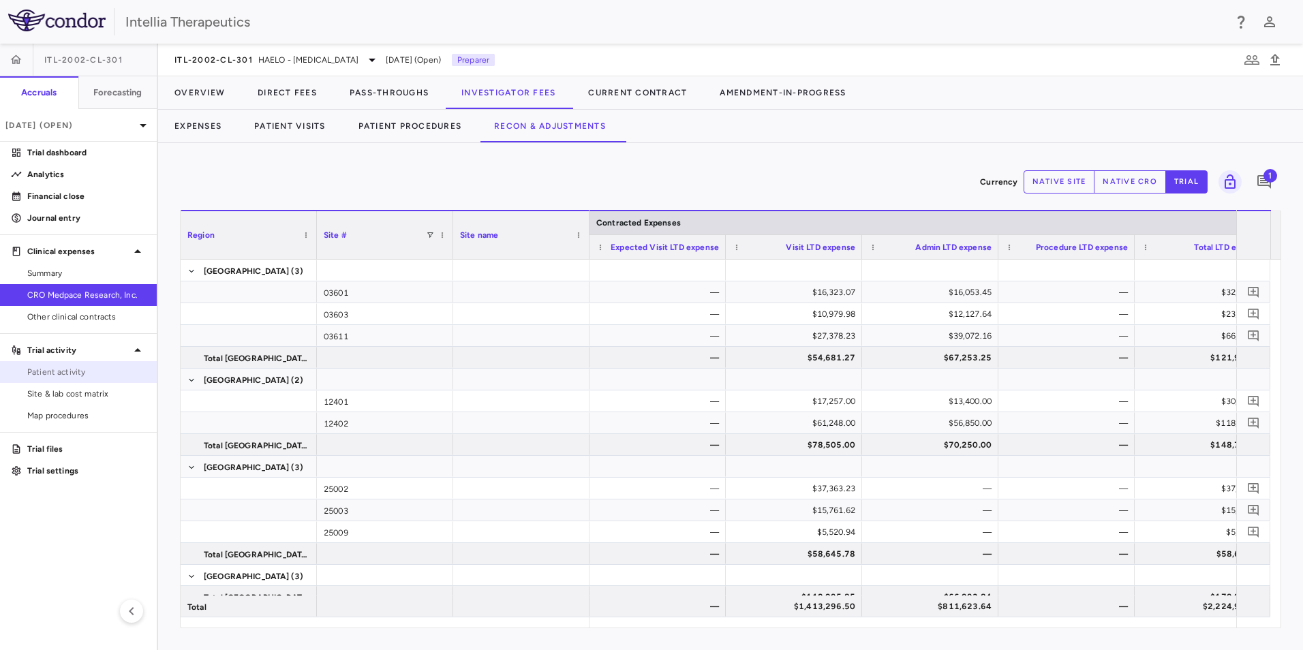
click at [73, 369] on span "Patient activity" at bounding box center [86, 372] width 119 height 12
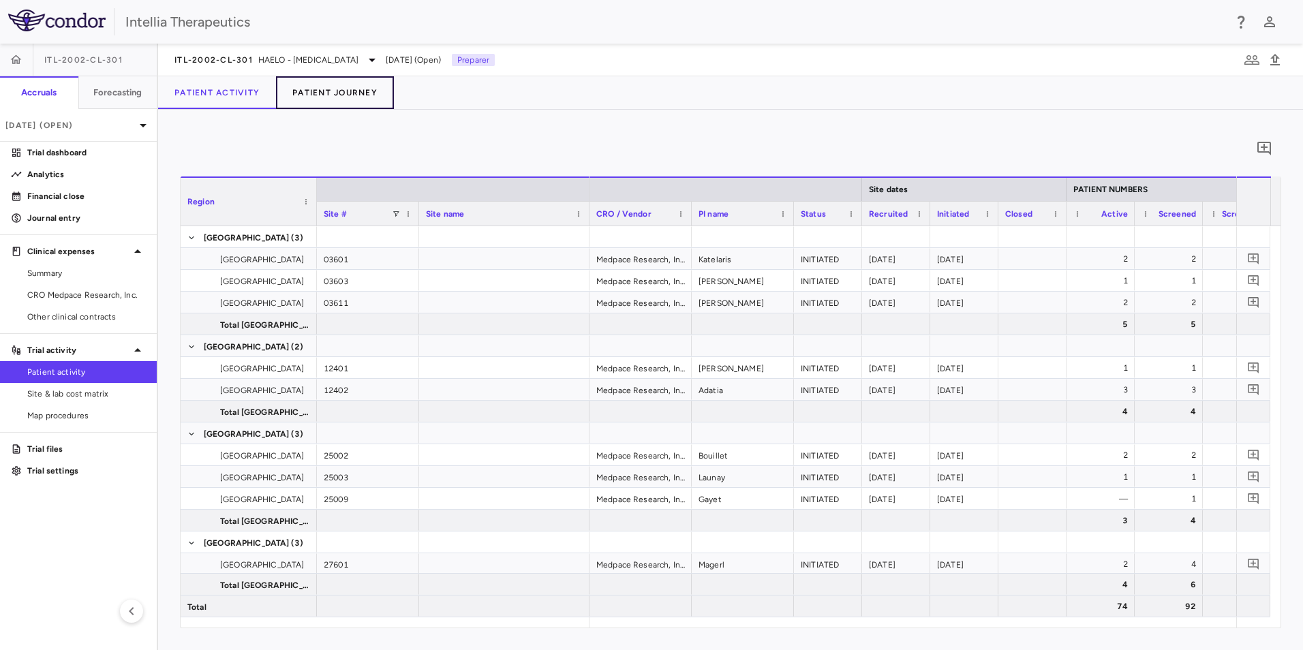
click at [325, 95] on button "Patient Journey" at bounding box center [335, 92] width 118 height 33
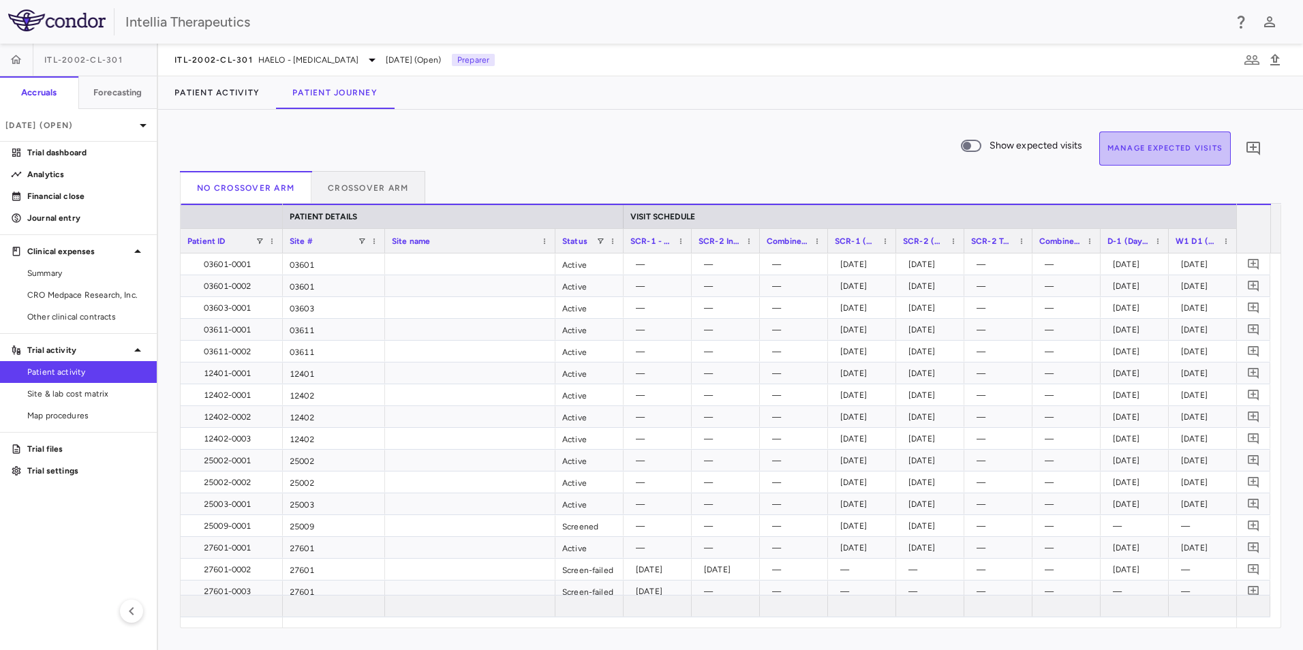
click at [1133, 156] on button "Manage Expected Visits" at bounding box center [1166, 149] width 132 height 34
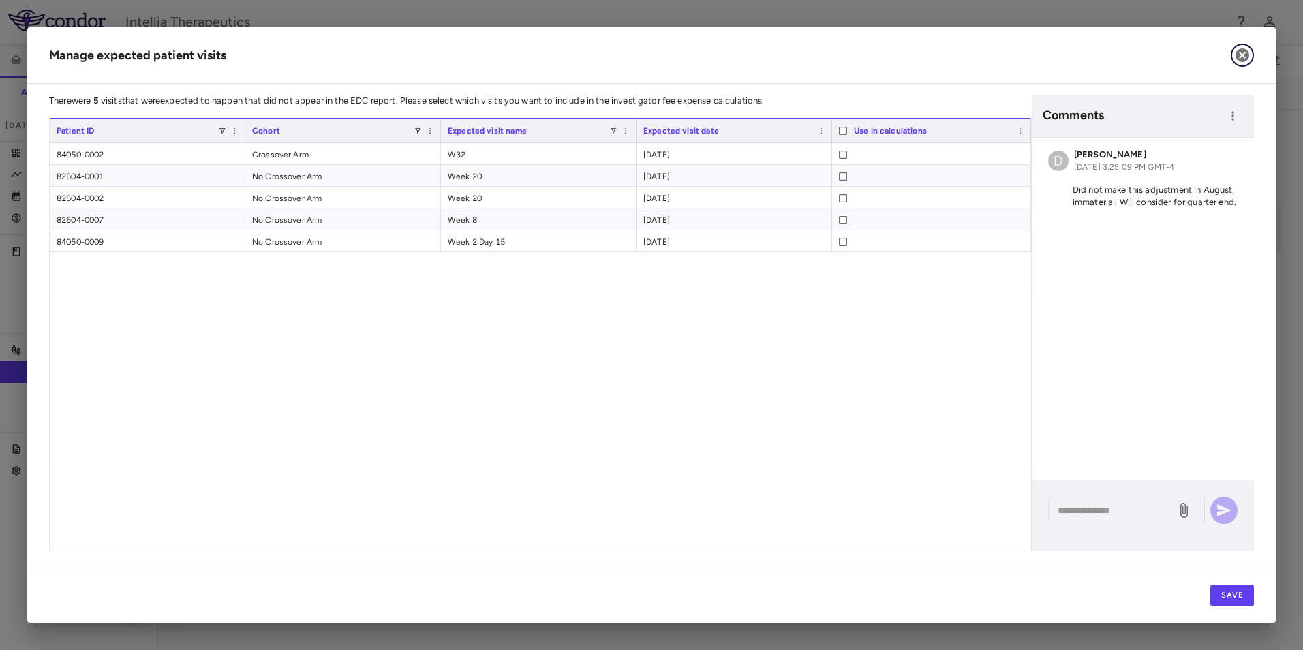
click at [1239, 57] on icon "button" at bounding box center [1243, 55] width 14 height 14
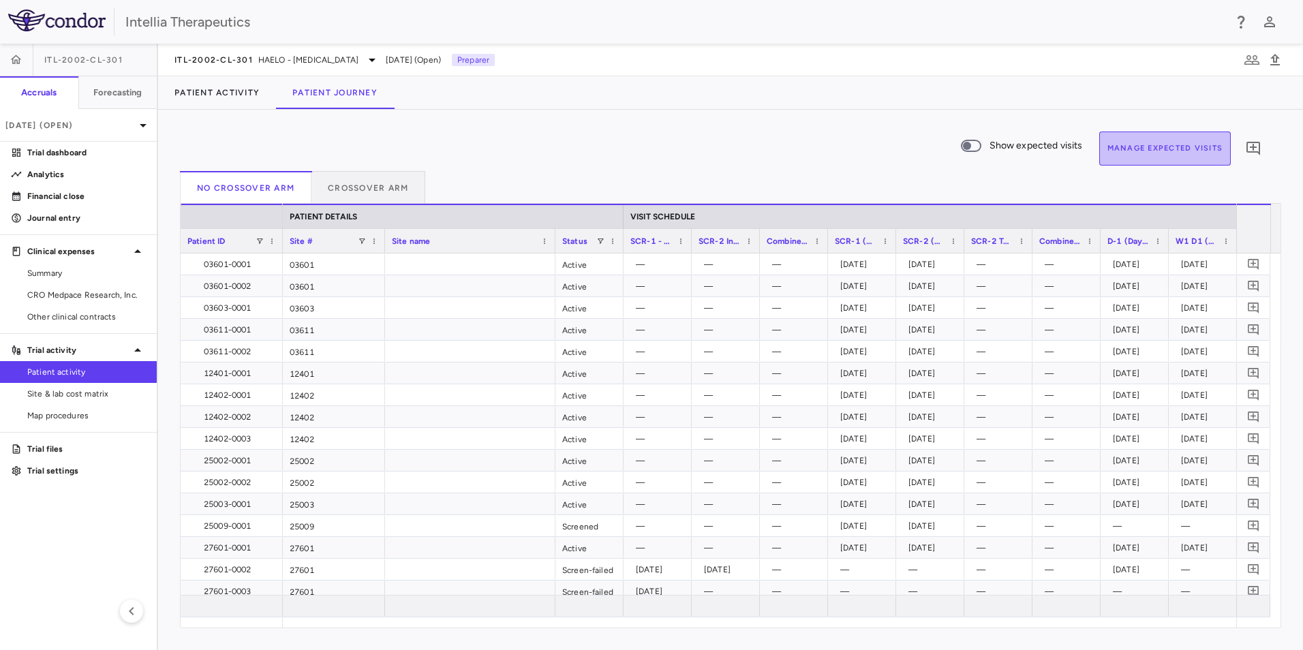
click at [1141, 154] on button "Manage Expected Visits" at bounding box center [1166, 149] width 132 height 34
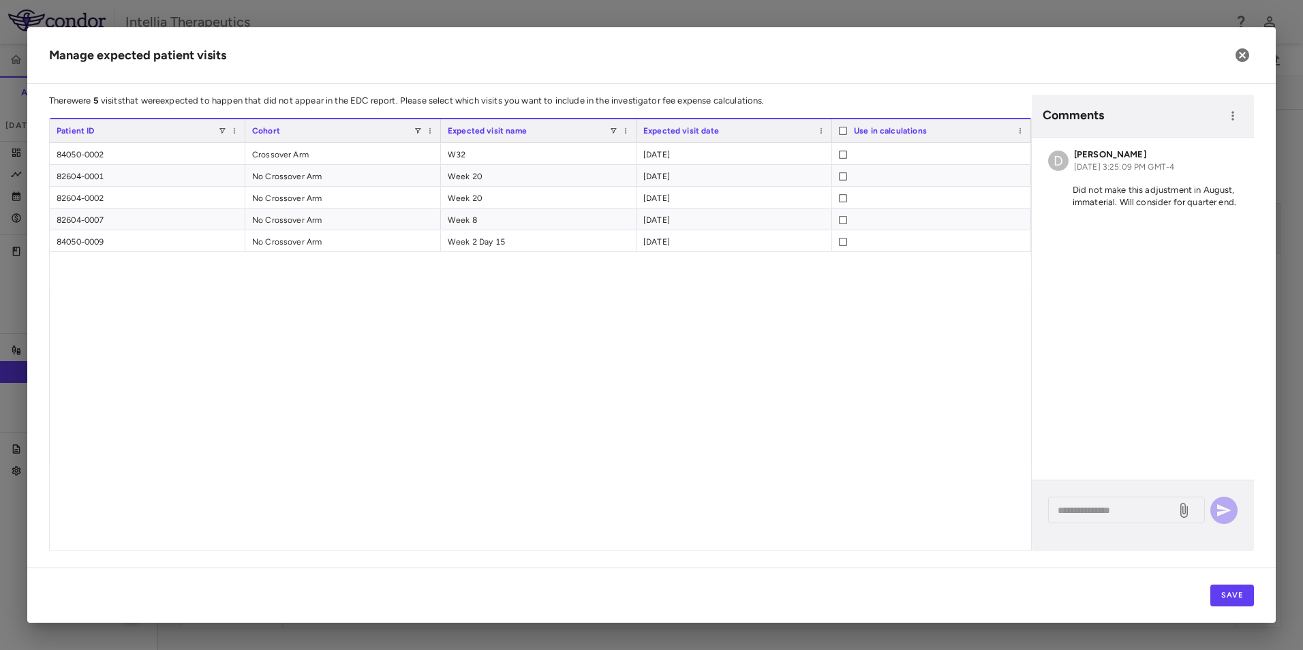
click at [1141, 154] on h6 "David Towslee" at bounding box center [1124, 155] width 100 height 12
click at [1235, 55] on icon "button" at bounding box center [1243, 55] width 16 height 16
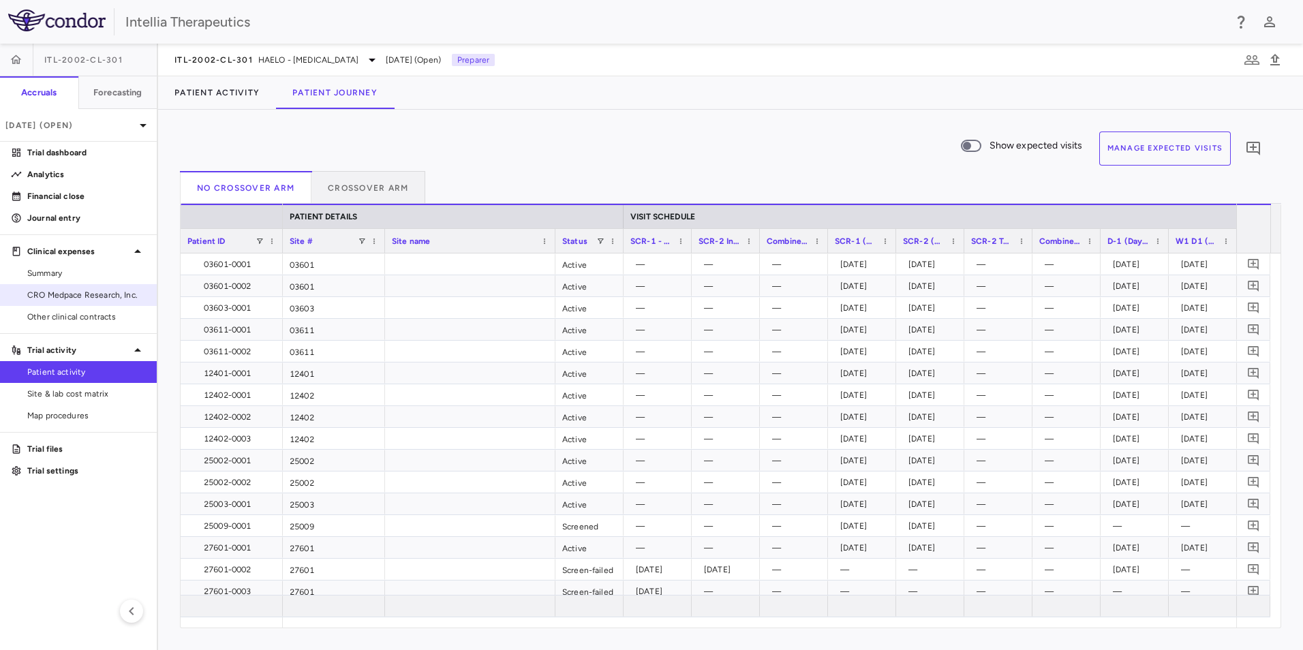
click at [90, 291] on span "CRO Medpace Research, Inc." at bounding box center [86, 295] width 119 height 12
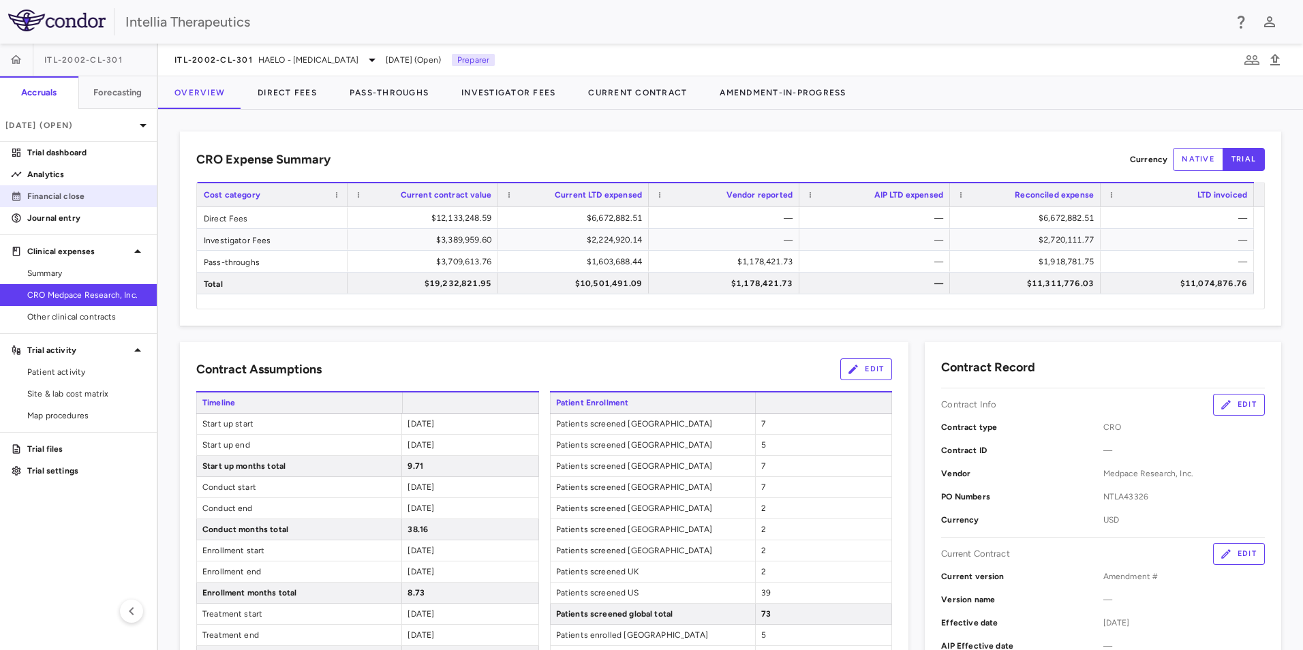
click at [80, 191] on p "Financial close" at bounding box center [86, 196] width 119 height 12
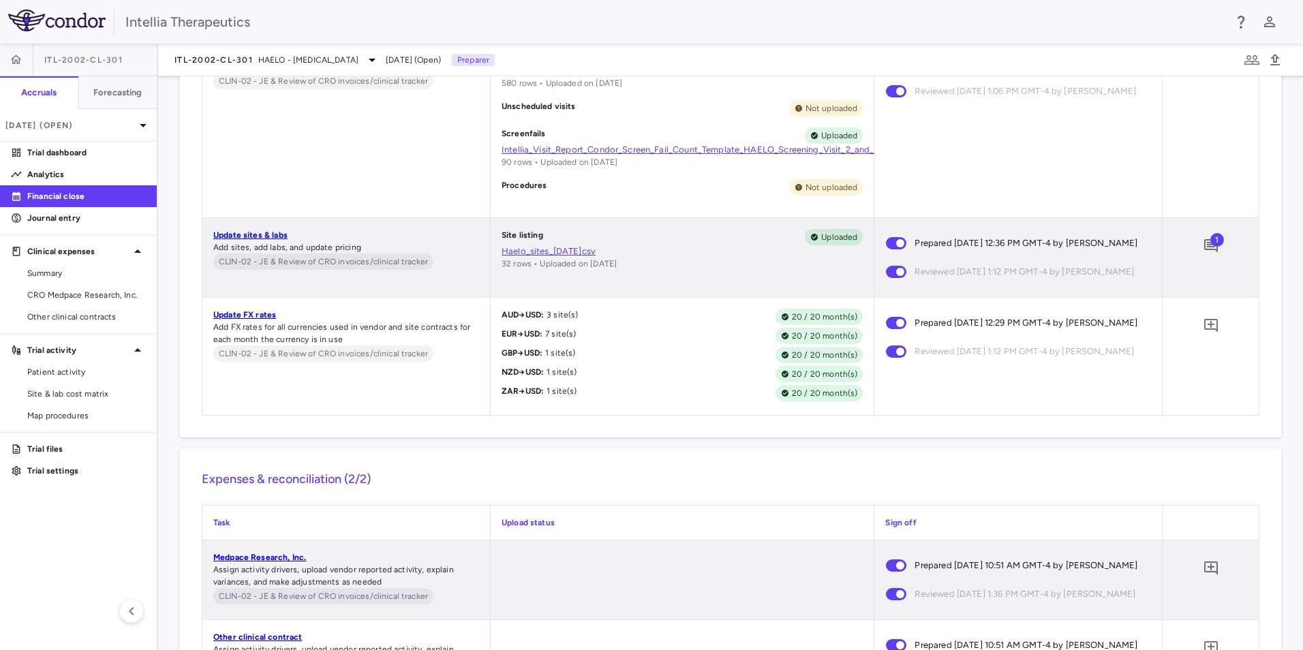
scroll to position [6408, 0]
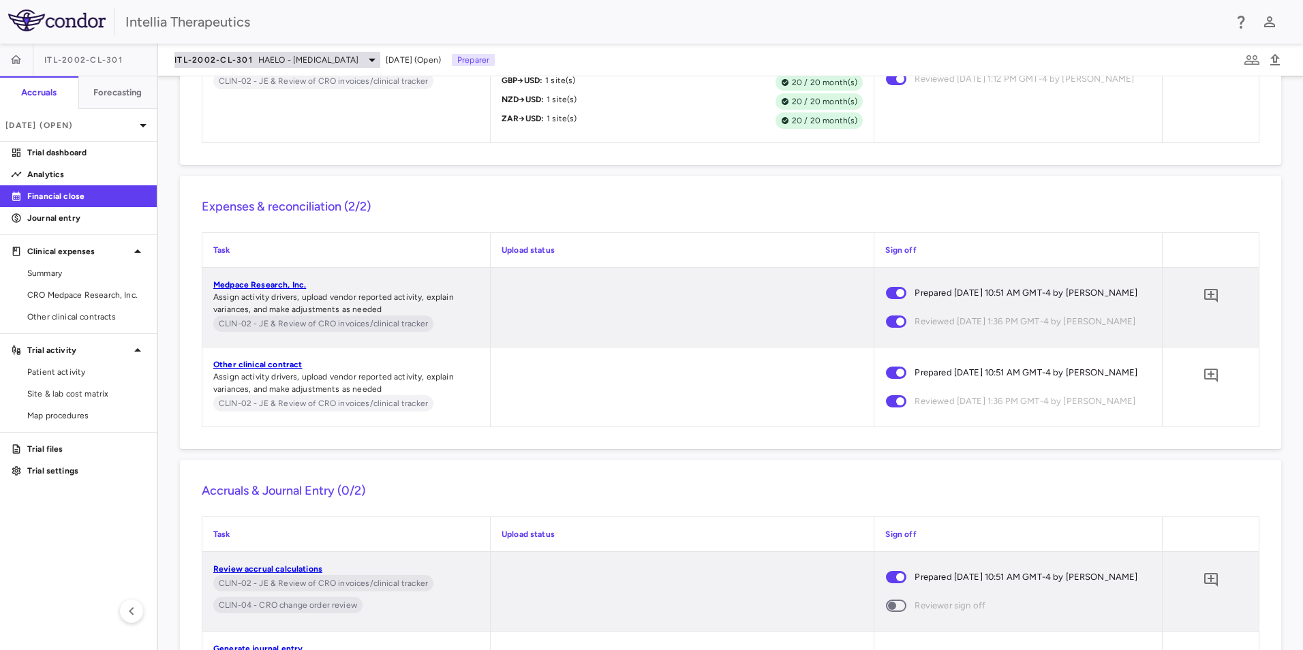
click at [277, 63] on span "HAELO - Hereditary Angioedema" at bounding box center [308, 60] width 100 height 12
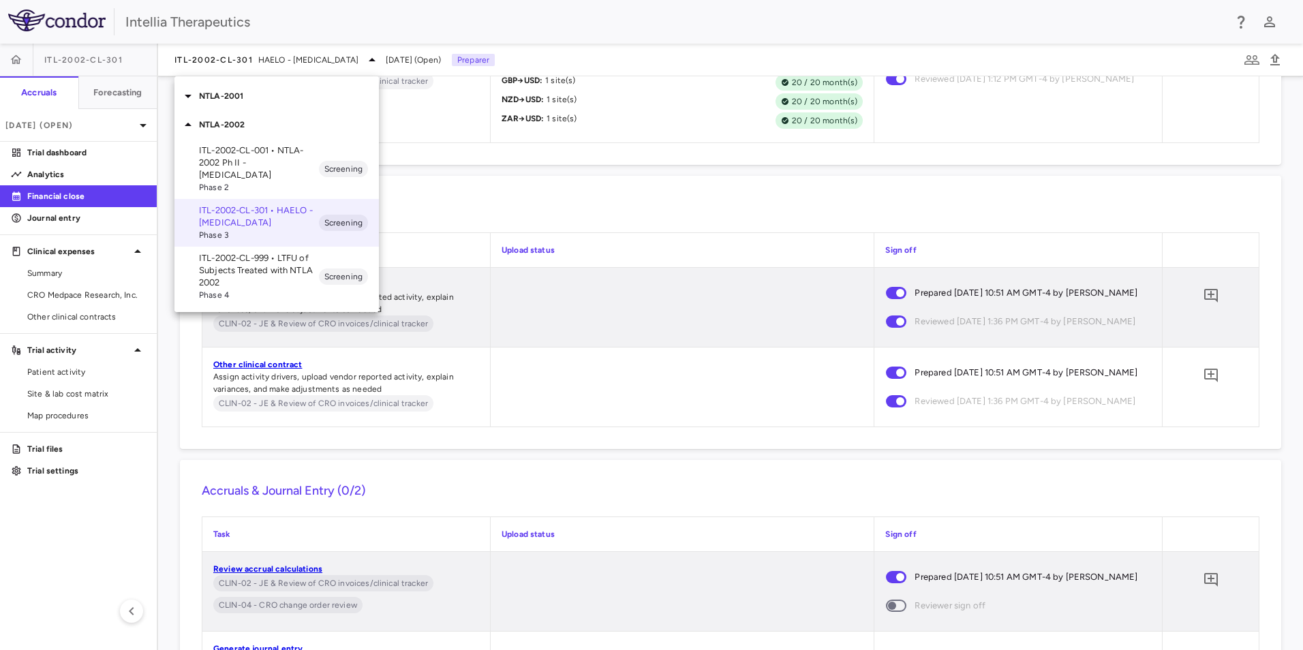
click at [194, 99] on icon at bounding box center [188, 96] width 16 height 16
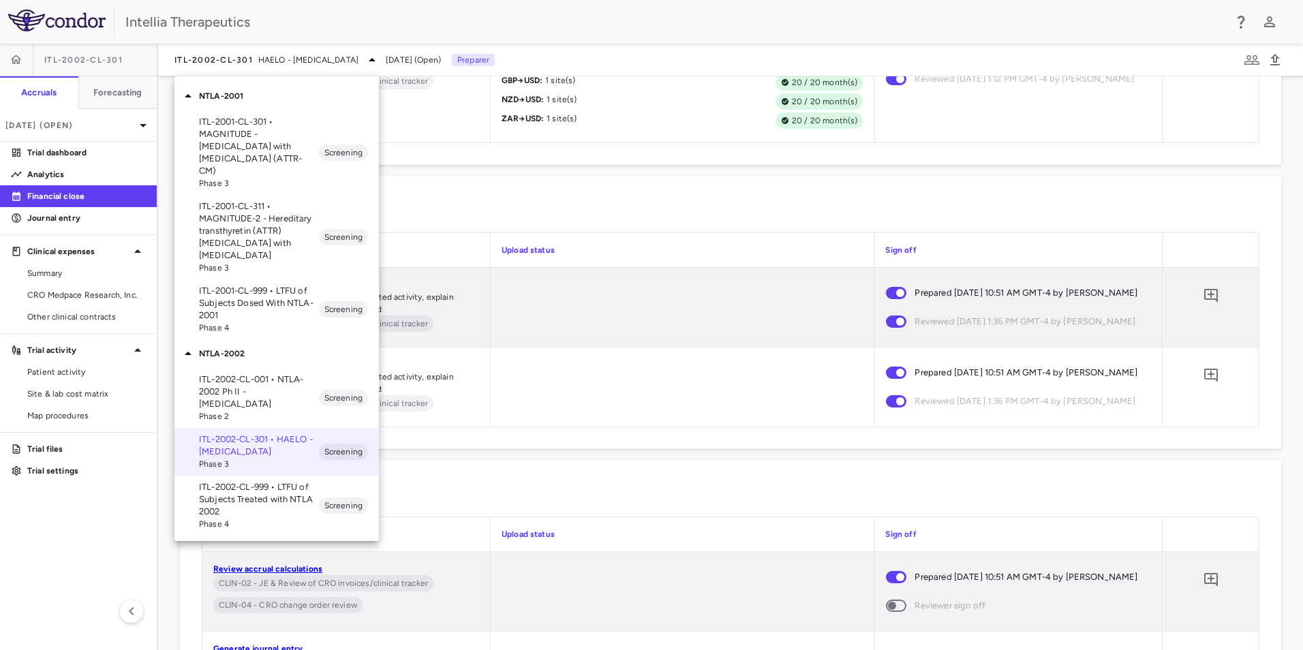
click at [252, 159] on p "ITL-2001-CL-301 • MAGNITUDE - Transthyretin Amyloidosis with Cardiomyopathy (AT…" at bounding box center [259, 146] width 120 height 61
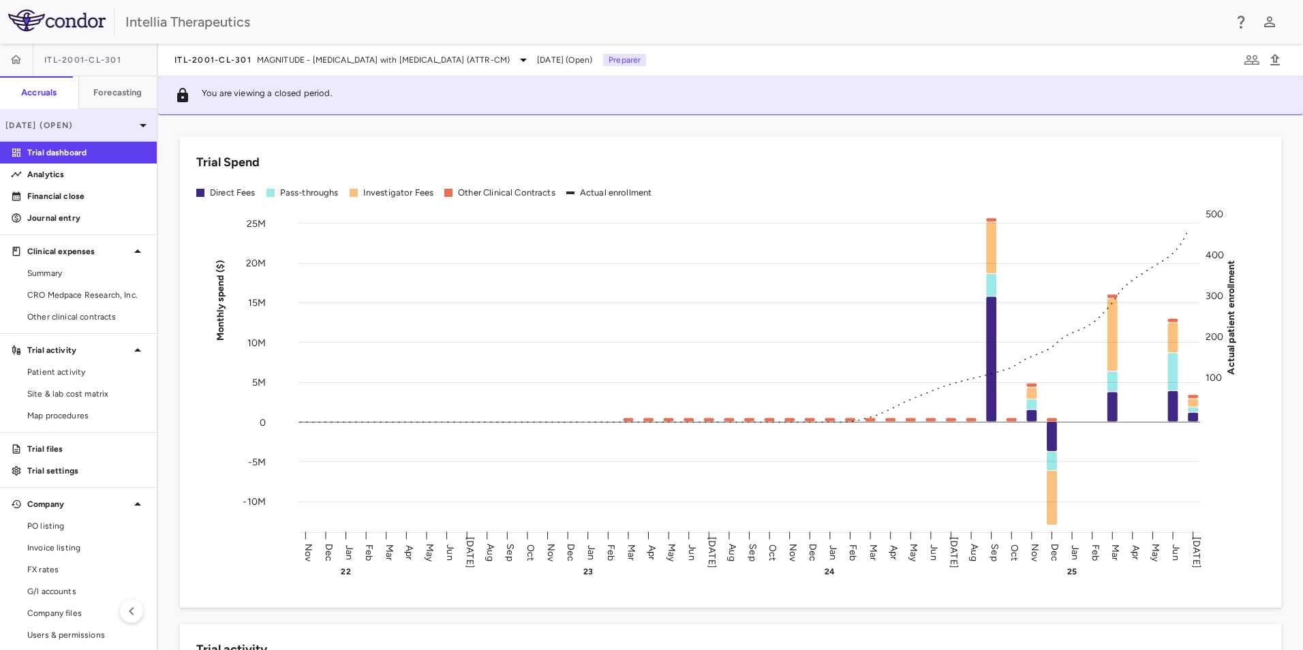
click at [107, 119] on p "Jul 2025 (Open)" at bounding box center [70, 125] width 130 height 12
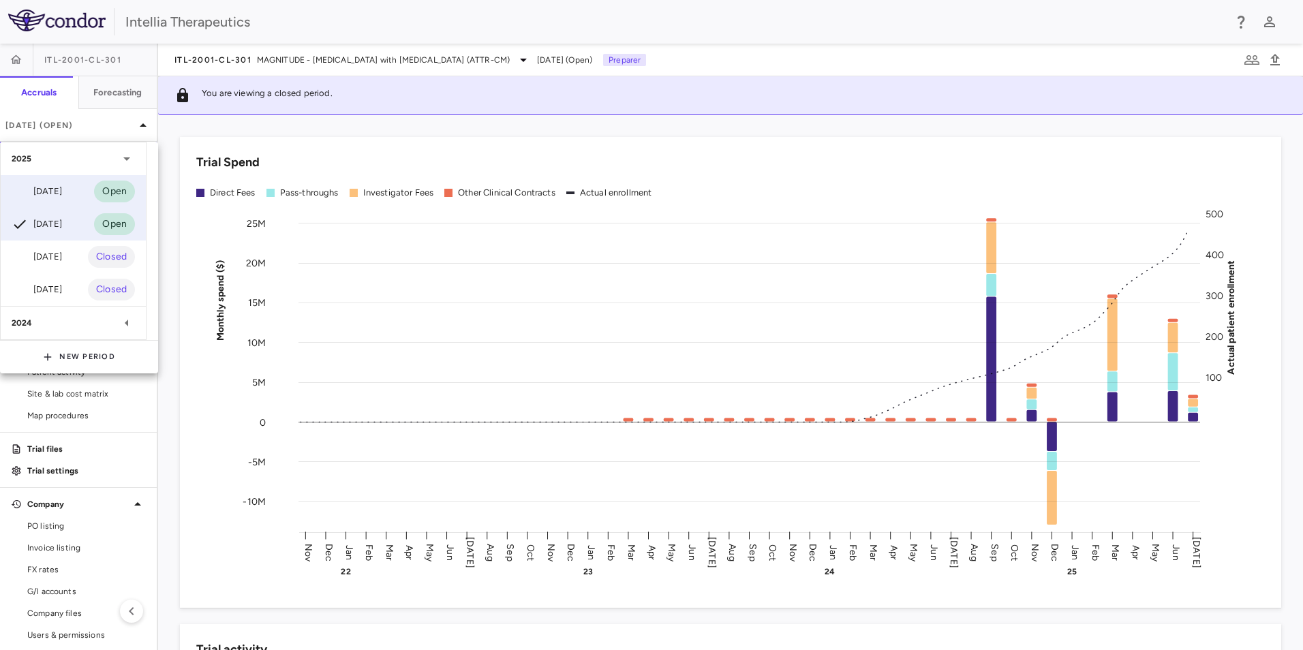
click at [62, 197] on div "Aug 2025" at bounding box center [37, 191] width 50 height 16
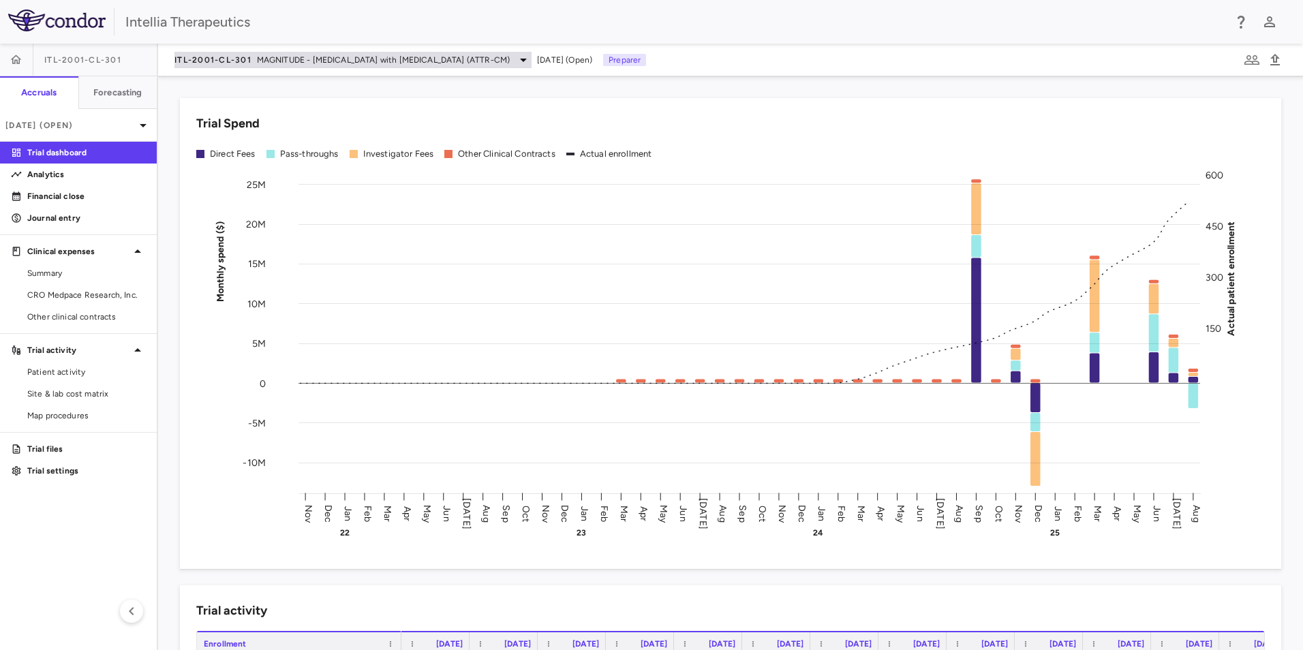
click at [260, 67] on div "ITL-2001-CL-301 MAGNITUDE - Transthyretin Amyloidosis with Cardiomyopathy (ATTR…" at bounding box center [353, 60] width 357 height 16
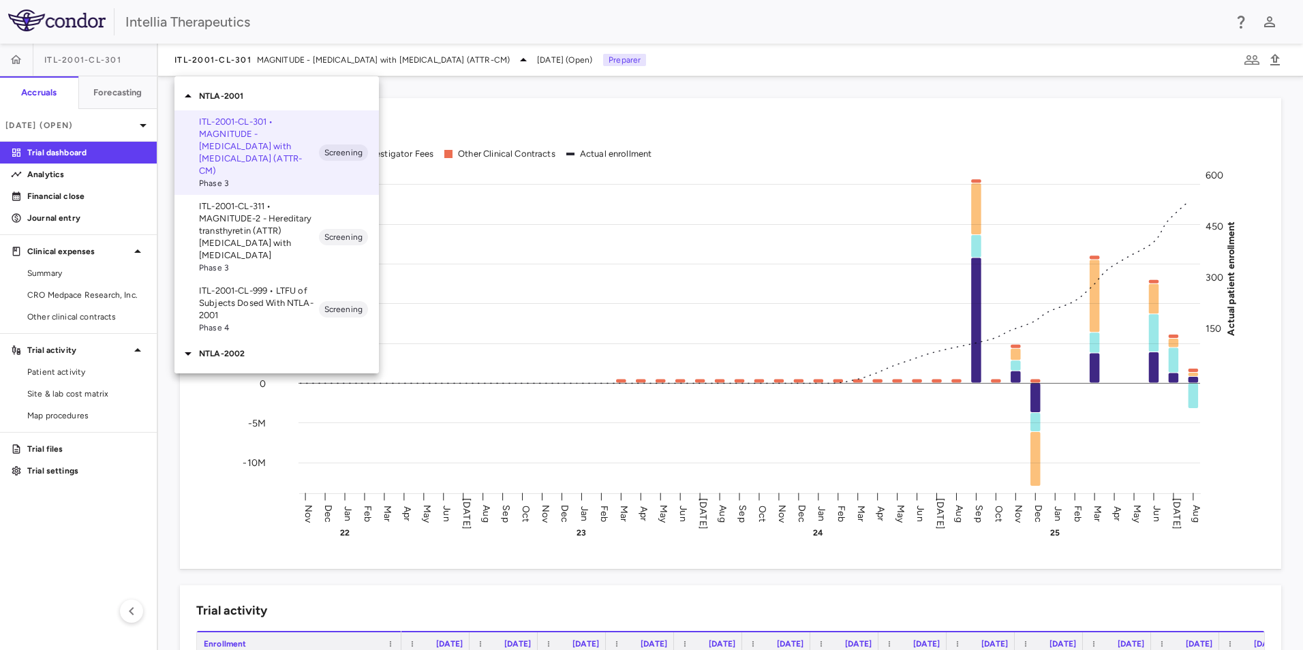
click at [252, 202] on p "ITL-2001-CL-311 • MAGNITUDE-2 - Hereditary transthyretin (ATTR) amyloidosis wit…" at bounding box center [259, 230] width 120 height 61
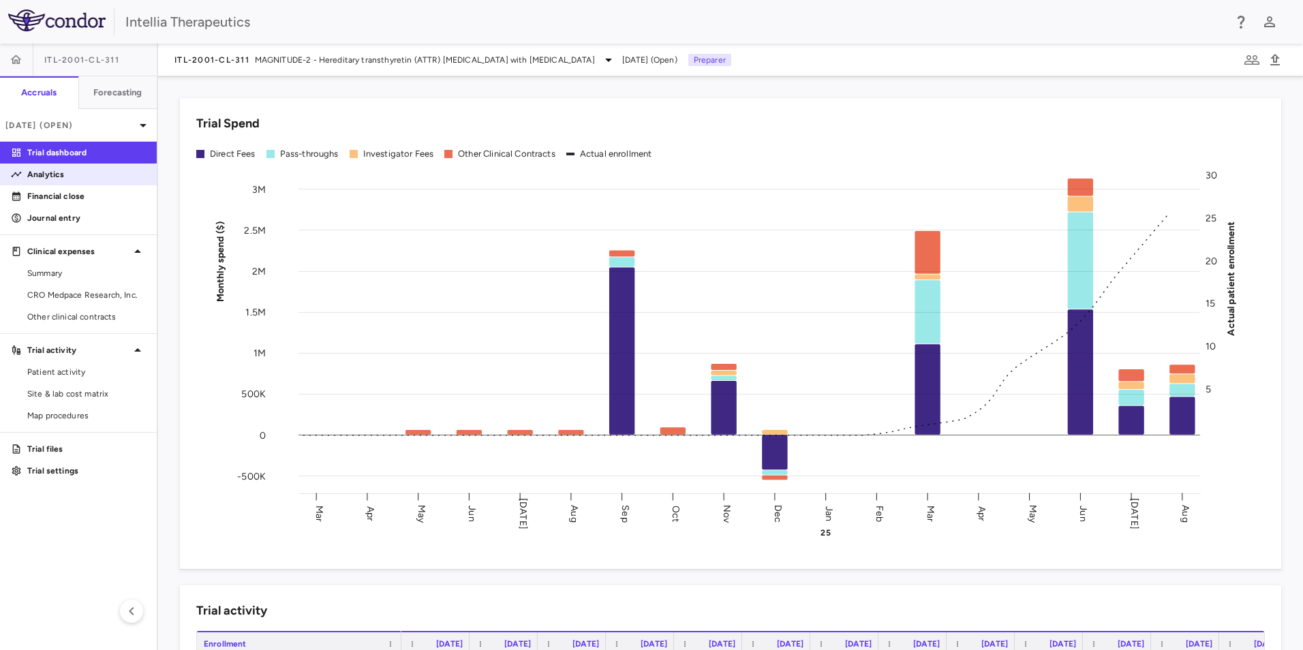
click at [37, 177] on p "Analytics" at bounding box center [86, 174] width 119 height 12
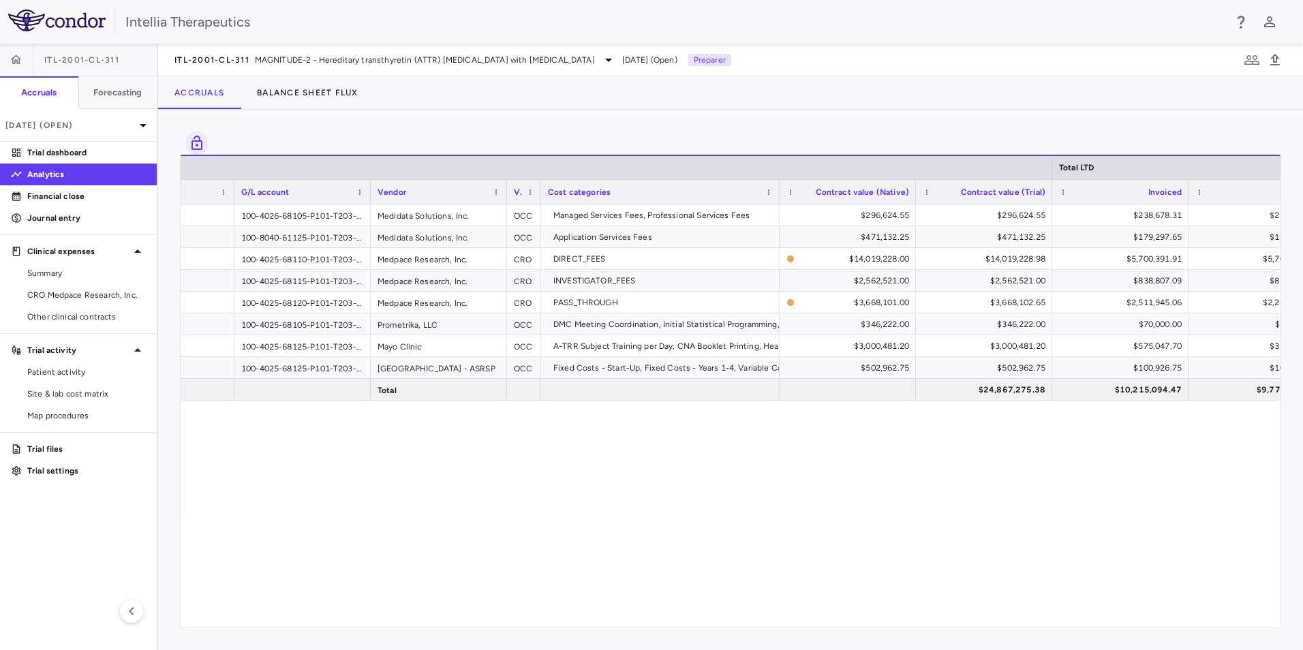
scroll to position [0, 85]
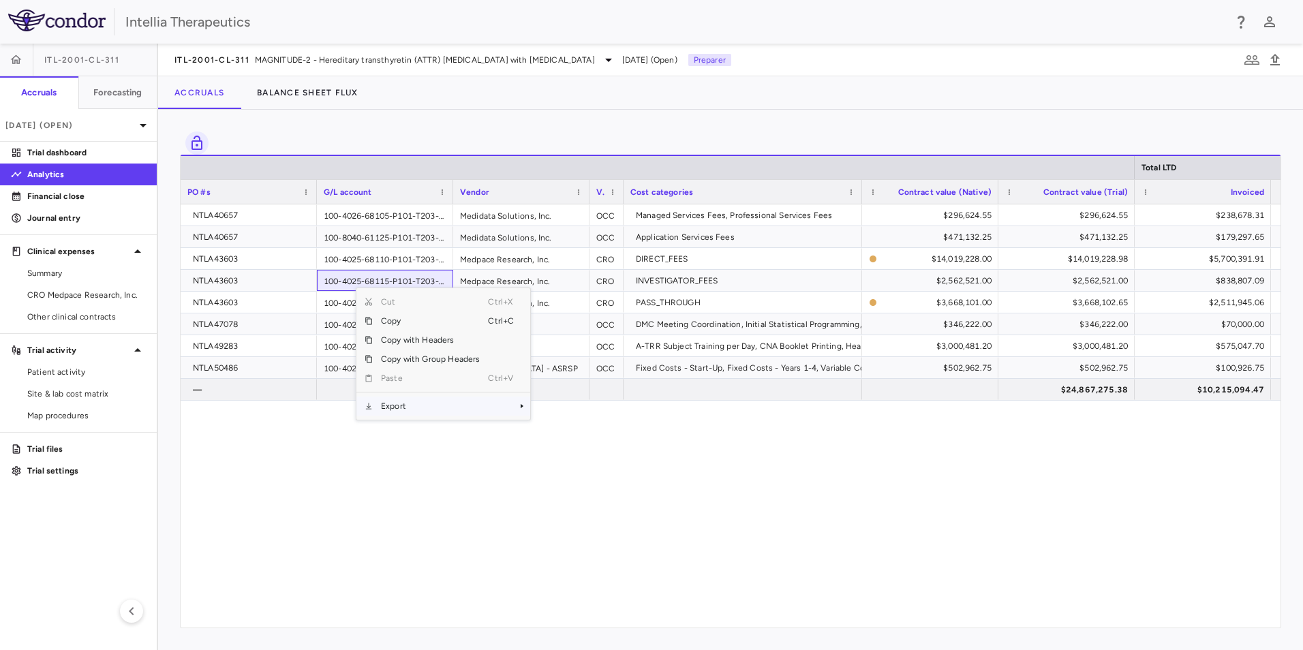
click at [414, 416] on span "Export" at bounding box center [430, 406] width 115 height 19
click at [583, 431] on span "Excel Export" at bounding box center [576, 430] width 64 height 19
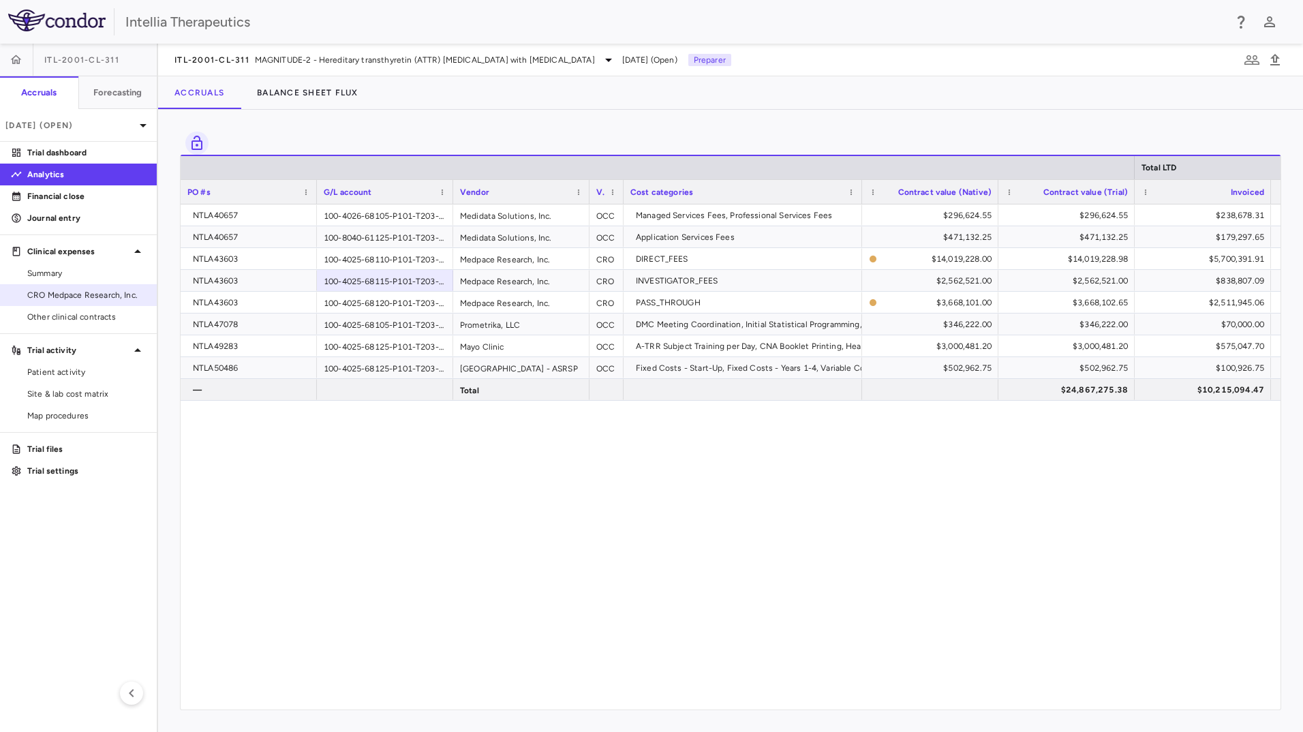
click at [91, 301] on link "CRO Medpace Research, Inc." at bounding box center [78, 295] width 157 height 20
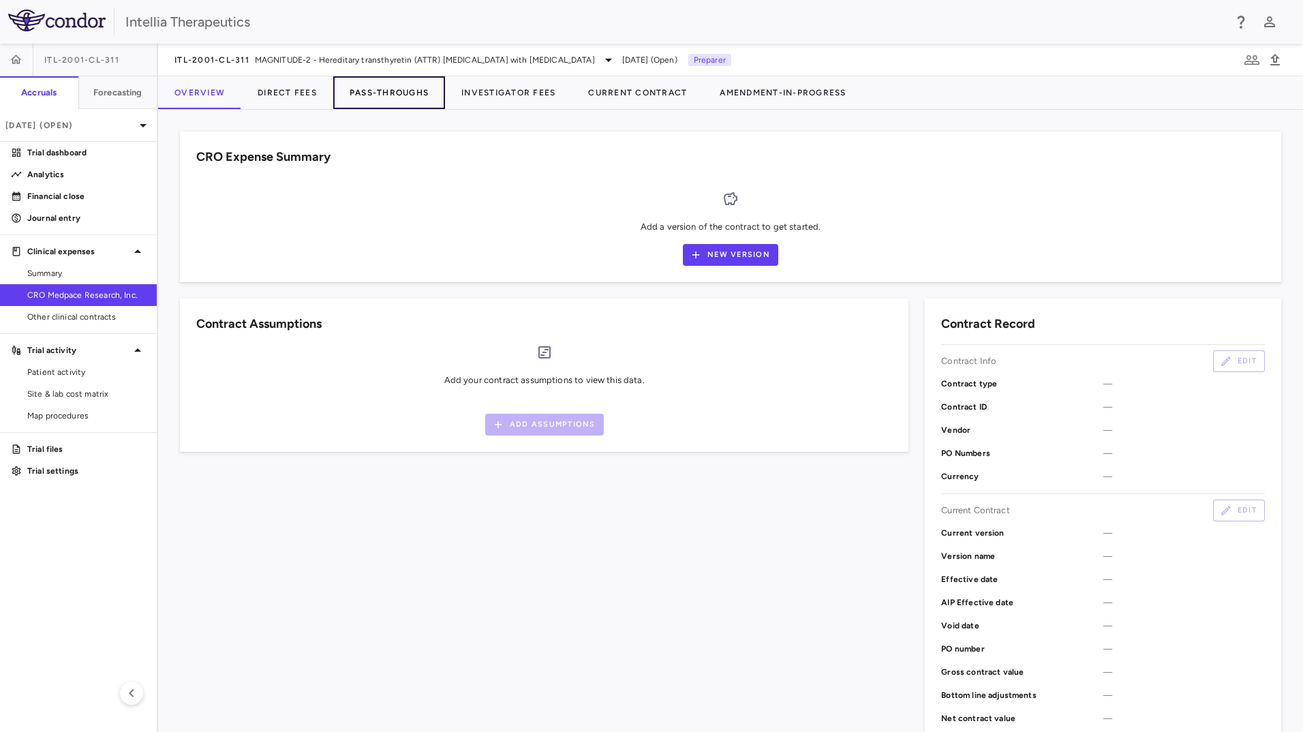
click at [368, 88] on button "Pass-Throughs" at bounding box center [389, 92] width 112 height 33
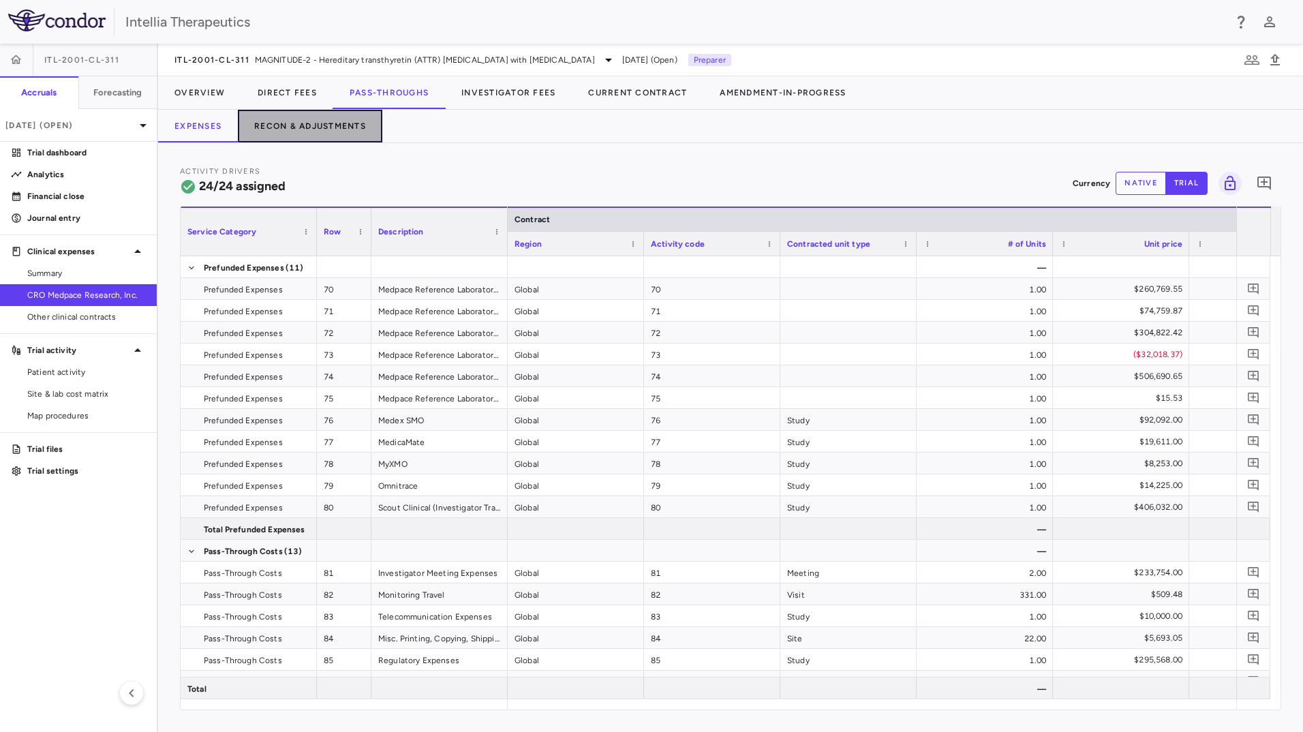
click at [335, 130] on button "Recon & Adjustments" at bounding box center [310, 126] width 145 height 33
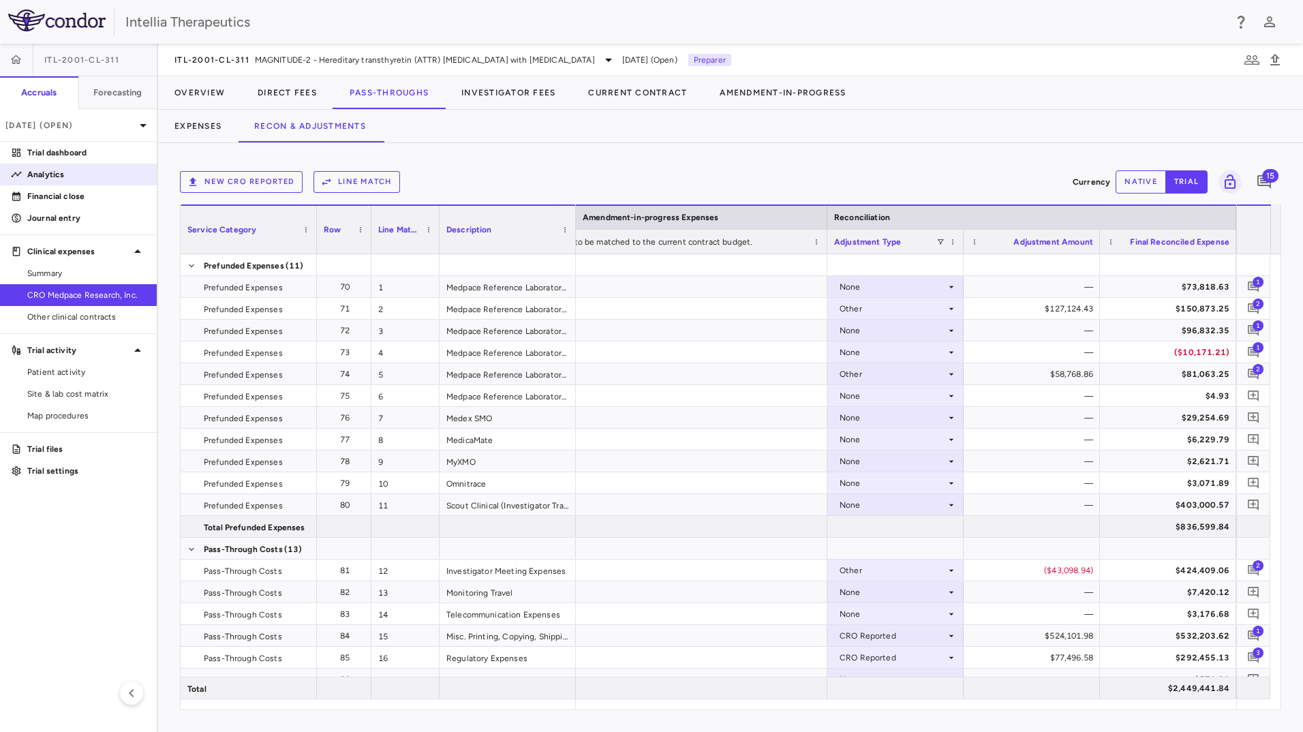
click at [77, 179] on p "Analytics" at bounding box center [86, 174] width 119 height 12
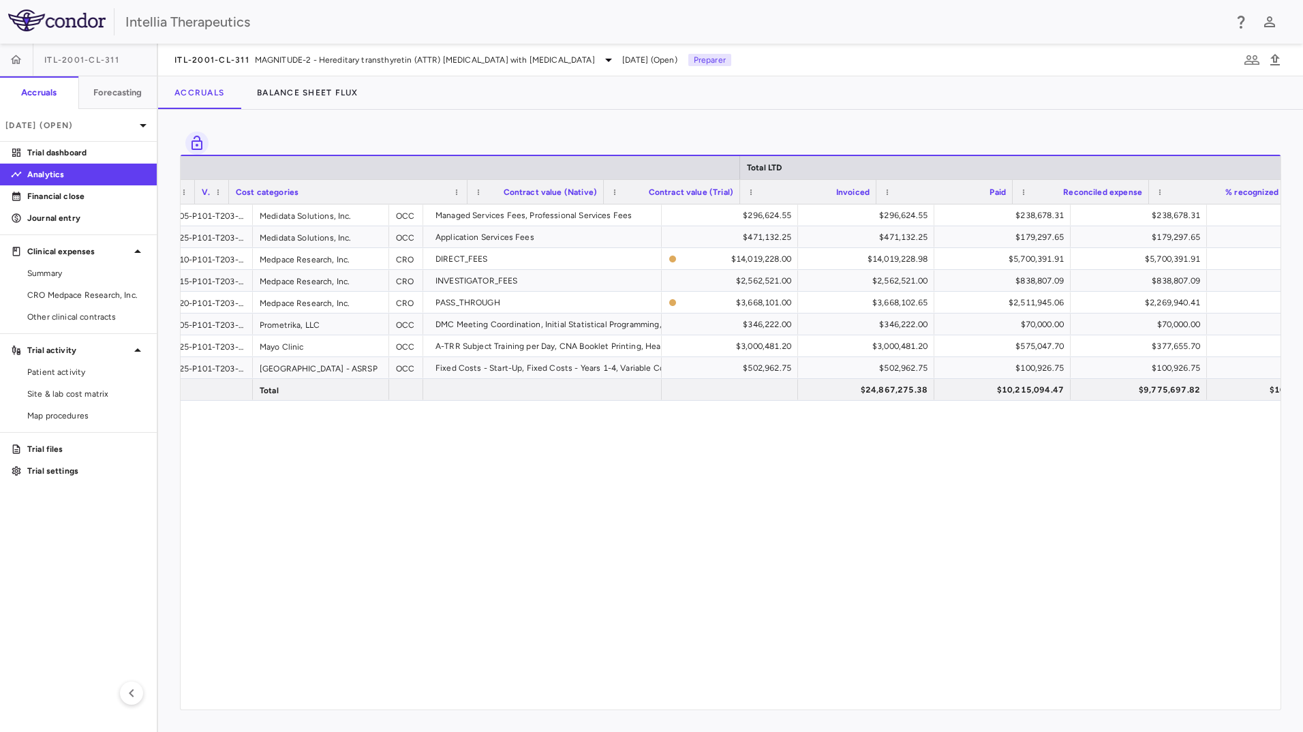
scroll to position [0, 397]
